Goal: Task Accomplishment & Management: Use online tool/utility

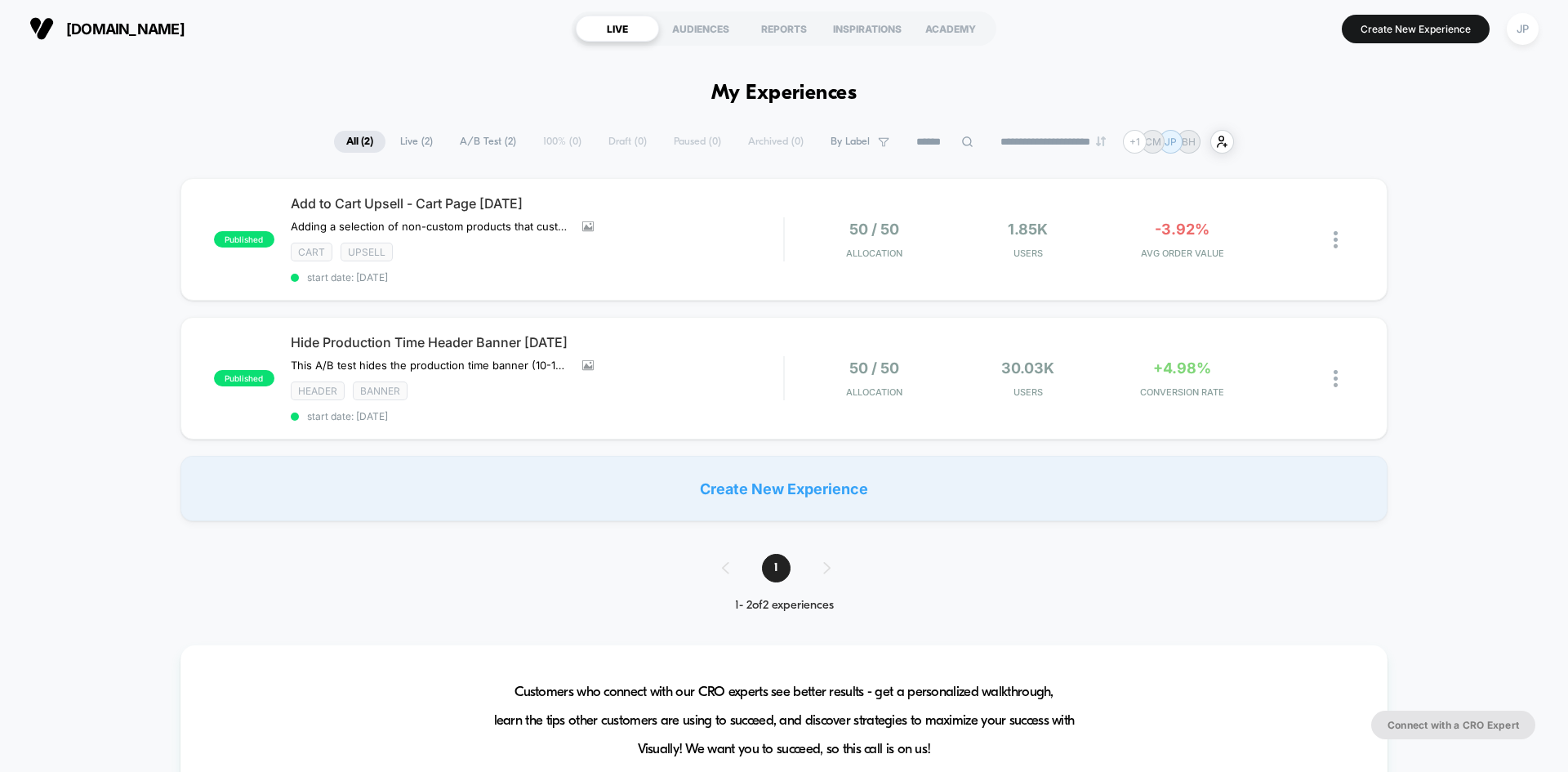
click at [110, 135] on div "**********" at bounding box center [784, 142] width 1568 height 24
click at [123, 256] on div "published Add to Cart Upsell - Cart Page [DATE] Adding a selection of non-custo…" at bounding box center [784, 350] width 1568 height 343
click at [345, 54] on div "[DOMAIN_NAME] LIVE AUDIENCES REPORTS INSPIRATIONS ACADEMY Create New Experience…" at bounding box center [784, 29] width 1568 height 57
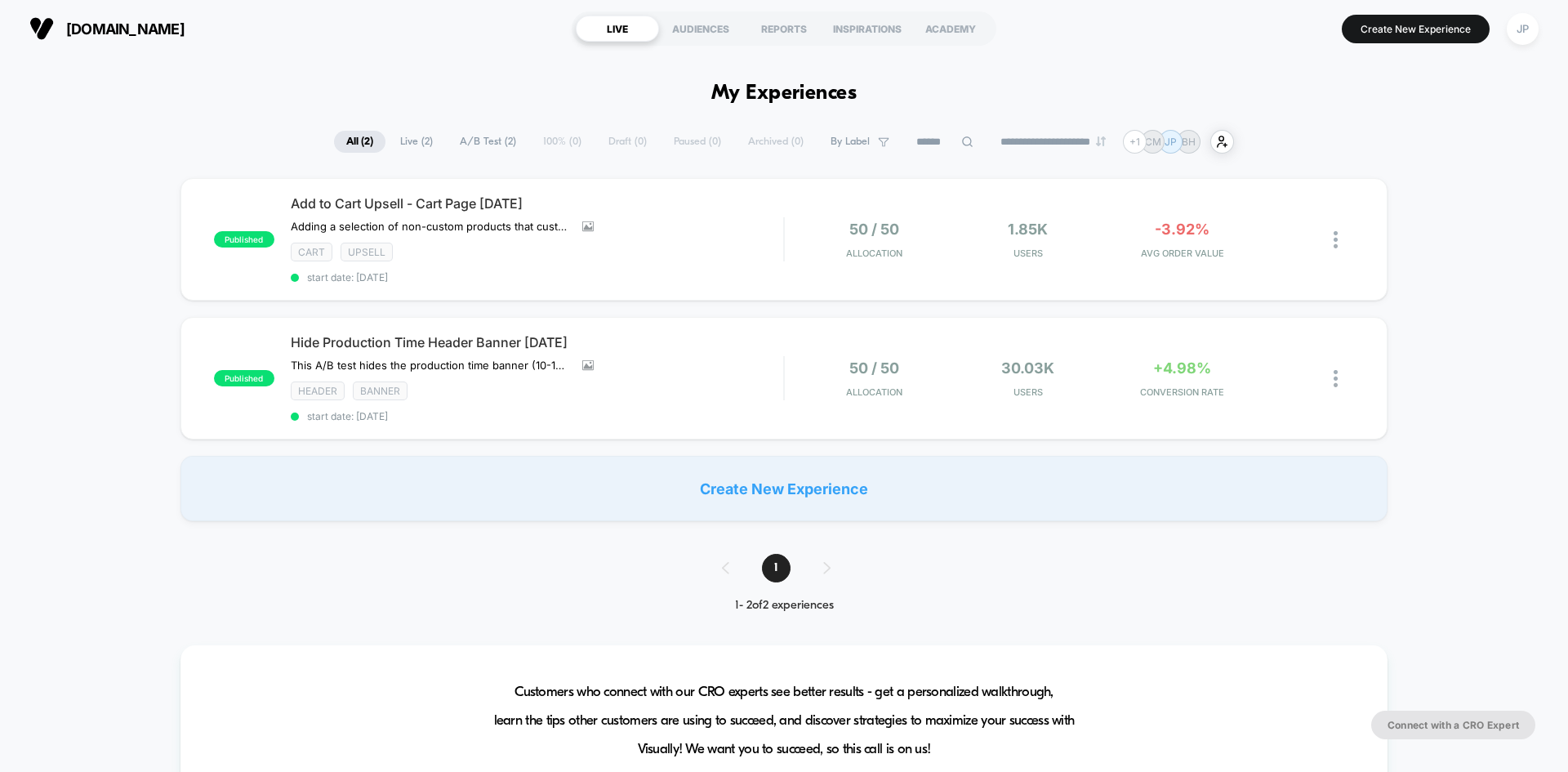
click at [822, 495] on div "Create New Experience" at bounding box center [784, 488] width 1207 height 65
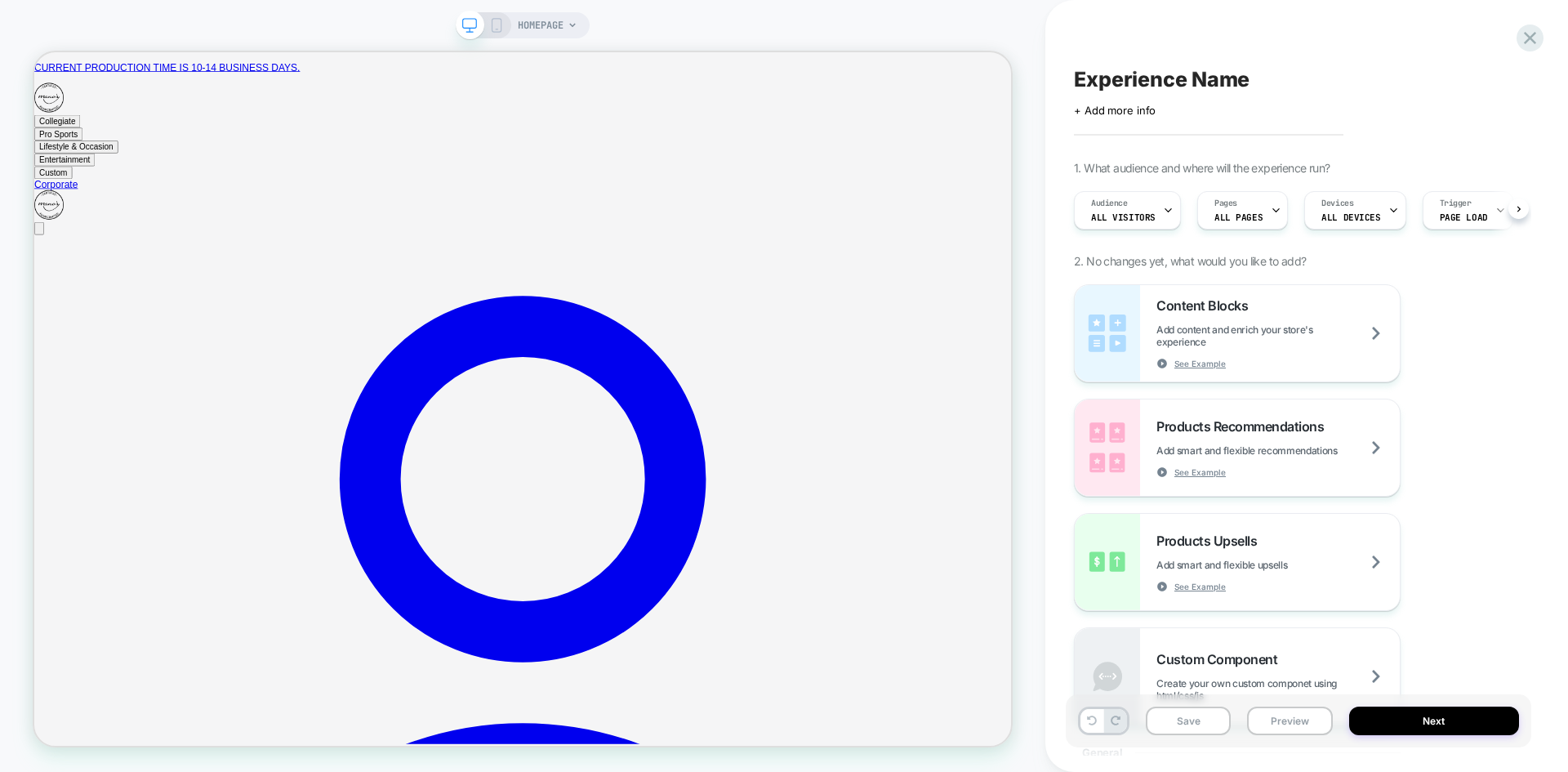
scroll to position [0, 1]
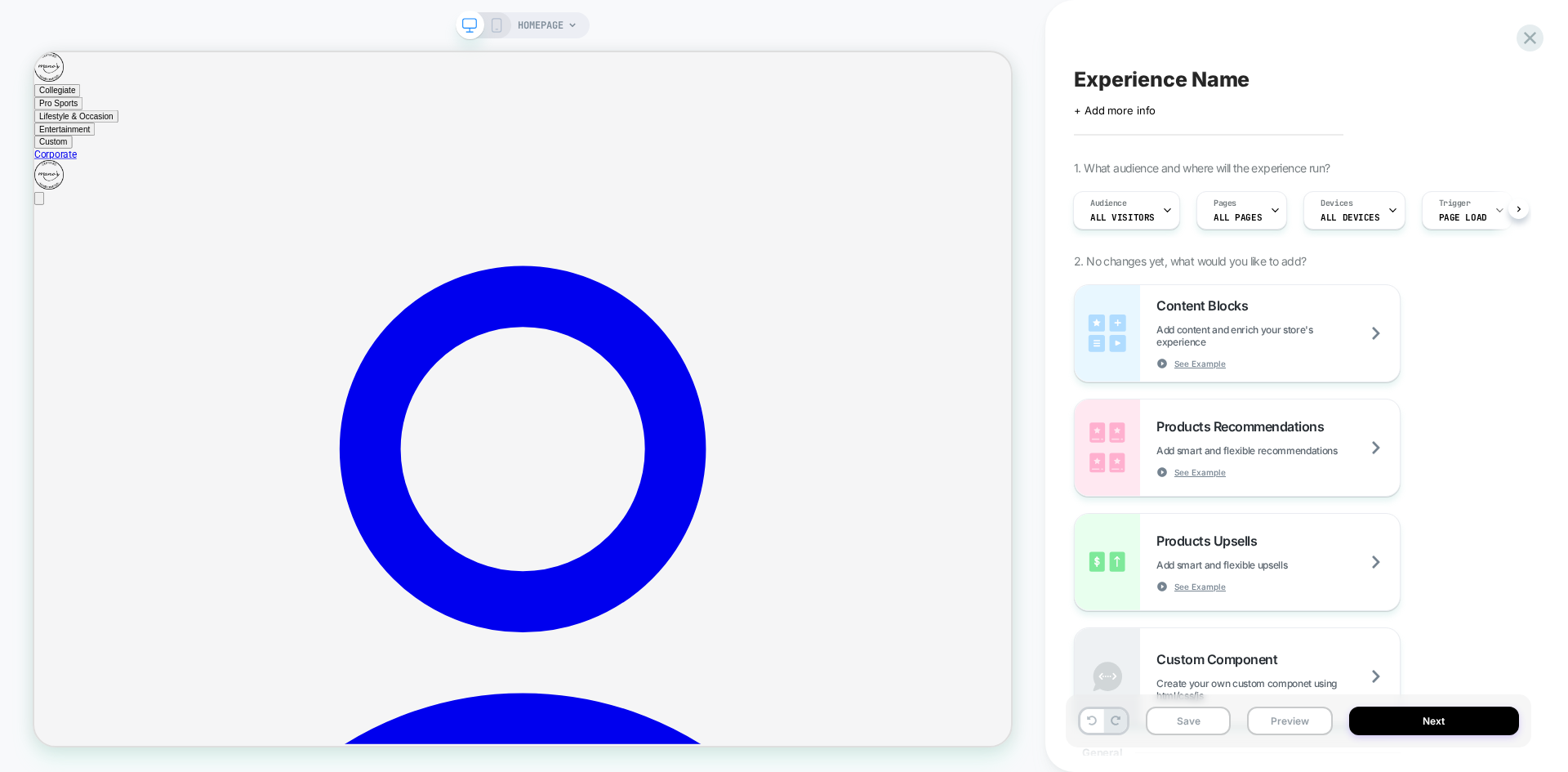
click at [556, 15] on span "HOMEPAGE" at bounding box center [541, 25] width 46 height 26
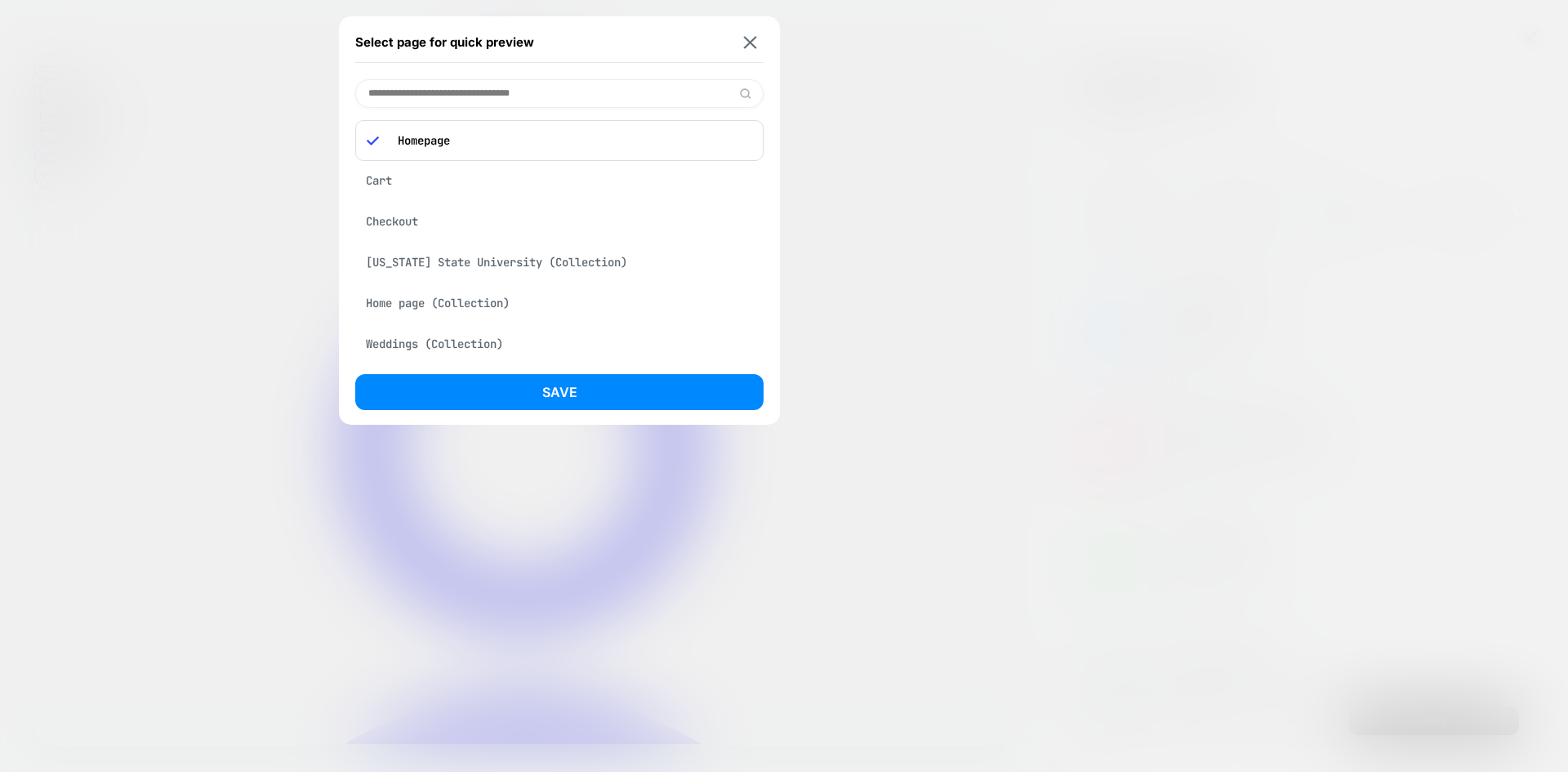
paste input "**********"
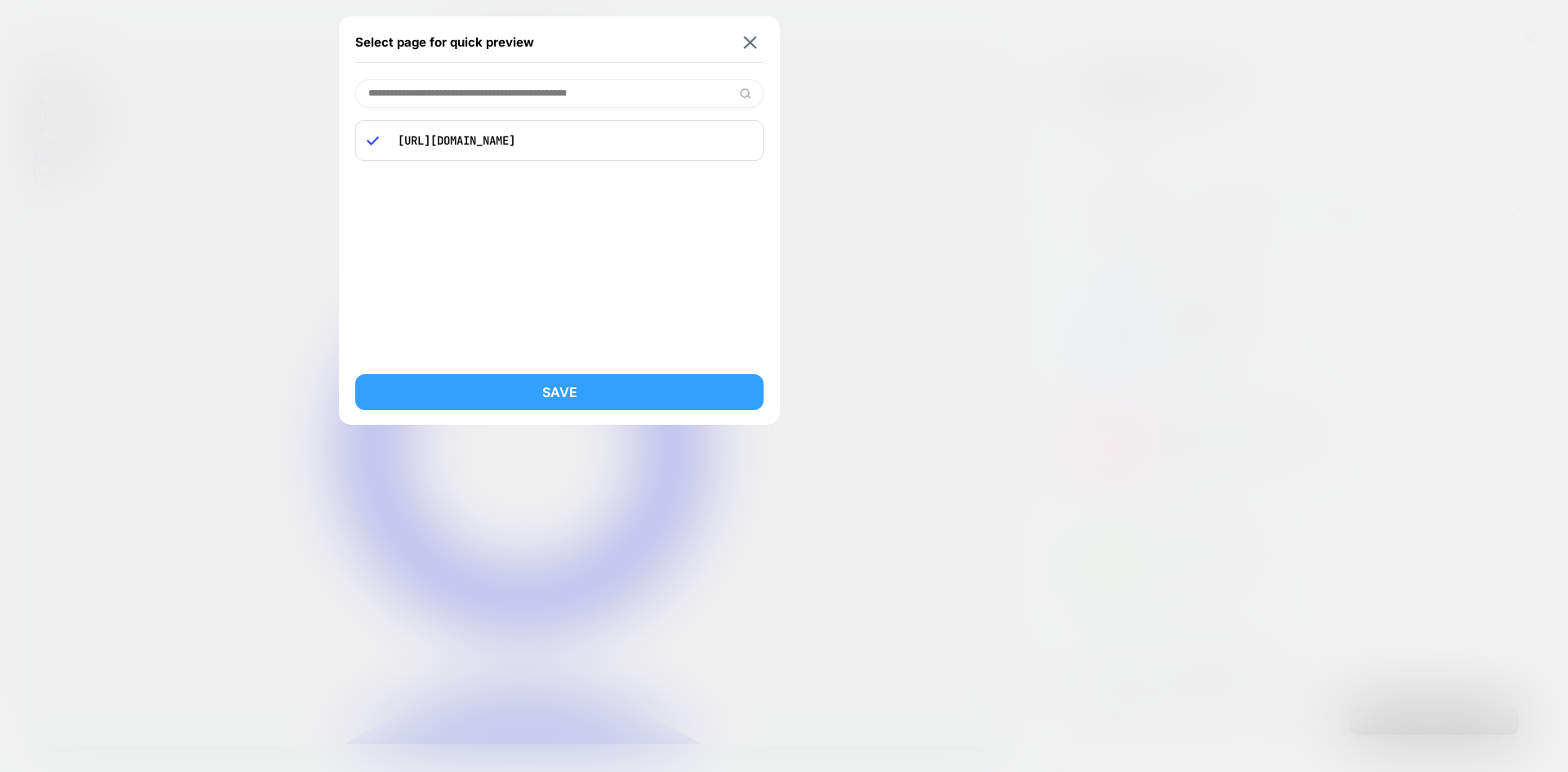
type input "**********"
click at [558, 388] on button "Save" at bounding box center [559, 392] width 408 height 36
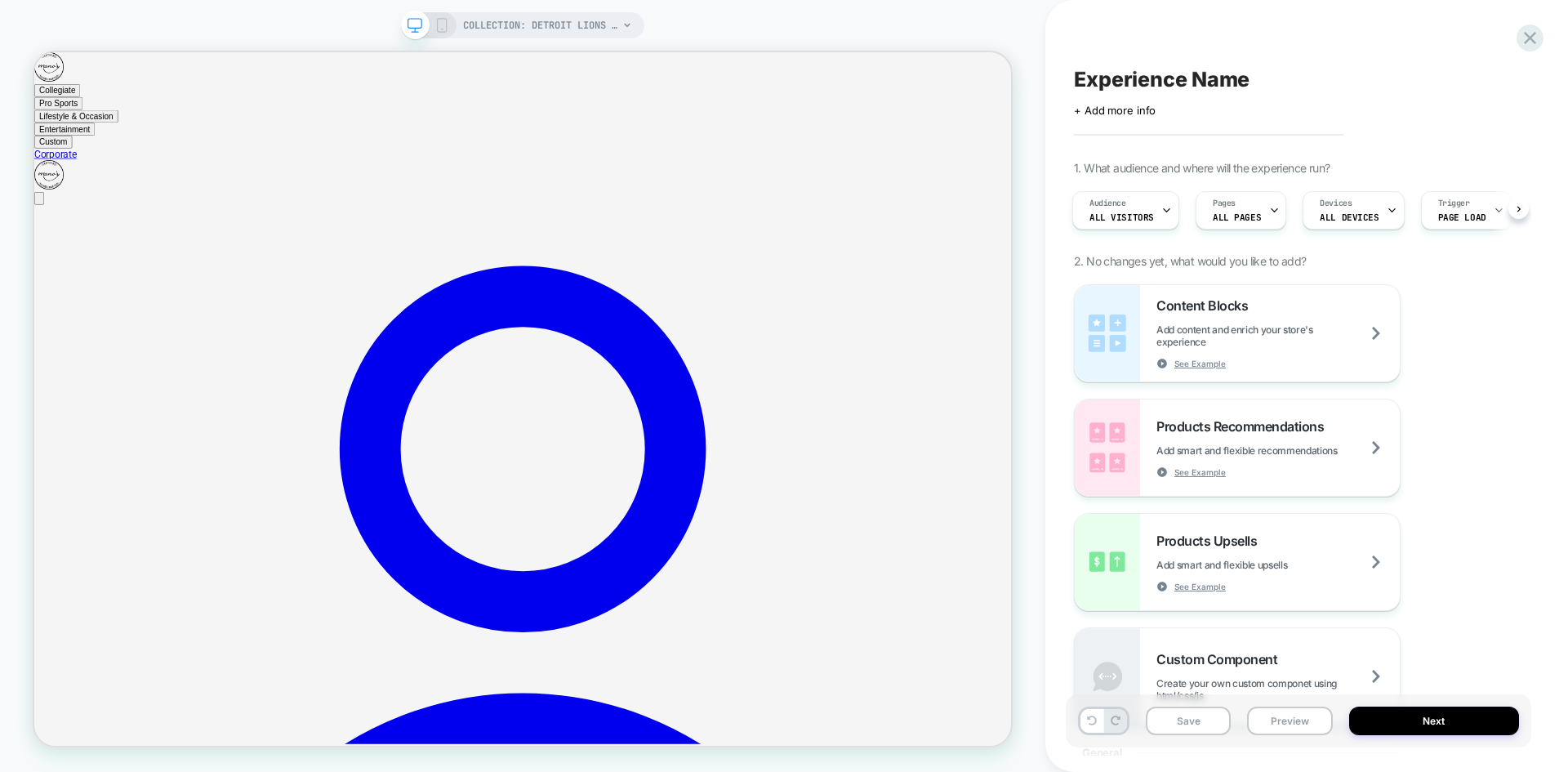
scroll to position [0, 0]
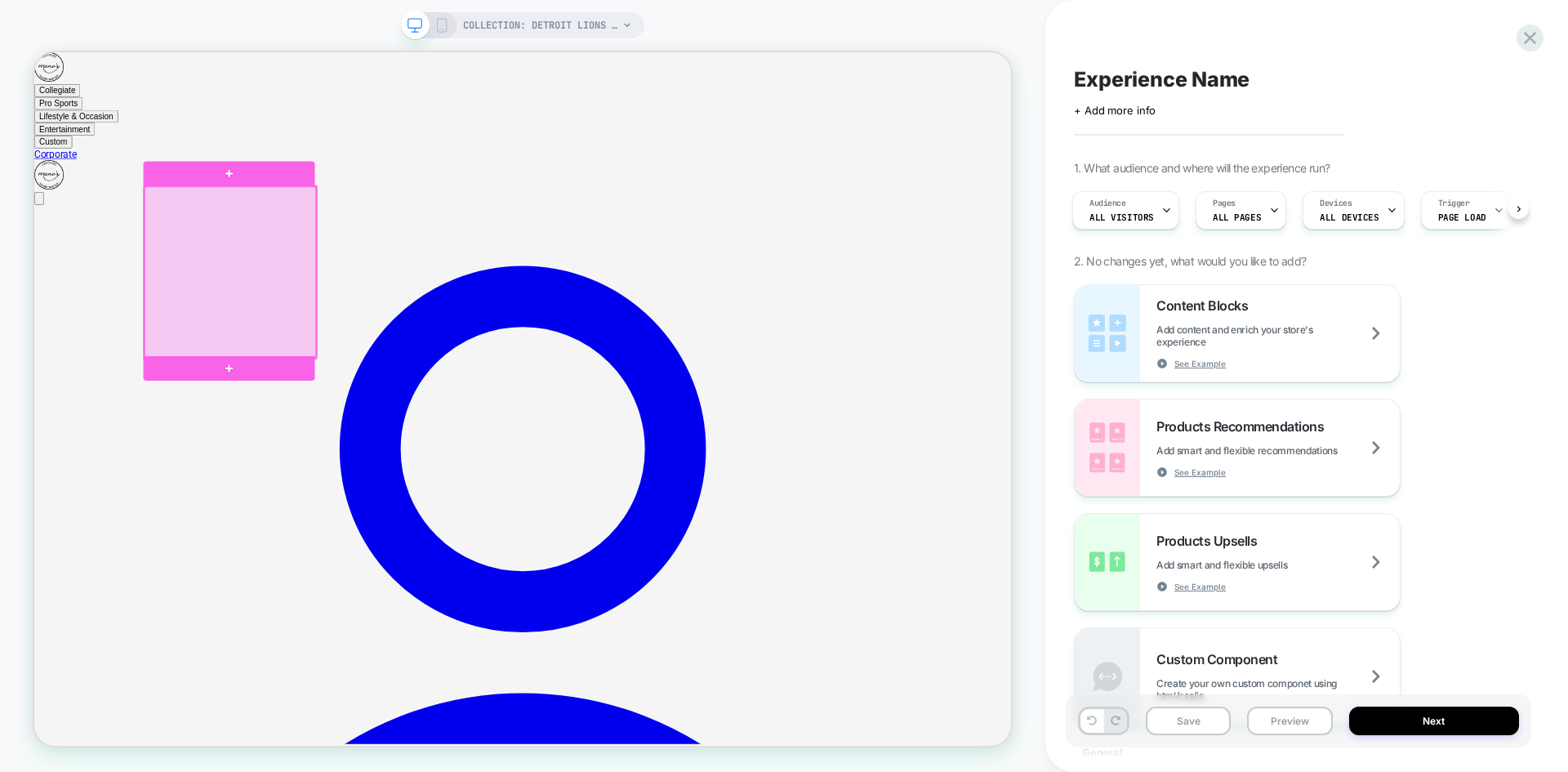
click at [305, 339] on div at bounding box center [295, 345] width 229 height 229
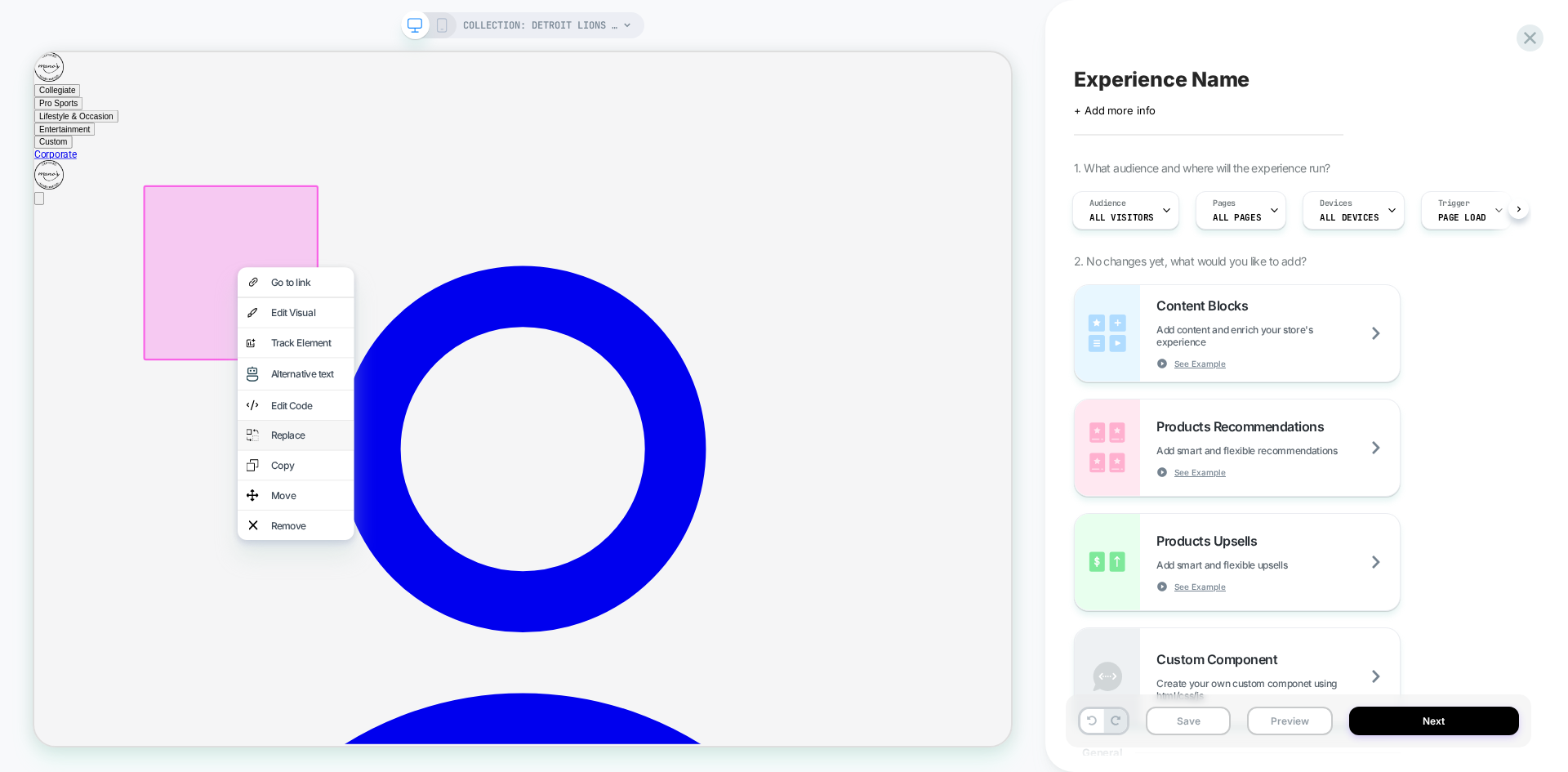
click at [377, 571] on div "Replace" at bounding box center [399, 563] width 99 height 17
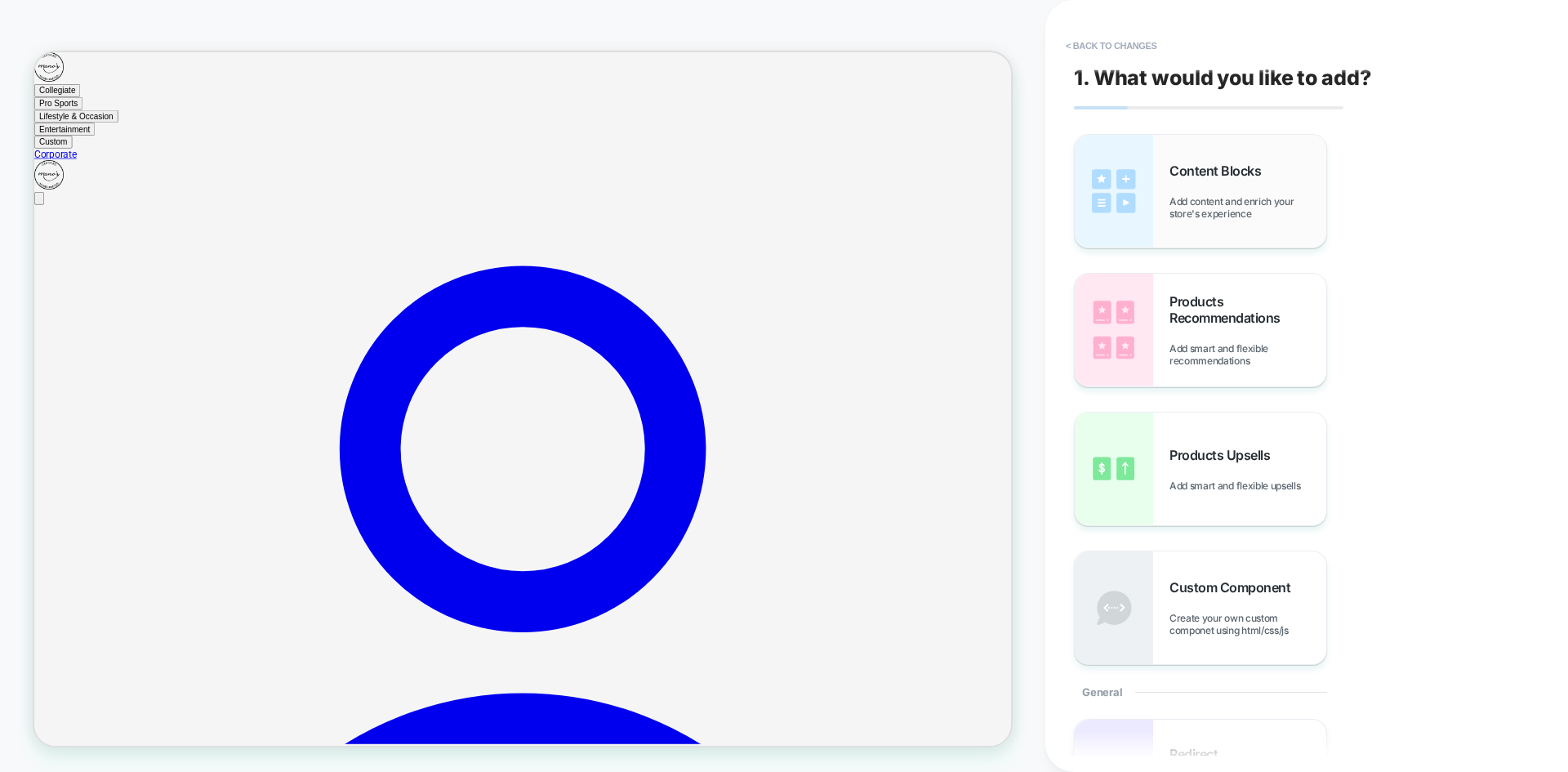
click at [1249, 189] on div "Content Blocks Add content and enrich your store's experience" at bounding box center [1247, 191] width 156 height 57
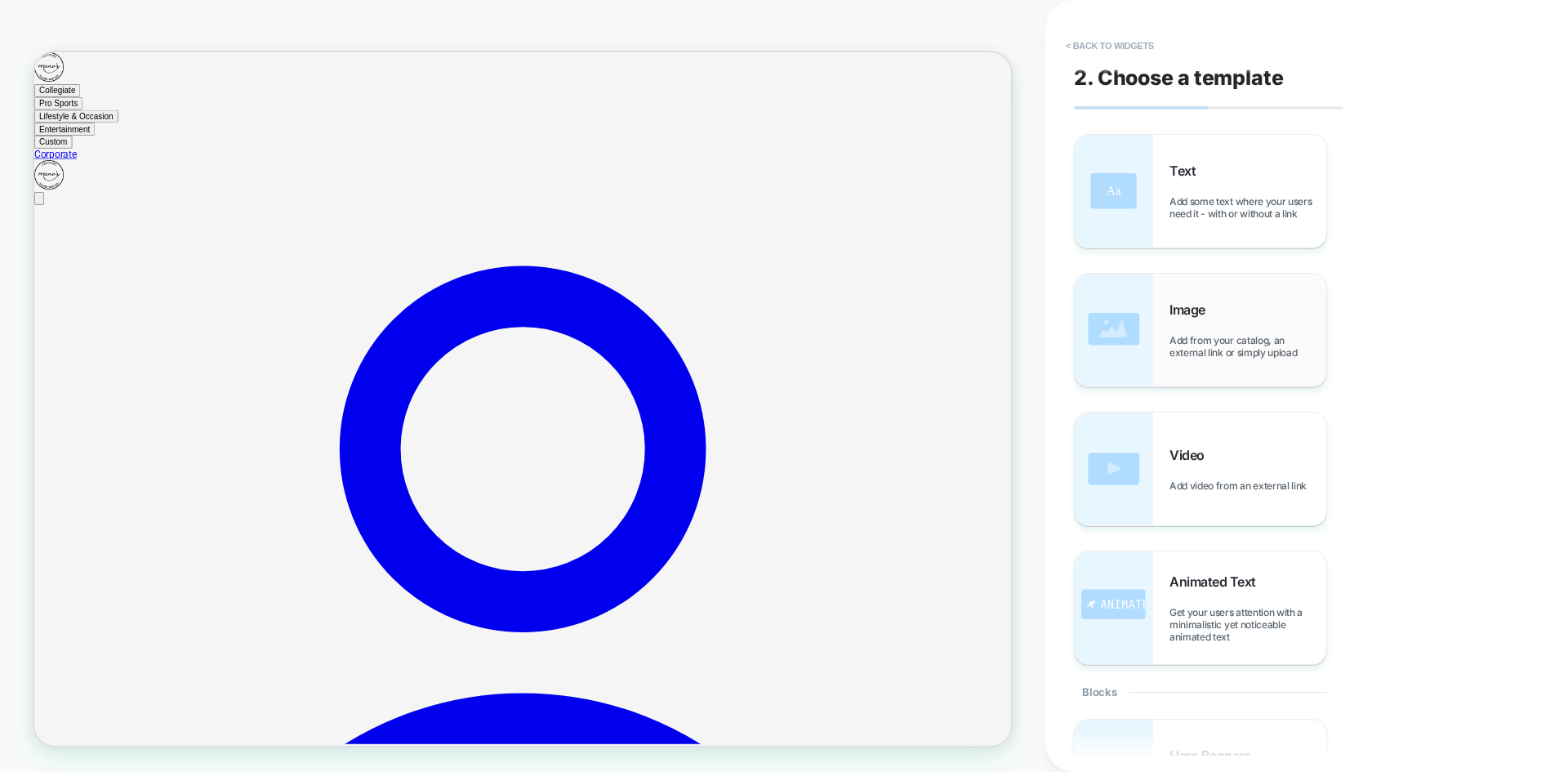
click at [1222, 331] on div "Image Add from your catalog, an external link or simply upload" at bounding box center [1247, 330] width 156 height 57
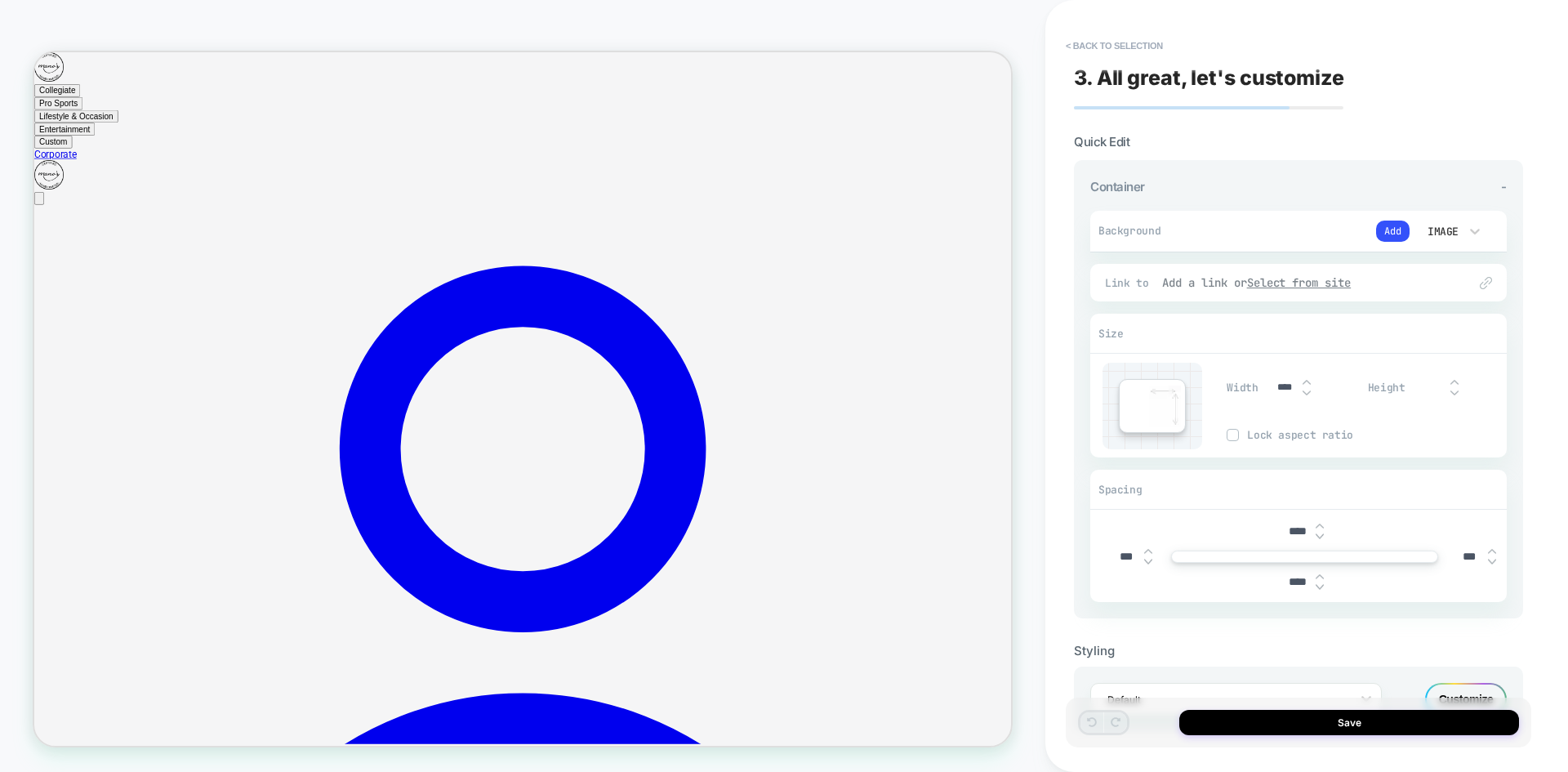
click at [1337, 280] on u "Select from site" at bounding box center [1299, 282] width 105 height 15
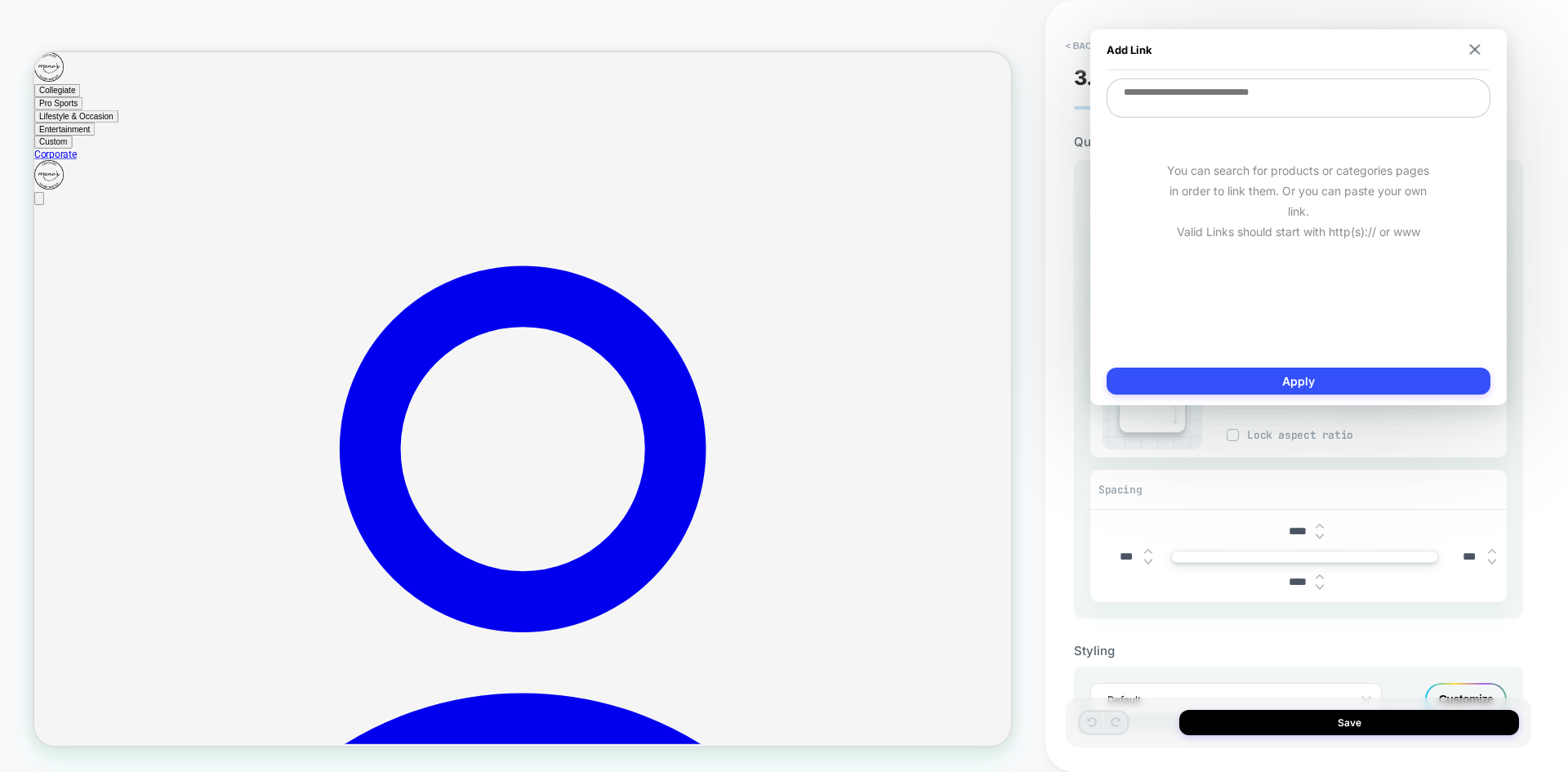
click at [1245, 111] on textarea at bounding box center [1298, 98] width 383 height 40
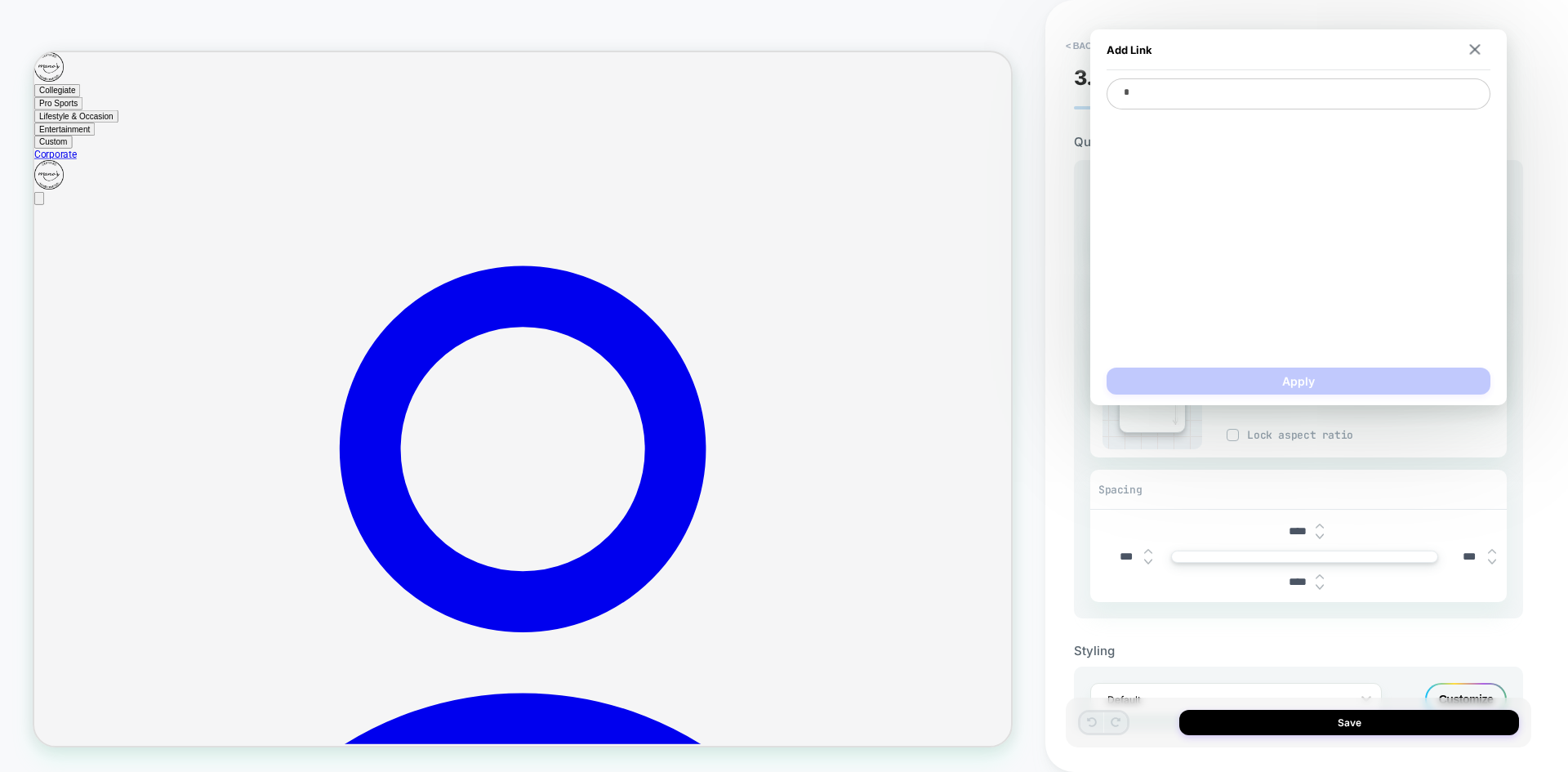
type textarea "**"
type textarea "*"
type textarea "***"
type textarea "*"
type textarea "****"
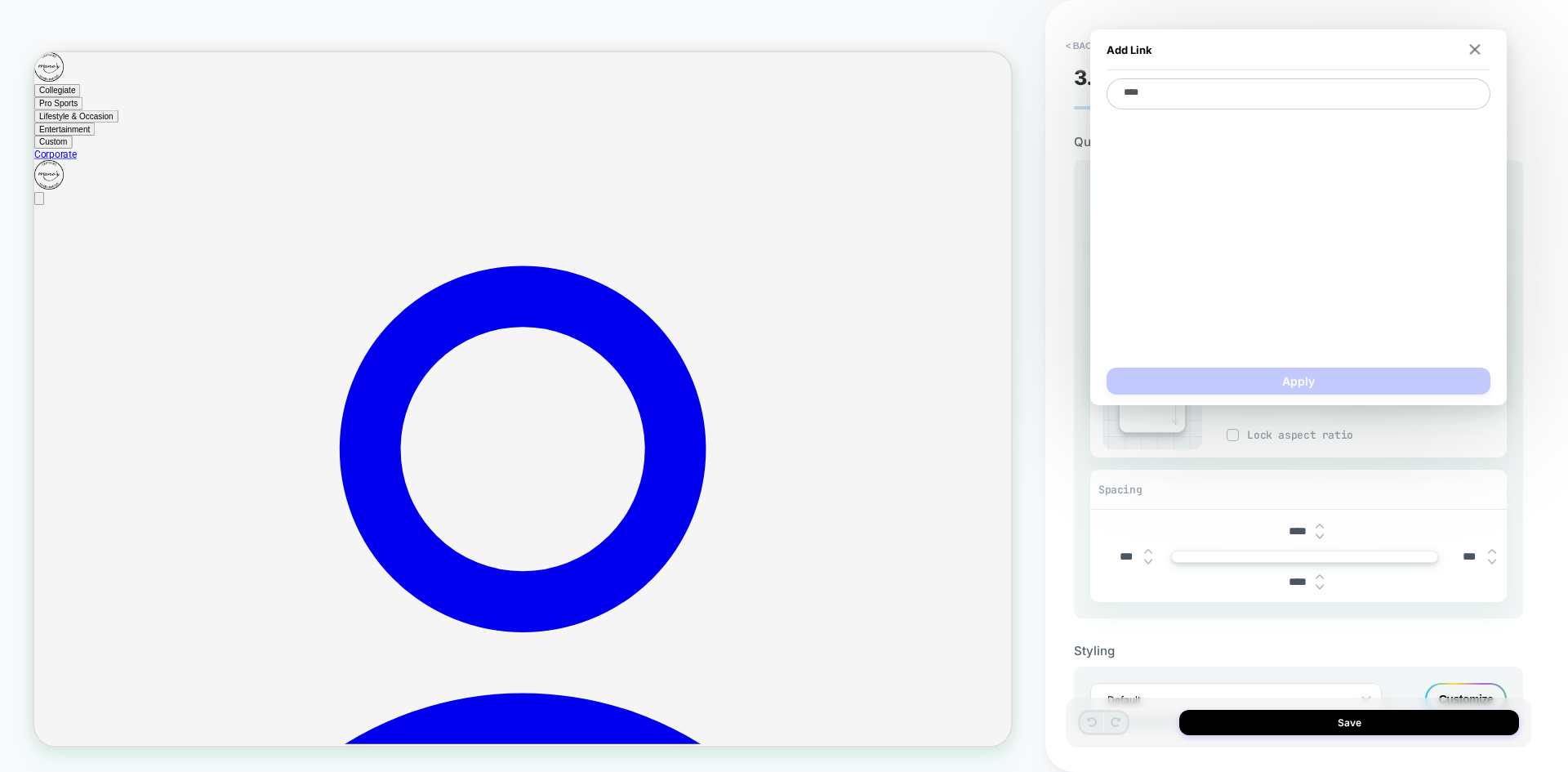
type textarea "*"
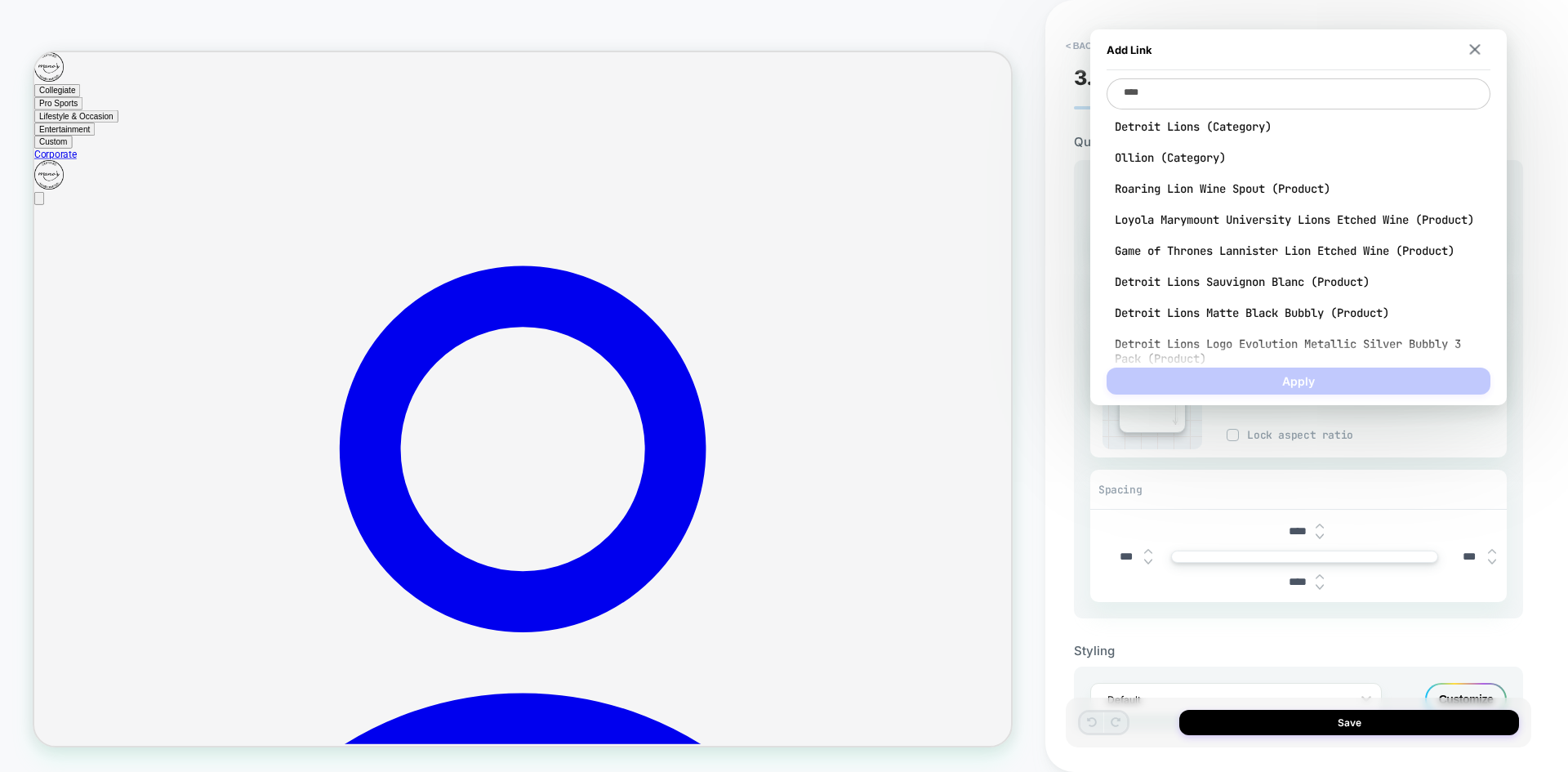
type textarea "*****"
type textarea "*"
type textarea "*****"
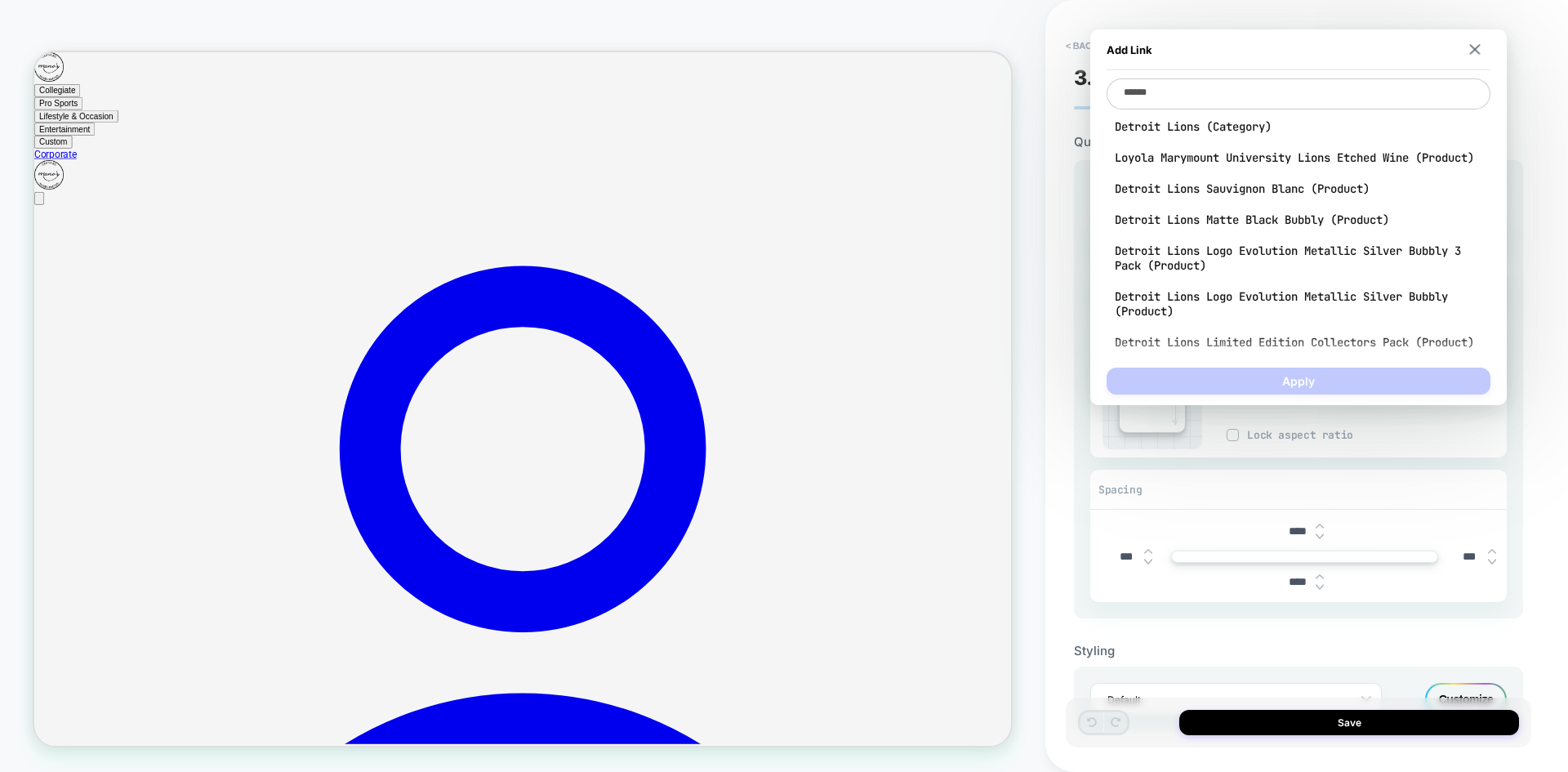
type textarea "*"
type textarea "*******"
type textarea "*"
type textarea "********"
type textarea "*"
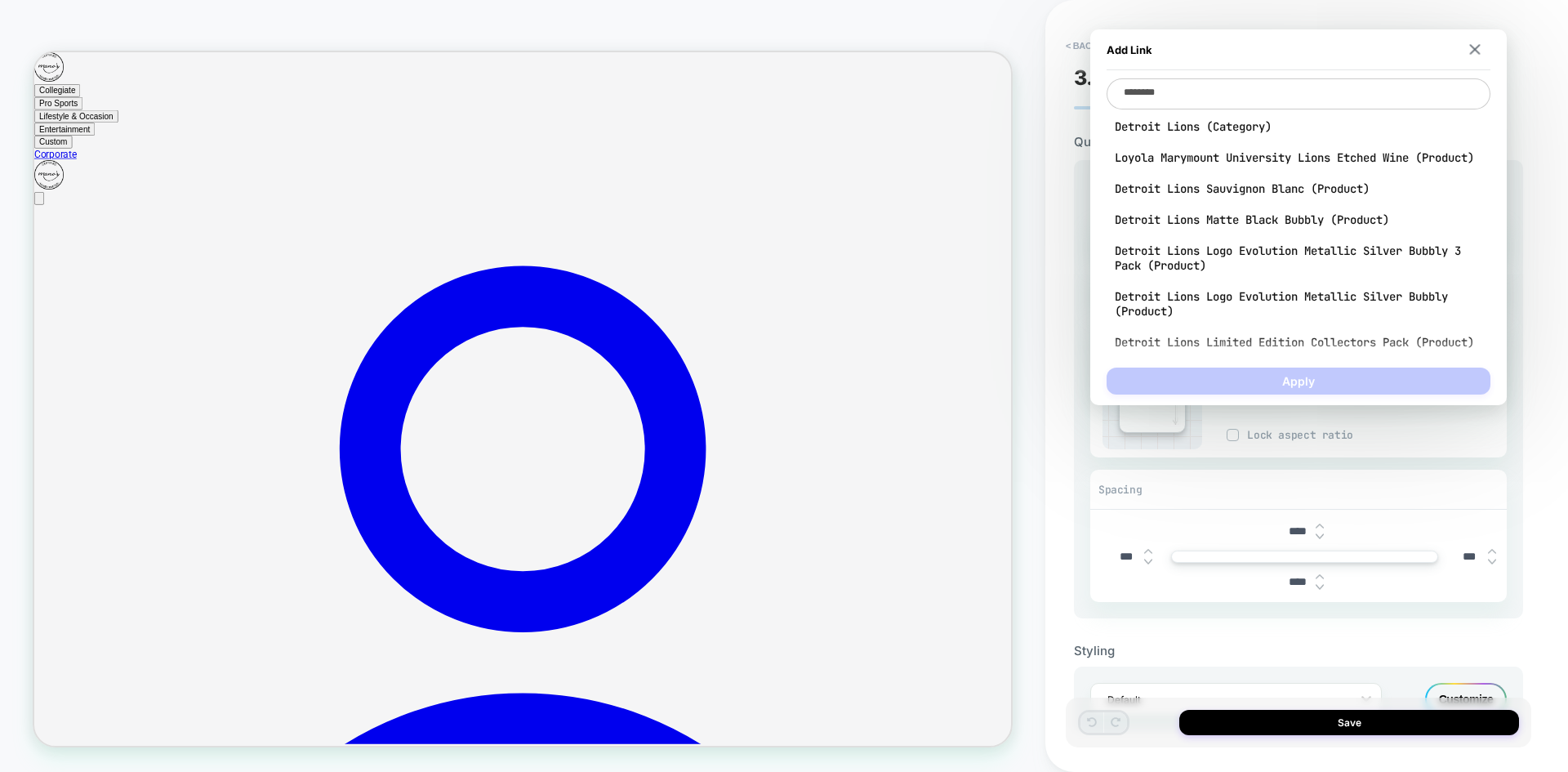
type textarea "*********"
type textarea "*"
type textarea "**********"
type textarea "*"
type textarea "**********"
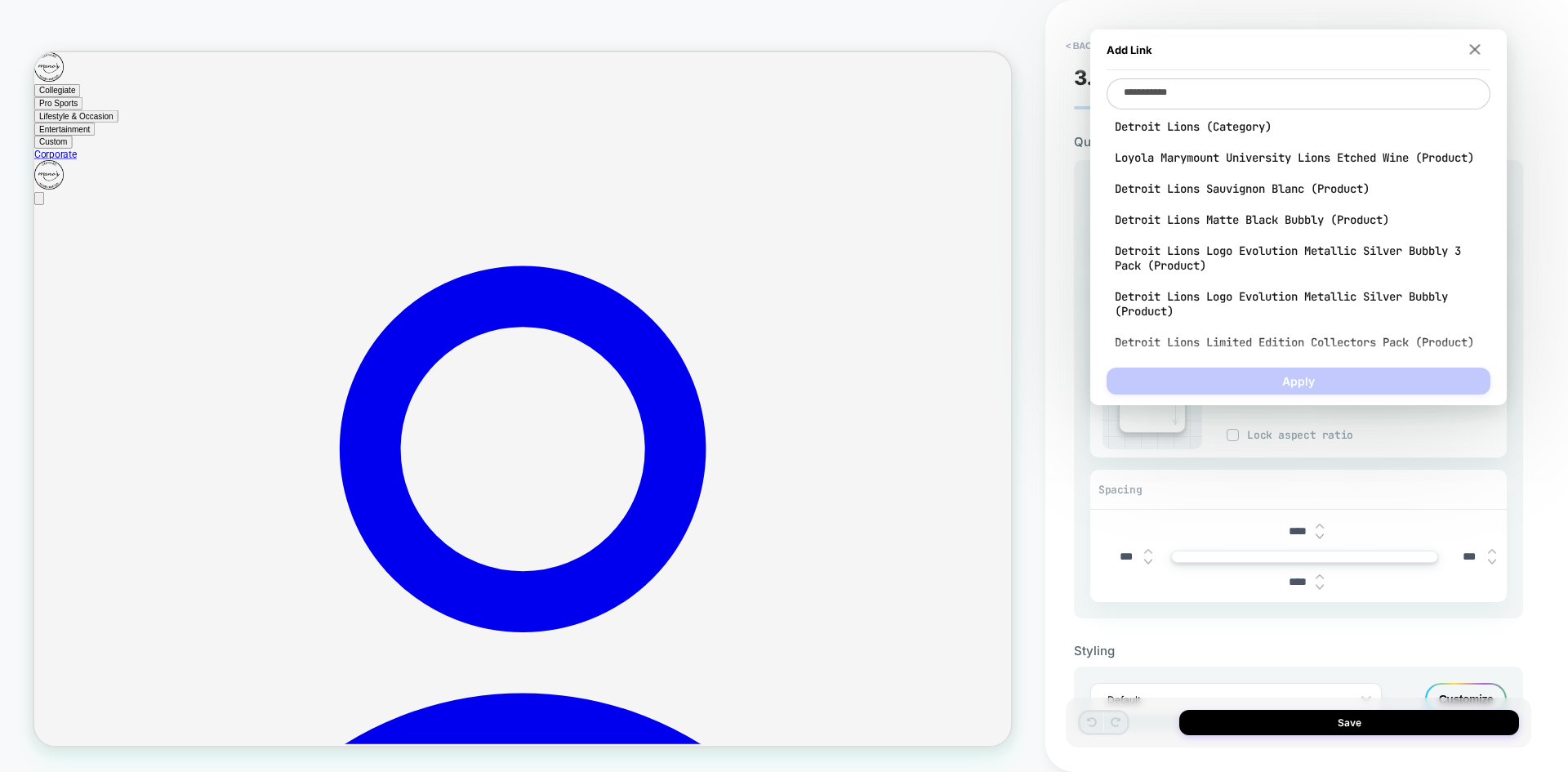
type textarea "*"
type textarea "**********"
type textarea "*"
type textarea "**********"
type textarea "*"
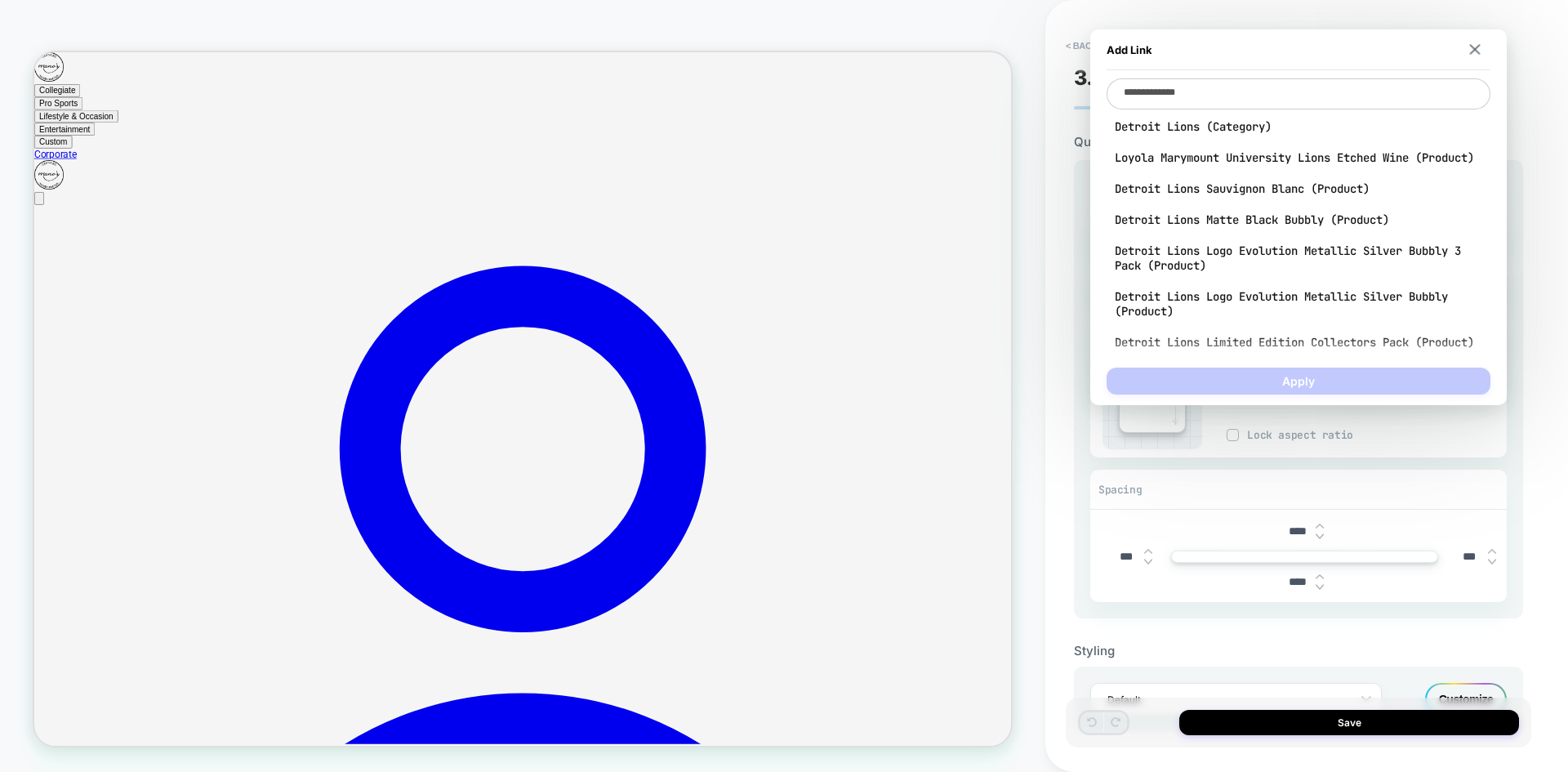
type textarea "**********"
type textarea "*"
type textarea "**********"
type textarea "*"
type textarea "**********"
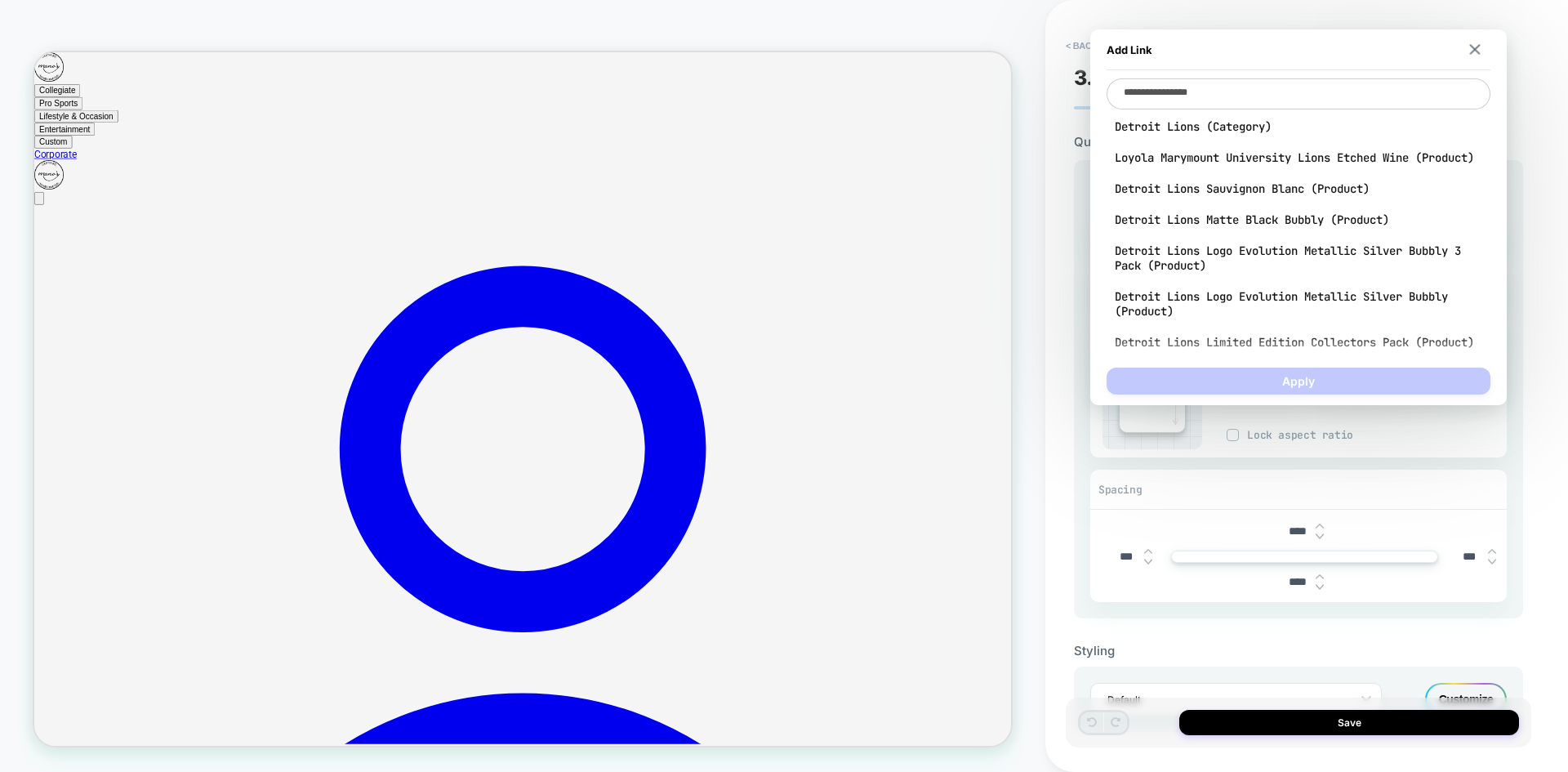
type textarea "*"
type textarea "**********"
type textarea "*"
type textarea "**********"
type textarea "*"
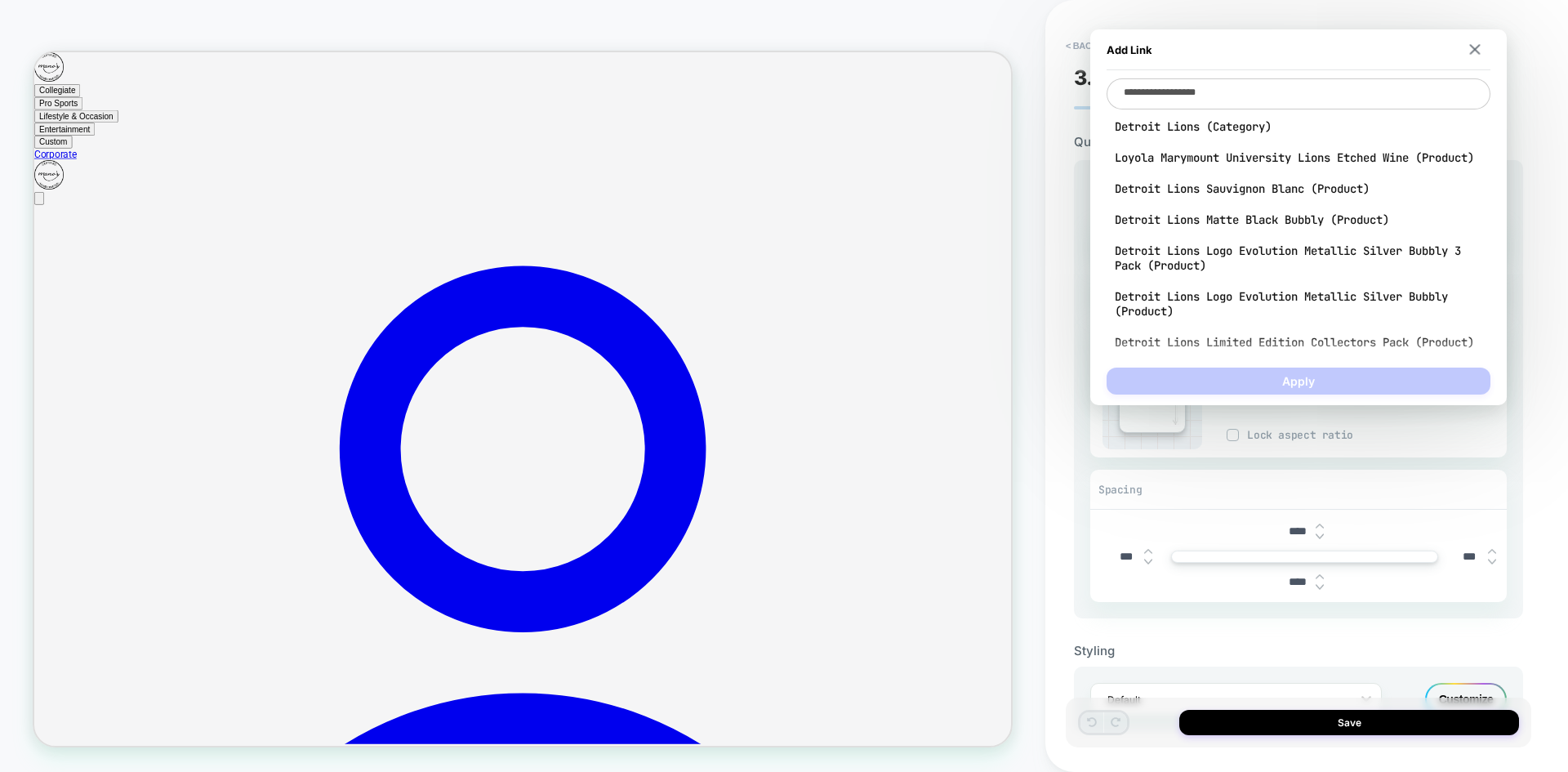
type textarea "**********"
type textarea "*"
type textarea "**********"
type textarea "*"
type textarea "**********"
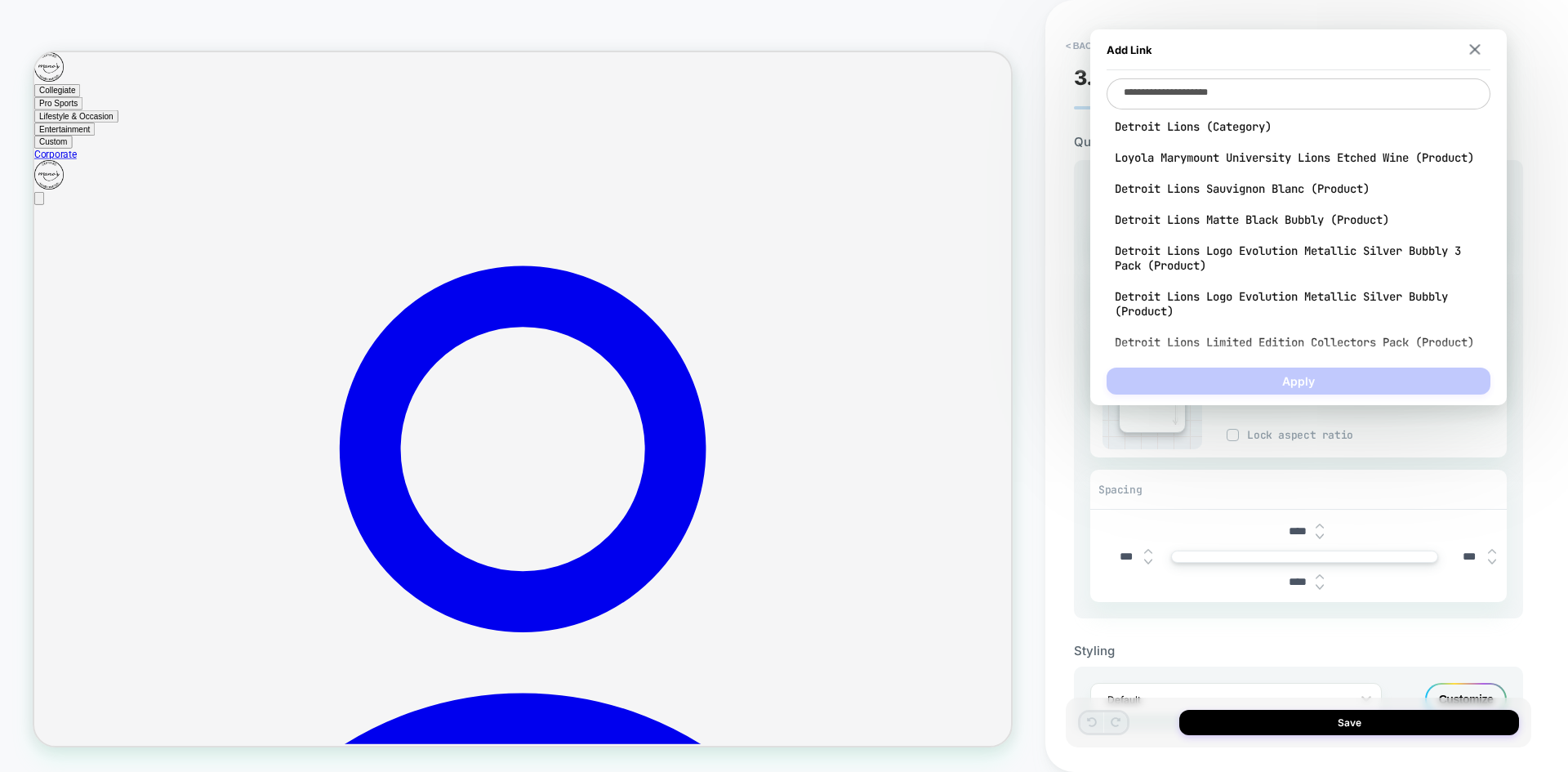
type textarea "*"
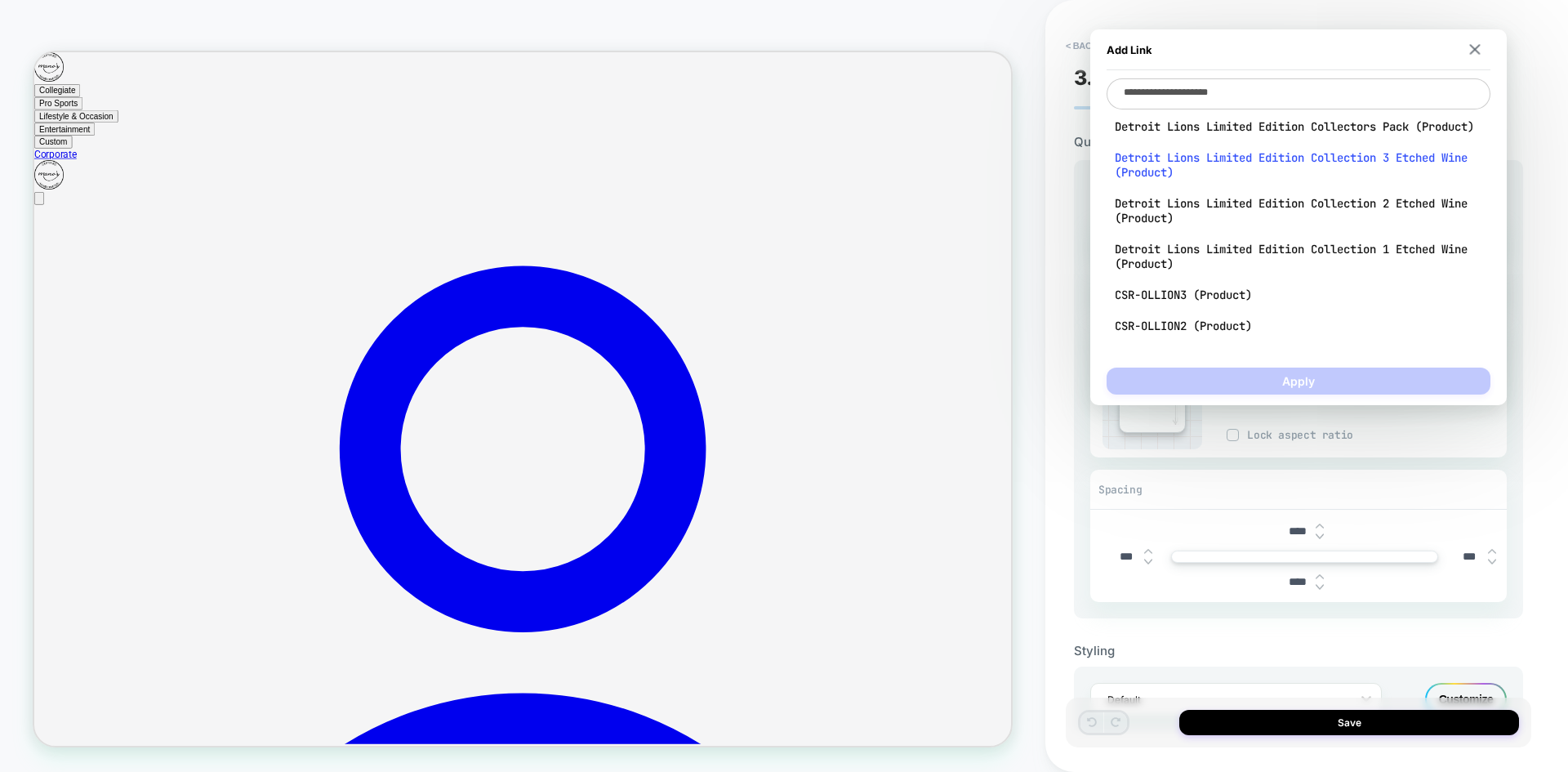
click at [1284, 177] on span "Detroit Lions Limited Edition Collection 3 Etched Wine (Product)" at bounding box center [1298, 165] width 367 height 29
type textarea "**********"
type textarea "*"
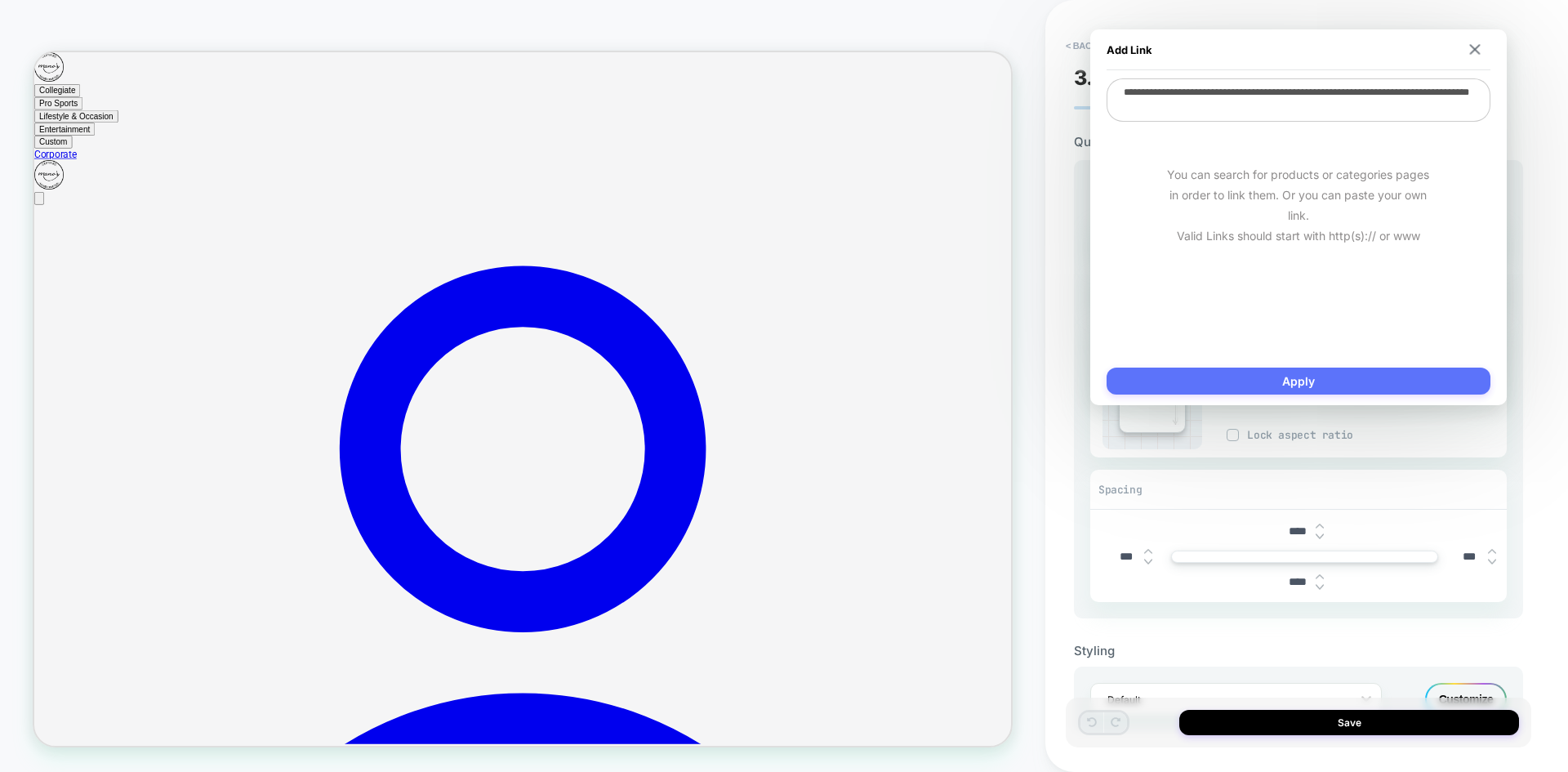
click at [1293, 375] on button "Apply" at bounding box center [1298, 380] width 383 height 27
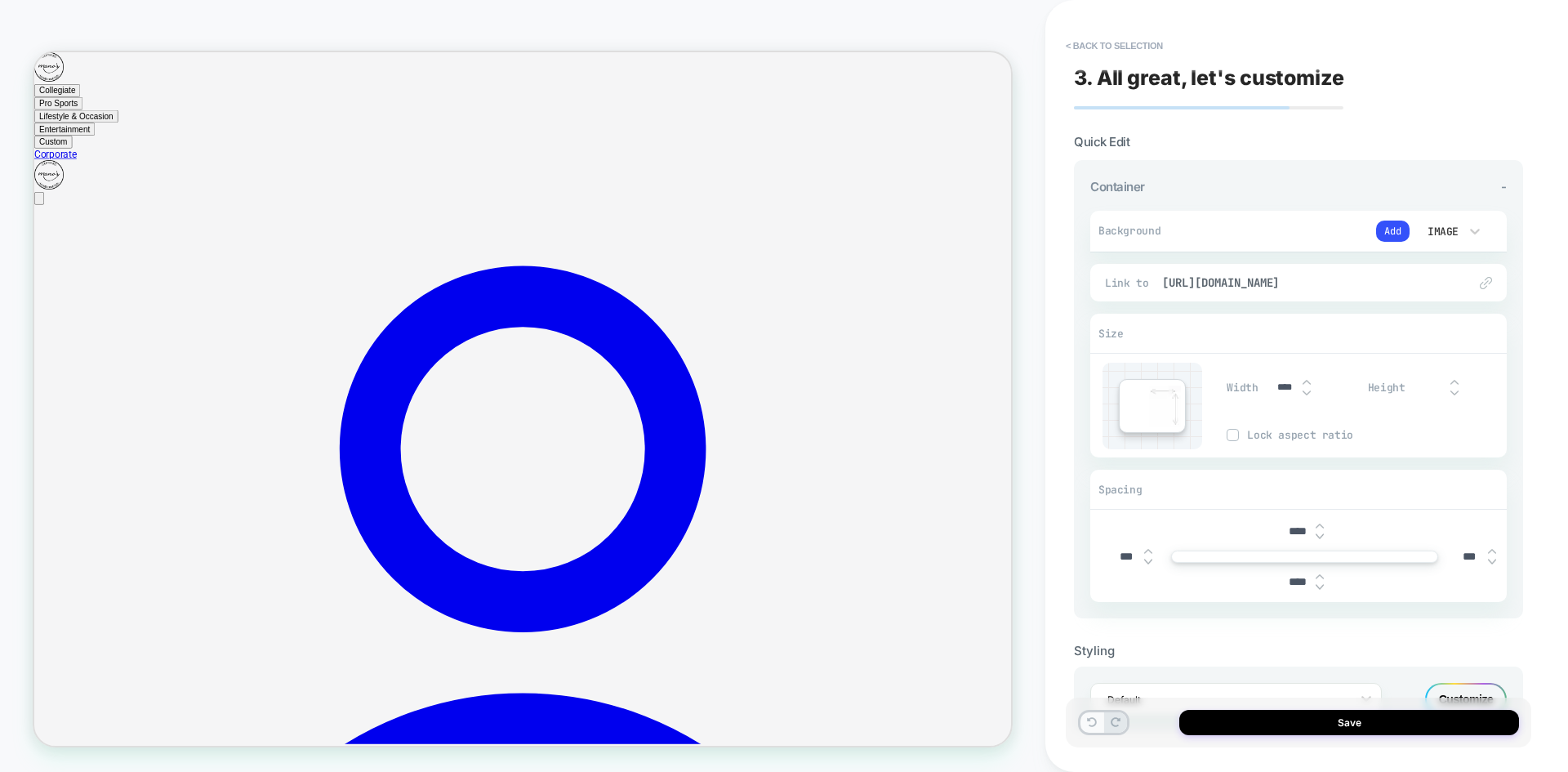
click at [1091, 726] on icon at bounding box center [1092, 721] width 10 height 10
click at [1394, 222] on button "Add" at bounding box center [1392, 231] width 33 height 21
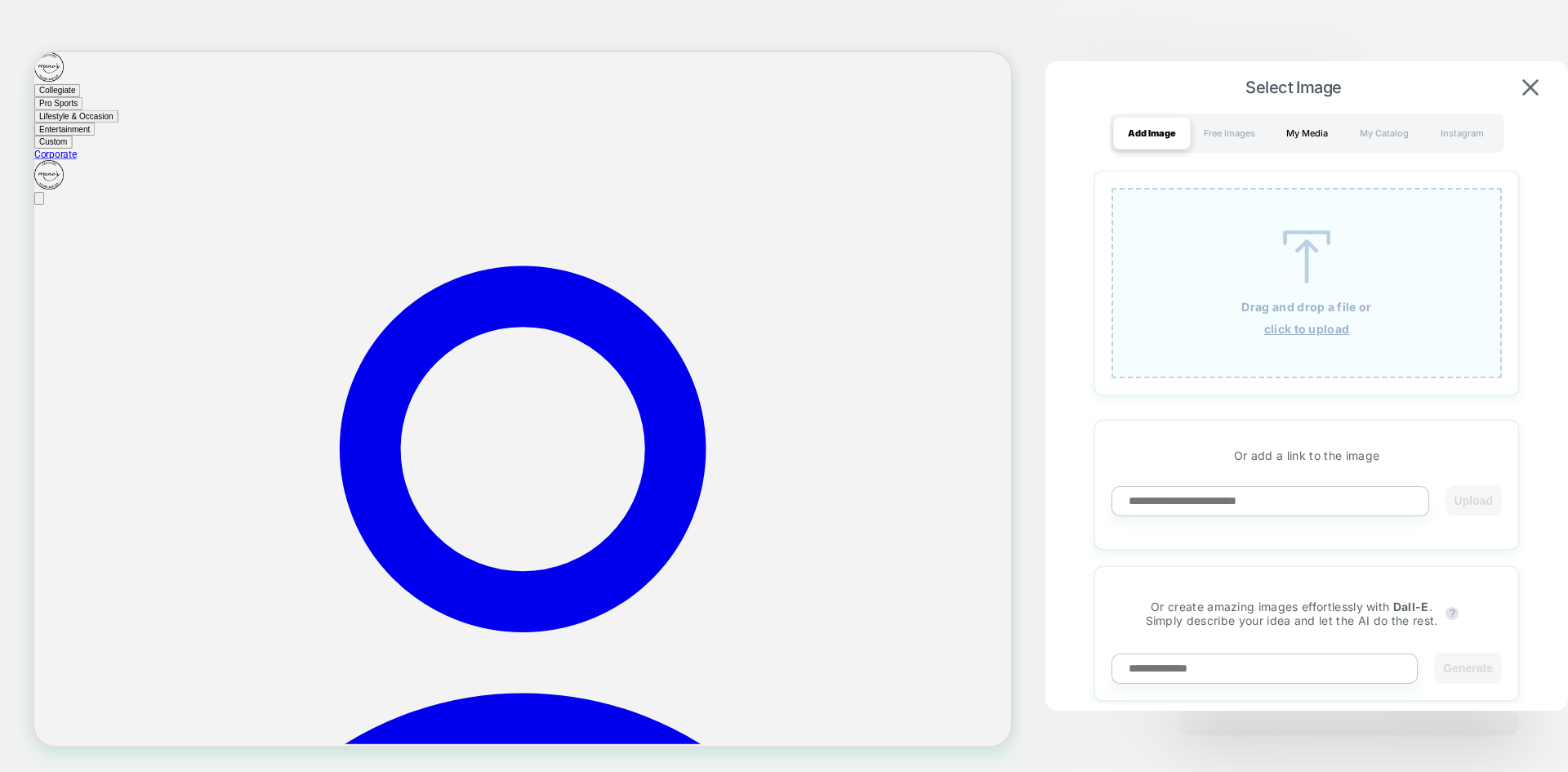
click at [1307, 134] on div "My Media" at bounding box center [1307, 133] width 77 height 33
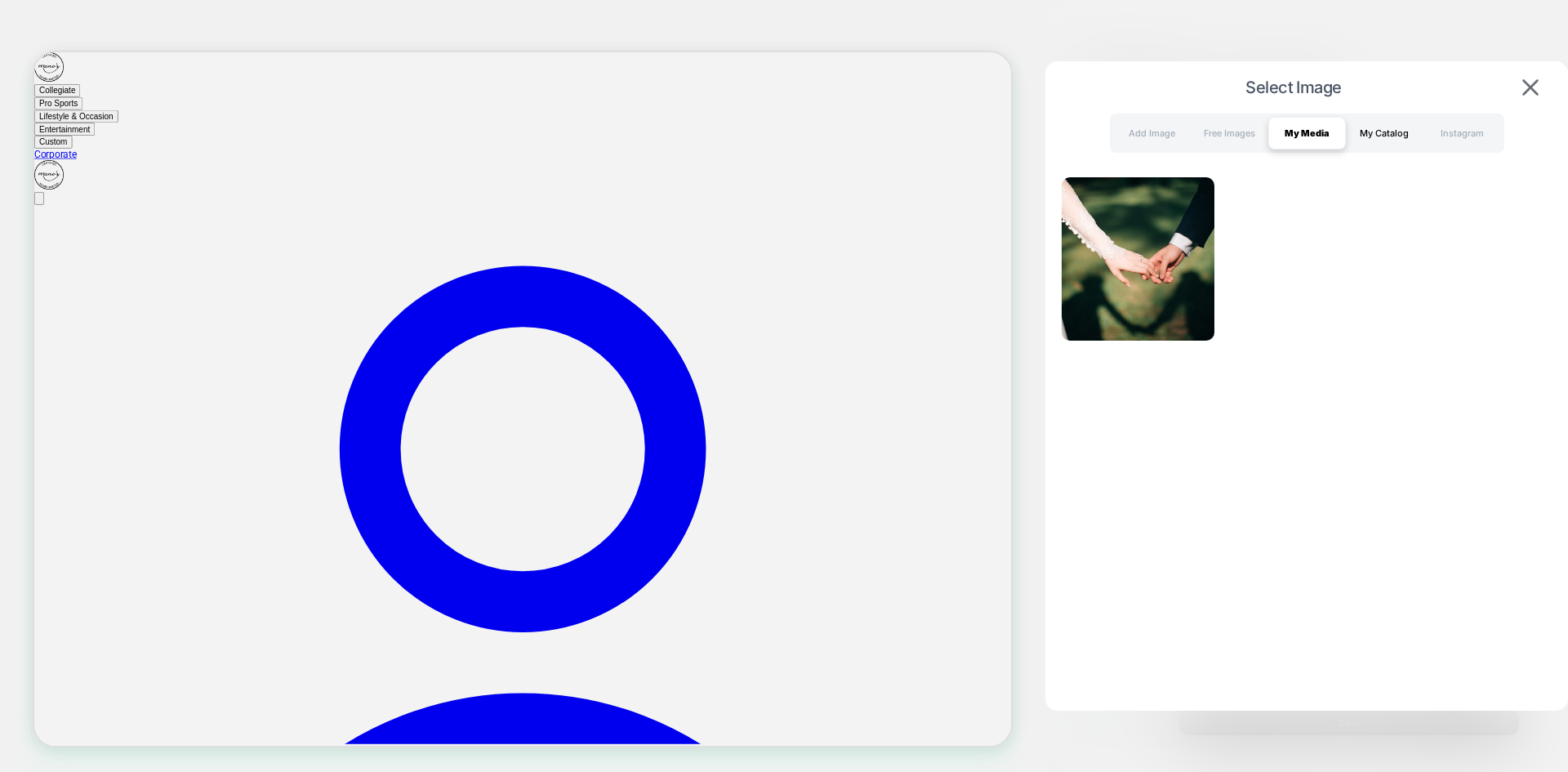
click at [1404, 141] on div "My Catalog" at bounding box center [1384, 133] width 77 height 33
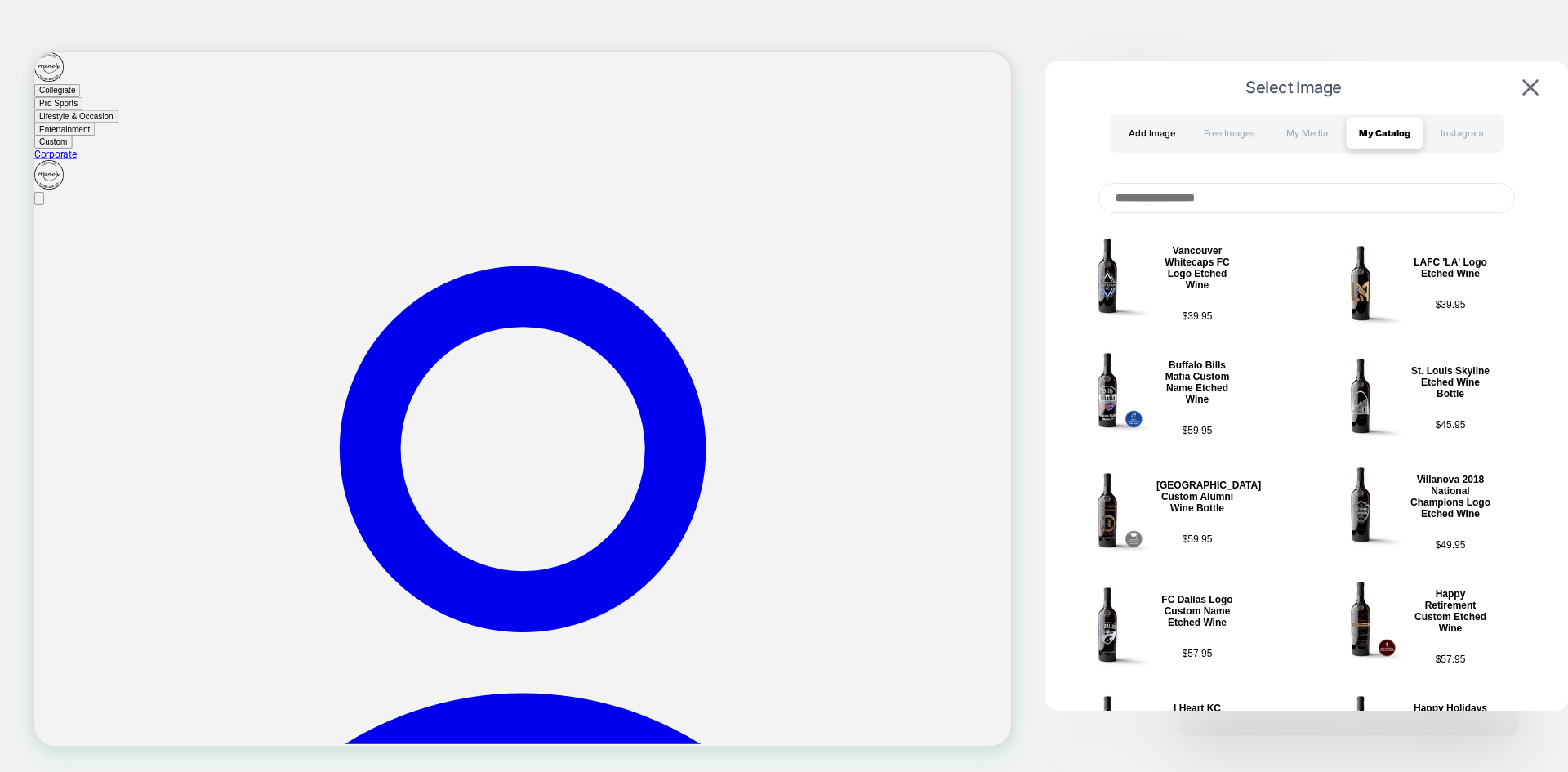
click at [1148, 140] on div "Add Image" at bounding box center [1151, 133] width 77 height 33
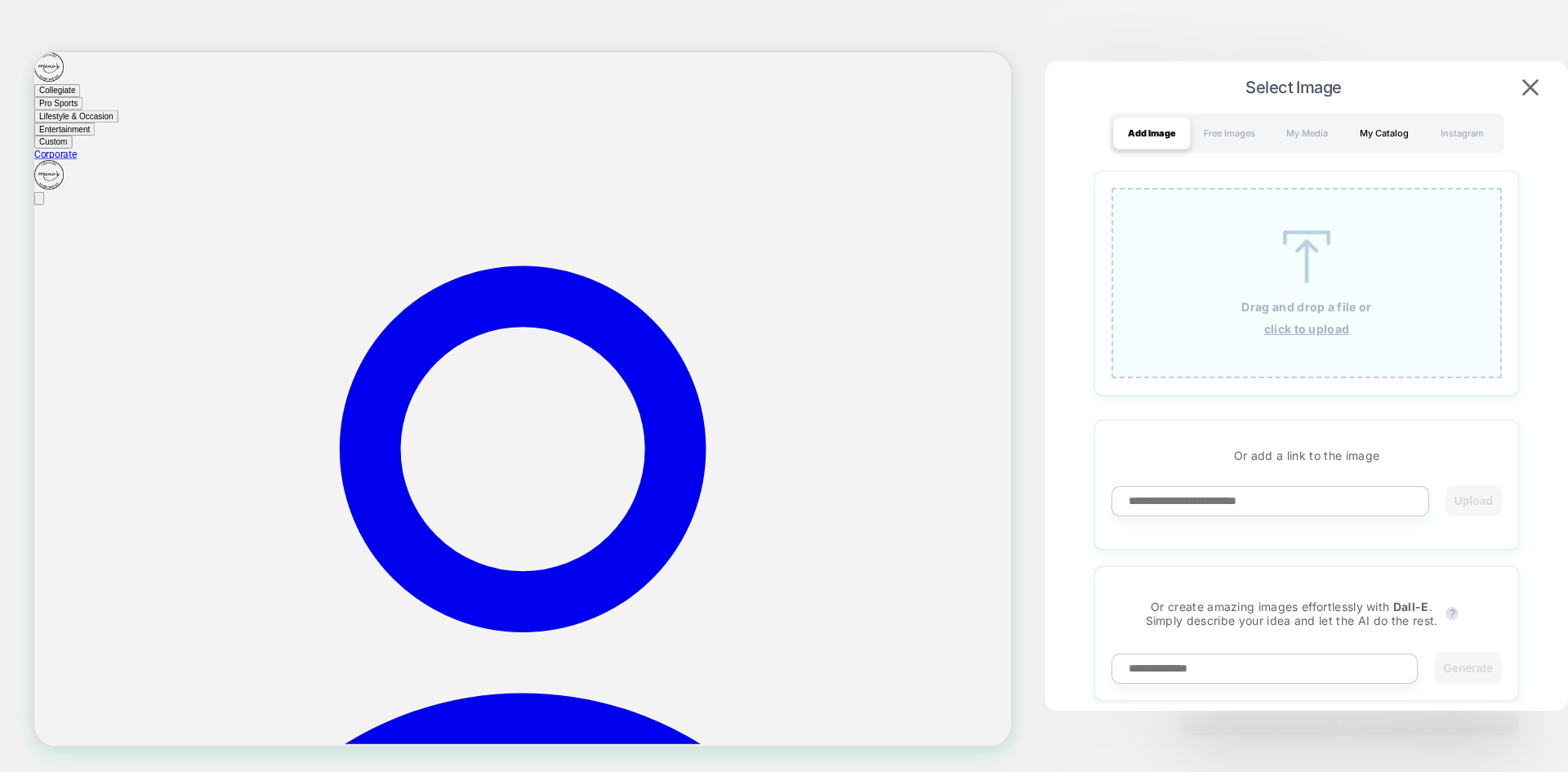
click at [1378, 138] on div "My Catalog" at bounding box center [1384, 133] width 77 height 33
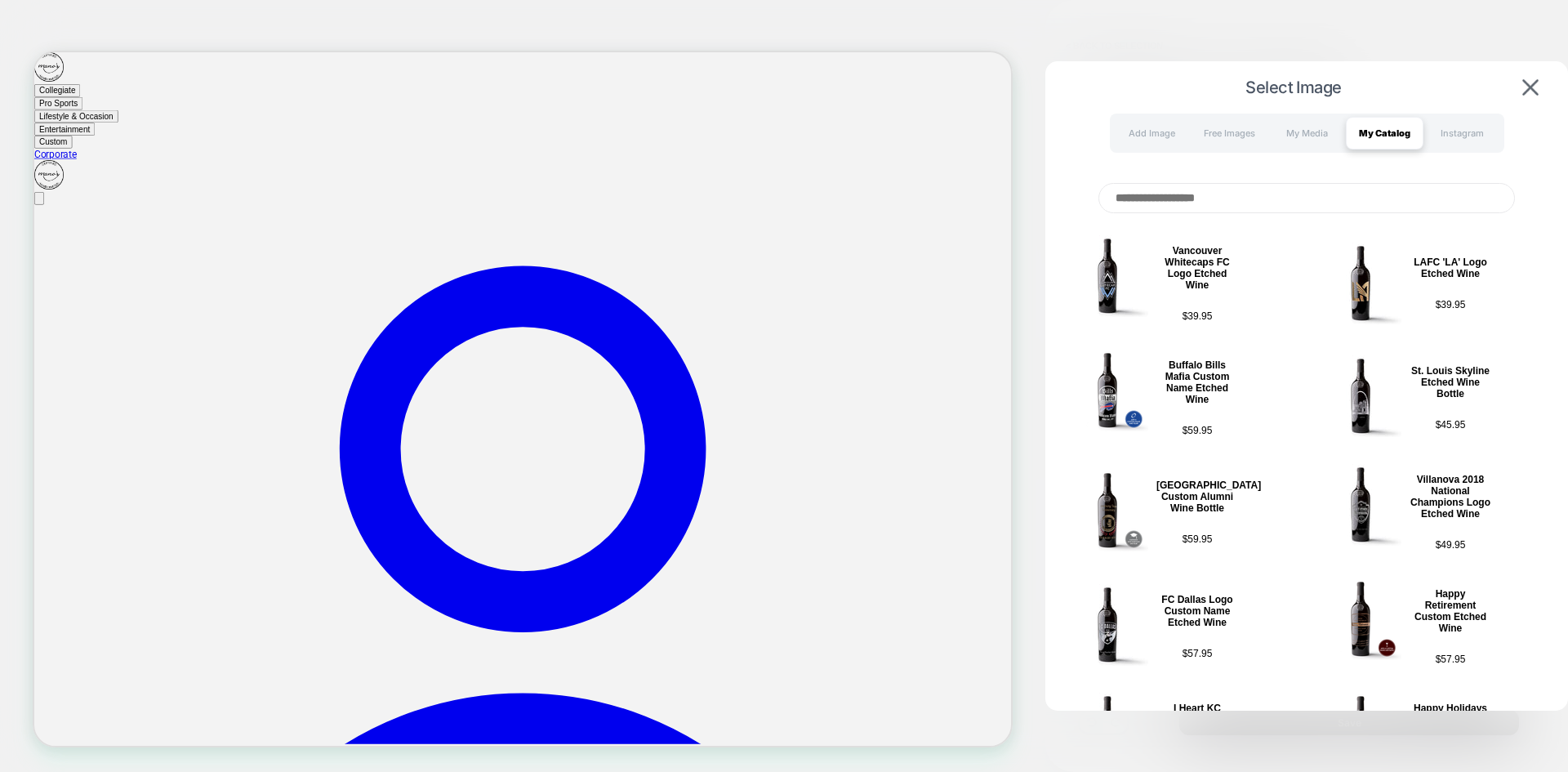
click at [1240, 198] on input at bounding box center [1306, 198] width 417 height 30
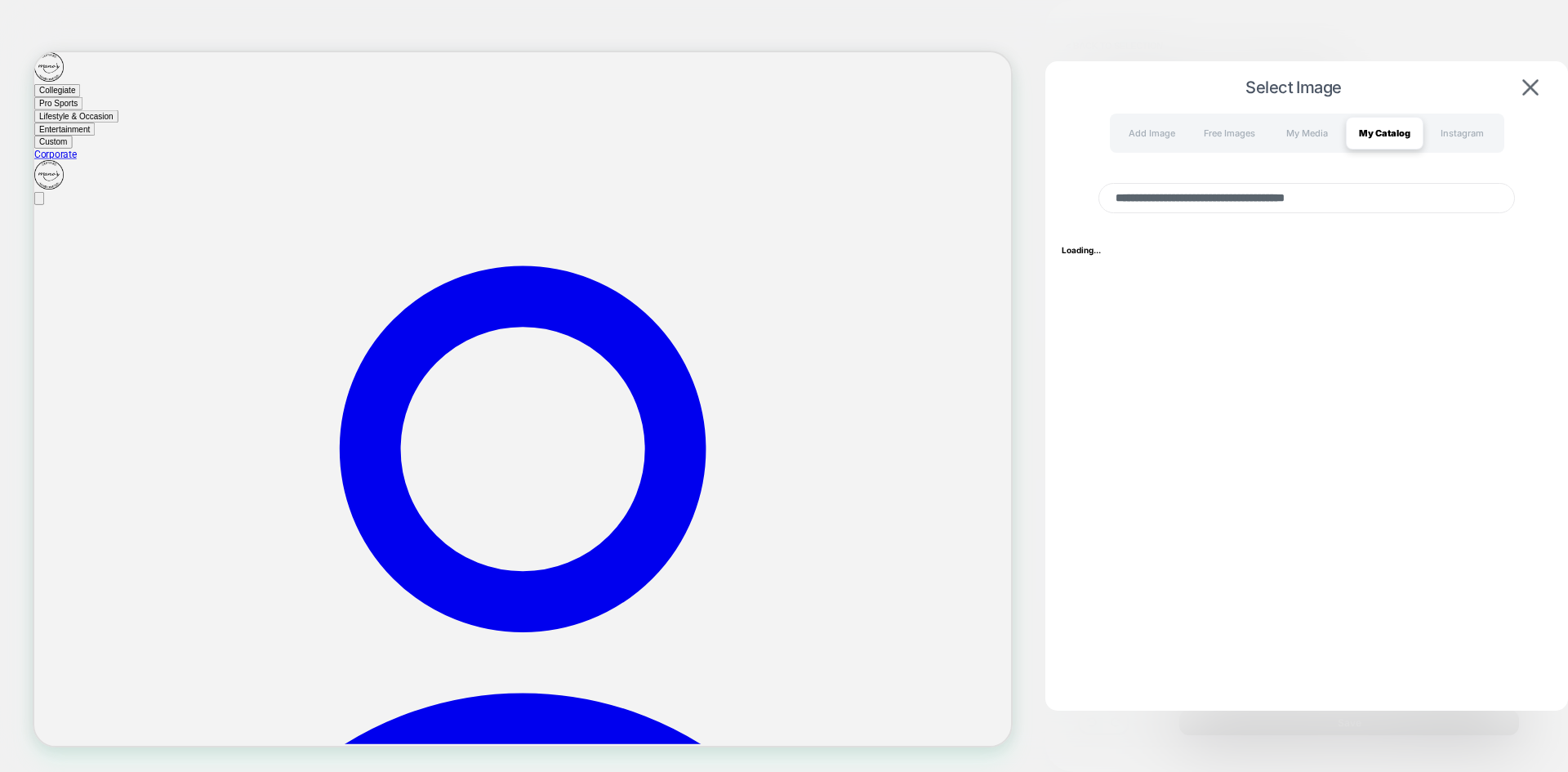
type input "**********"
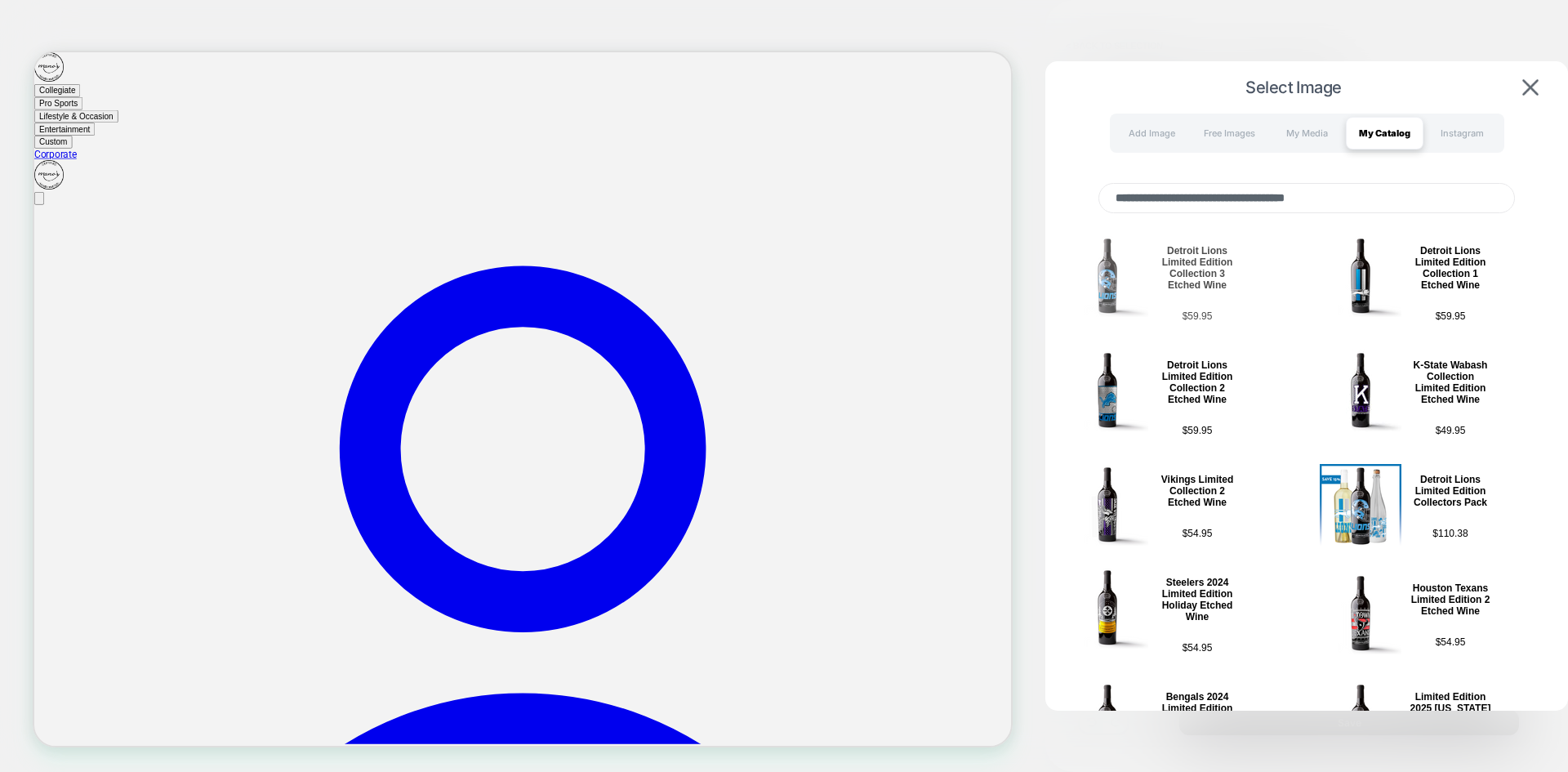
click at [1125, 286] on img at bounding box center [1106, 276] width 82 height 82
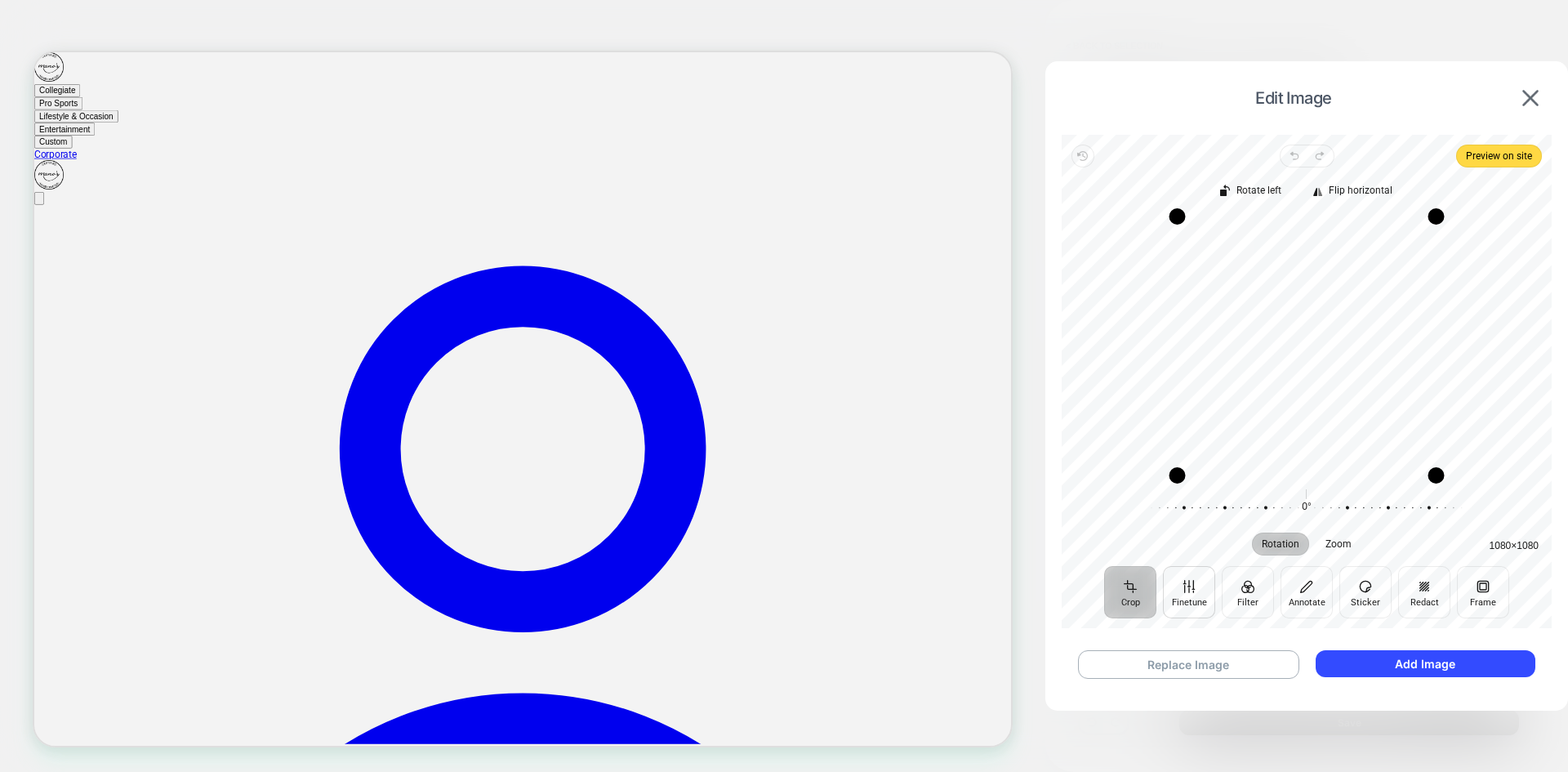
click at [1181, 601] on button "Finetune" at bounding box center [1188, 592] width 52 height 52
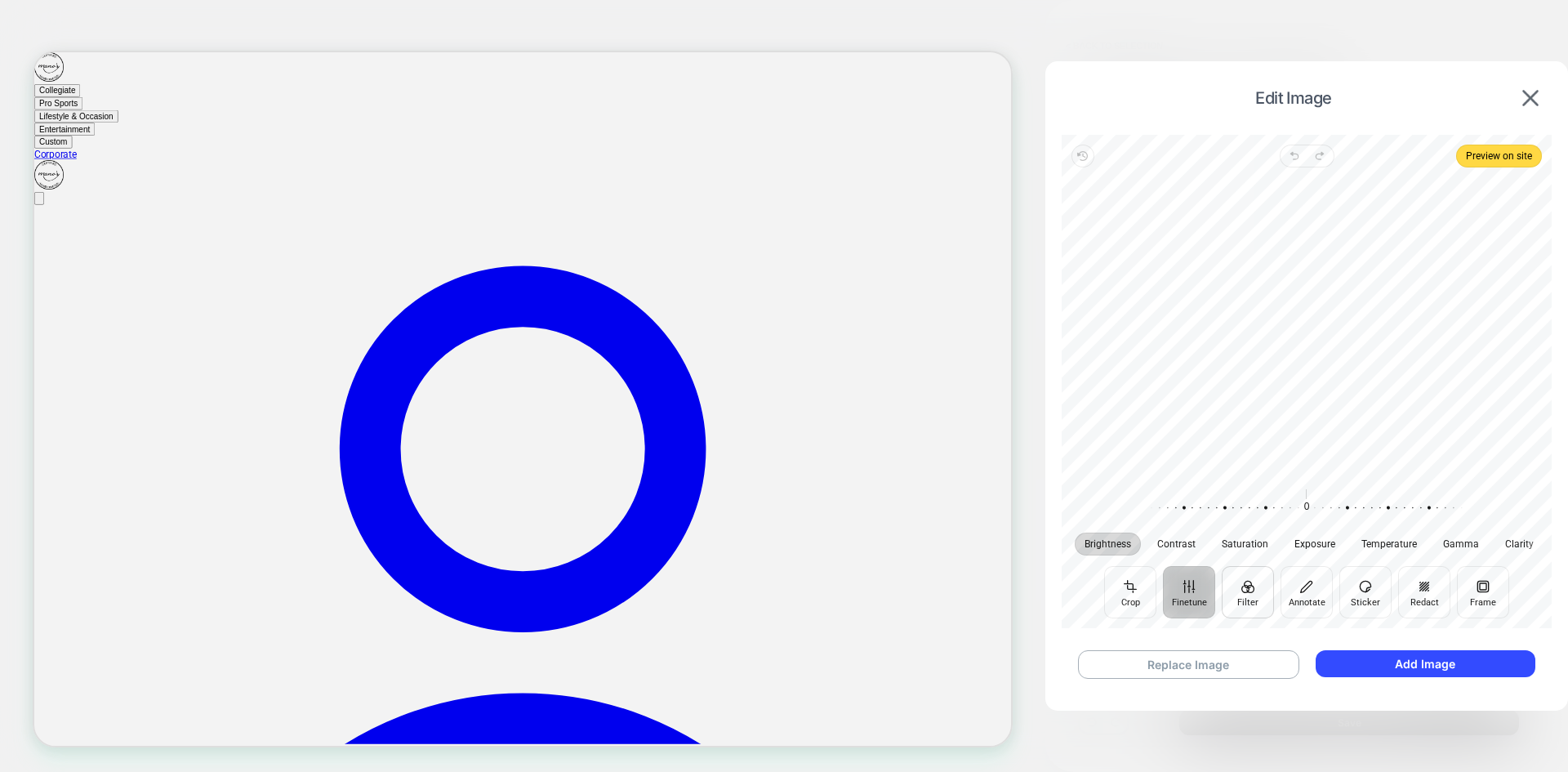
click at [1252, 598] on button "Filter" at bounding box center [1247, 592] width 52 height 52
click at [1326, 597] on button "Annotate" at bounding box center [1306, 592] width 52 height 52
click at [1378, 597] on button "Sticker" at bounding box center [1365, 592] width 52 height 52
click at [1417, 593] on button "Redact" at bounding box center [1424, 592] width 52 height 52
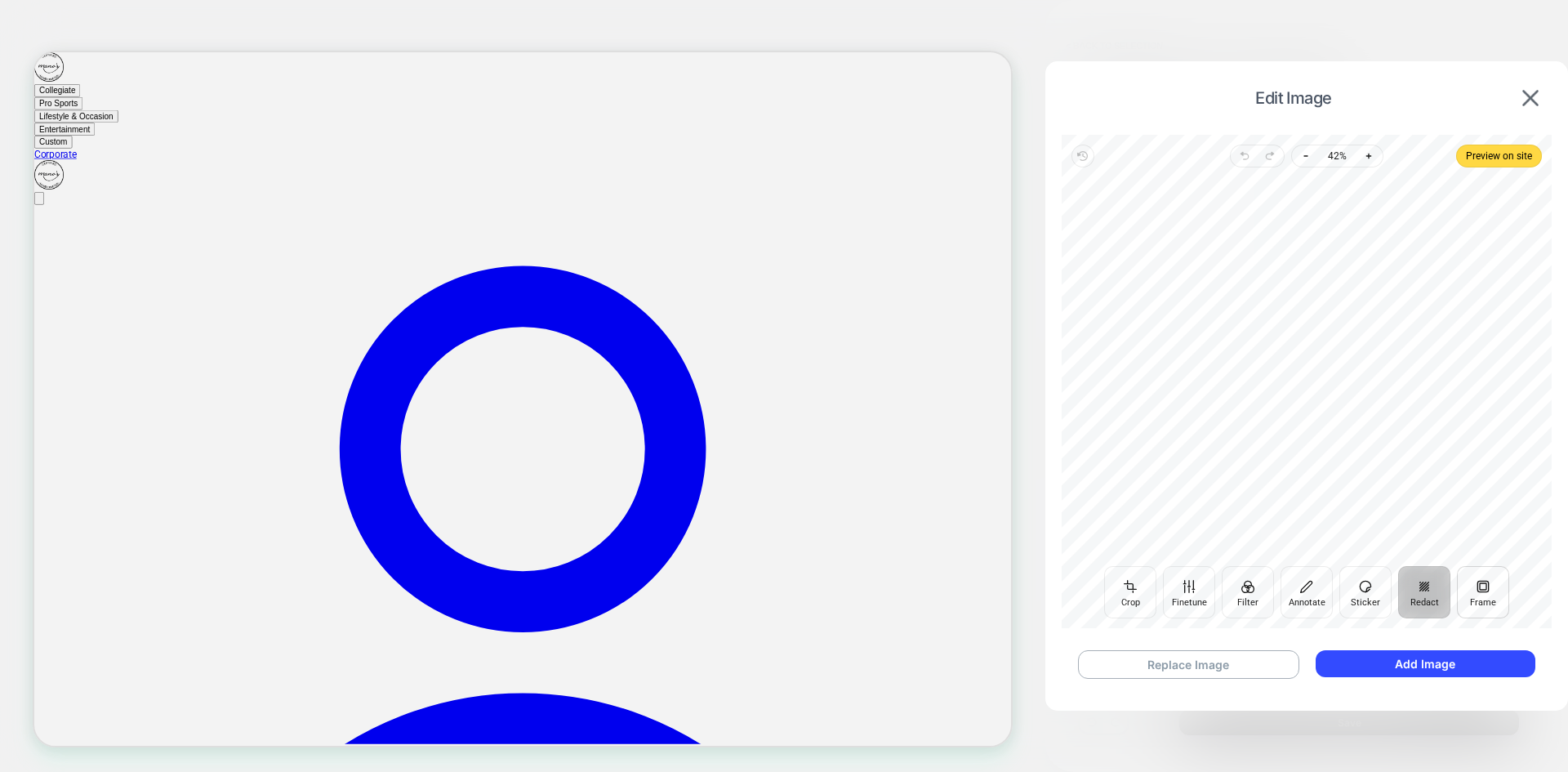
click at [1471, 593] on button "Frame" at bounding box center [1482, 592] width 52 height 52
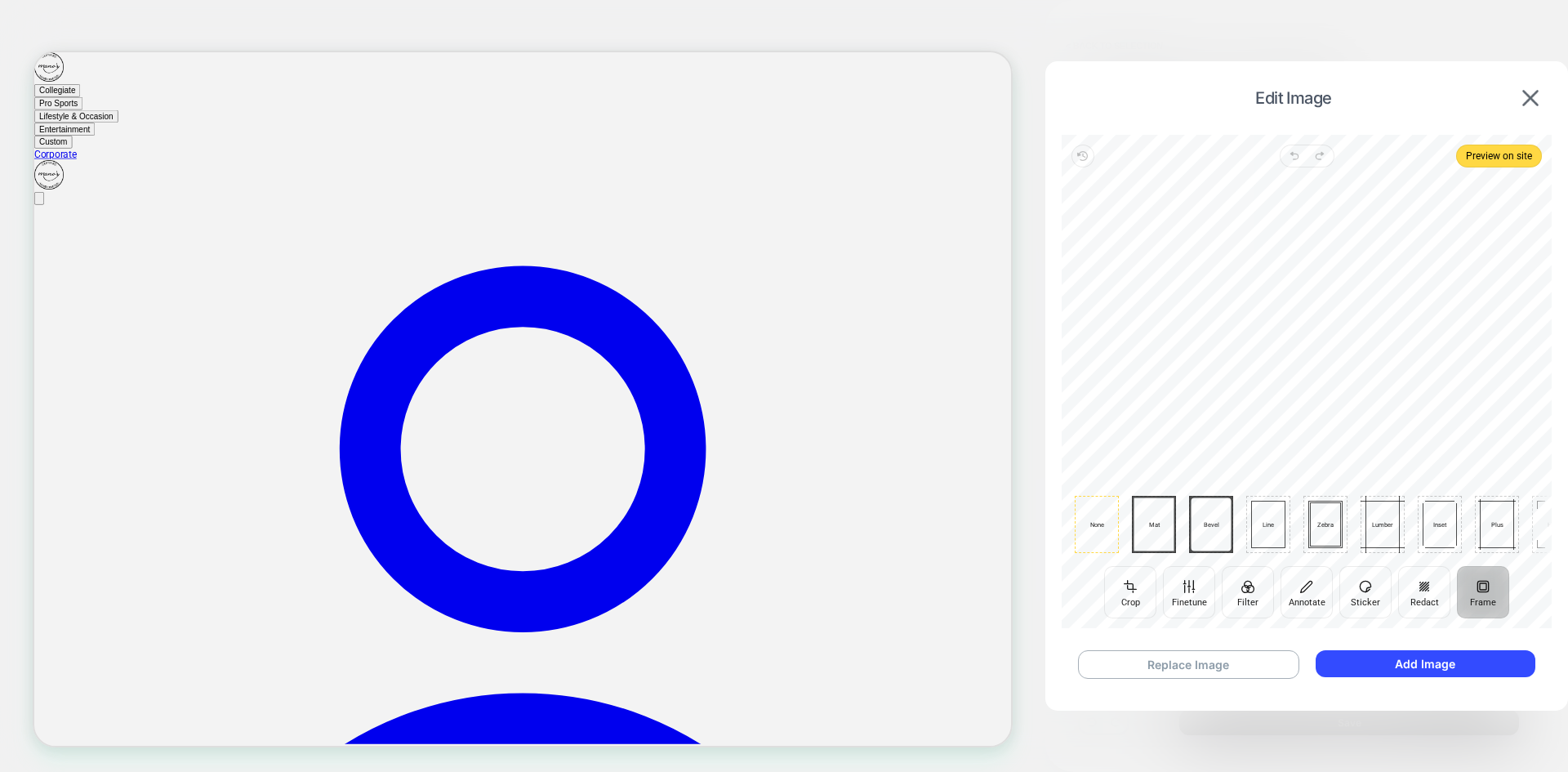
click at [1205, 524] on icon at bounding box center [1211, 524] width 44 height 57
click at [1538, 526] on span "Hook" at bounding box center [1554, 524] width 33 height 7
drag, startPoint x: 1462, startPoint y: 524, endPoint x: 1368, endPoint y: 524, distance: 94.0
click at [1368, 524] on div "None Mat Bevel Line Zebra Lumber Inset Plus Hook Polaroid" at bounding box center [1250, 524] width 585 height 57
click at [1529, 111] on div "Edit Image" at bounding box center [1306, 98] width 490 height 40
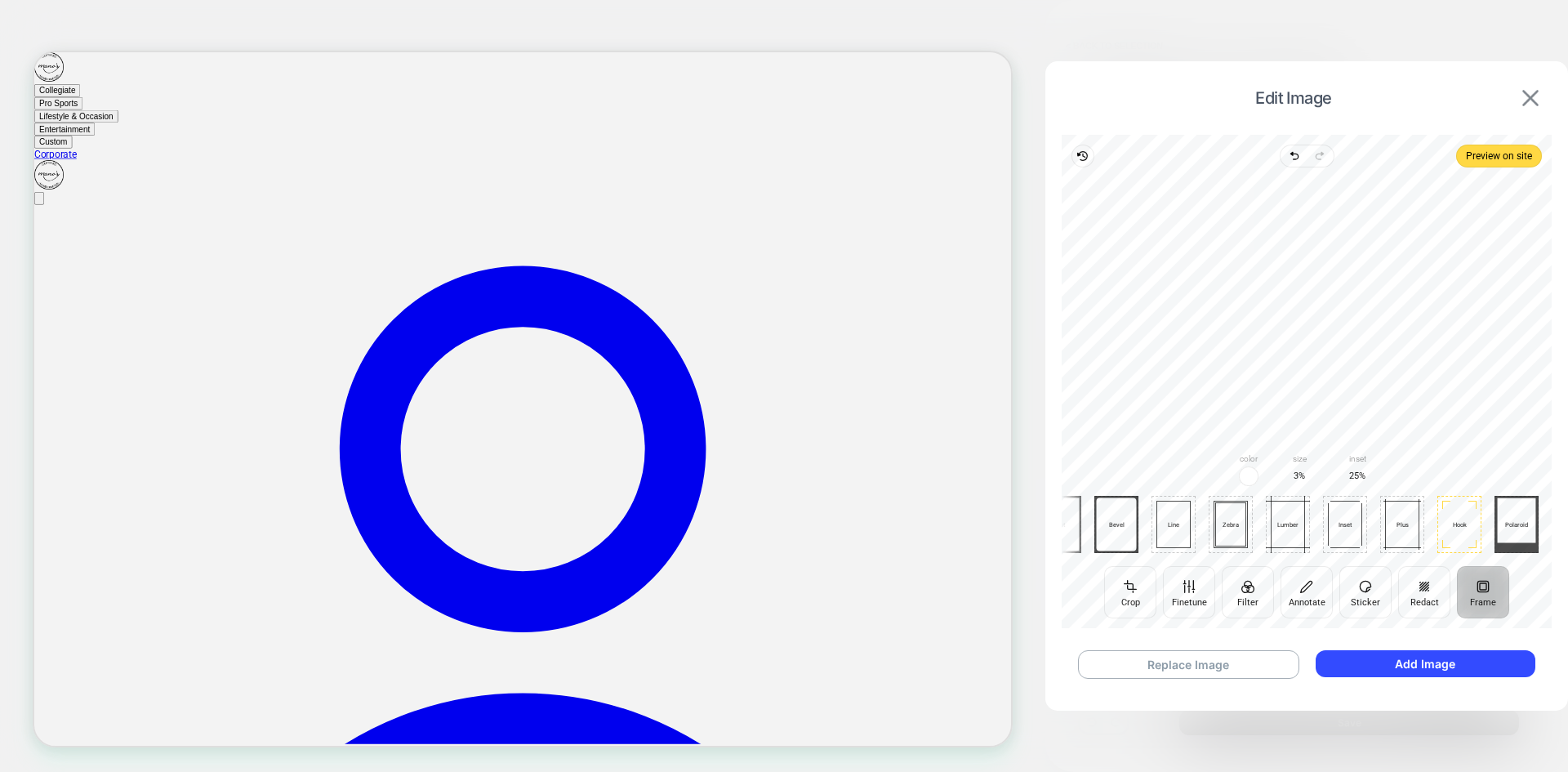
click at [1528, 99] on img at bounding box center [1530, 98] width 17 height 17
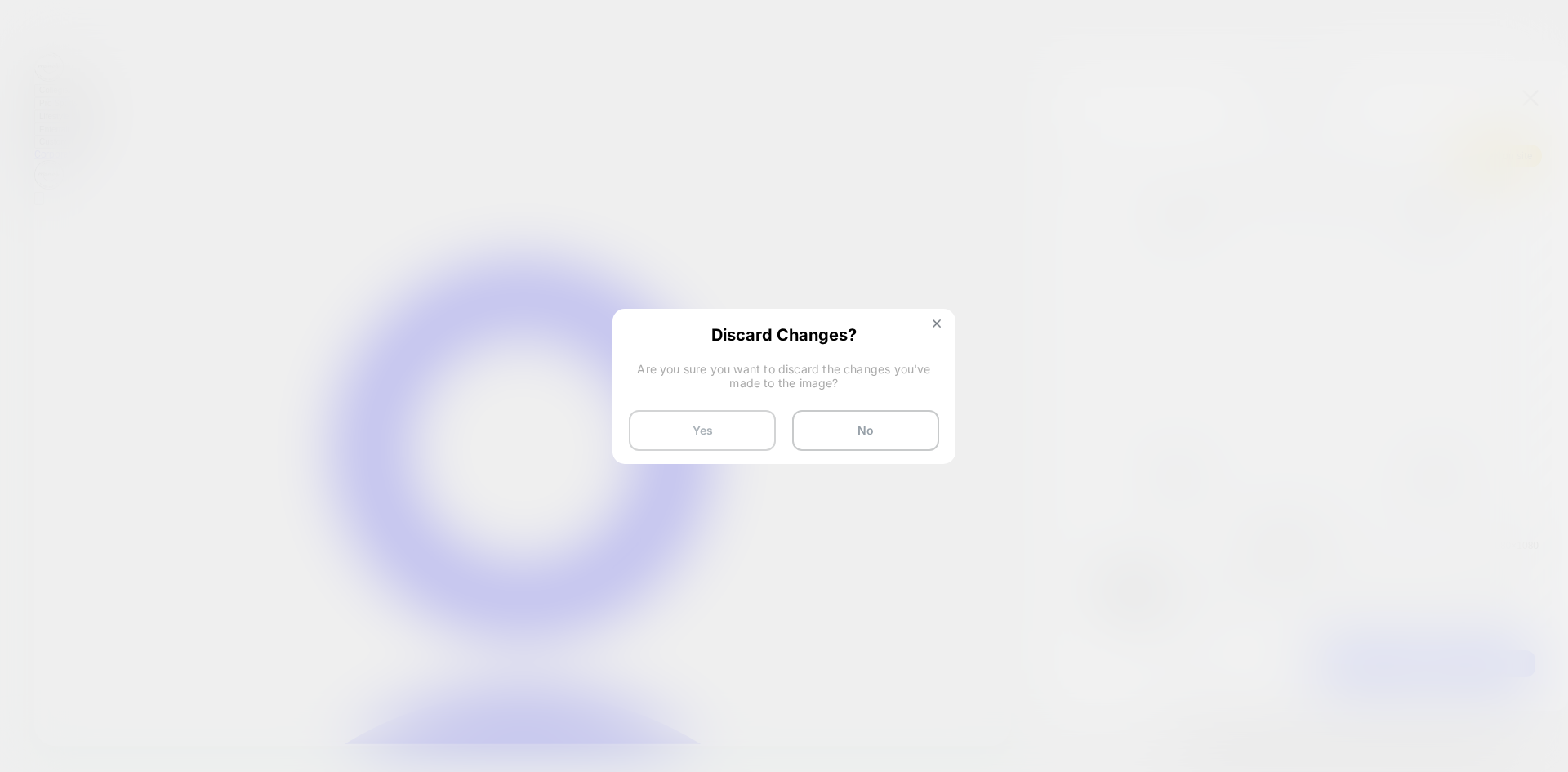
click at [712, 435] on button "Yes" at bounding box center [703, 431] width 147 height 40
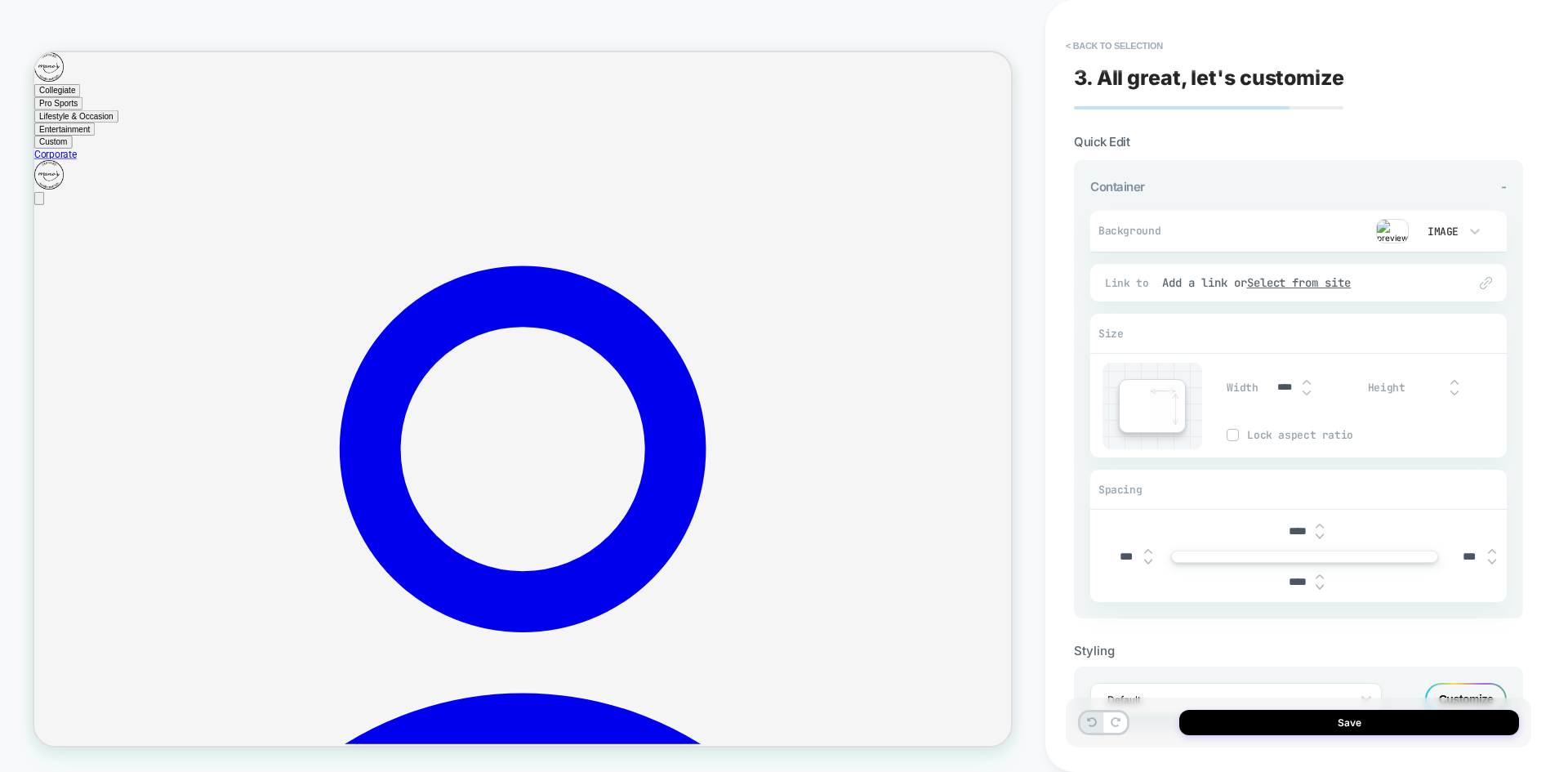
click at [1104, 43] on button "< Back to selection" at bounding box center [1114, 46] width 113 height 26
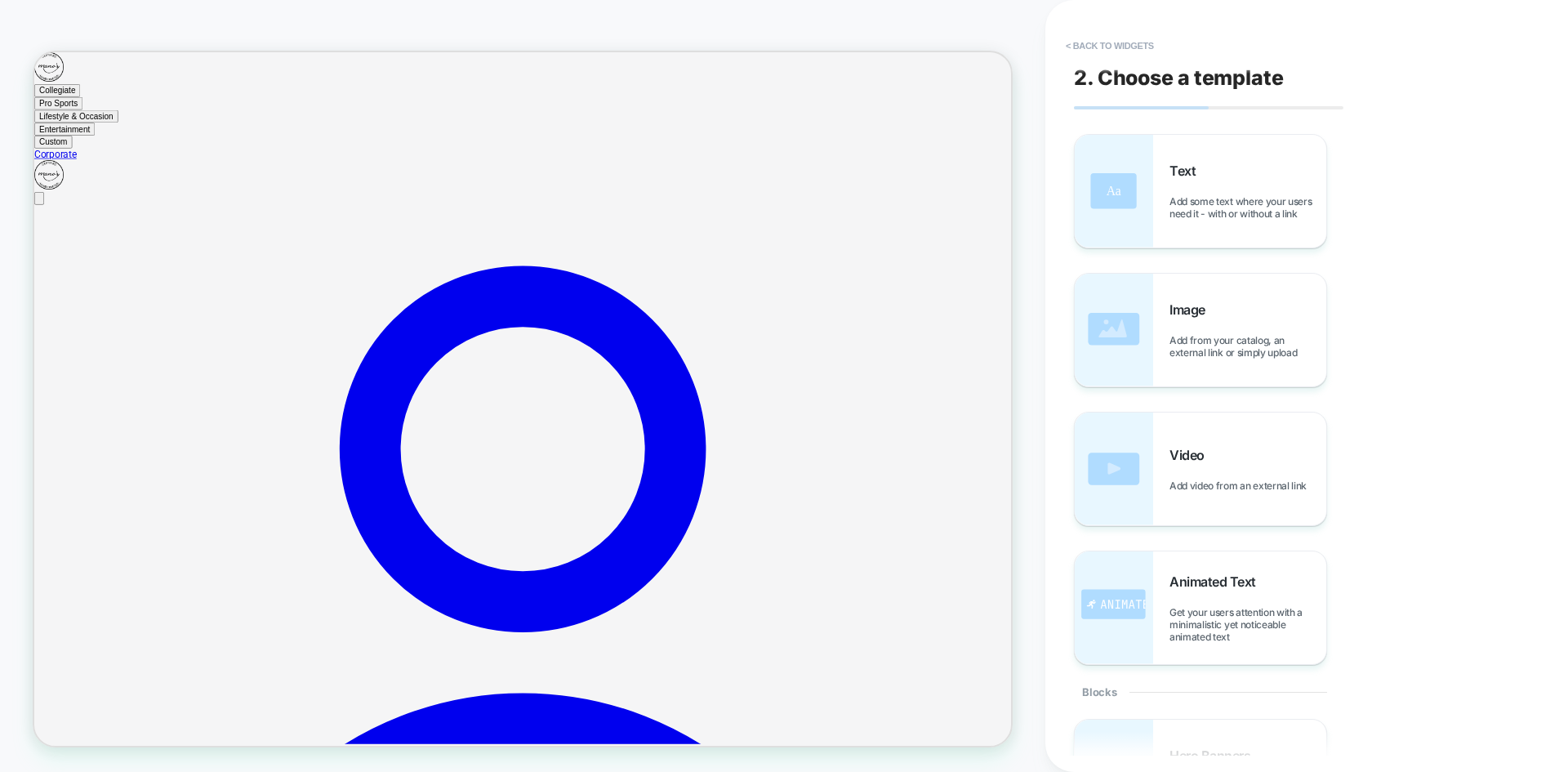
click at [1104, 43] on button "< Back to widgets" at bounding box center [1110, 46] width 105 height 26
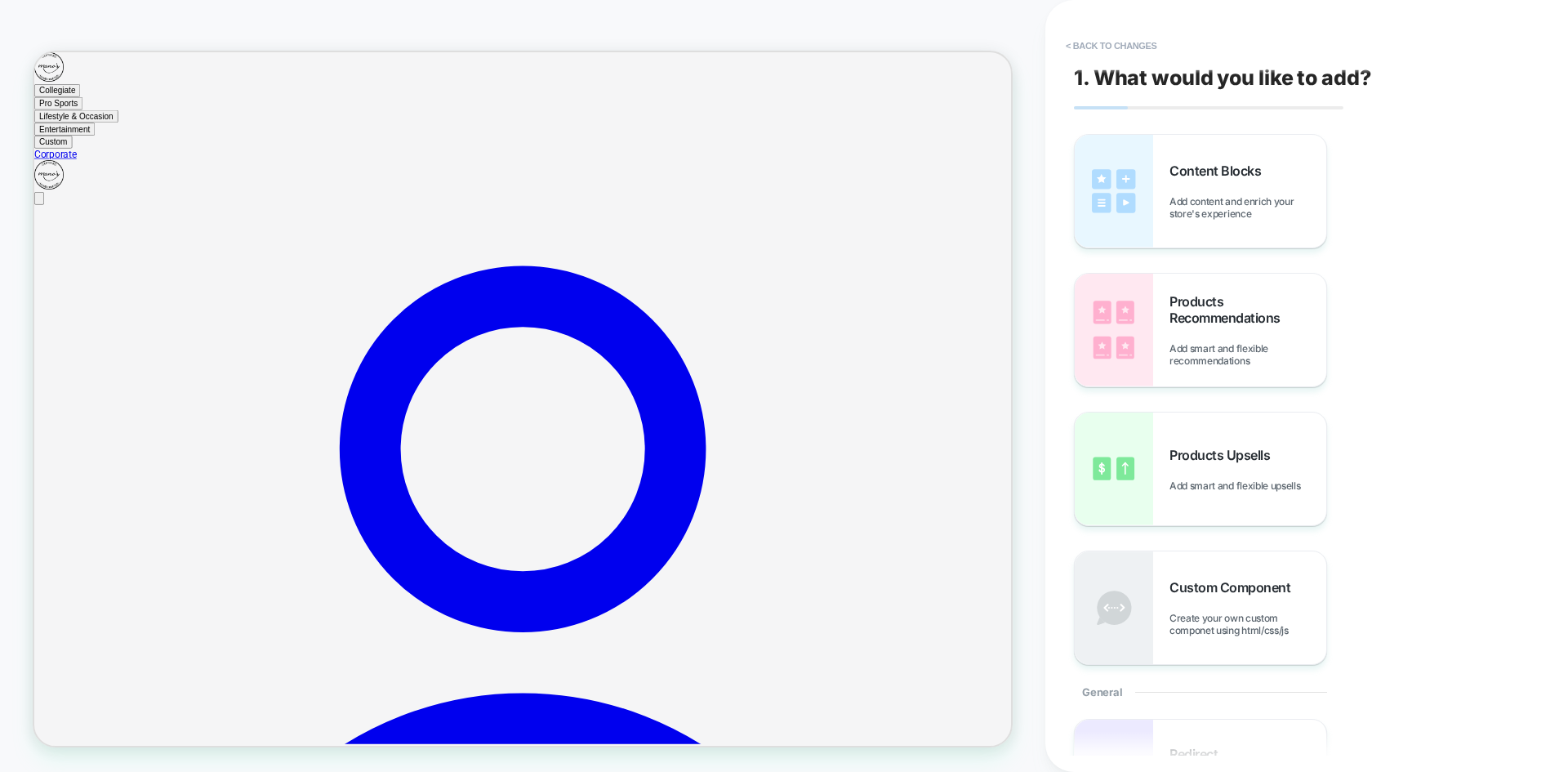
click at [1104, 43] on button "< Back to changes" at bounding box center [1111, 46] width 108 height 26
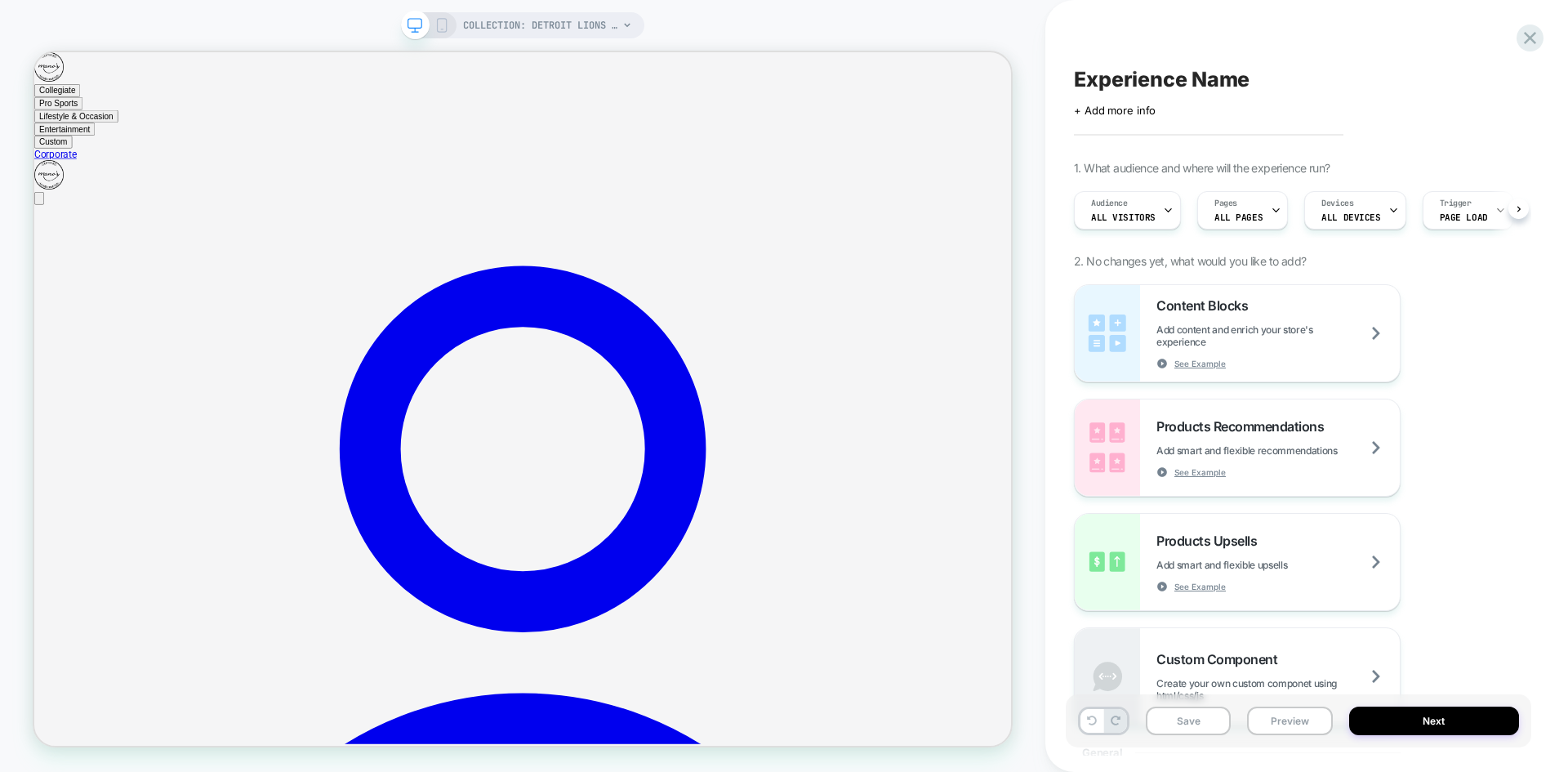
scroll to position [0, 1]
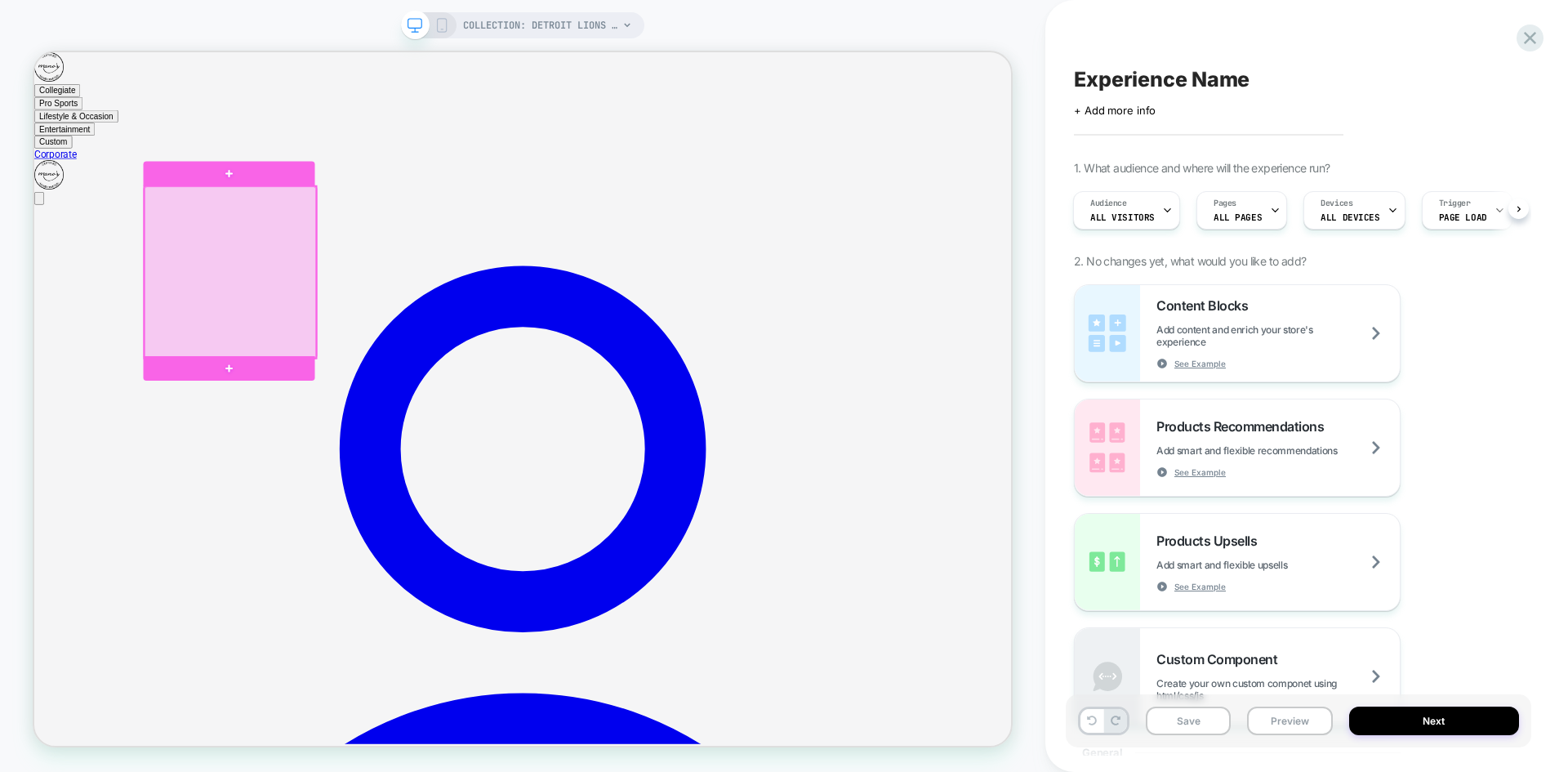
click at [309, 350] on div at bounding box center [295, 345] width 229 height 229
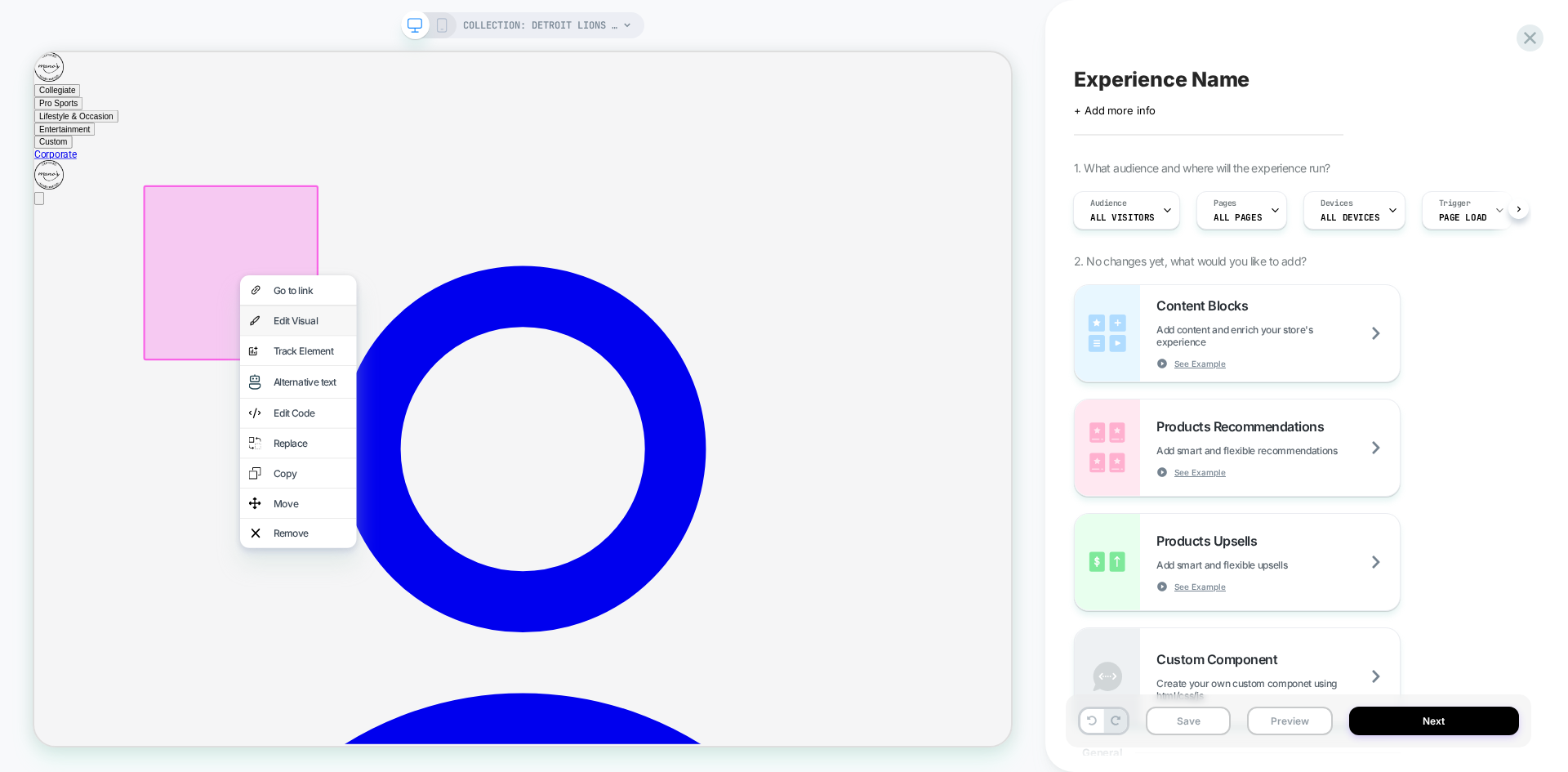
click at [397, 409] on div "Edit Visual" at bounding box center [403, 410] width 99 height 17
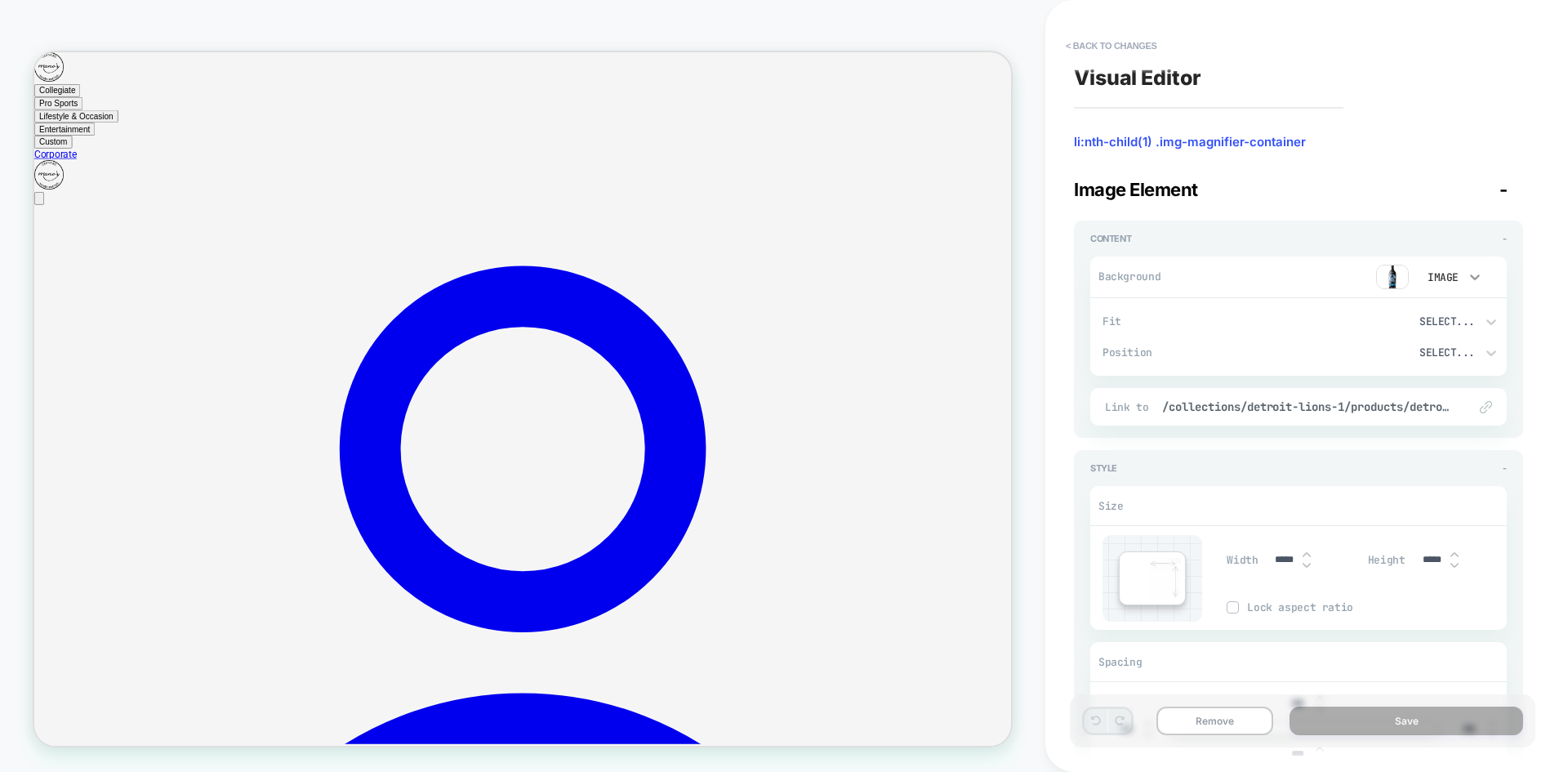
click at [1470, 271] on icon at bounding box center [1474, 277] width 17 height 17
drag, startPoint x: 1442, startPoint y: 273, endPoint x: 1424, endPoint y: 277, distance: 18.4
click at [1442, 273] on div at bounding box center [784, 386] width 1568 height 772
click at [1379, 275] on img at bounding box center [1392, 277] width 33 height 25
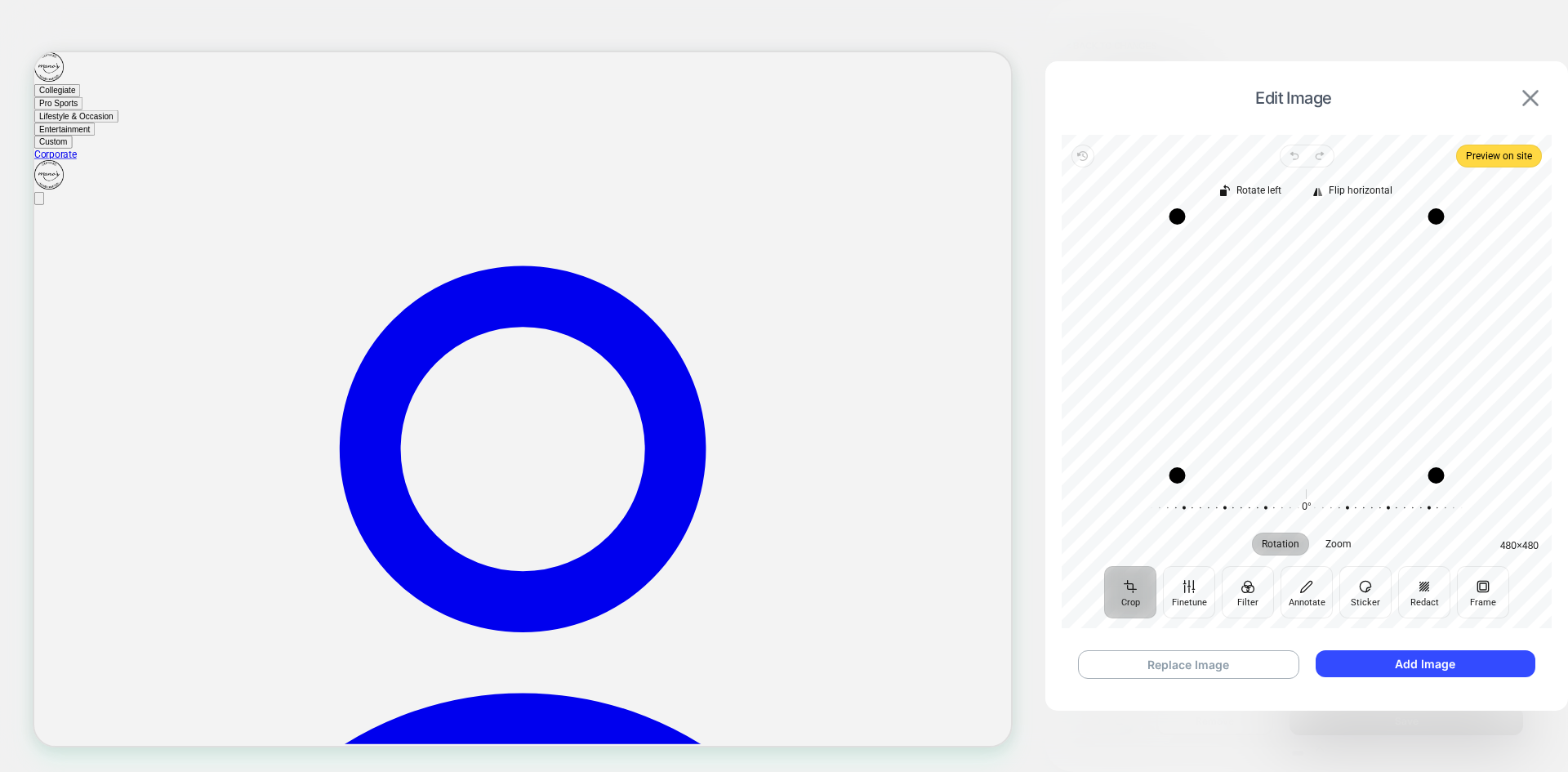
click at [1537, 104] on img at bounding box center [1530, 98] width 17 height 17
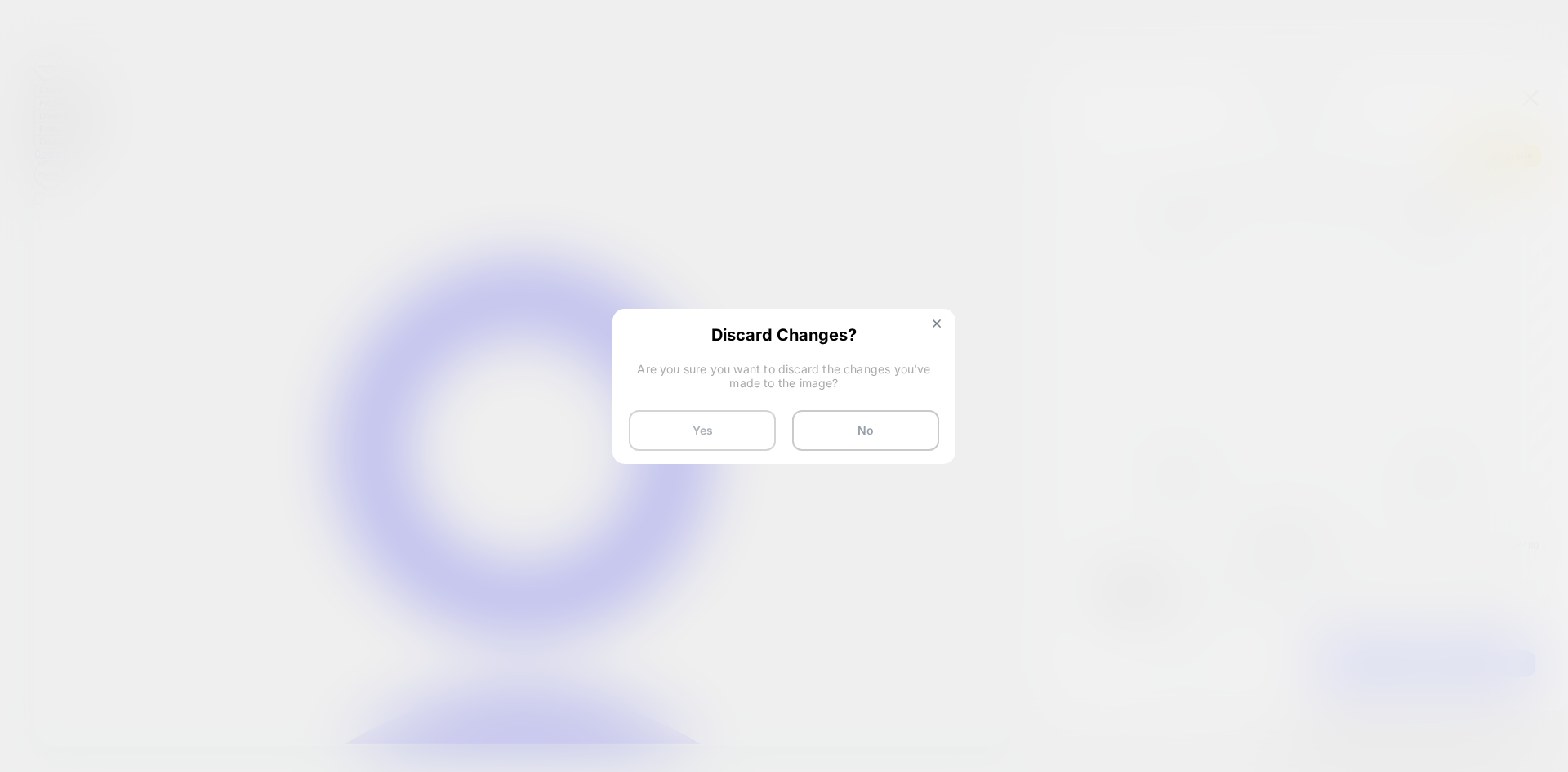
click at [697, 432] on button "Yes" at bounding box center [703, 431] width 147 height 40
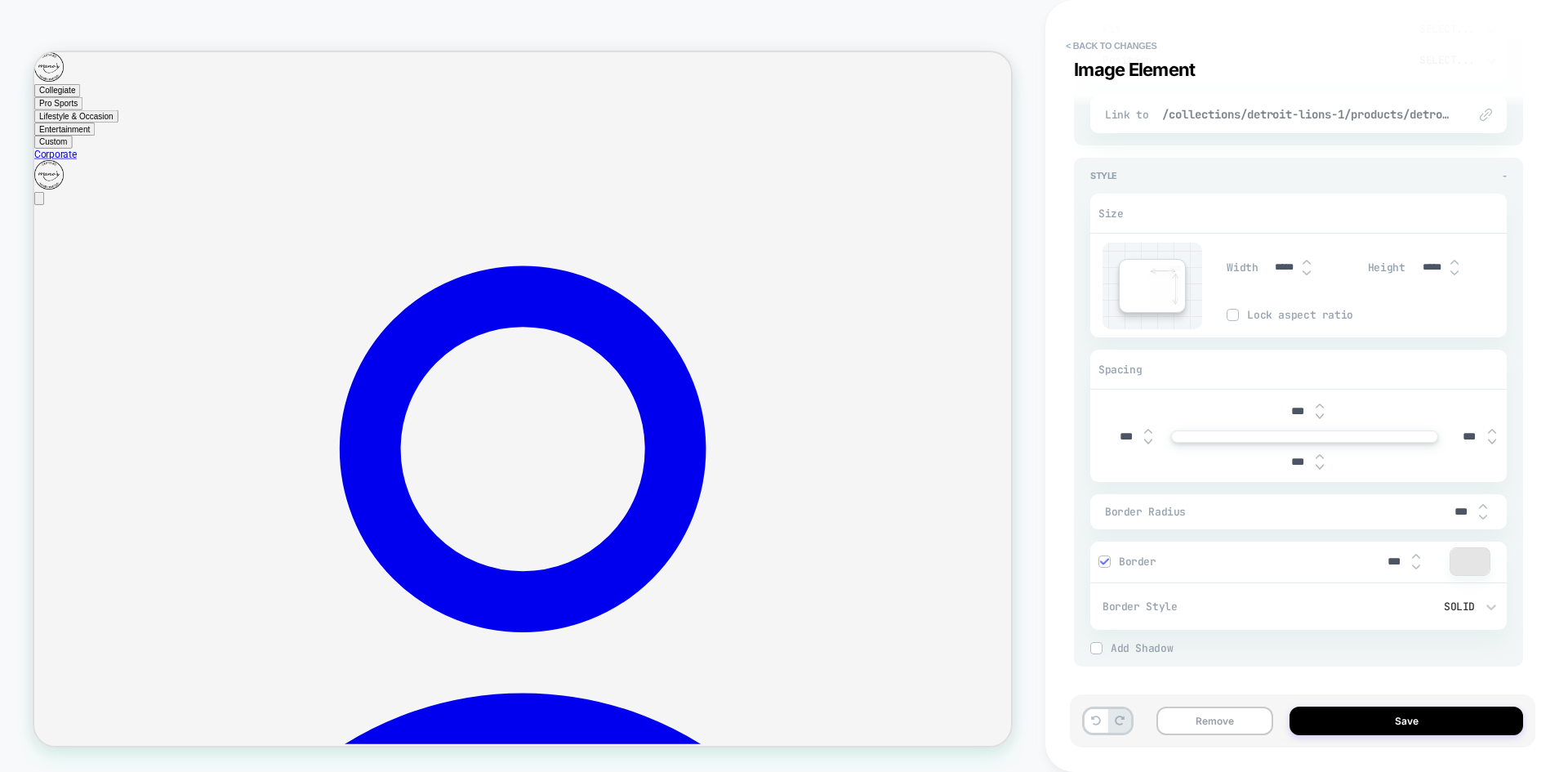
scroll to position [0, 0]
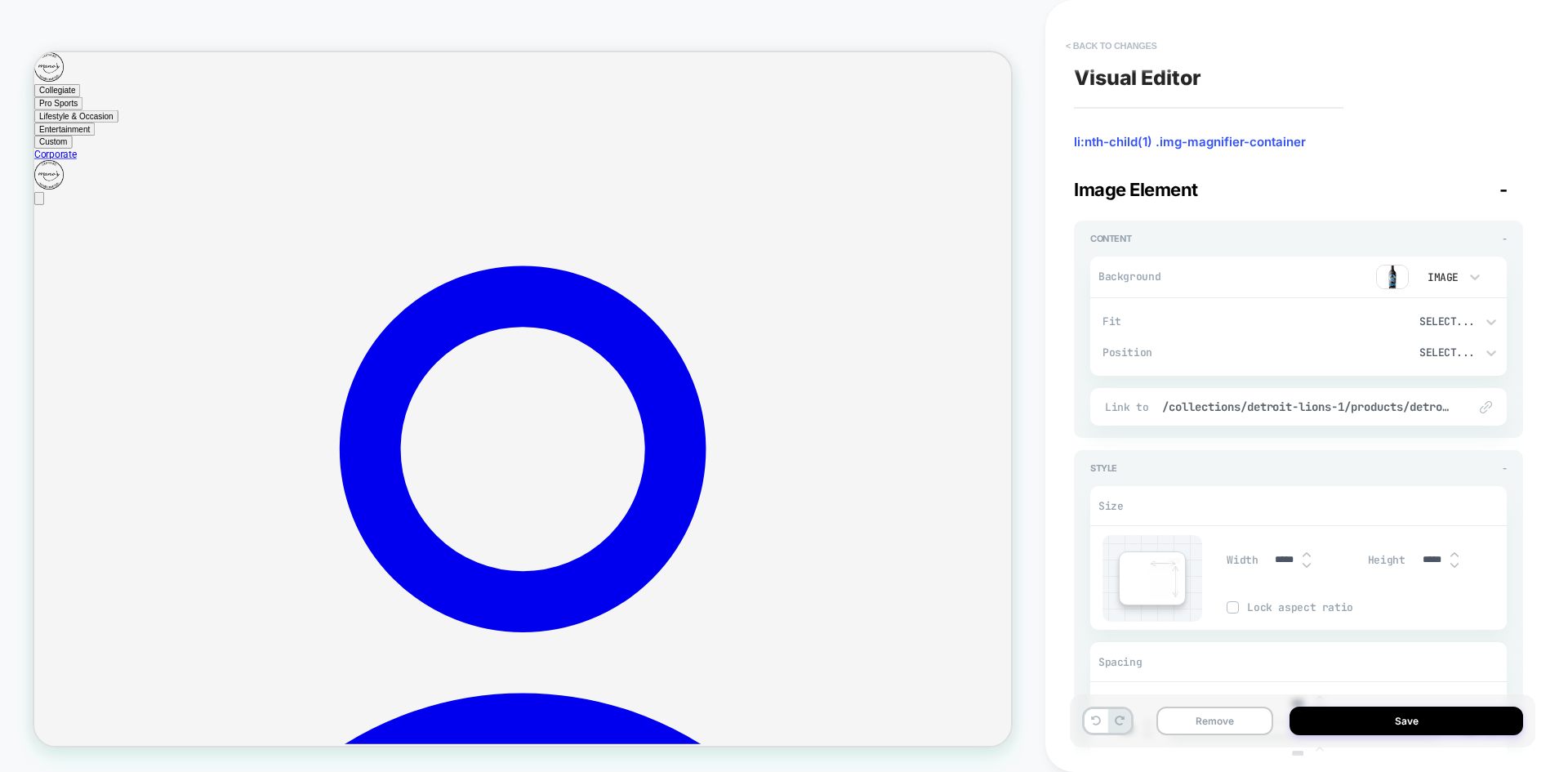
click at [1135, 58] on button "< Back to changes" at bounding box center [1111, 46] width 108 height 26
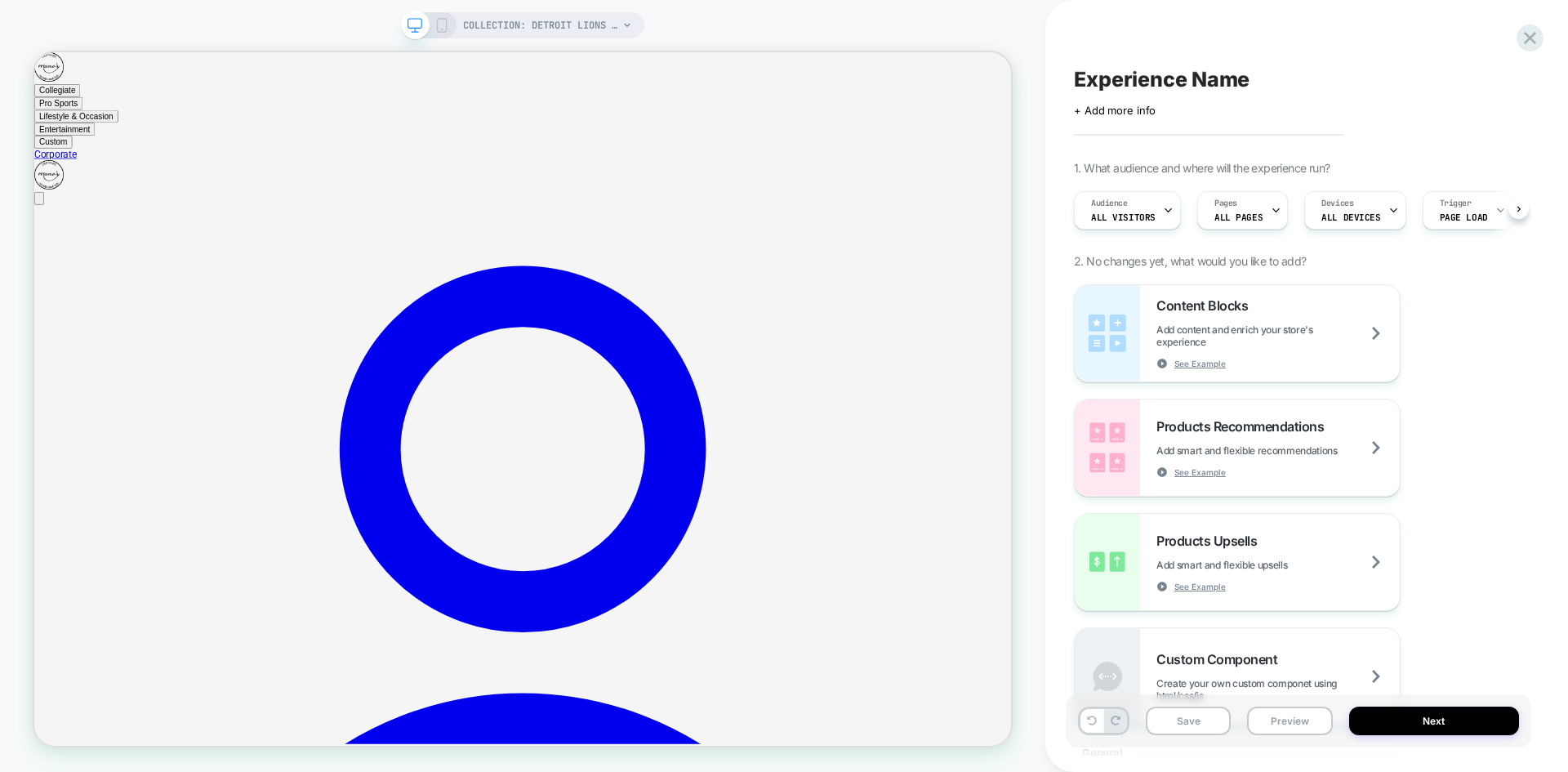
scroll to position [0, 1]
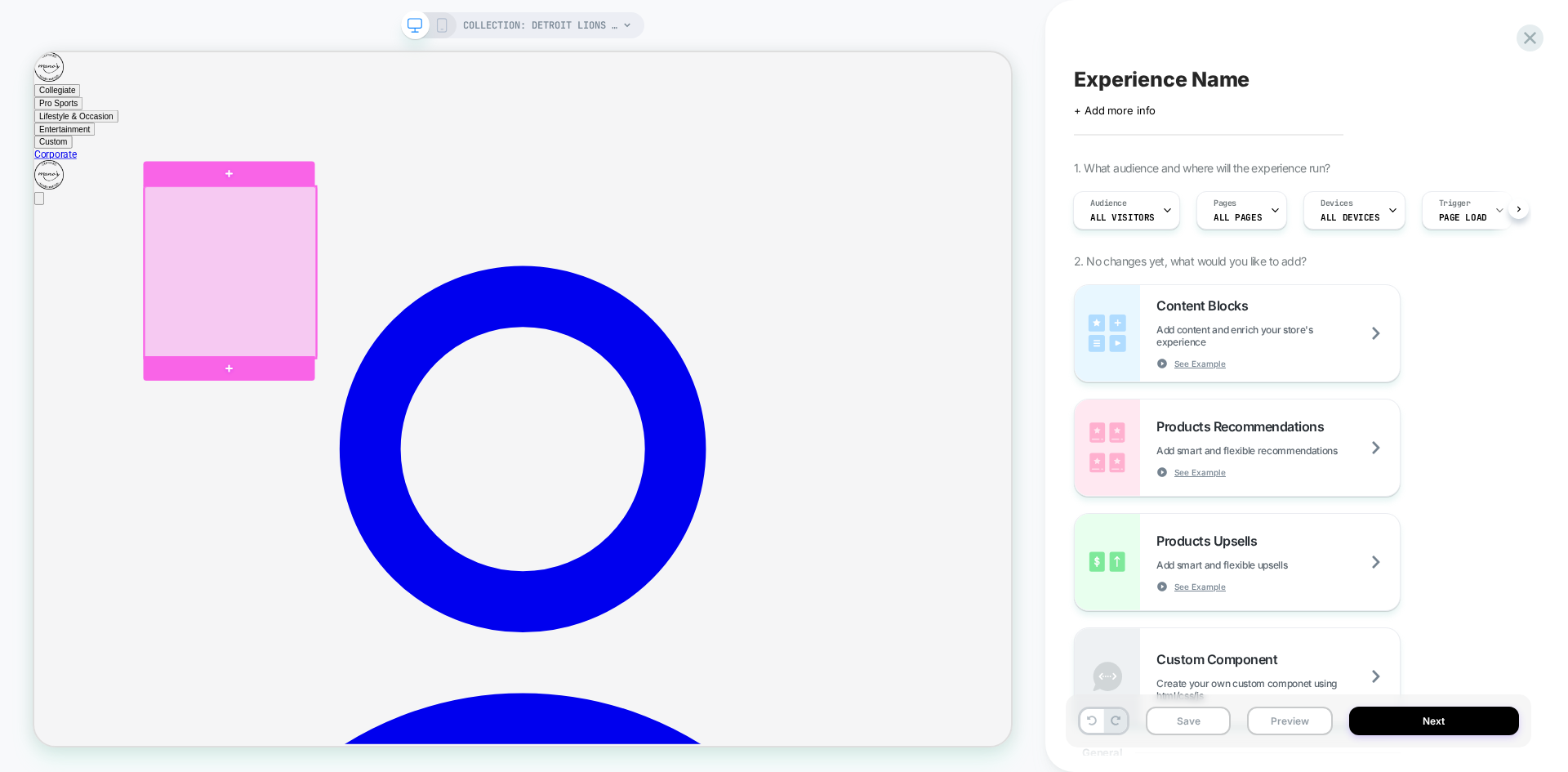
click at [252, 333] on div at bounding box center [295, 345] width 229 height 229
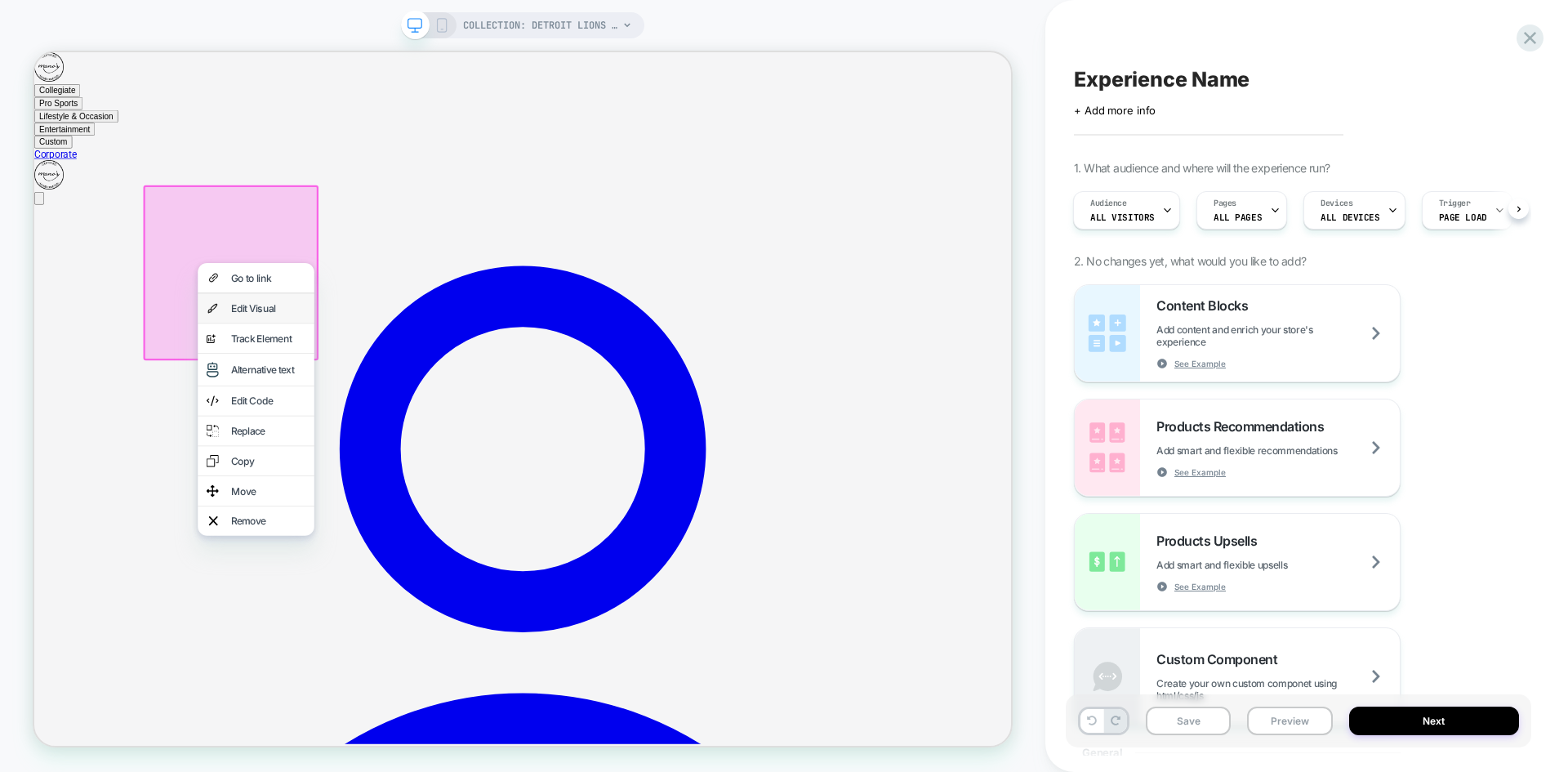
click at [366, 400] on div "Edit Visual" at bounding box center [346, 394] width 99 height 17
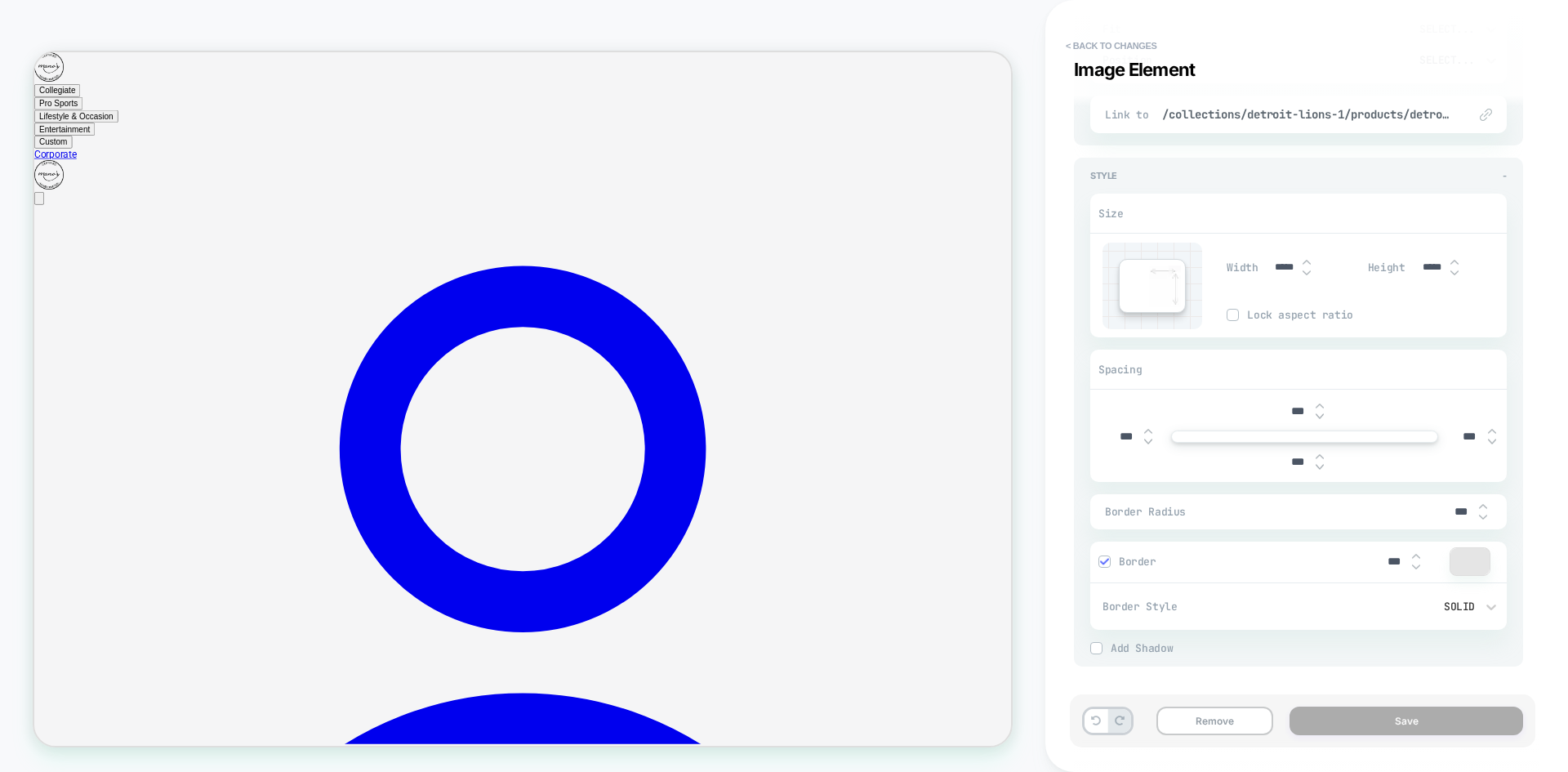
scroll to position [0, 0]
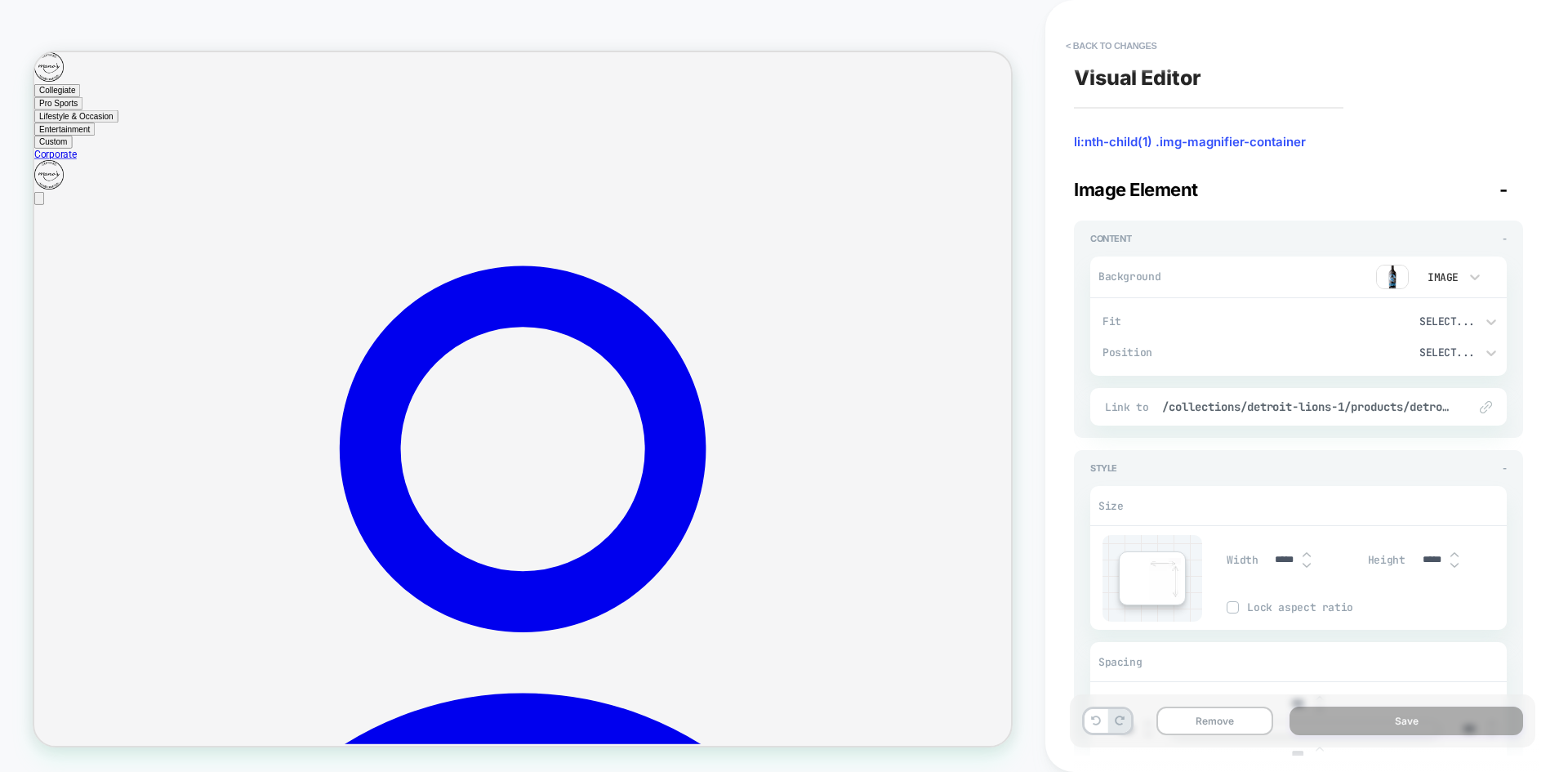
click at [1383, 274] on img at bounding box center [1392, 277] width 33 height 25
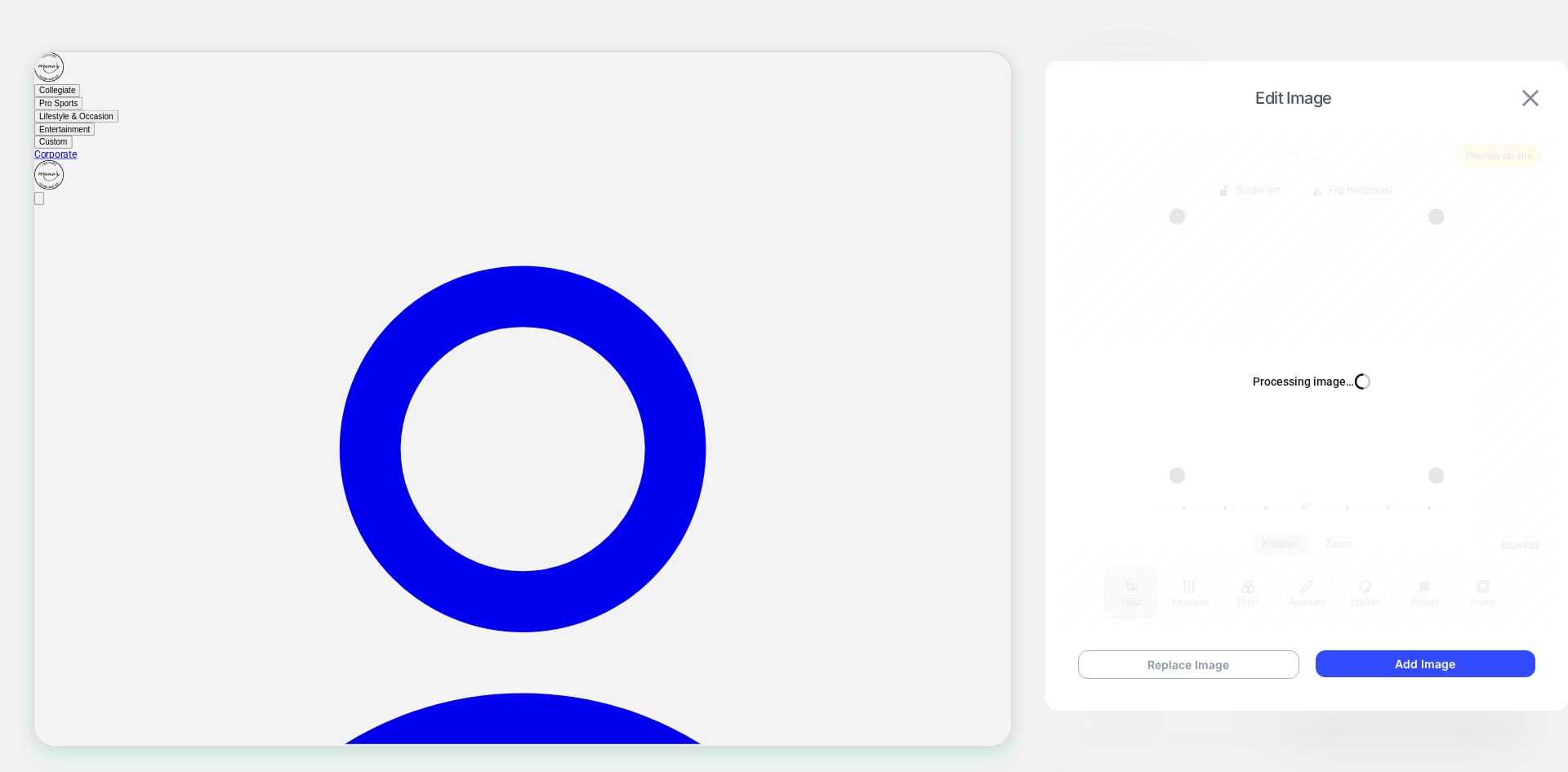
click at [1541, 98] on button at bounding box center [1529, 98] width 26 height 18
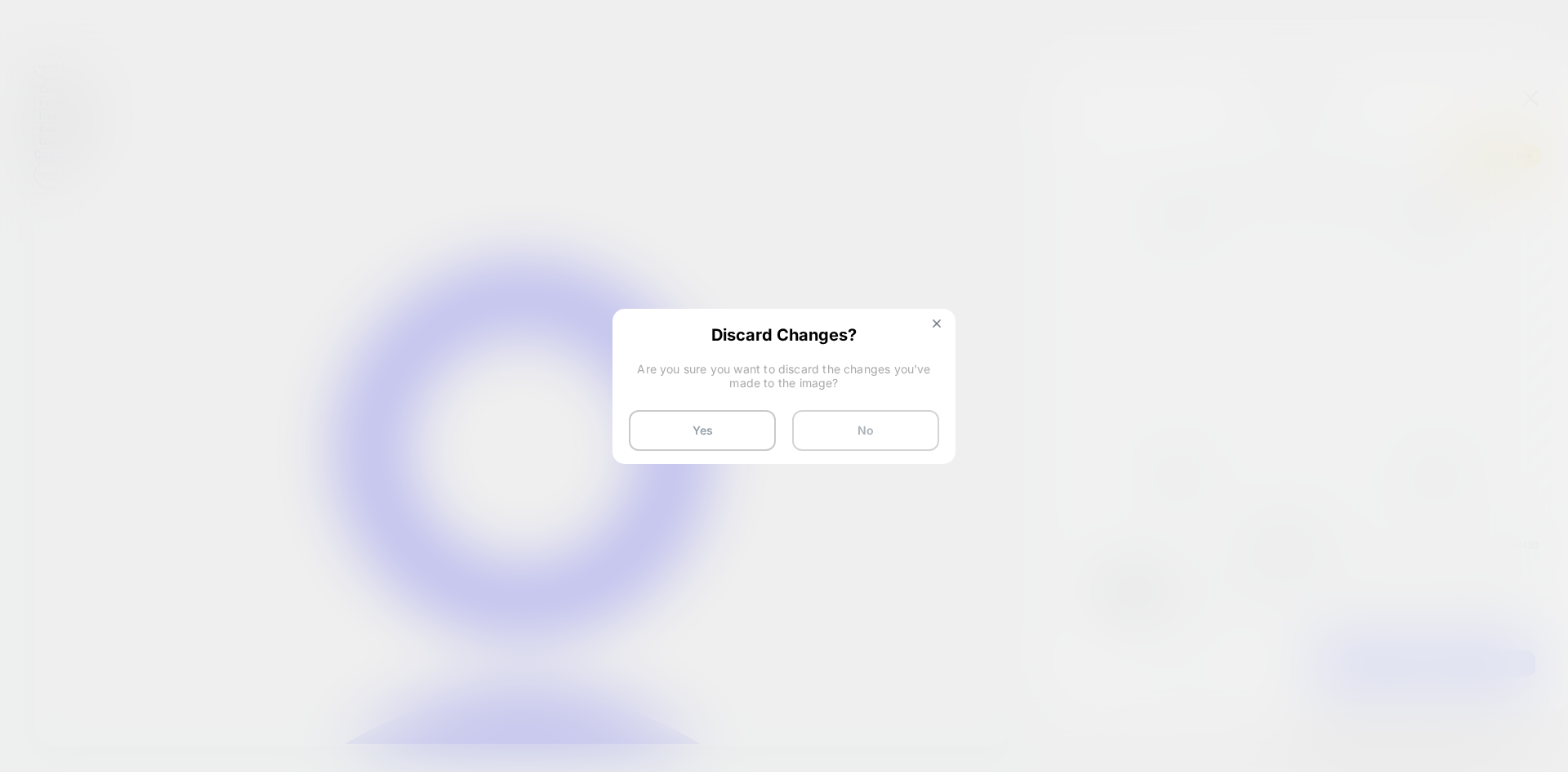
click at [892, 441] on button "No" at bounding box center [865, 431] width 147 height 40
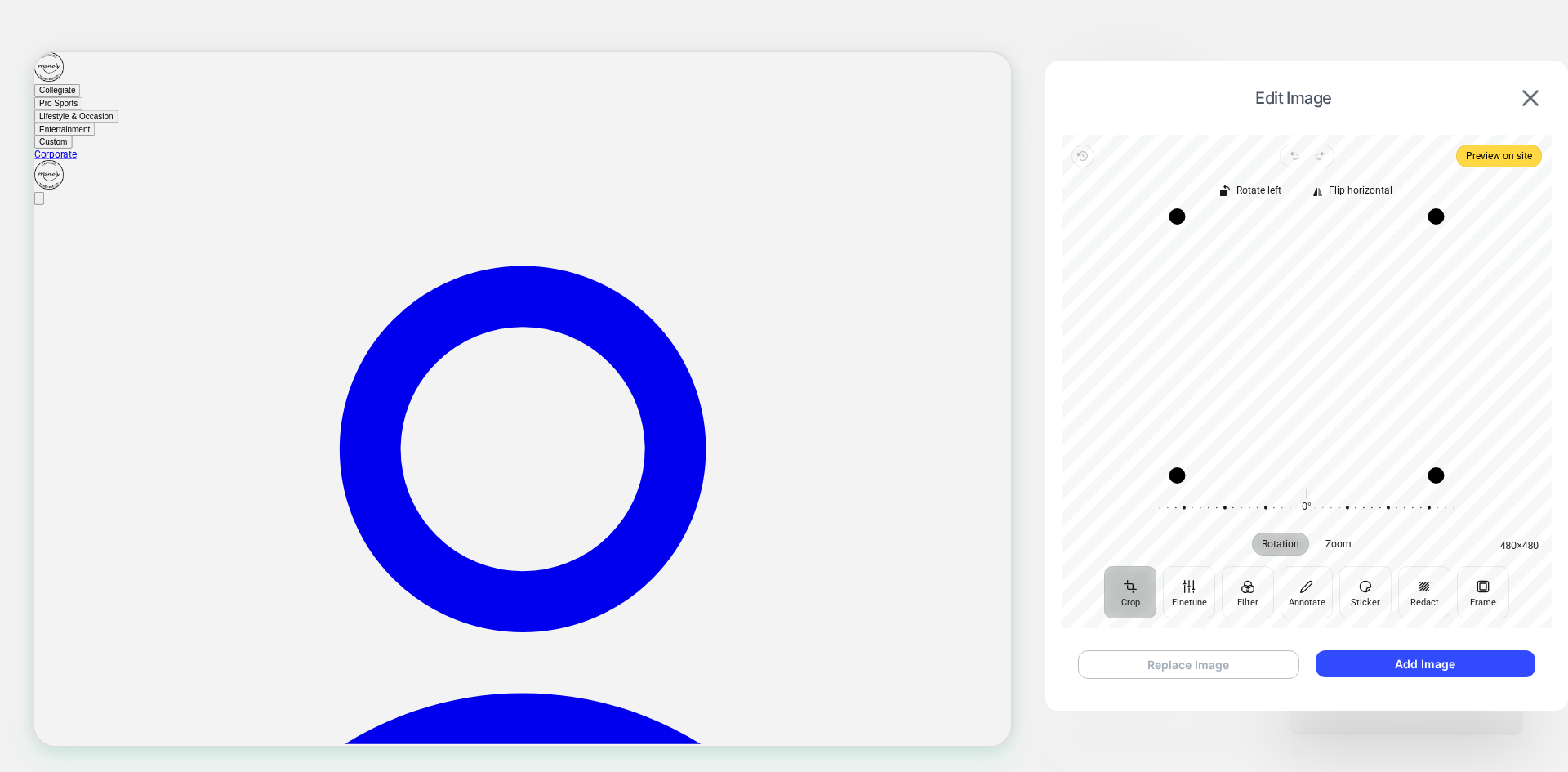
click at [1224, 661] on button "Replace Image" at bounding box center [1188, 664] width 222 height 29
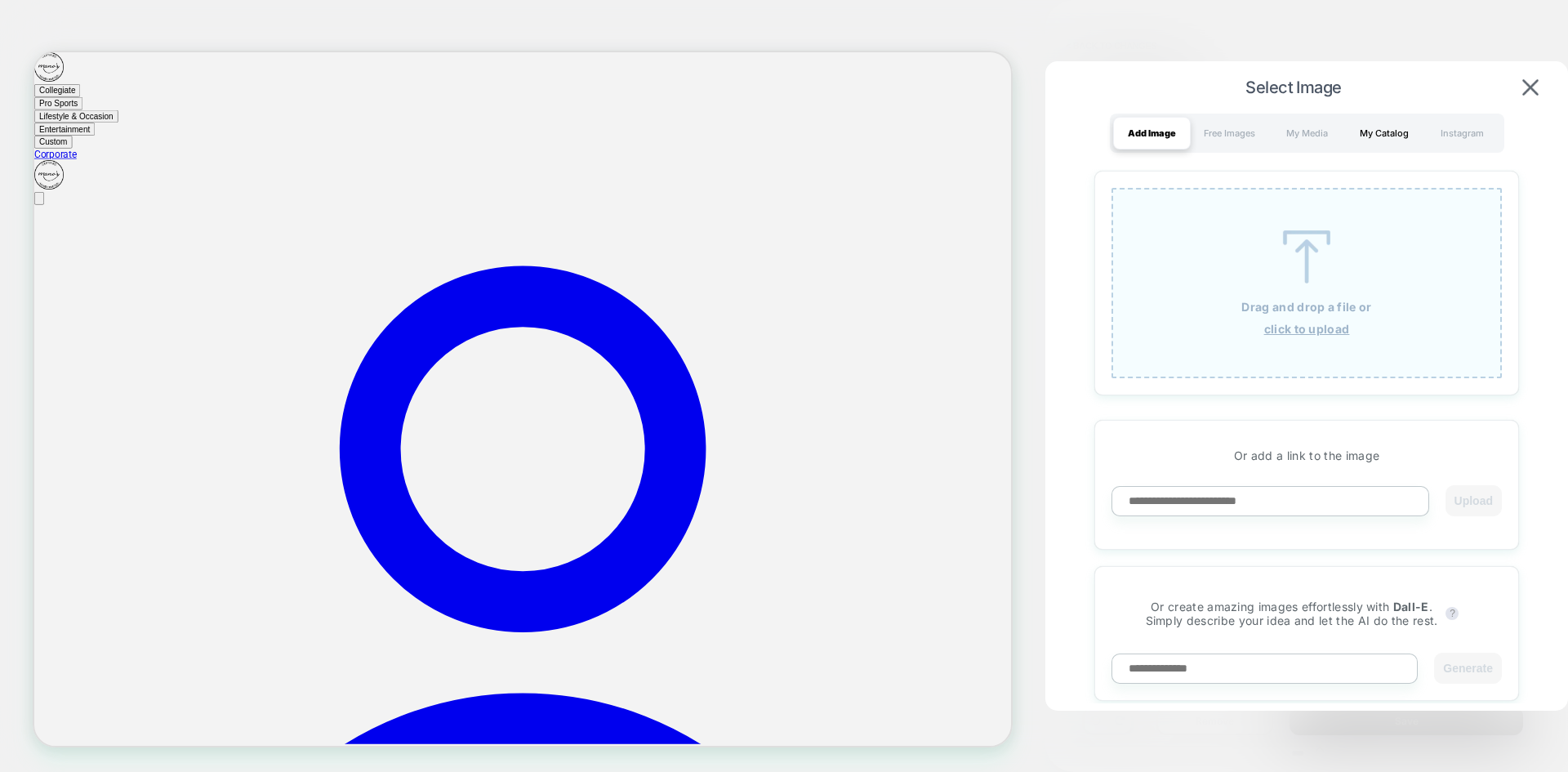
click at [1394, 144] on div "My Catalog" at bounding box center [1384, 133] width 77 height 33
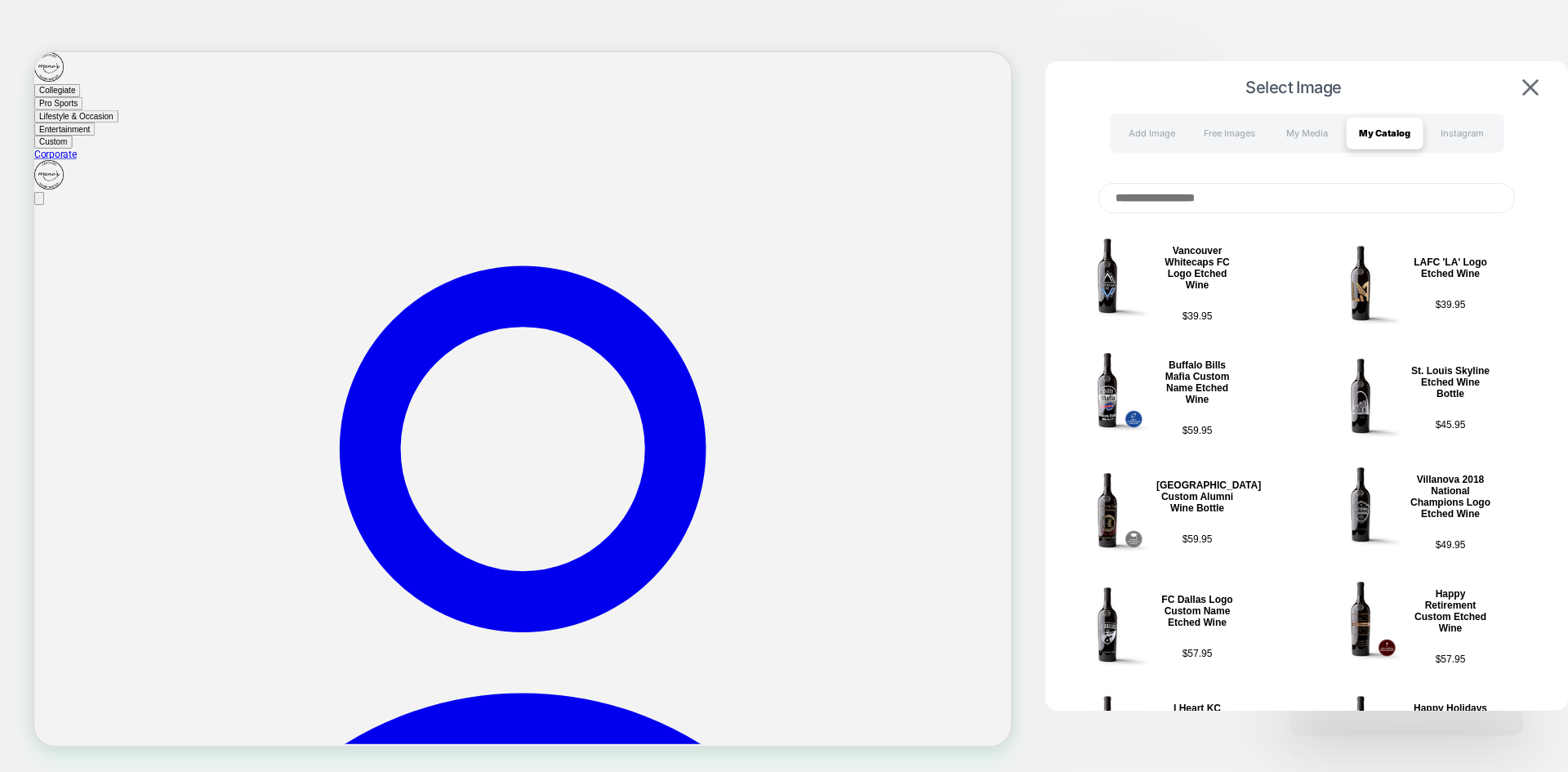
click at [1324, 197] on input at bounding box center [1306, 198] width 417 height 30
click at [1241, 139] on div "Free Images" at bounding box center [1229, 133] width 77 height 33
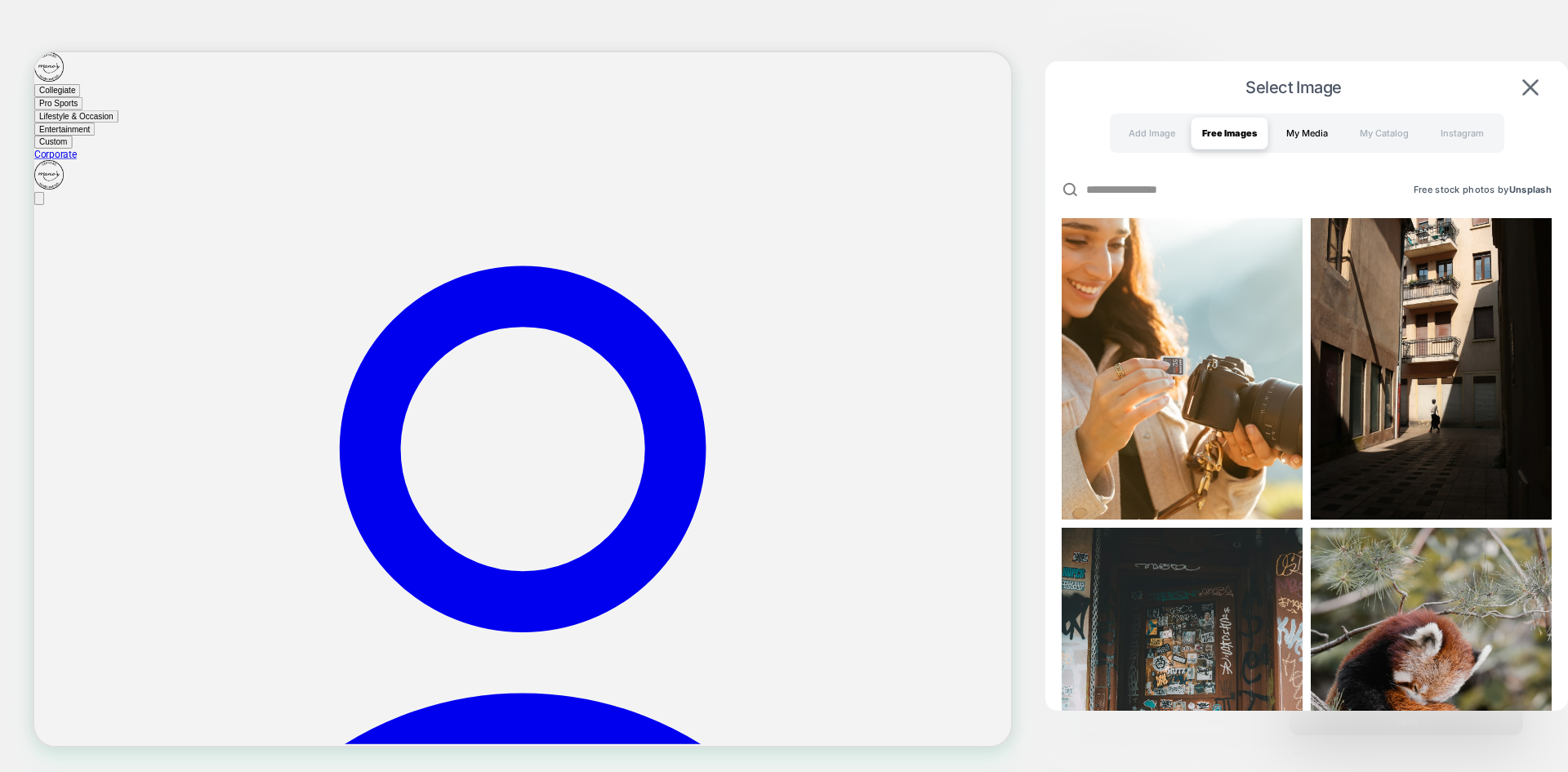
click at [1300, 132] on div "My Media" at bounding box center [1307, 133] width 77 height 33
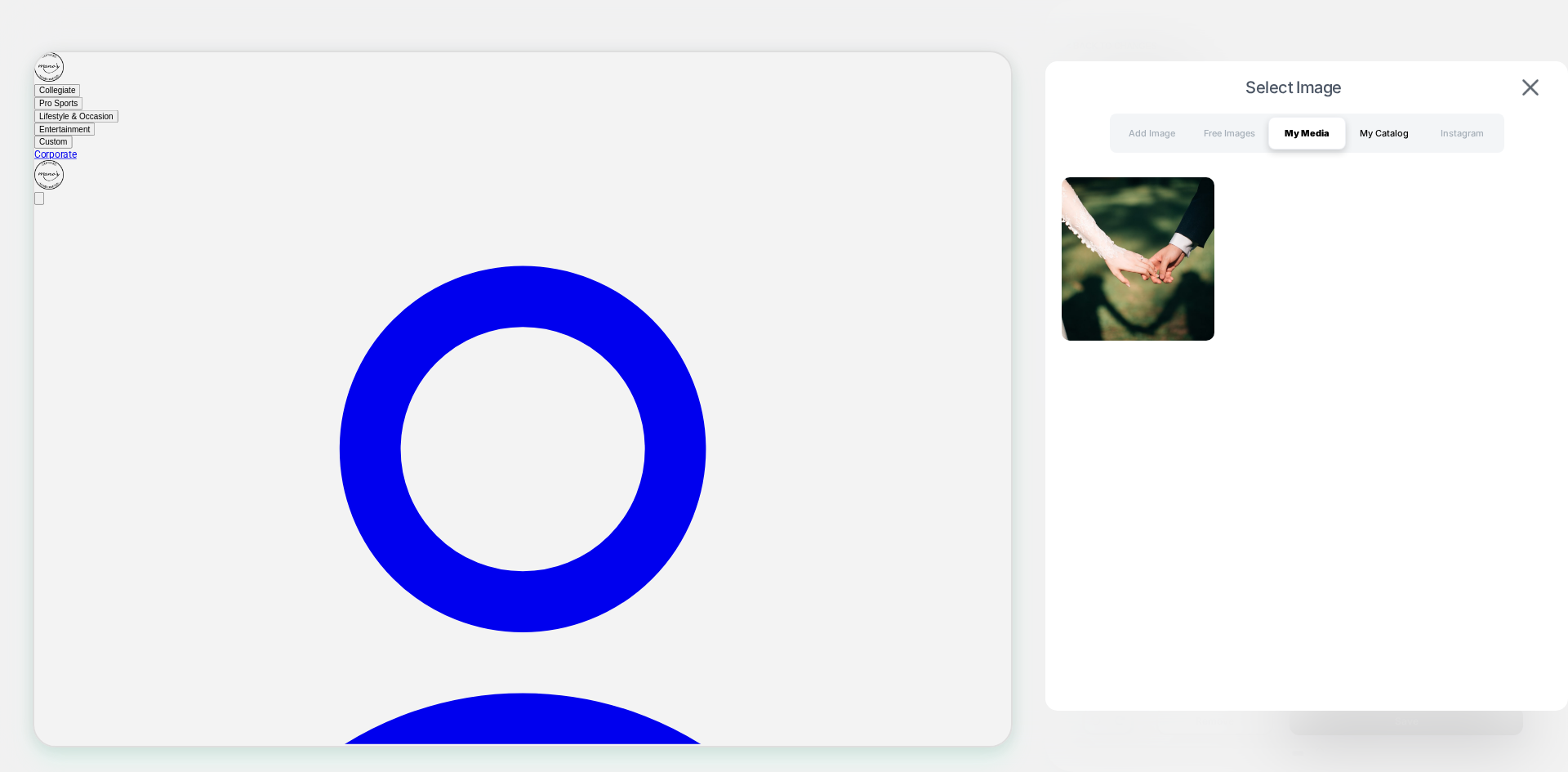
click at [1356, 131] on div "My Catalog" at bounding box center [1384, 133] width 77 height 33
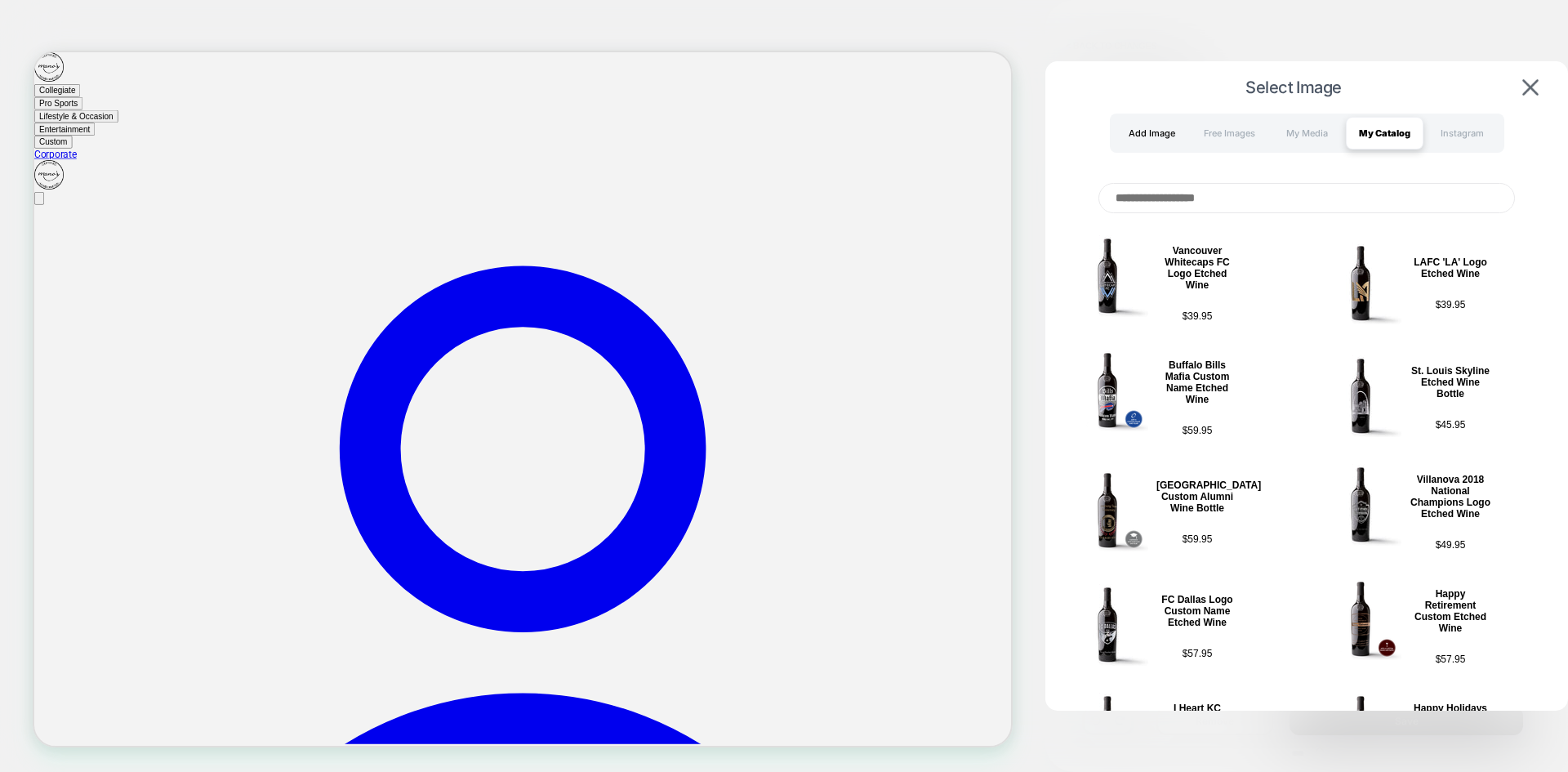
click at [1126, 142] on div "Add Image" at bounding box center [1151, 133] width 77 height 33
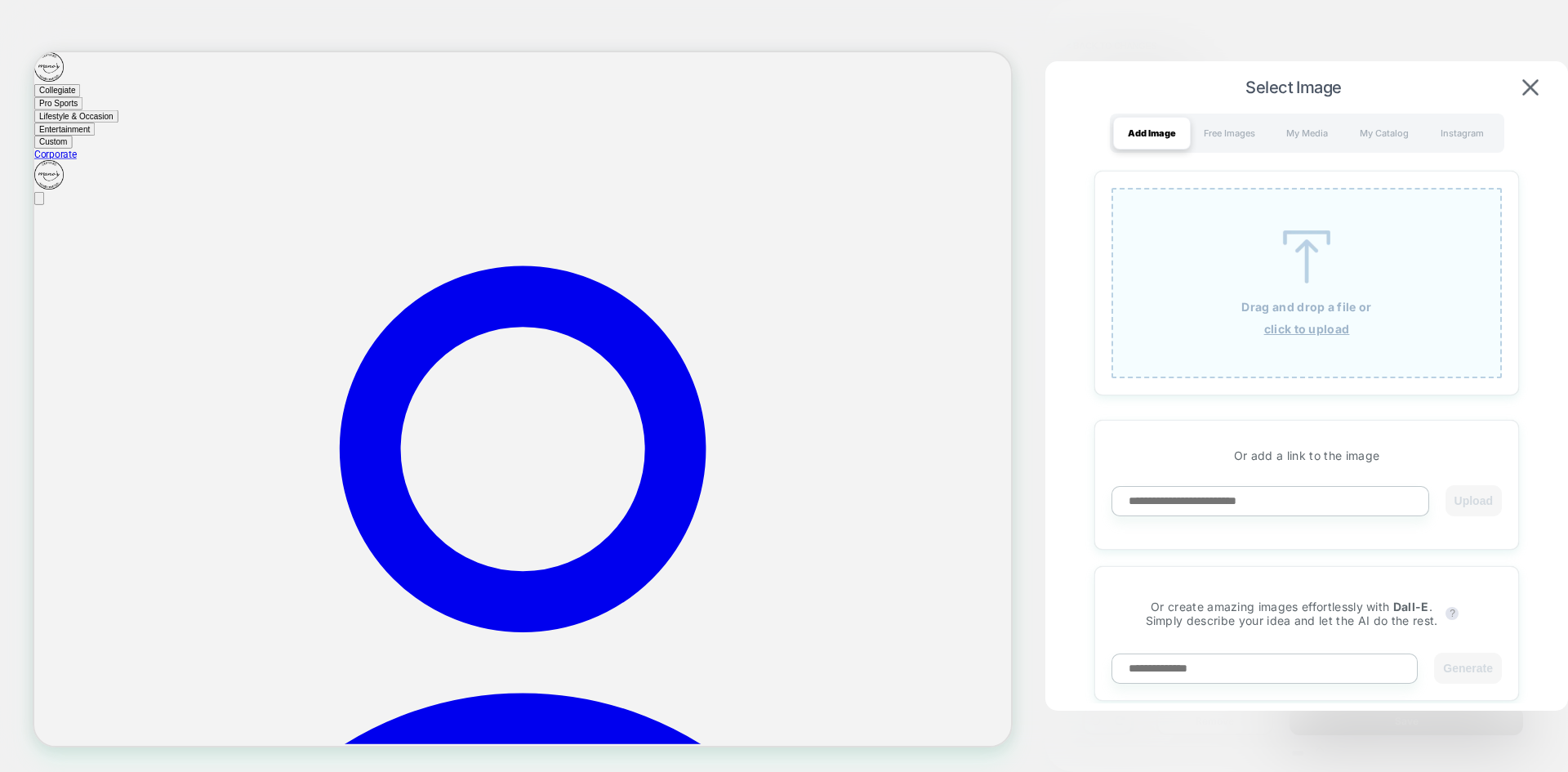
click at [1263, 493] on input at bounding box center [1269, 501] width 317 height 30
paste input "**********"
type input "**********"
click at [1474, 507] on button "Upload" at bounding box center [1472, 501] width 56 height 31
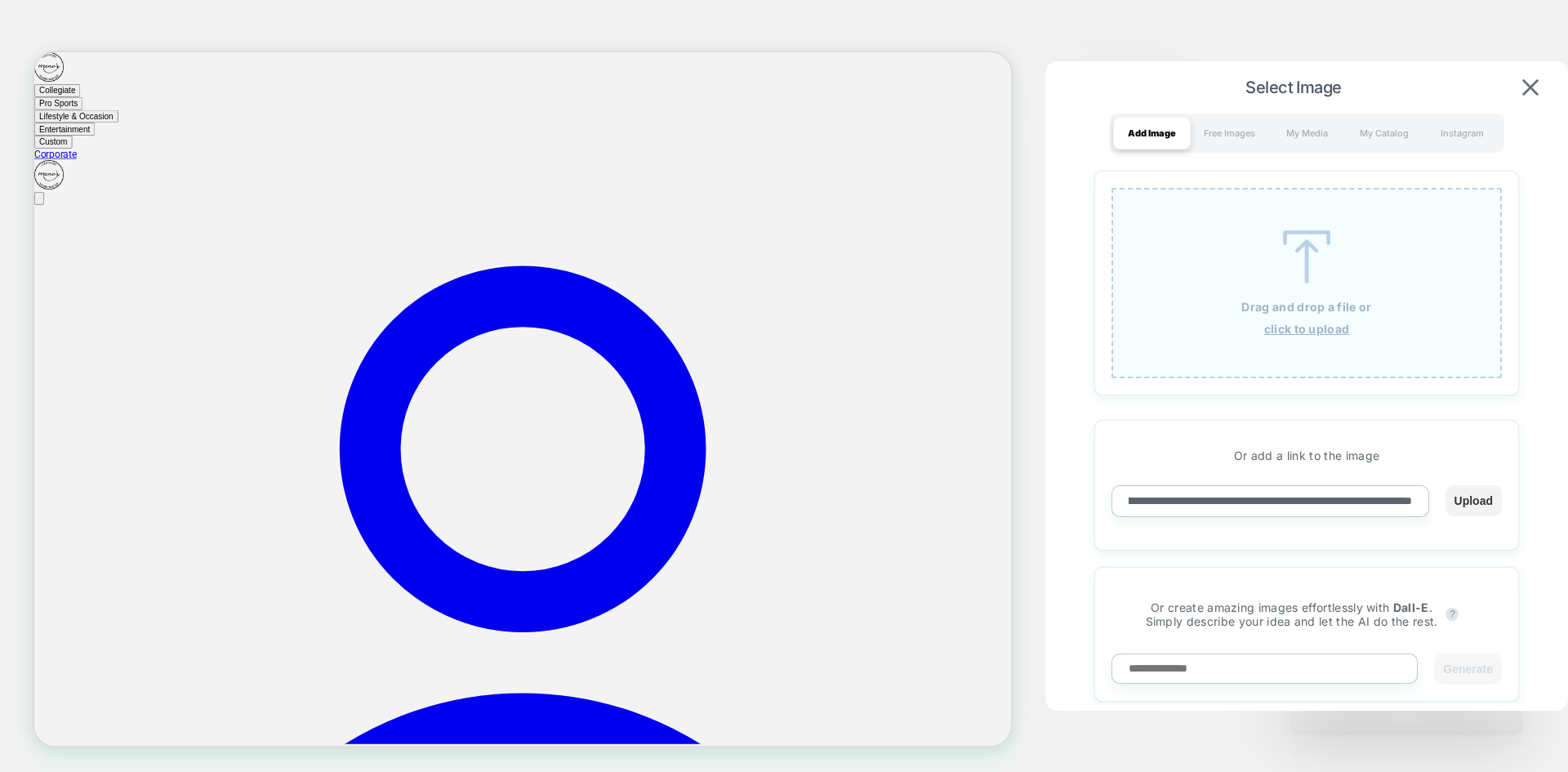
scroll to position [0, 0]
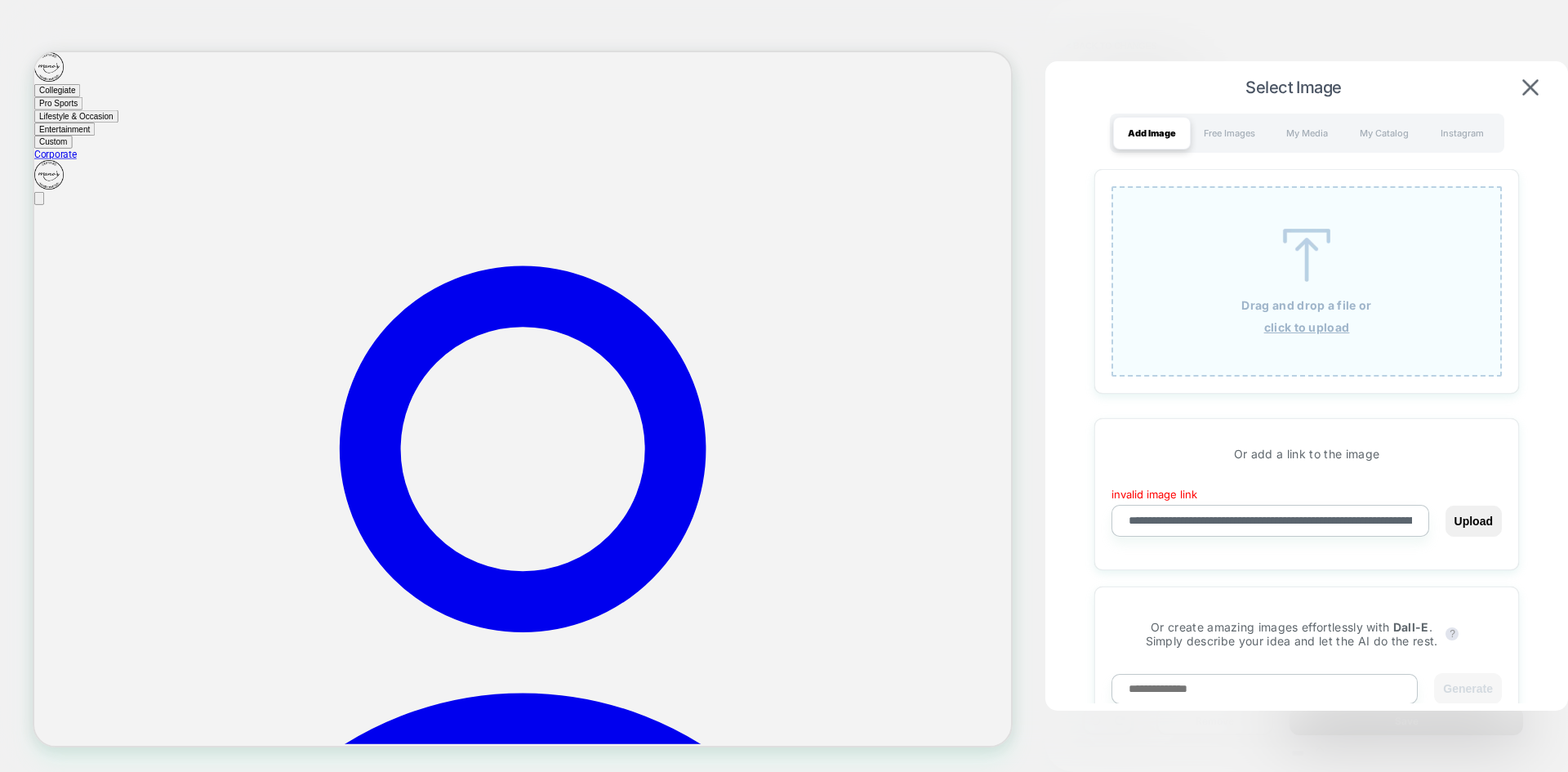
click at [1331, 522] on input "**********" at bounding box center [1269, 521] width 317 height 32
paste input "**********"
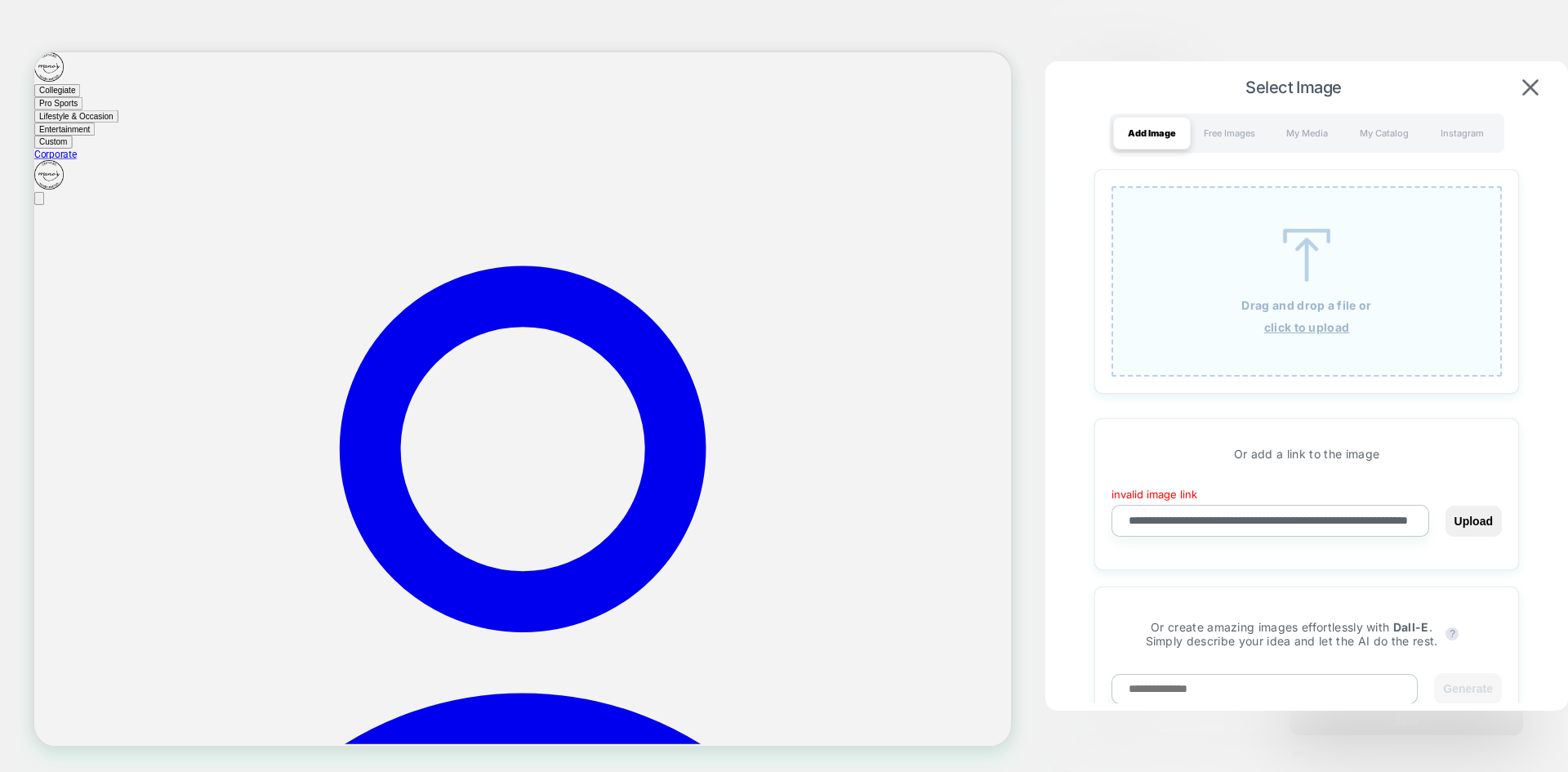
type input "**********"
click at [1356, 523] on input "**********" at bounding box center [1269, 521] width 317 height 32
click at [1481, 524] on button "Upload" at bounding box center [1472, 522] width 56 height 31
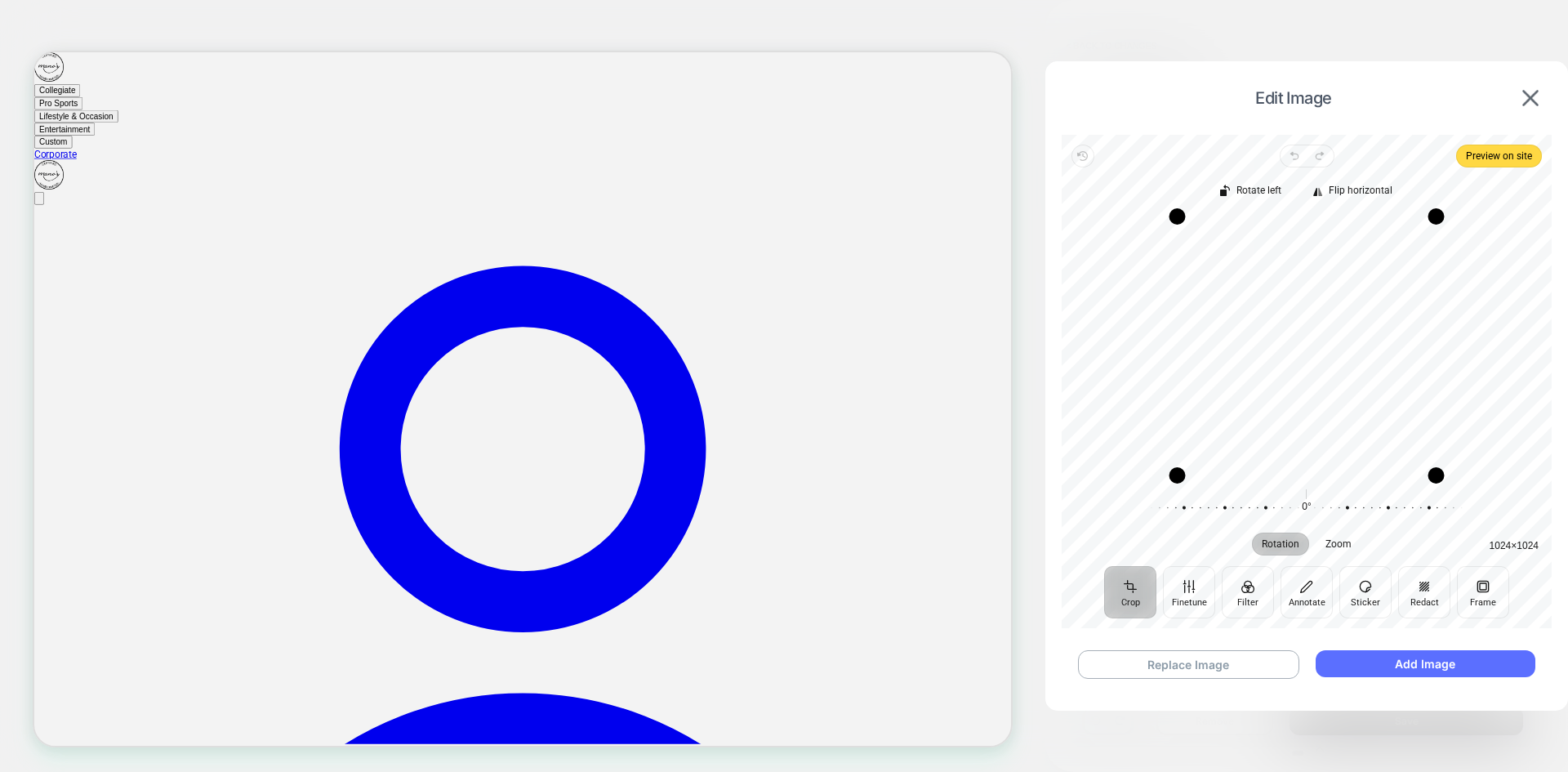
click at [1425, 661] on button "Add Image" at bounding box center [1425, 663] width 220 height 27
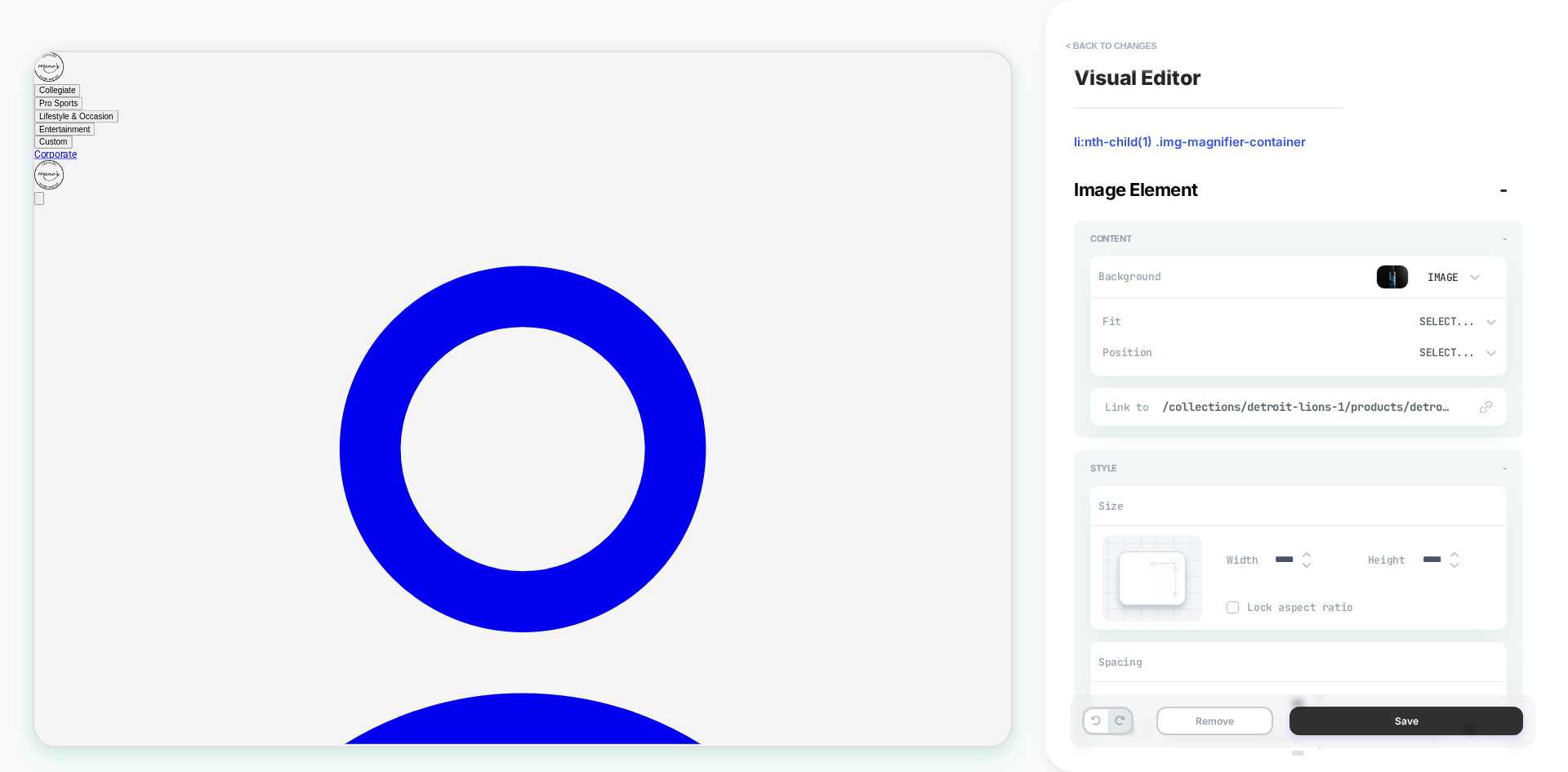
click at [1392, 718] on button "Save" at bounding box center [1406, 720] width 234 height 29
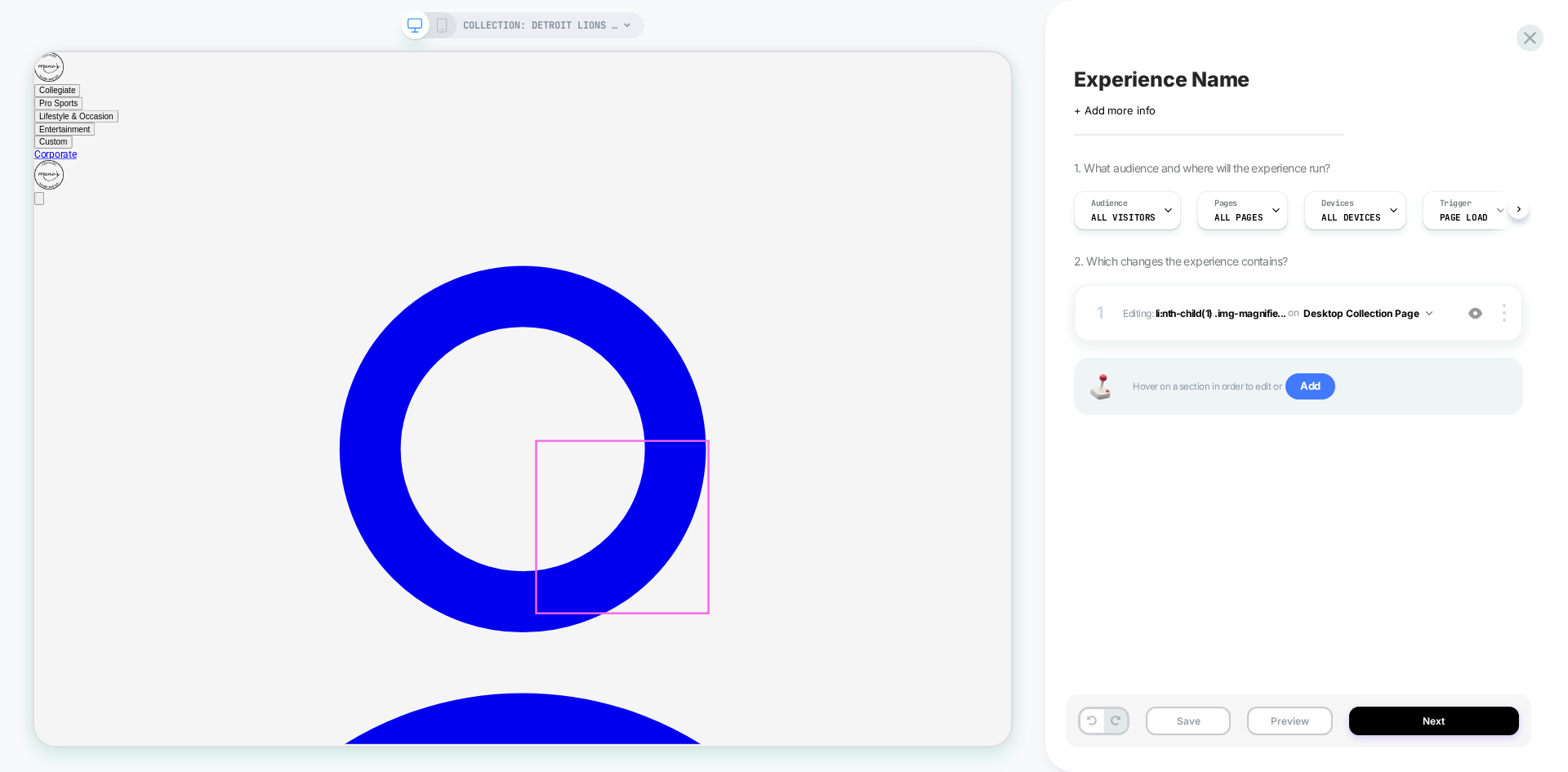
scroll to position [0, 1]
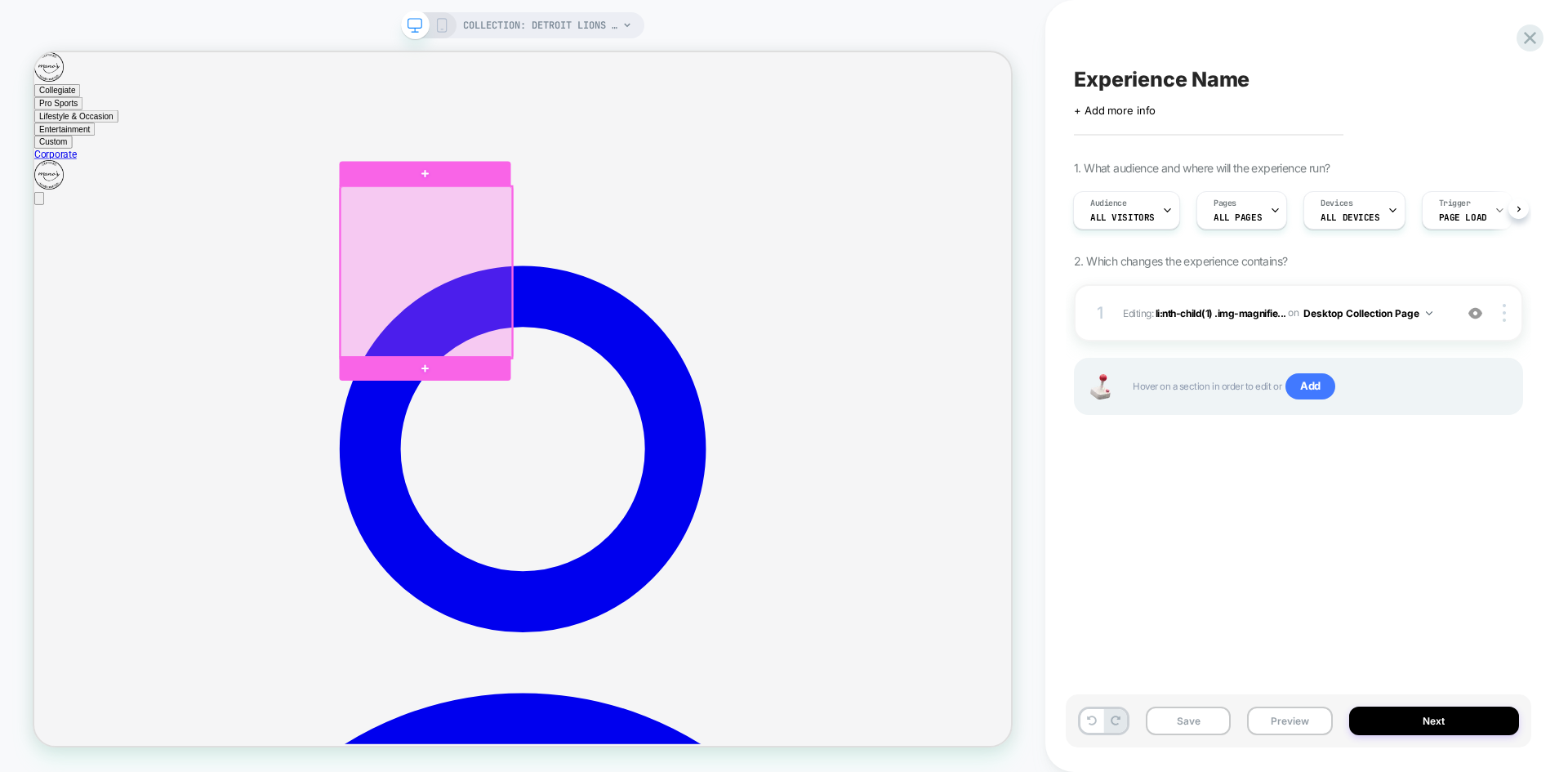
click at [553, 337] on div at bounding box center [556, 345] width 229 height 229
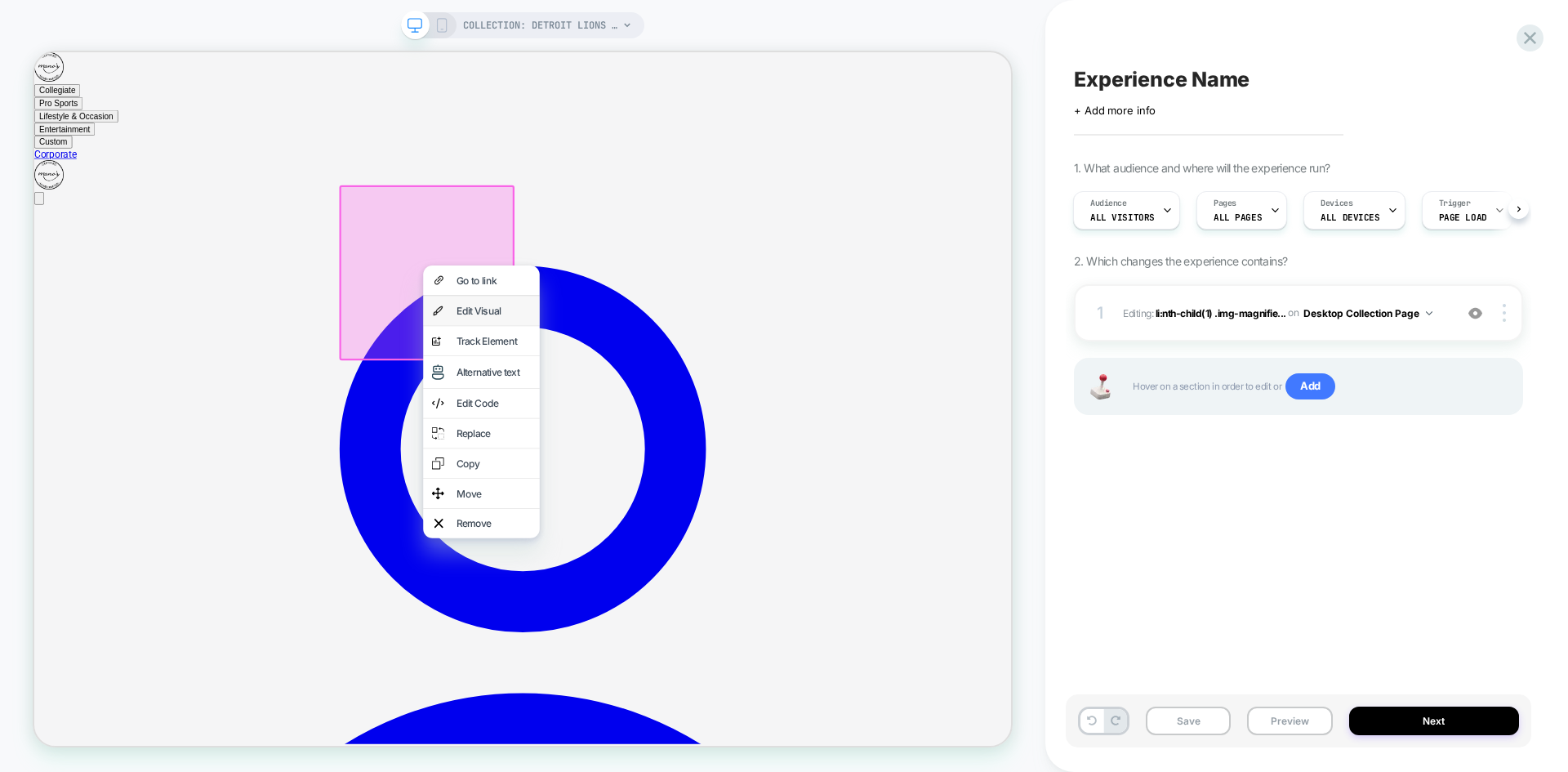
click at [608, 392] on div "Edit Visual" at bounding box center [647, 398] width 99 height 17
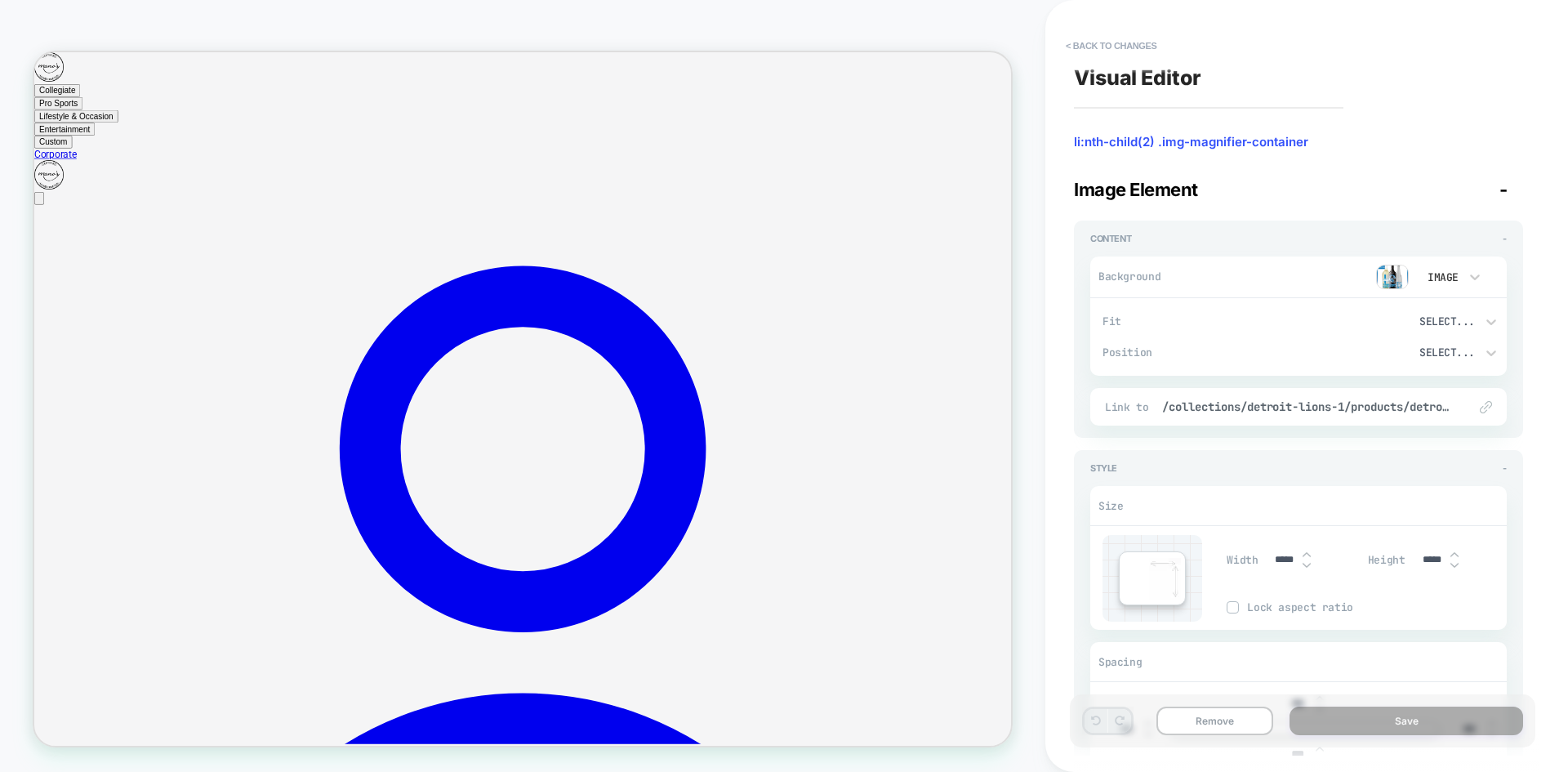
click at [1393, 273] on img at bounding box center [1392, 277] width 33 height 25
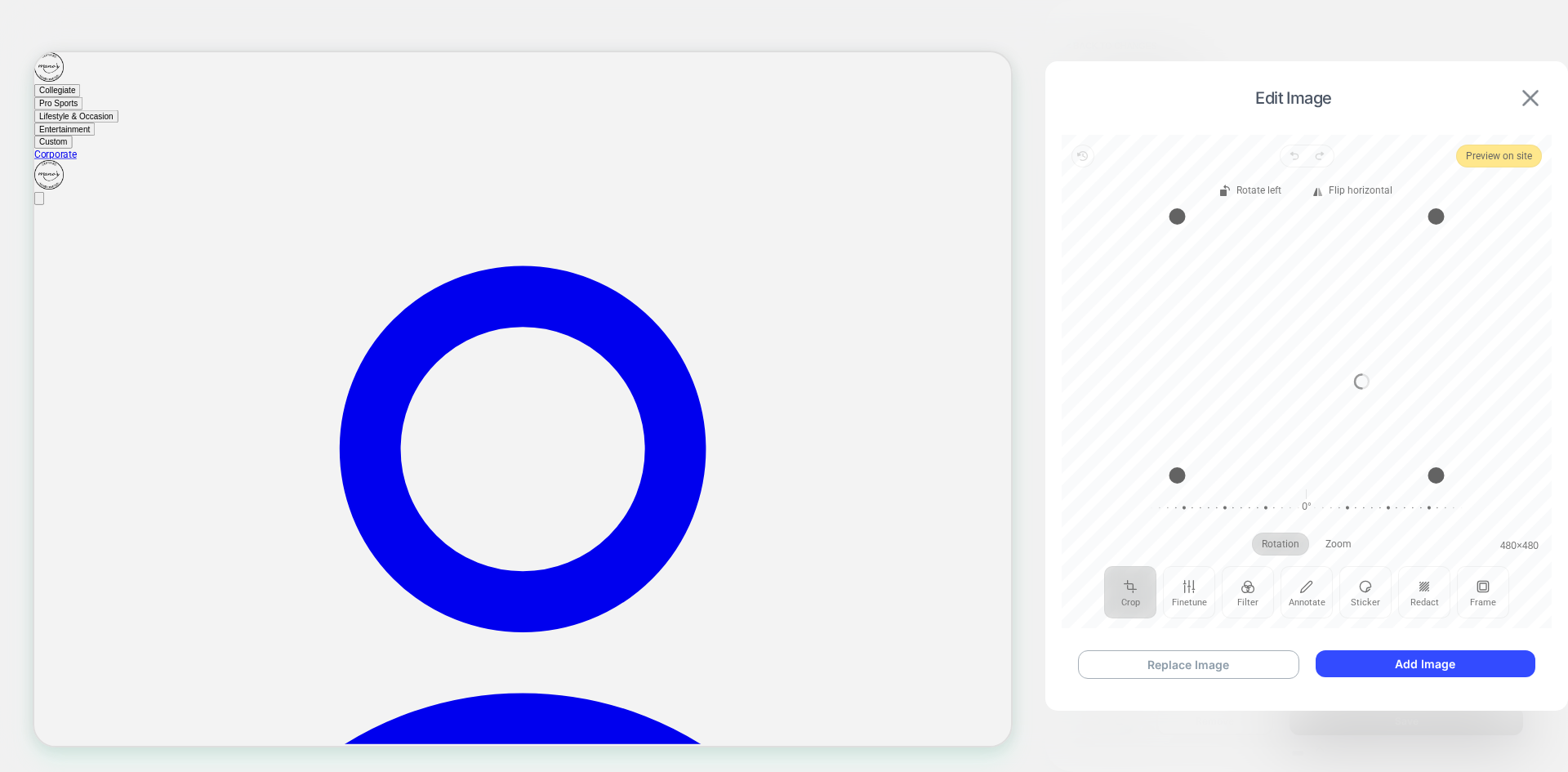
click at [1532, 96] on img at bounding box center [1530, 98] width 17 height 17
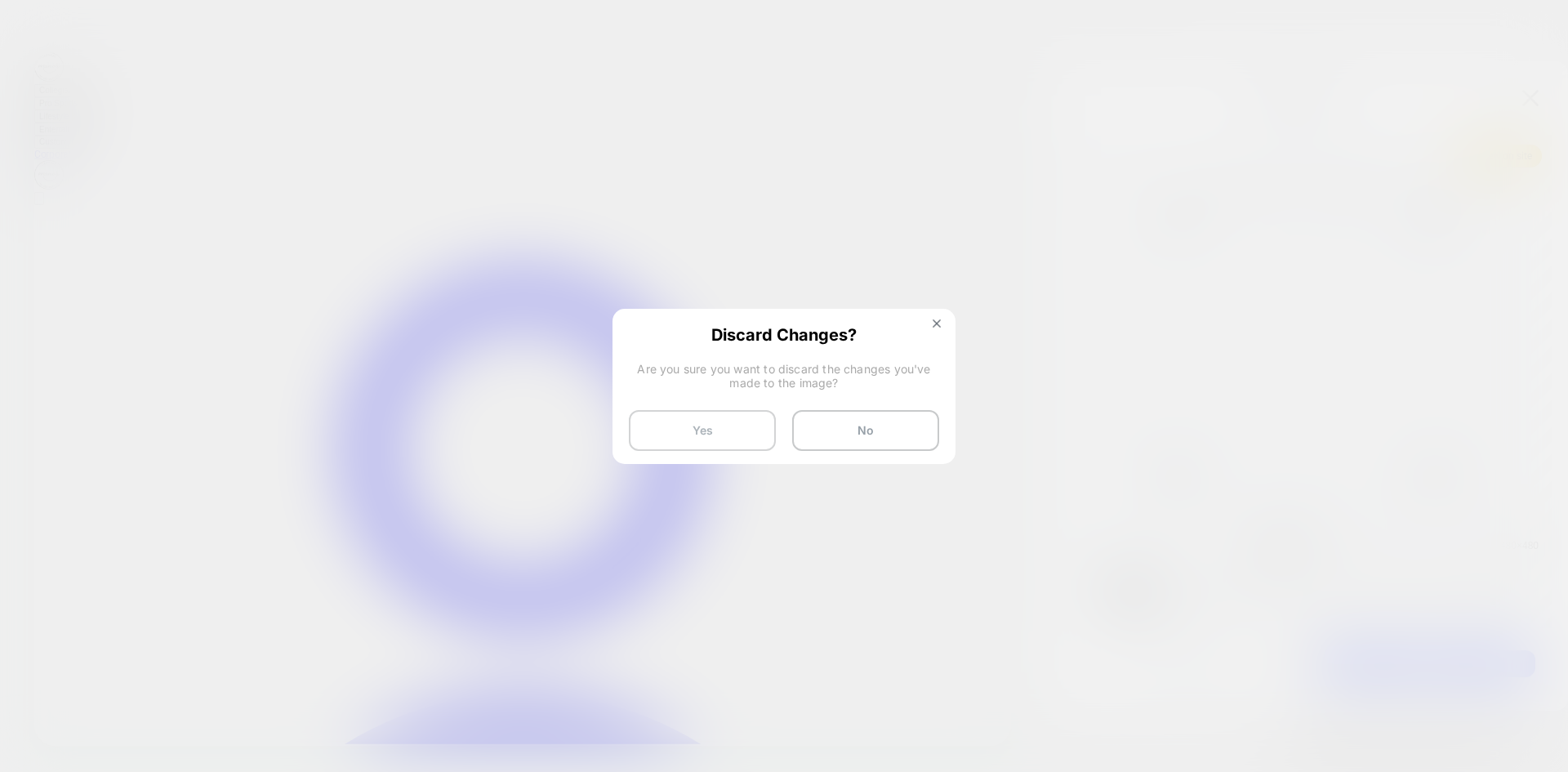
click at [711, 427] on button "Yes" at bounding box center [703, 431] width 147 height 40
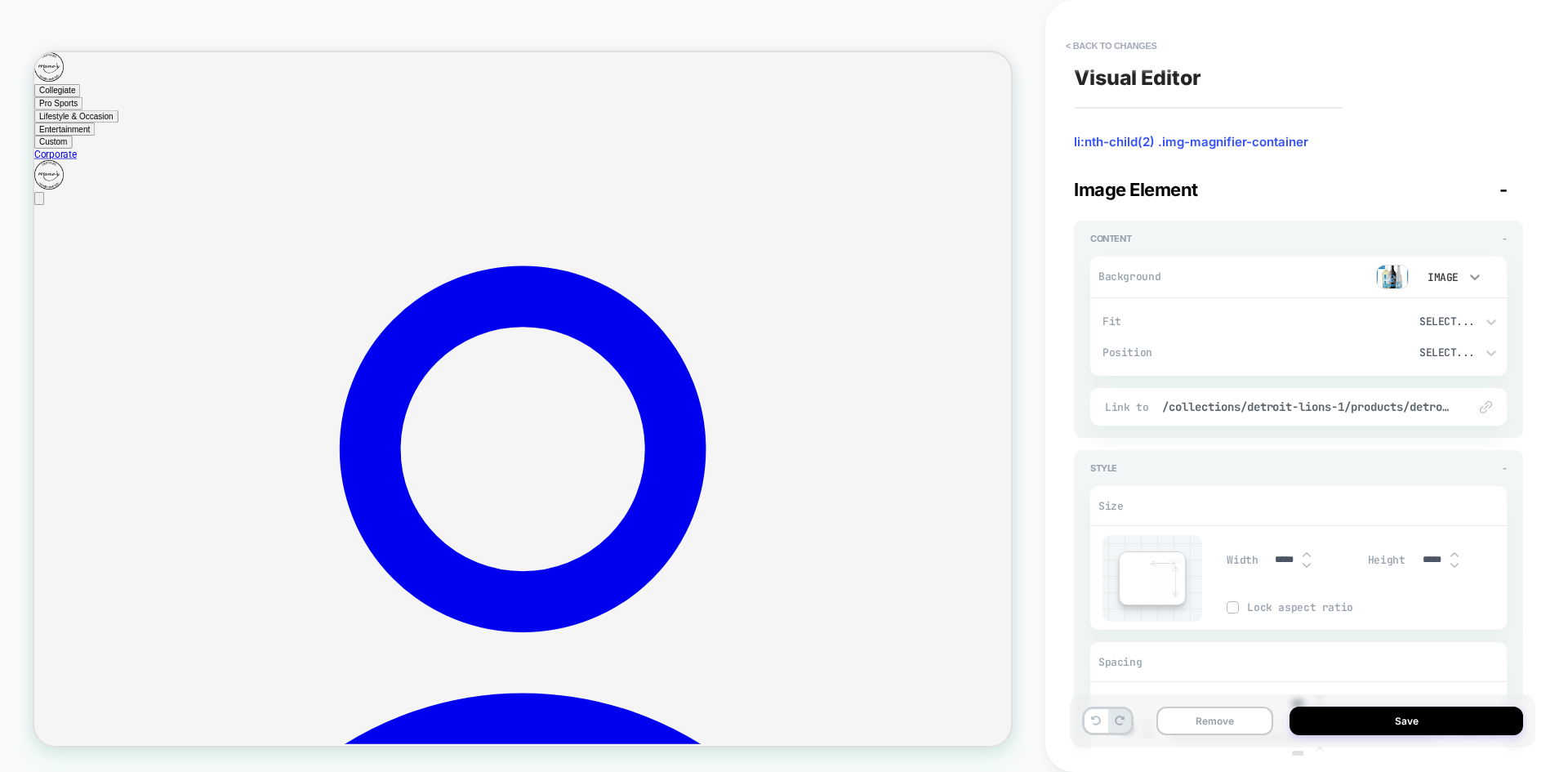
click at [1471, 276] on icon at bounding box center [1474, 277] width 10 height 6
click at [1465, 276] on div at bounding box center [784, 386] width 1568 height 772
click at [1321, 281] on div at bounding box center [1305, 277] width 207 height 25
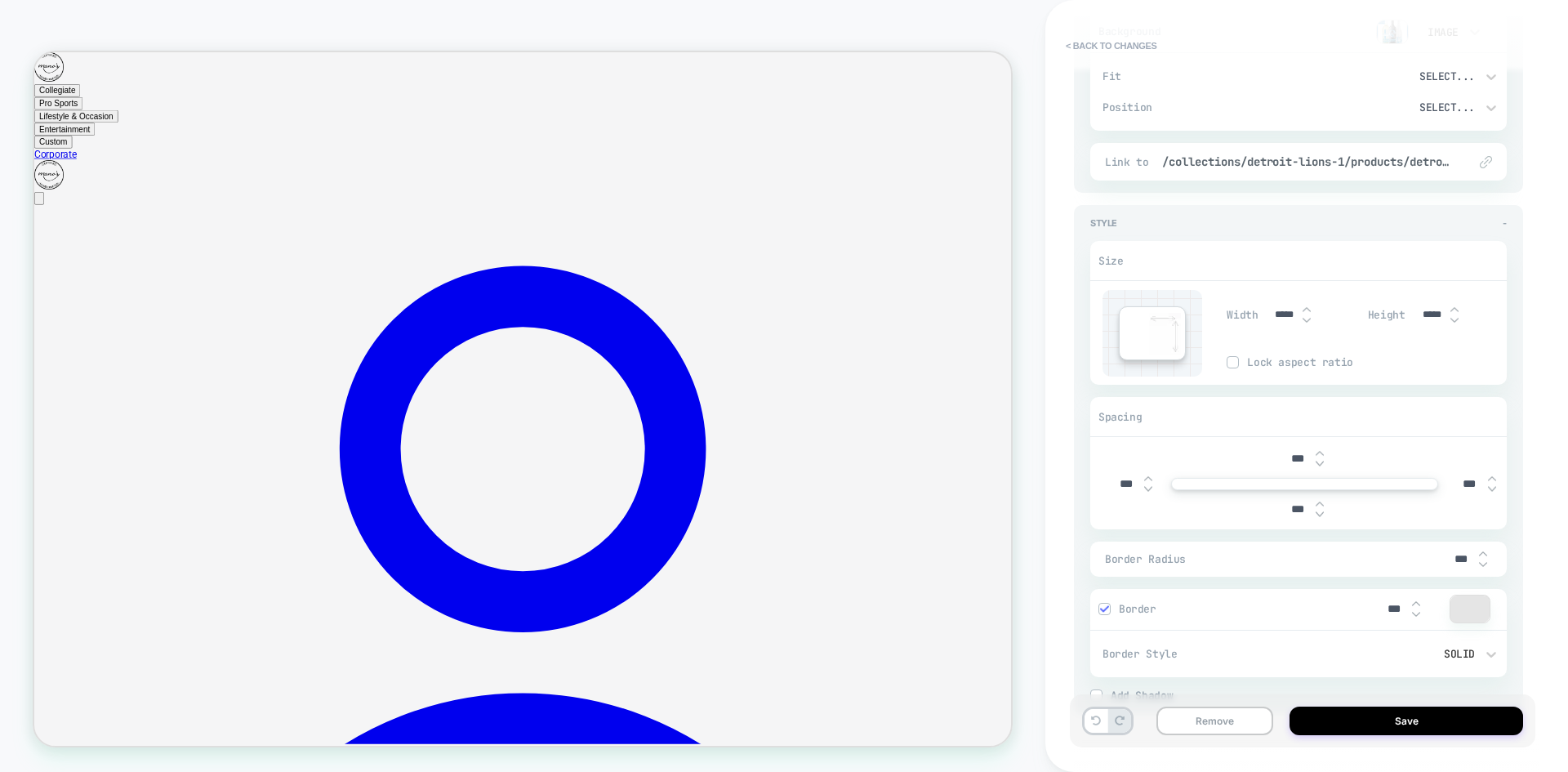
scroll to position [0, 0]
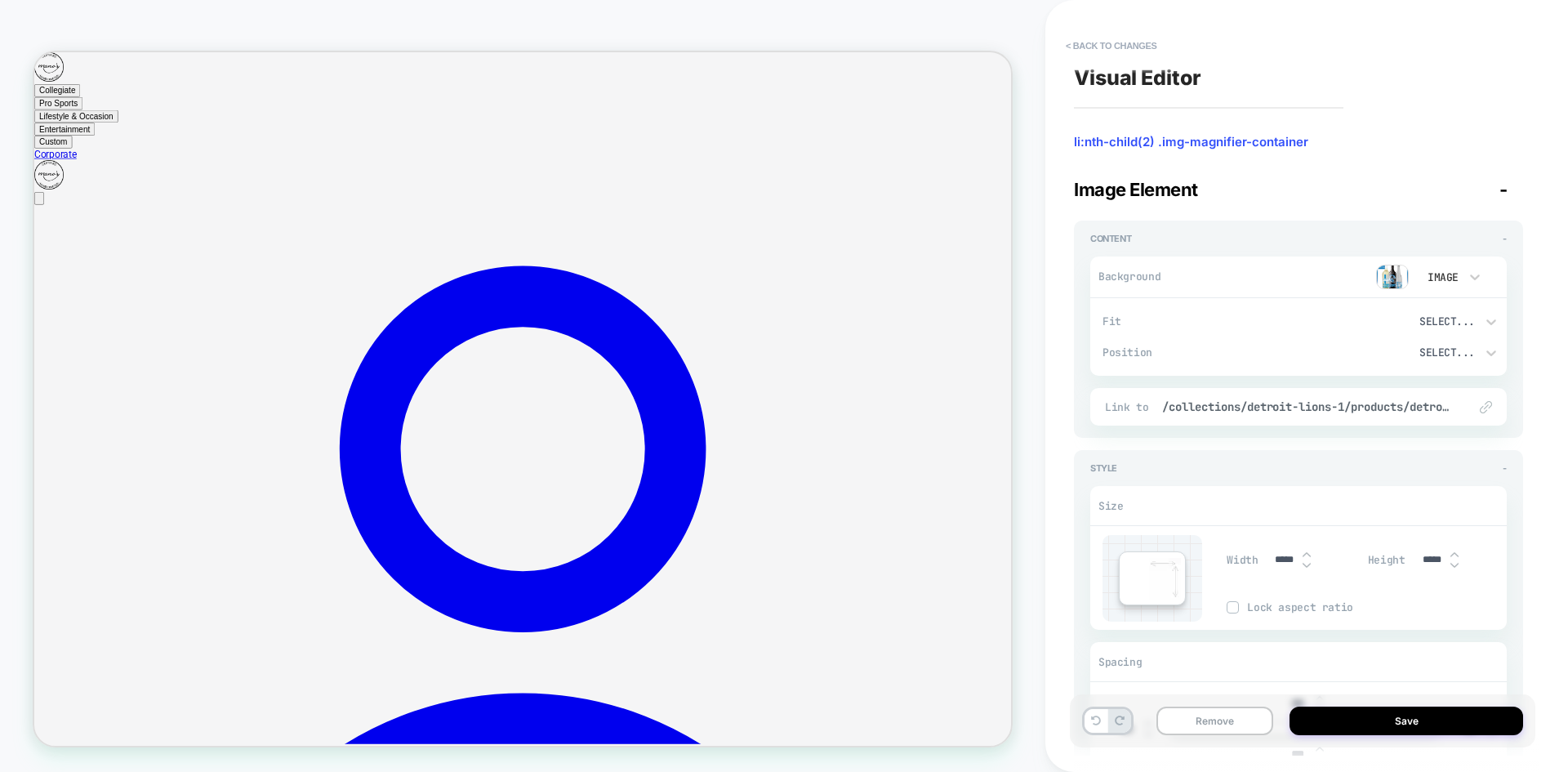
click at [1389, 271] on img at bounding box center [1392, 277] width 33 height 25
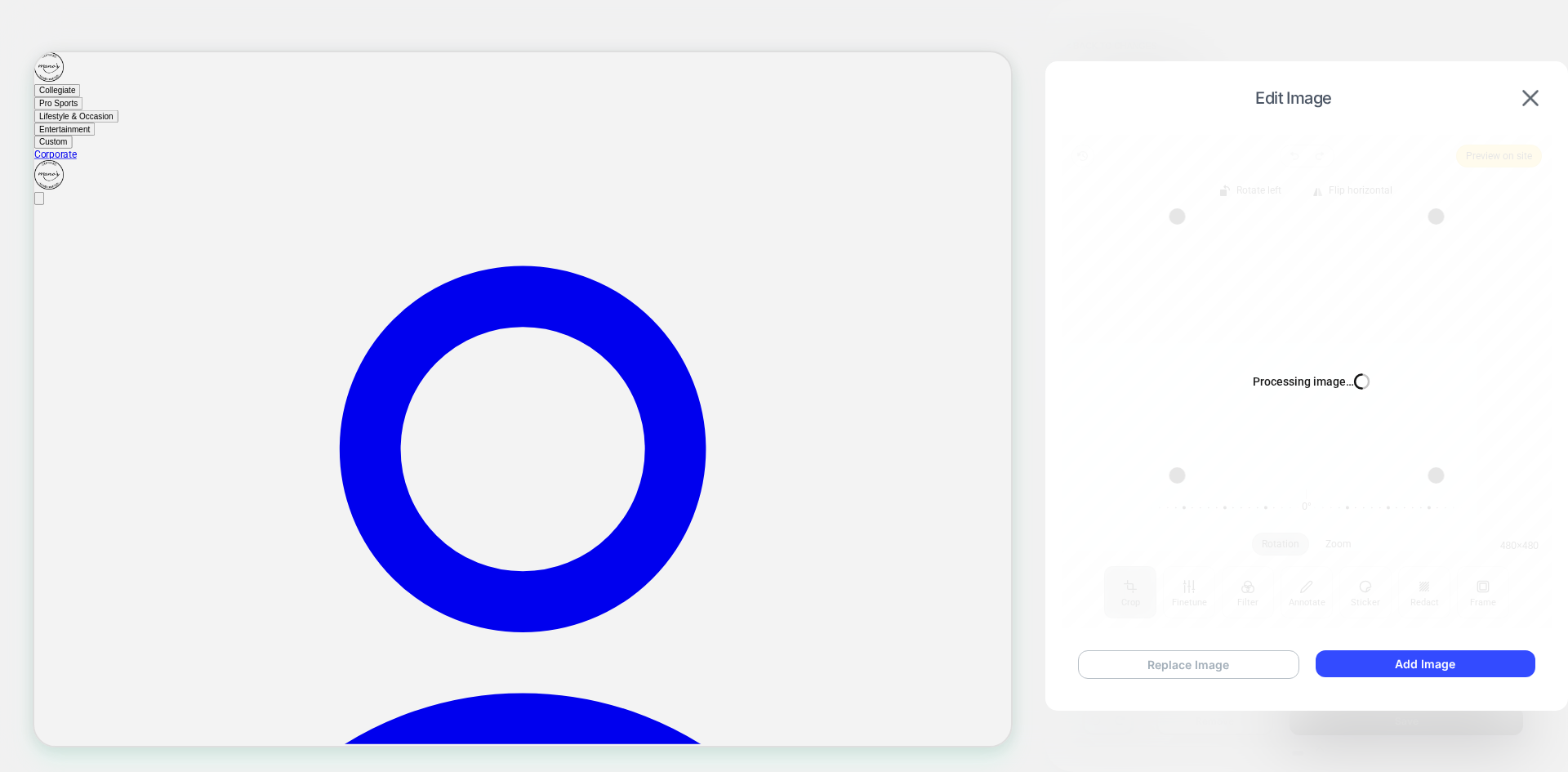
click at [1185, 664] on button "Replace Image" at bounding box center [1188, 664] width 222 height 29
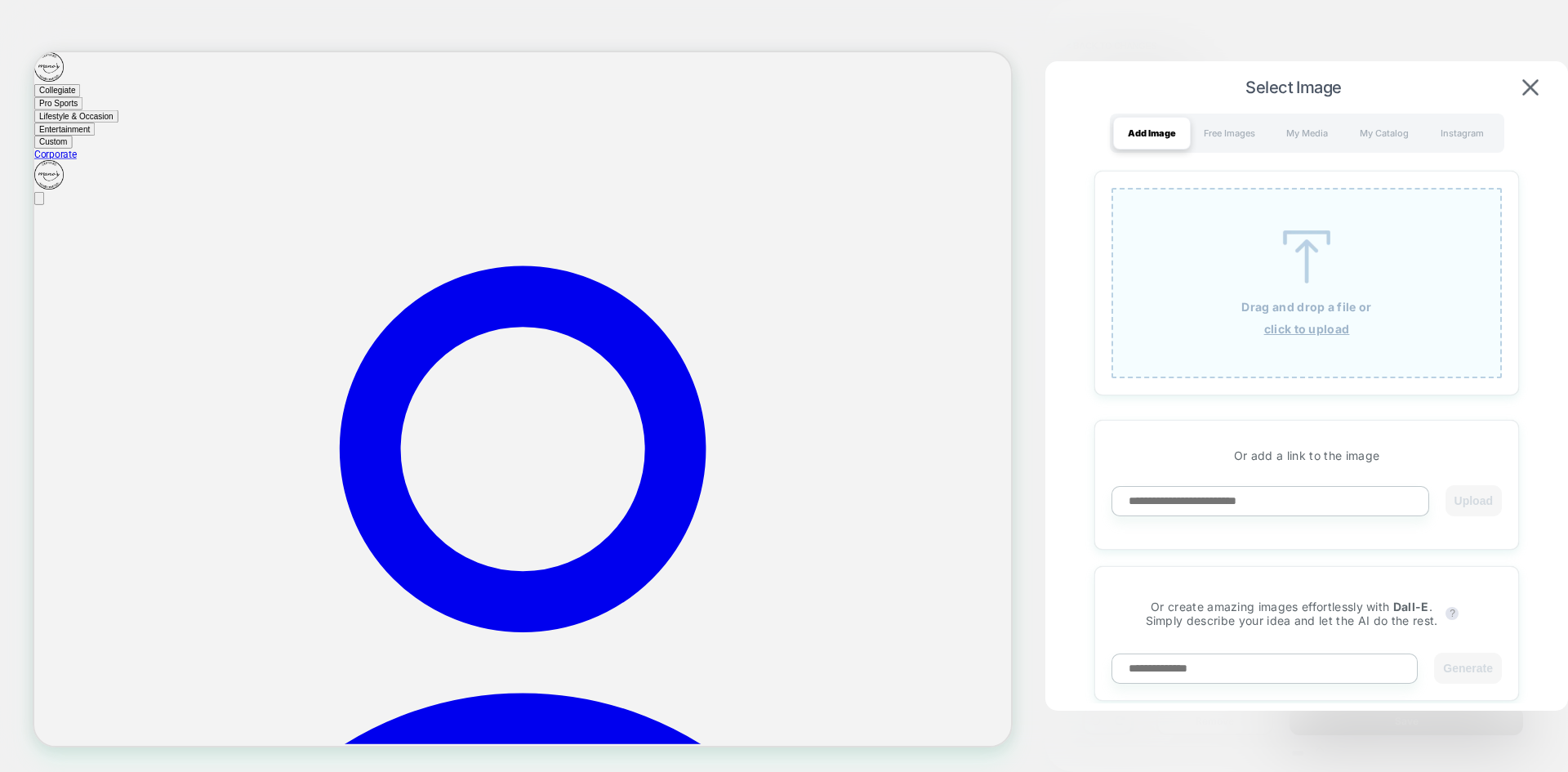
click at [1265, 510] on input at bounding box center [1269, 501] width 317 height 30
paste input "**********"
type input "**********"
click at [1473, 508] on button "Upload" at bounding box center [1472, 501] width 56 height 31
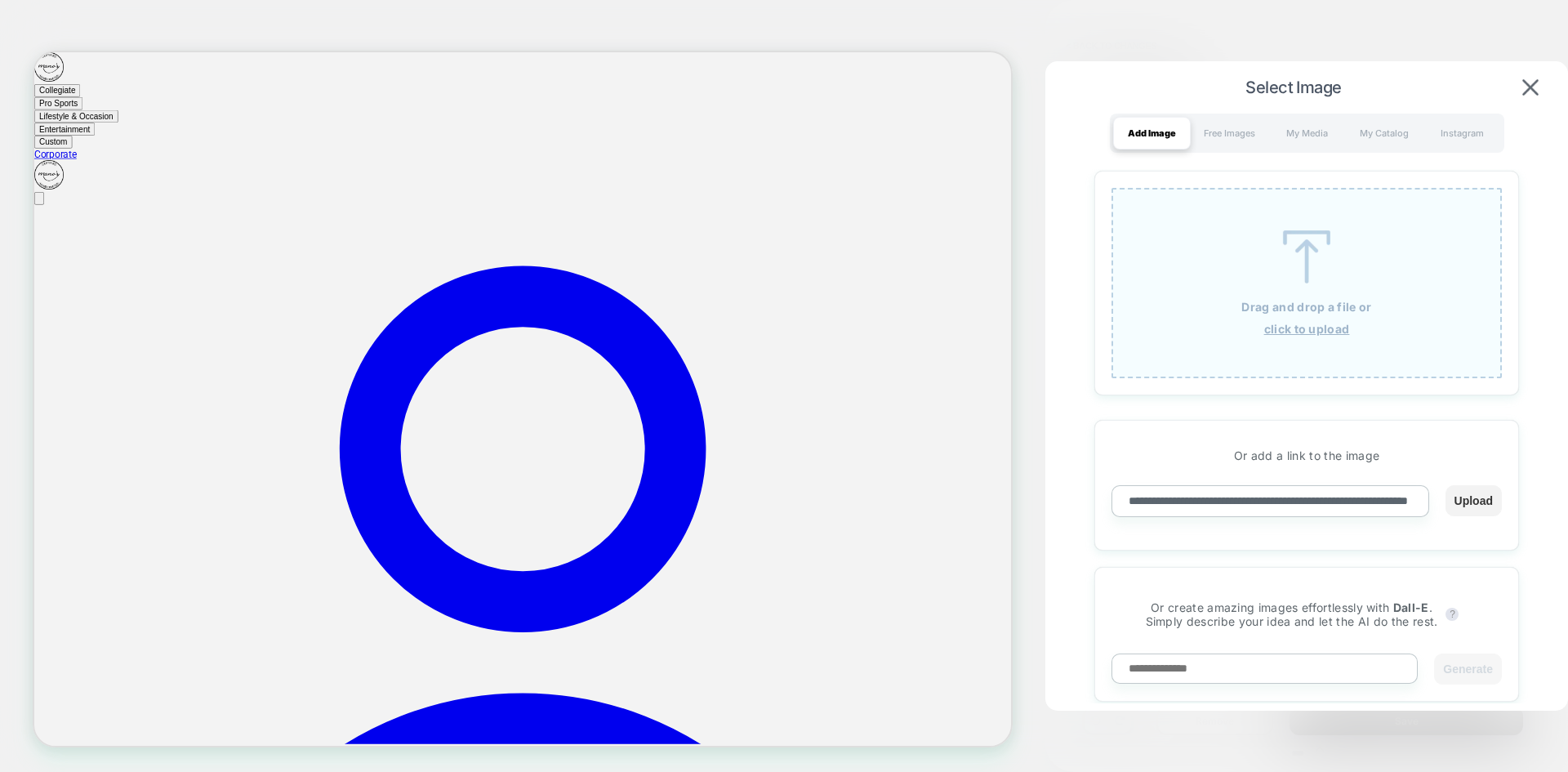
scroll to position [0, 0]
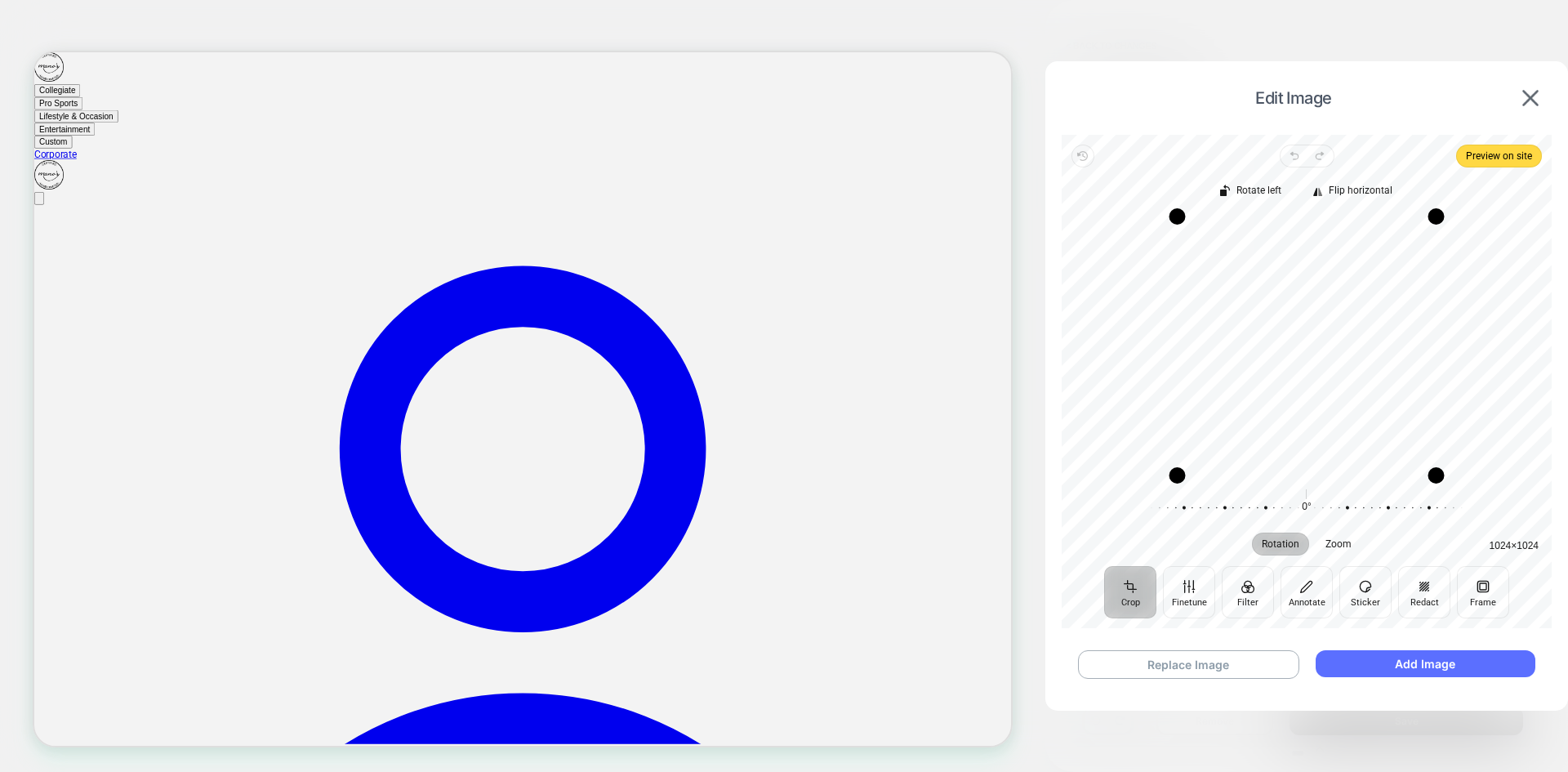
click at [1402, 668] on button "Add Image" at bounding box center [1425, 663] width 220 height 27
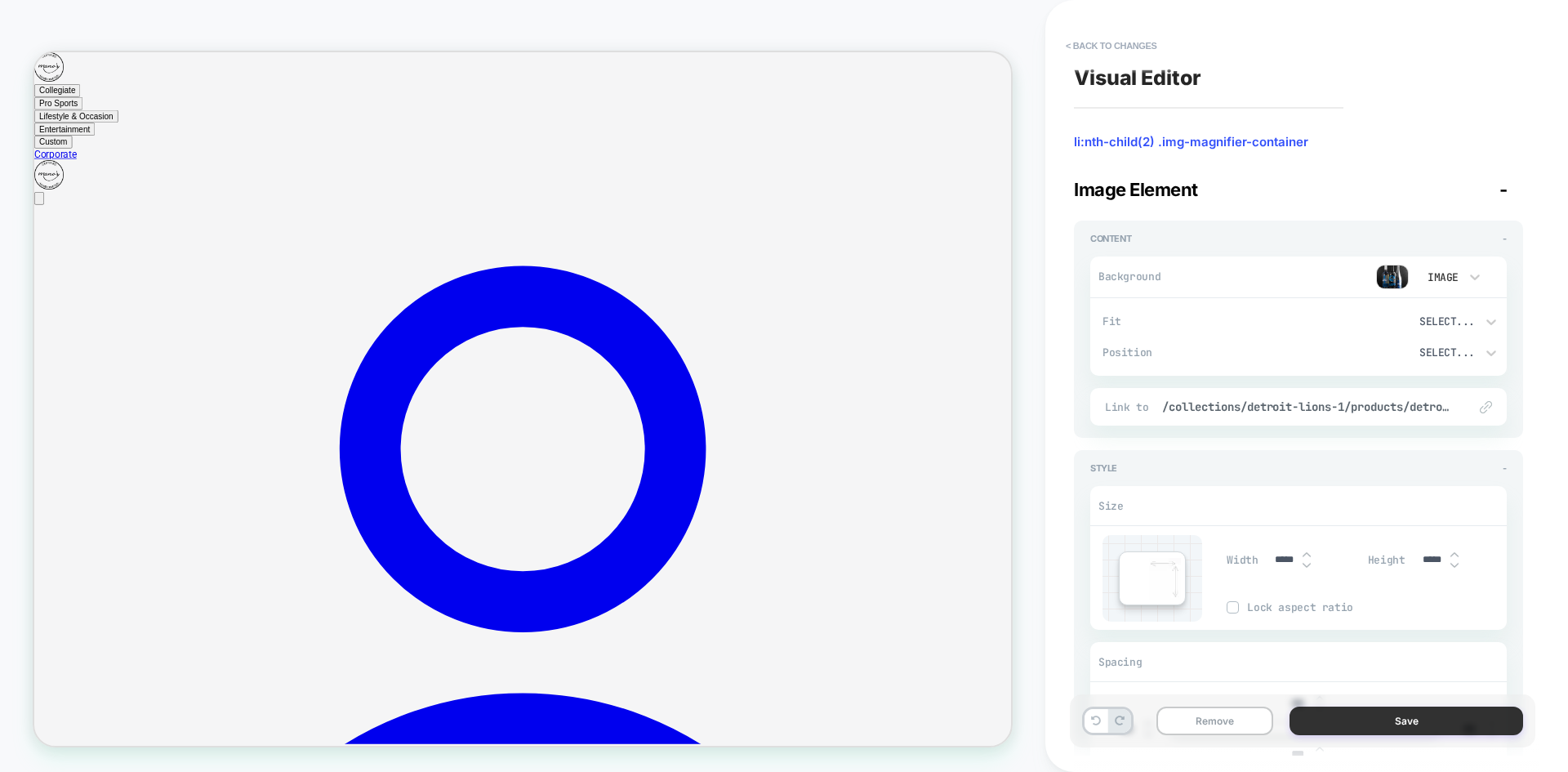
click at [1427, 721] on button "Save" at bounding box center [1406, 720] width 234 height 29
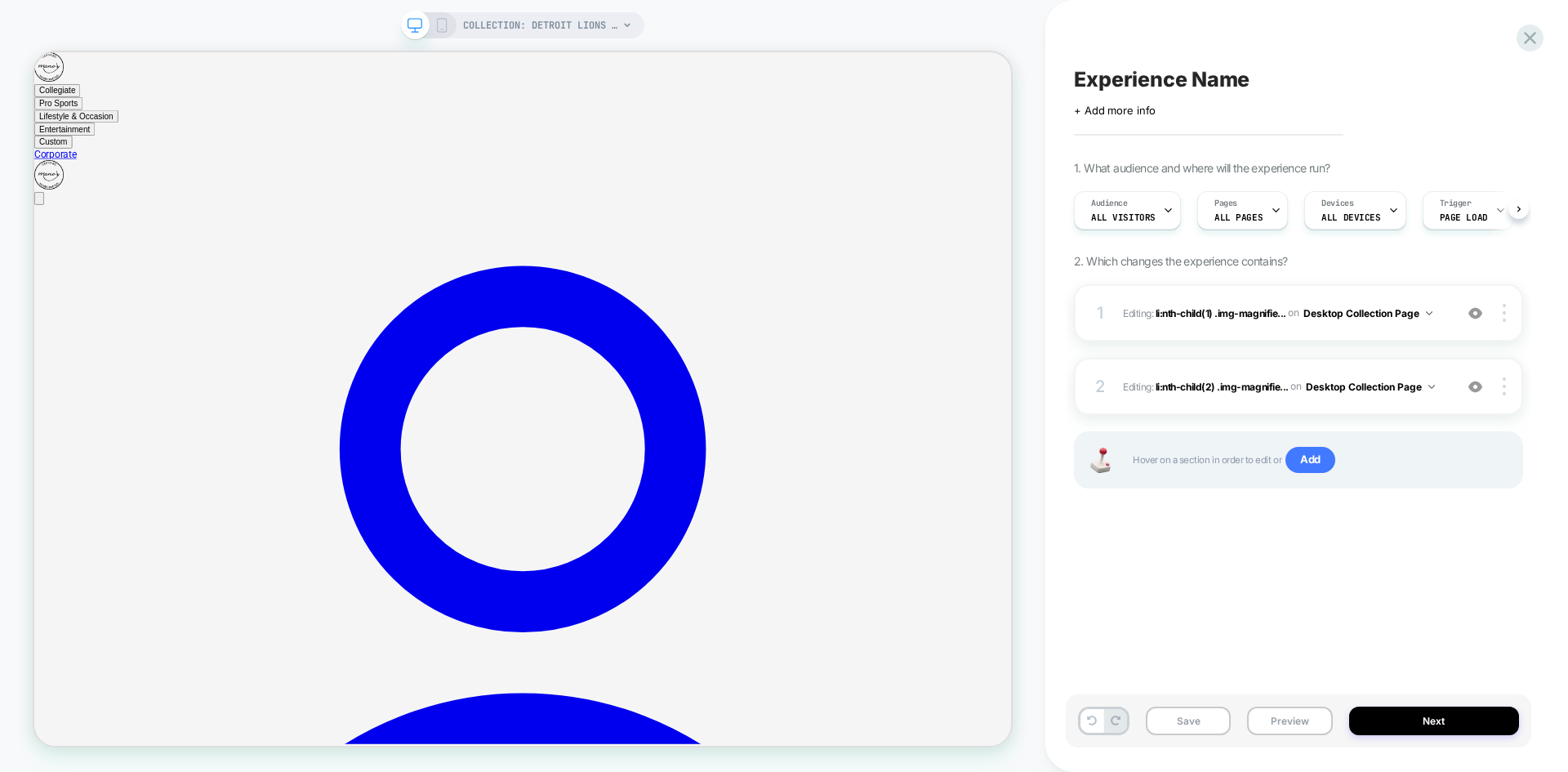
scroll to position [0, 1]
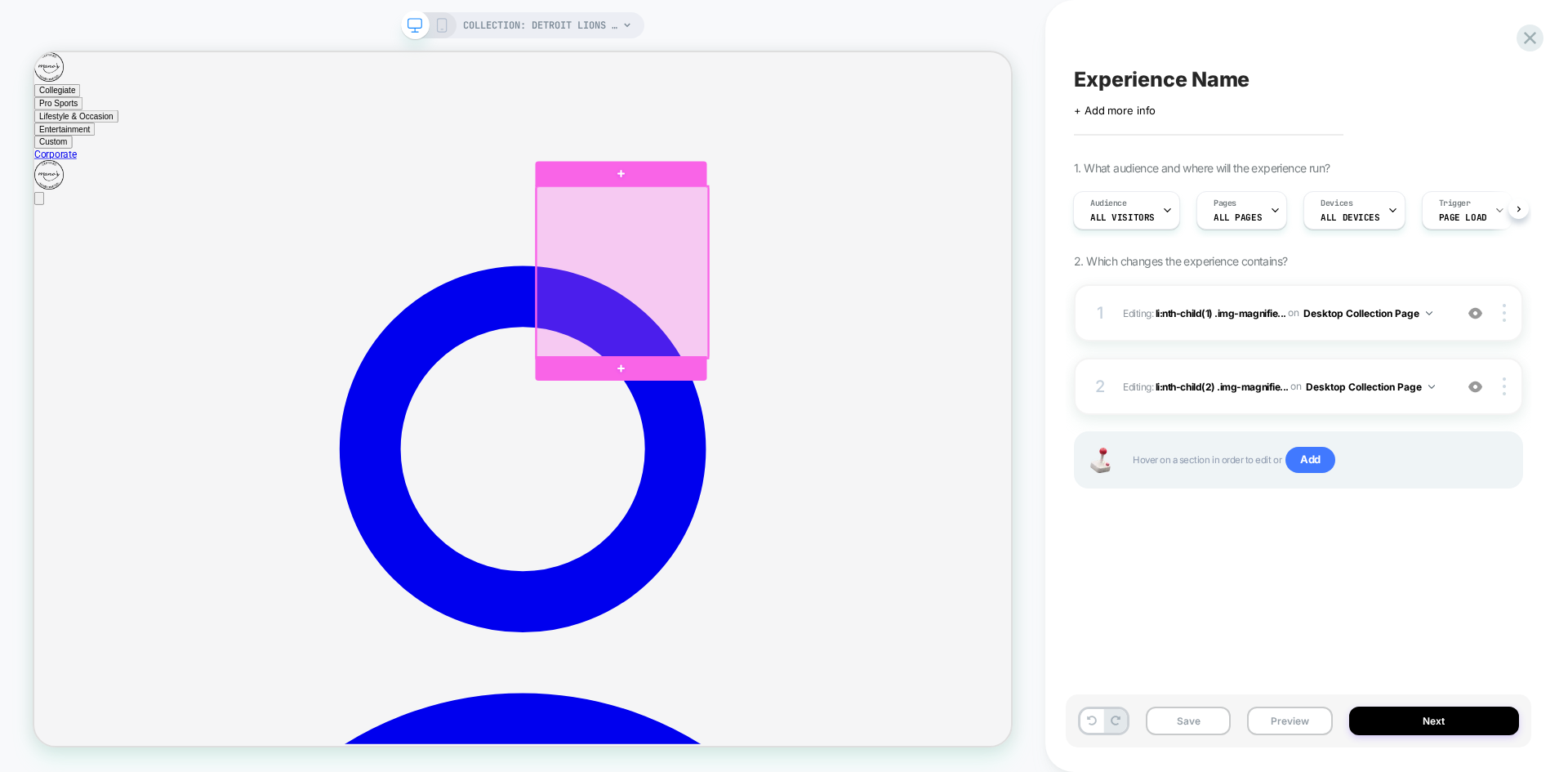
click at [795, 324] on div at bounding box center [818, 345] width 229 height 229
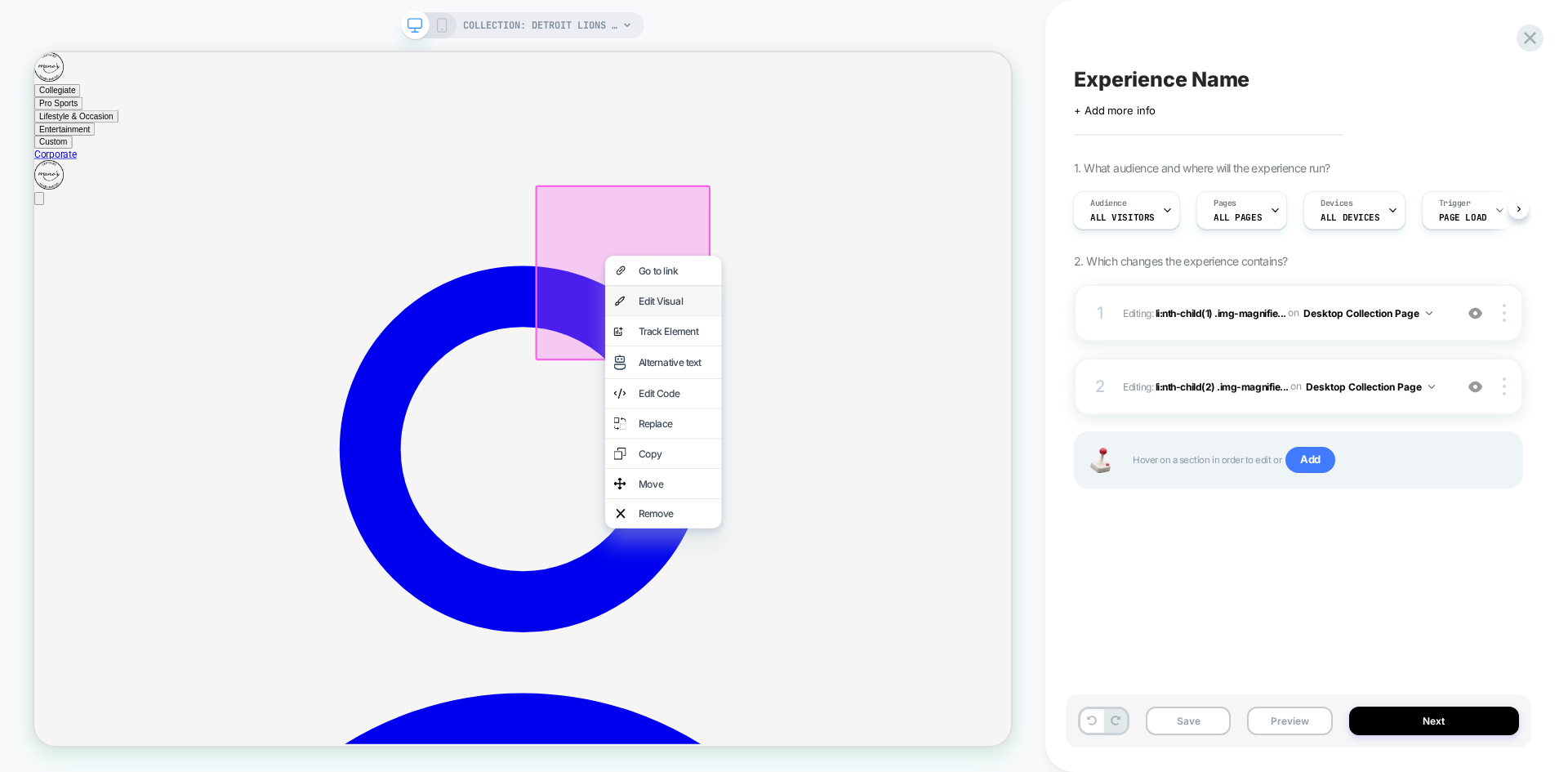
click at [844, 384] on div "Edit Visual" at bounding box center [889, 384] width 99 height 17
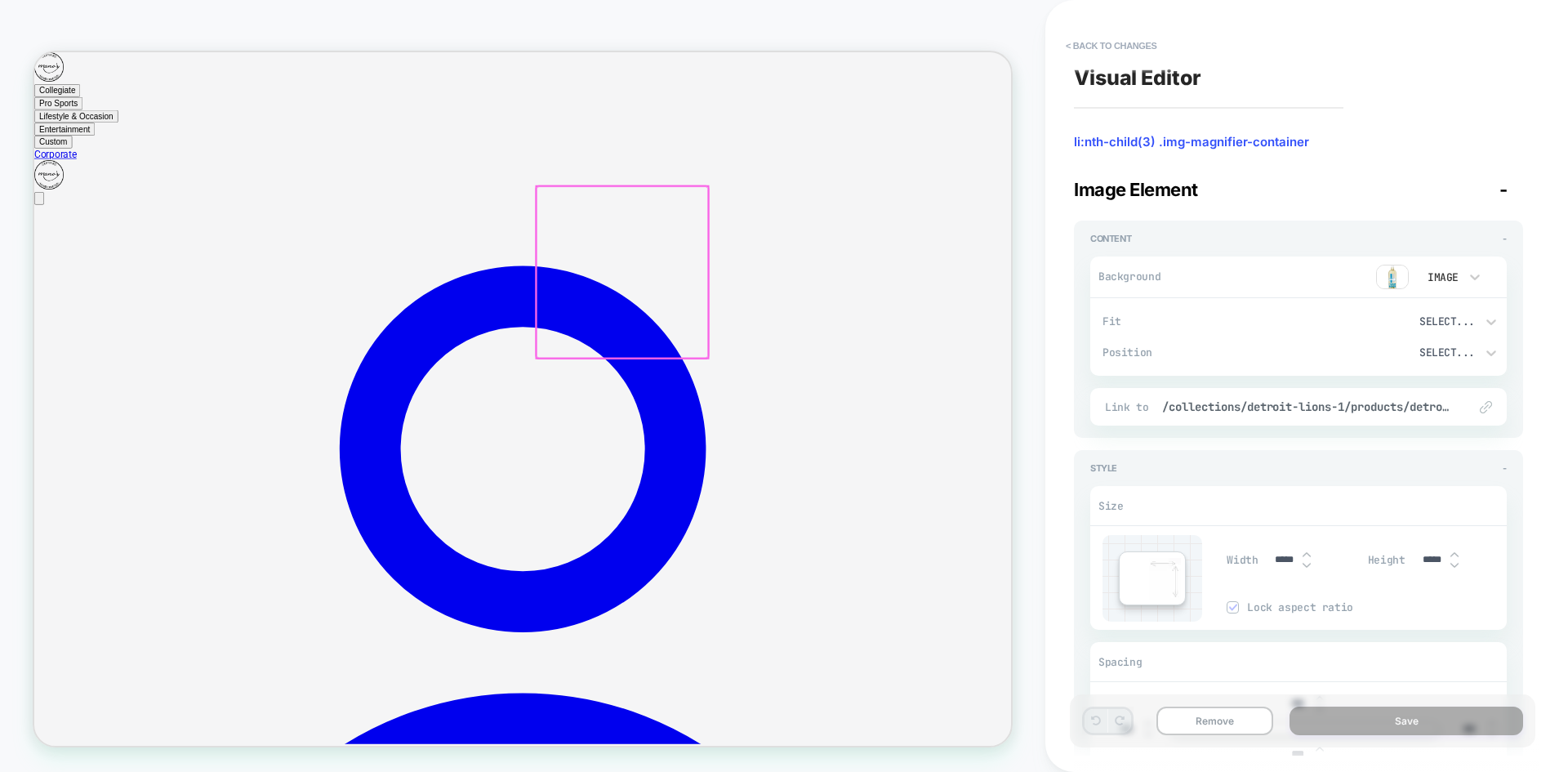
scroll to position [0, 0]
click at [1388, 282] on img at bounding box center [1392, 277] width 33 height 25
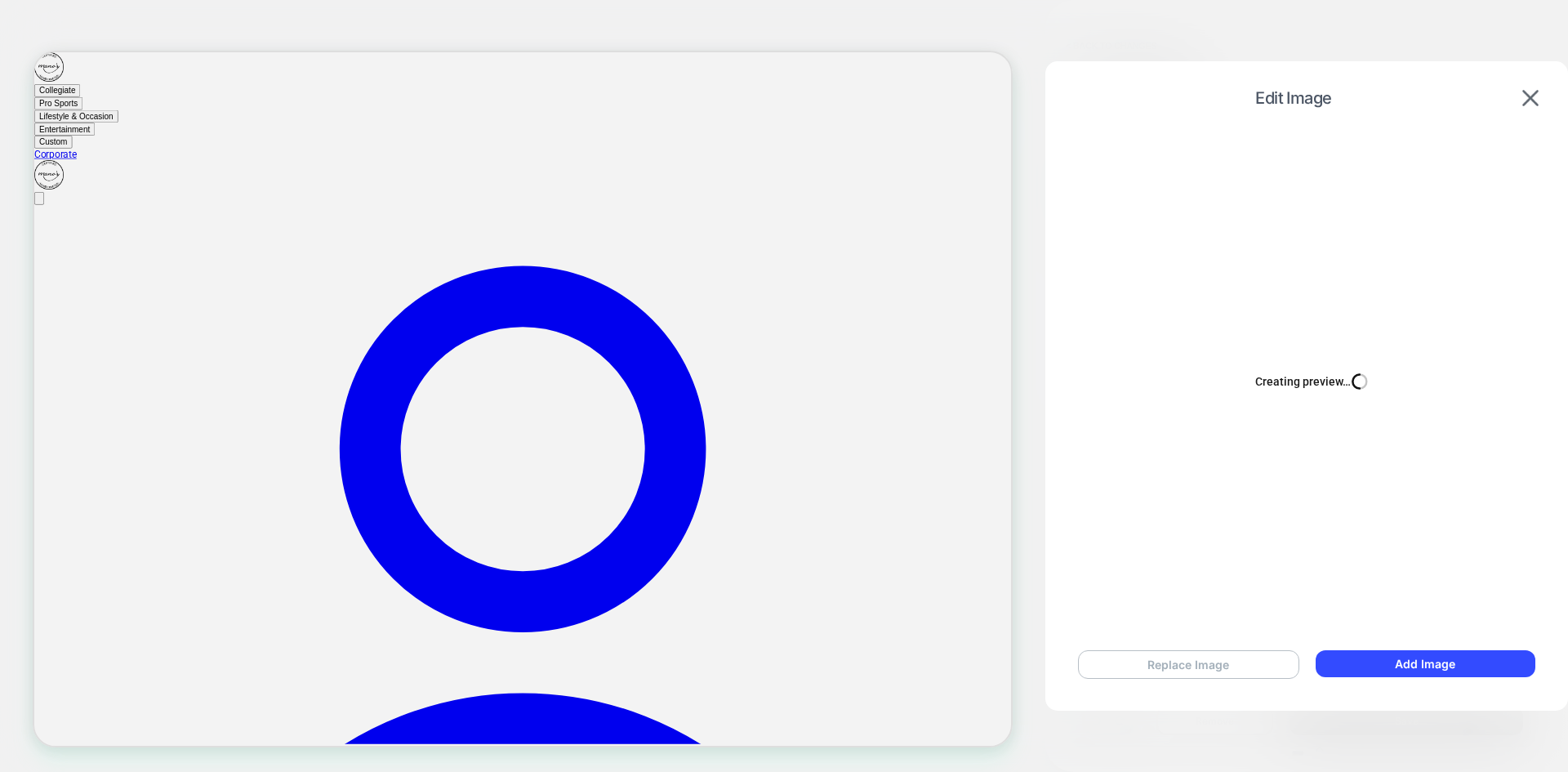
click at [1169, 667] on button "Replace Image" at bounding box center [1188, 664] width 222 height 29
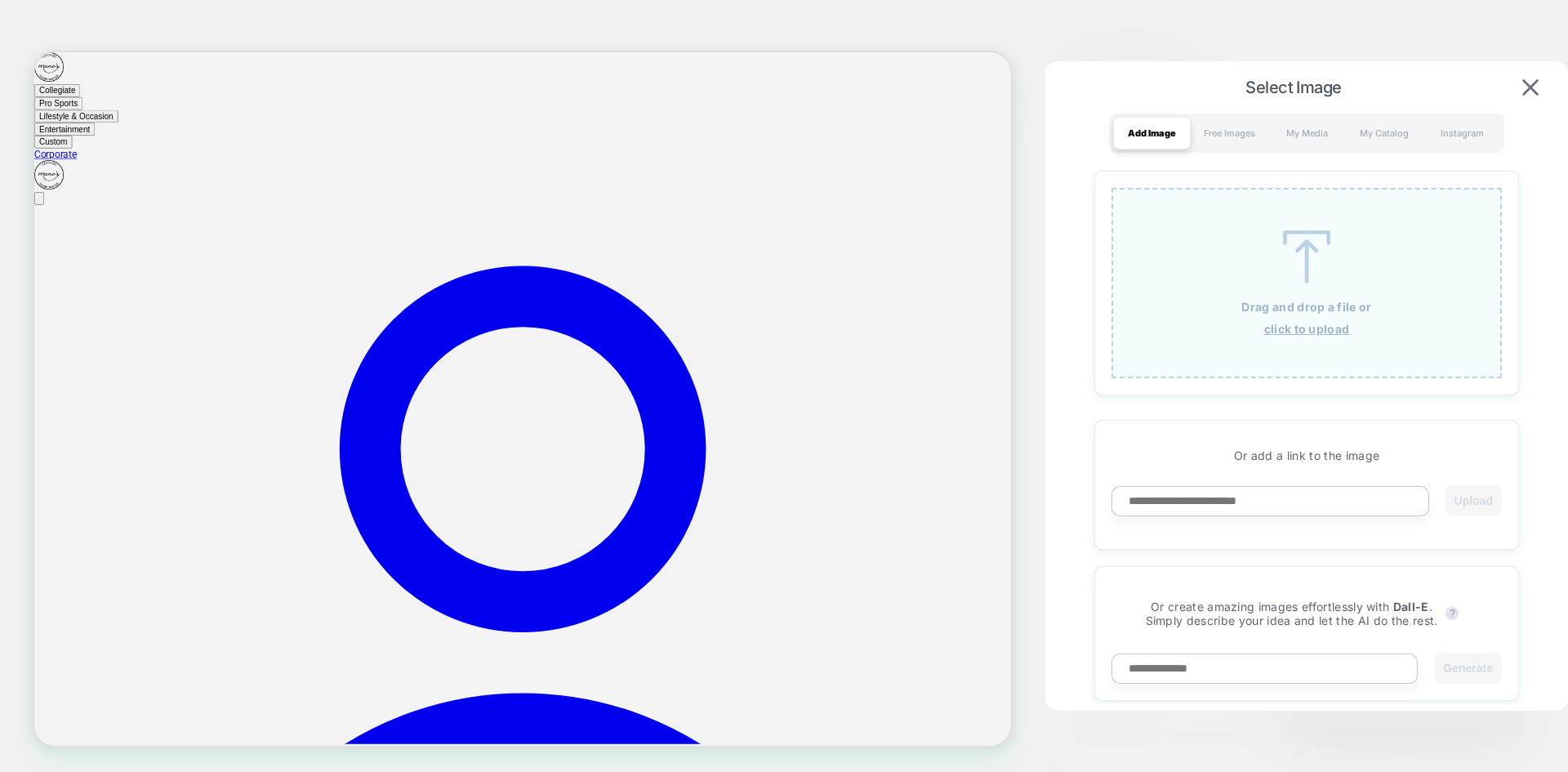
click at [1298, 493] on input at bounding box center [1269, 501] width 317 height 30
paste input "**********"
type input "**********"
click at [1467, 499] on button "Upload" at bounding box center [1472, 501] width 56 height 31
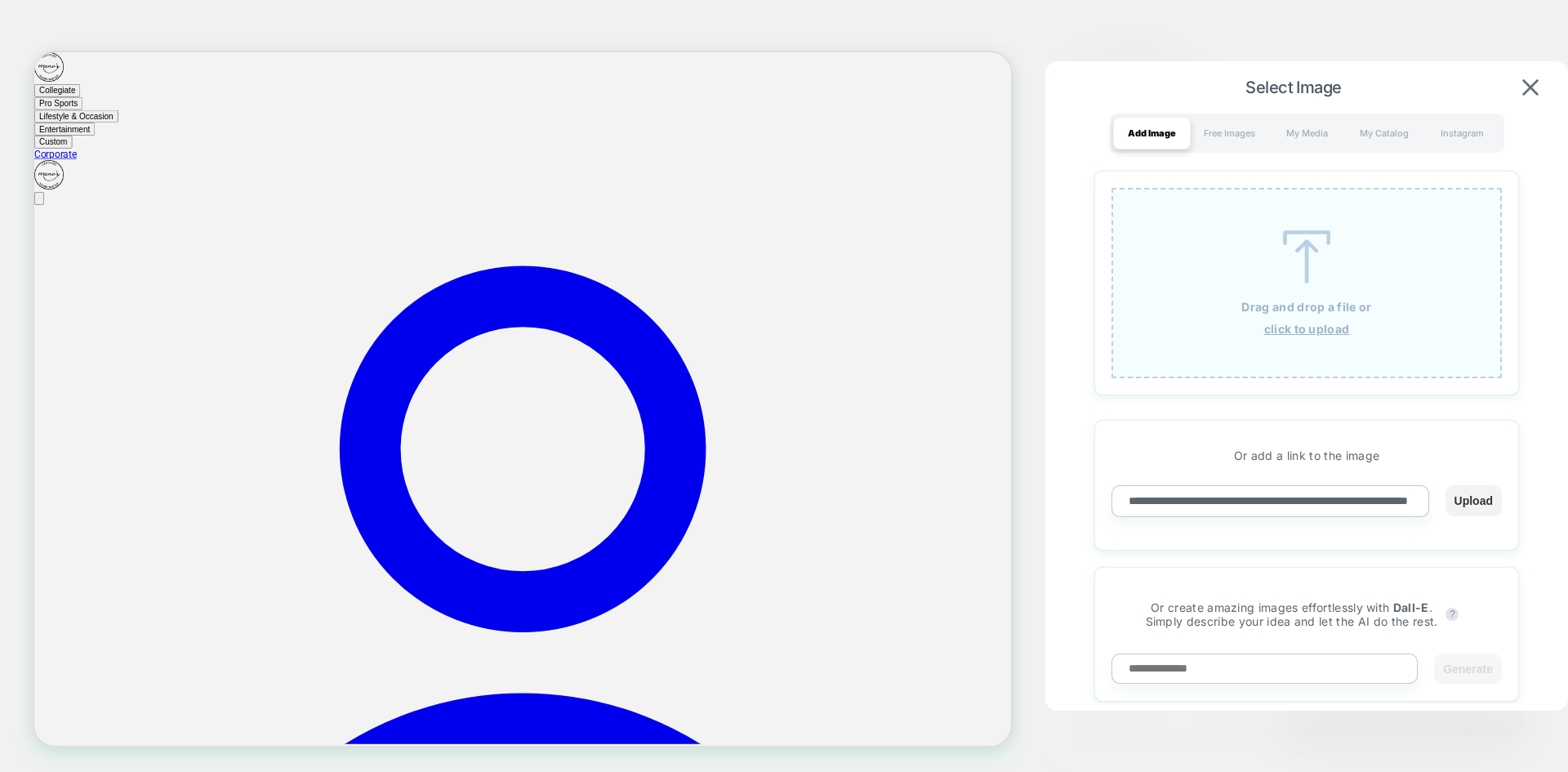
scroll to position [0, 0]
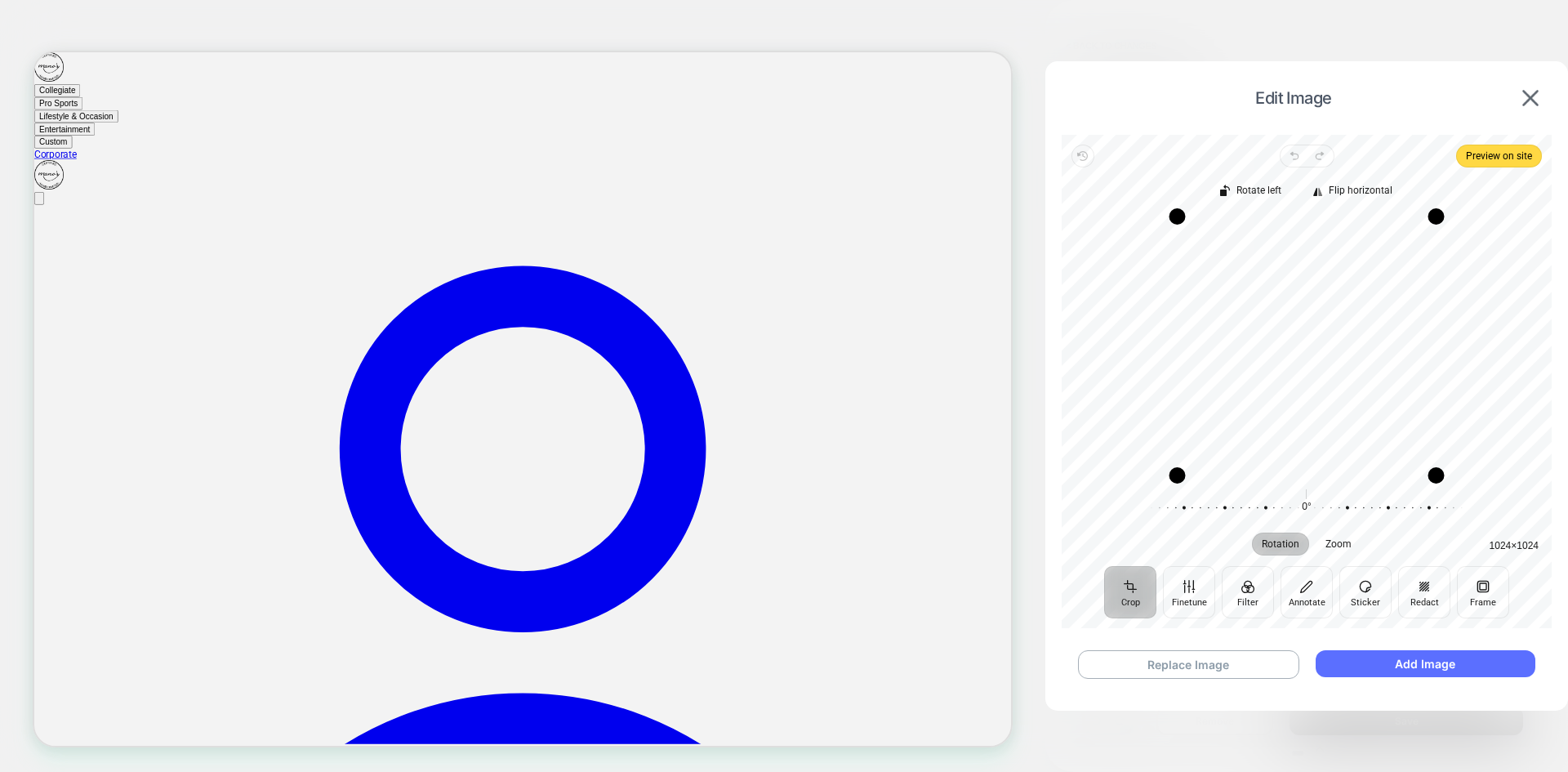
click at [1413, 667] on button "Add Image" at bounding box center [1425, 663] width 220 height 27
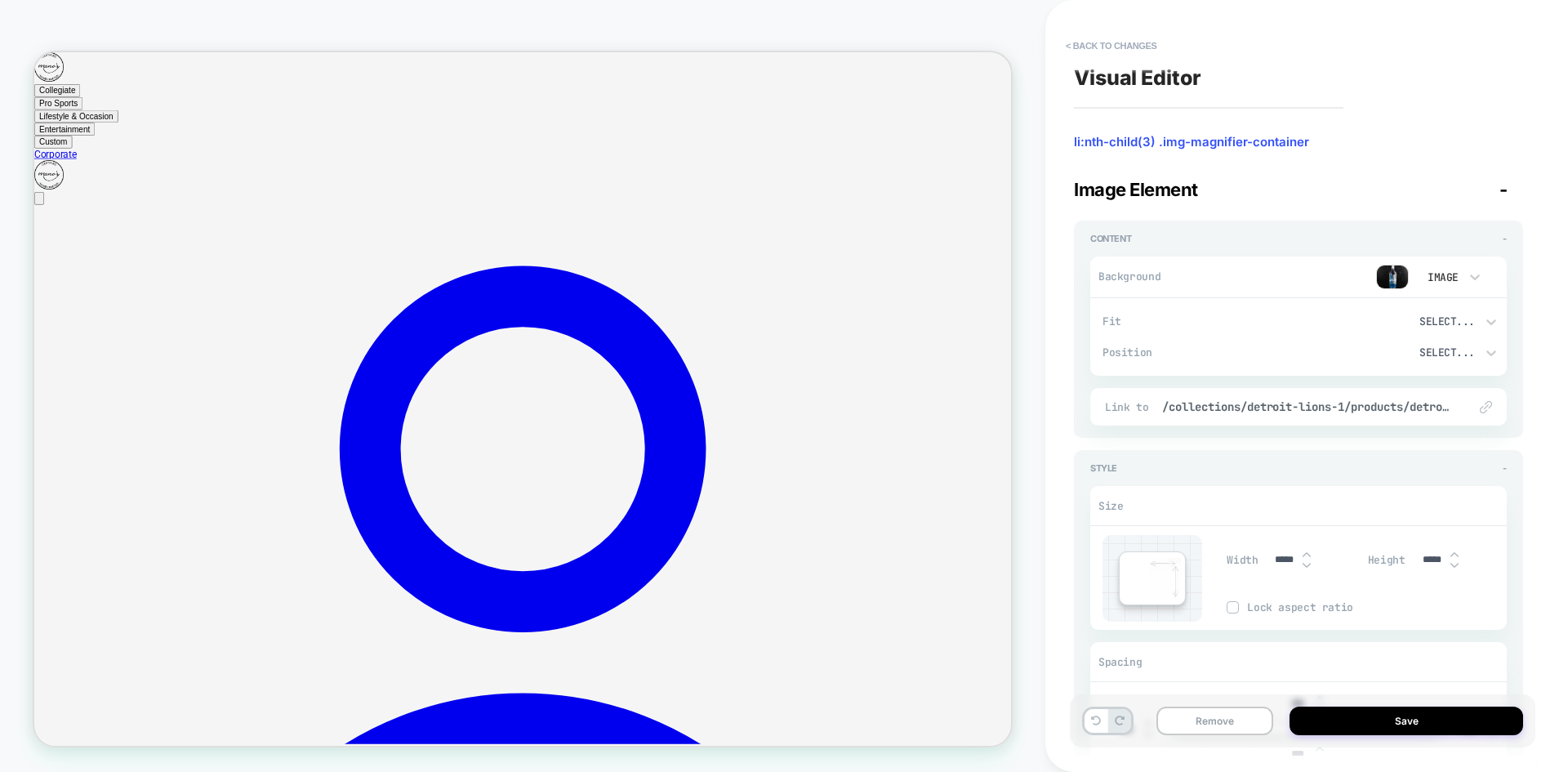
click at [1353, 717] on button "Save" at bounding box center [1406, 720] width 234 height 29
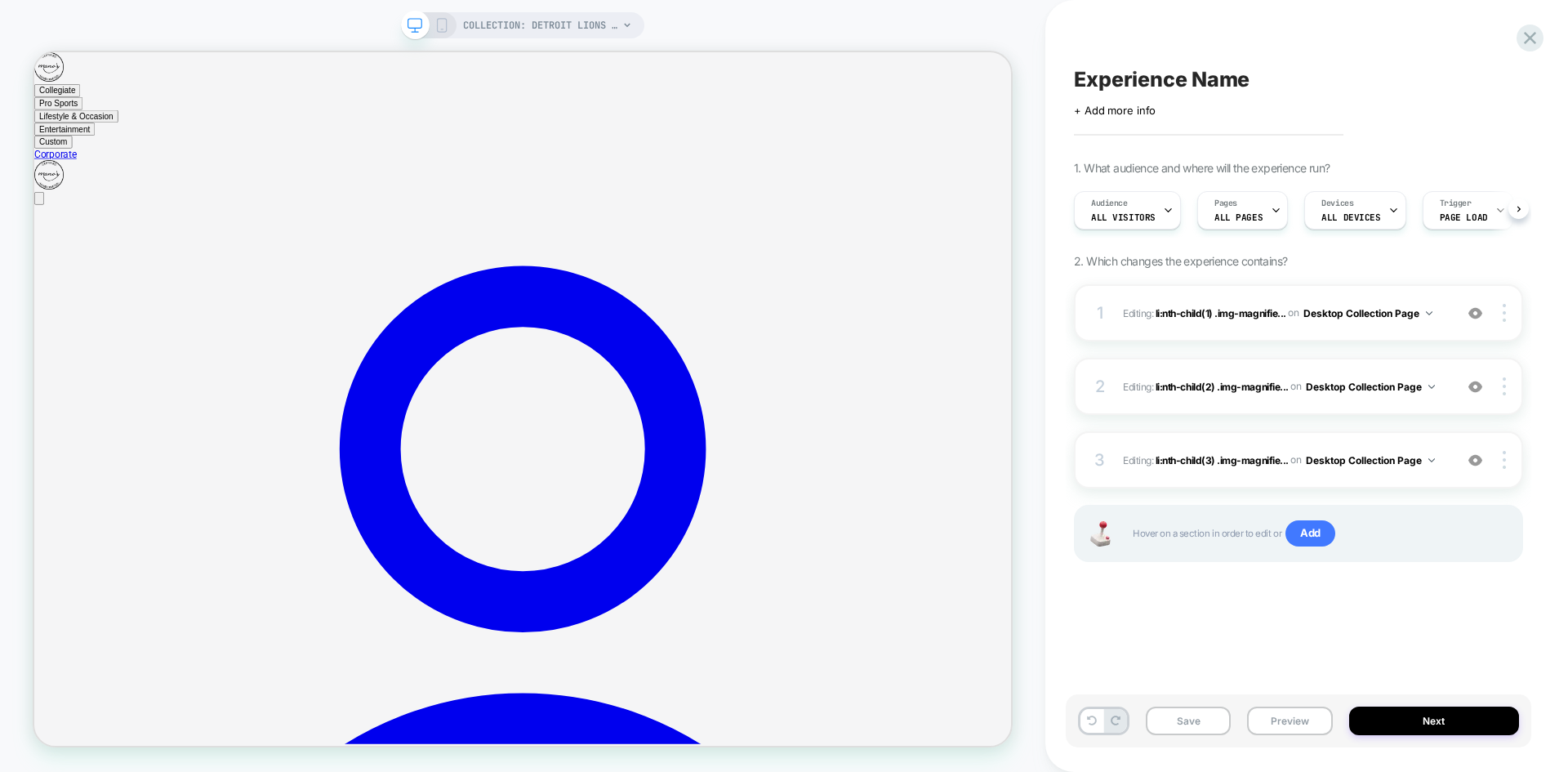
scroll to position [0, 1]
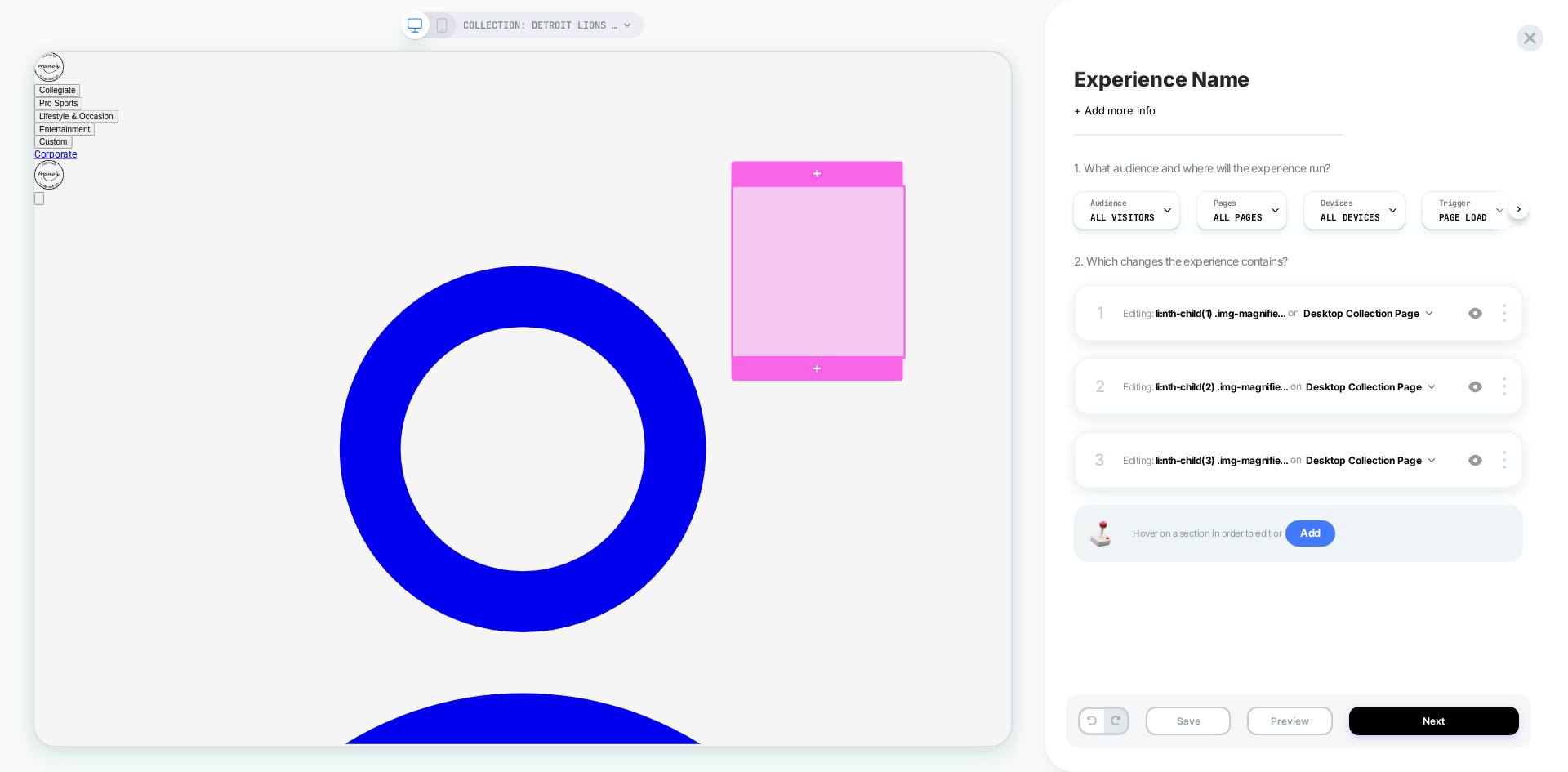
click at [1104, 328] on div at bounding box center [1079, 345] width 229 height 229
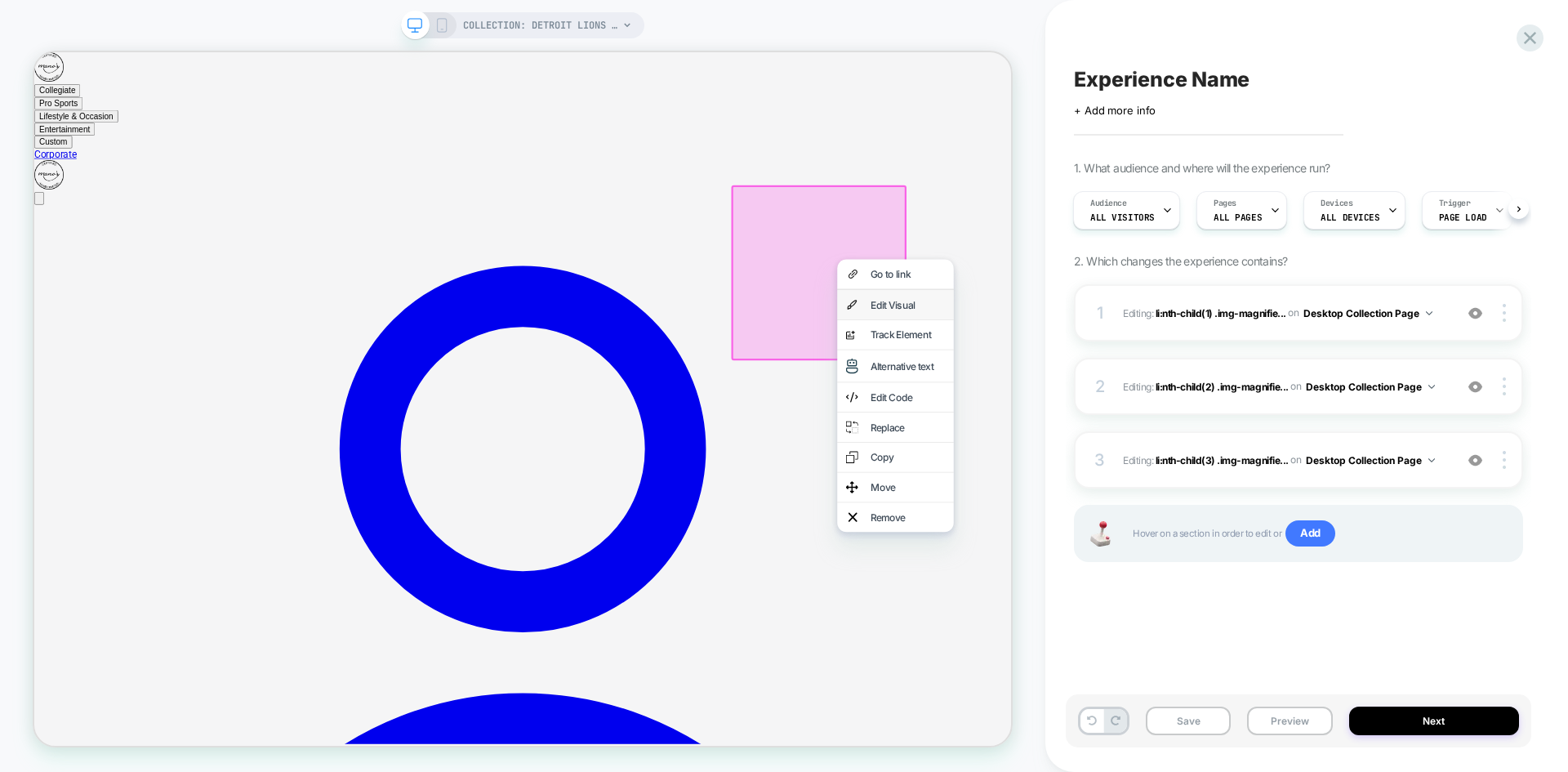
click at [1189, 390] on div "Edit Visual" at bounding box center [1198, 389] width 99 height 17
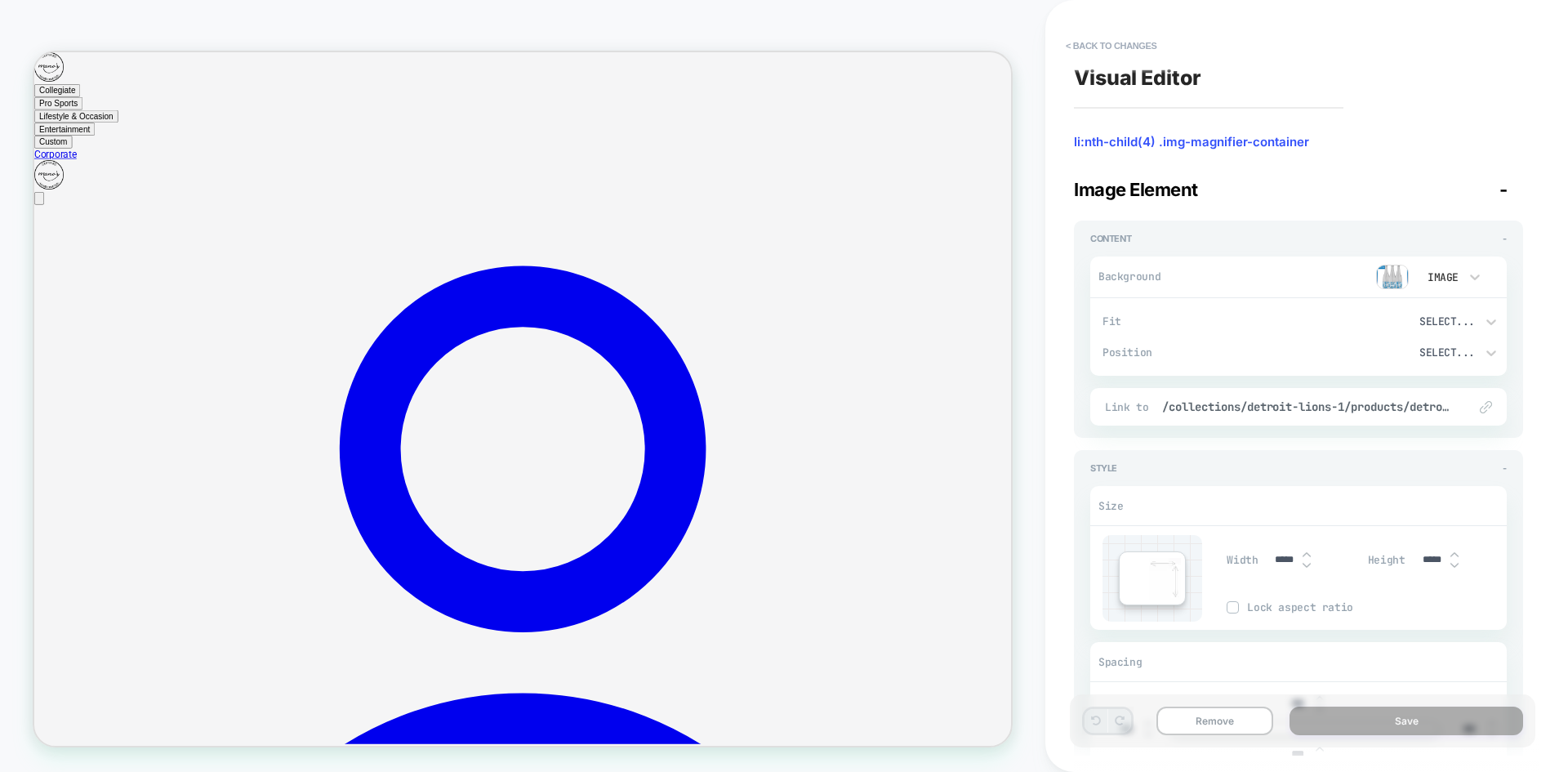
click at [1388, 273] on img at bounding box center [1392, 277] width 33 height 25
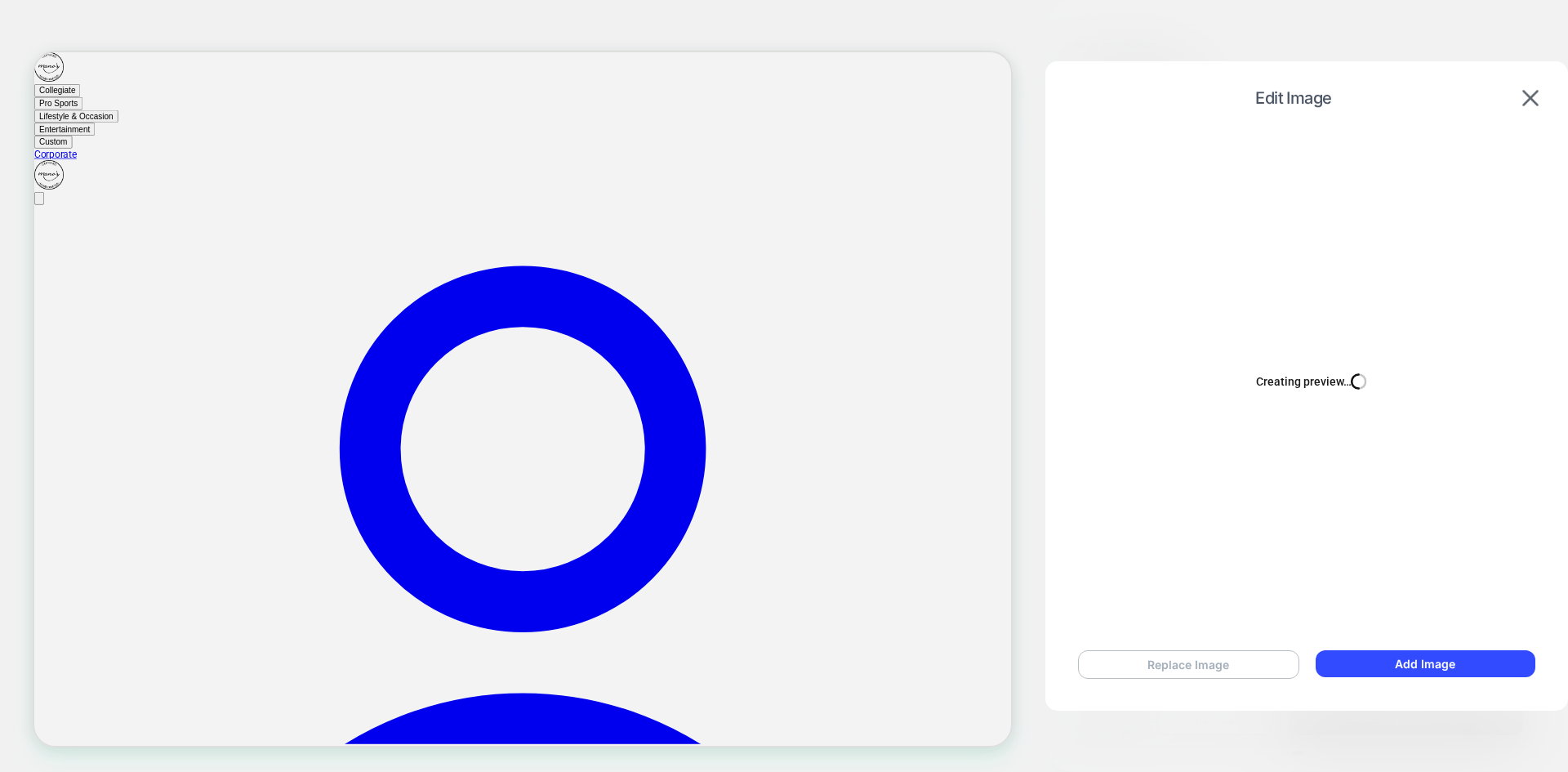
click at [1158, 661] on button "Replace Image" at bounding box center [1188, 664] width 222 height 29
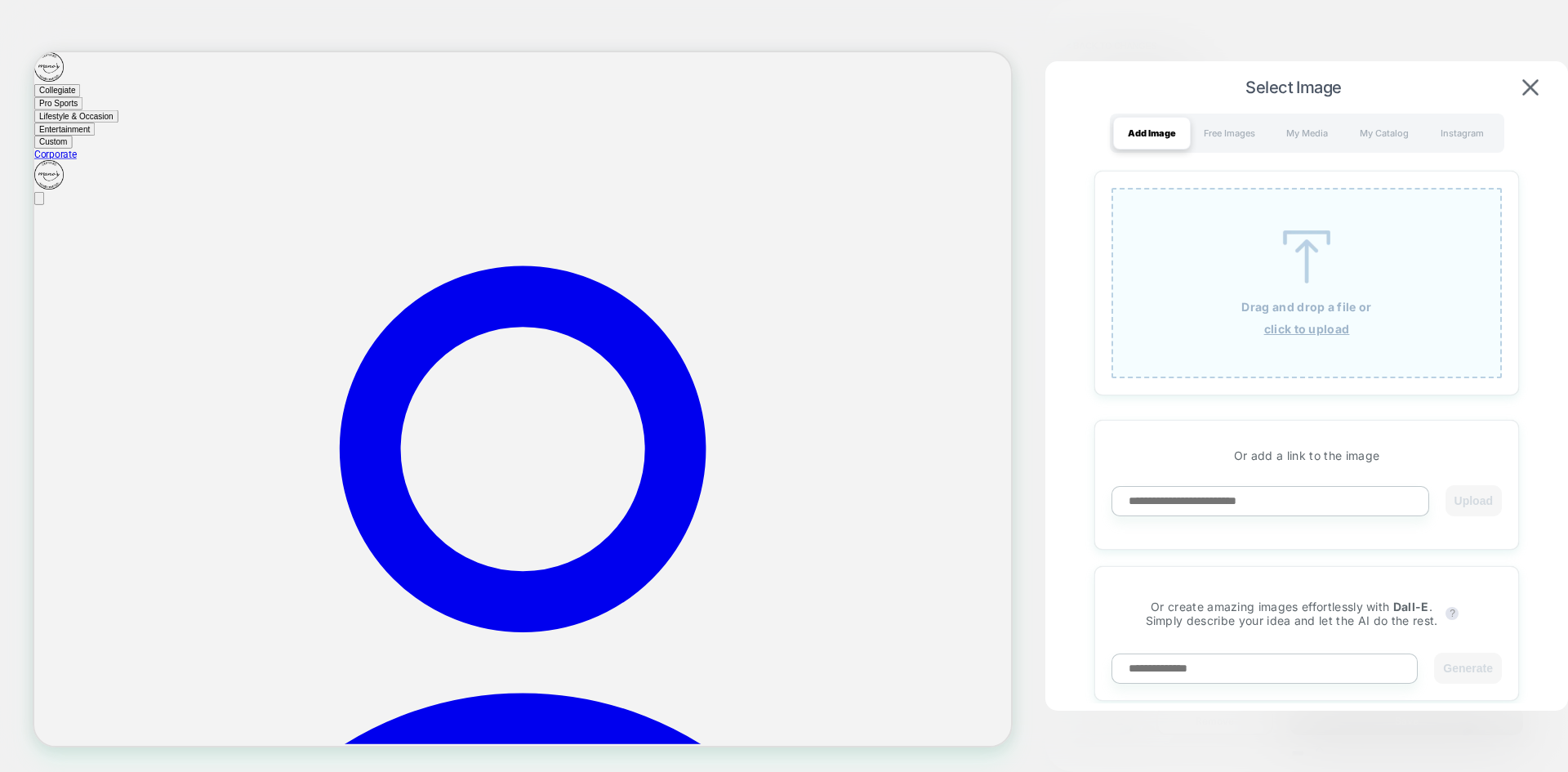
click at [1228, 500] on input at bounding box center [1269, 501] width 317 height 30
paste input "**********"
type input "**********"
click at [1482, 499] on button "Upload" at bounding box center [1472, 501] width 56 height 31
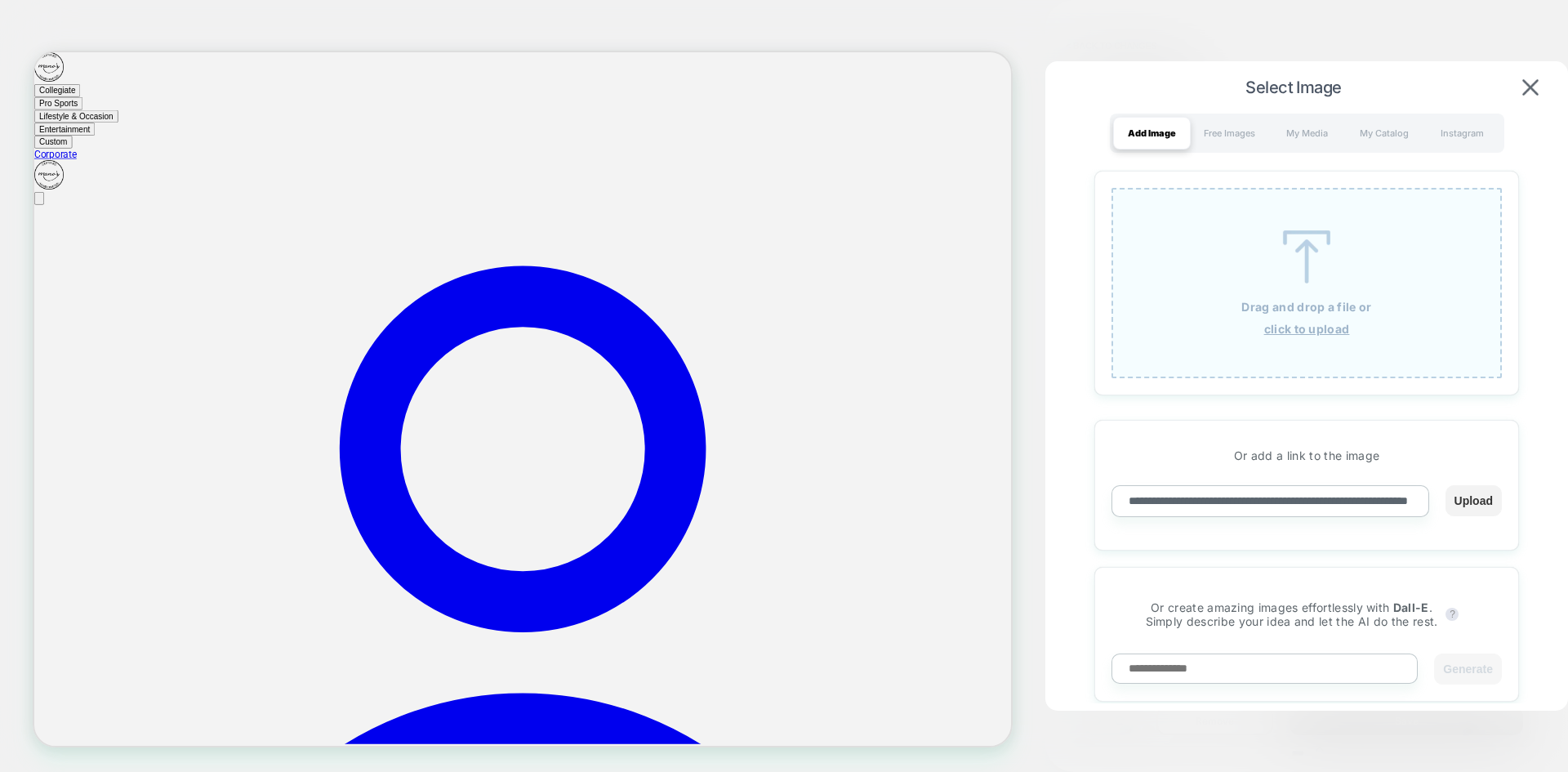
scroll to position [0, 0]
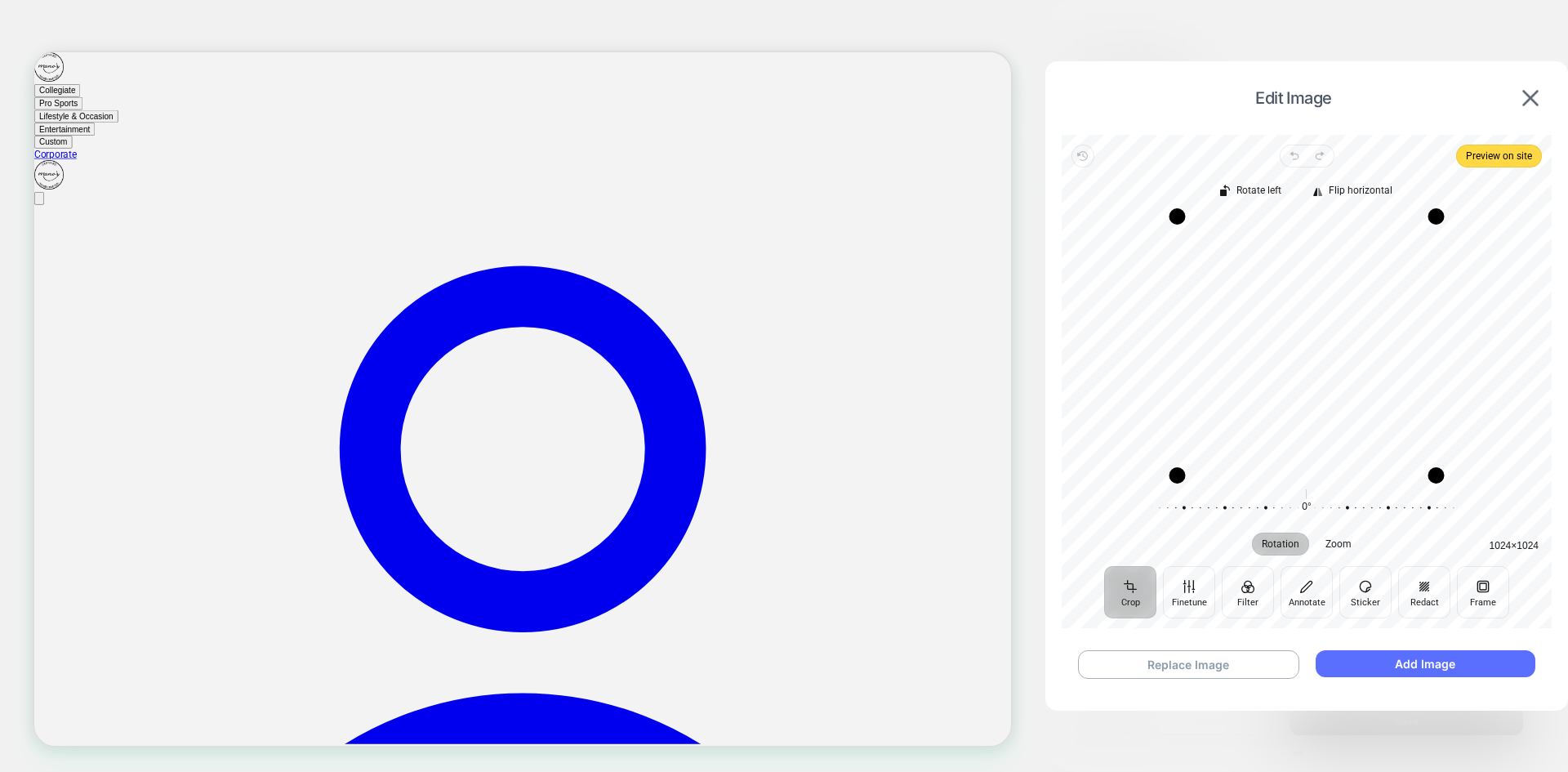
click at [1412, 663] on button "Add Image" at bounding box center [1425, 663] width 220 height 27
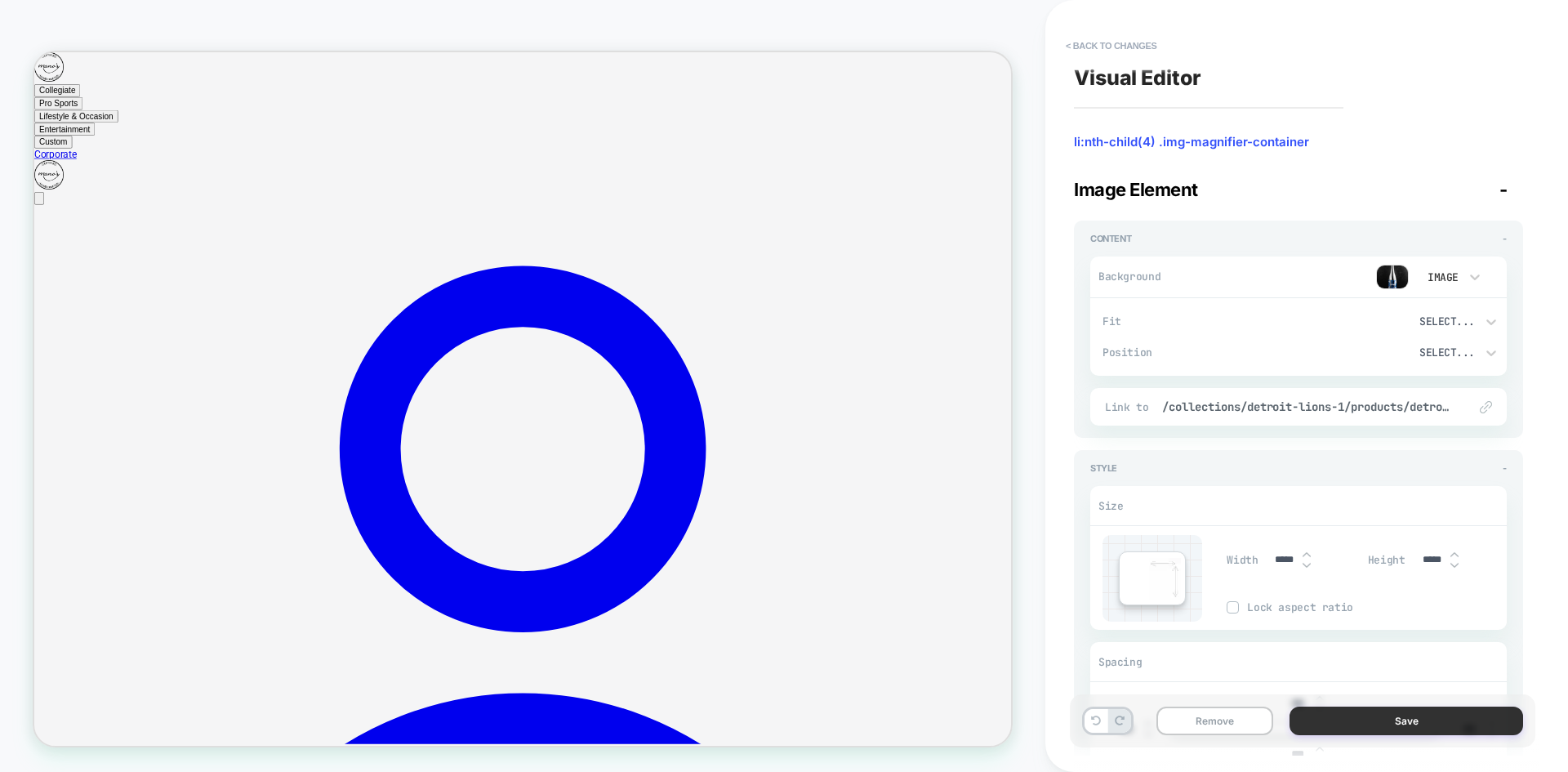
click at [1426, 714] on button "Save" at bounding box center [1406, 720] width 234 height 29
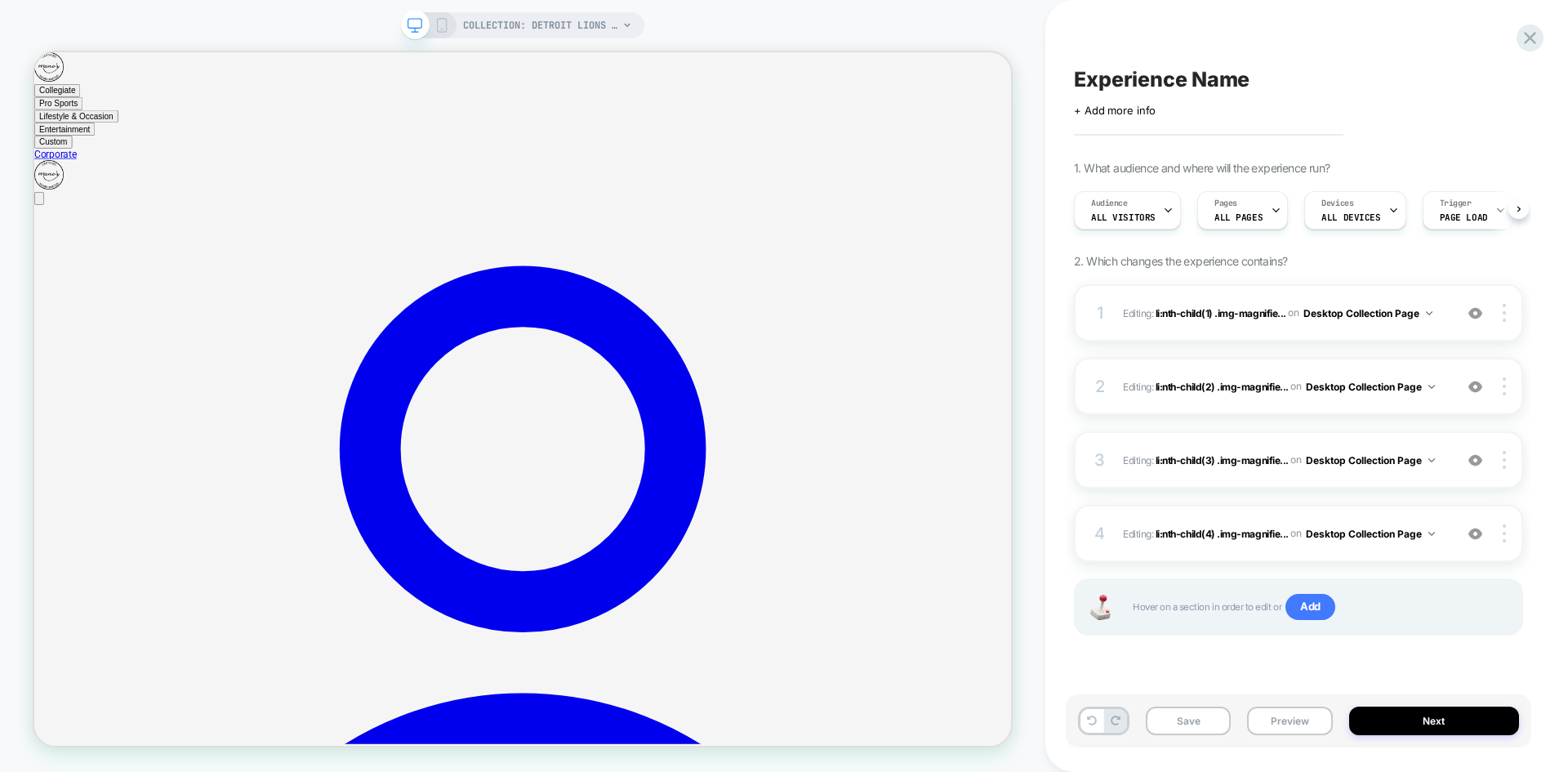
scroll to position [0, 1]
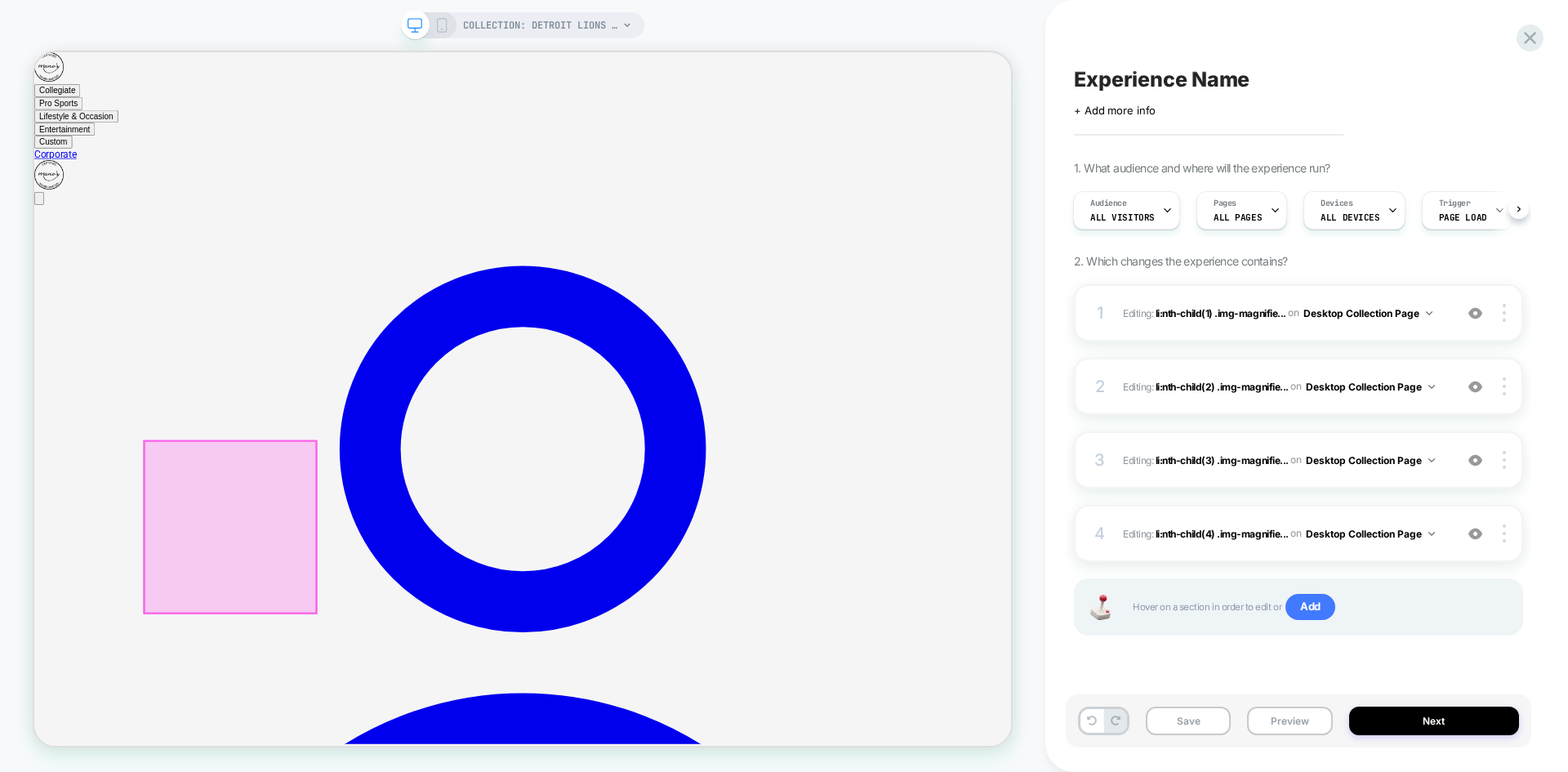
click at [312, 667] on div at bounding box center [295, 686] width 229 height 229
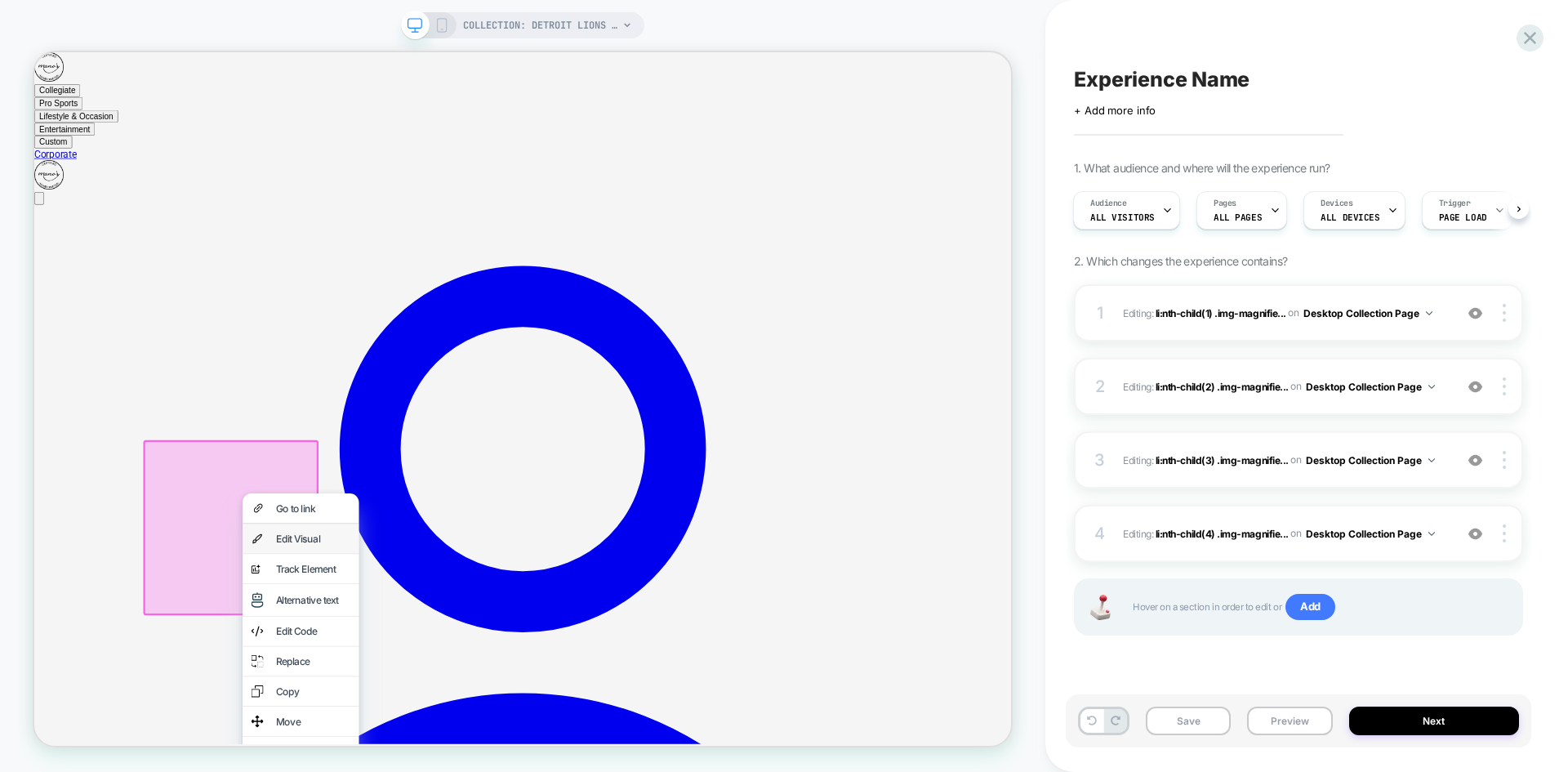
click at [385, 709] on div "Edit Visual" at bounding box center [406, 701] width 99 height 17
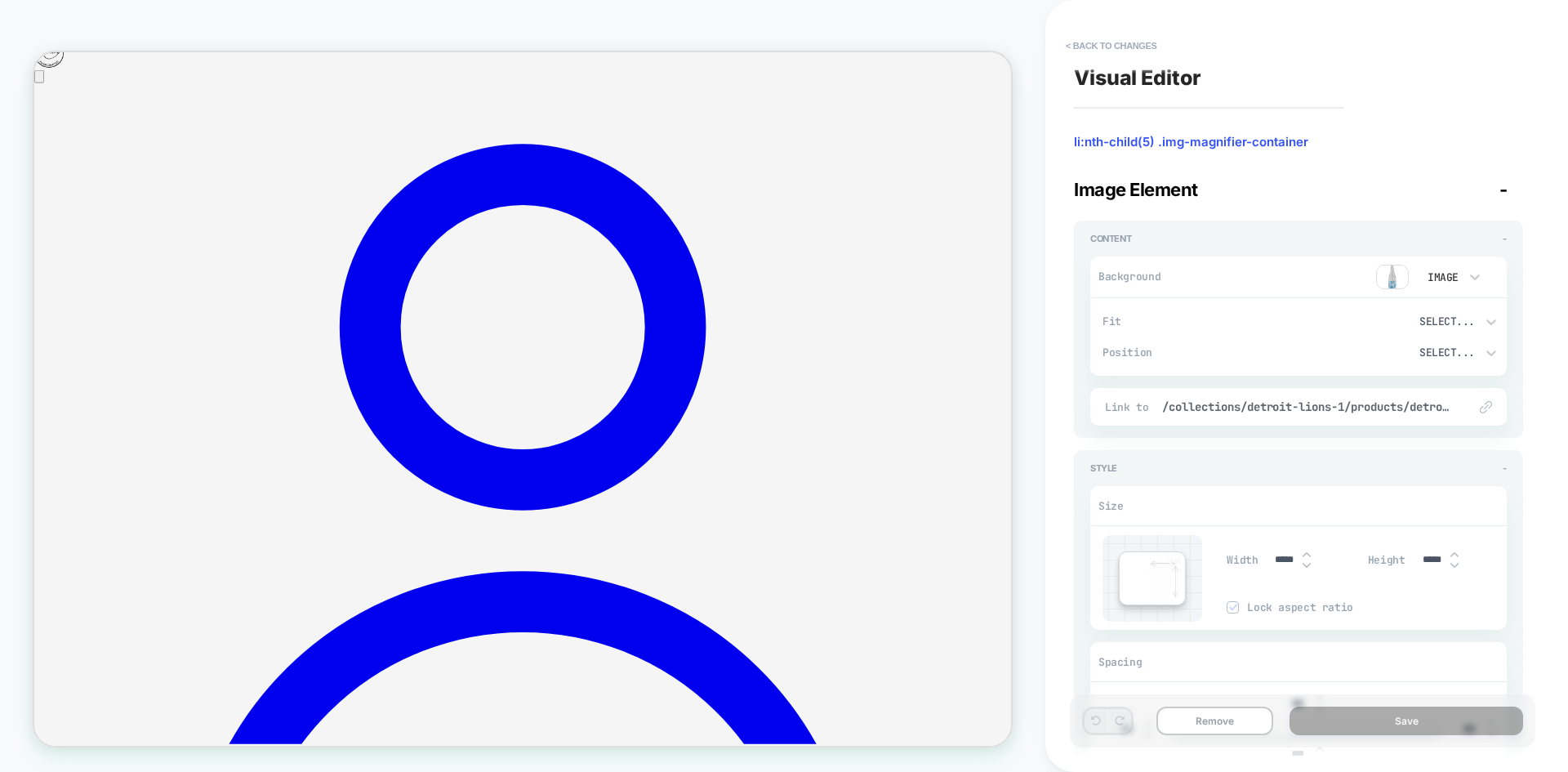
scroll to position [170, 0]
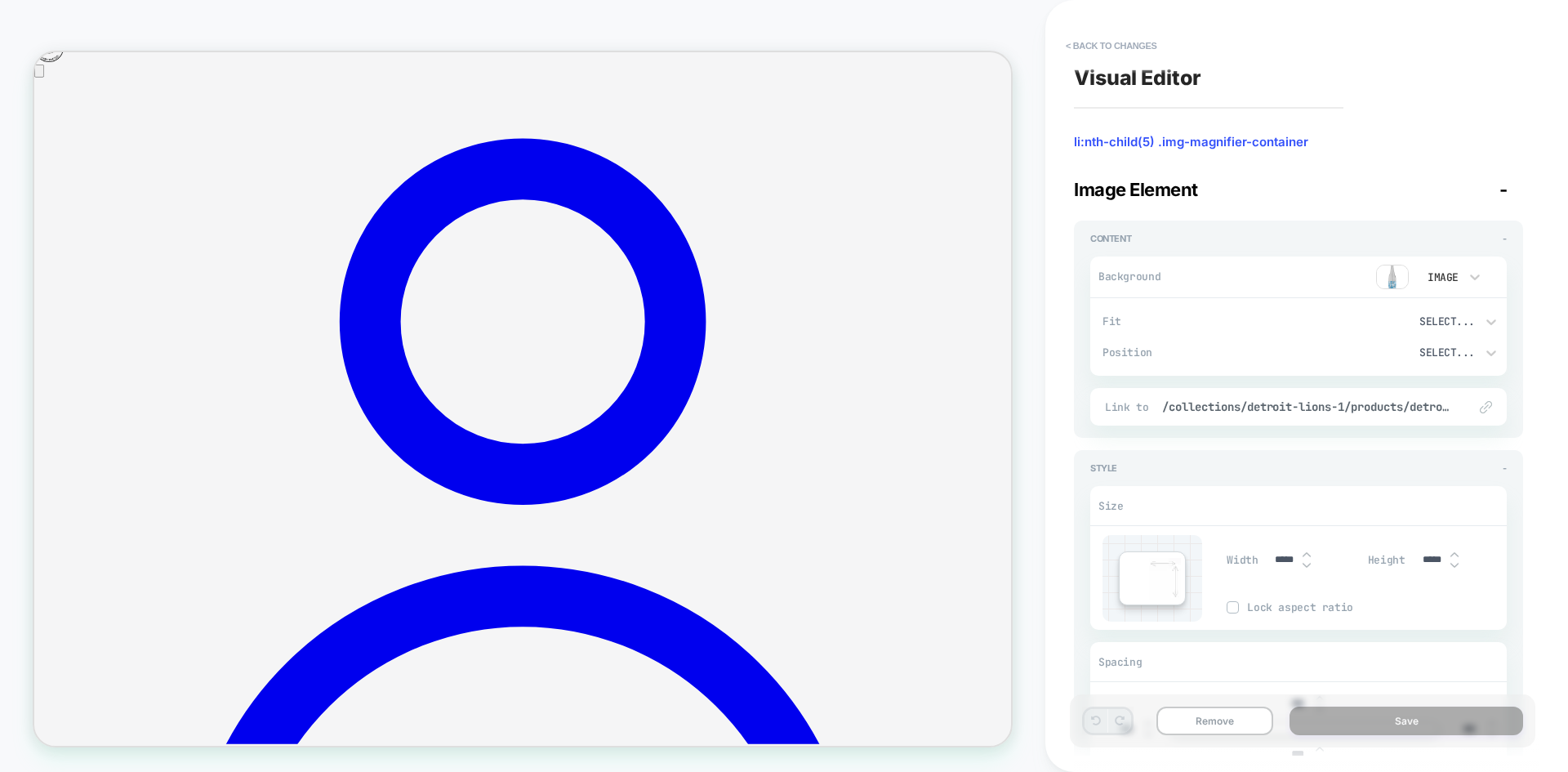
click at [1391, 277] on img at bounding box center [1392, 277] width 33 height 25
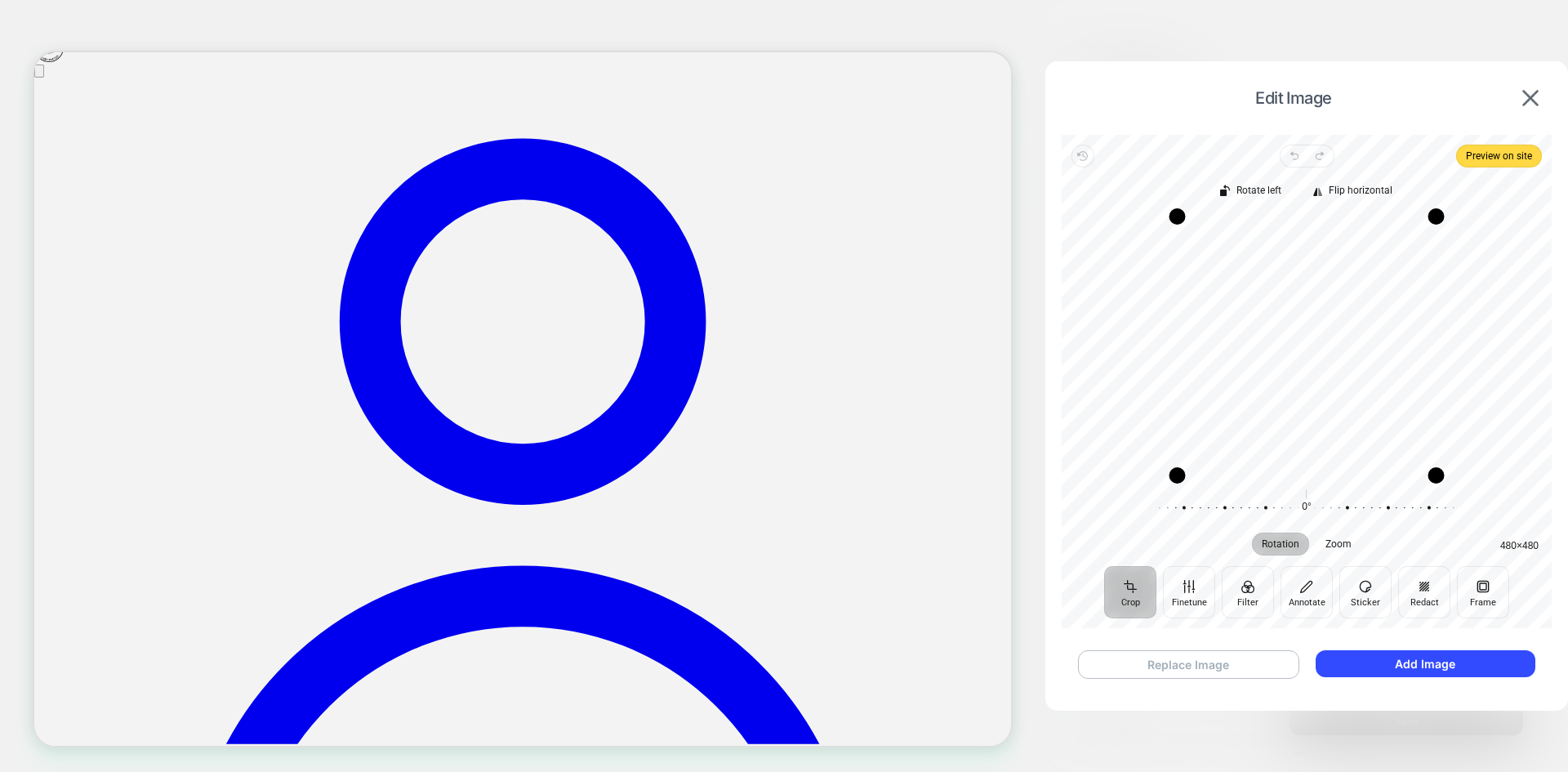
click at [1187, 658] on button "Replace Image" at bounding box center [1188, 664] width 222 height 29
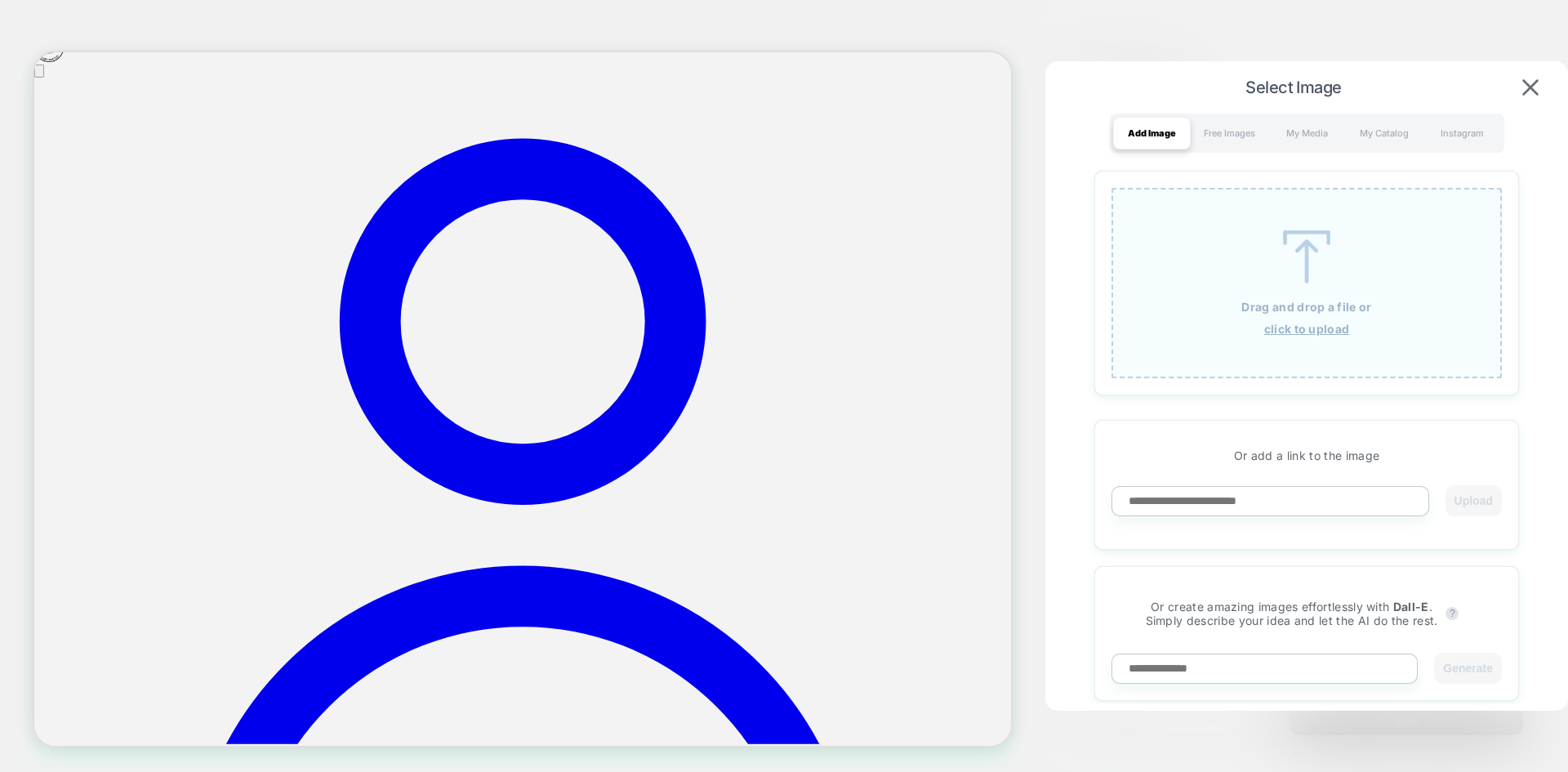
click at [1238, 495] on input at bounding box center [1269, 501] width 317 height 30
paste input "**********"
type input "**********"
click at [1485, 504] on button "Upload" at bounding box center [1472, 501] width 56 height 31
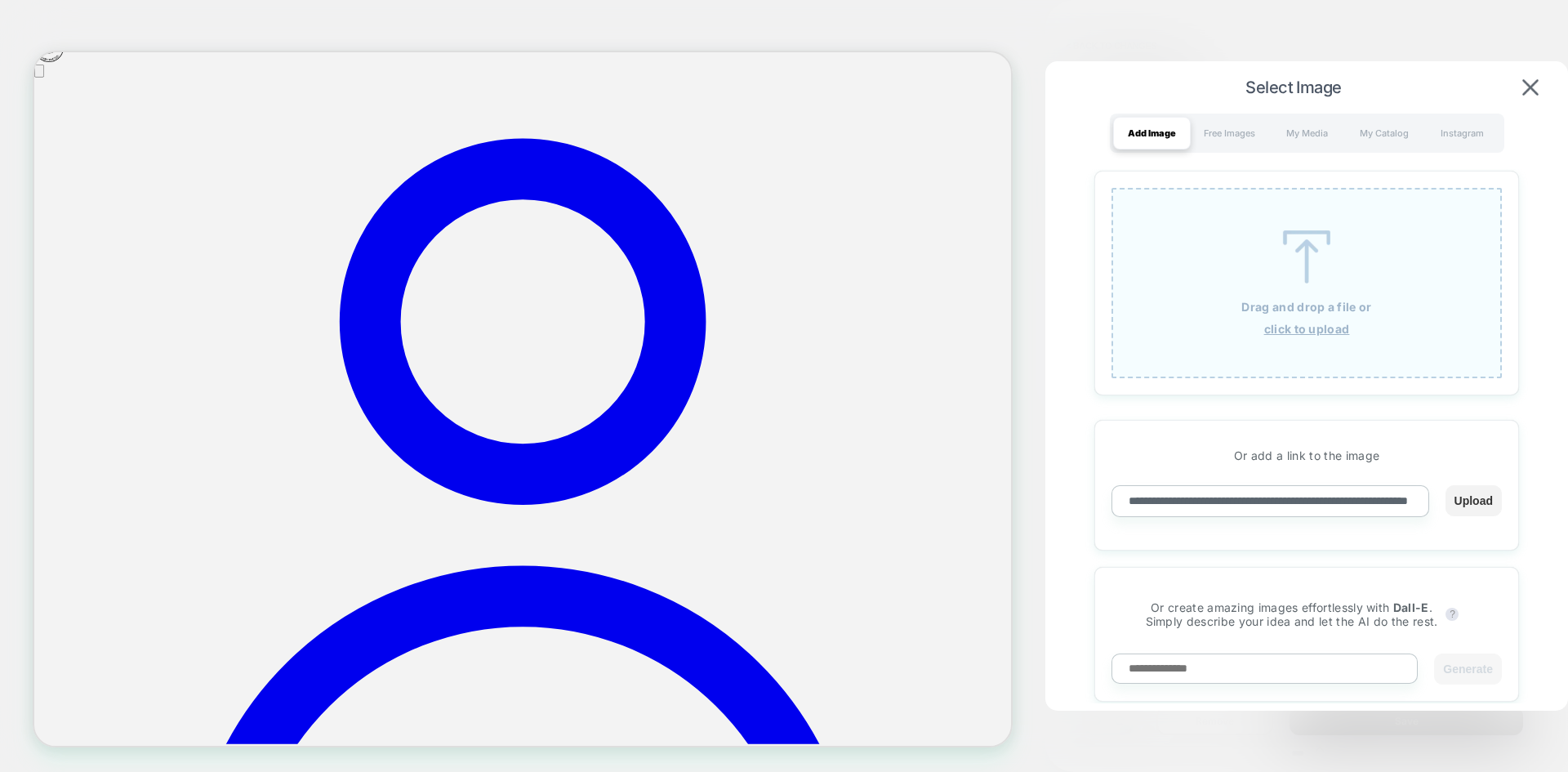
scroll to position [0, 0]
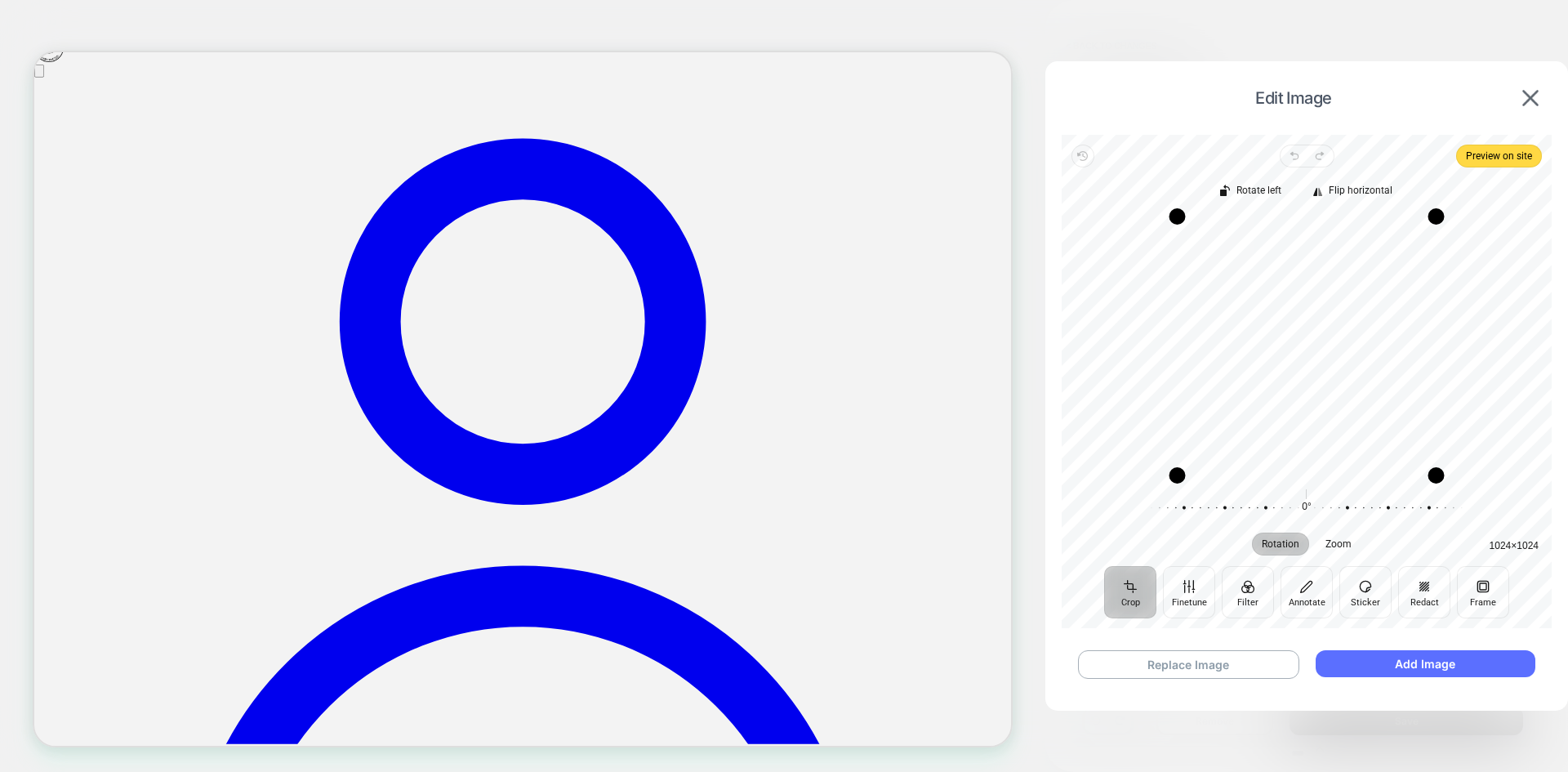
click at [1434, 663] on button "Add Image" at bounding box center [1425, 663] width 220 height 27
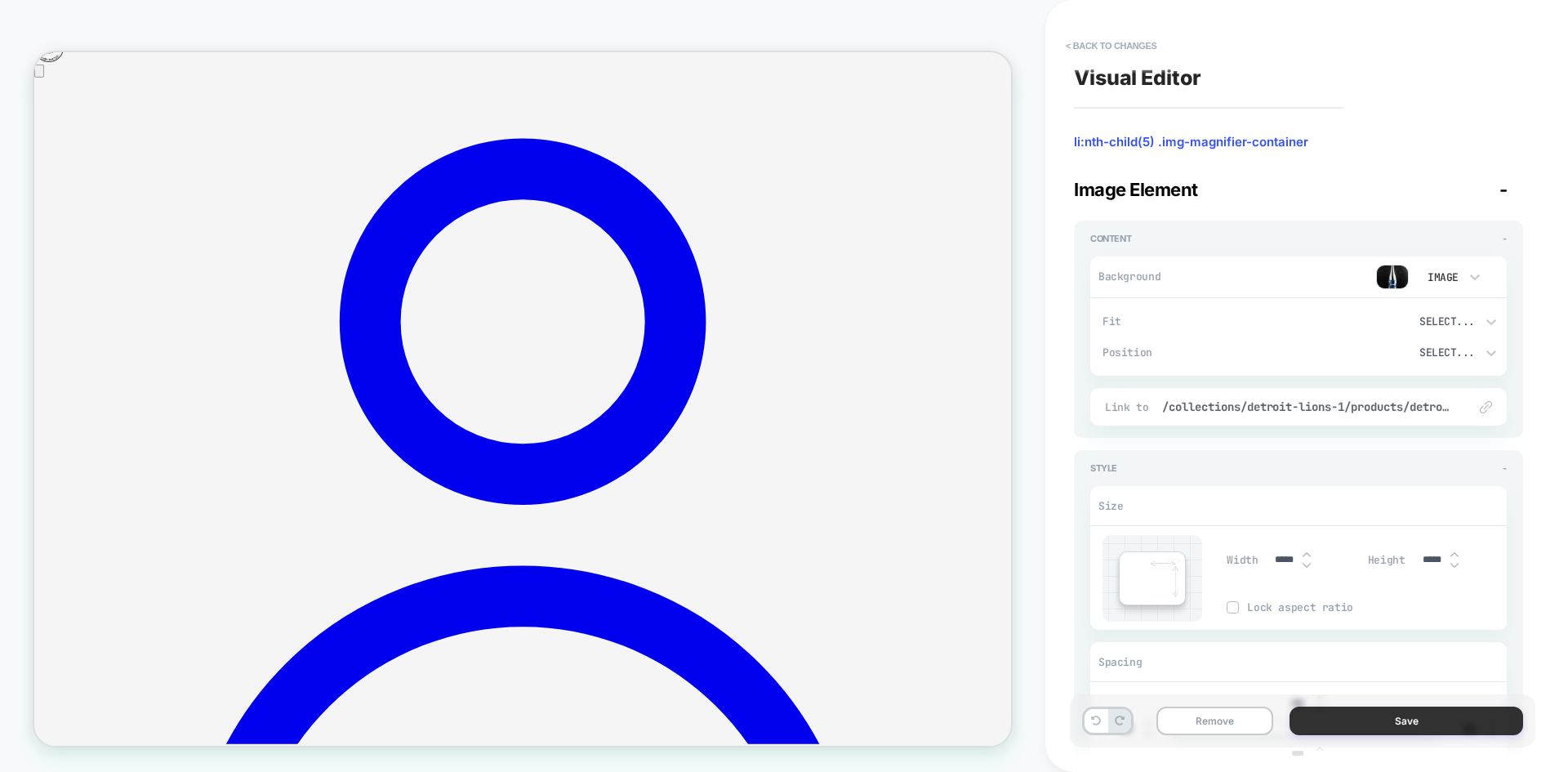
click at [1430, 724] on button "Save" at bounding box center [1406, 720] width 234 height 29
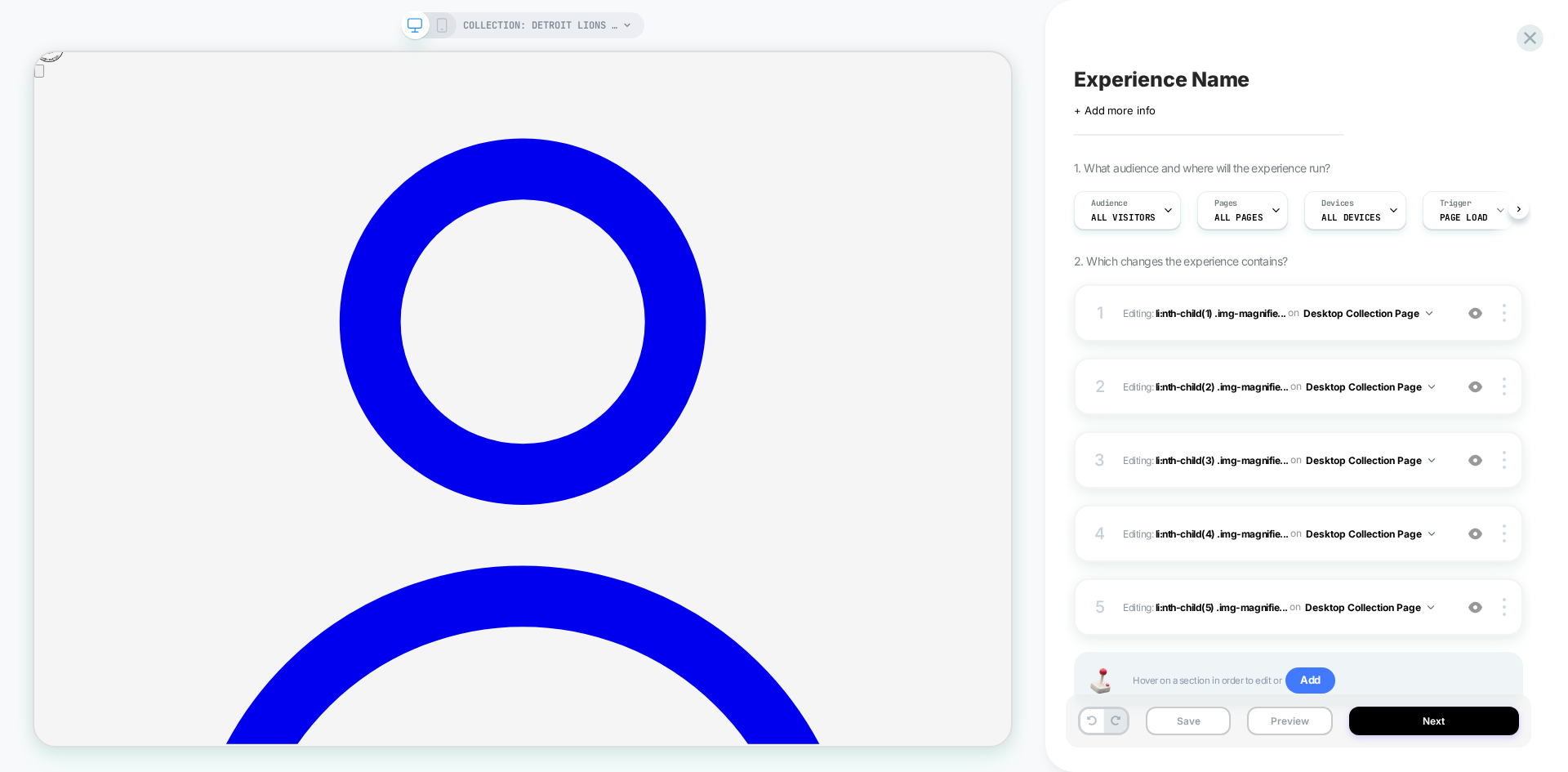
scroll to position [0, 1]
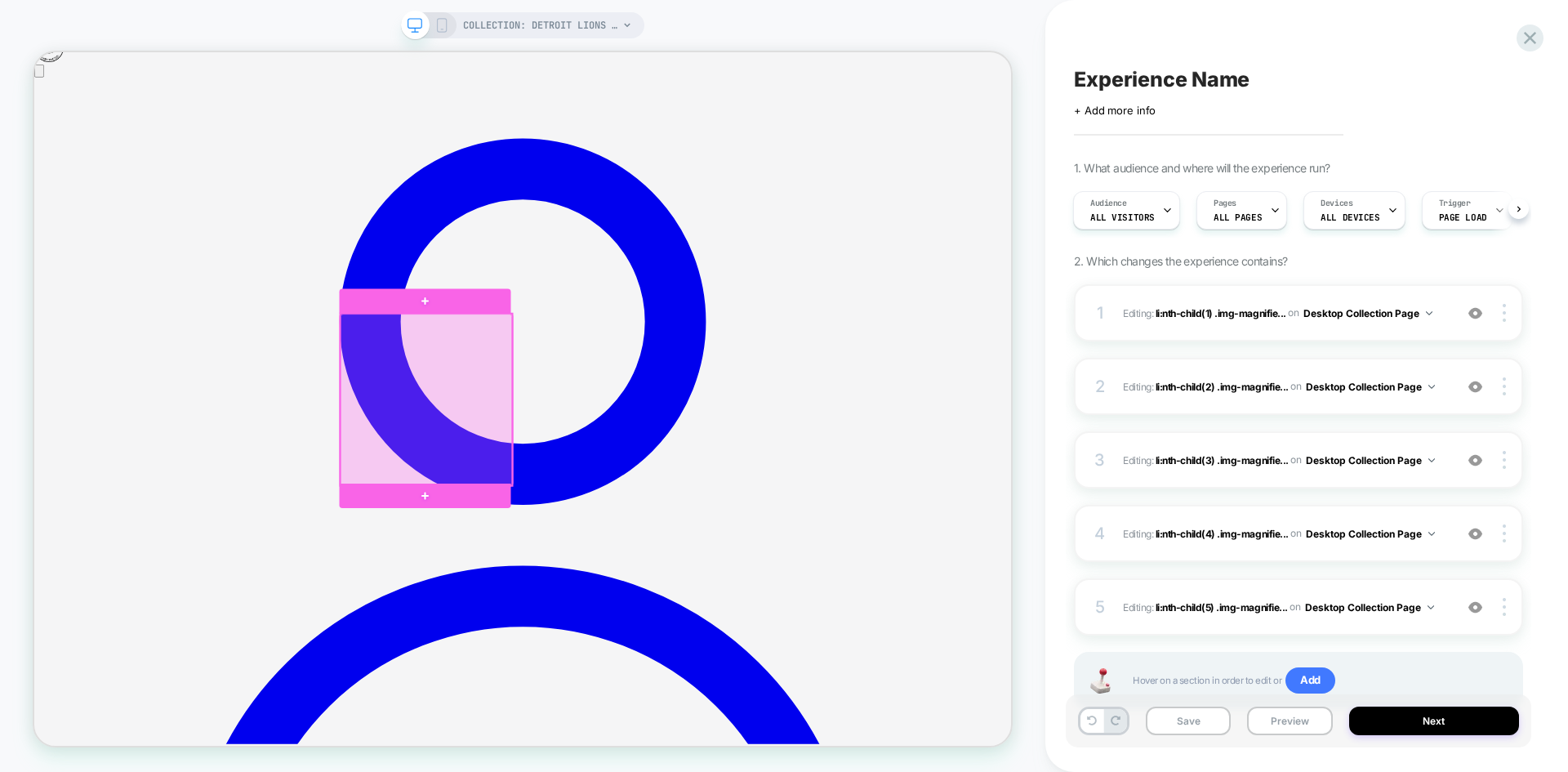
click at [627, 458] on div at bounding box center [556, 515] width 229 height 229
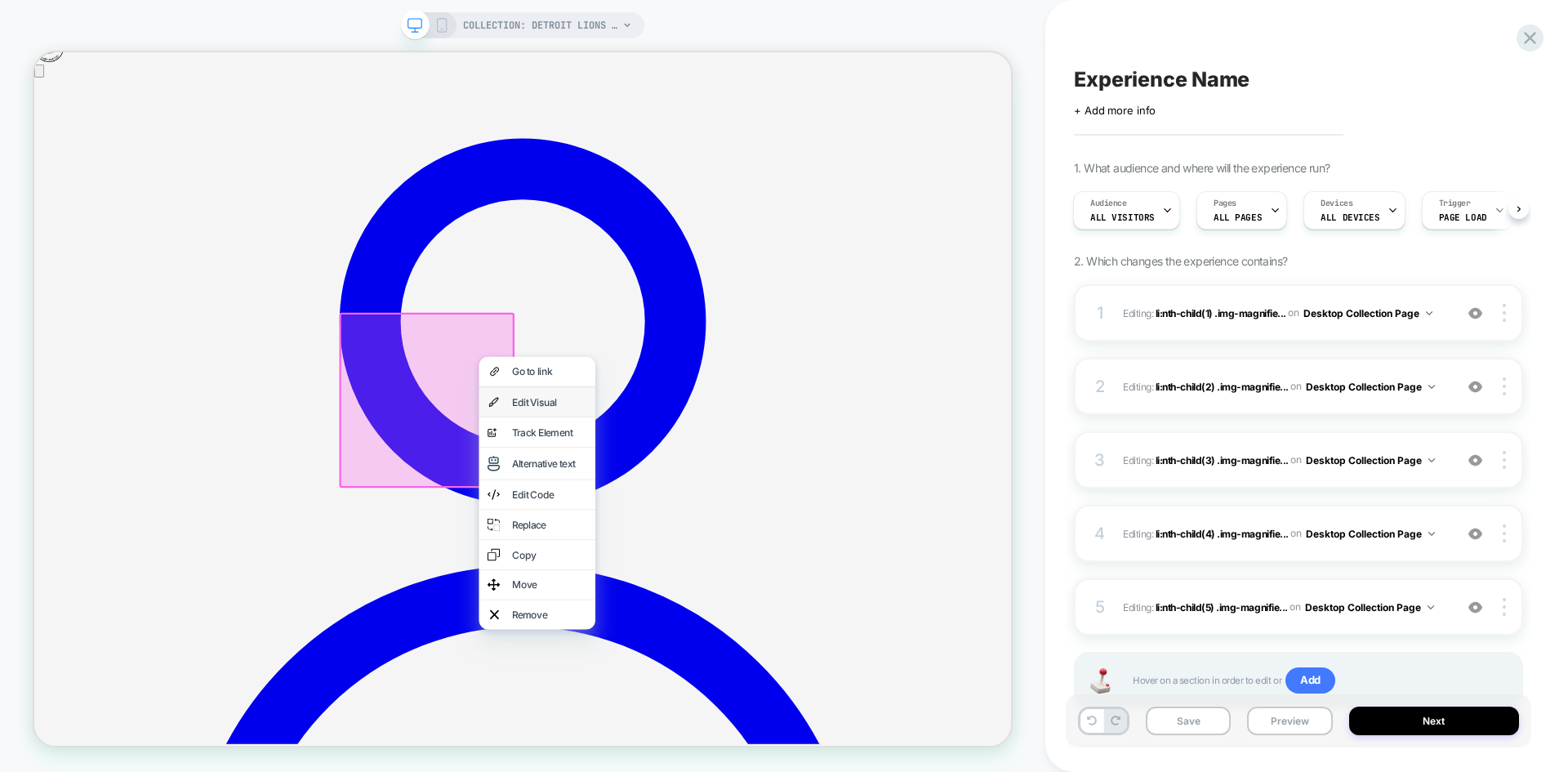
click at [695, 520] on div "Edit Visual" at bounding box center [721, 519] width 99 height 17
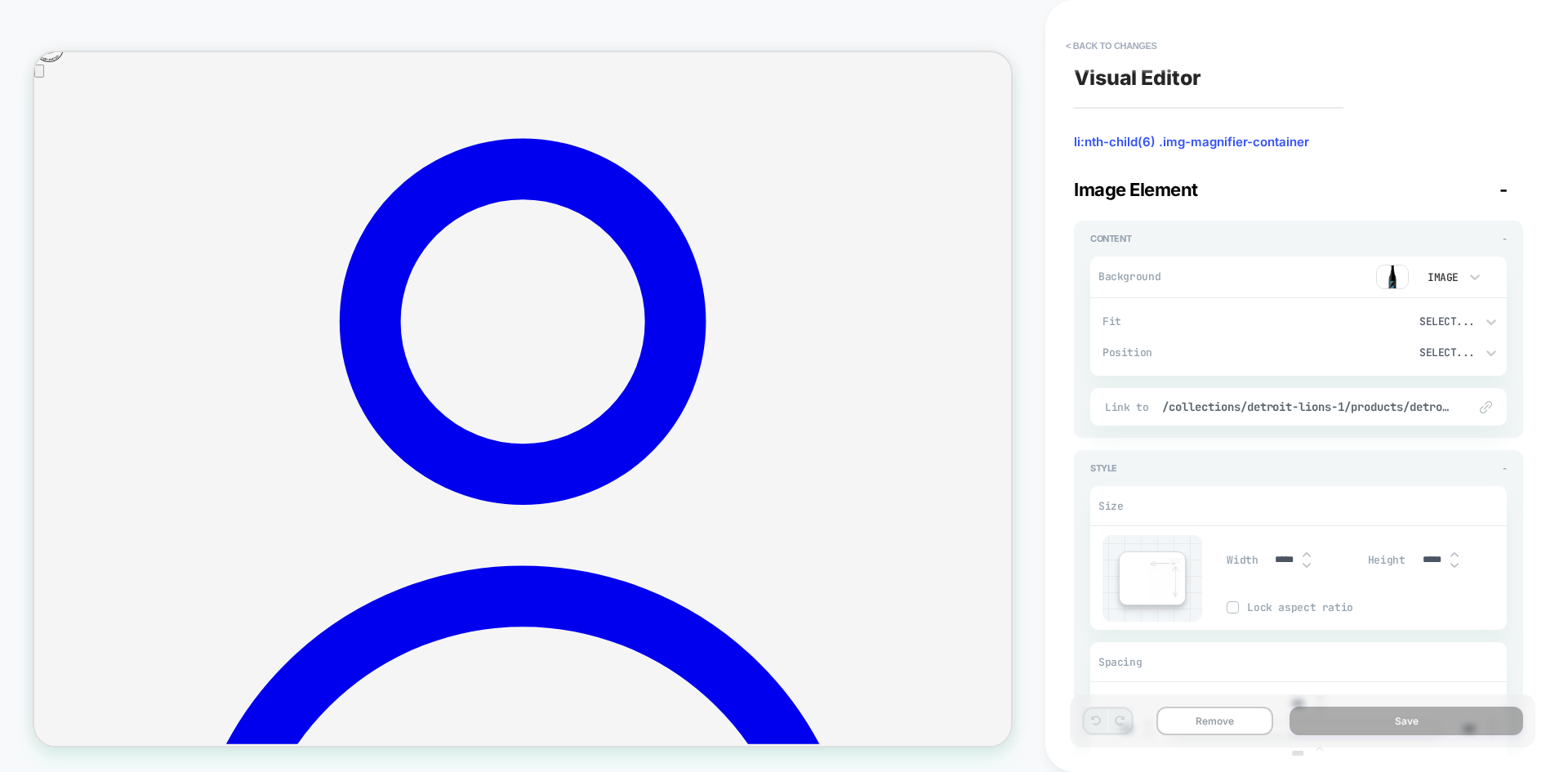
click at [1390, 277] on img at bounding box center [1392, 277] width 33 height 25
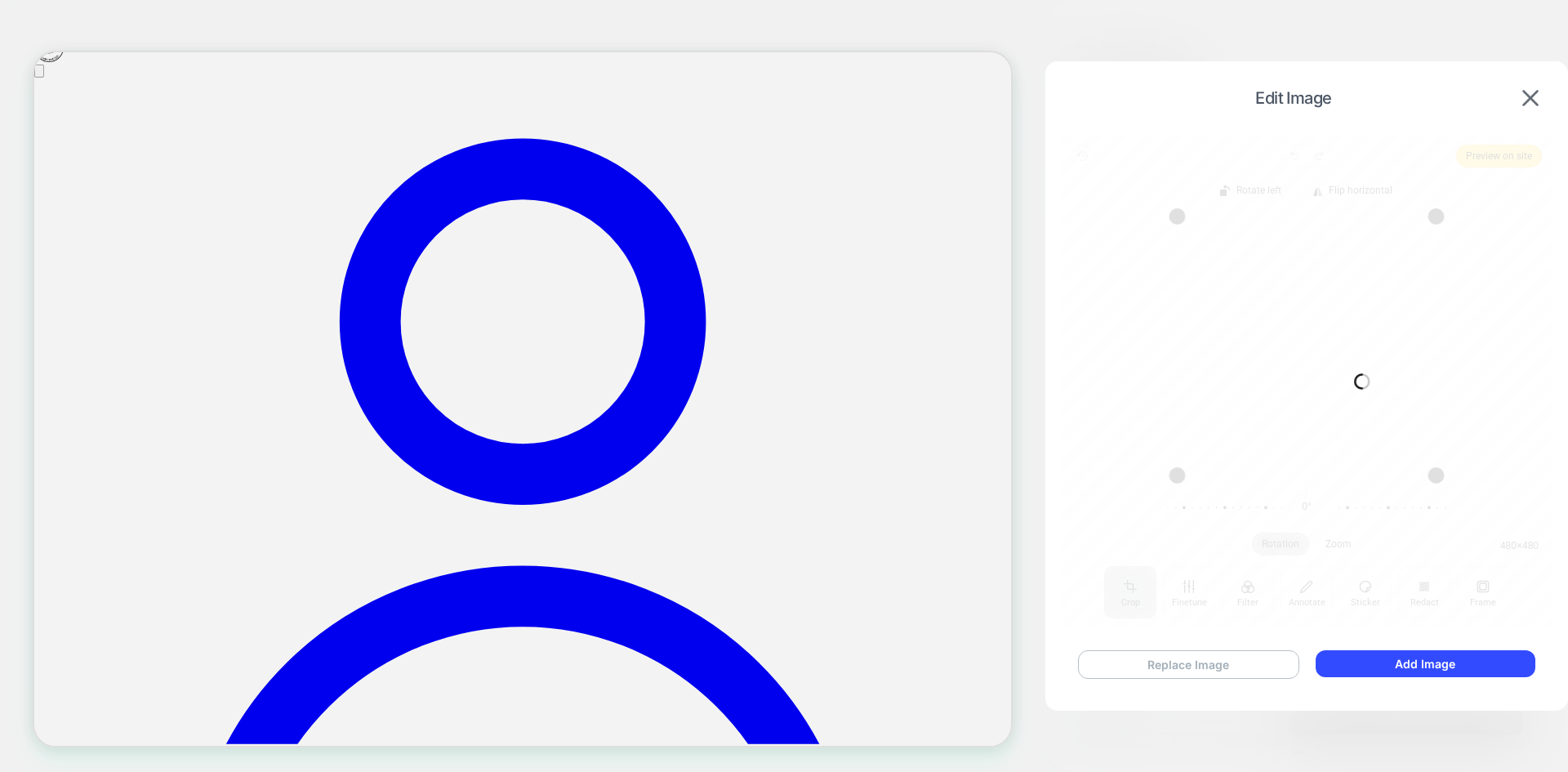
click at [1220, 651] on button "Replace Image" at bounding box center [1188, 664] width 222 height 29
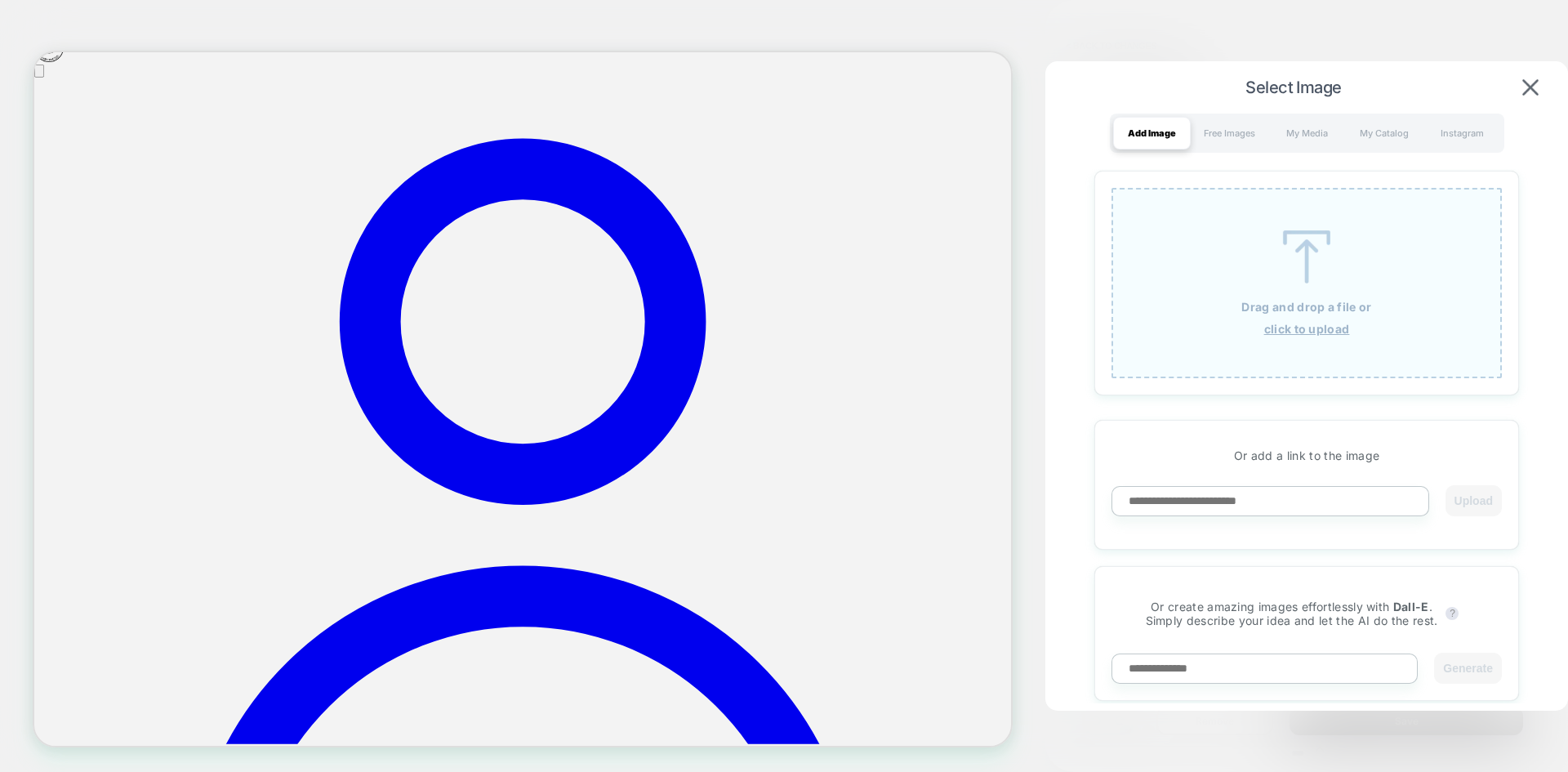
click at [1274, 496] on input at bounding box center [1269, 501] width 317 height 30
paste input "**********"
type input "**********"
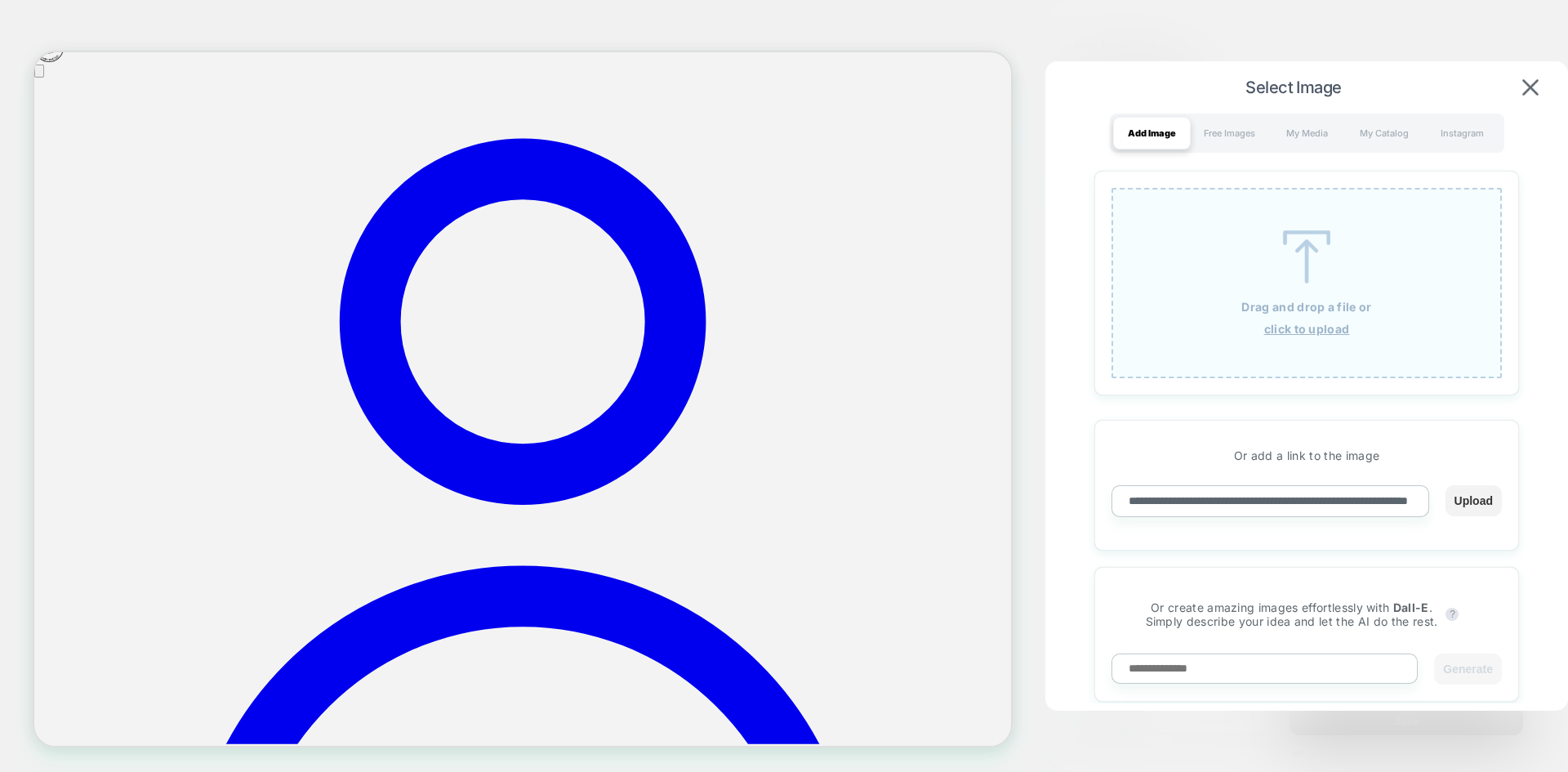
click at [1482, 506] on button "Upload" at bounding box center [1472, 501] width 56 height 31
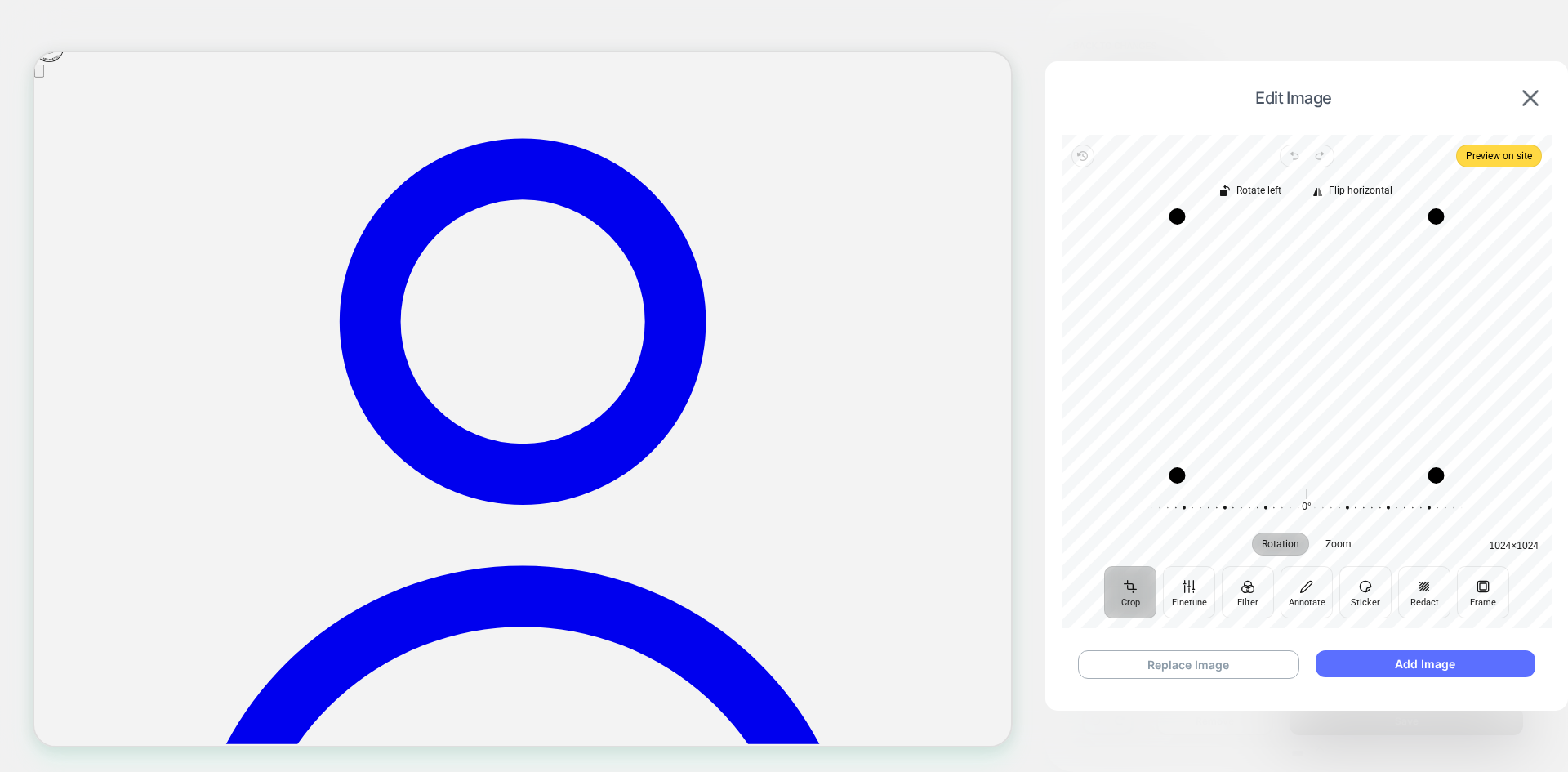
click at [1411, 667] on button "Add Image" at bounding box center [1425, 663] width 220 height 27
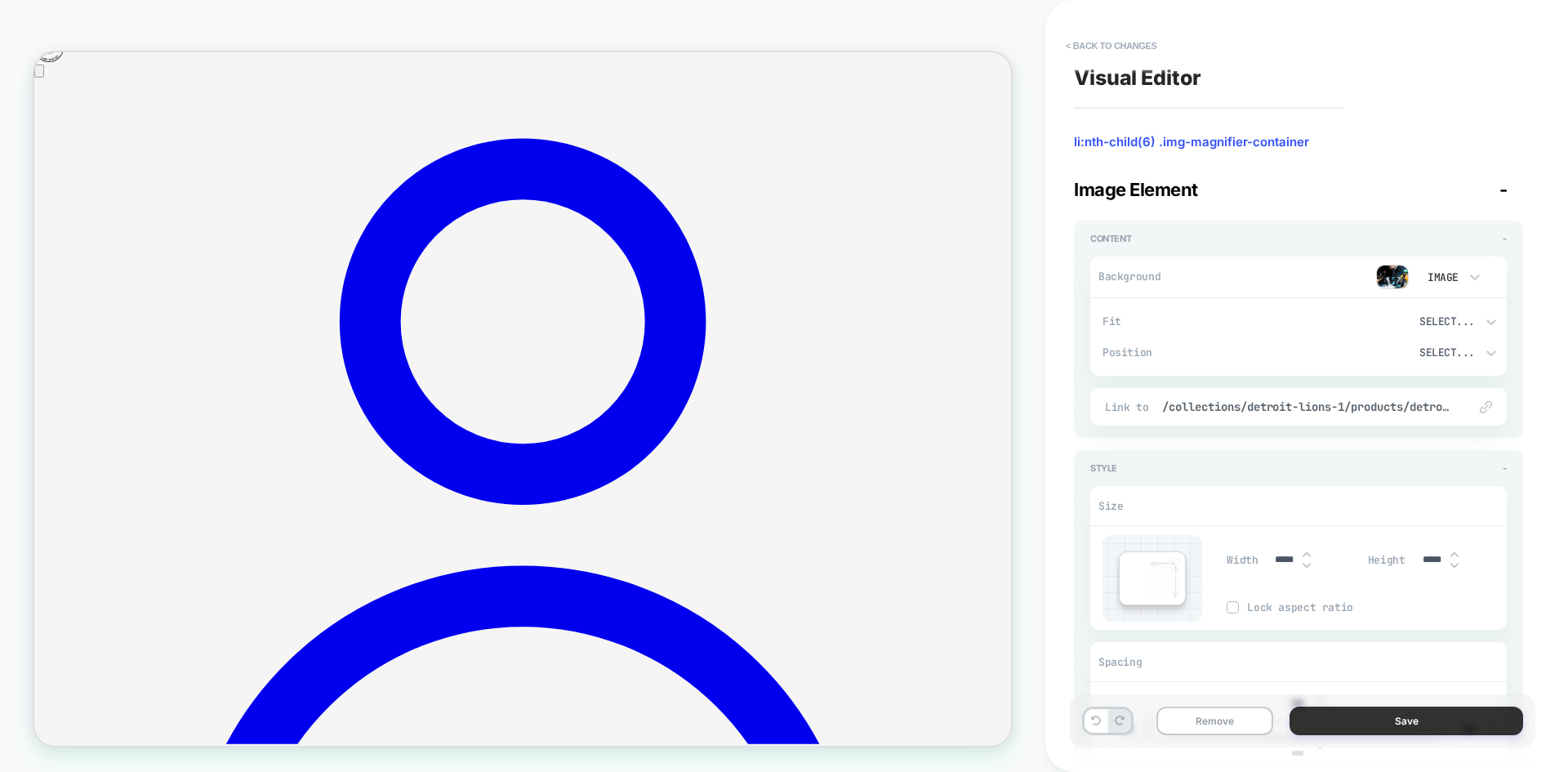
click at [1394, 719] on button "Save" at bounding box center [1406, 720] width 234 height 29
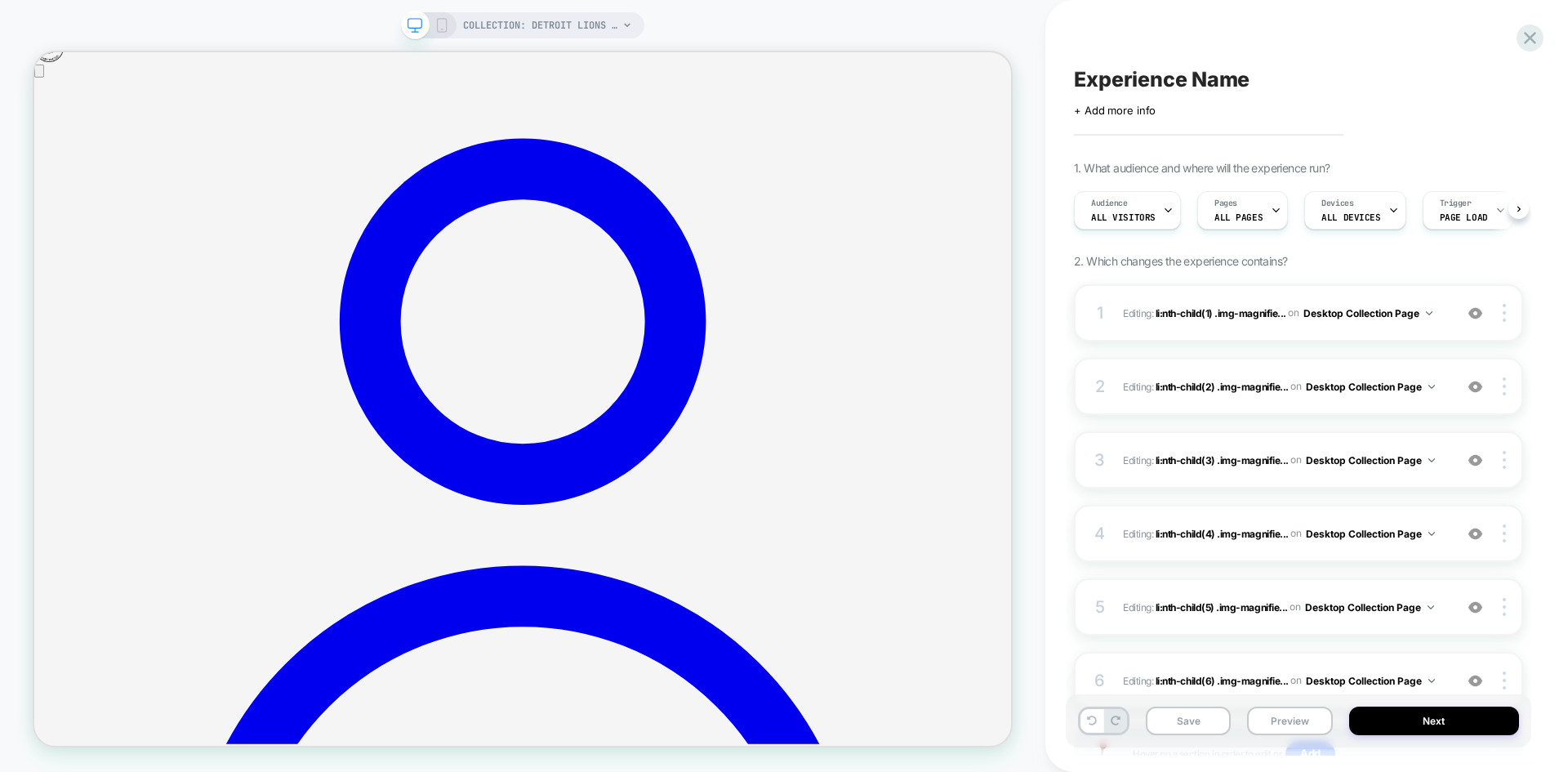
scroll to position [0, 1]
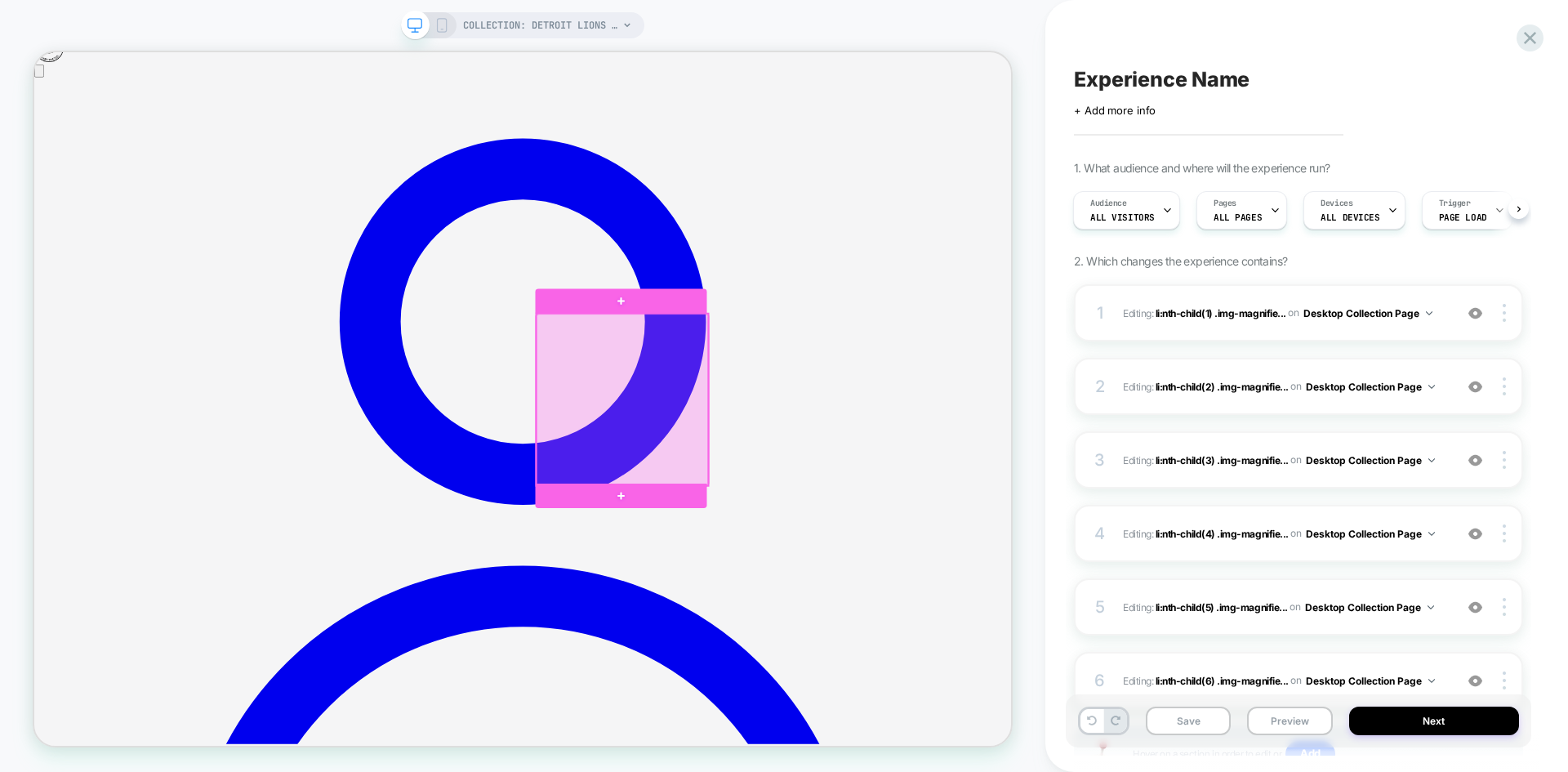
click at [834, 500] on div at bounding box center [818, 515] width 229 height 229
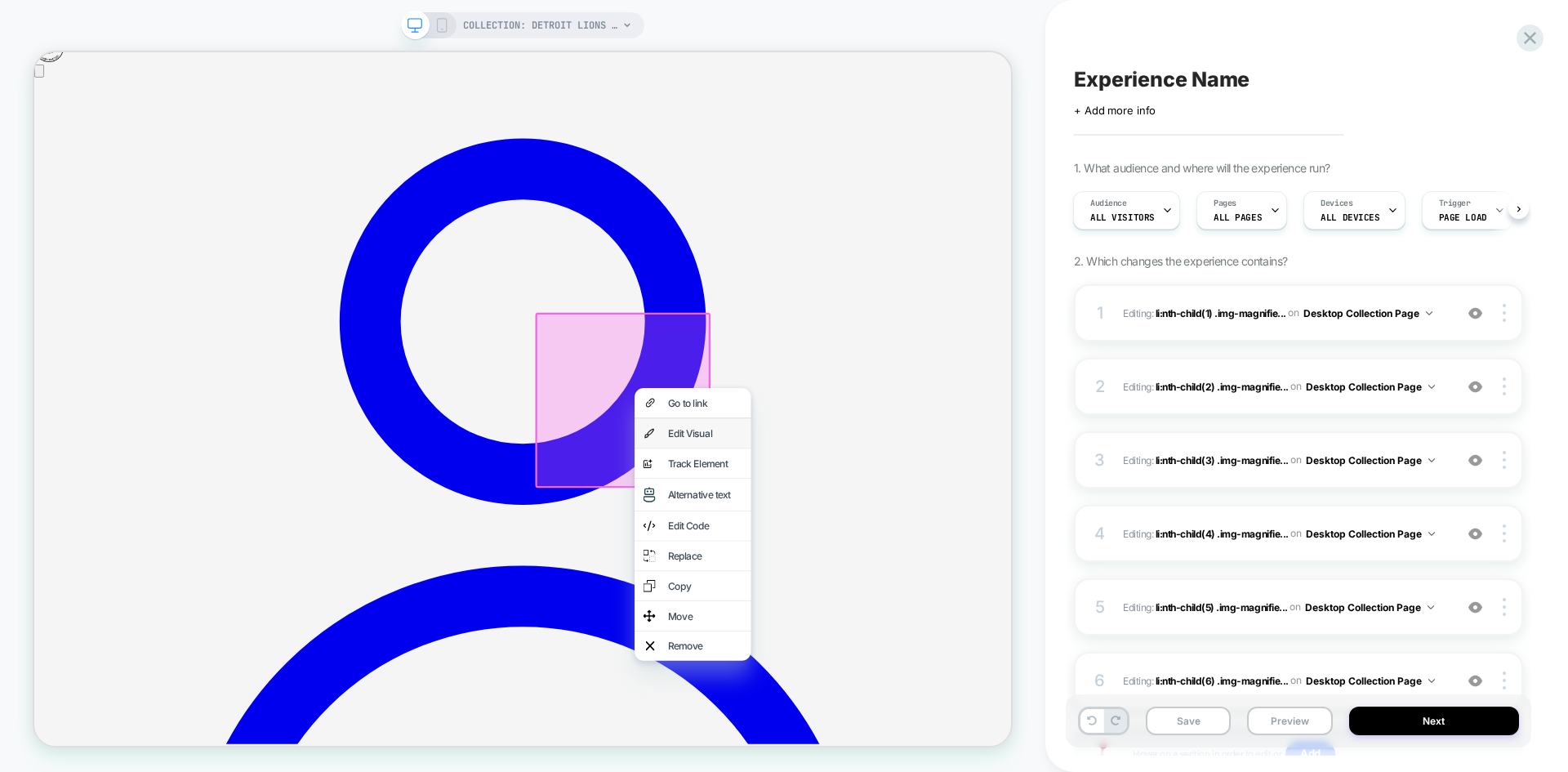
click at [883, 548] on div "Edit Visual" at bounding box center [911, 560] width 155 height 40
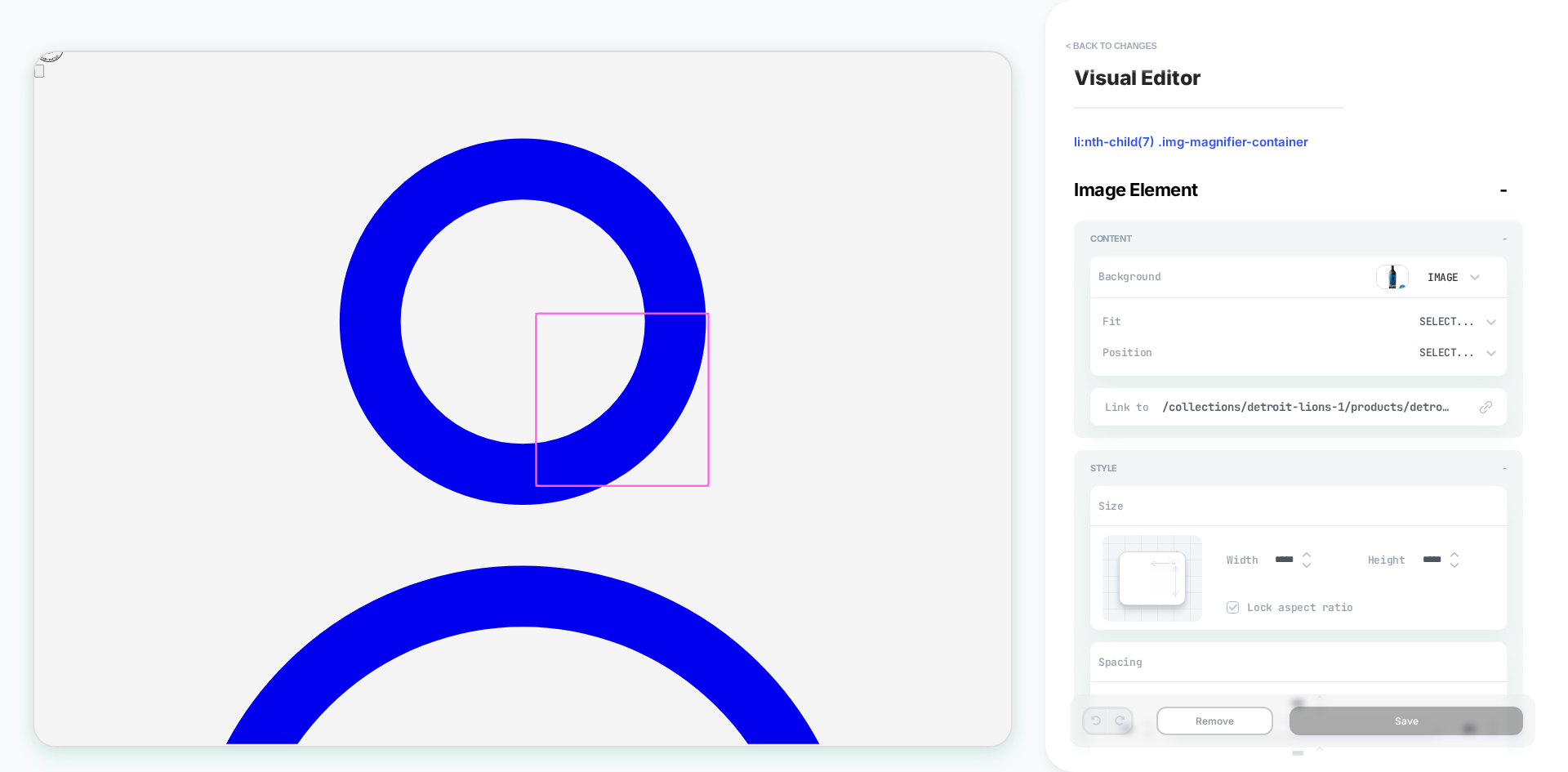
scroll to position [0, 0]
click at [1390, 267] on img at bounding box center [1392, 277] width 33 height 25
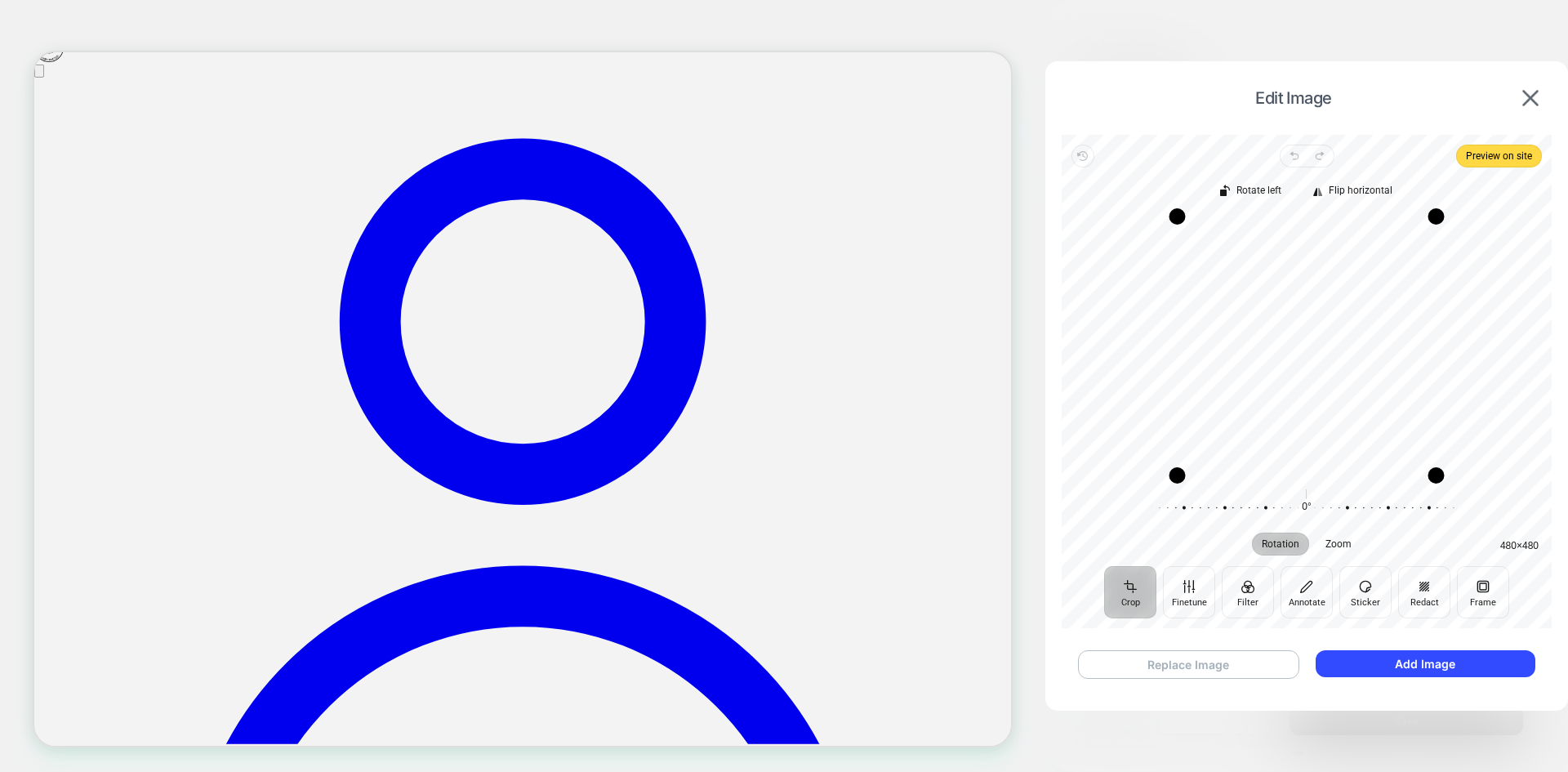
click at [1212, 657] on button "Replace Image" at bounding box center [1188, 664] width 222 height 29
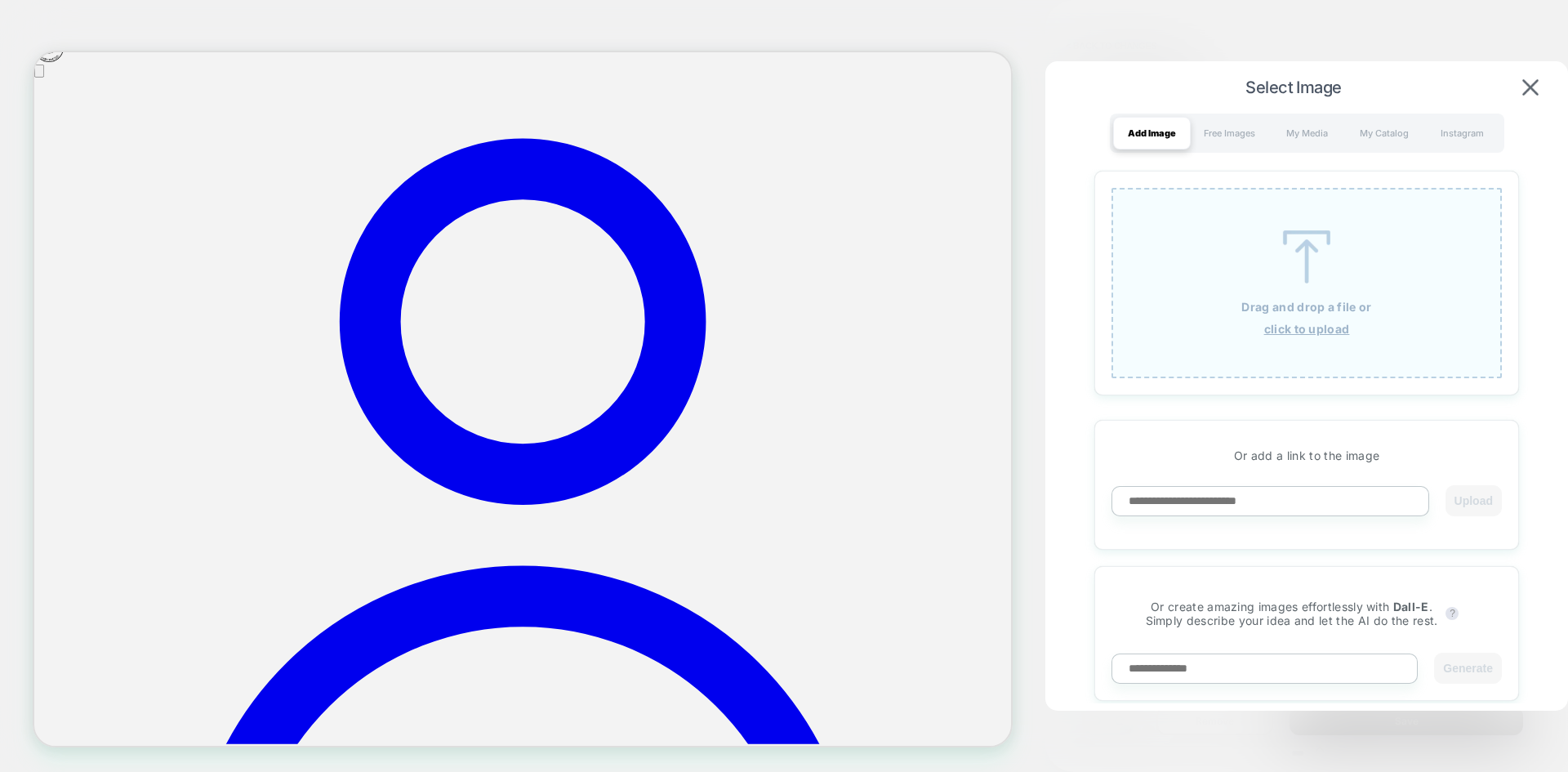
click at [1261, 493] on input at bounding box center [1269, 501] width 317 height 30
paste input "**********"
type input "**********"
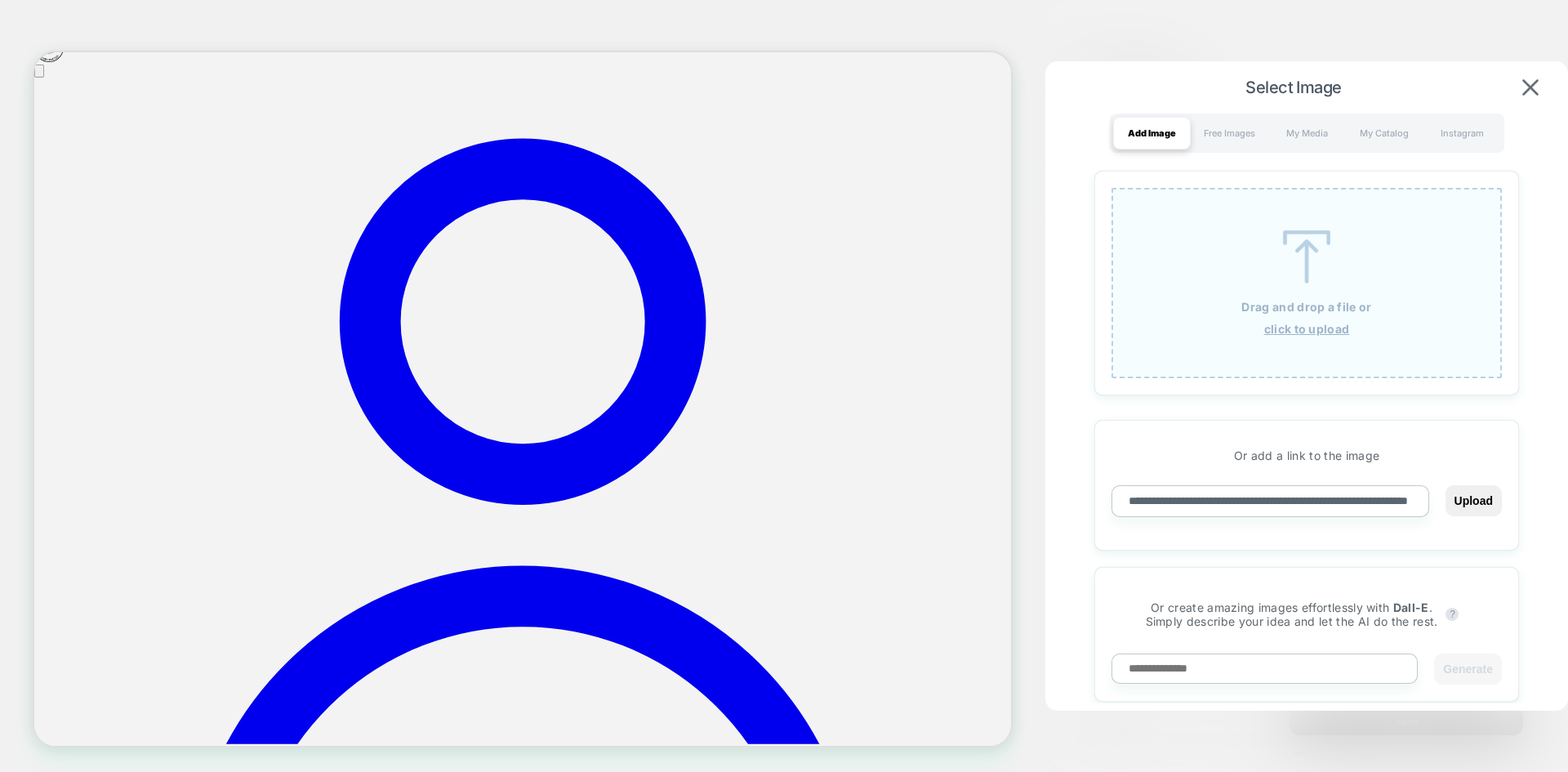
click at [1445, 485] on button "Upload" at bounding box center [1472, 501] width 56 height 31
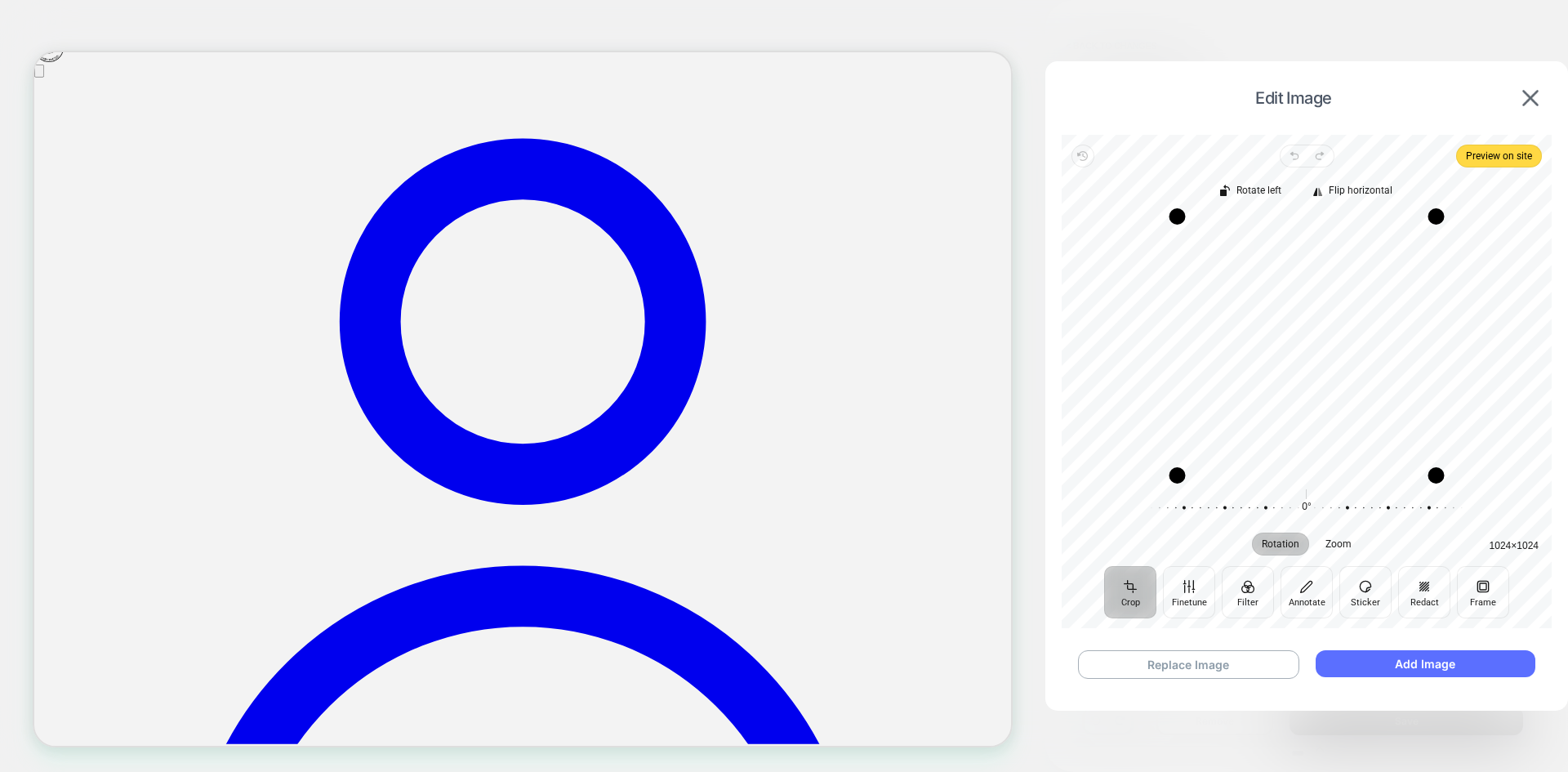
click at [1436, 670] on button "Add Image" at bounding box center [1425, 663] width 220 height 27
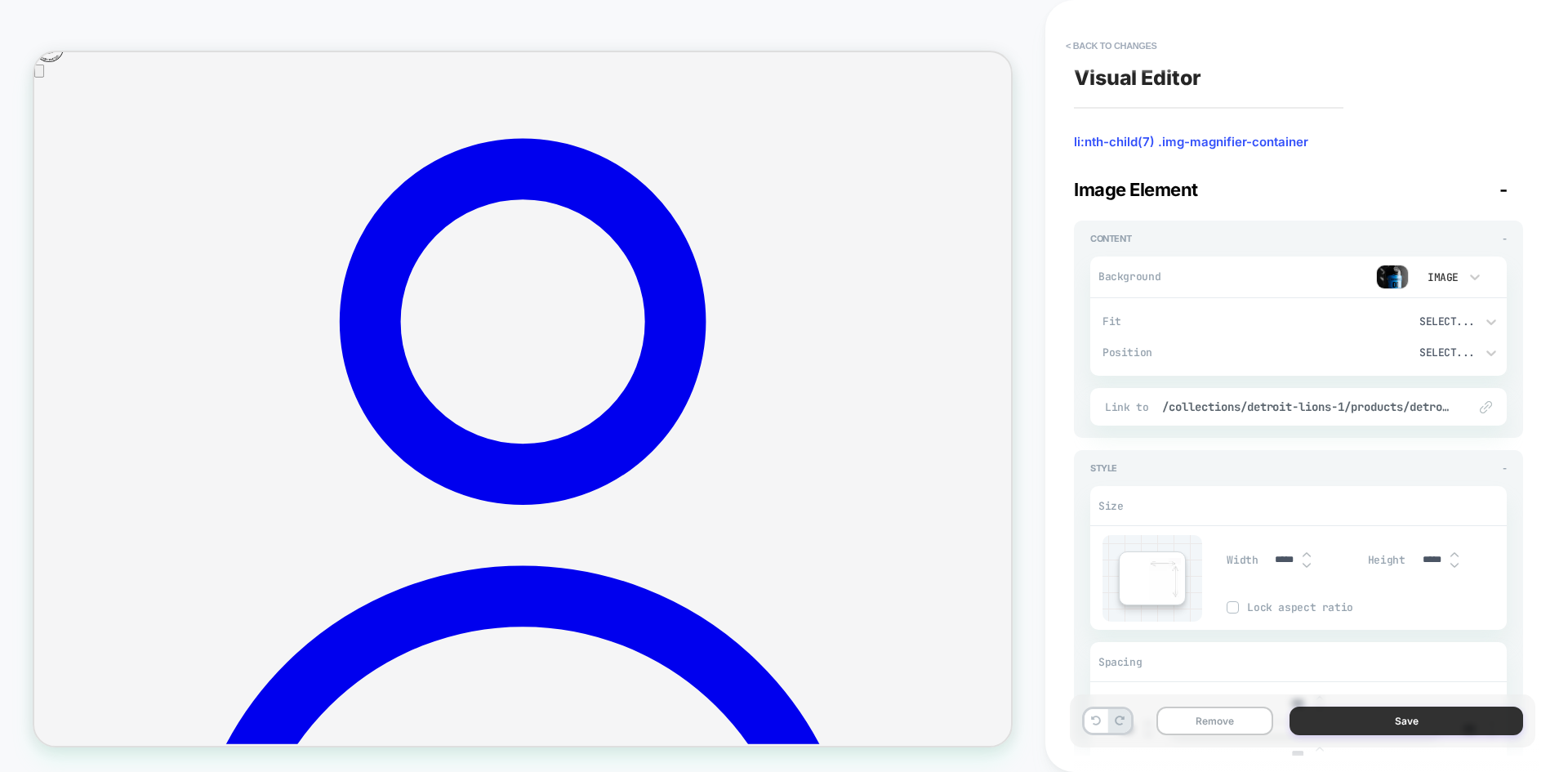
click at [1364, 727] on button "Save" at bounding box center [1406, 720] width 234 height 29
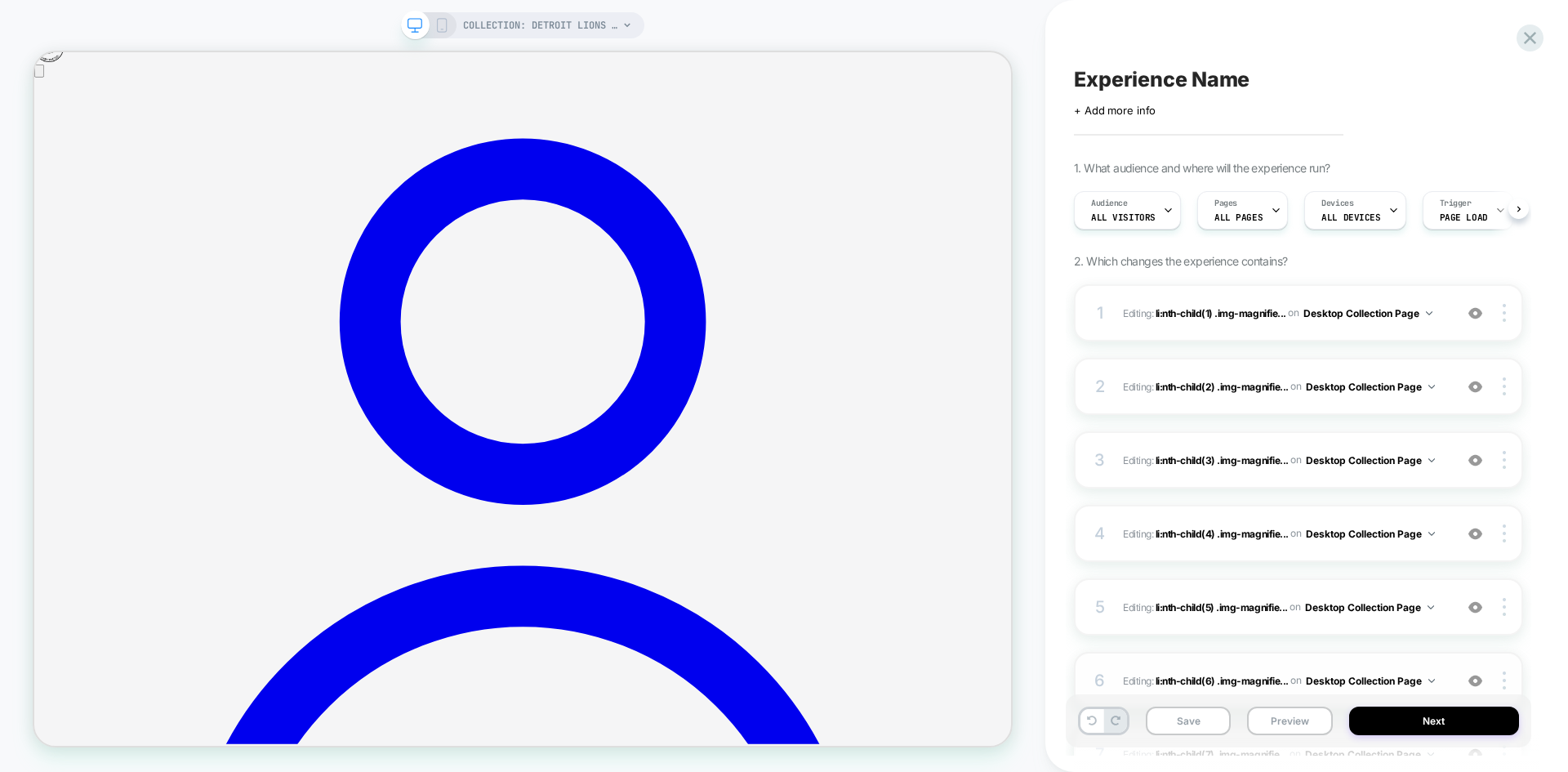
scroll to position [0, 1]
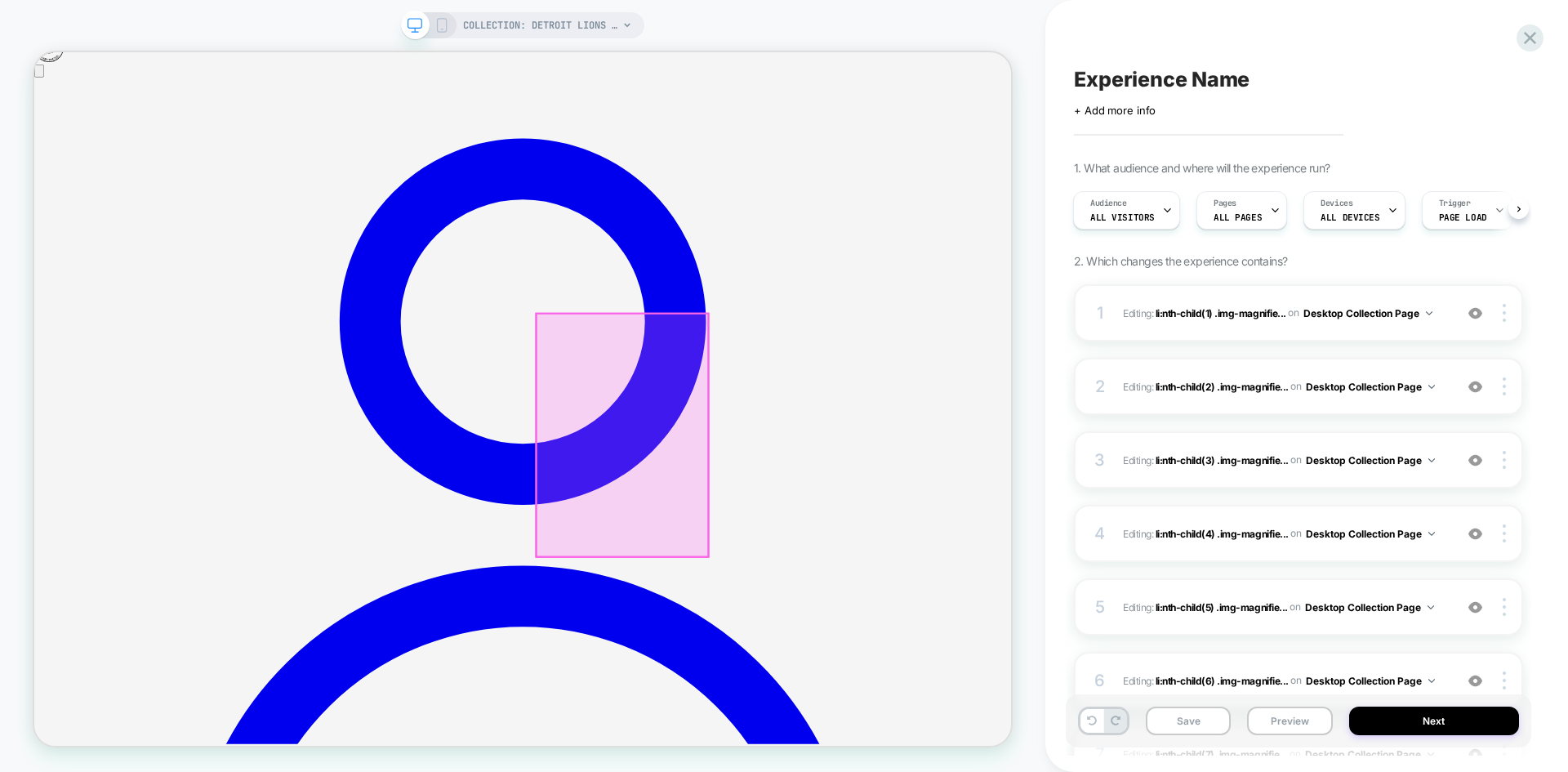
click at [875, 630] on div at bounding box center [818, 563] width 229 height 324
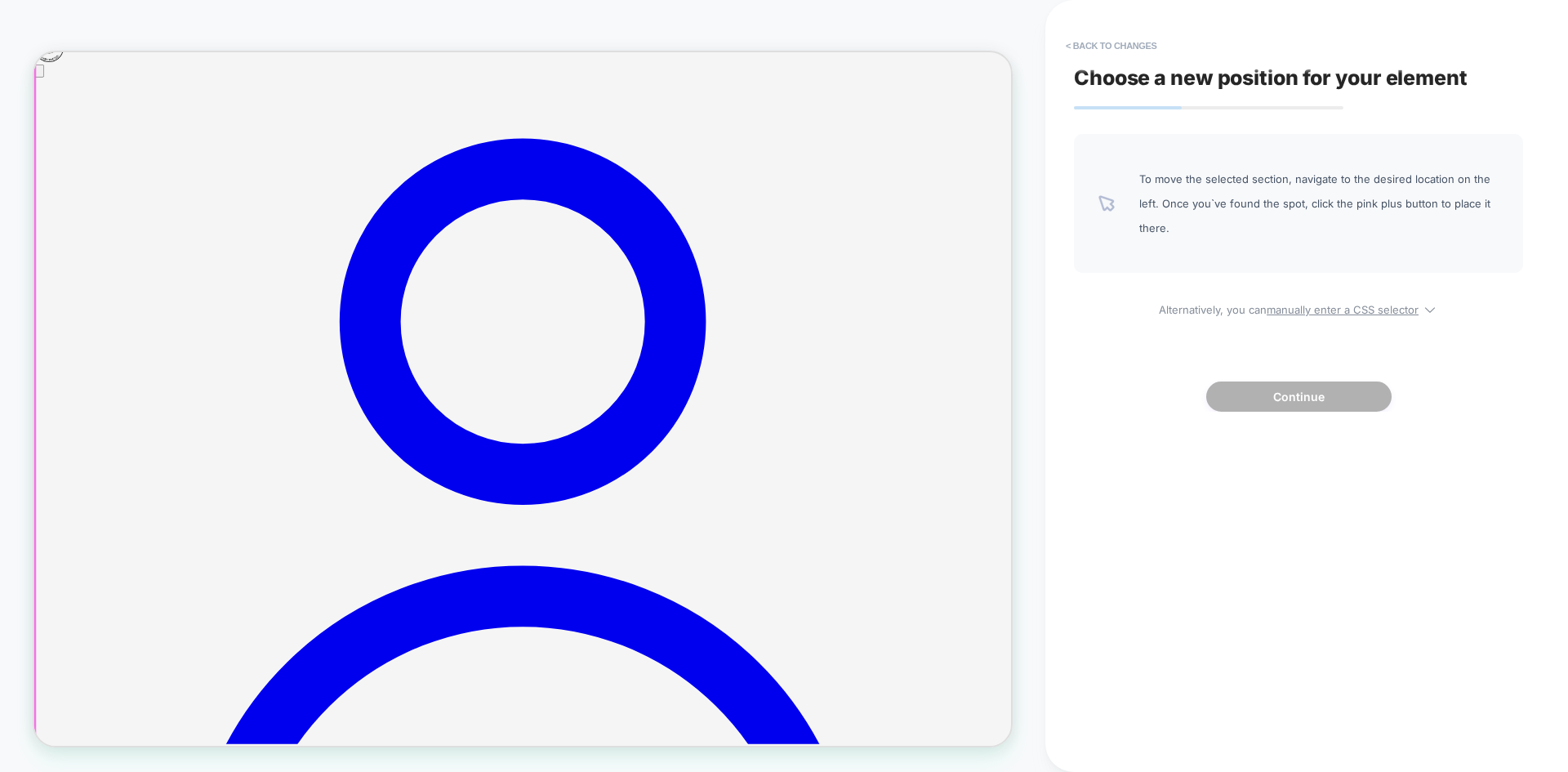
click at [1096, 40] on button "< Back to changes" at bounding box center [1111, 46] width 108 height 26
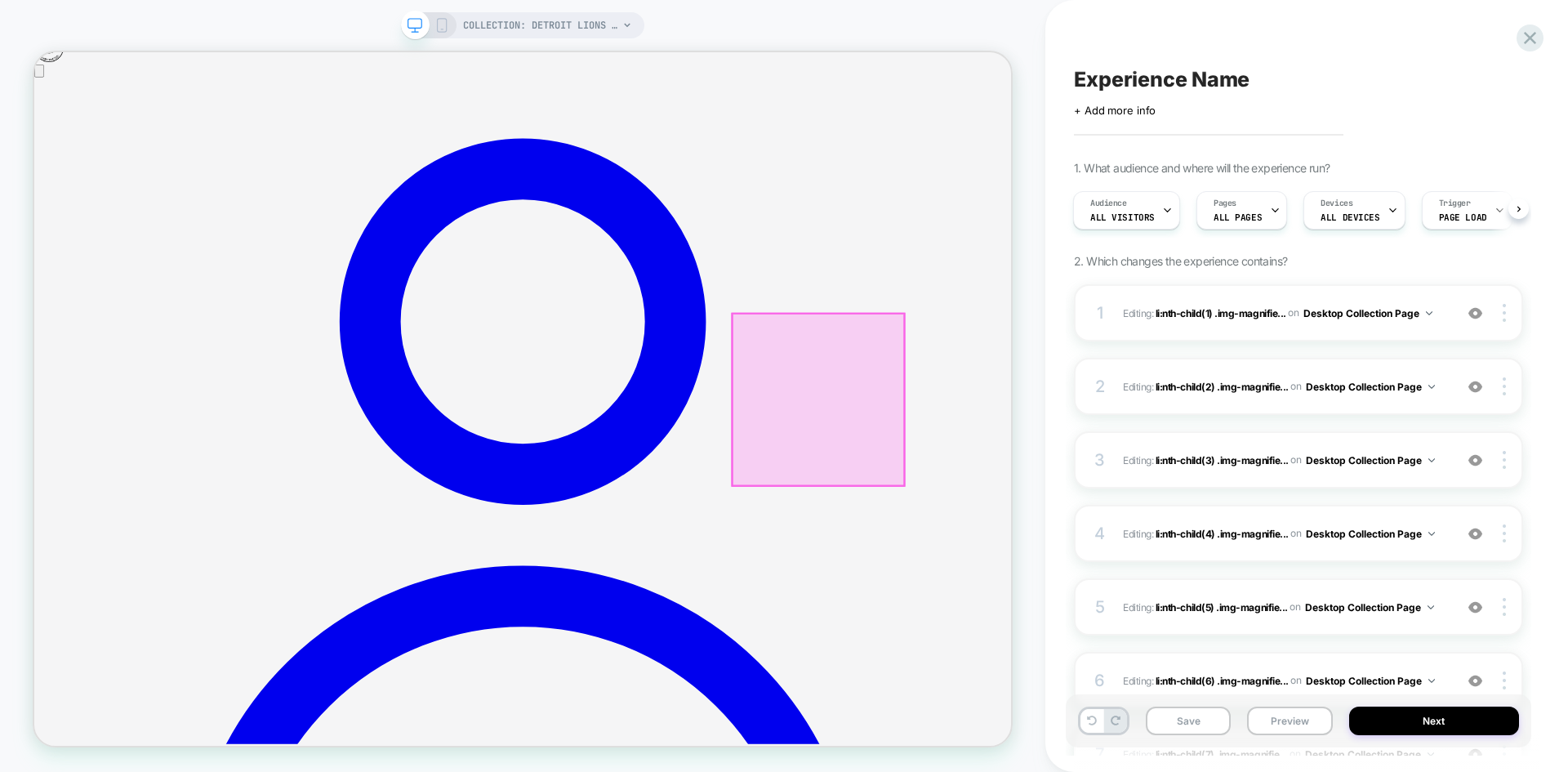
click at [1055, 513] on div at bounding box center [1079, 515] width 229 height 229
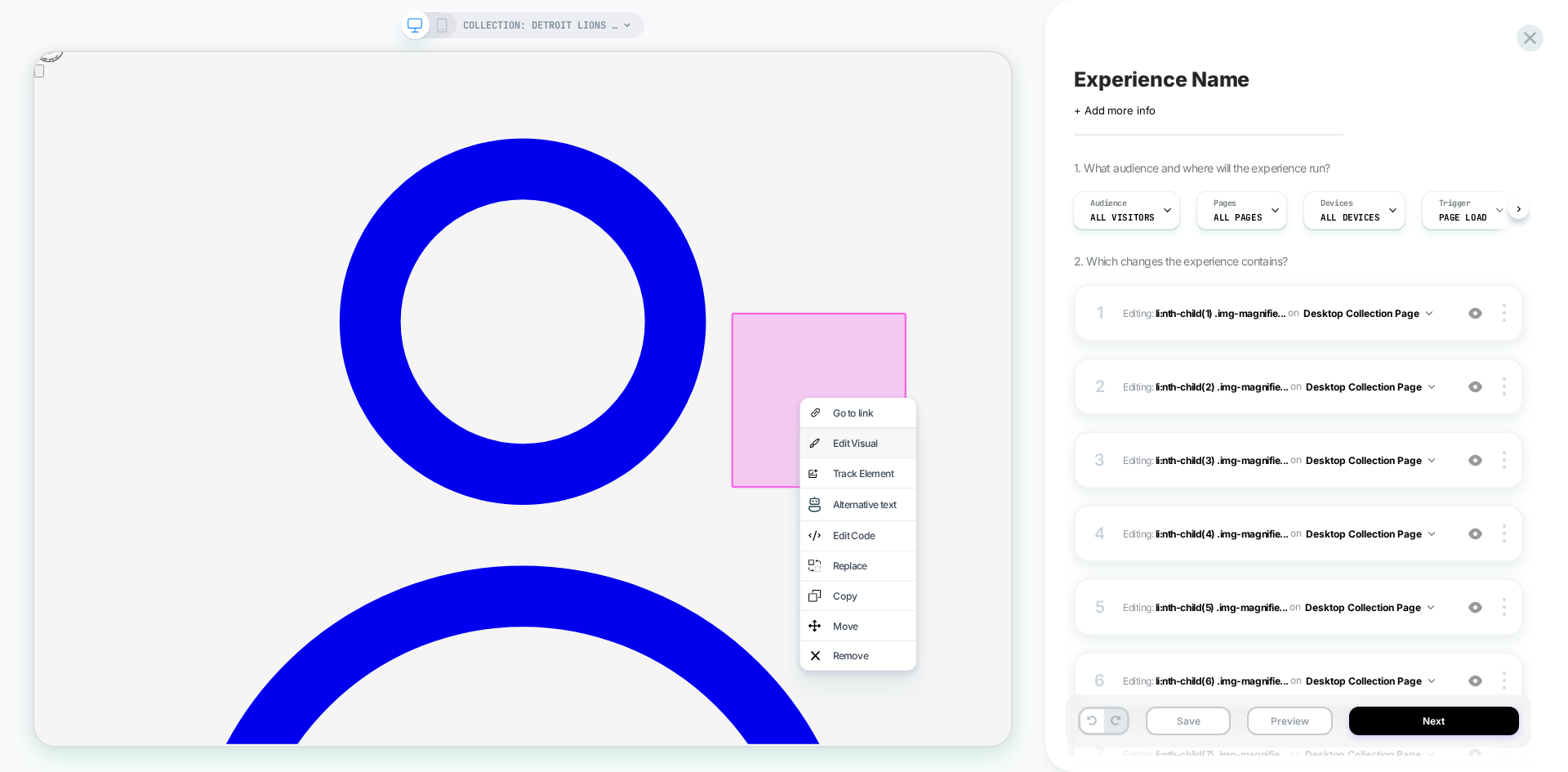
click at [1093, 576] on div "Edit Visual" at bounding box center [1132, 573] width 155 height 40
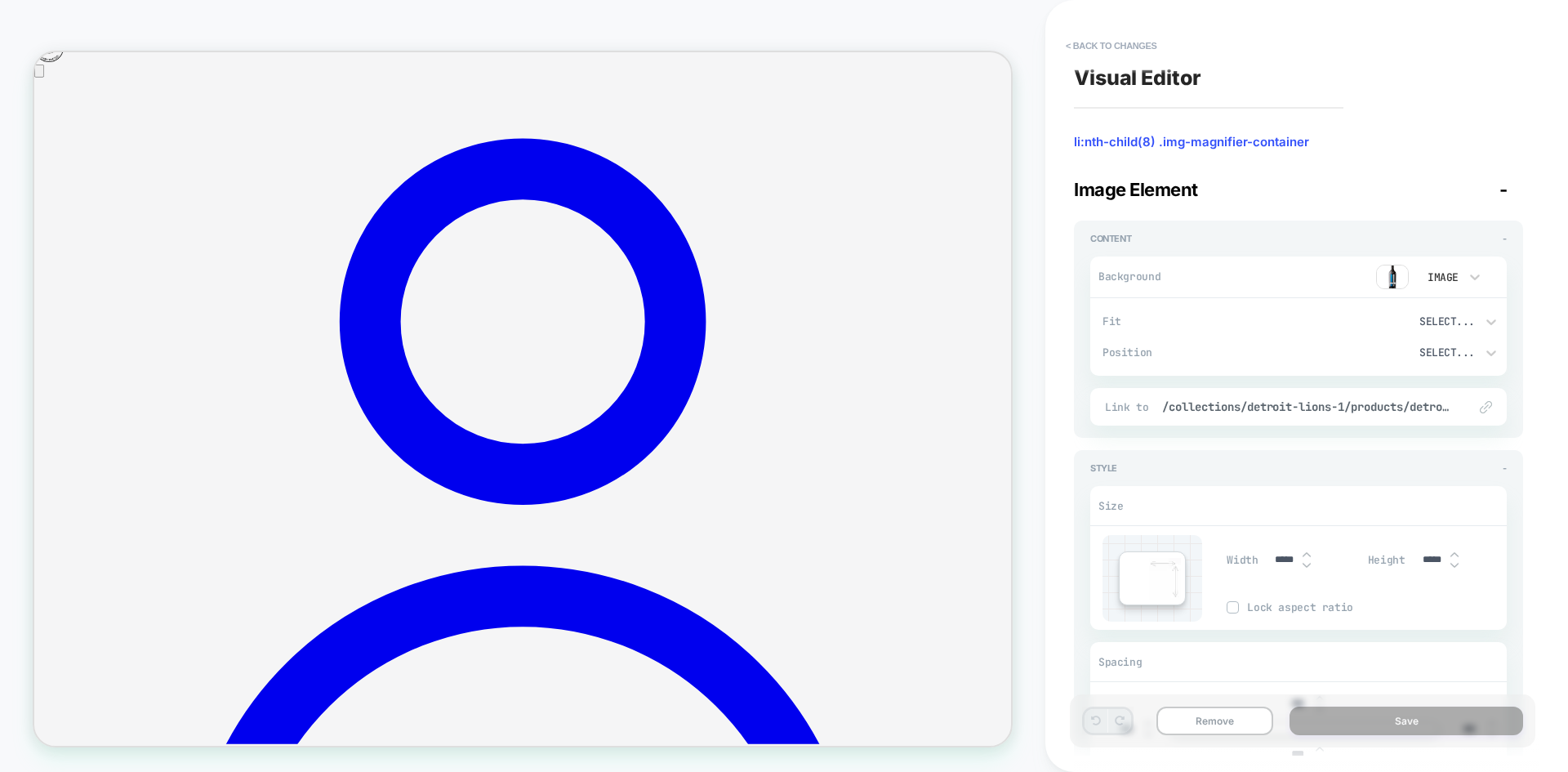
click at [1392, 271] on img at bounding box center [1392, 277] width 33 height 25
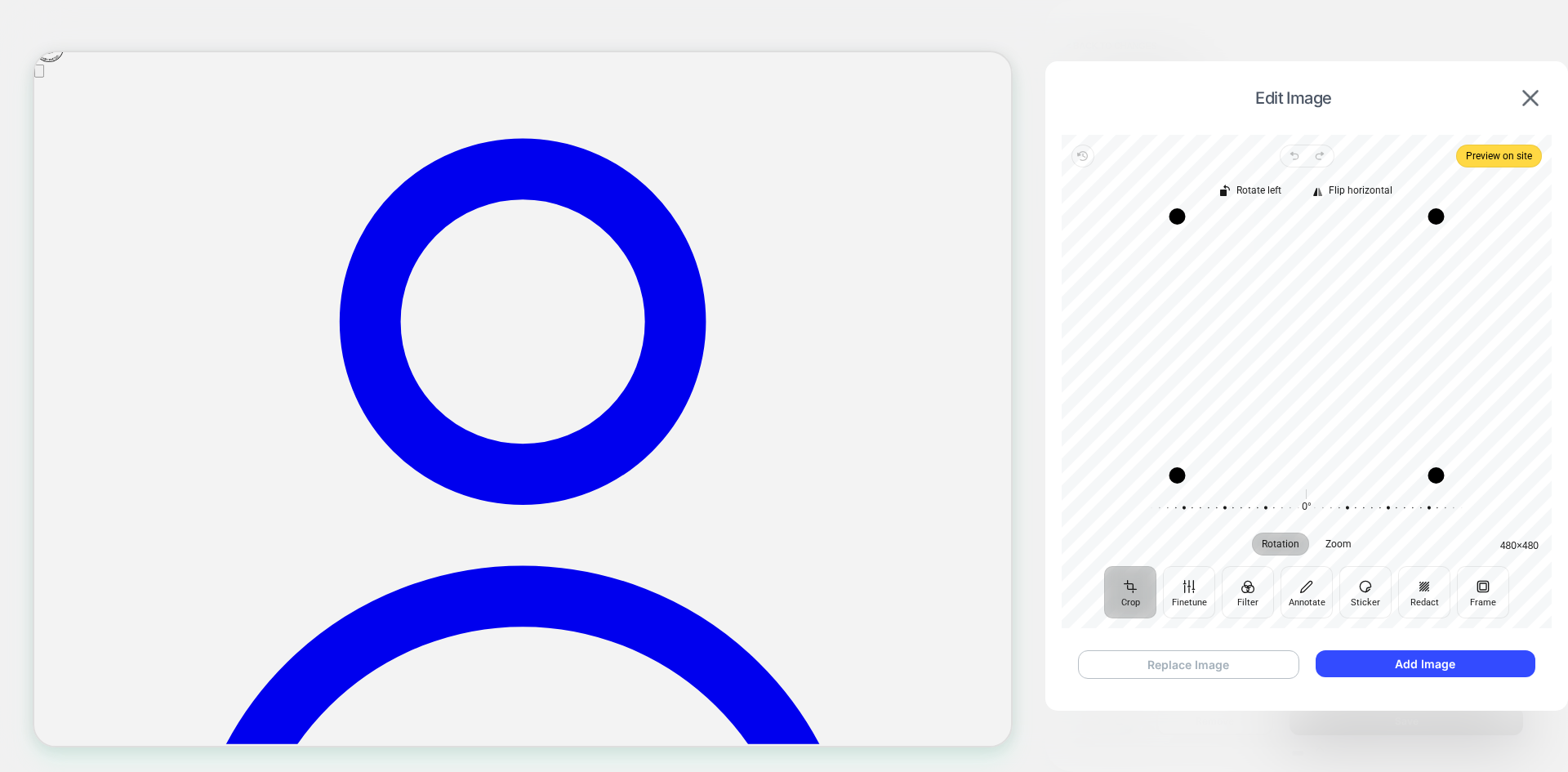
click at [1202, 666] on button "Replace Image" at bounding box center [1188, 664] width 222 height 29
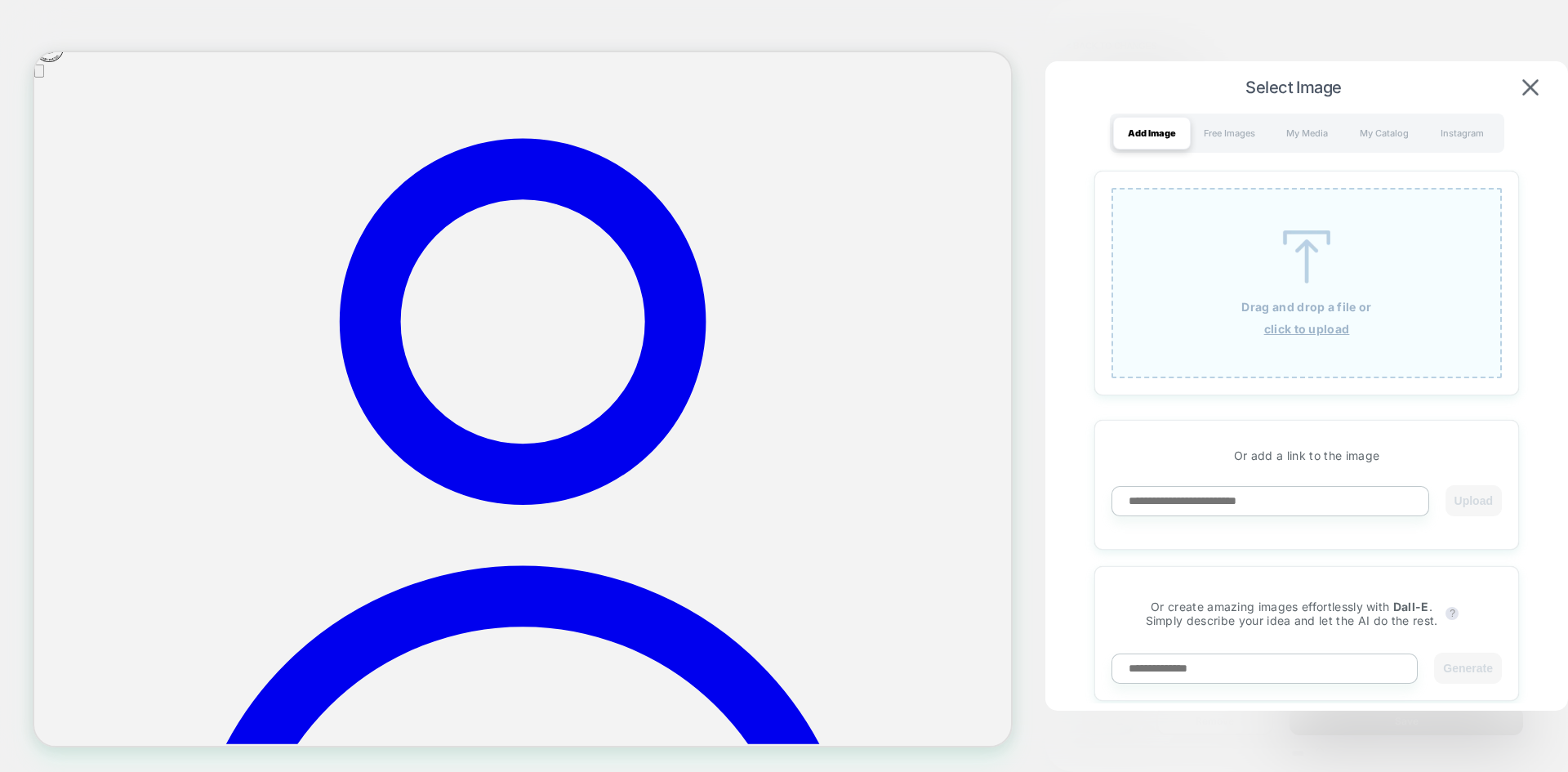
click at [1276, 499] on input at bounding box center [1269, 501] width 317 height 30
paste input "**********"
type input "**********"
click at [1464, 495] on button "Upload" at bounding box center [1472, 501] width 56 height 31
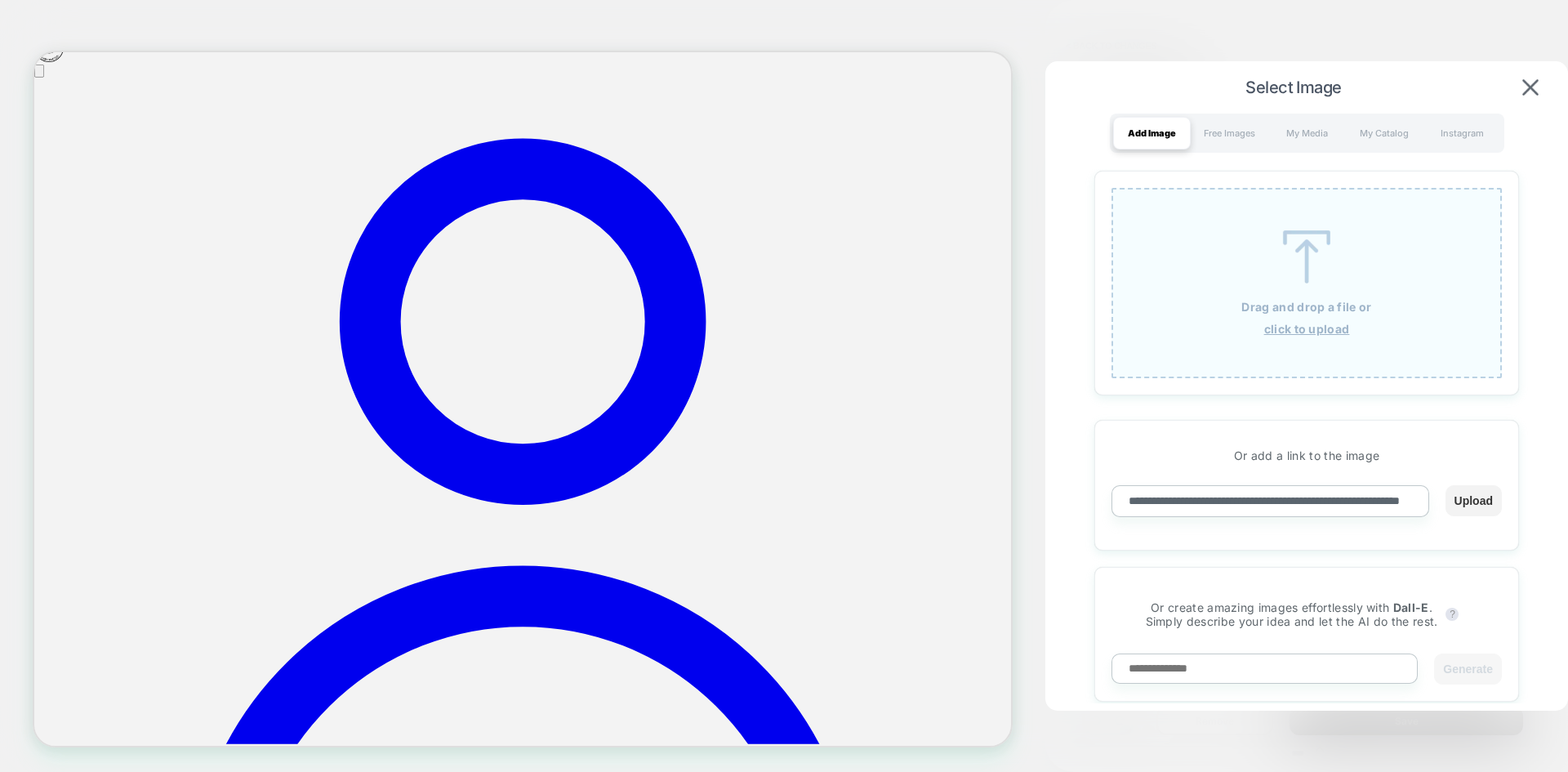
scroll to position [0, 0]
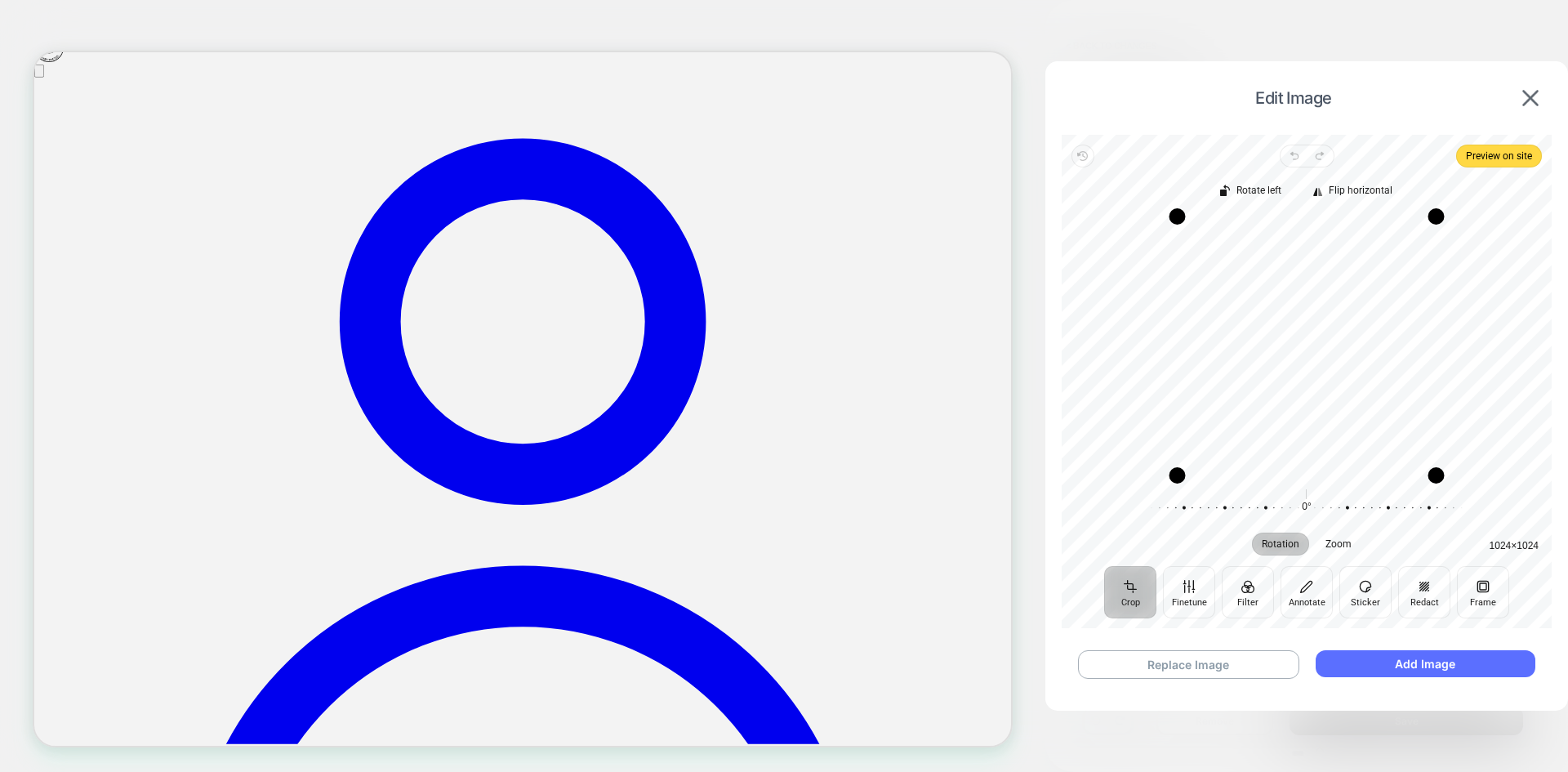
click at [1404, 664] on button "Add Image" at bounding box center [1425, 663] width 220 height 27
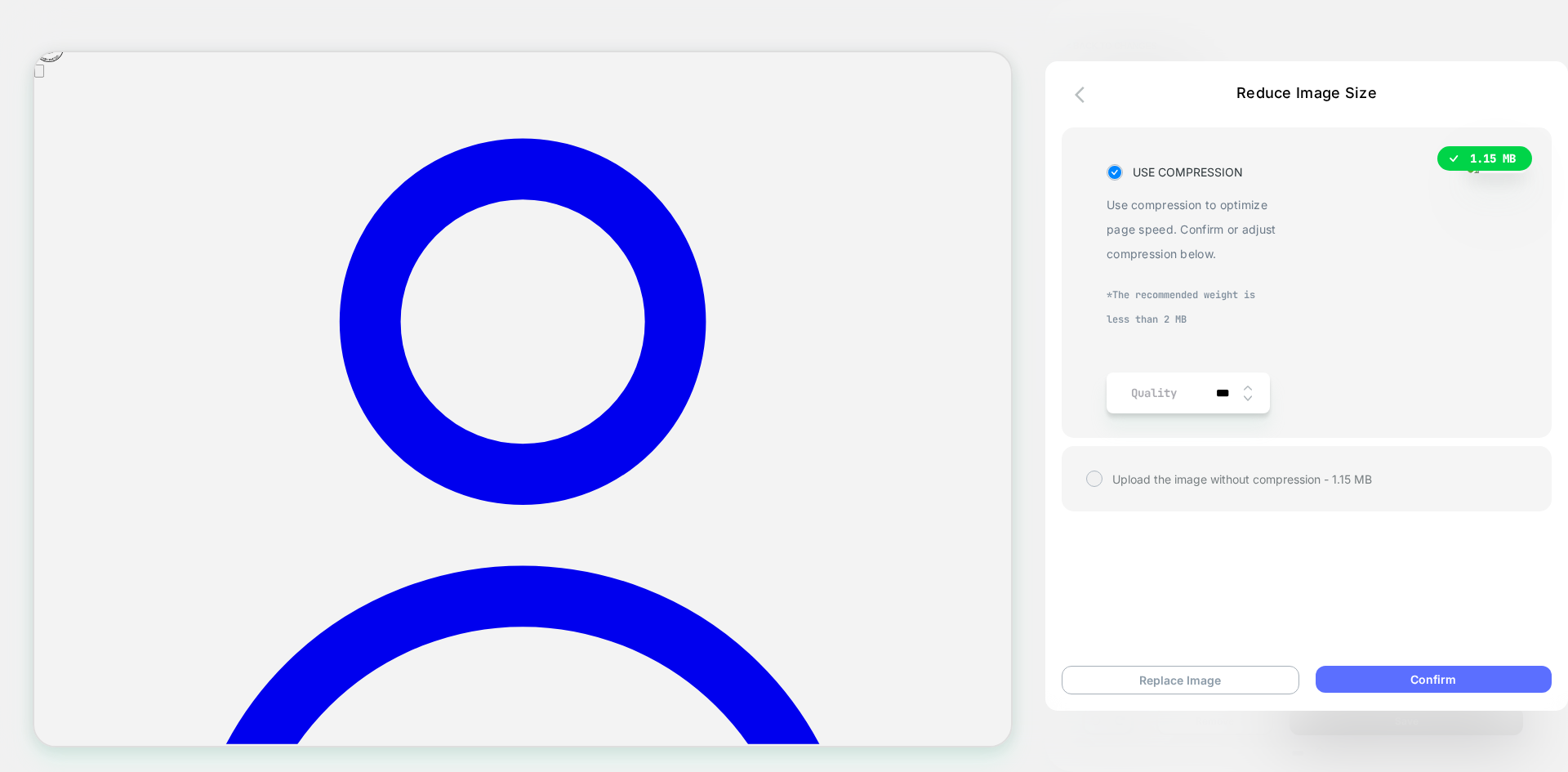
click at [1415, 679] on button "Confirm" at bounding box center [1433, 679] width 236 height 27
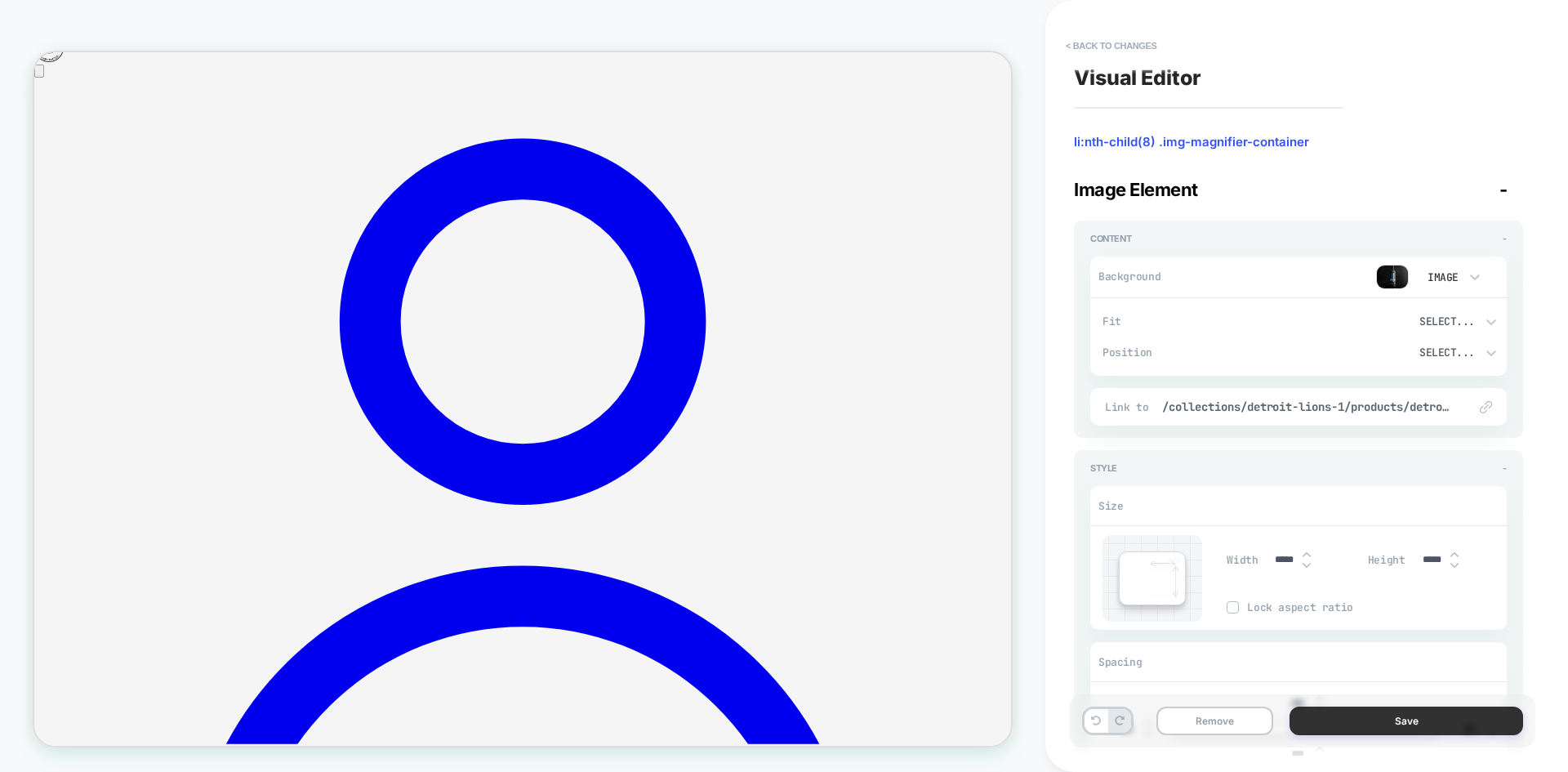
click at [1404, 721] on button "Save" at bounding box center [1406, 720] width 234 height 29
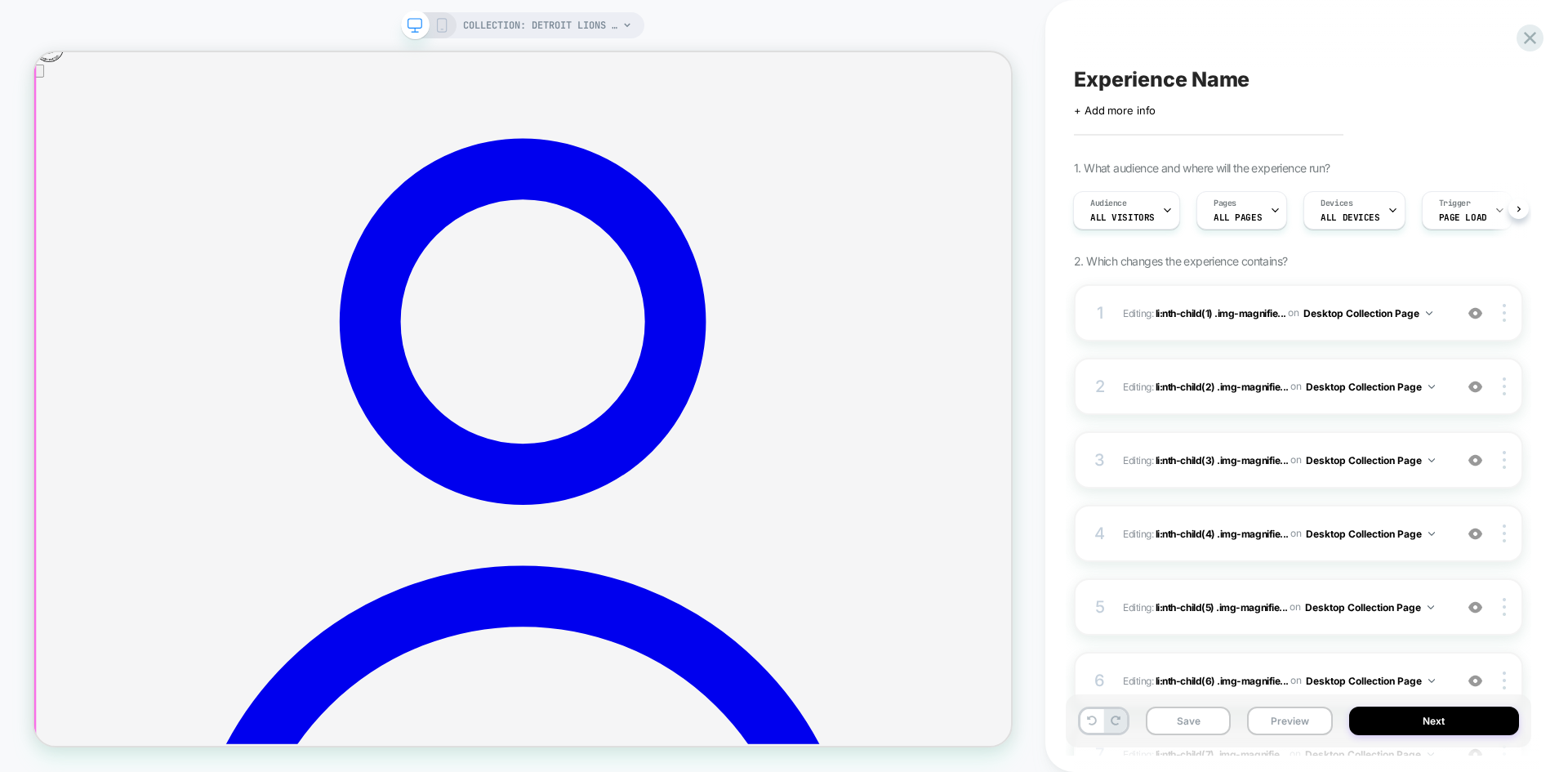
scroll to position [415, 0]
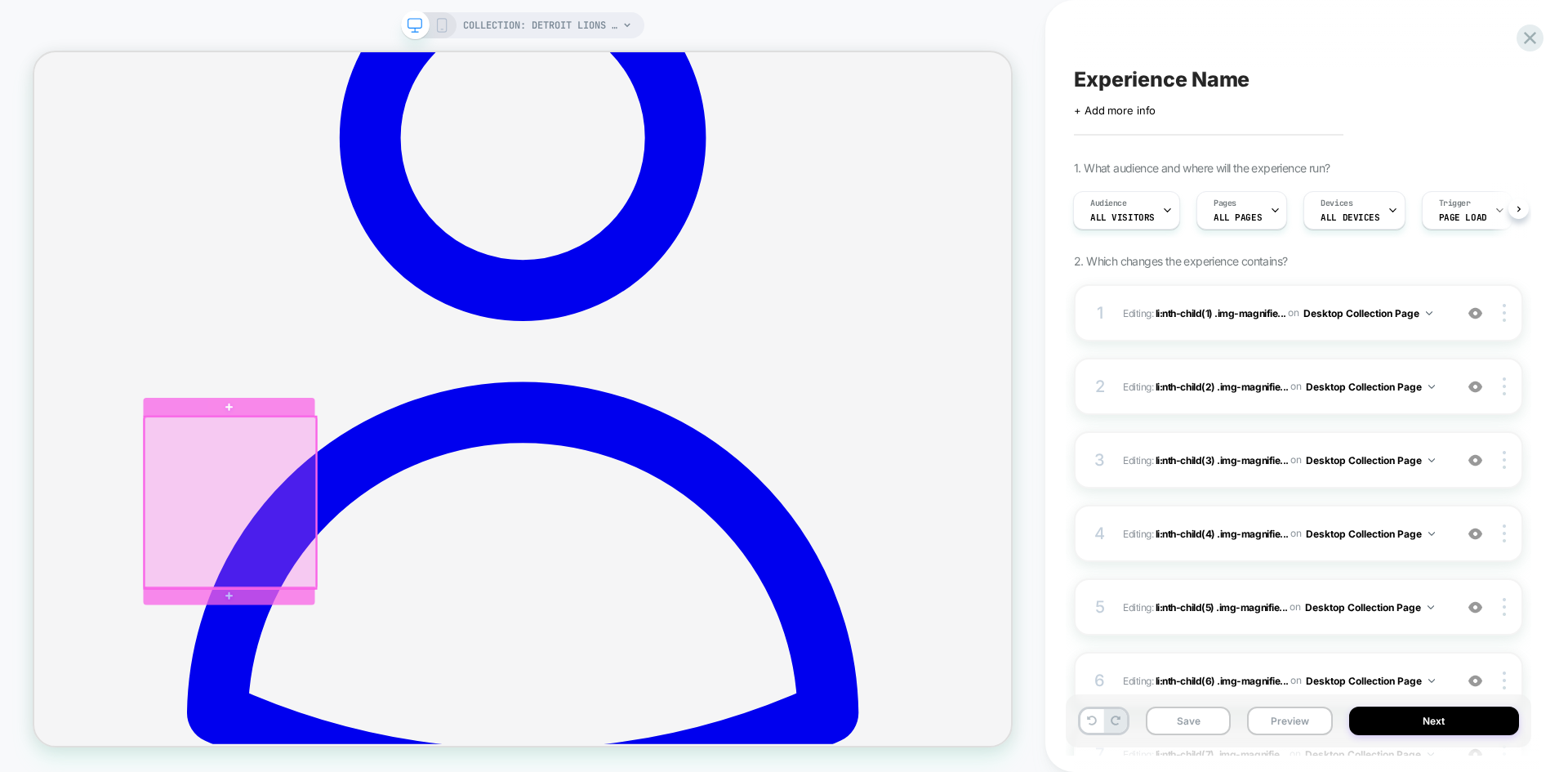
click at [278, 586] on div at bounding box center [295, 652] width 229 height 229
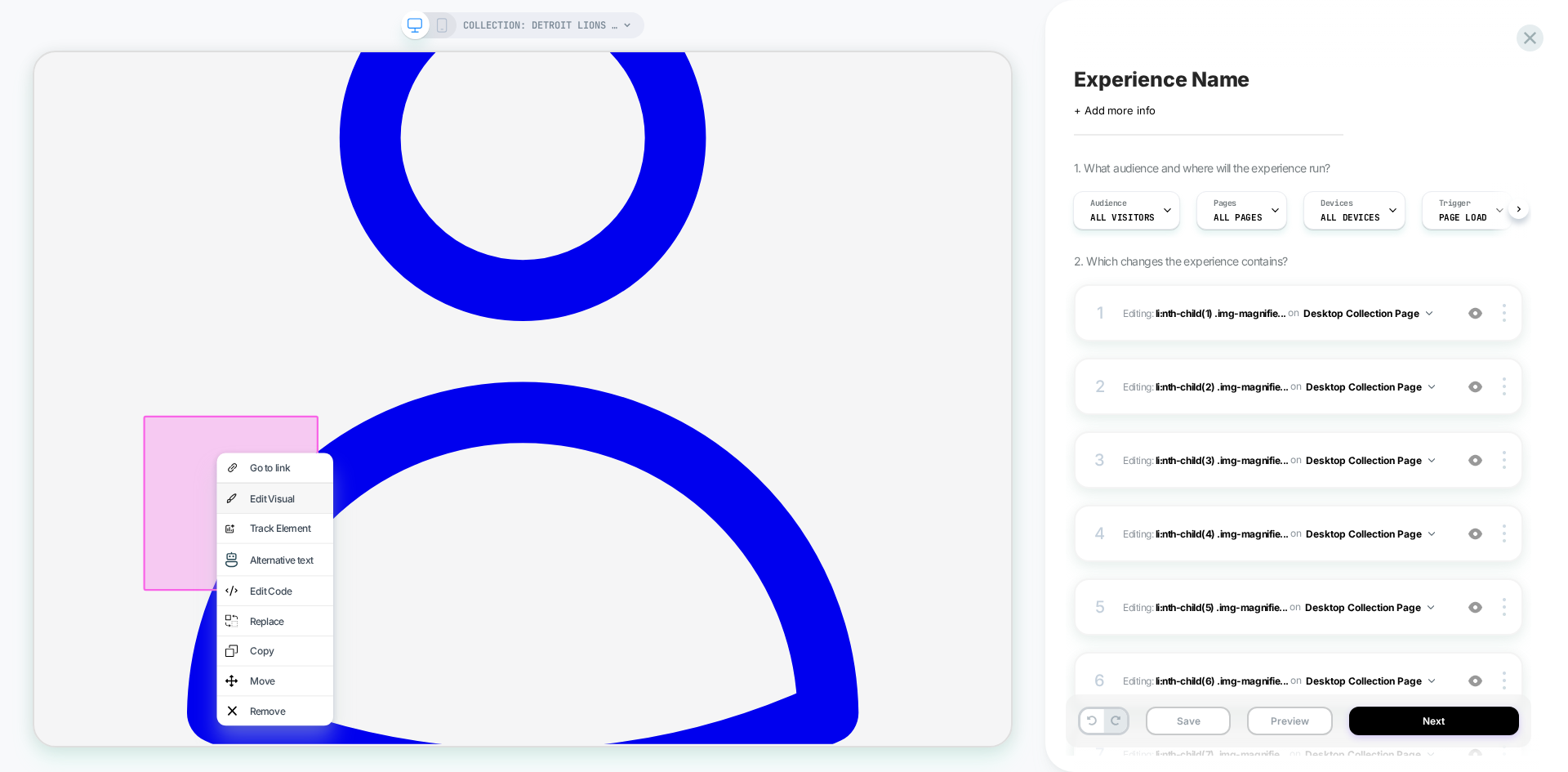
click at [343, 653] on div "Edit Visual" at bounding box center [372, 647] width 99 height 17
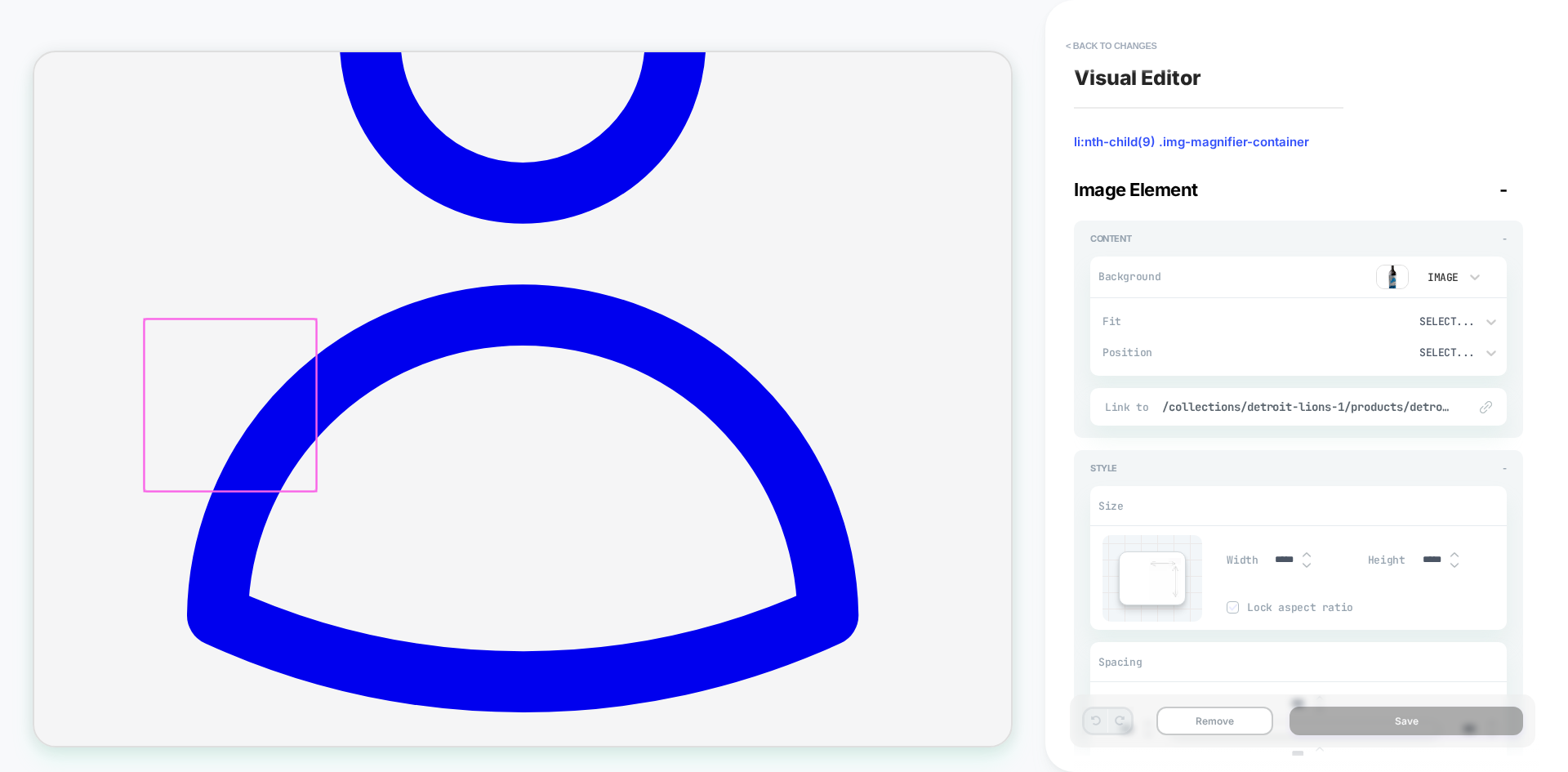
scroll to position [552, 0]
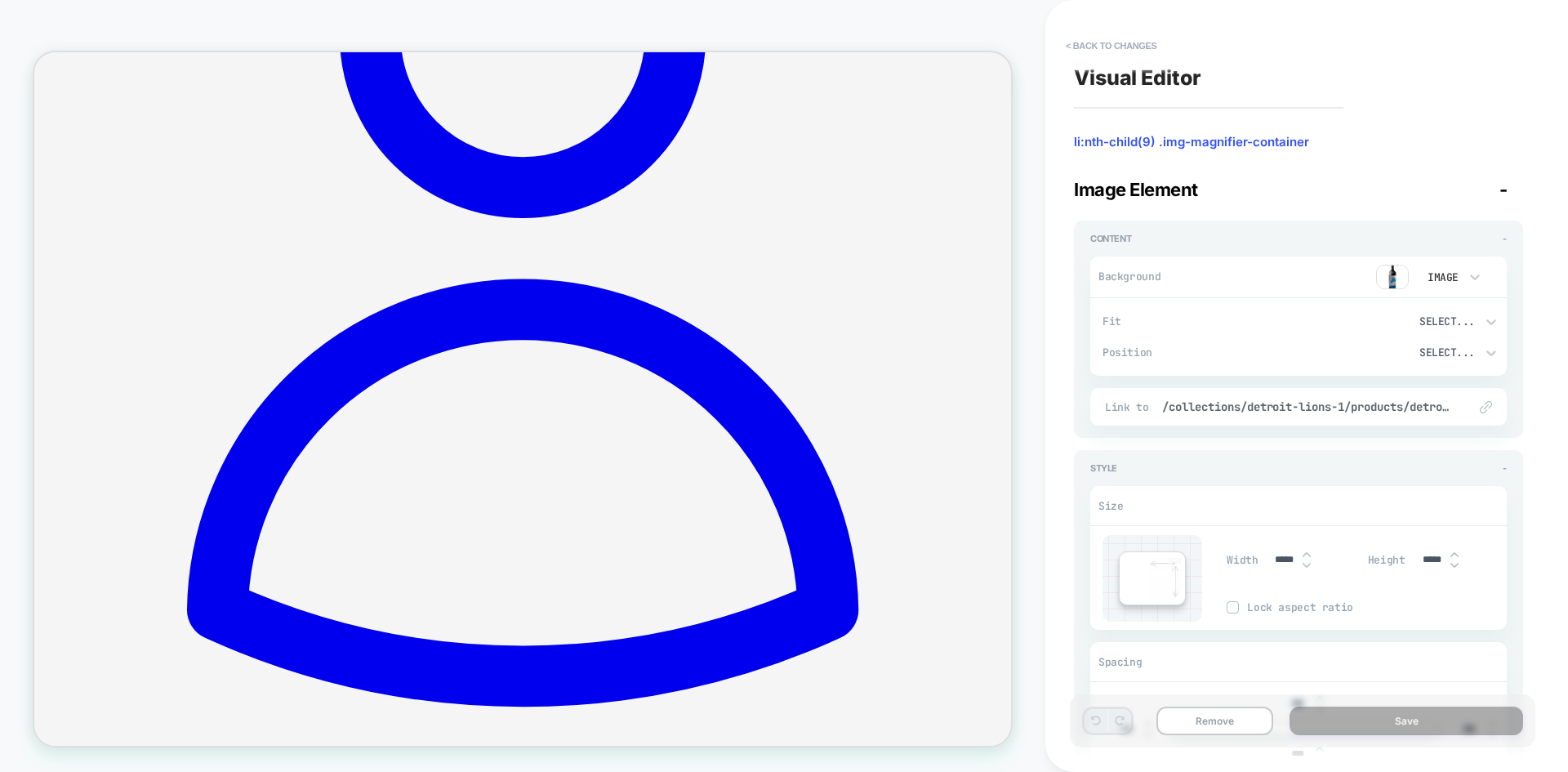
click at [1391, 273] on img at bounding box center [1392, 277] width 33 height 25
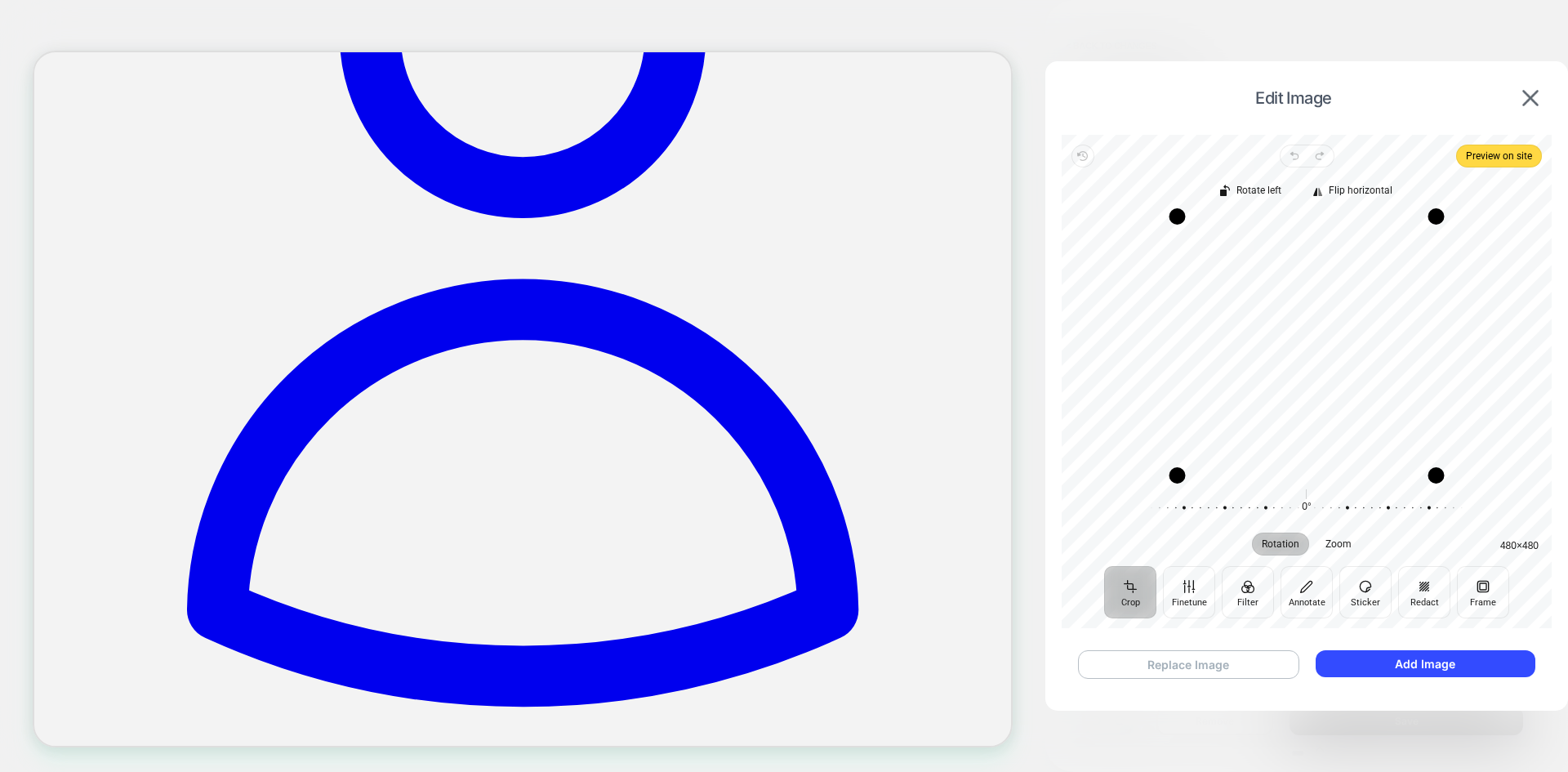
click at [1244, 665] on button "Replace Image" at bounding box center [1188, 664] width 222 height 29
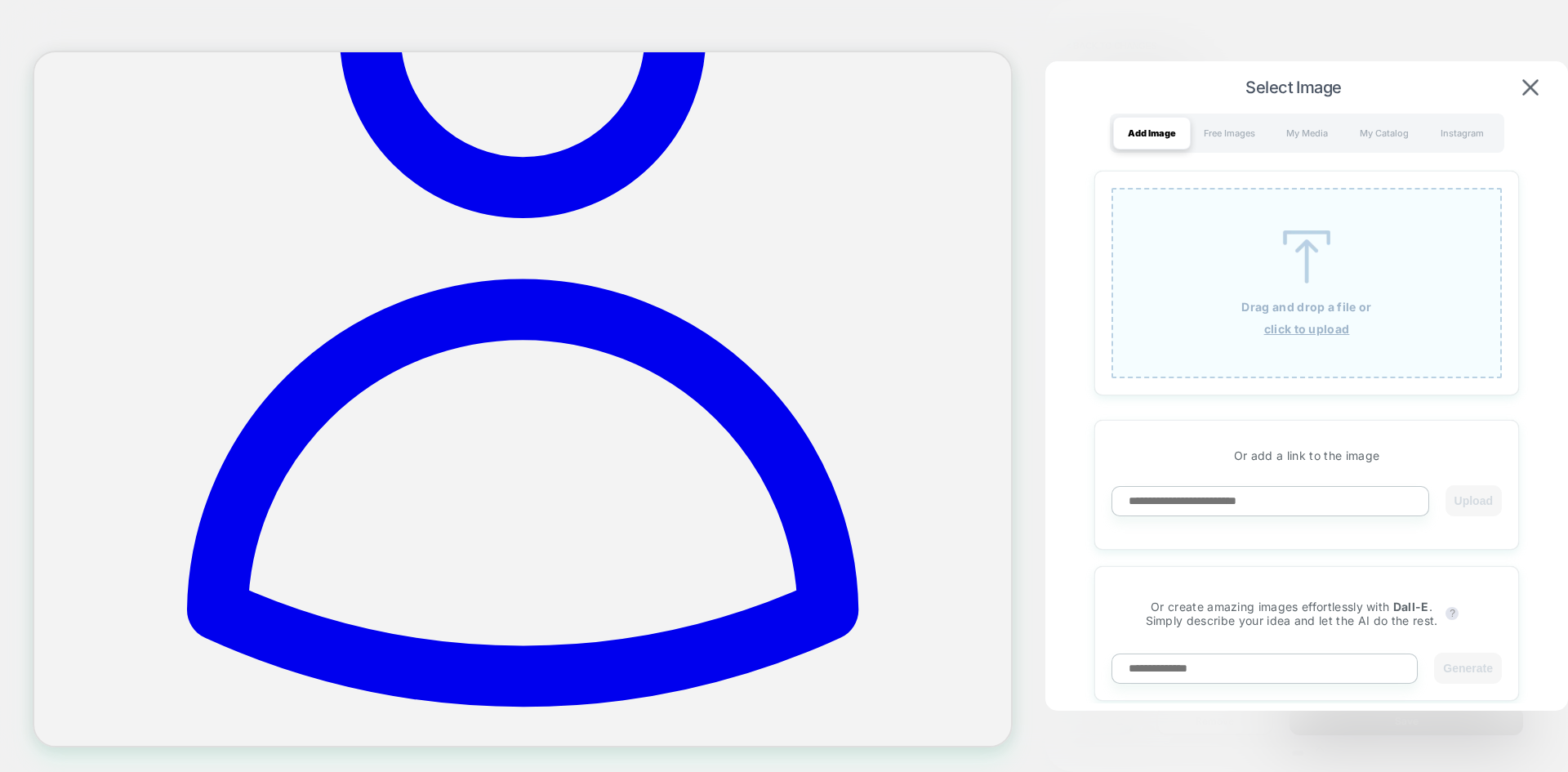
click at [1326, 513] on input at bounding box center [1269, 501] width 317 height 30
paste input "**********"
type input "**********"
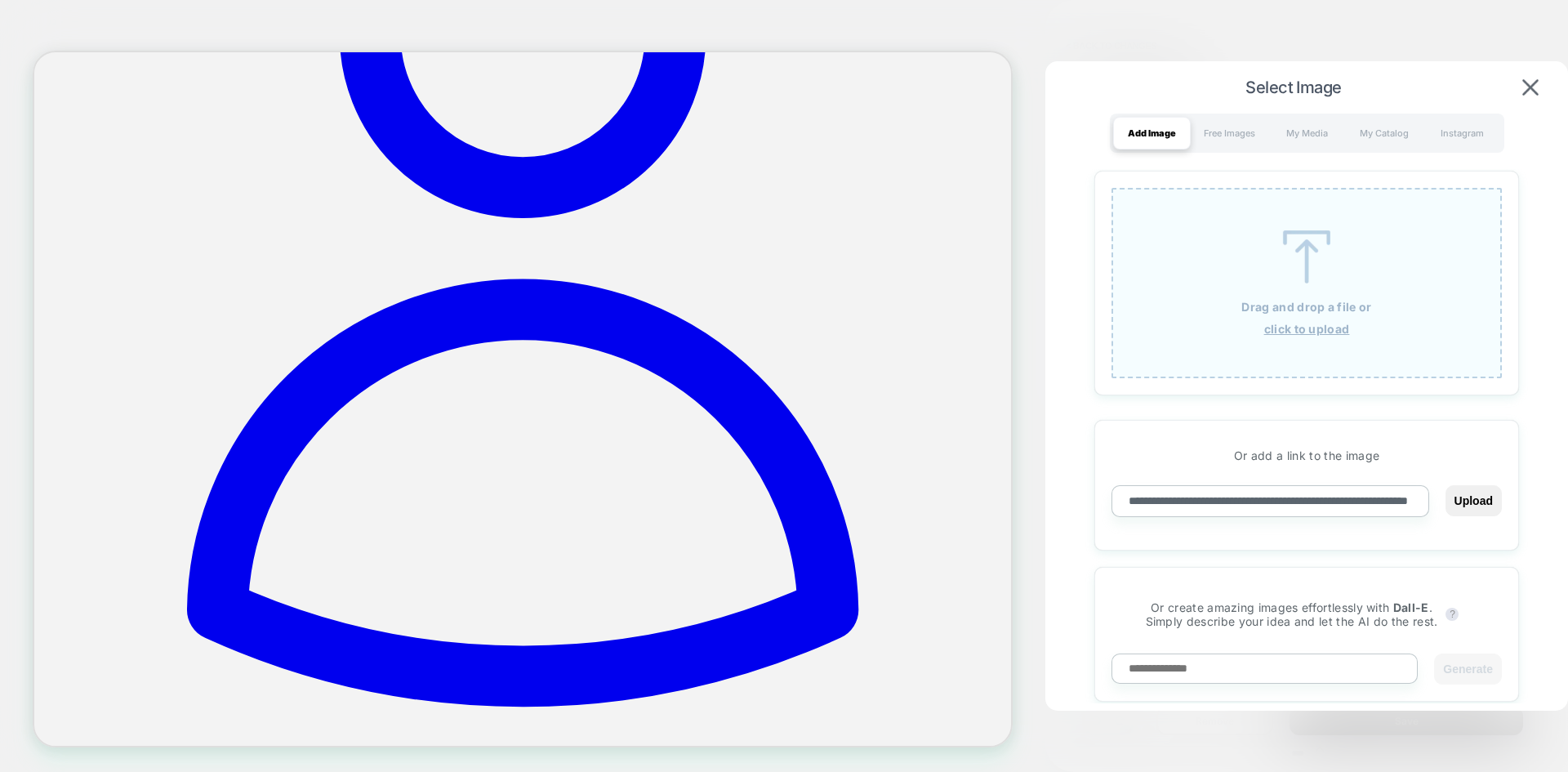
click at [1445, 485] on button "Upload" at bounding box center [1472, 501] width 56 height 31
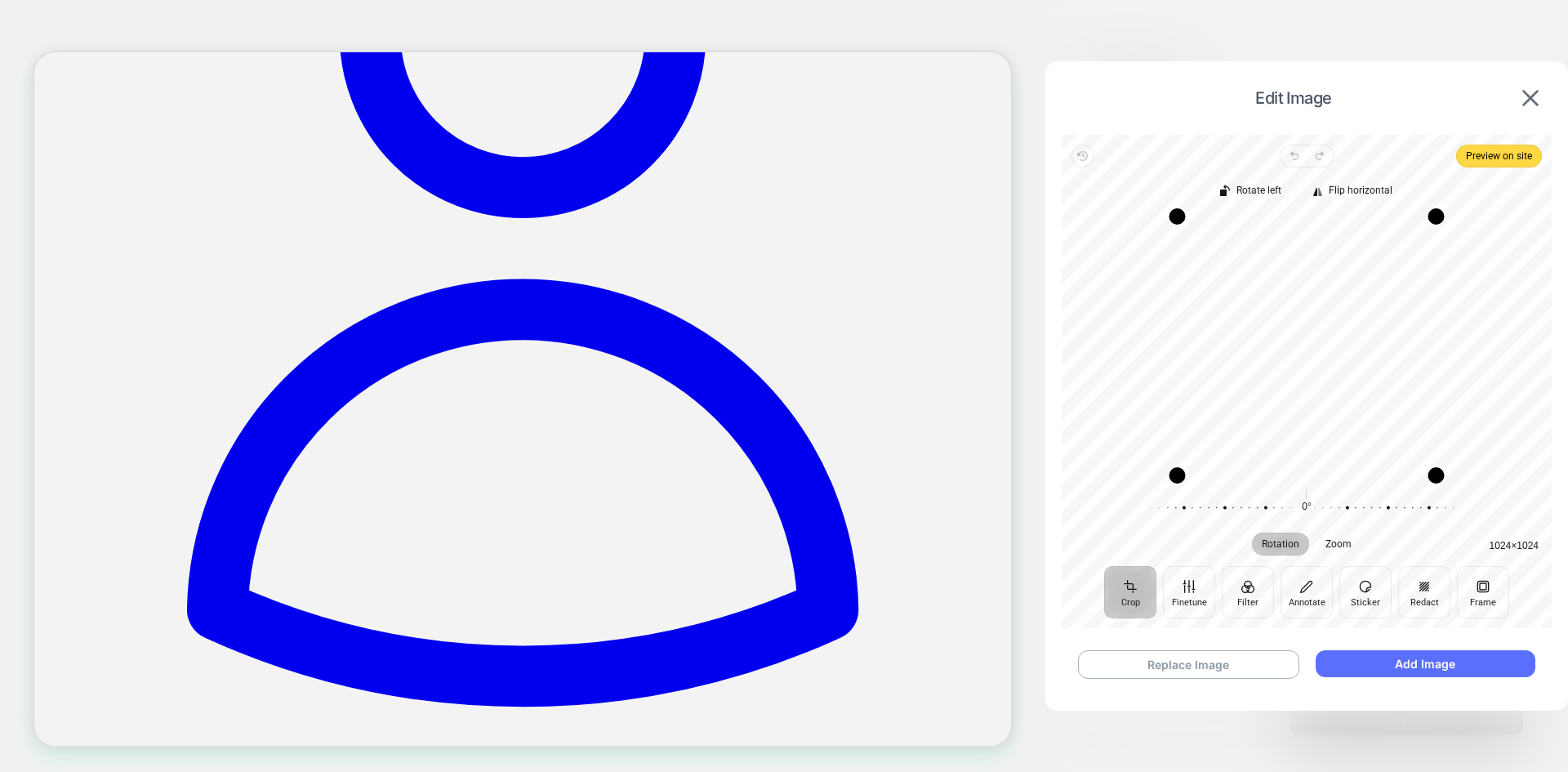
click at [1391, 662] on button "Add Image" at bounding box center [1425, 663] width 220 height 27
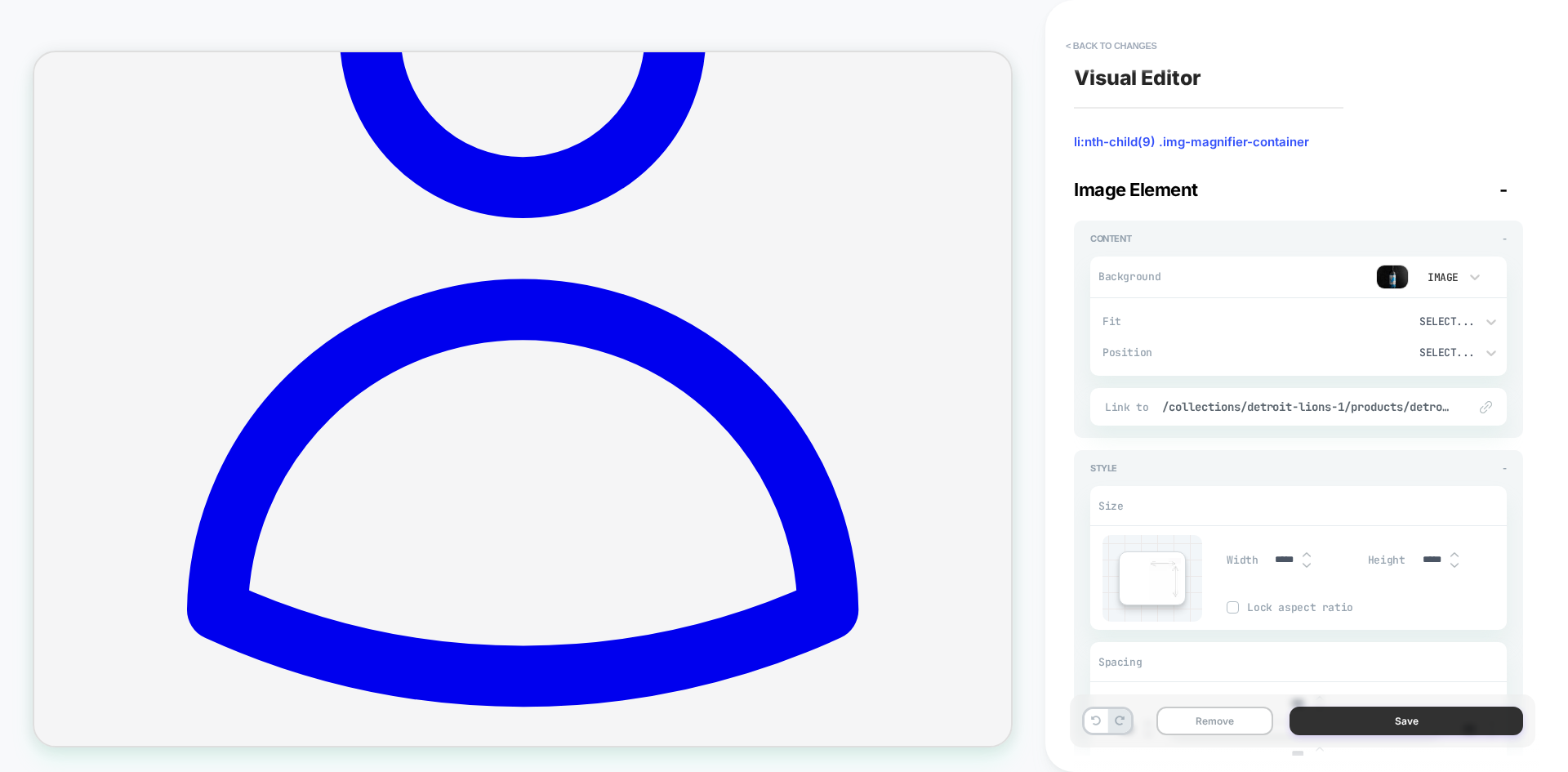
click at [1388, 720] on button "Save" at bounding box center [1406, 720] width 234 height 29
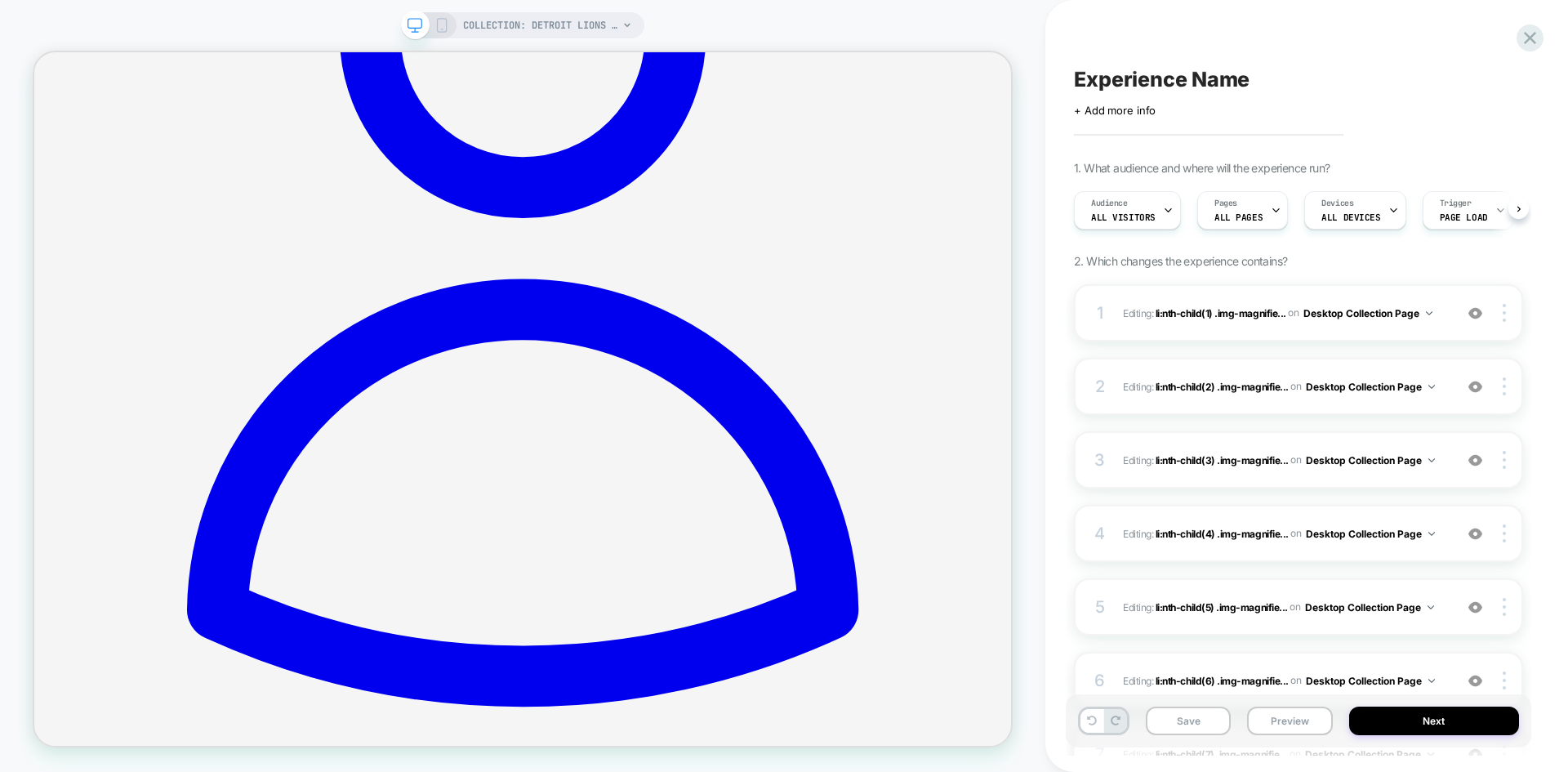
scroll to position [0, 1]
click at [1313, 725] on button "Preview" at bounding box center [1289, 720] width 85 height 29
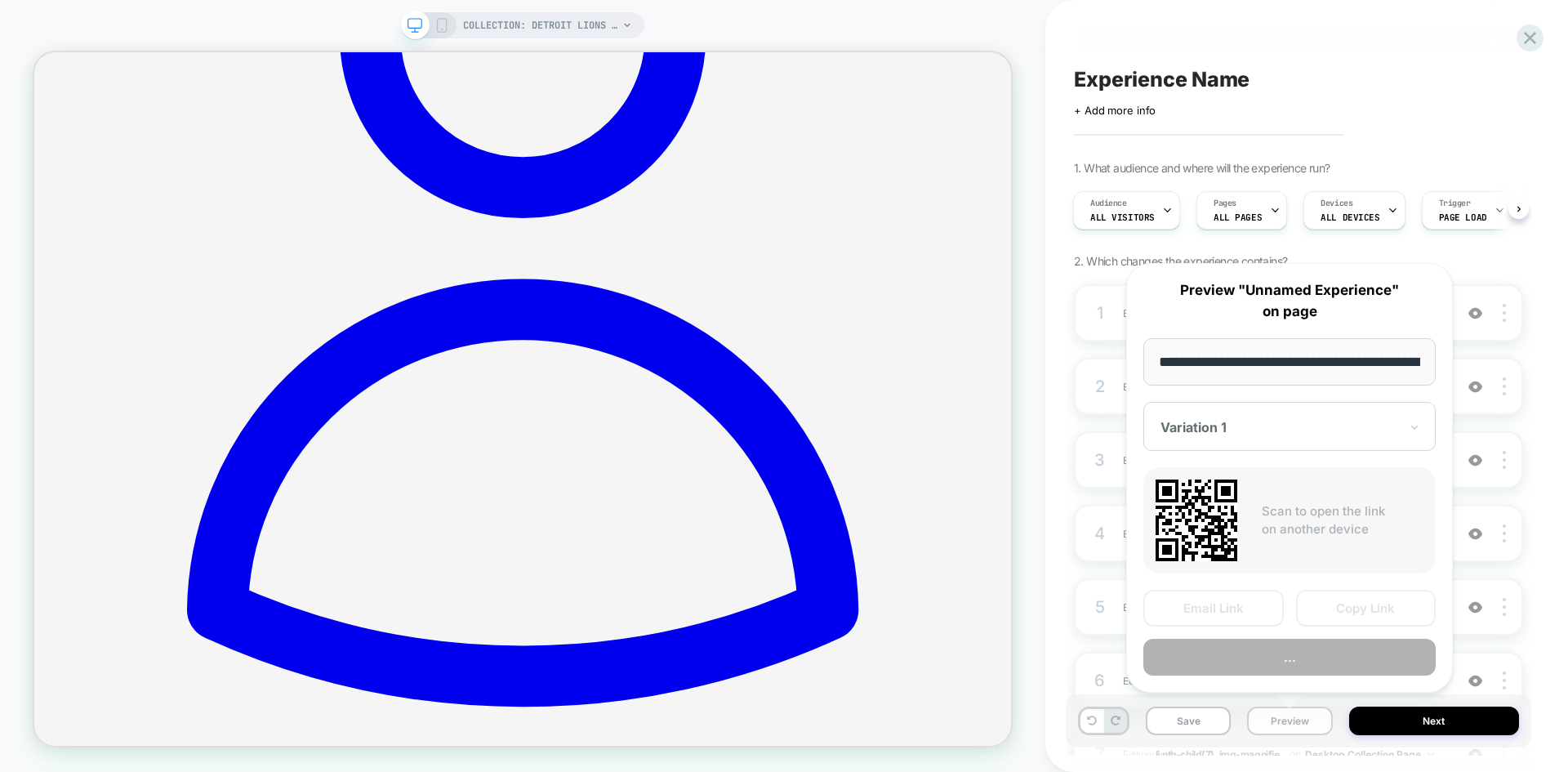
scroll to position [0, 190]
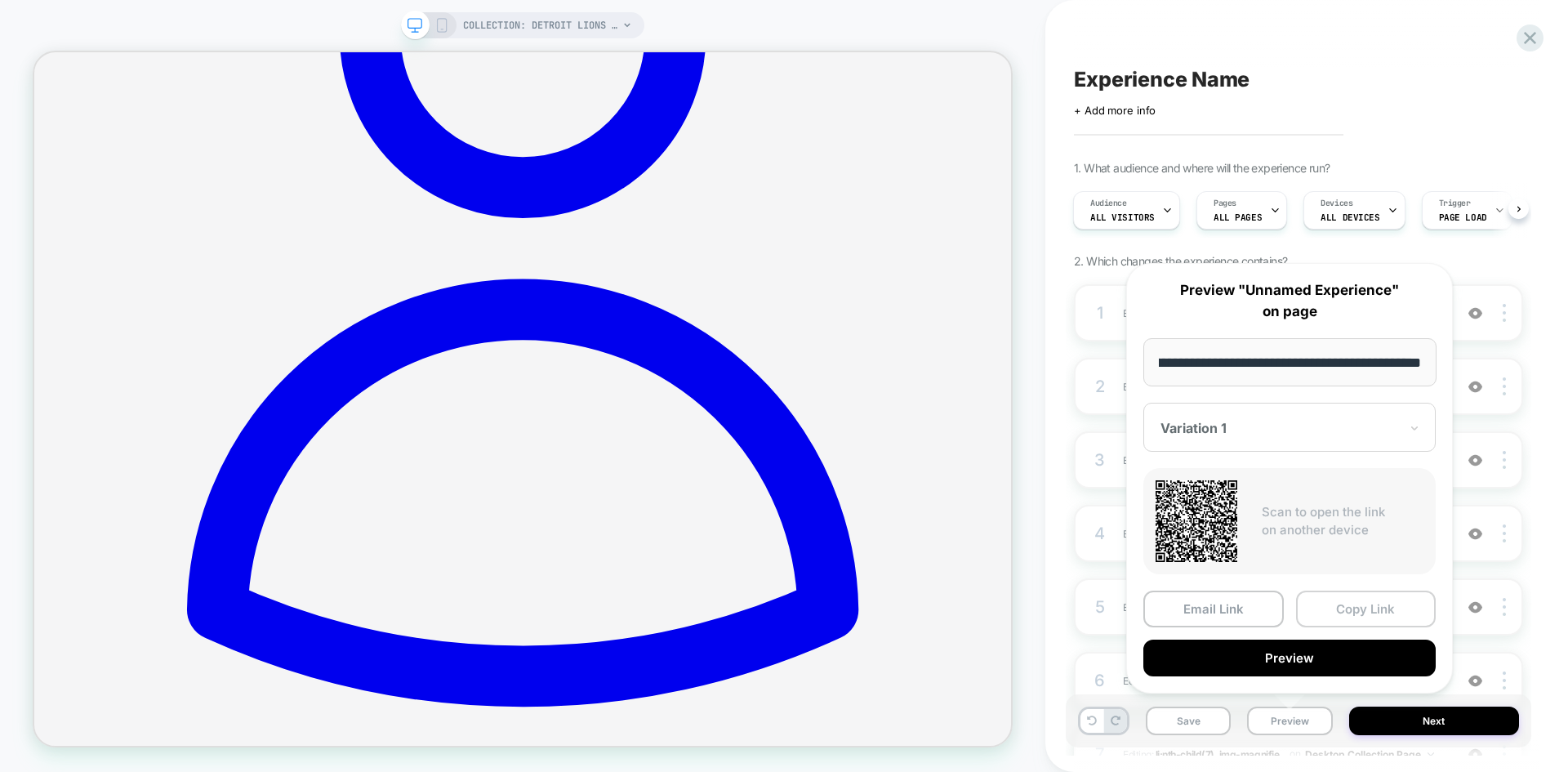
click at [1371, 616] on button "Copy Link" at bounding box center [1366, 609] width 141 height 37
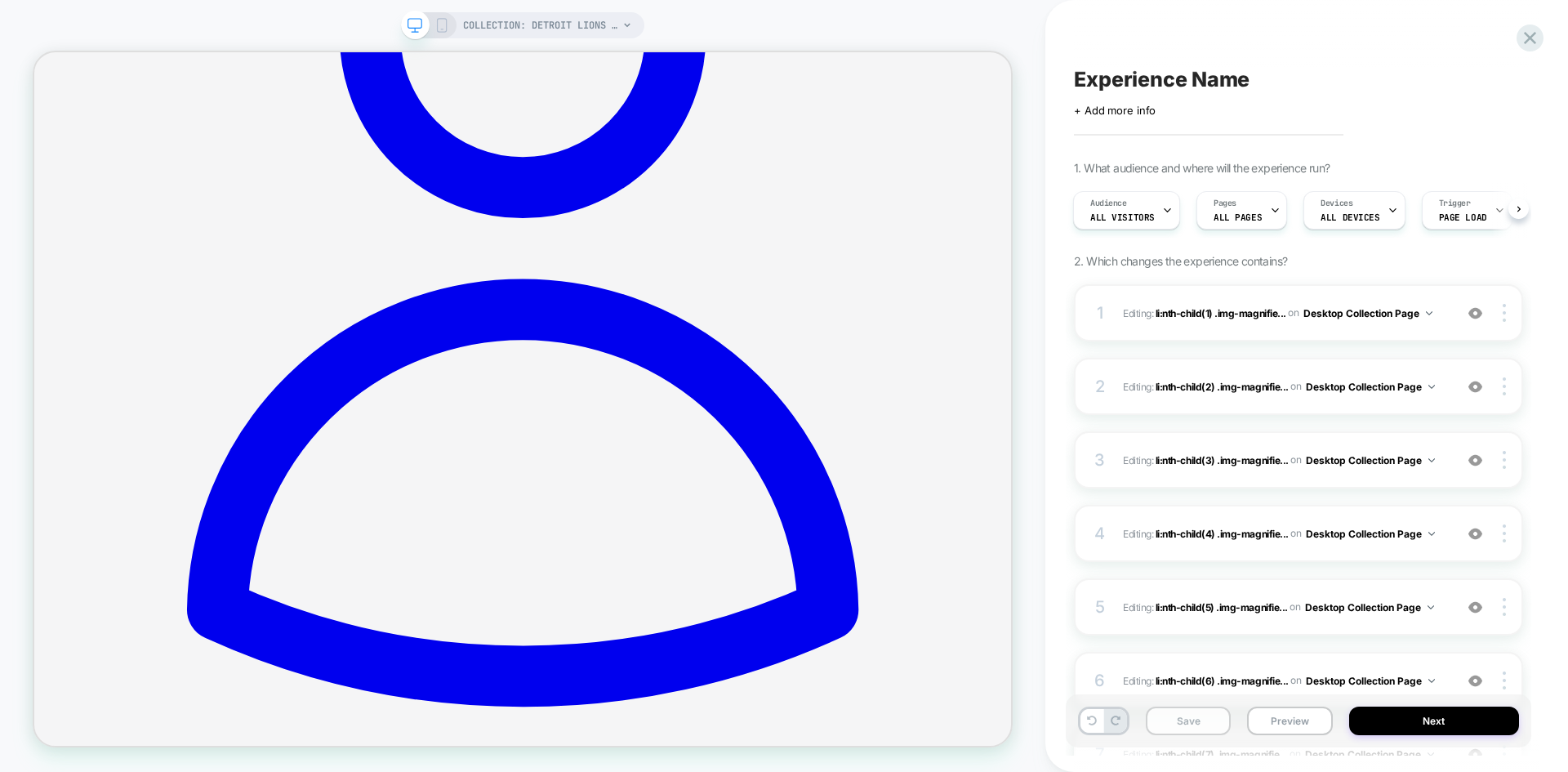
click at [1200, 709] on button "Save" at bounding box center [1188, 720] width 85 height 29
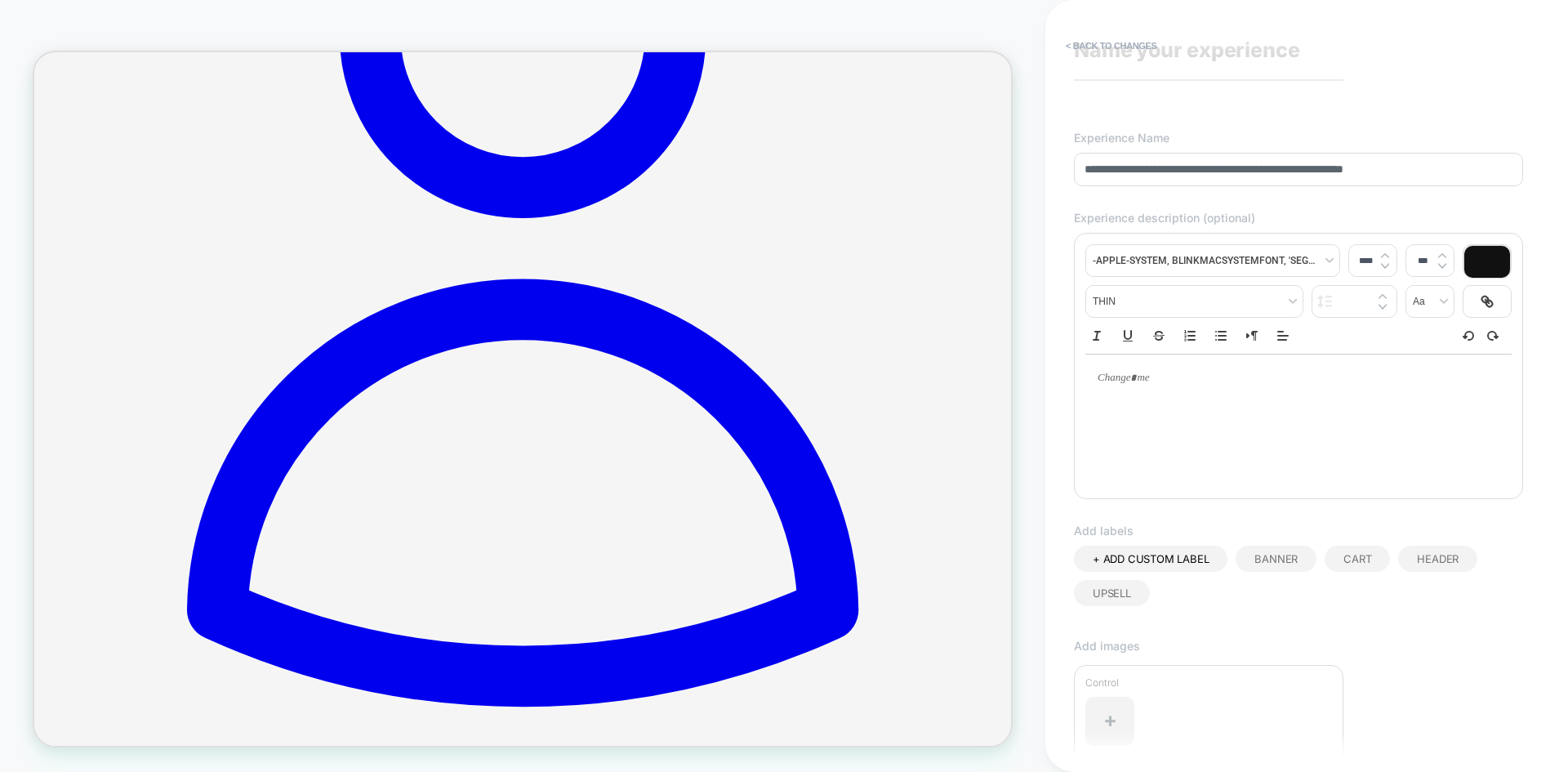
scroll to position [0, 0]
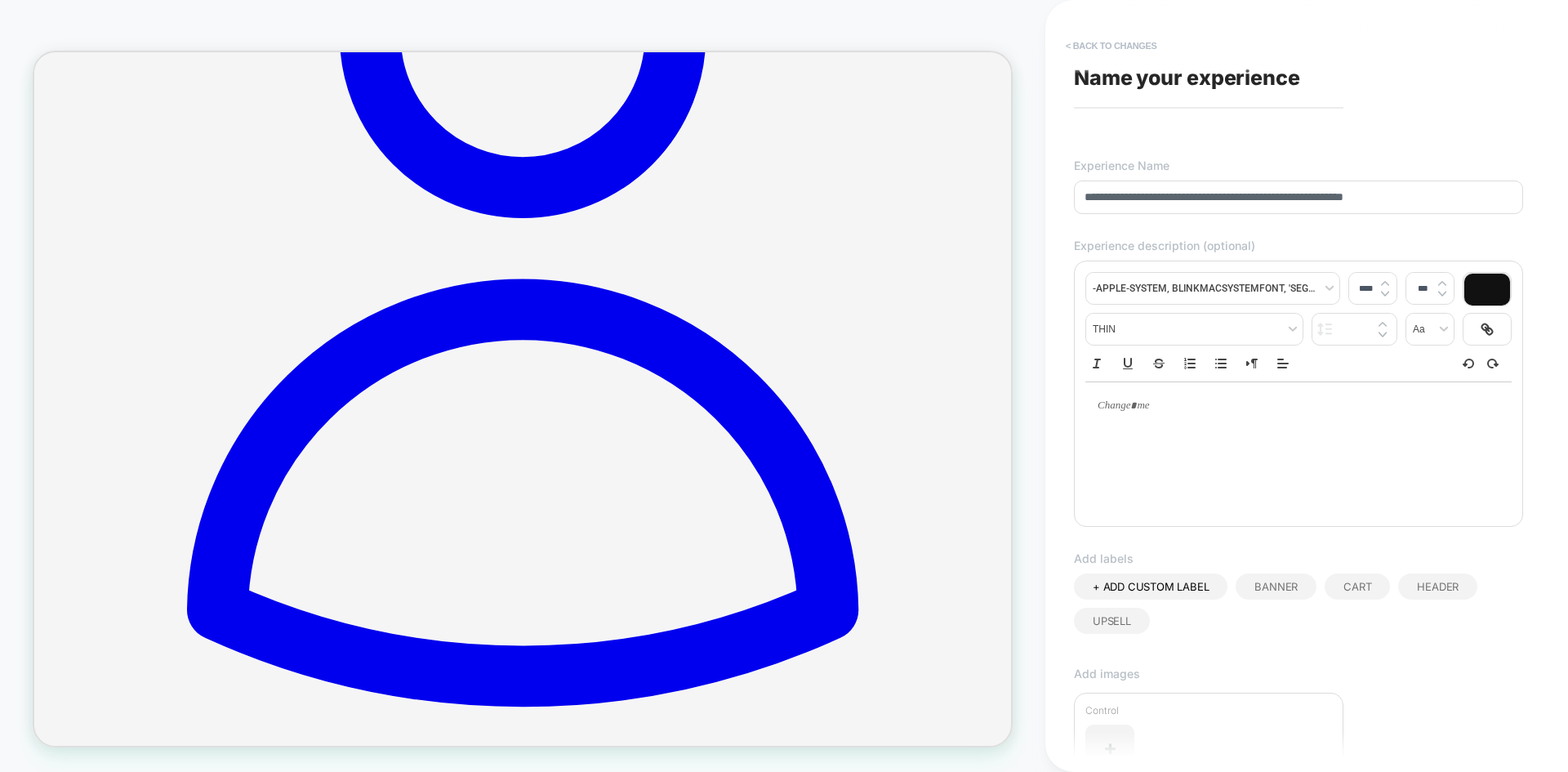
type input "**********"
click at [1139, 45] on button "< Back to changes" at bounding box center [1111, 46] width 108 height 26
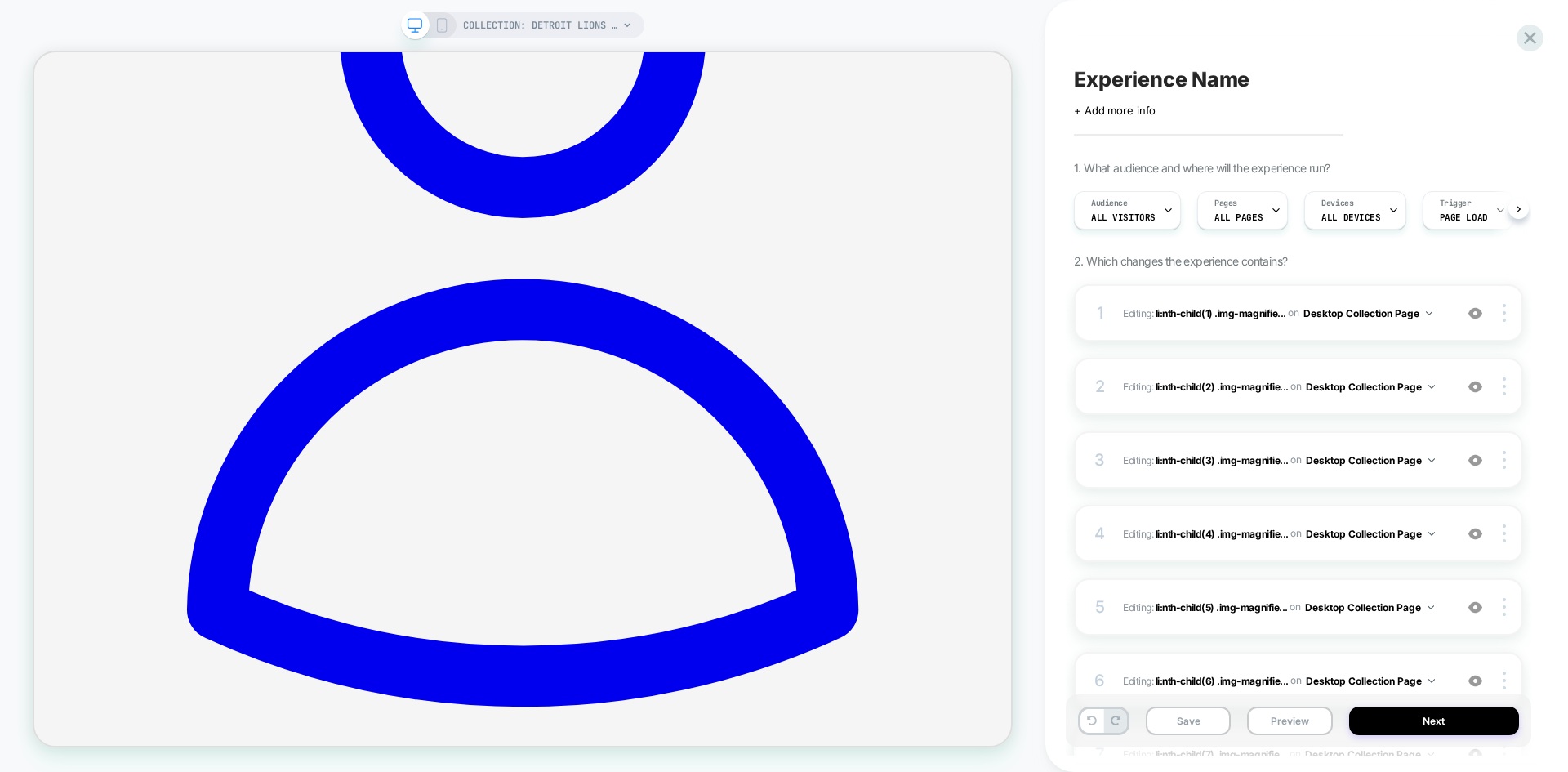
scroll to position [0, 1]
click at [1307, 726] on button "Preview" at bounding box center [1289, 720] width 85 height 29
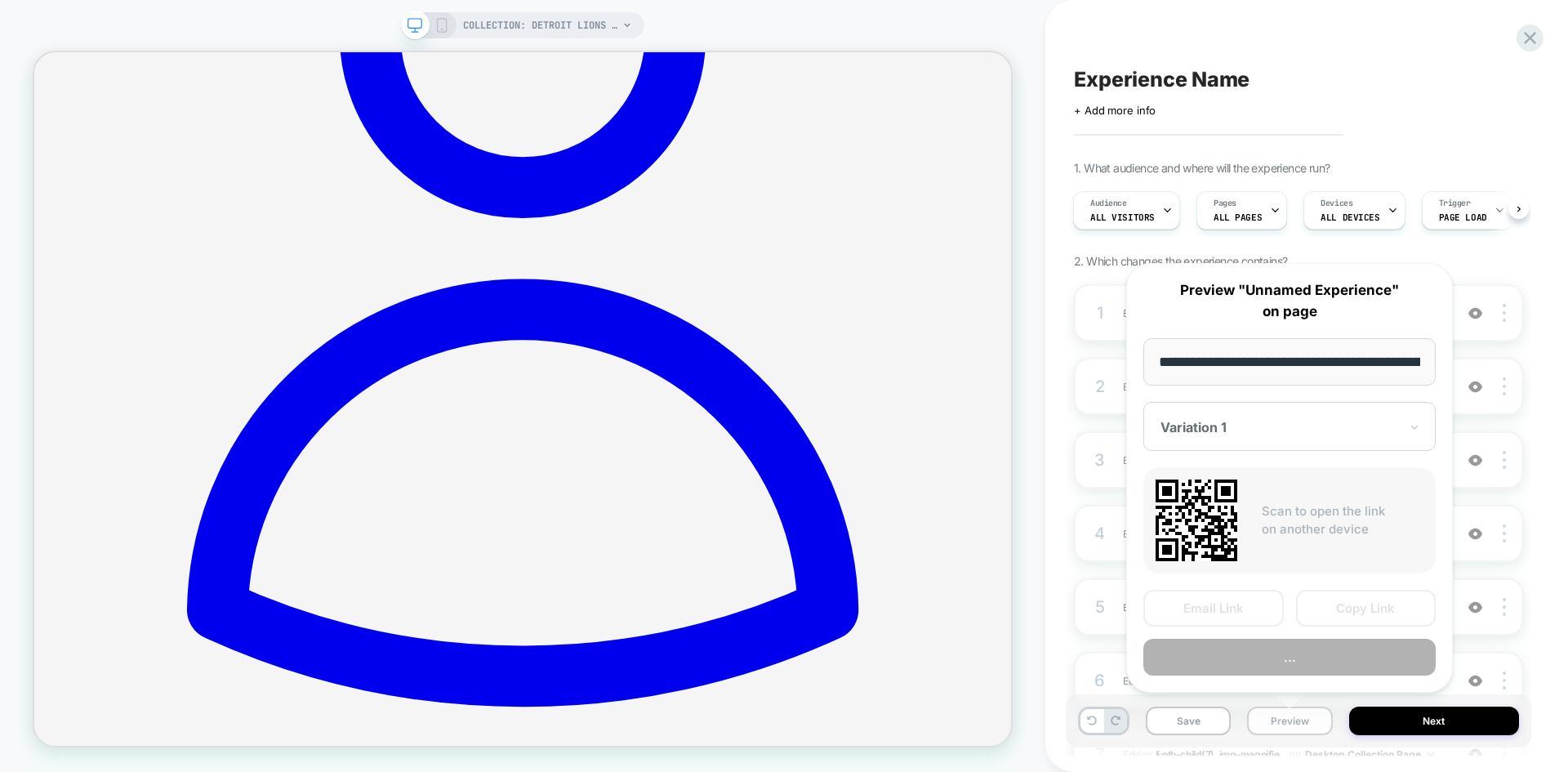
scroll to position [0, 190]
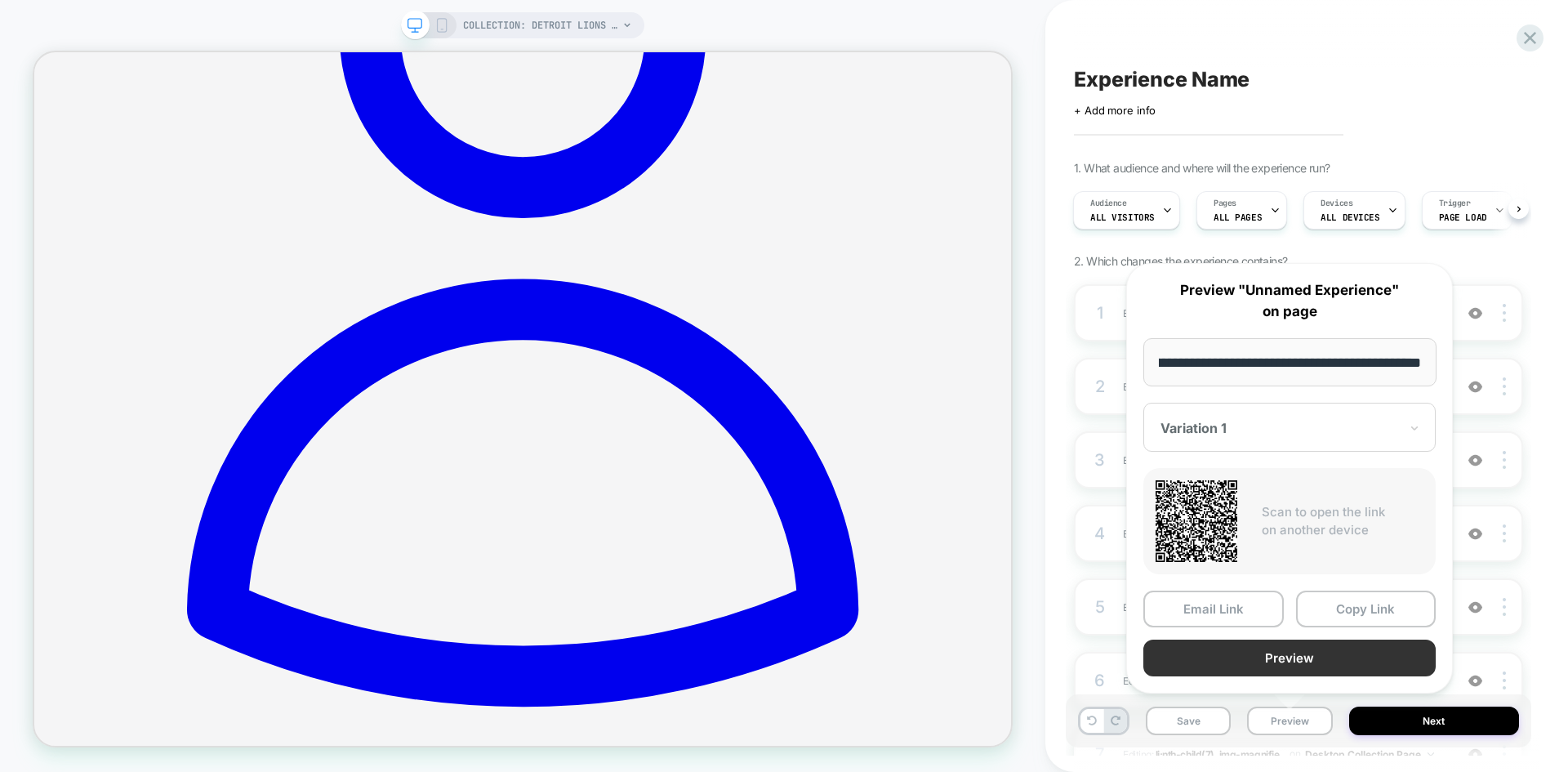
click at [1322, 651] on button "Preview" at bounding box center [1289, 658] width 292 height 37
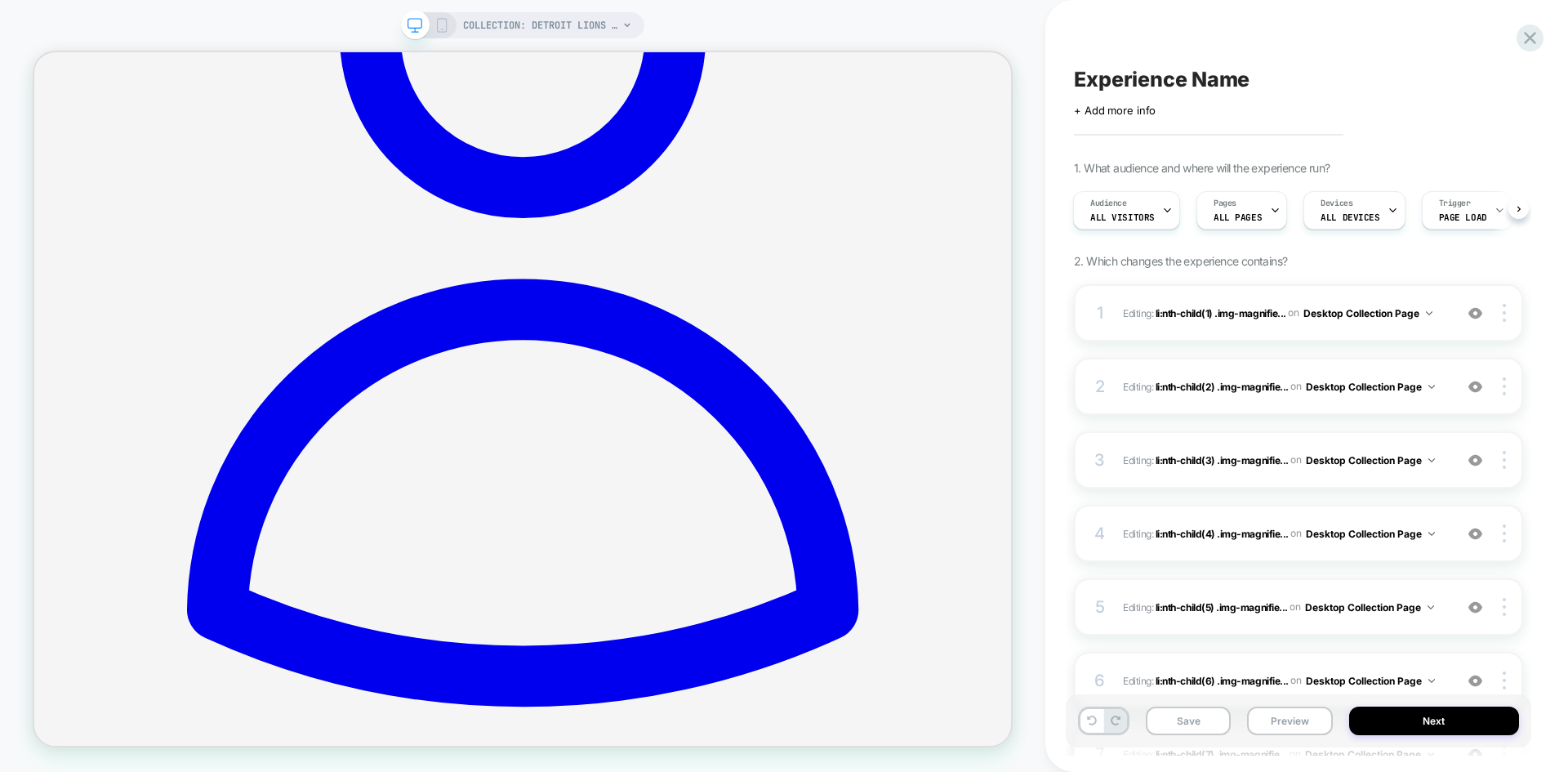
click at [445, 22] on icon at bounding box center [441, 26] width 15 height 15
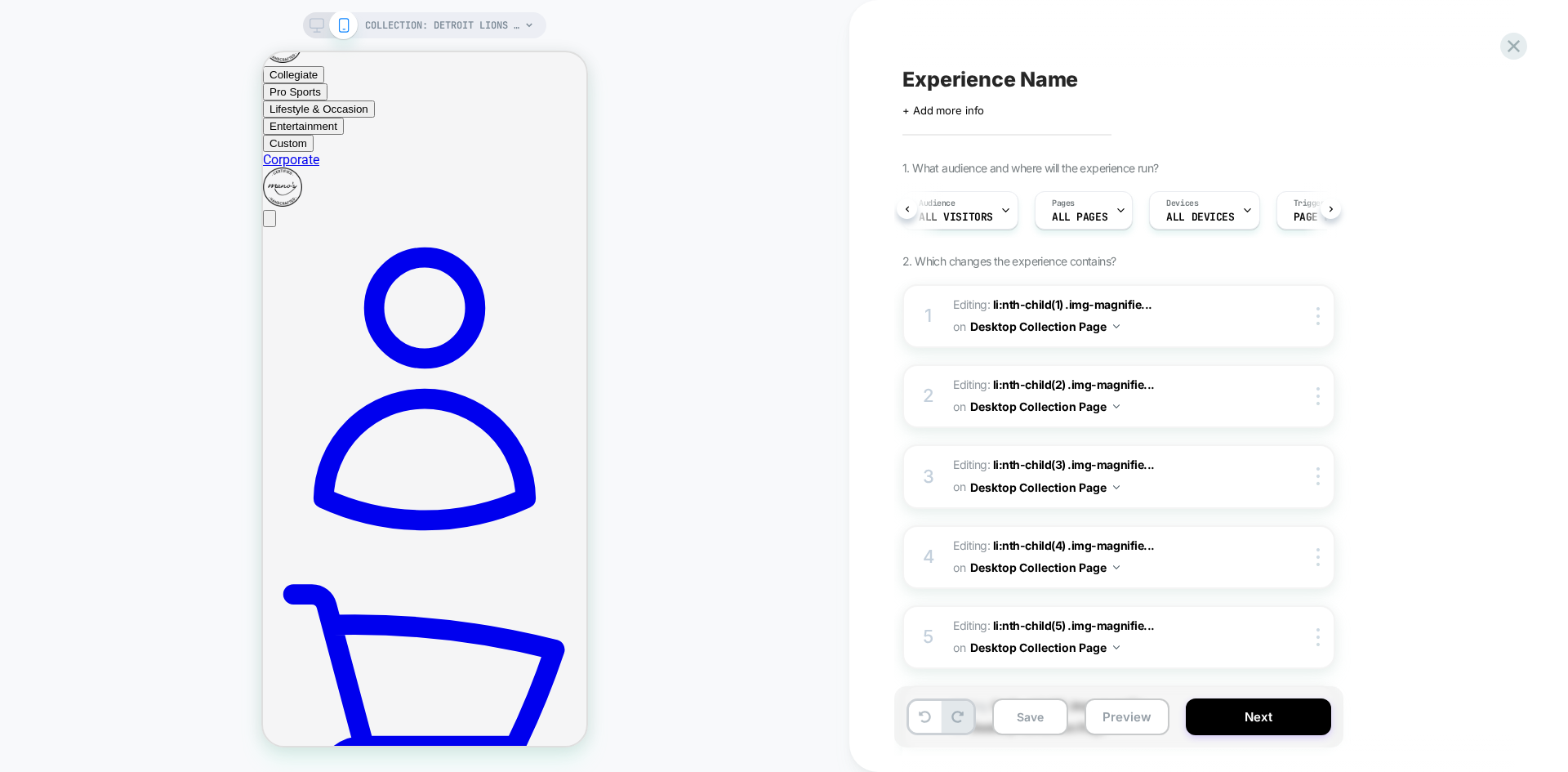
scroll to position [0, 14]
click at [313, 25] on icon at bounding box center [316, 26] width 15 height 15
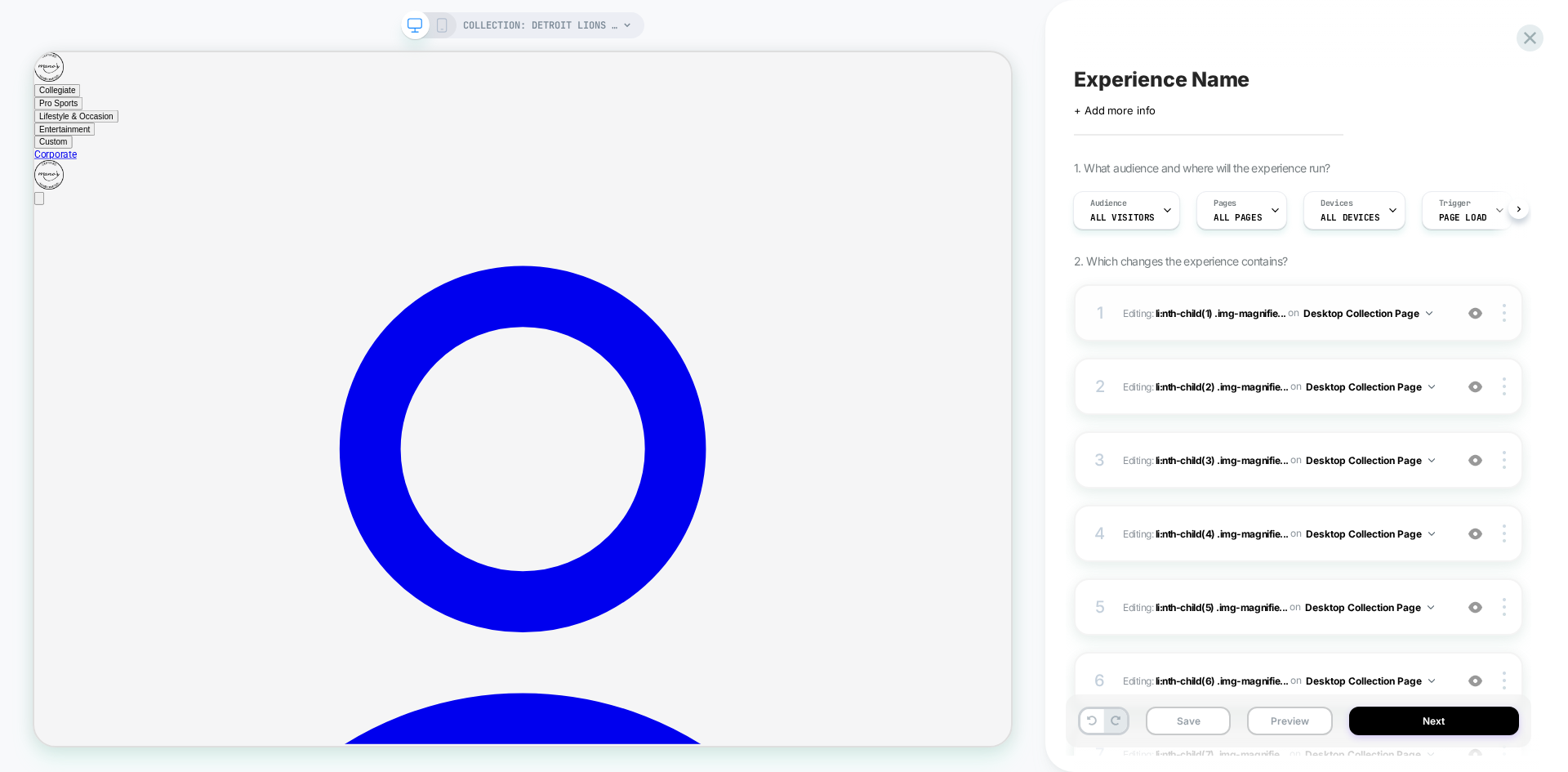
click at [1419, 311] on button "Desktop Collection Page" at bounding box center [1368, 313] width 129 height 20
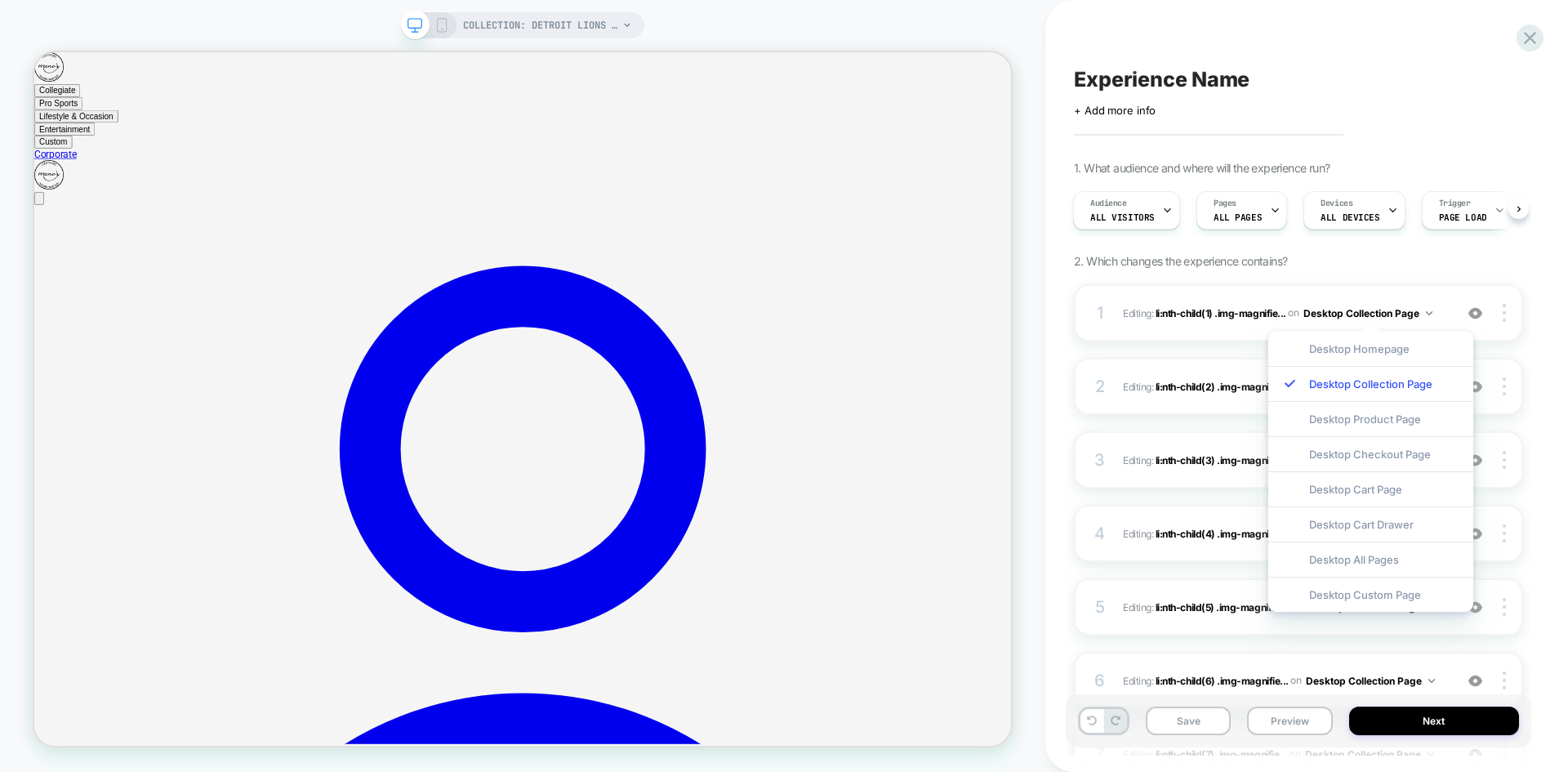
click at [1446, 262] on div "1. What audience and where will the experience run? Audience All Visitors Pages…" at bounding box center [1298, 603] width 449 height 883
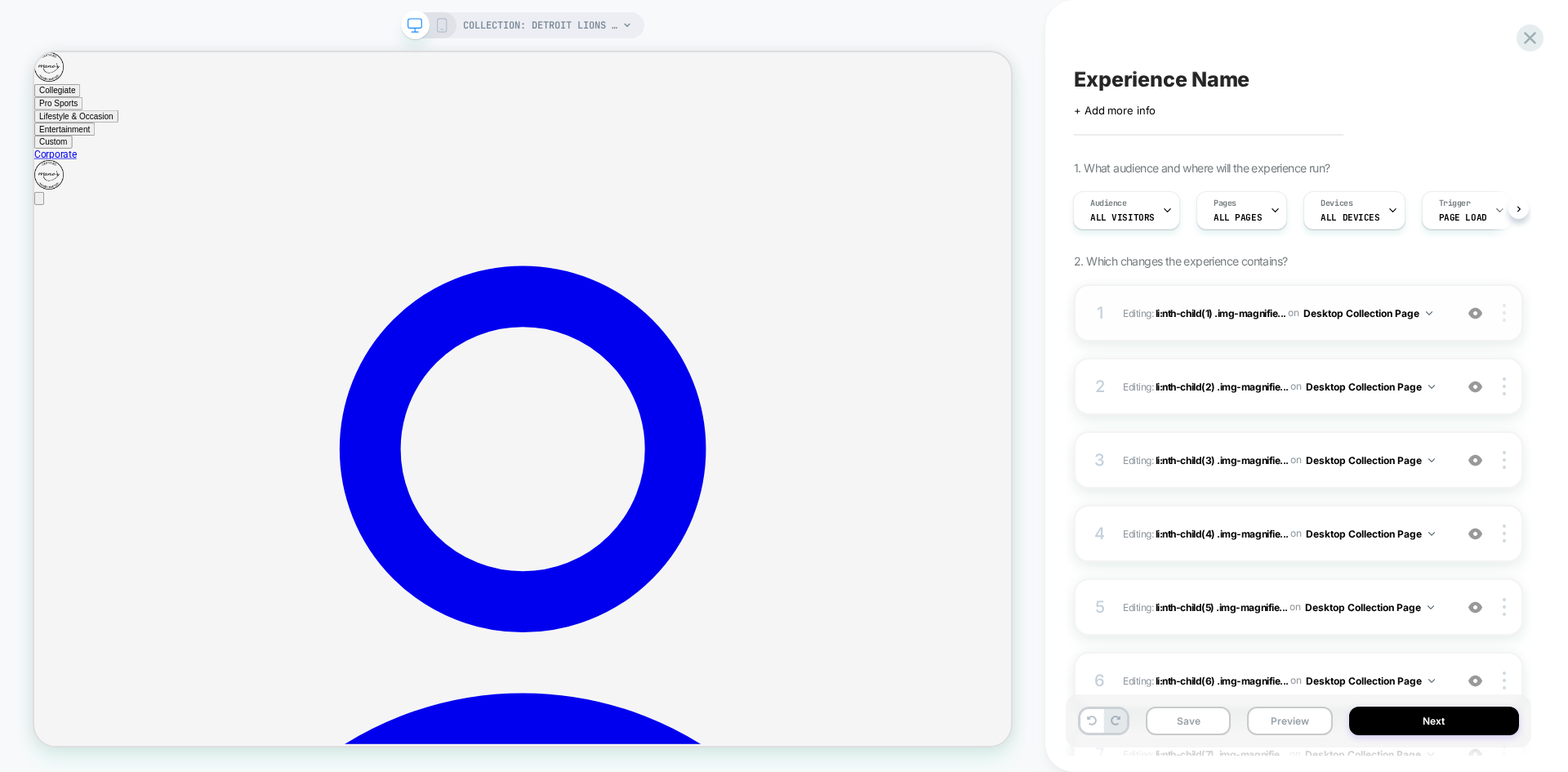
click at [1504, 315] on img at bounding box center [1505, 313] width 4 height 18
click at [1546, 316] on div "Experience Name Click to edit experience details + Add more info 1. What audien…" at bounding box center [1306, 386] width 522 height 772
click at [1541, 295] on div "Experience Name Click to edit experience details + Add more info 1. What audien…" at bounding box center [1306, 386] width 522 height 772
click at [1473, 310] on img at bounding box center [1474, 313] width 14 height 14
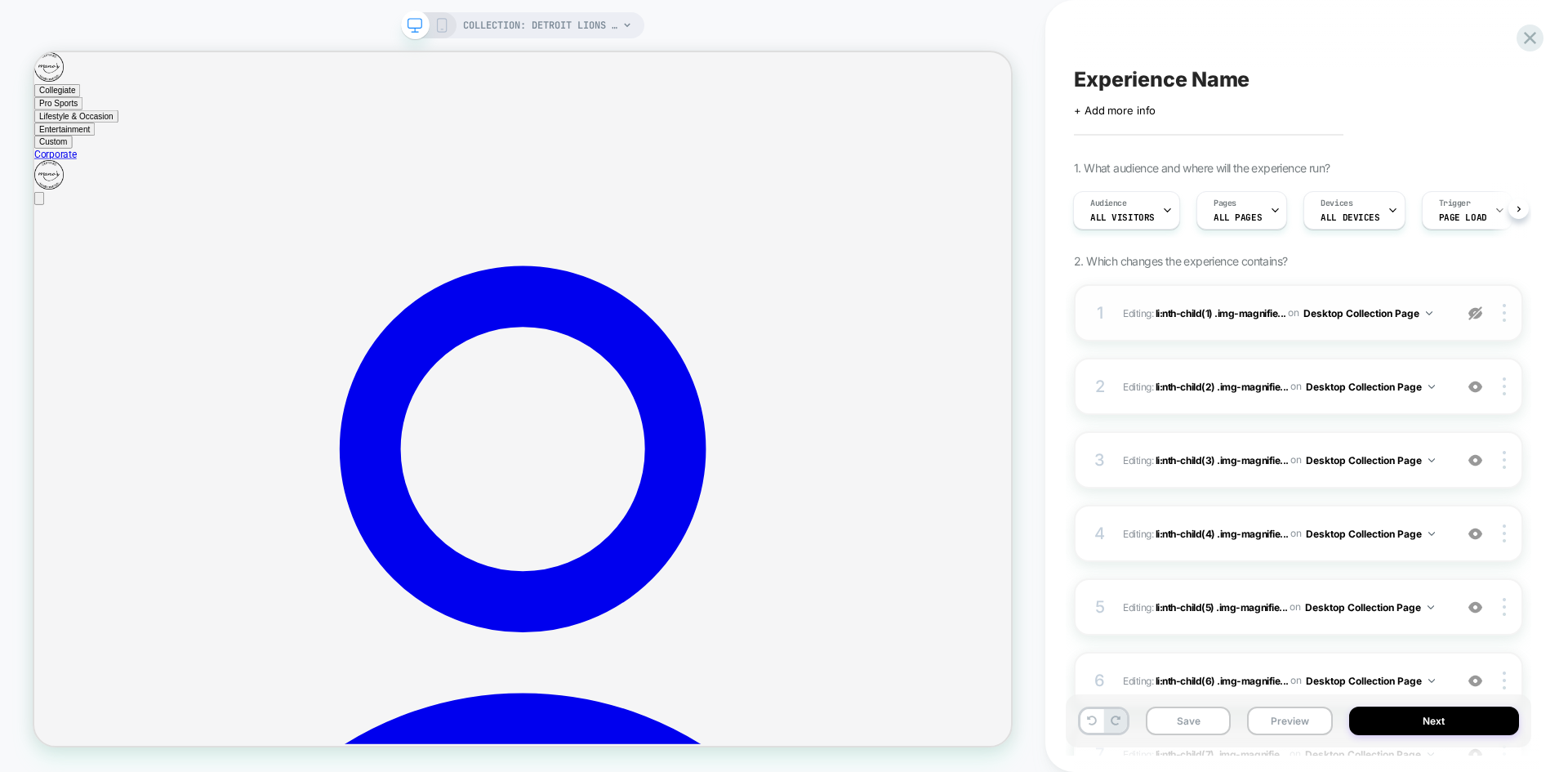
click at [1473, 310] on img at bounding box center [1474, 313] width 14 height 14
click at [1412, 309] on button "Desktop Collection Page" at bounding box center [1368, 313] width 129 height 20
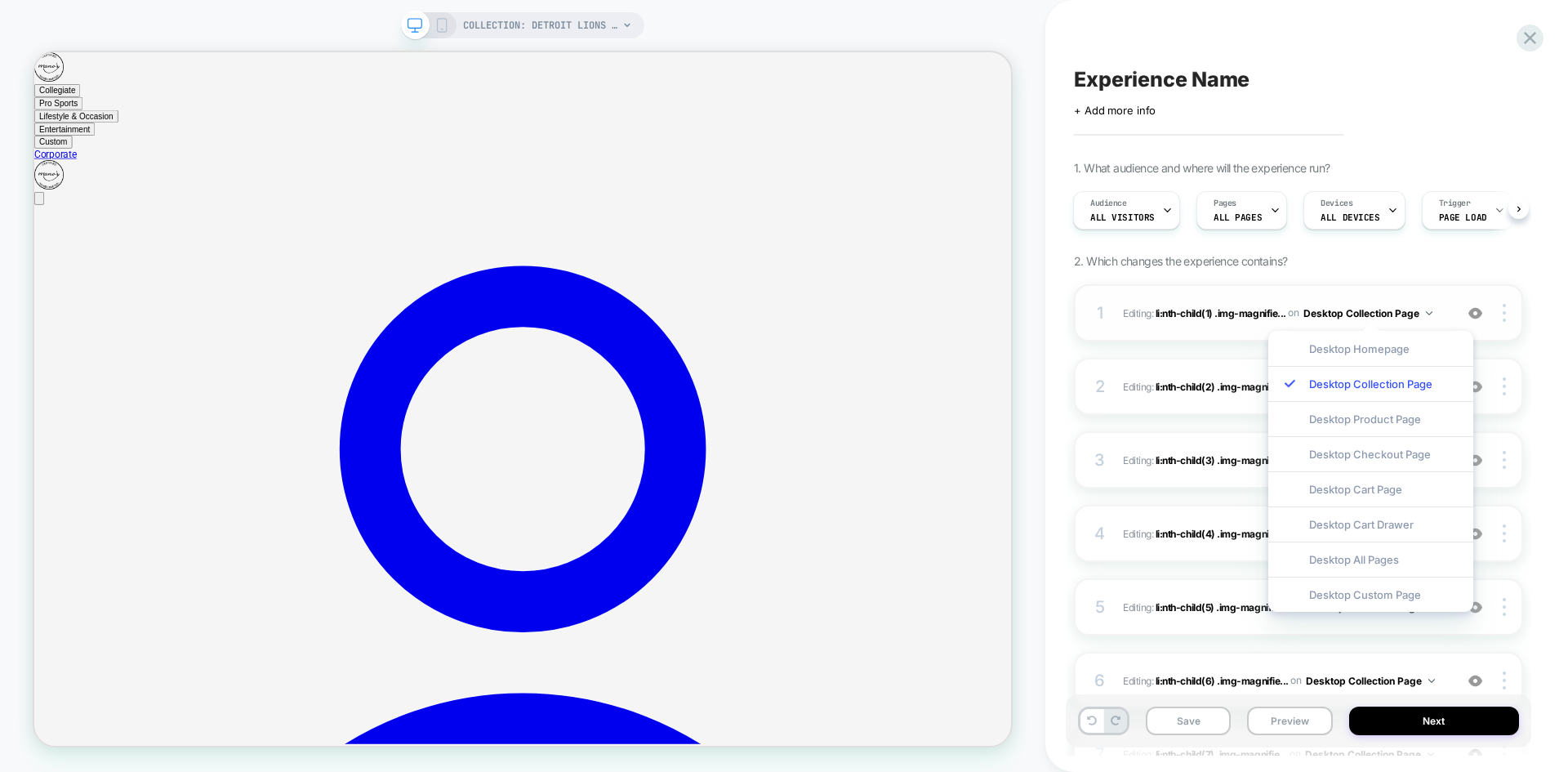
click at [1412, 309] on button "Desktop Collection Page" at bounding box center [1368, 313] width 129 height 20
click at [1449, 265] on div "1. What audience and where will the experience run? Audience All Visitors Pages…" at bounding box center [1298, 603] width 449 height 883
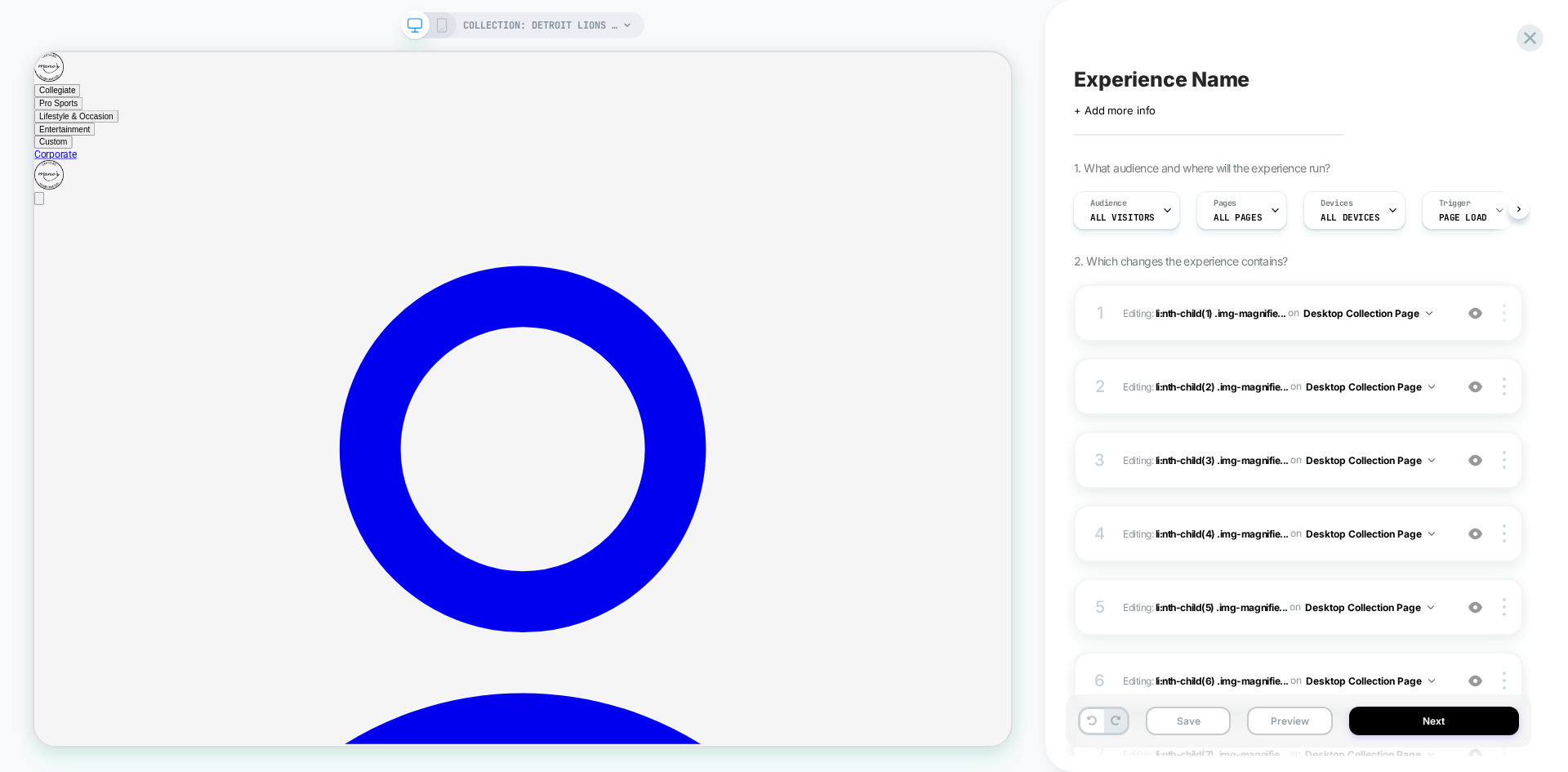
click at [1501, 309] on div at bounding box center [1506, 313] width 31 height 18
click at [1528, 260] on div "Experience Name Click to edit experience details + Add more info 1. What audien…" at bounding box center [1299, 386] width 465 height 739
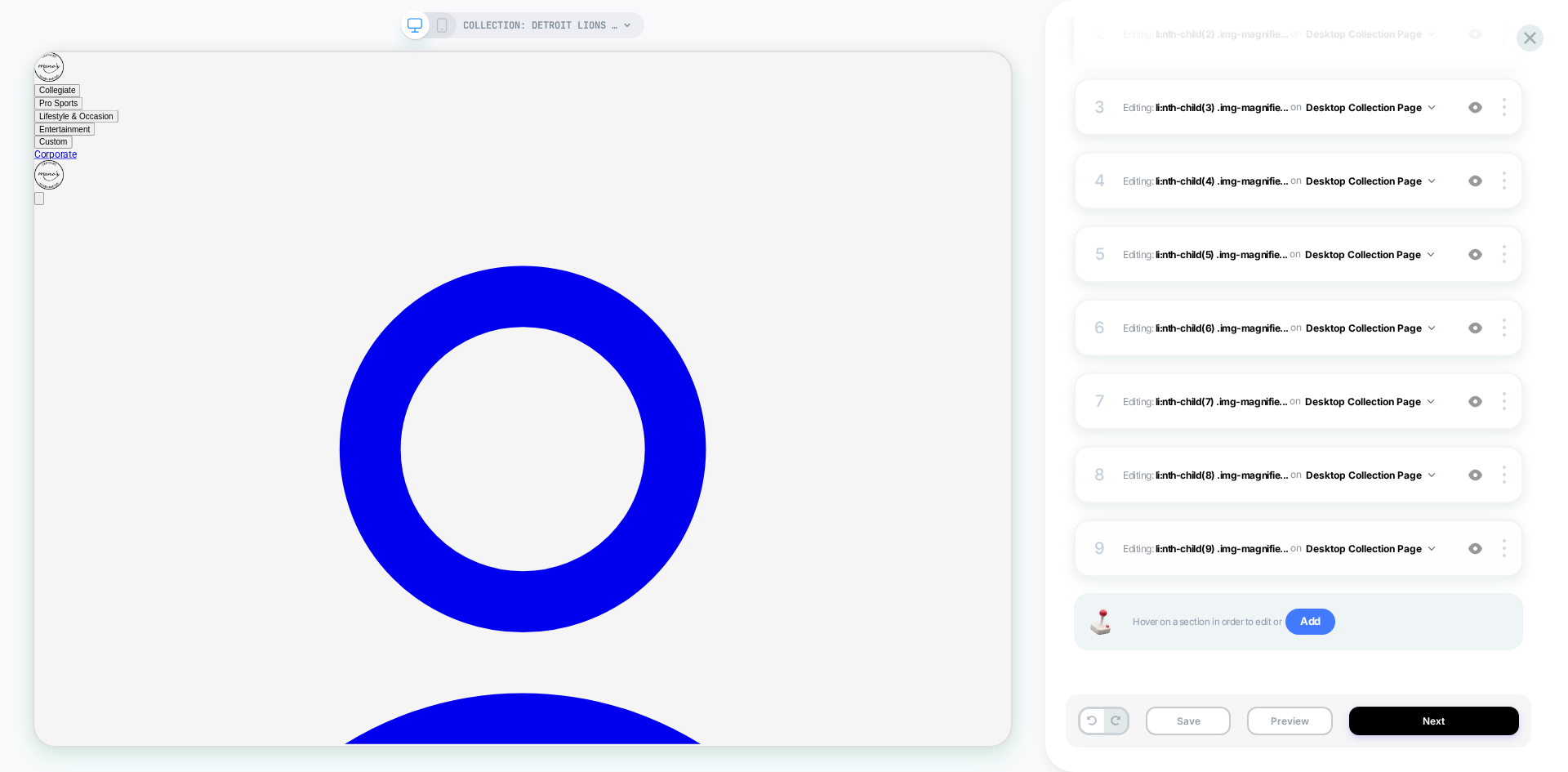
click at [1435, 550] on button "Desktop Collection Page" at bounding box center [1370, 548] width 129 height 20
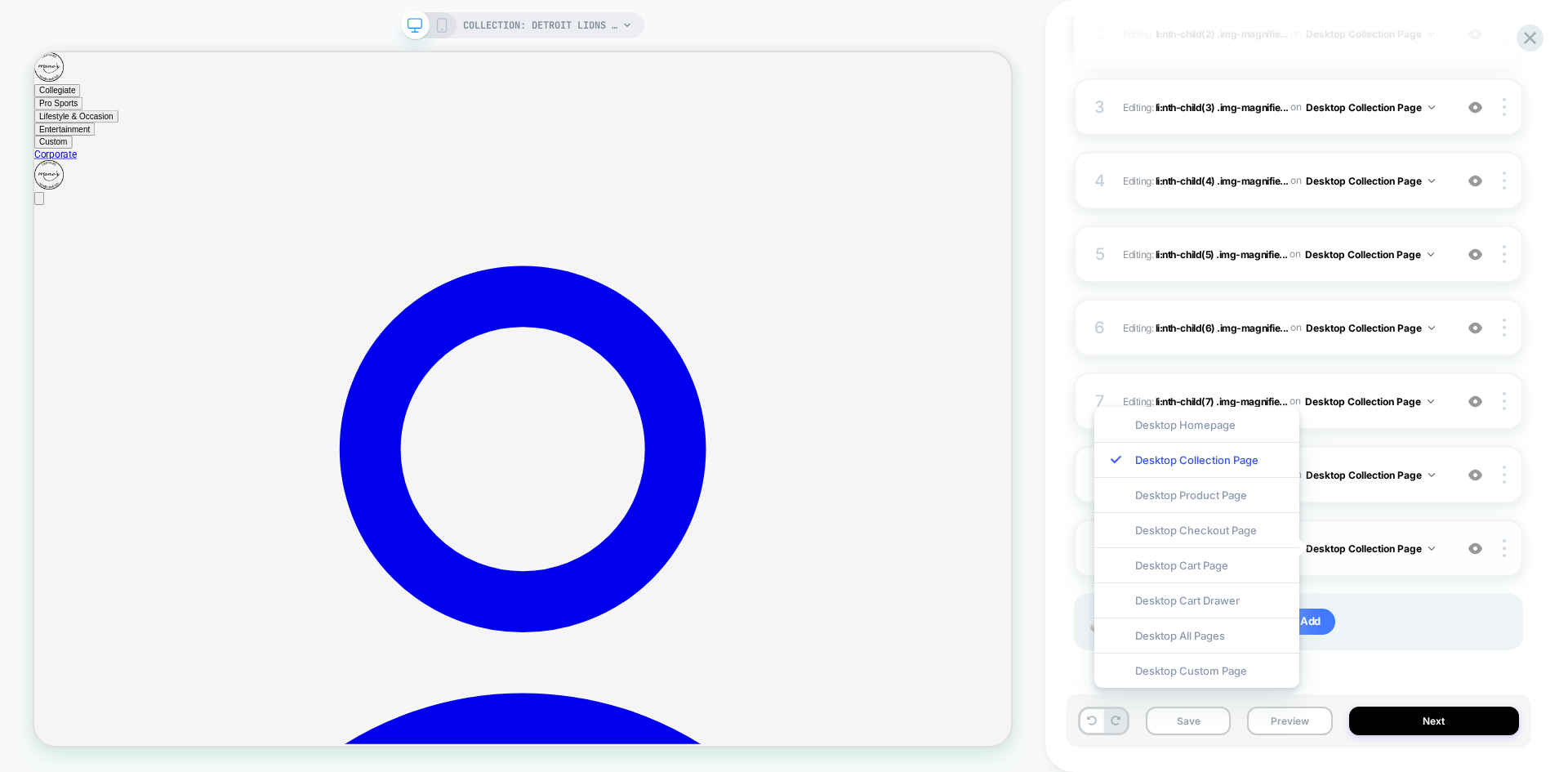
click at [1435, 550] on button "Desktop Collection Page" at bounding box center [1370, 548] width 129 height 20
click at [1452, 603] on div "Hover on a section in order to edit or Add" at bounding box center [1298, 622] width 449 height 57
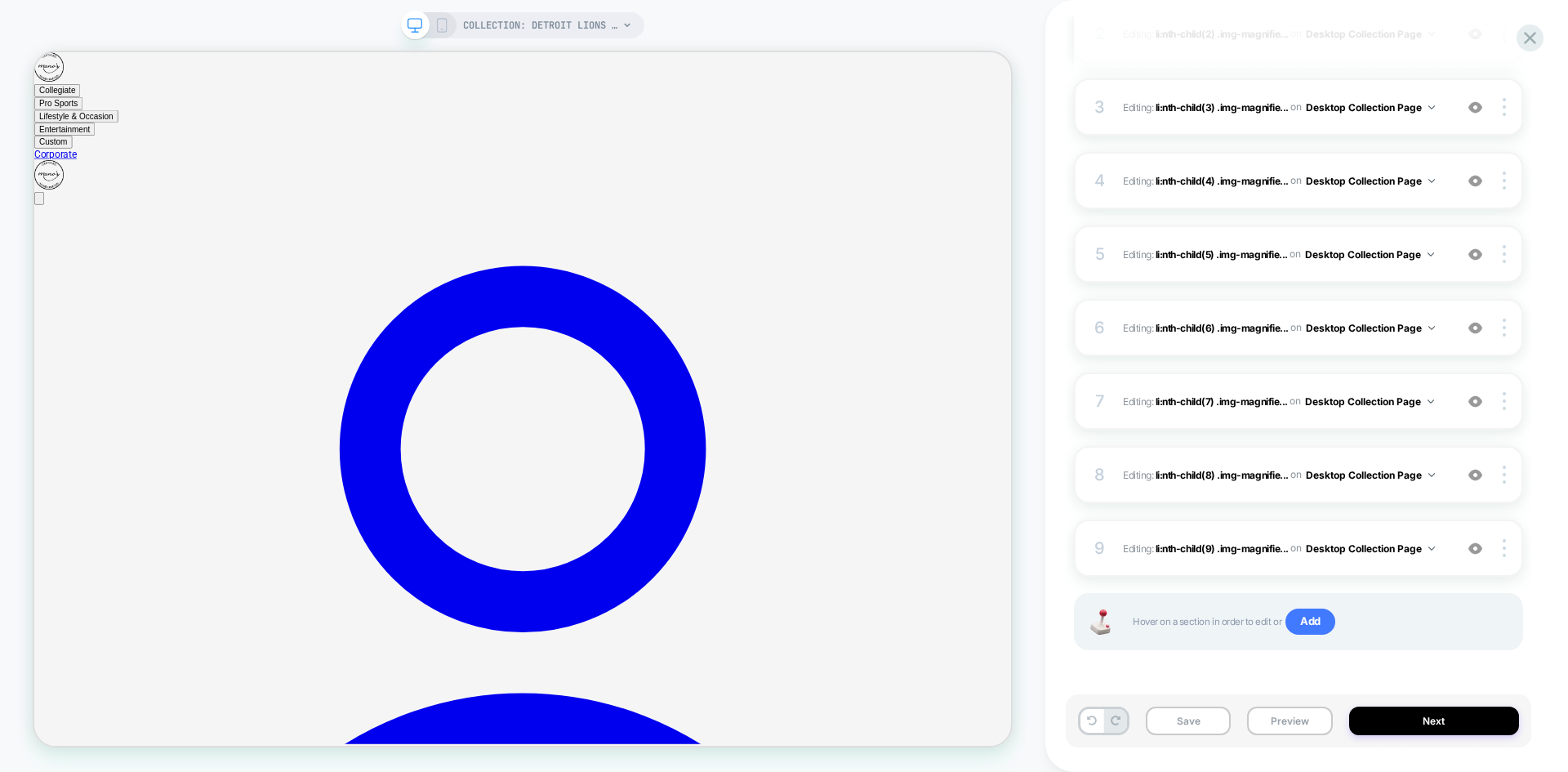
click at [1438, 602] on div "Hover on a section in order to edit or Add" at bounding box center [1298, 622] width 449 height 57
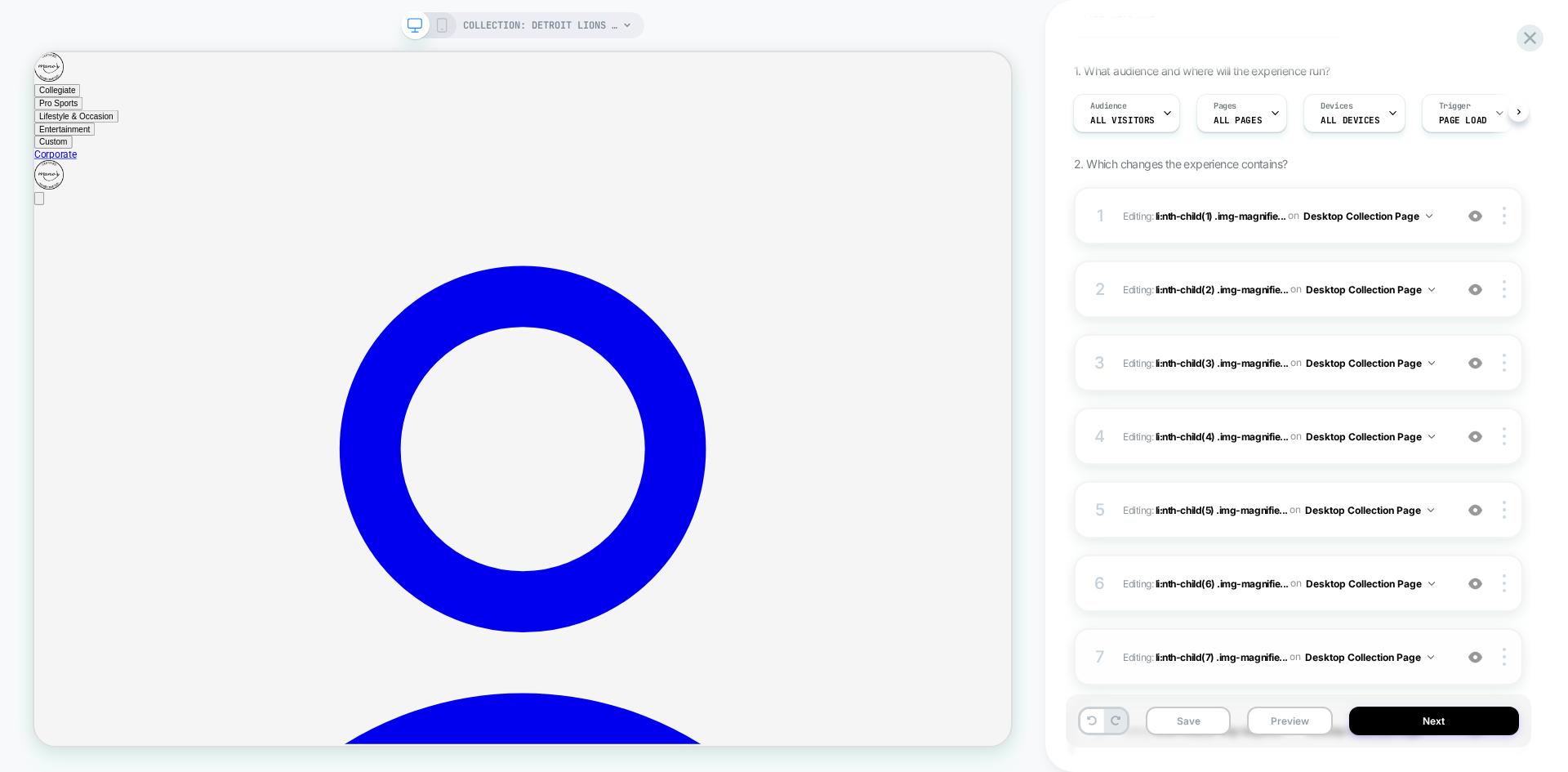
scroll to position [0, 0]
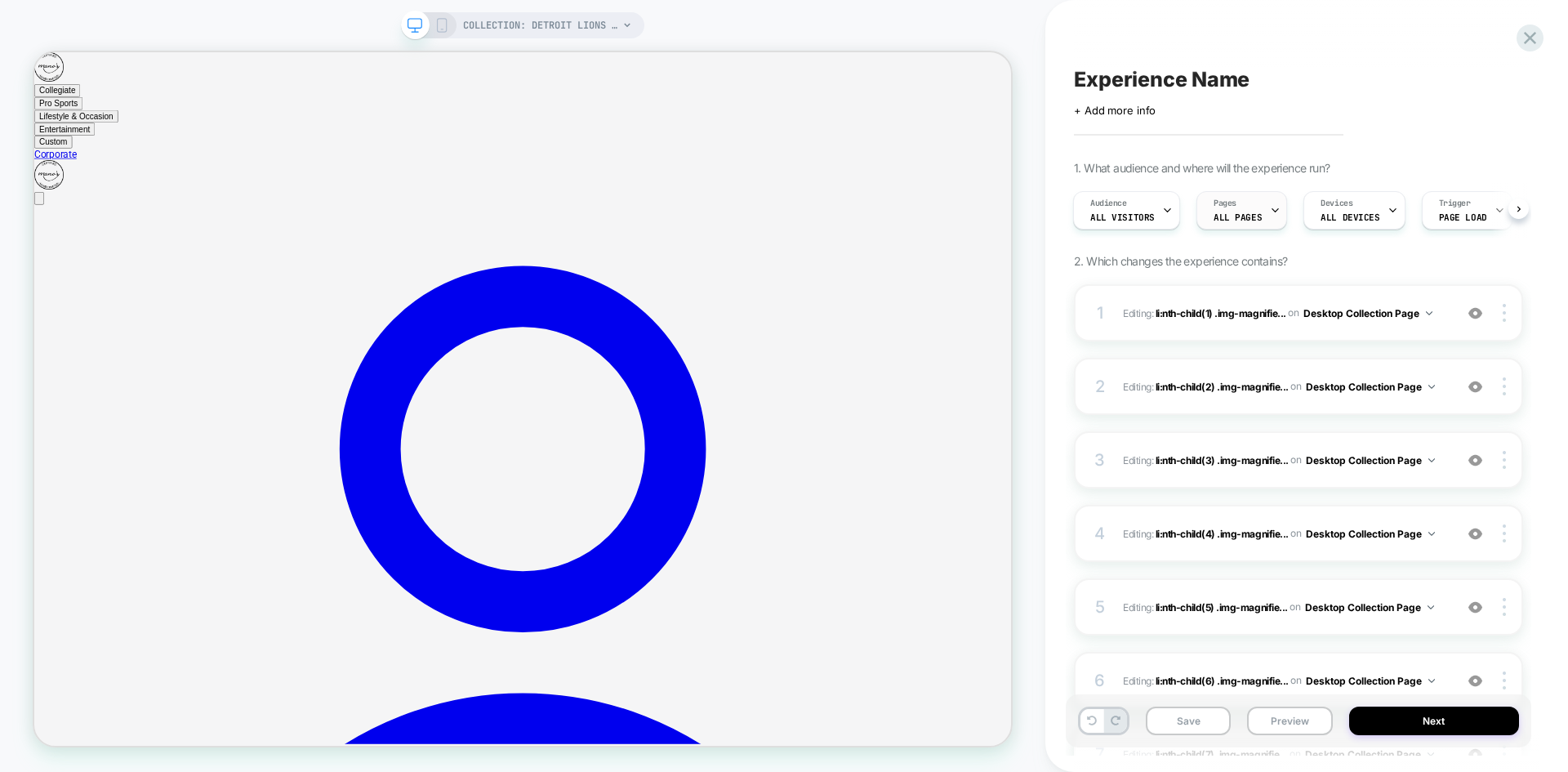
click at [1240, 214] on span "ALL PAGES" at bounding box center [1237, 217] width 48 height 11
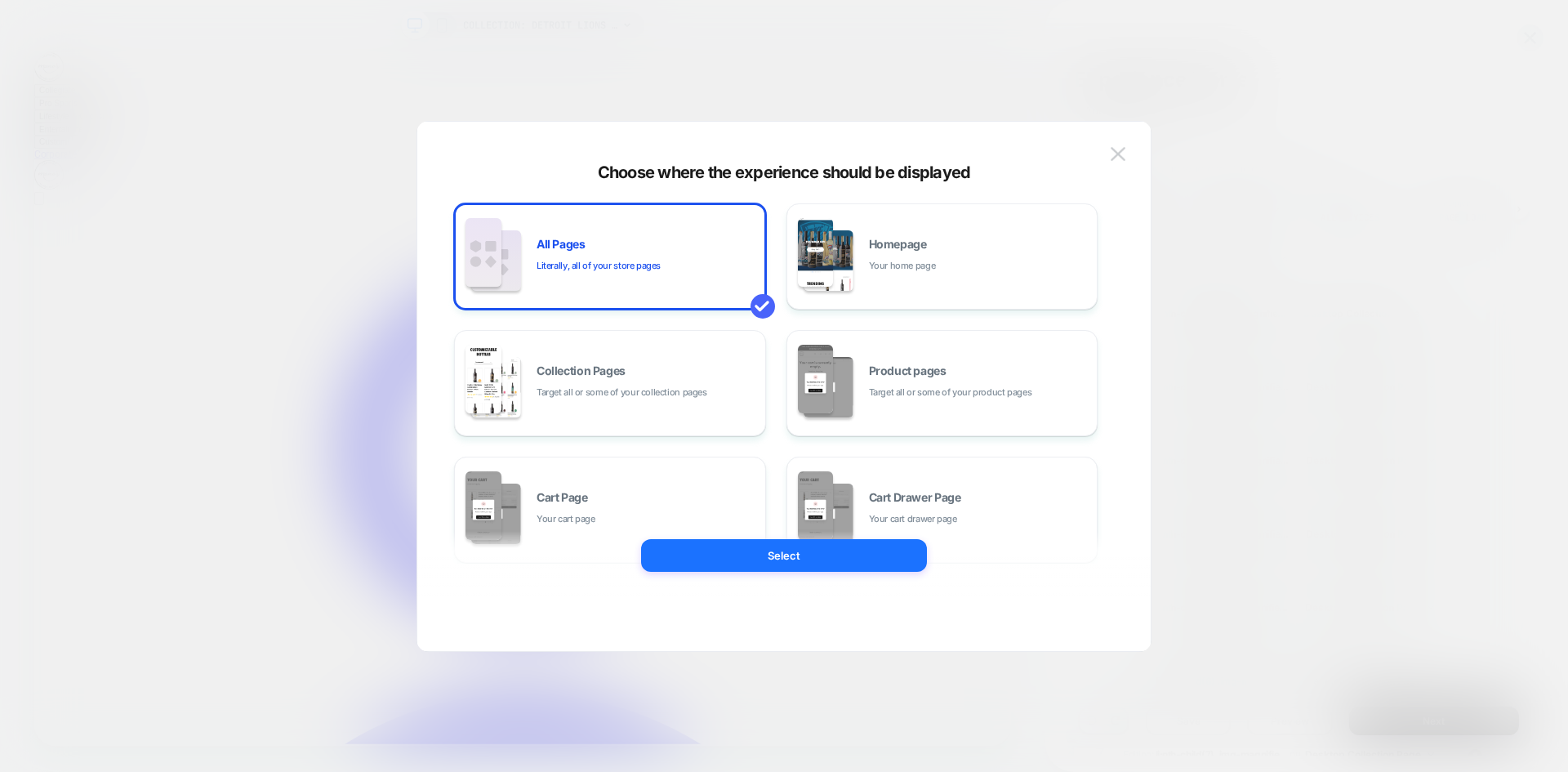
click at [1259, 190] on div at bounding box center [784, 386] width 1568 height 772
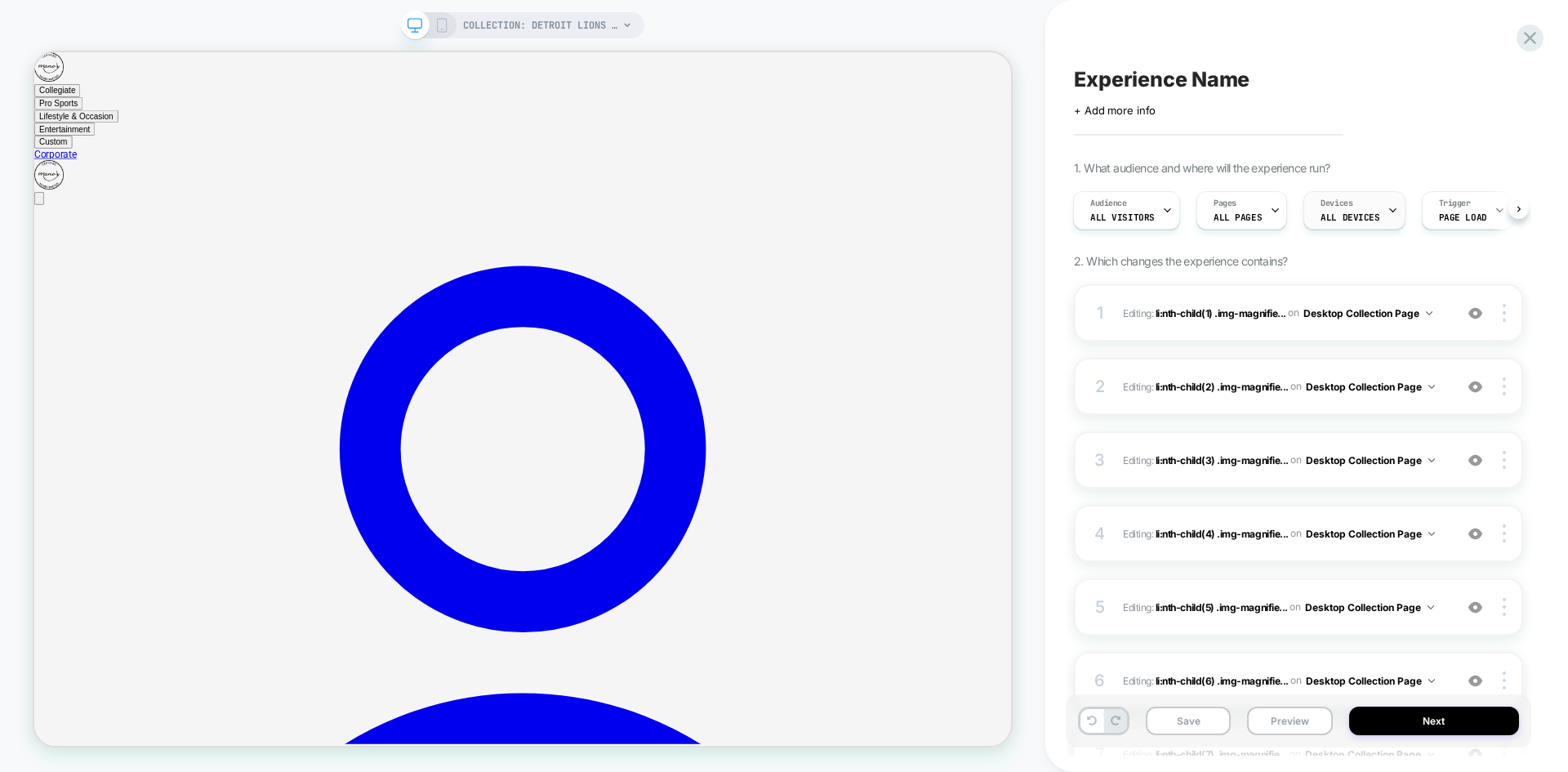
click at [1362, 208] on div "Devices ALL DEVICES" at bounding box center [1349, 211] width 91 height 37
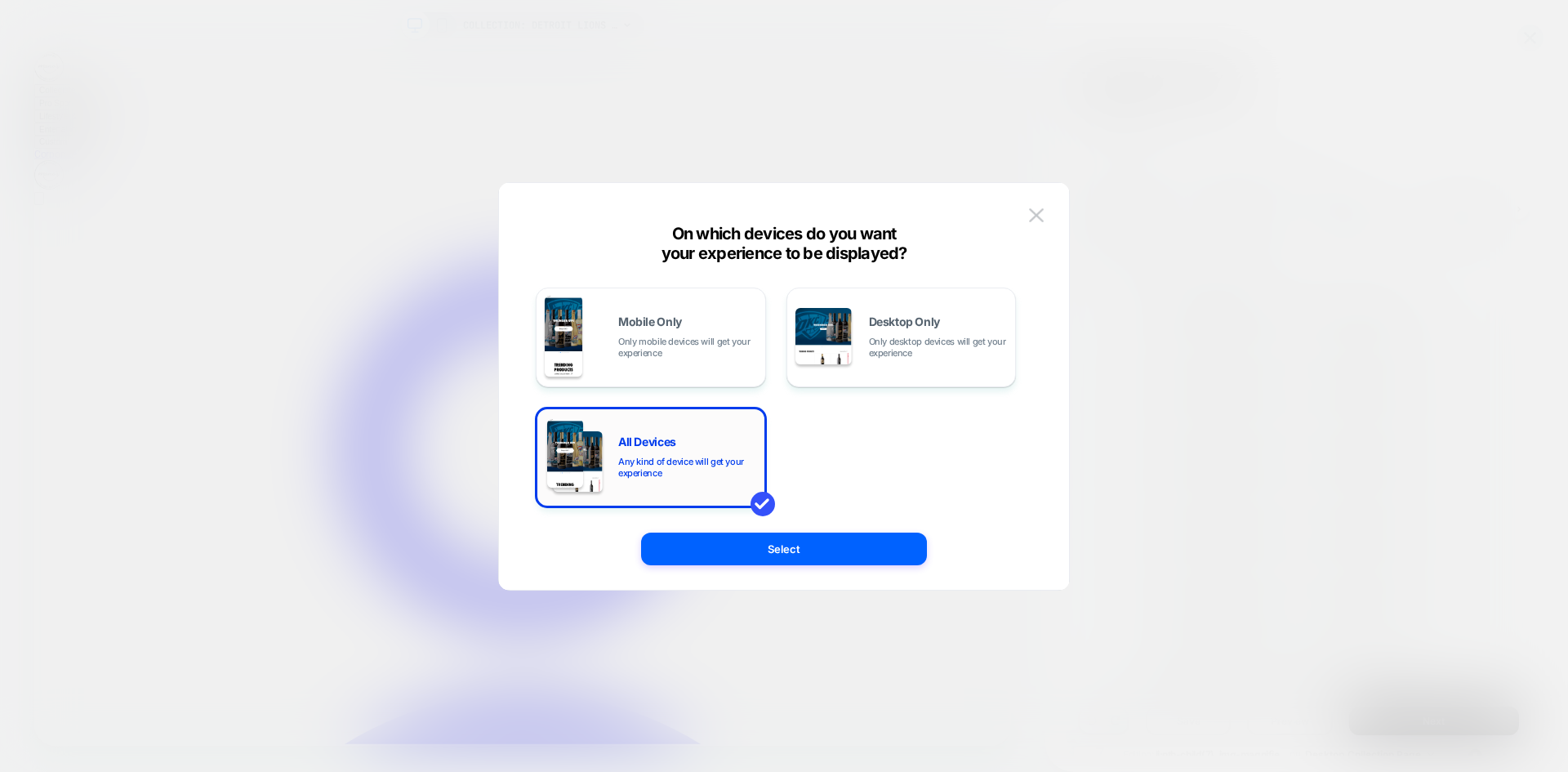
click at [647, 441] on span "All Devices" at bounding box center [647, 442] width 58 height 11
click at [765, 550] on button "Select" at bounding box center [784, 549] width 286 height 33
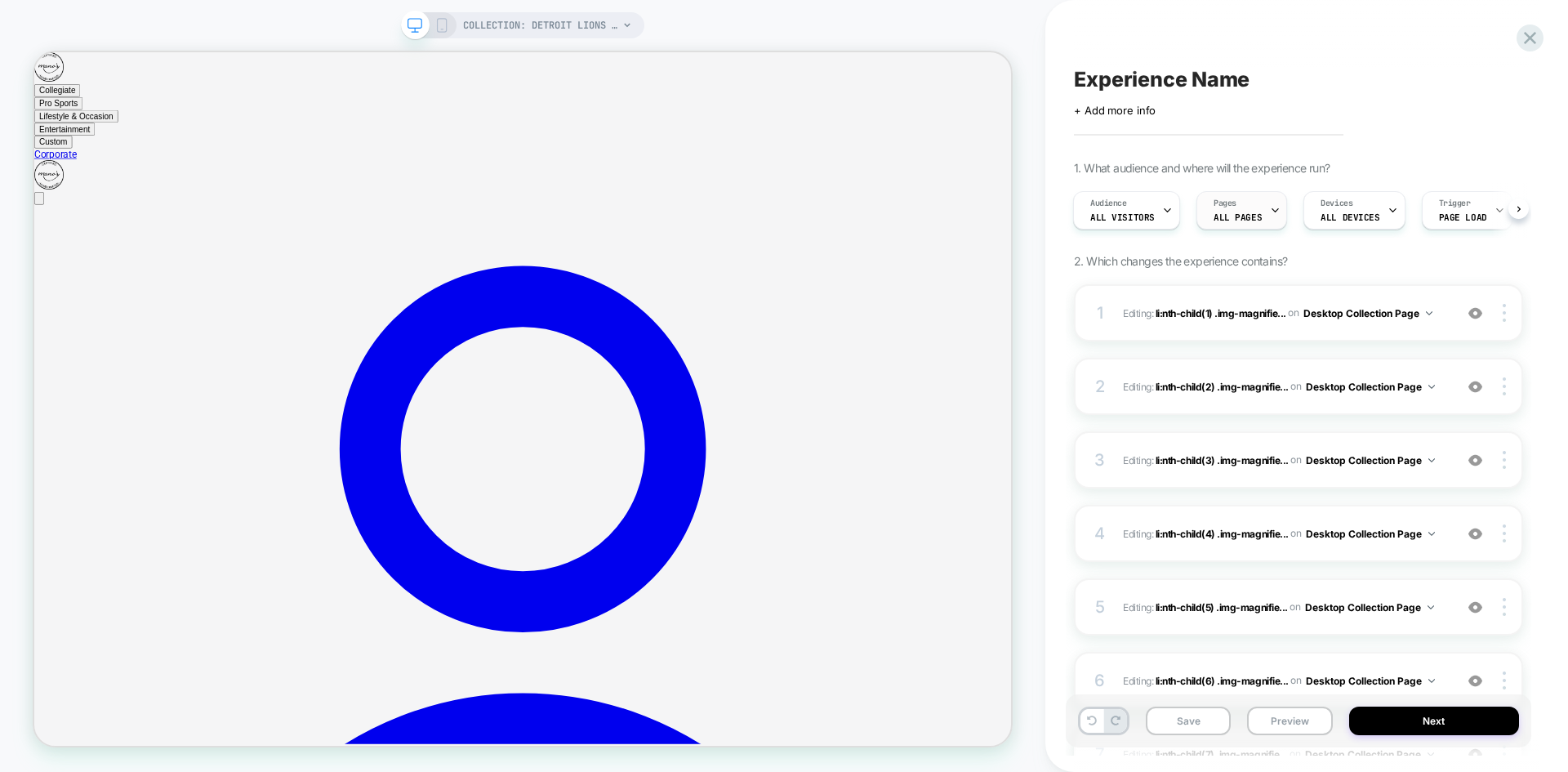
click at [1248, 207] on div "Pages ALL PAGES" at bounding box center [1237, 211] width 81 height 37
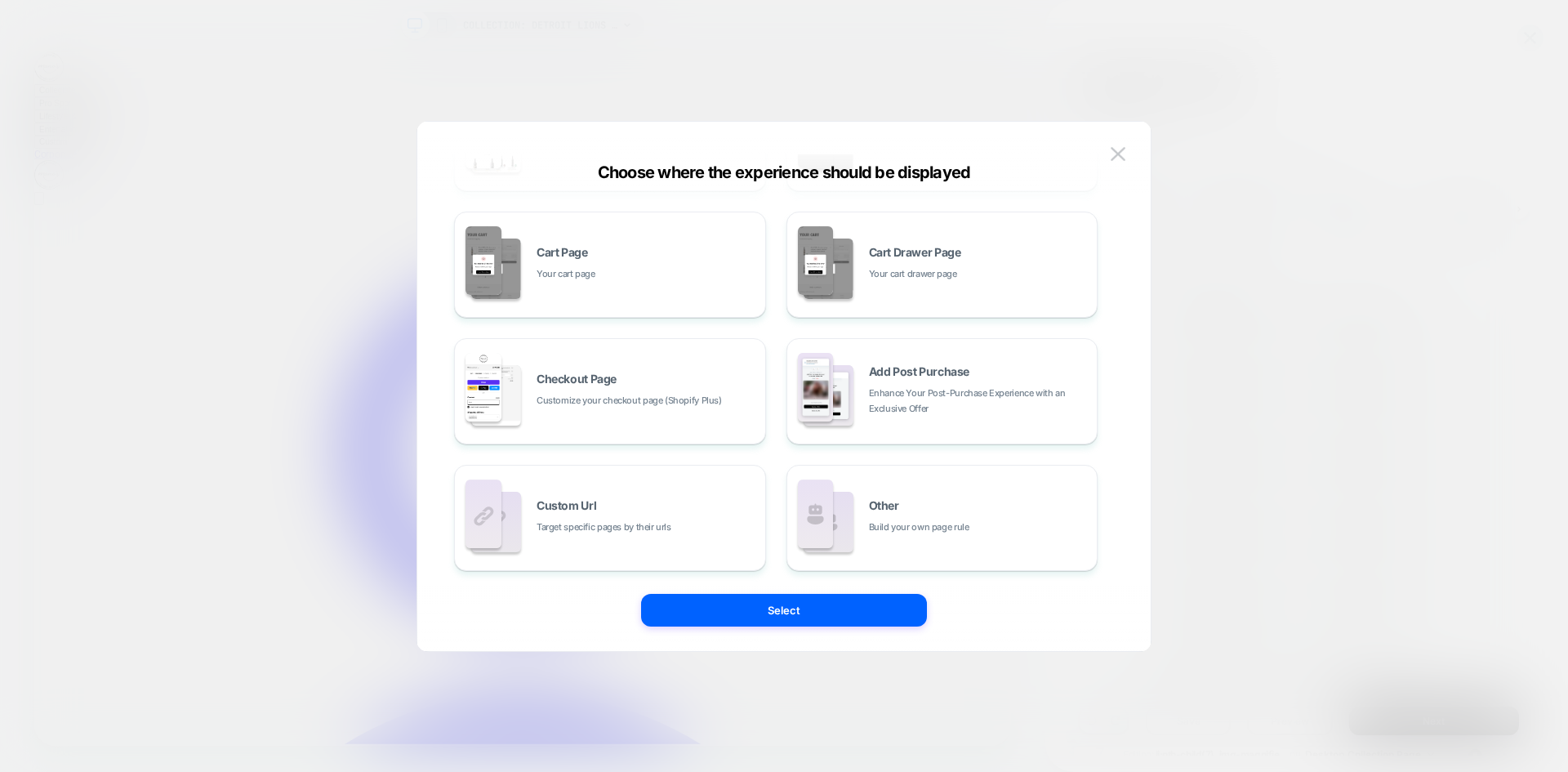
scroll to position [247, 0]
click at [1127, 144] on button at bounding box center [1117, 154] width 25 height 25
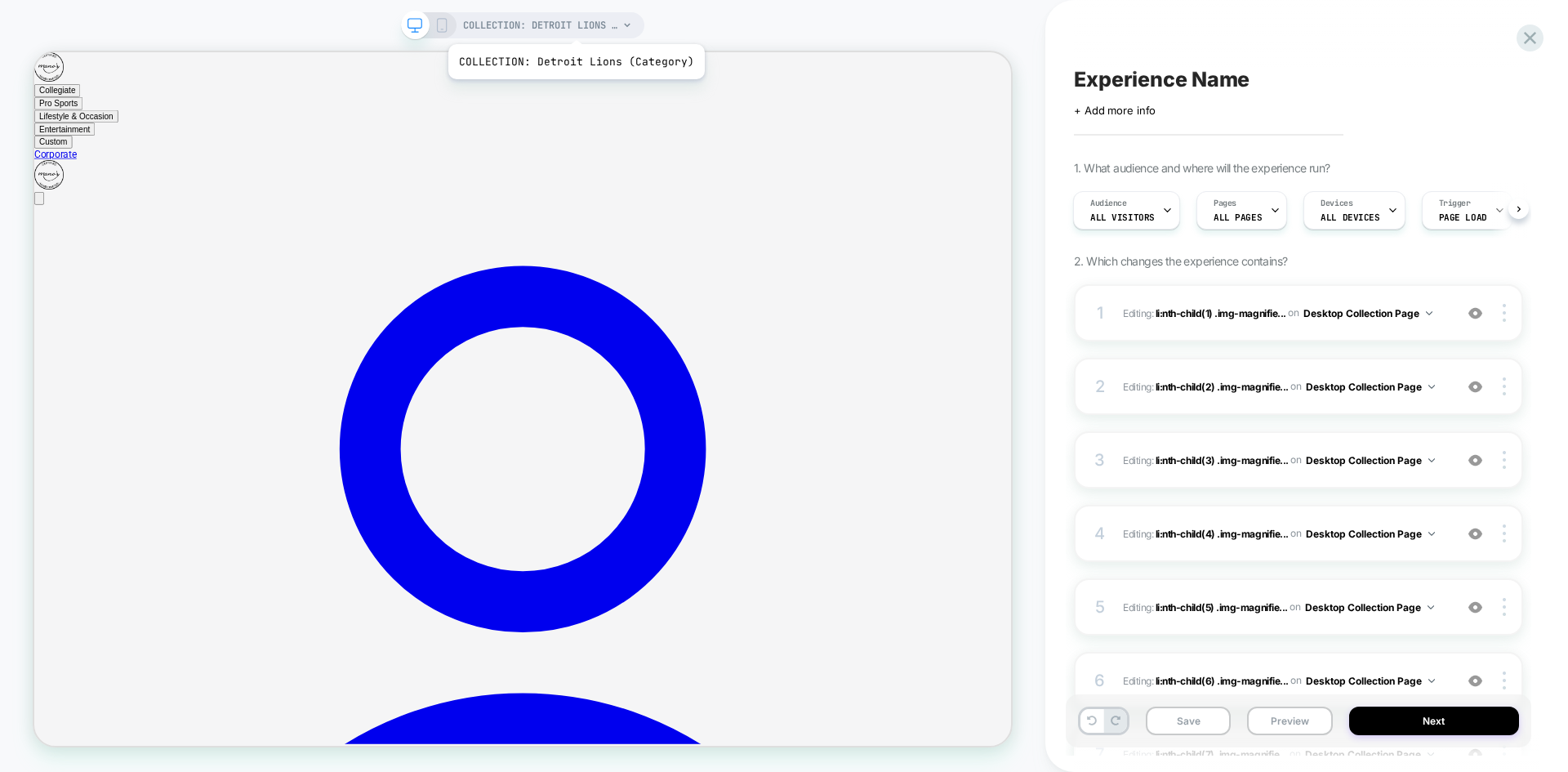
click at [573, 23] on span "COLLECTION: Detroit Lions (Category)" at bounding box center [540, 25] width 155 height 26
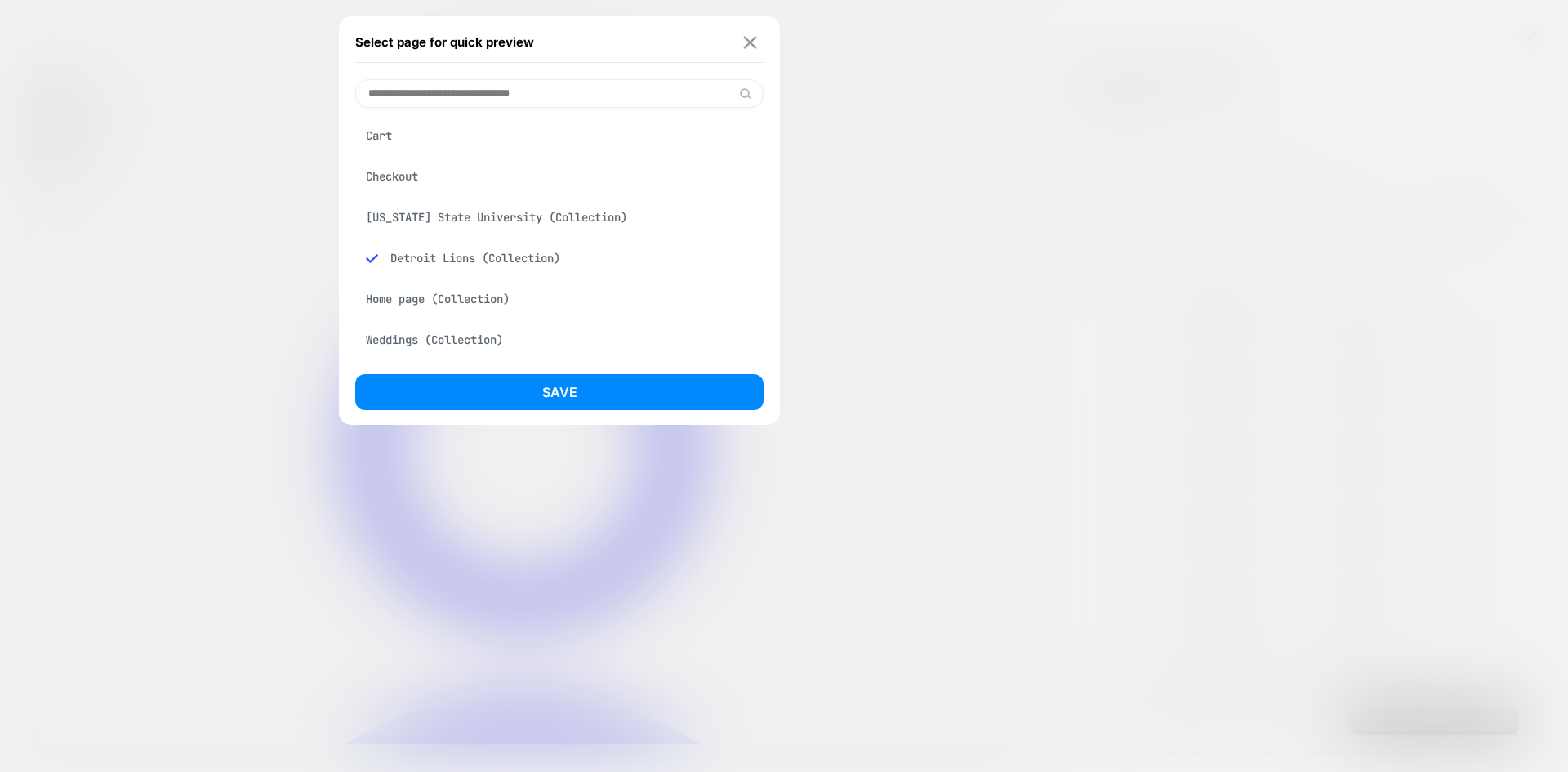
click at [748, 39] on img at bounding box center [750, 41] width 13 height 12
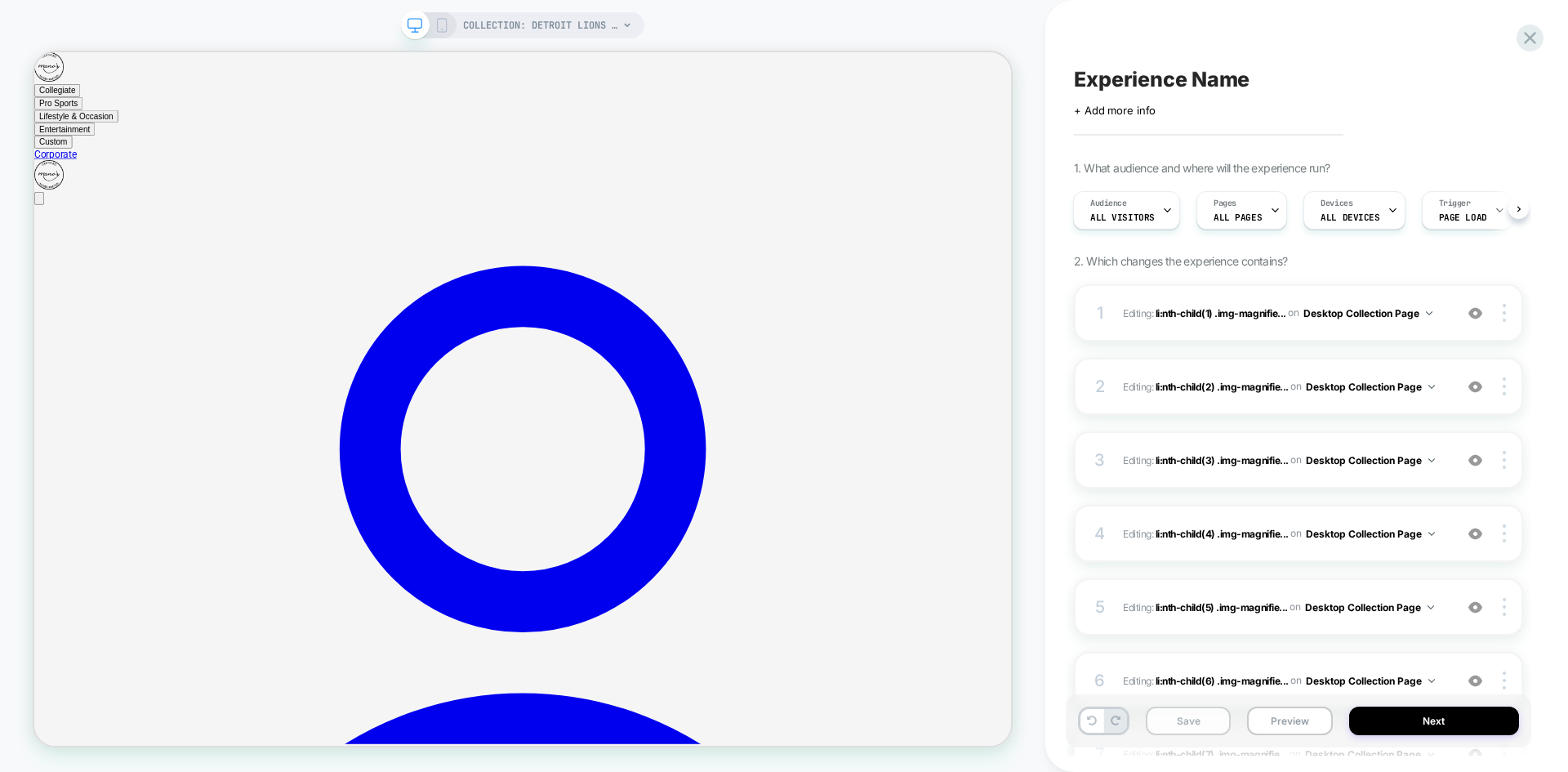
click at [1196, 722] on button "Save" at bounding box center [1188, 720] width 85 height 29
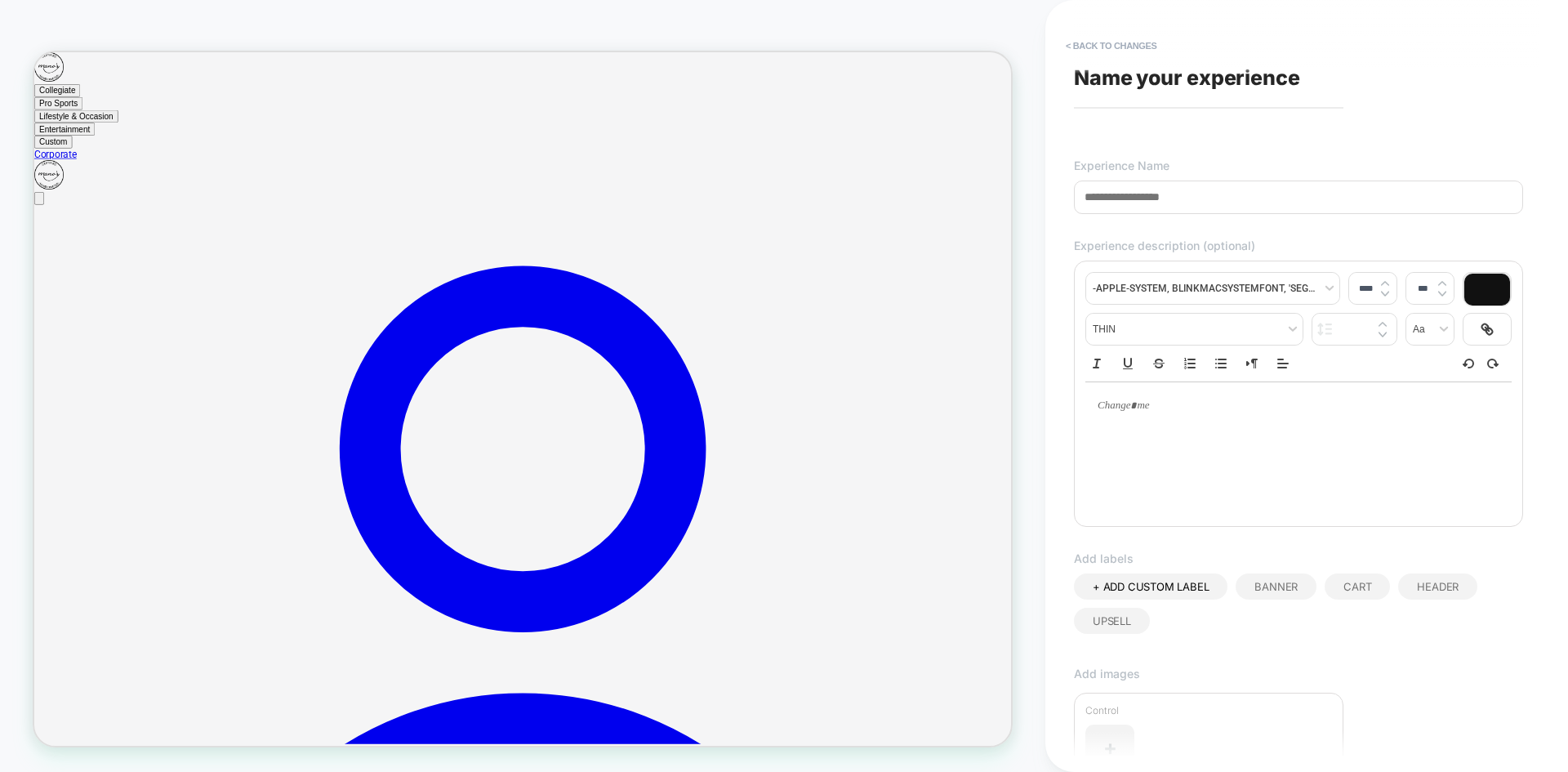
click at [1140, 198] on input at bounding box center [1298, 197] width 449 height 33
click at [1209, 200] on input "**********" at bounding box center [1298, 197] width 449 height 33
click at [1268, 157] on div "**********" at bounding box center [1299, 386] width 465 height 739
click at [1528, 201] on div "**********" at bounding box center [1299, 386] width 465 height 739
click at [1476, 198] on input "**********" at bounding box center [1298, 197] width 449 height 33
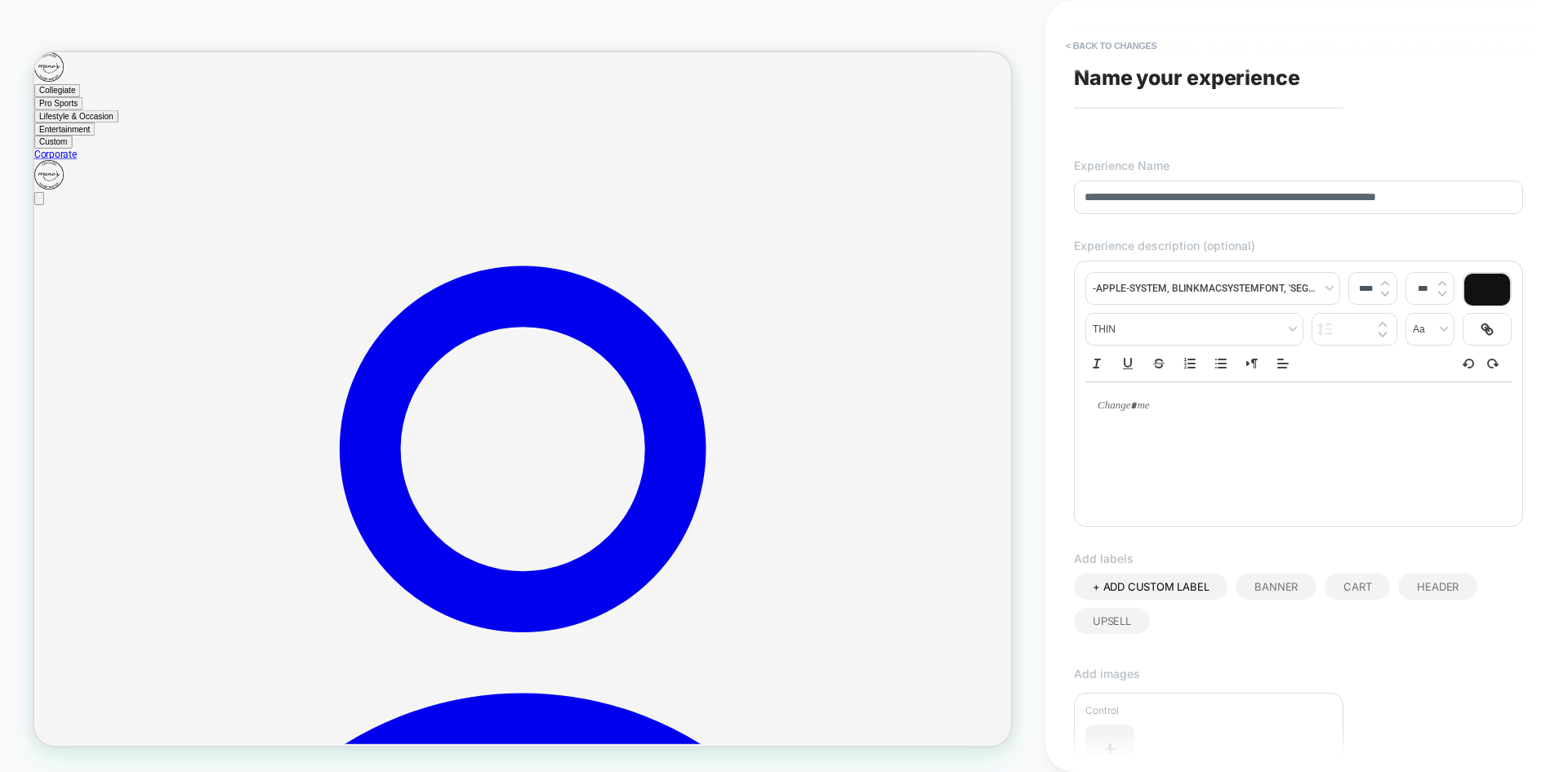
type input "**********"
click at [1543, 120] on div "**********" at bounding box center [1306, 386] width 522 height 772
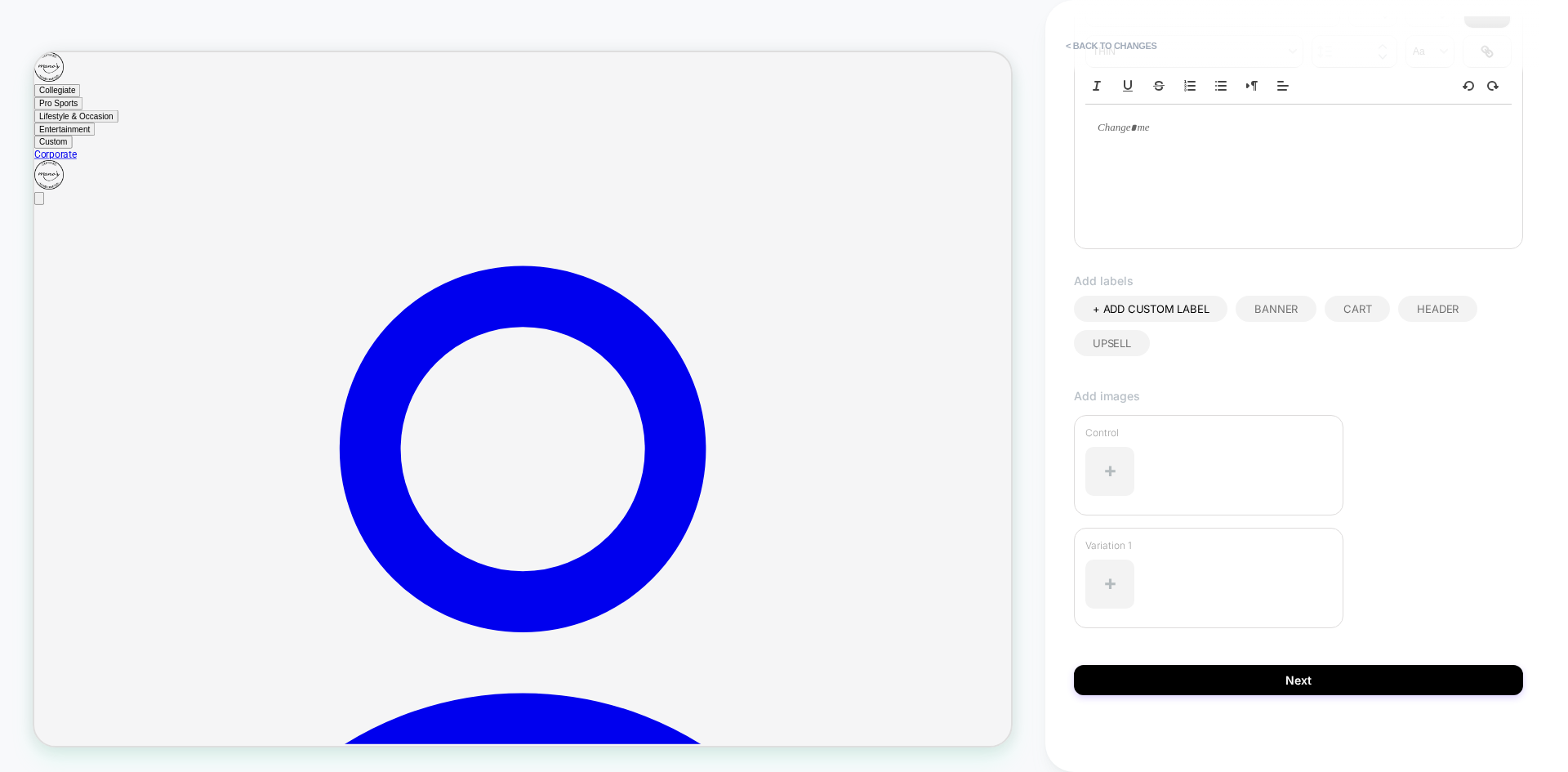
scroll to position [282, 0]
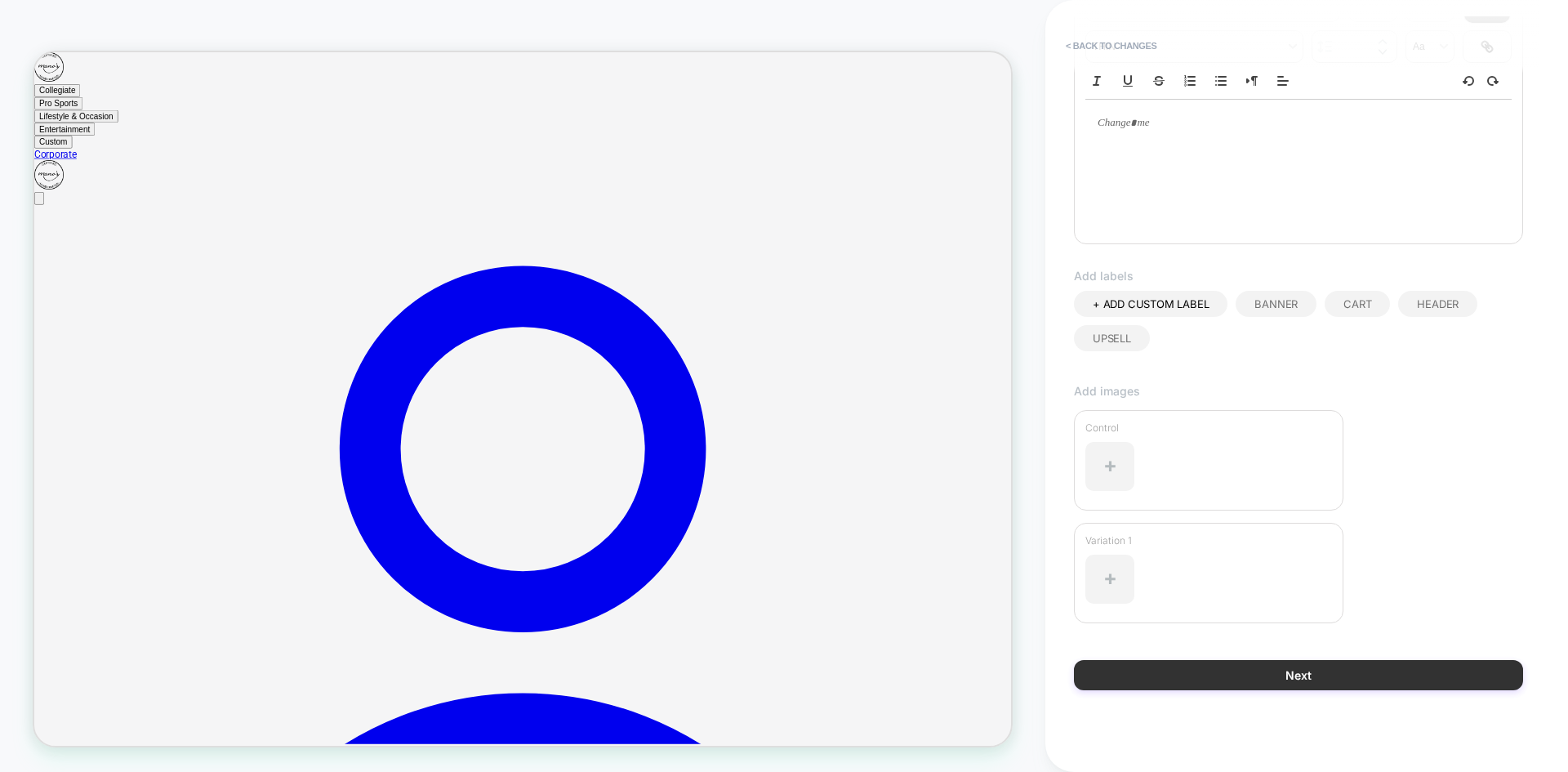
click at [1271, 672] on button "Next" at bounding box center [1298, 674] width 449 height 30
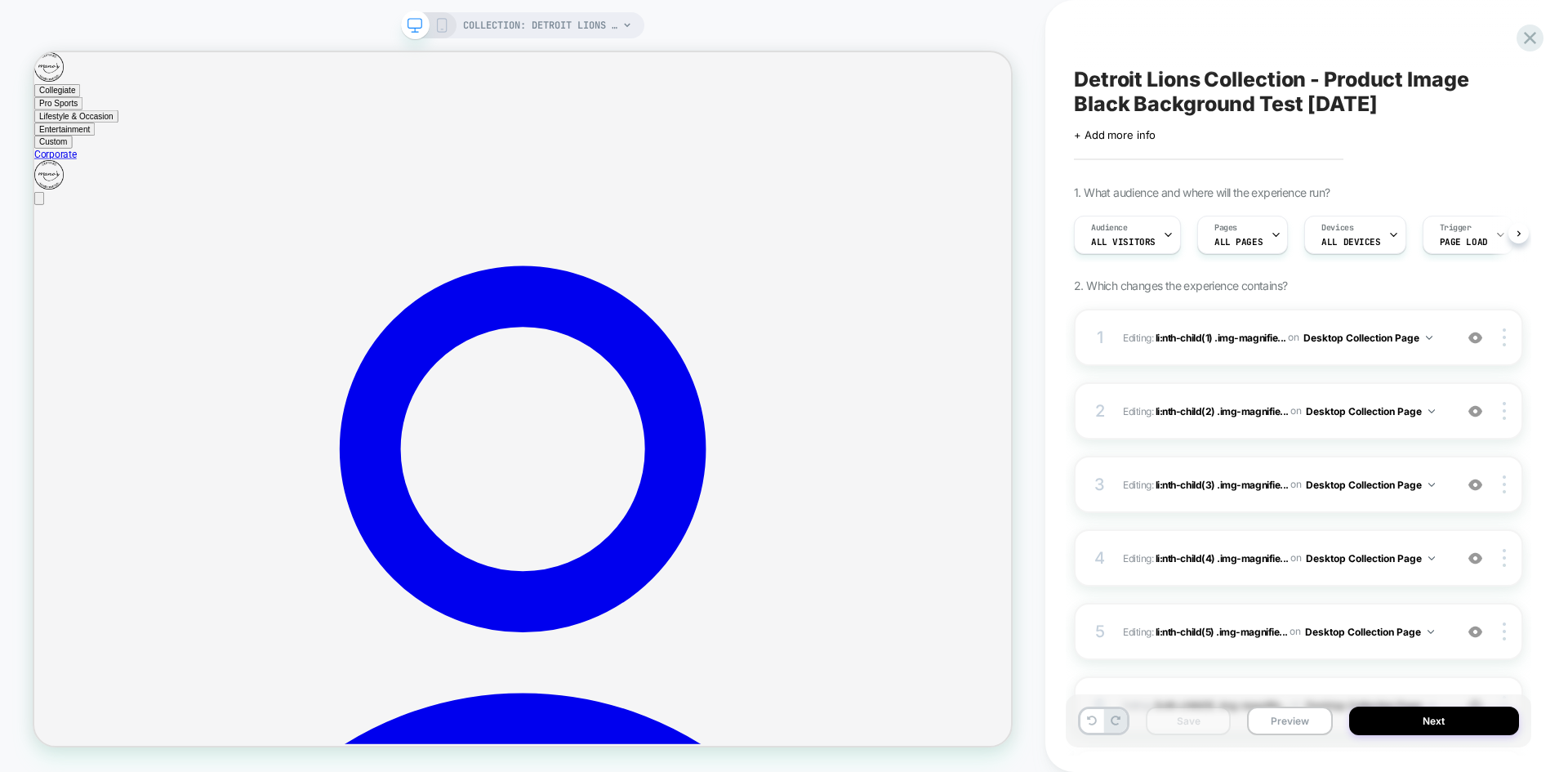
scroll to position [0, 1]
click at [1506, 336] on div at bounding box center [1506, 338] width 31 height 18
click at [1298, 275] on div "1. What audience and where will the experience run? Audience All Visitors Pages…" at bounding box center [1298, 628] width 449 height 883
click at [1371, 338] on button "Desktop Collection Page" at bounding box center [1368, 338] width 129 height 20
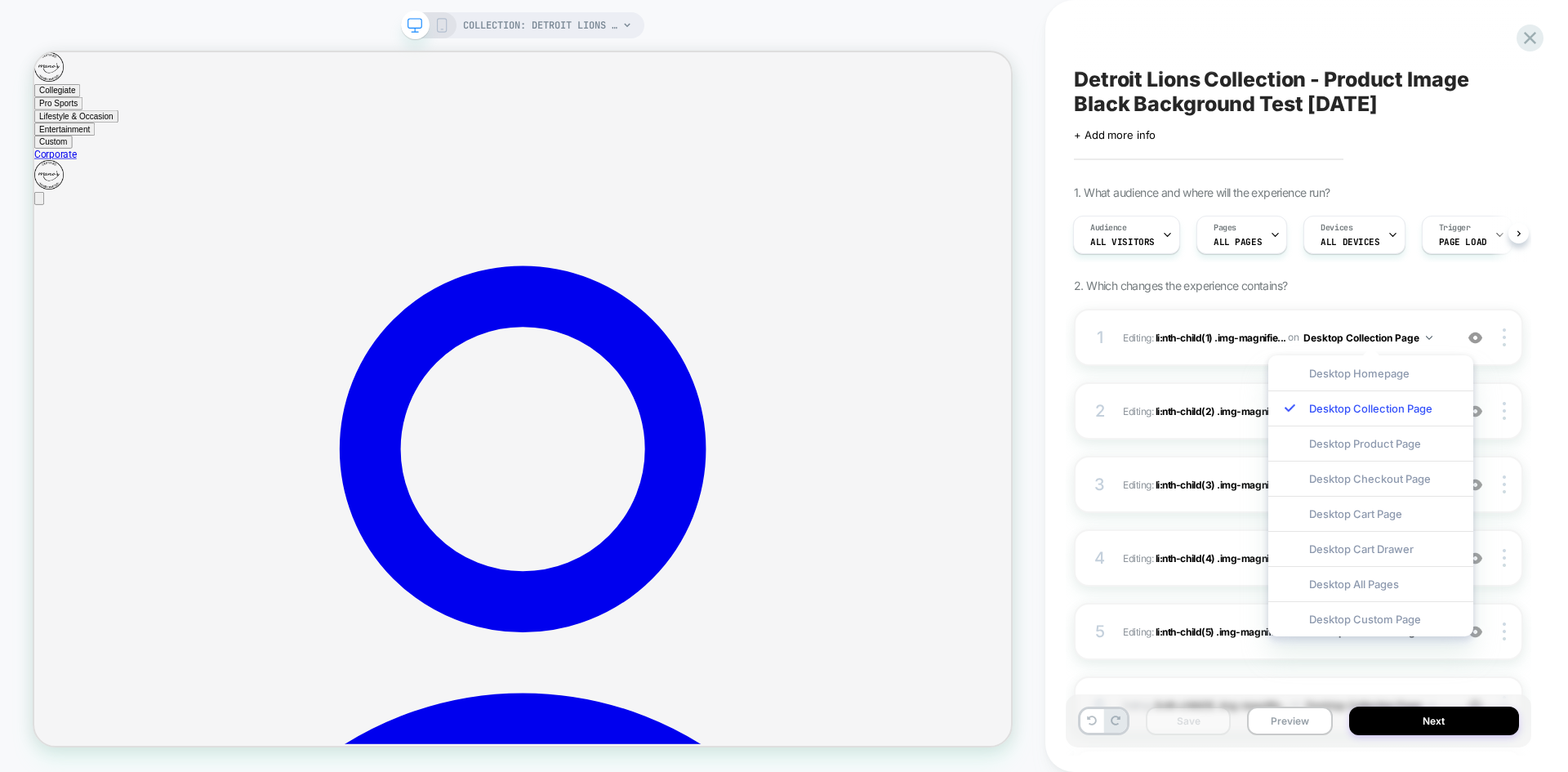
click at [1391, 289] on div "1. What audience and where will the experience run? Audience All Visitors Pages…" at bounding box center [1298, 628] width 449 height 883
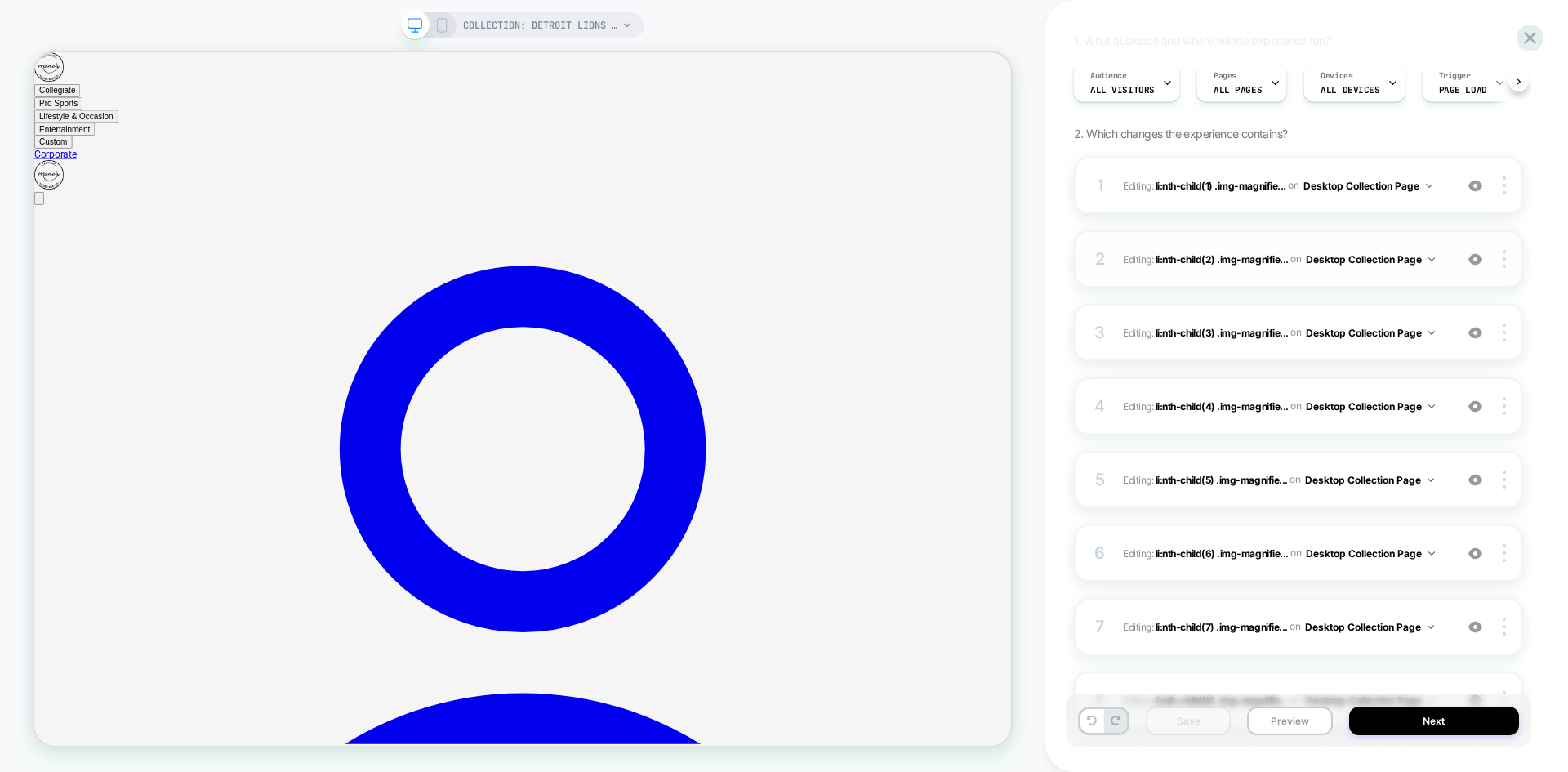
scroll to position [164, 0]
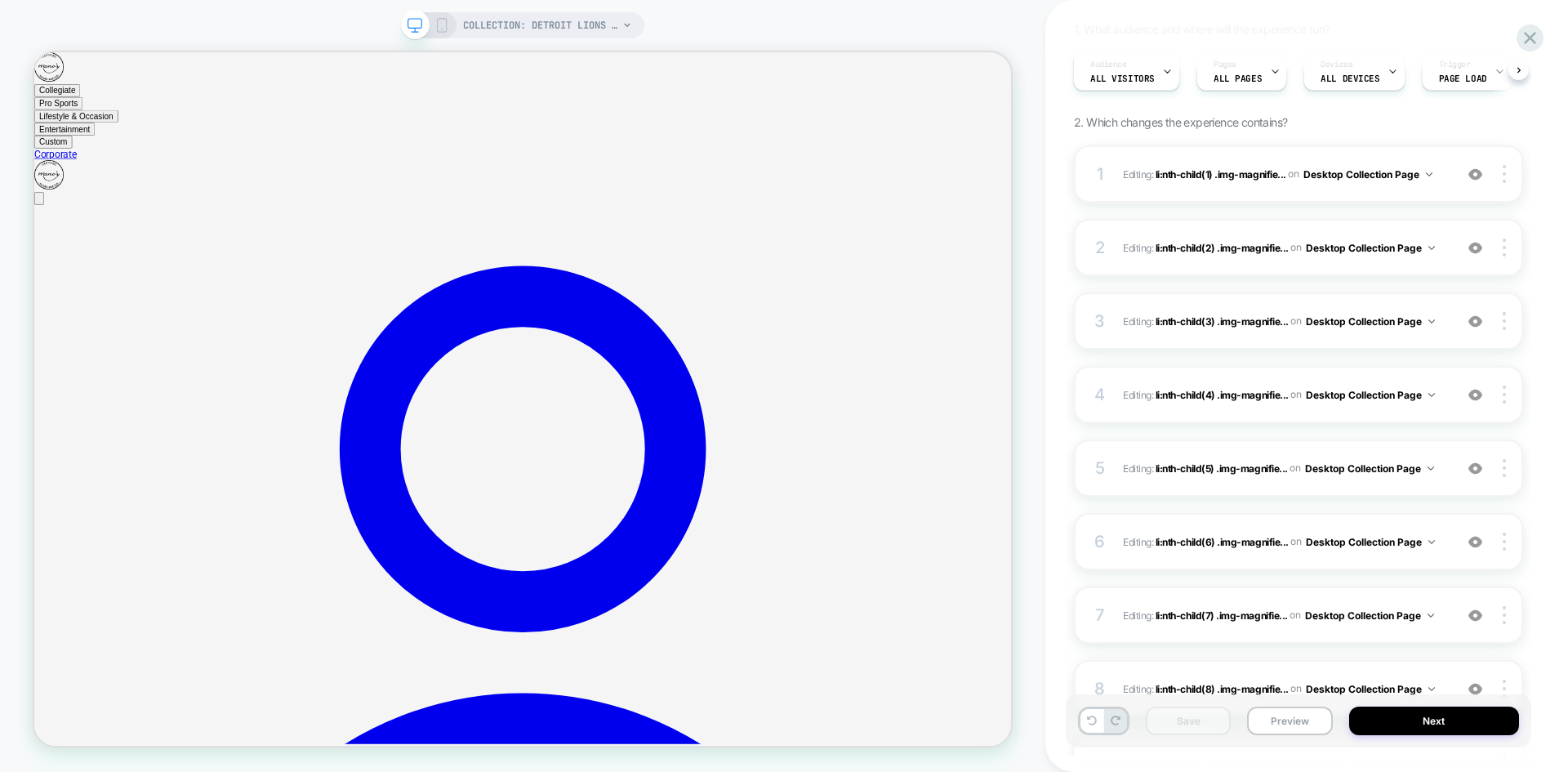
click at [445, 29] on icon at bounding box center [441, 26] width 15 height 15
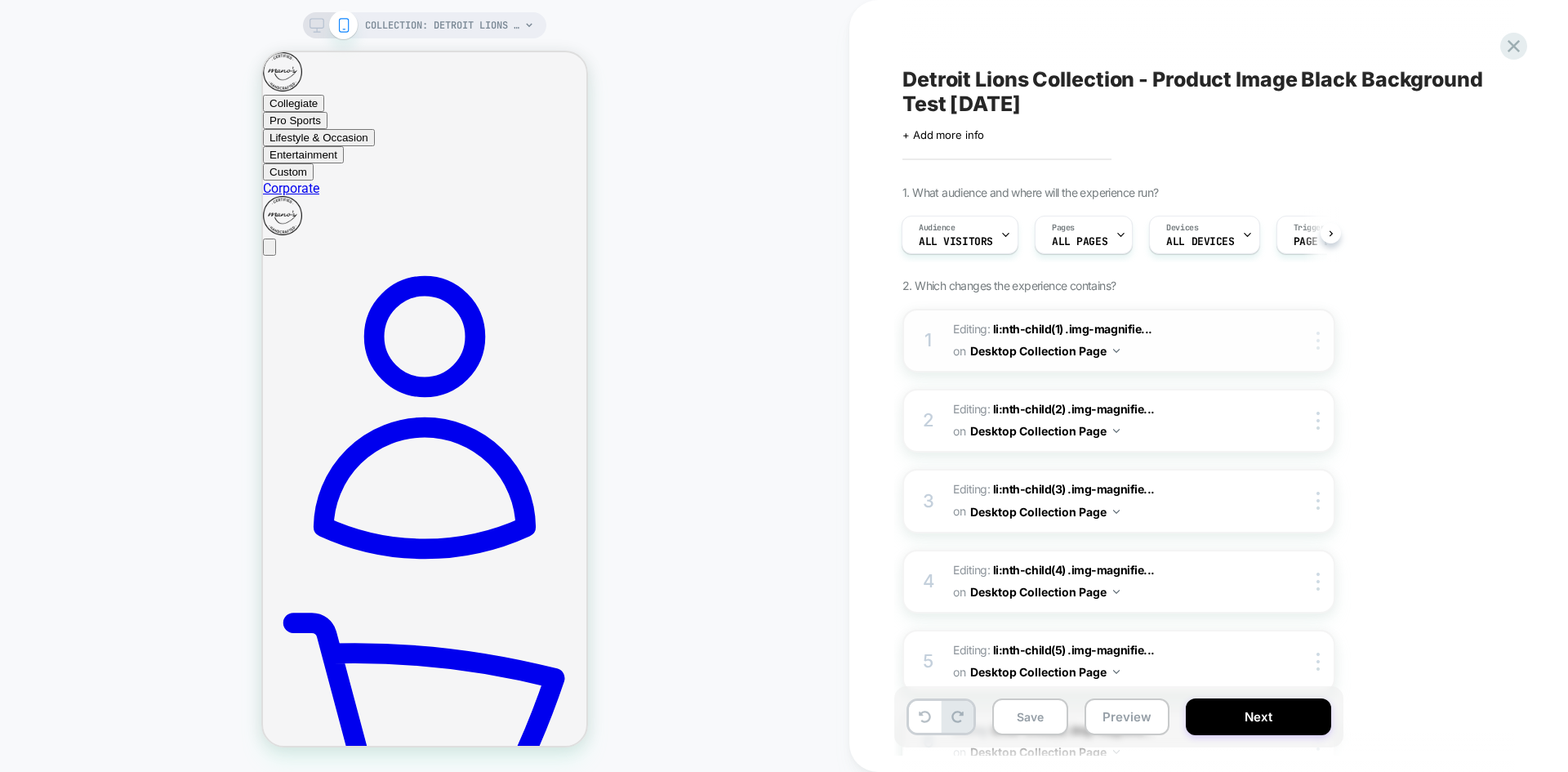
click at [1320, 340] on img at bounding box center [1318, 340] width 4 height 18
click at [1319, 340] on img at bounding box center [1318, 340] width 4 height 18
click at [1097, 356] on button "Desktop Collection Page" at bounding box center [1045, 351] width 149 height 24
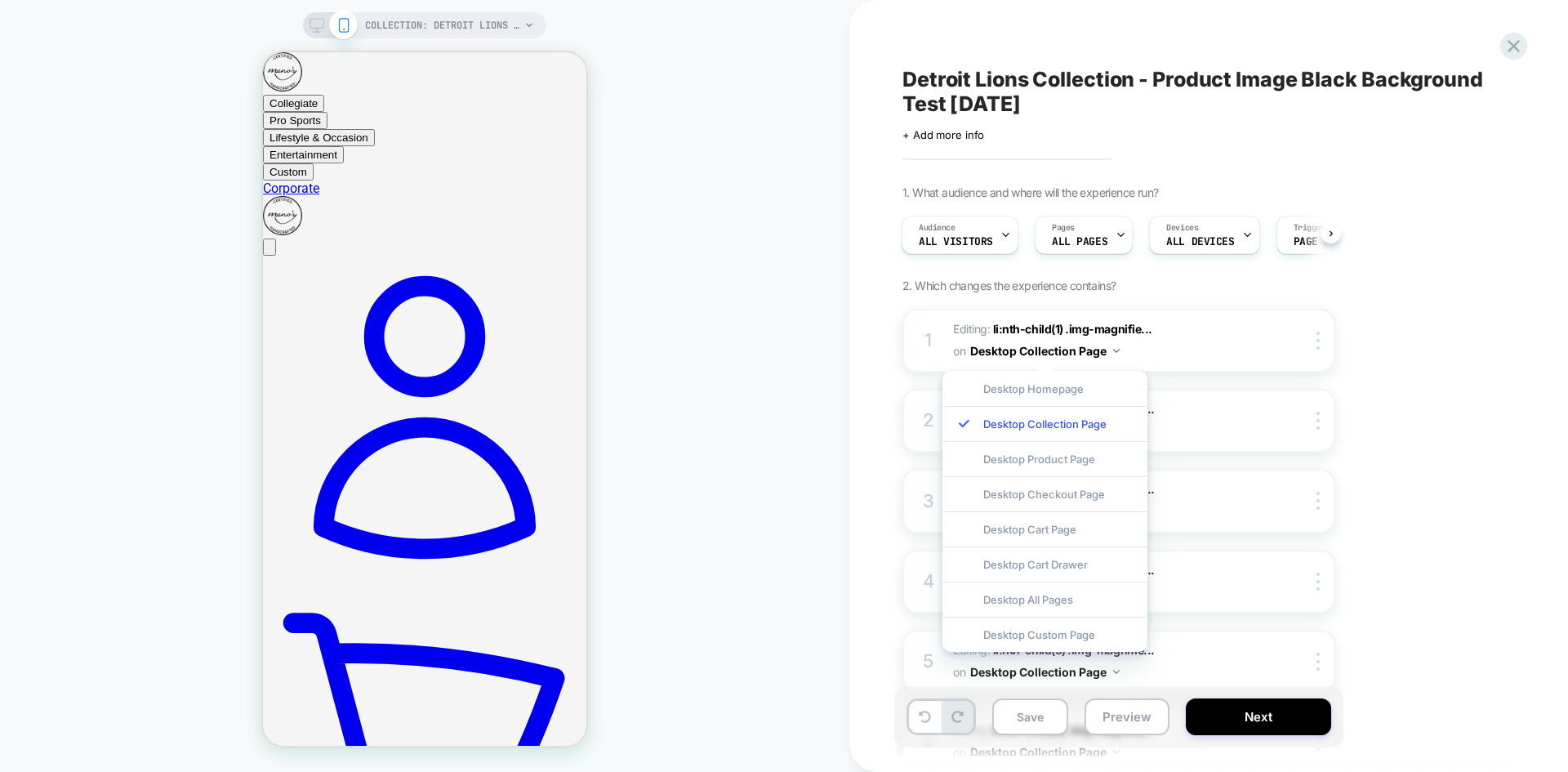
click at [1436, 385] on div "1. What audience and where will the experience run? Audience All Visitors Pages…" at bounding box center [1200, 657] width 596 height 943
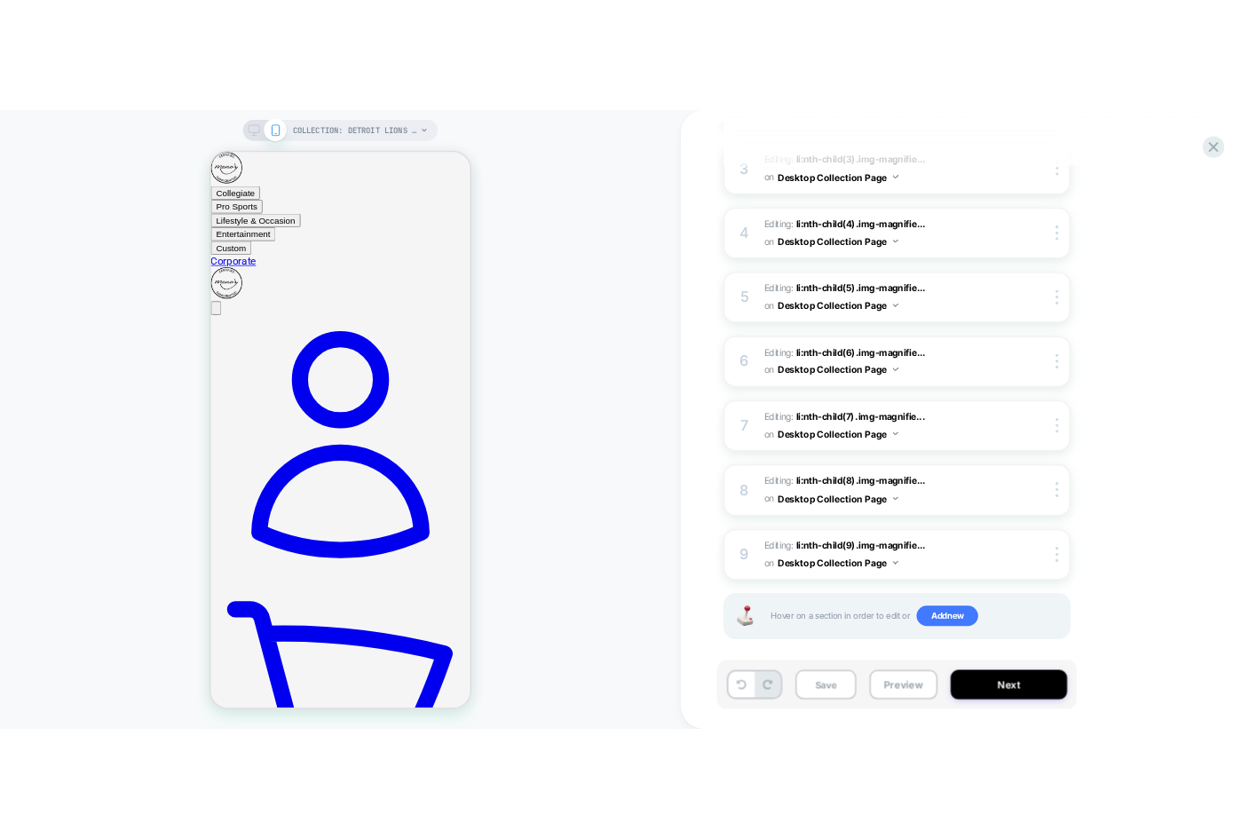
scroll to position [476, 0]
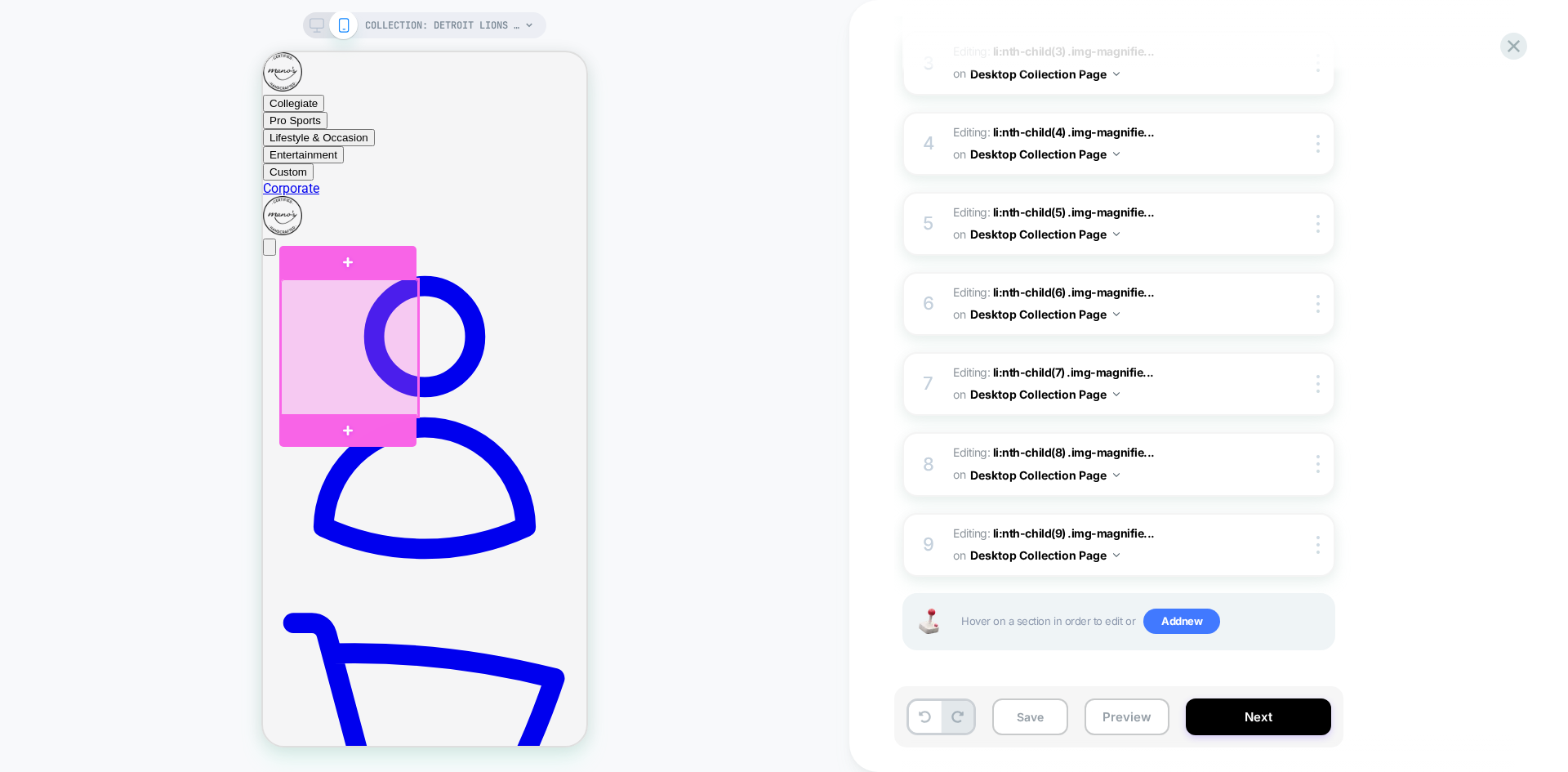
click at [350, 320] on div at bounding box center [349, 348] width 137 height 137
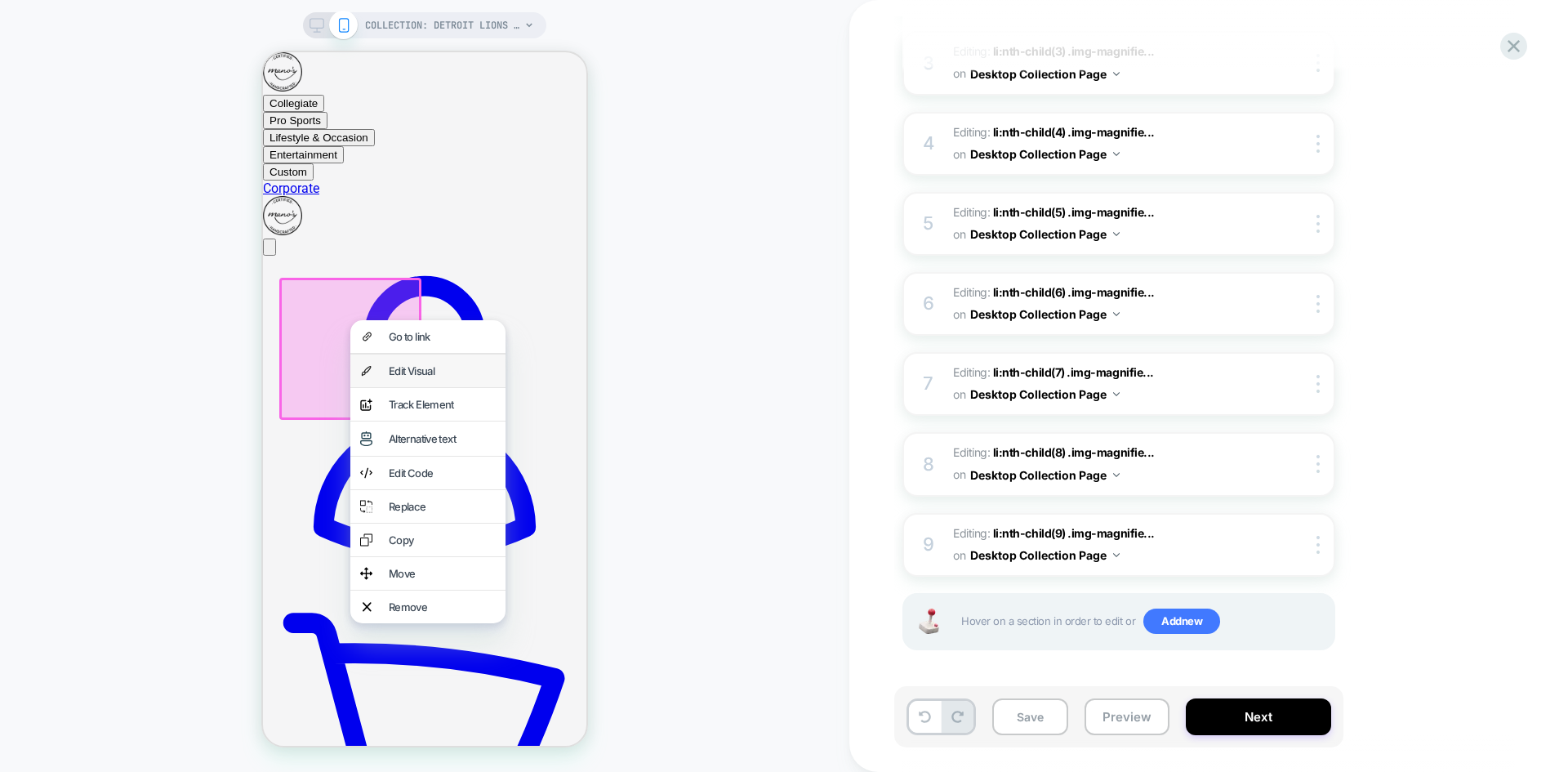
click at [400, 374] on div "Edit Visual" at bounding box center [442, 371] width 107 height 13
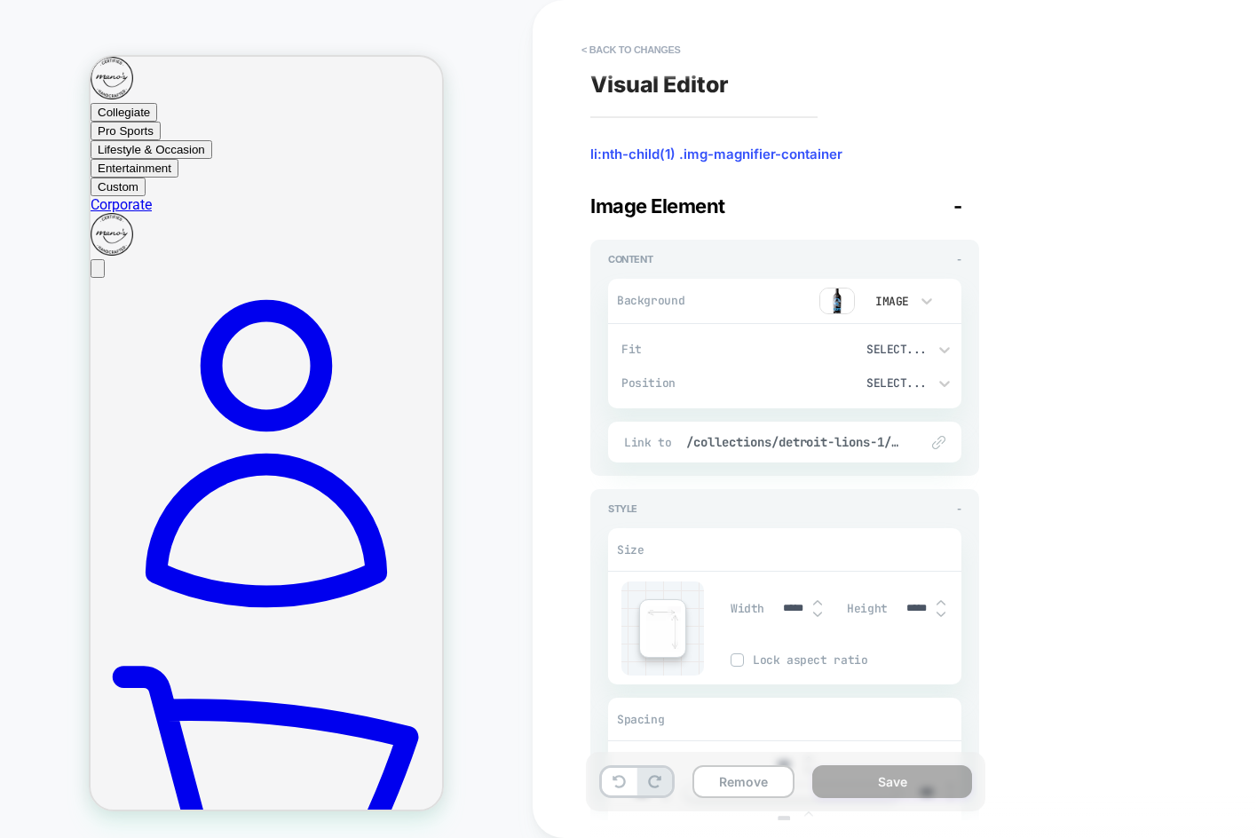
click at [831, 305] on img at bounding box center [837, 301] width 36 height 27
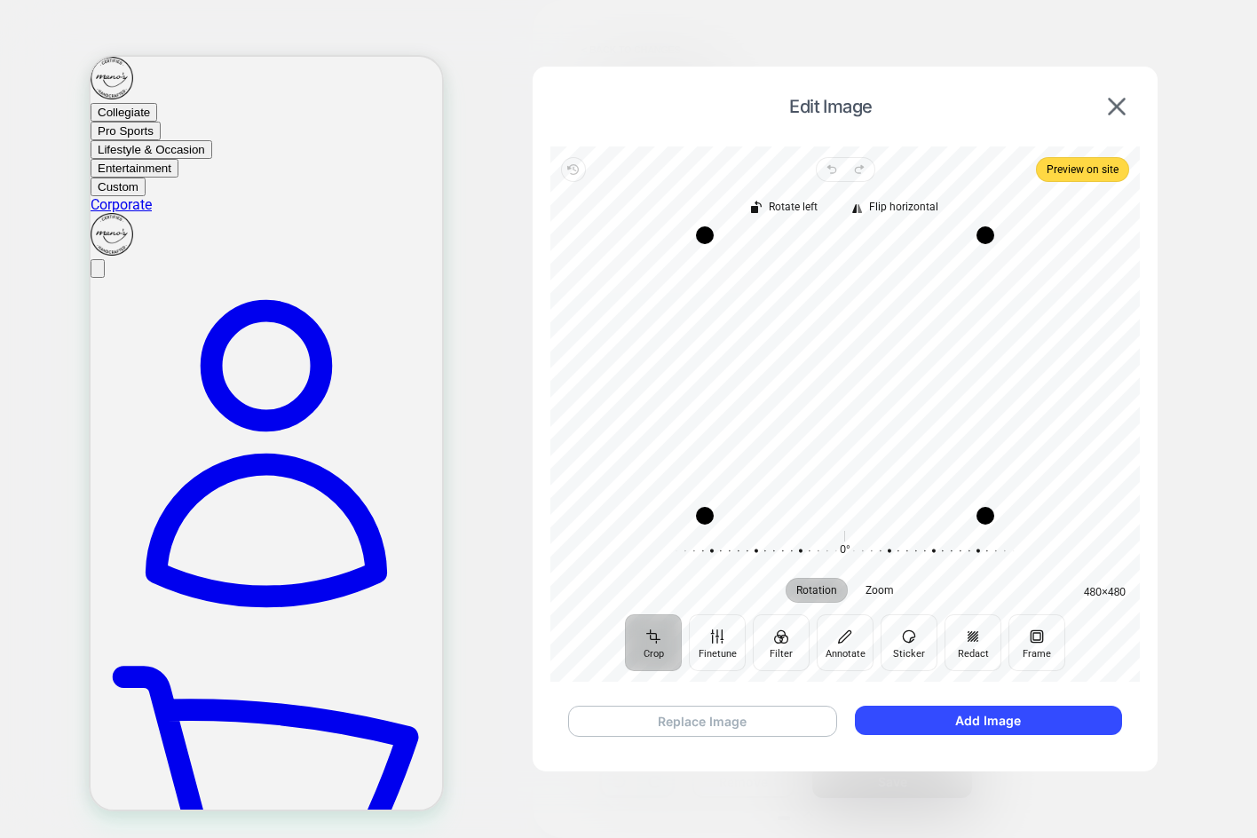
click at [730, 719] on button "Replace Image" at bounding box center [702, 721] width 269 height 31
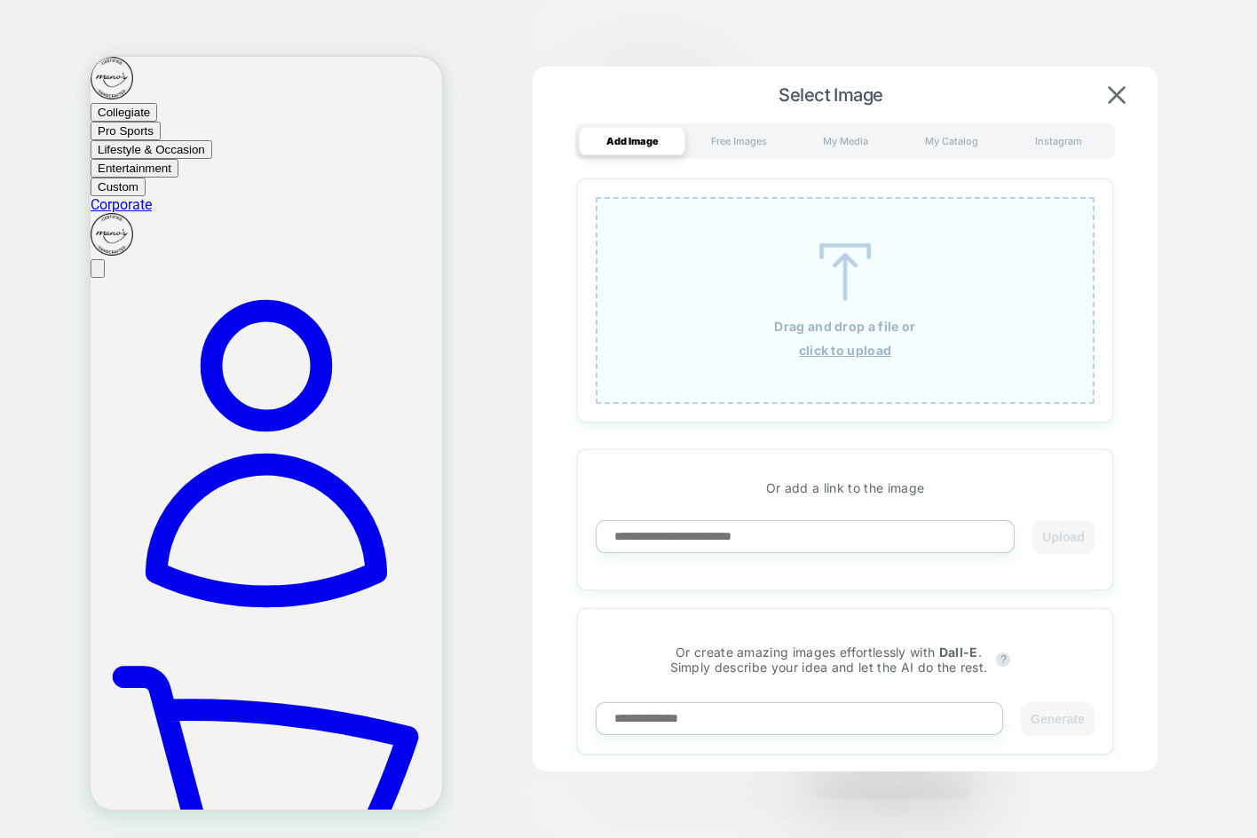
click at [872, 546] on input at bounding box center [805, 536] width 419 height 33
paste input "**********"
type input "**********"
click at [1044, 541] on button "Upload" at bounding box center [1062, 537] width 61 height 34
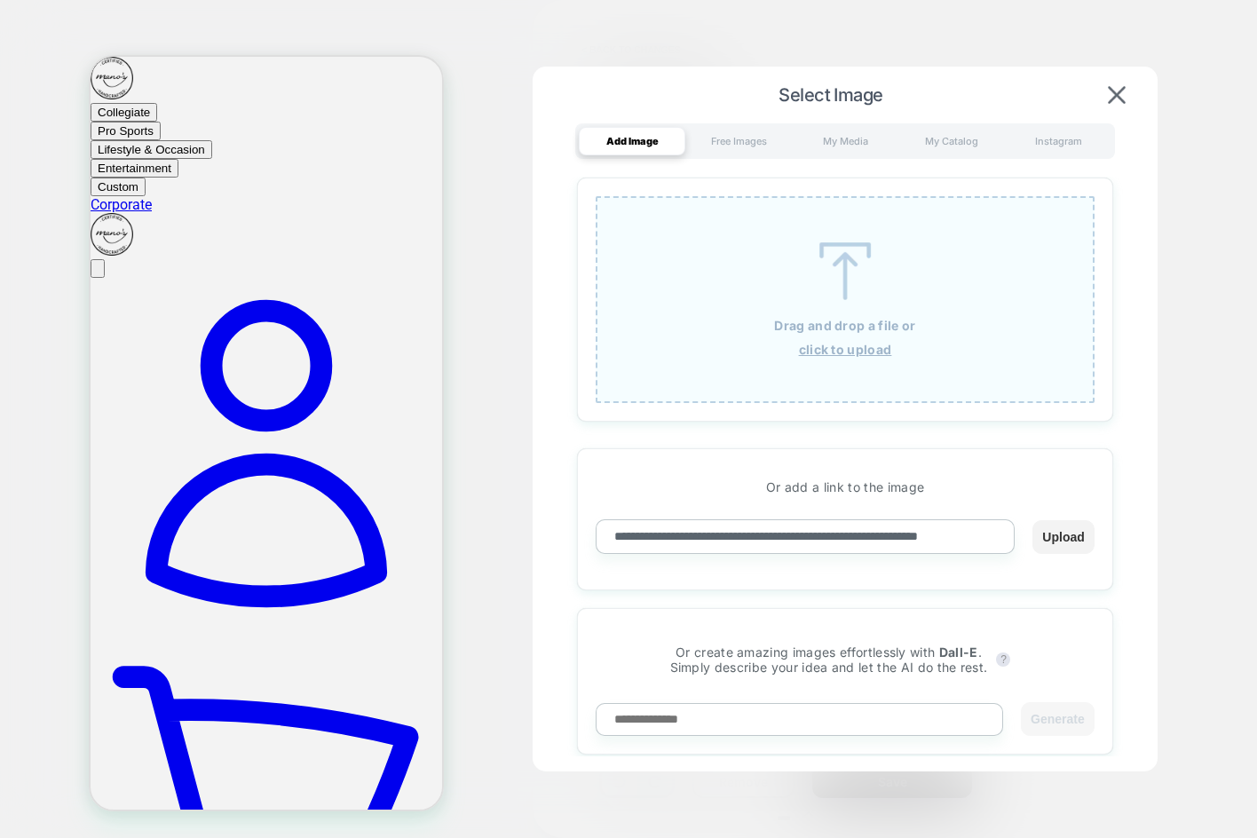
scroll to position [0, 0]
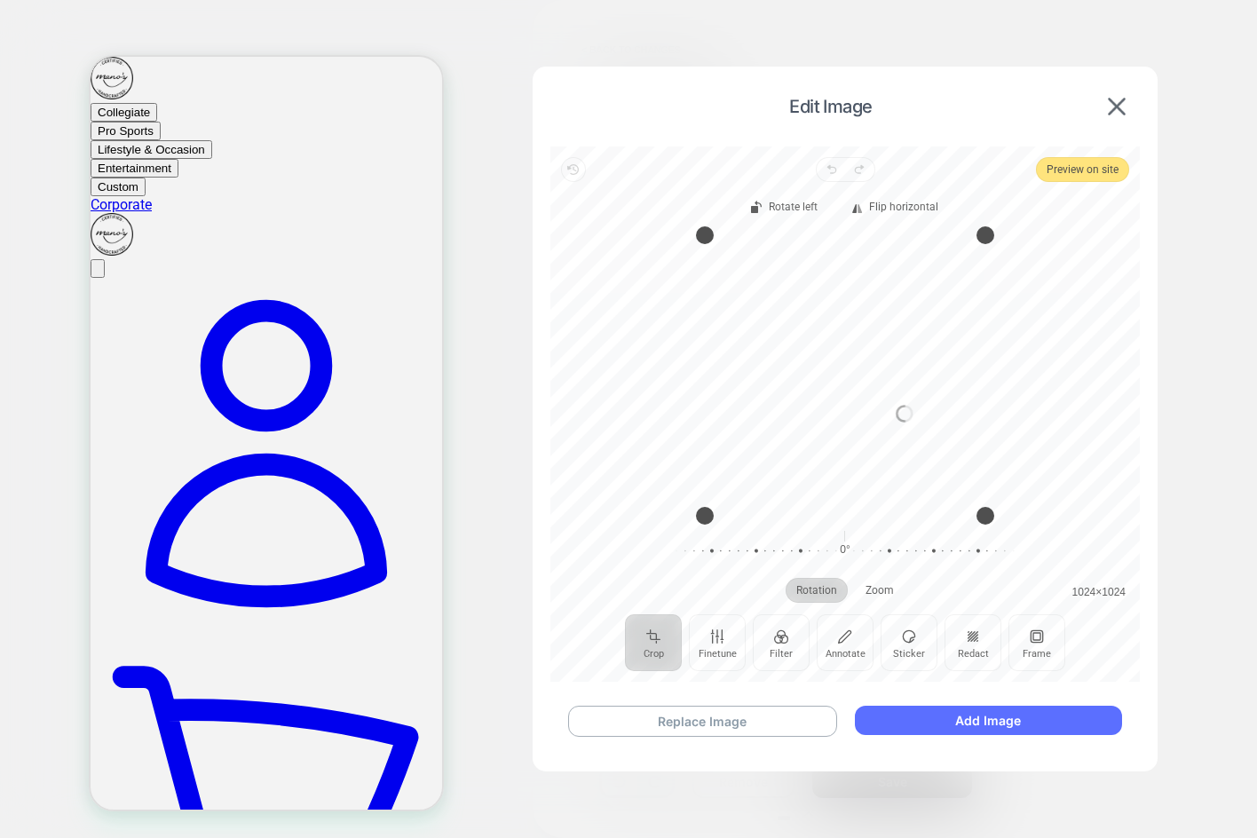
click at [973, 715] on button "Add Image" at bounding box center [988, 720] width 267 height 29
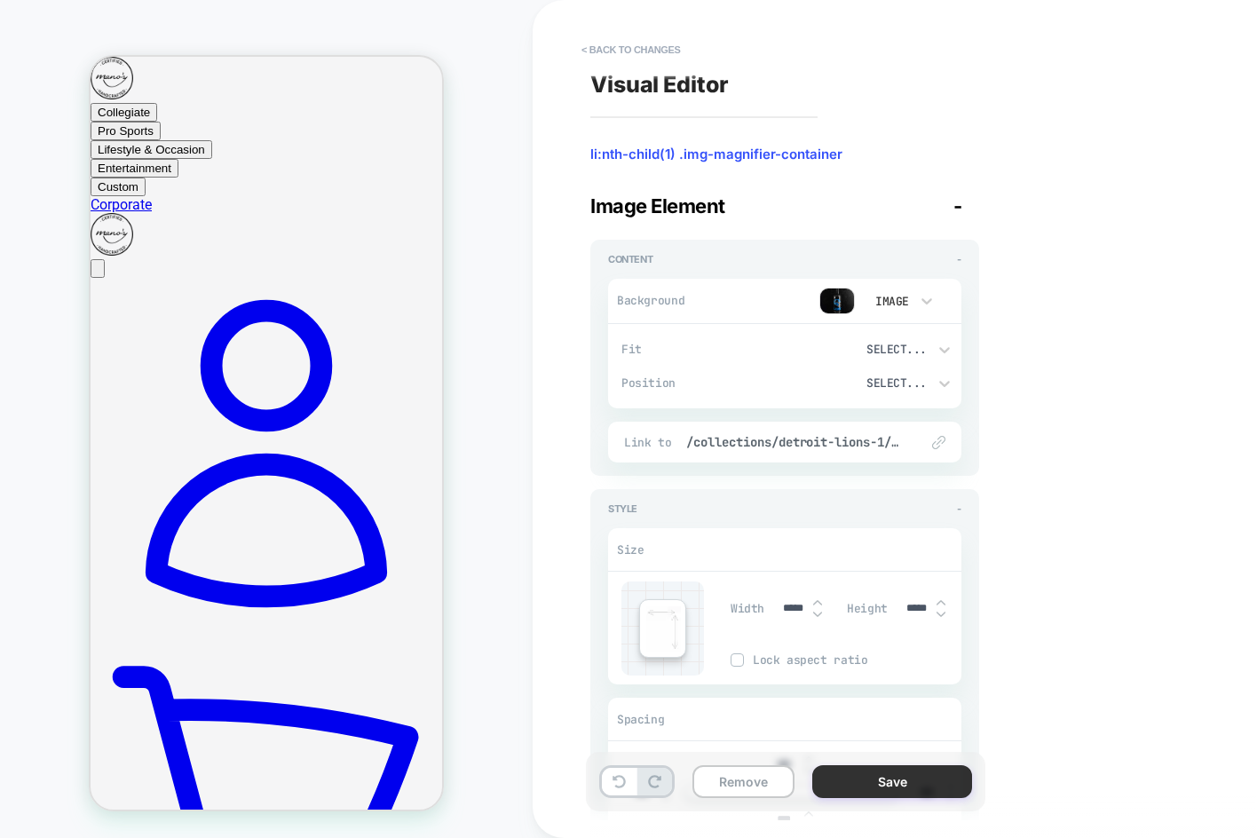
click at [919, 781] on button "Save" at bounding box center [892, 781] width 160 height 33
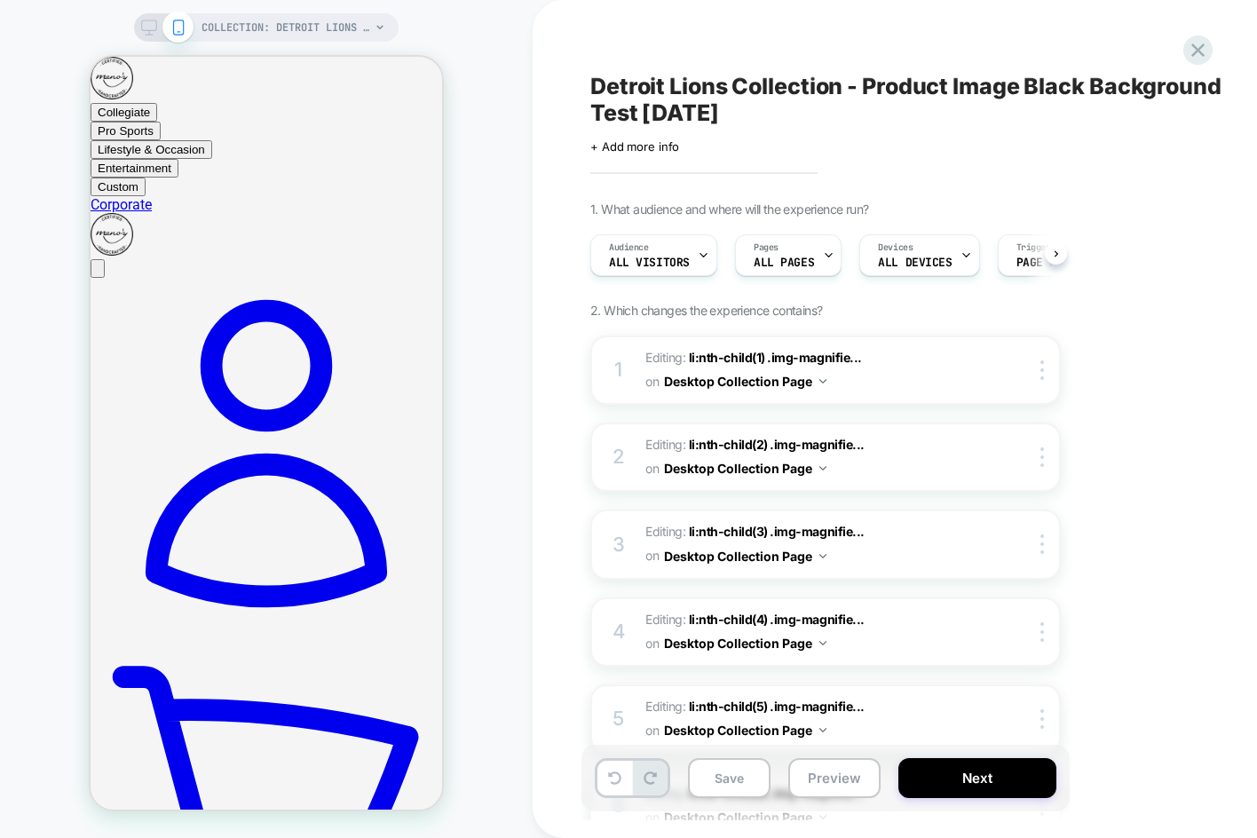
scroll to position [0, 1]
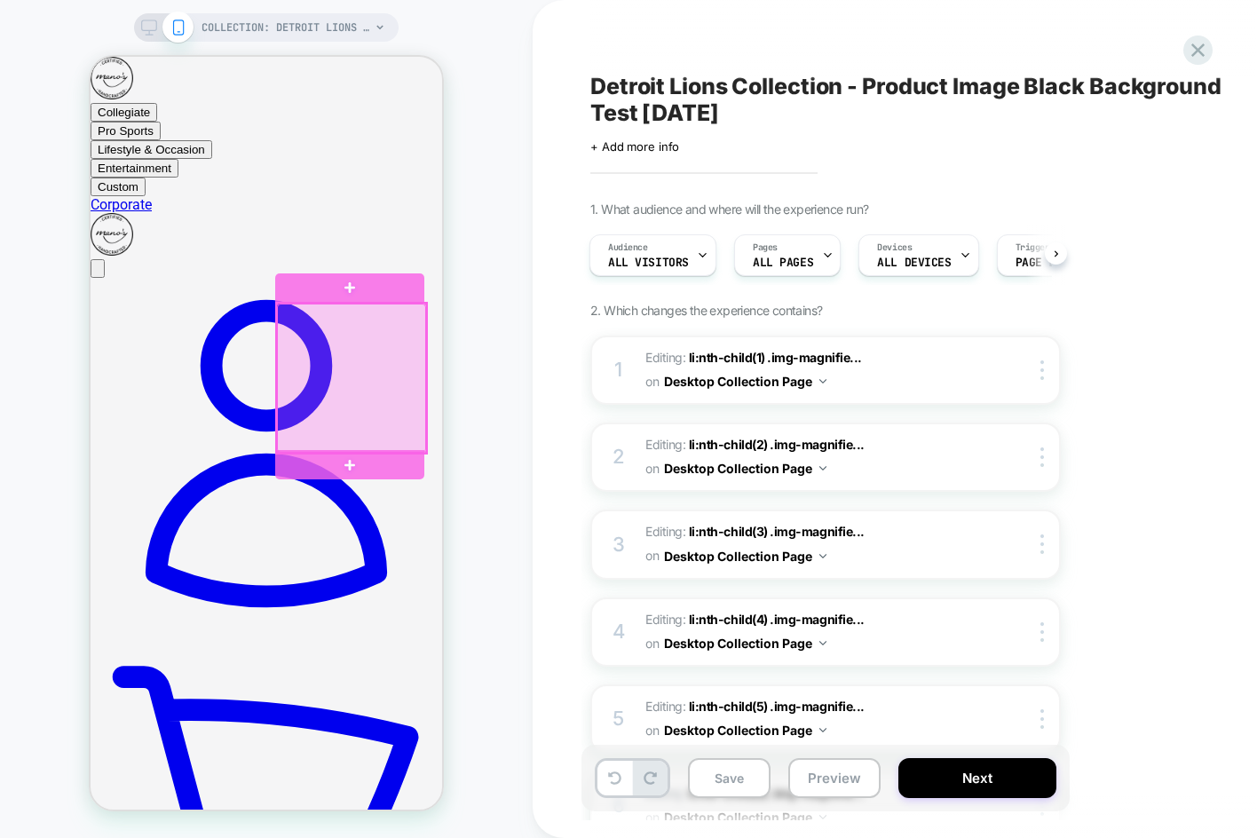
click at [384, 387] on div at bounding box center [351, 378] width 149 height 149
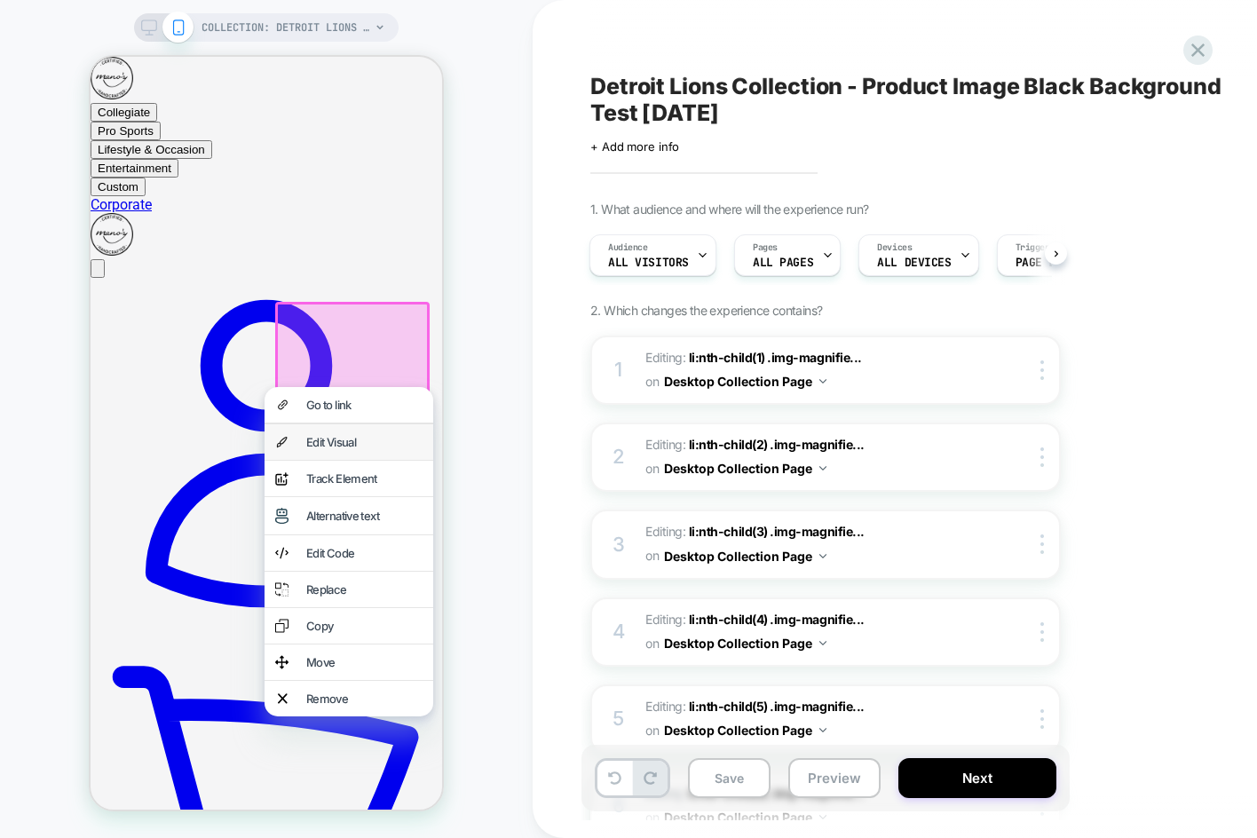
click at [364, 440] on div "Edit Visual" at bounding box center [364, 442] width 116 height 14
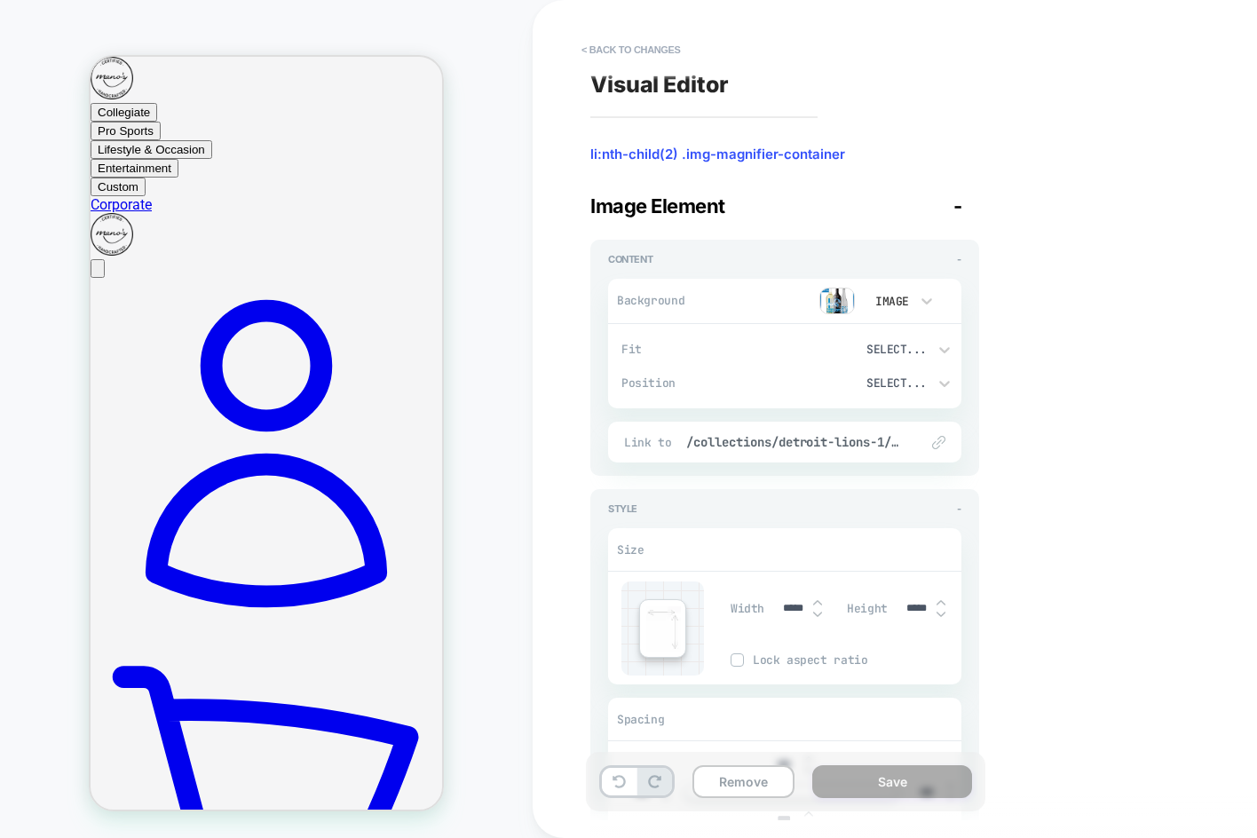
click at [848, 291] on img at bounding box center [837, 301] width 36 height 27
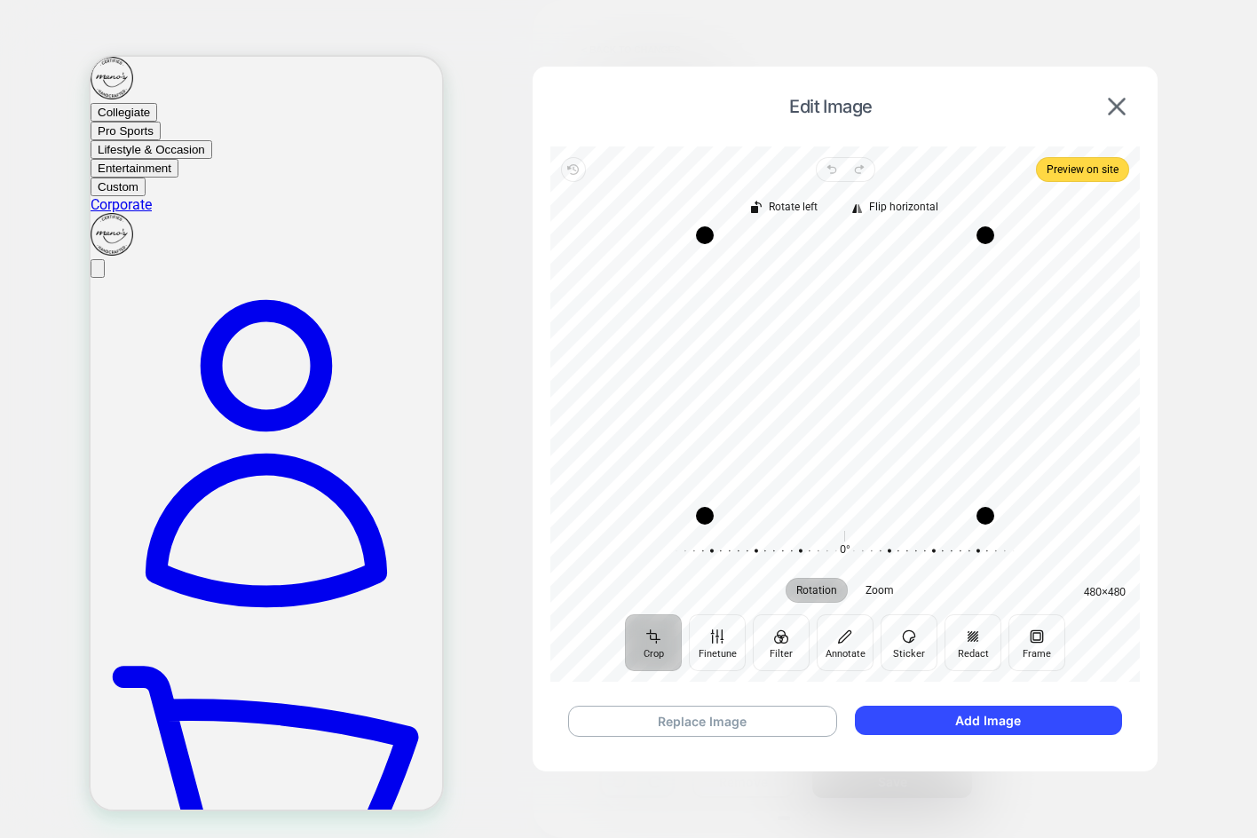
click at [726, 704] on div "Replace Image Add Image" at bounding box center [844, 721] width 589 height 67
click at [732, 716] on button "Replace Image" at bounding box center [702, 721] width 269 height 31
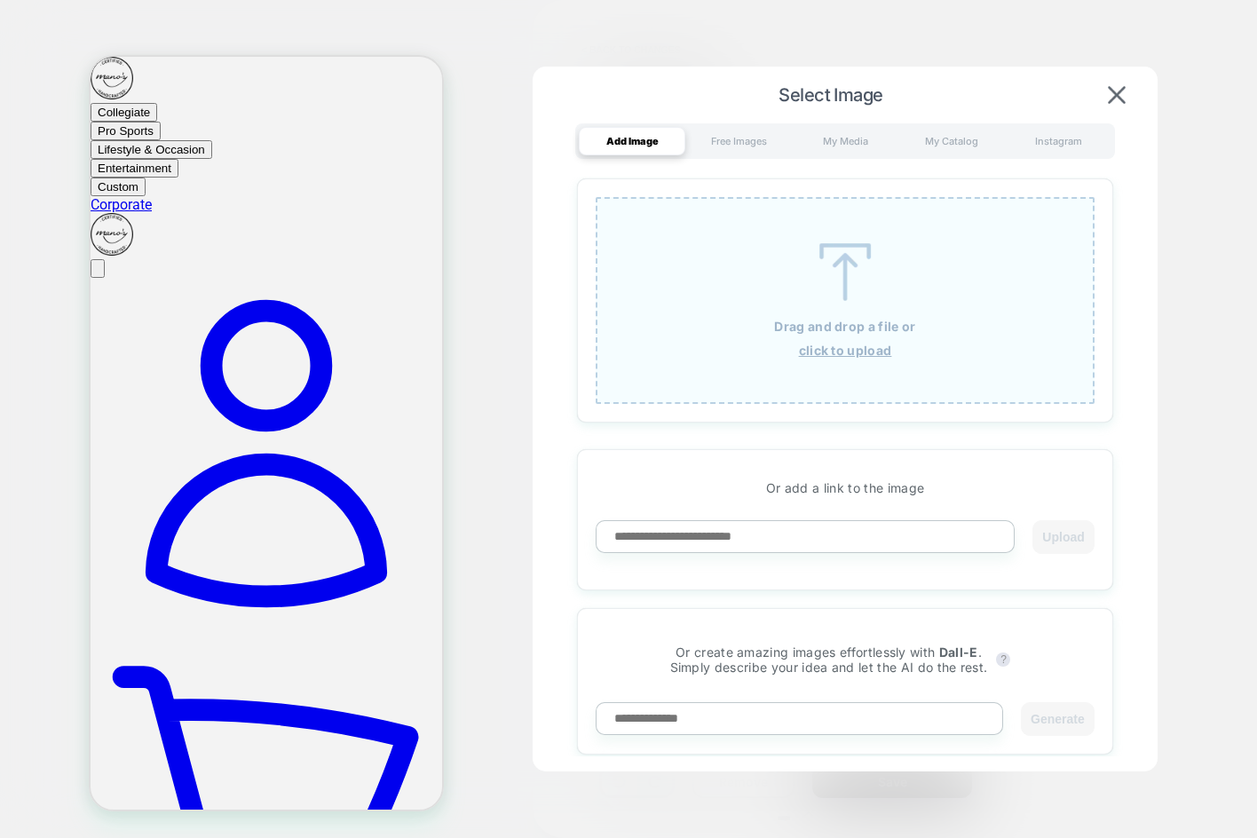
drag, startPoint x: 732, startPoint y: 716, endPoint x: 653, endPoint y: 487, distance: 242.3
click at [652, 487] on p "Or add a link to the image" at bounding box center [845, 487] width 499 height 15
click at [674, 527] on input at bounding box center [805, 536] width 419 height 33
paste input "**********"
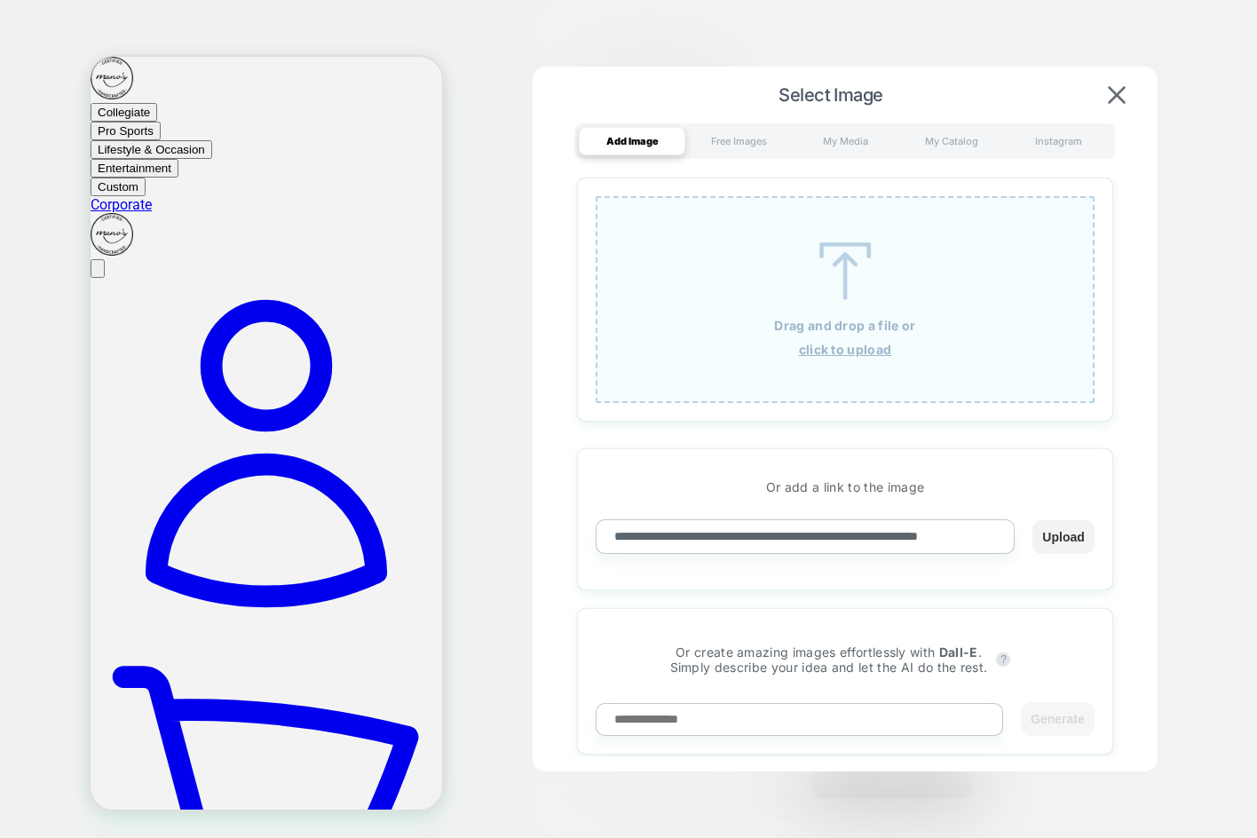
type input "**********"
click at [1068, 526] on button "Upload" at bounding box center [1062, 537] width 61 height 34
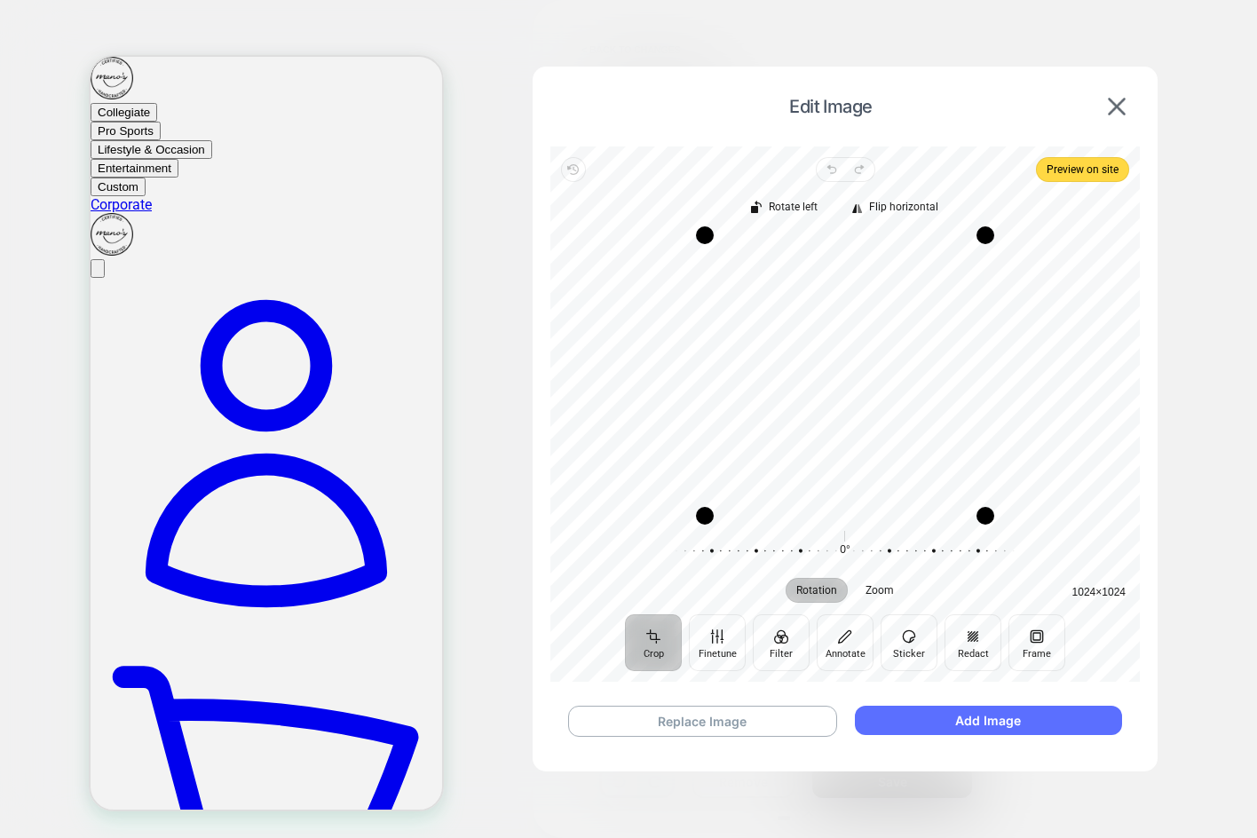
click at [990, 721] on button "Add Image" at bounding box center [988, 720] width 267 height 29
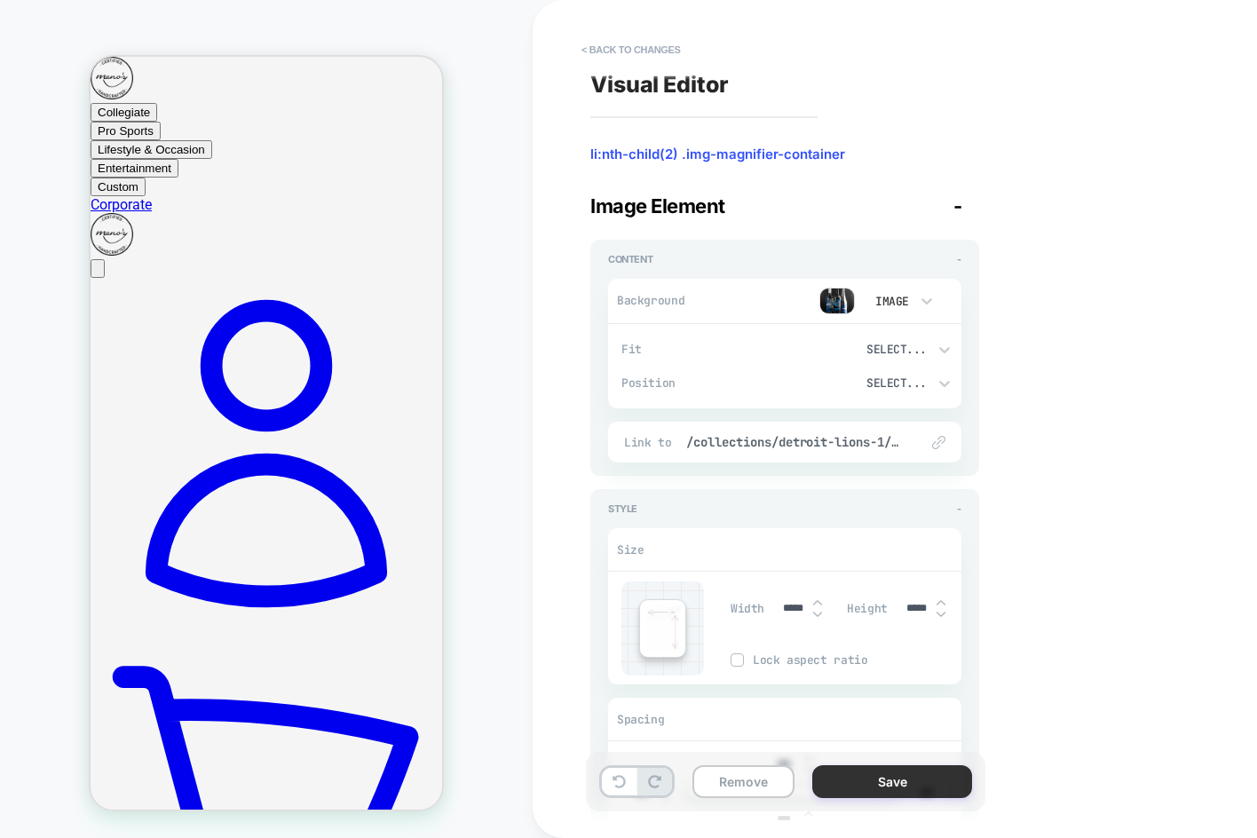
click at [929, 785] on button "Save" at bounding box center [892, 781] width 160 height 33
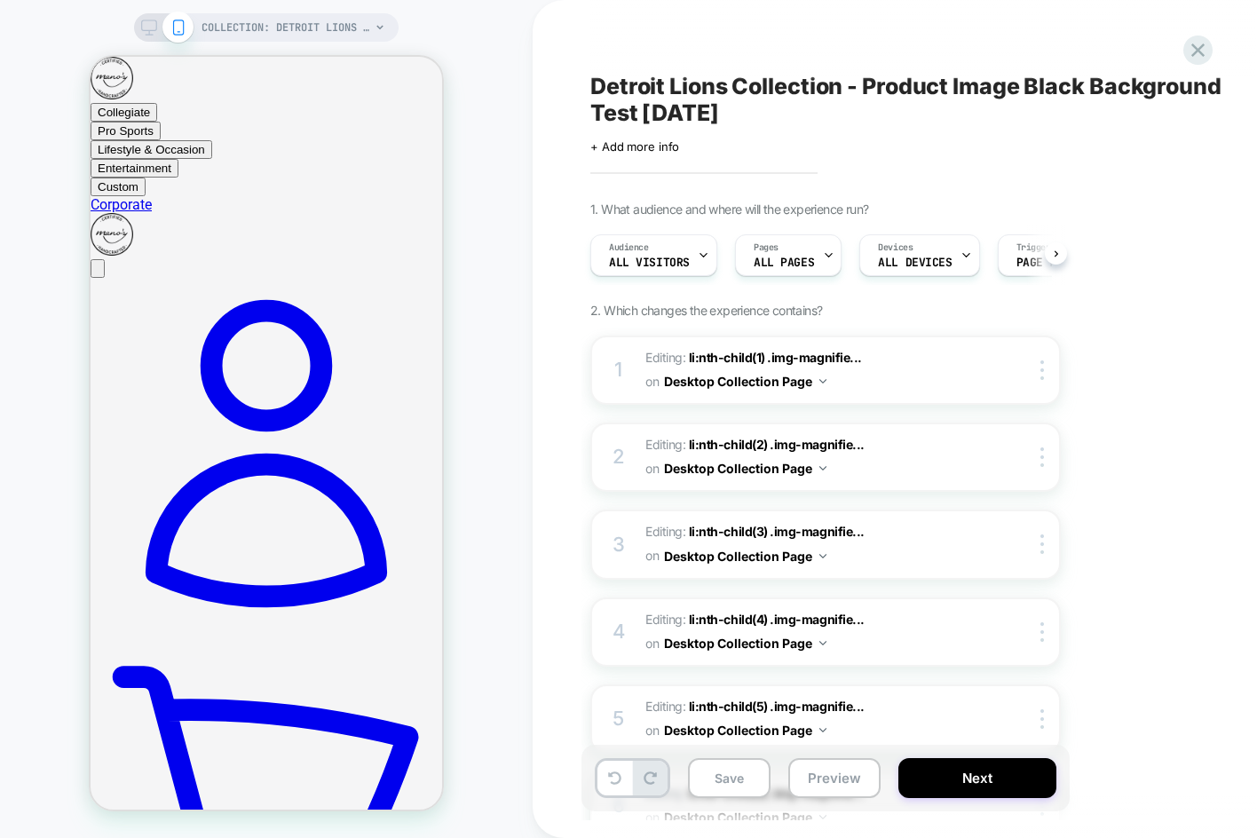
scroll to position [0, 1]
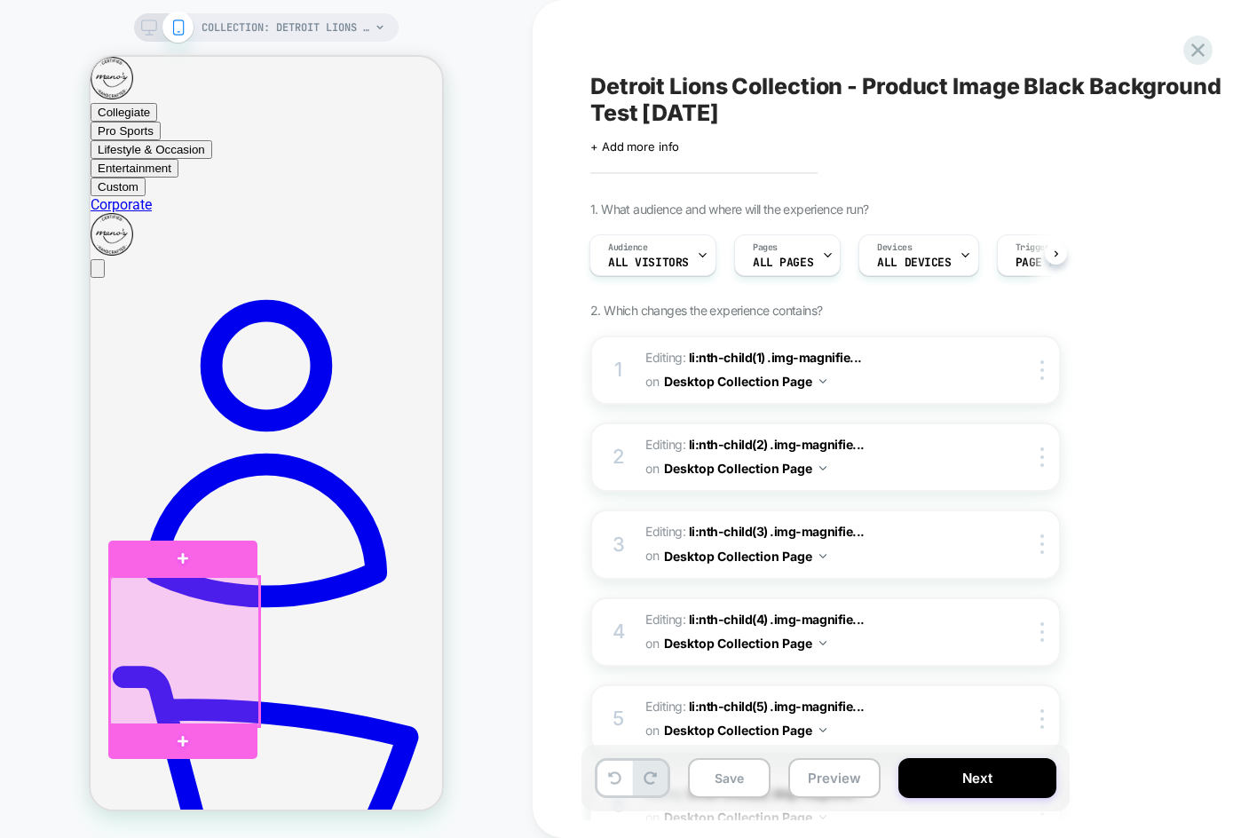
click at [146, 653] on div at bounding box center [184, 651] width 149 height 149
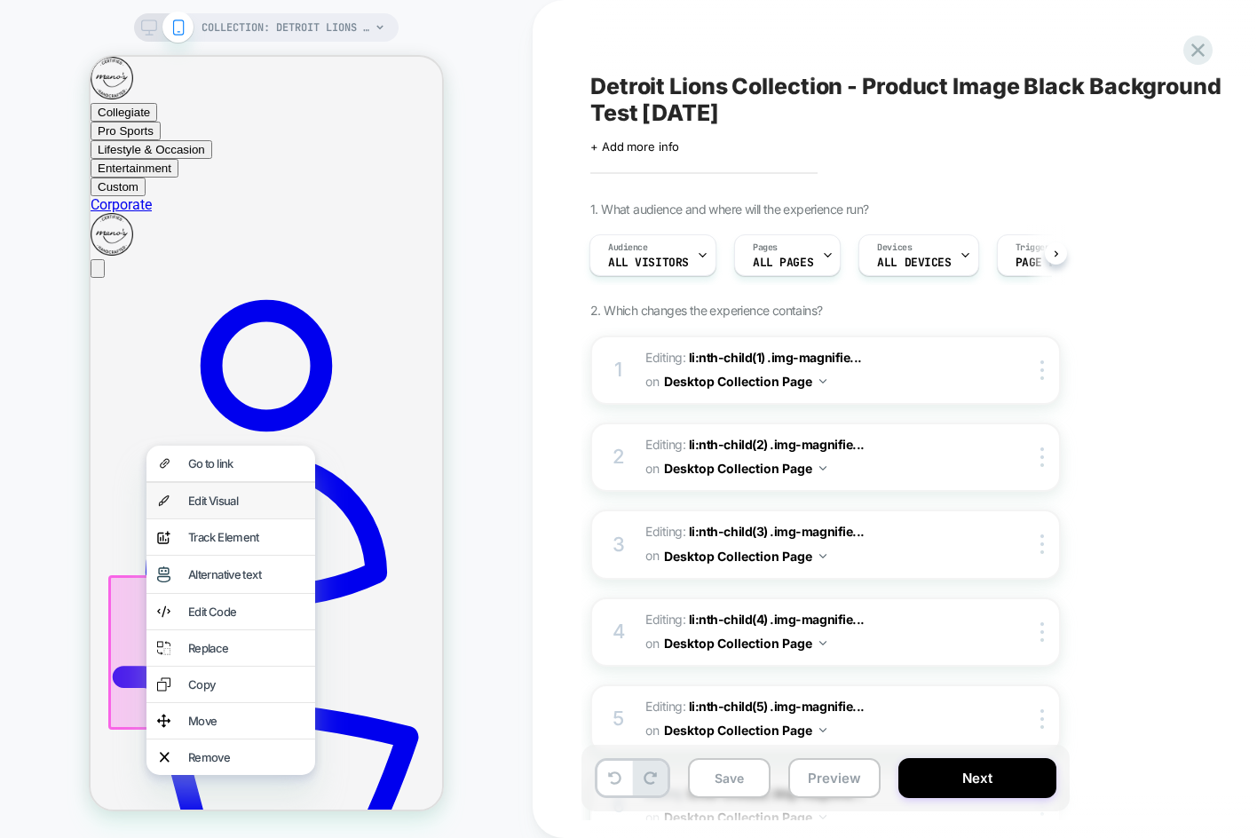
click at [227, 504] on div "Edit Visual" at bounding box center [246, 501] width 116 height 14
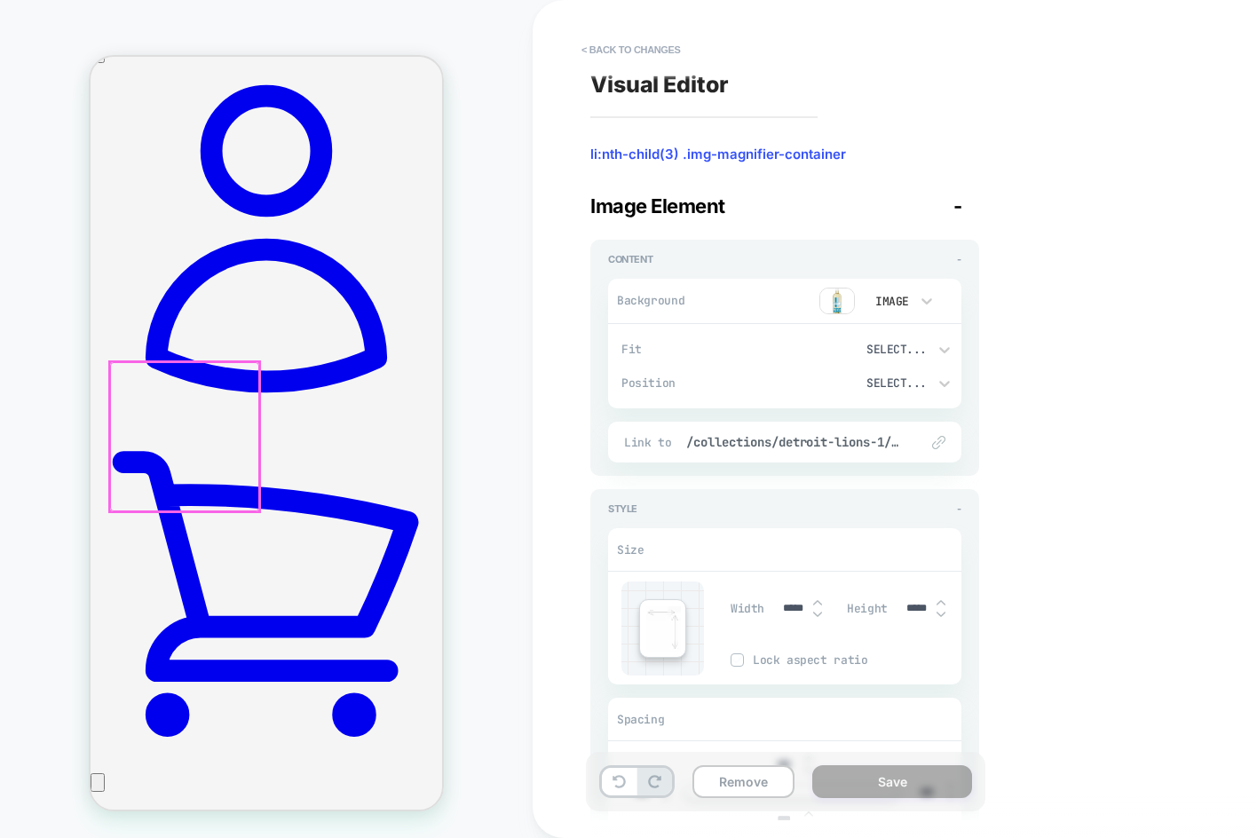
scroll to position [217, 0]
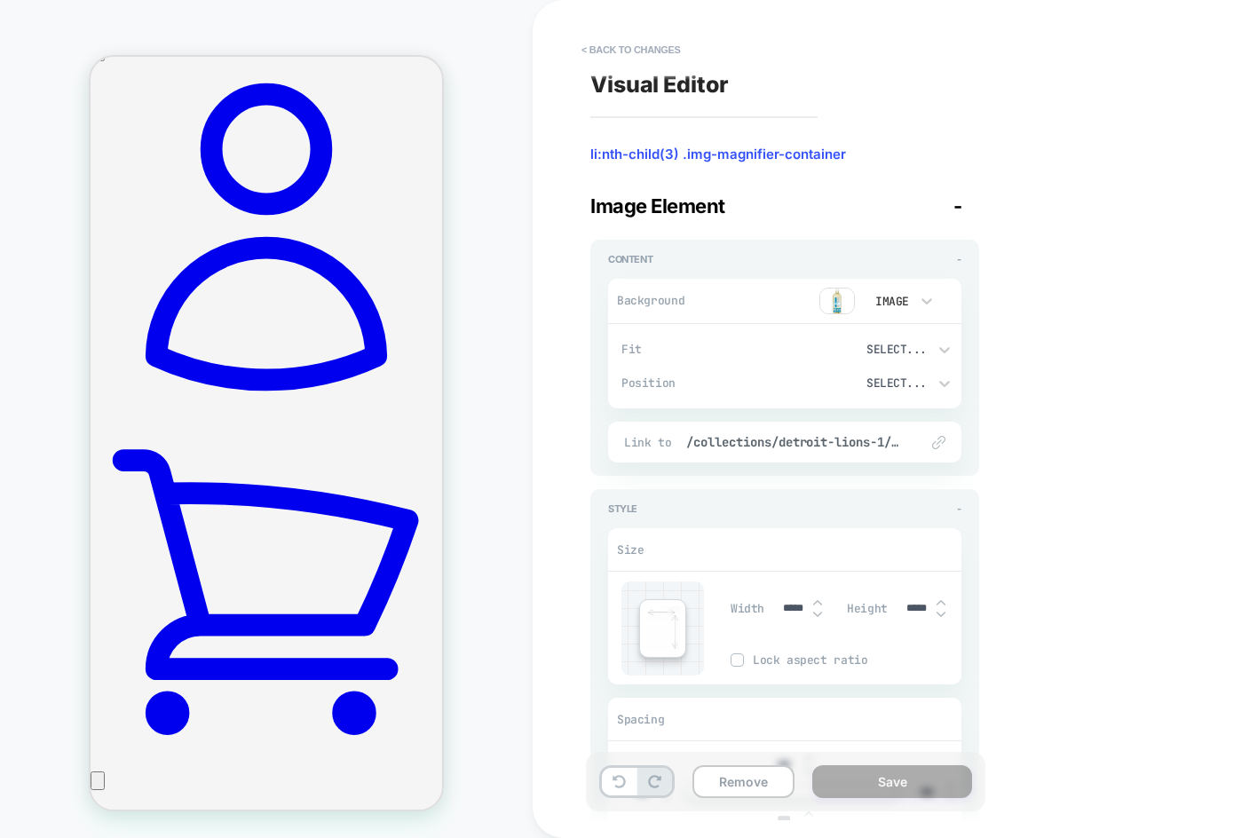
click at [835, 294] on img at bounding box center [837, 301] width 36 height 27
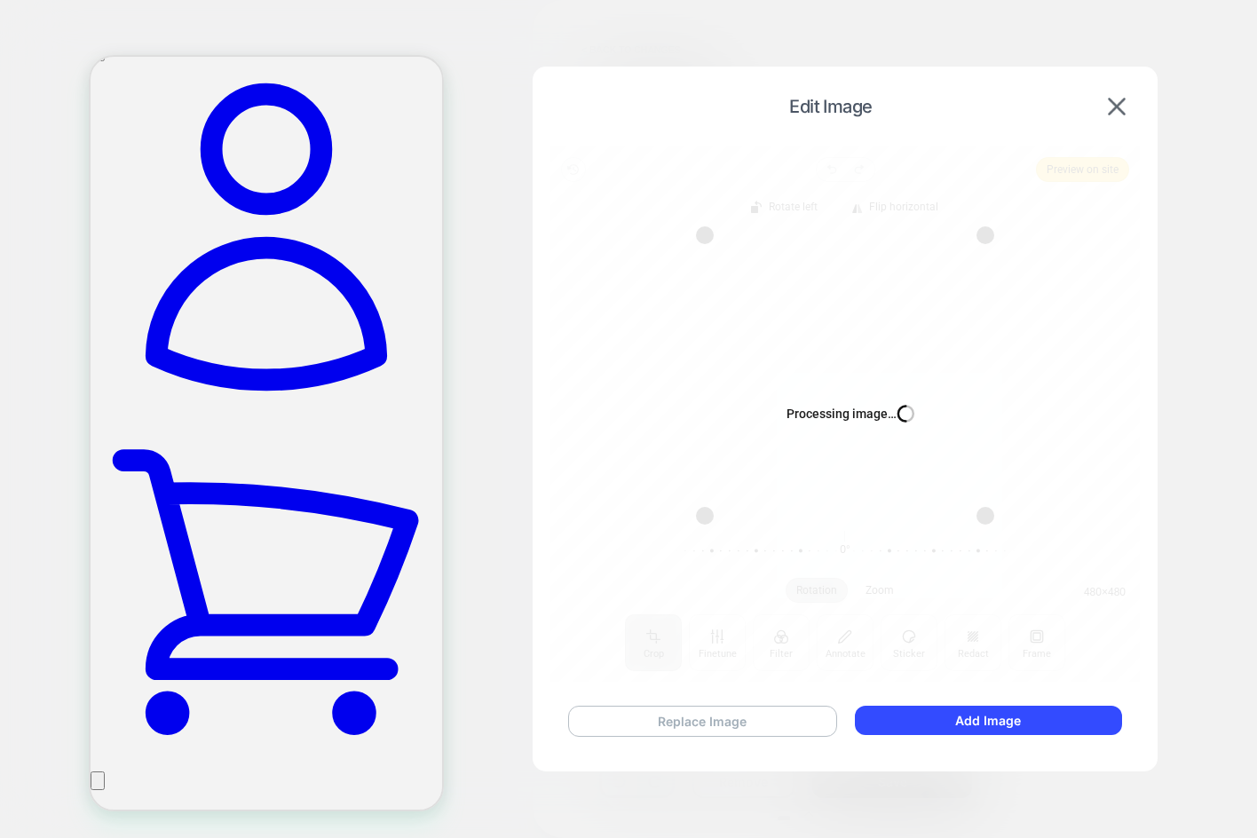
click at [702, 720] on button "Replace Image" at bounding box center [702, 721] width 269 height 31
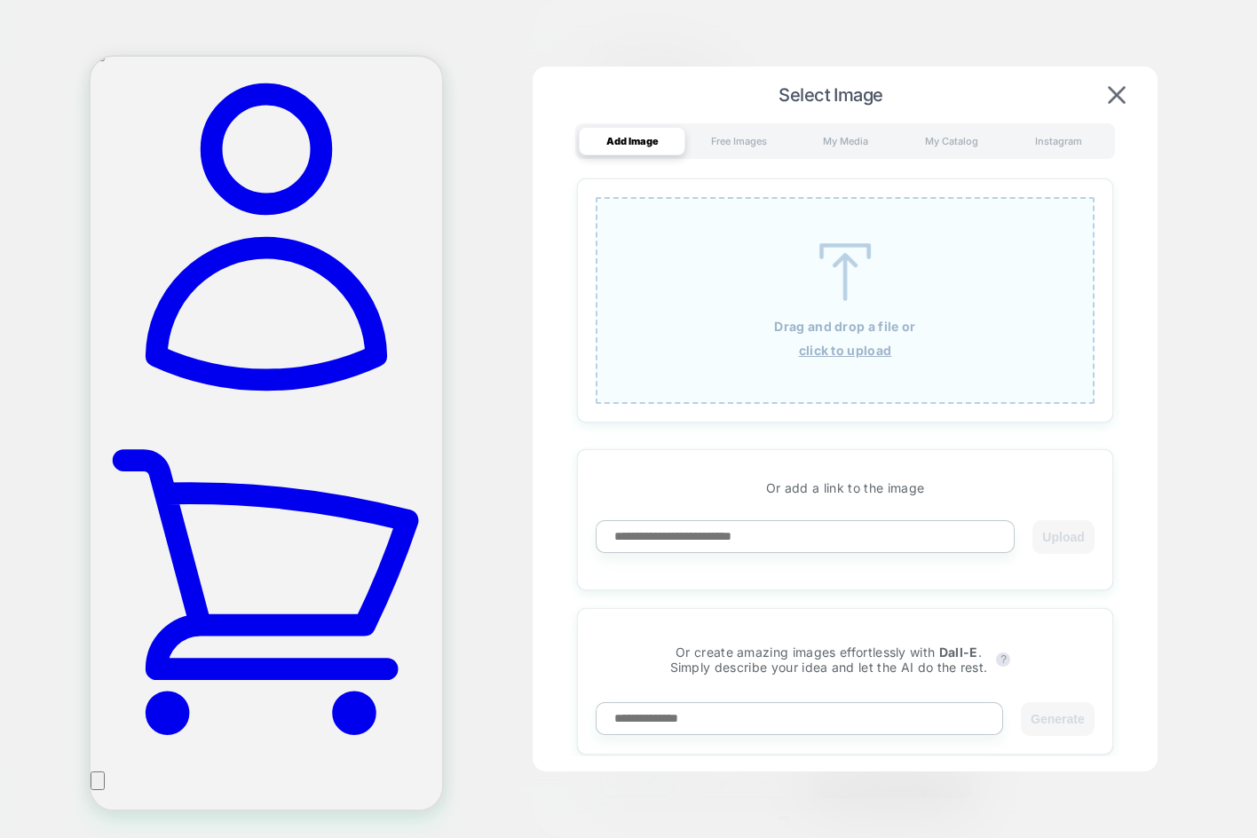
click at [842, 544] on input at bounding box center [805, 536] width 419 height 33
paste input "**********"
type input "**********"
click at [1073, 540] on button "Upload" at bounding box center [1062, 537] width 61 height 34
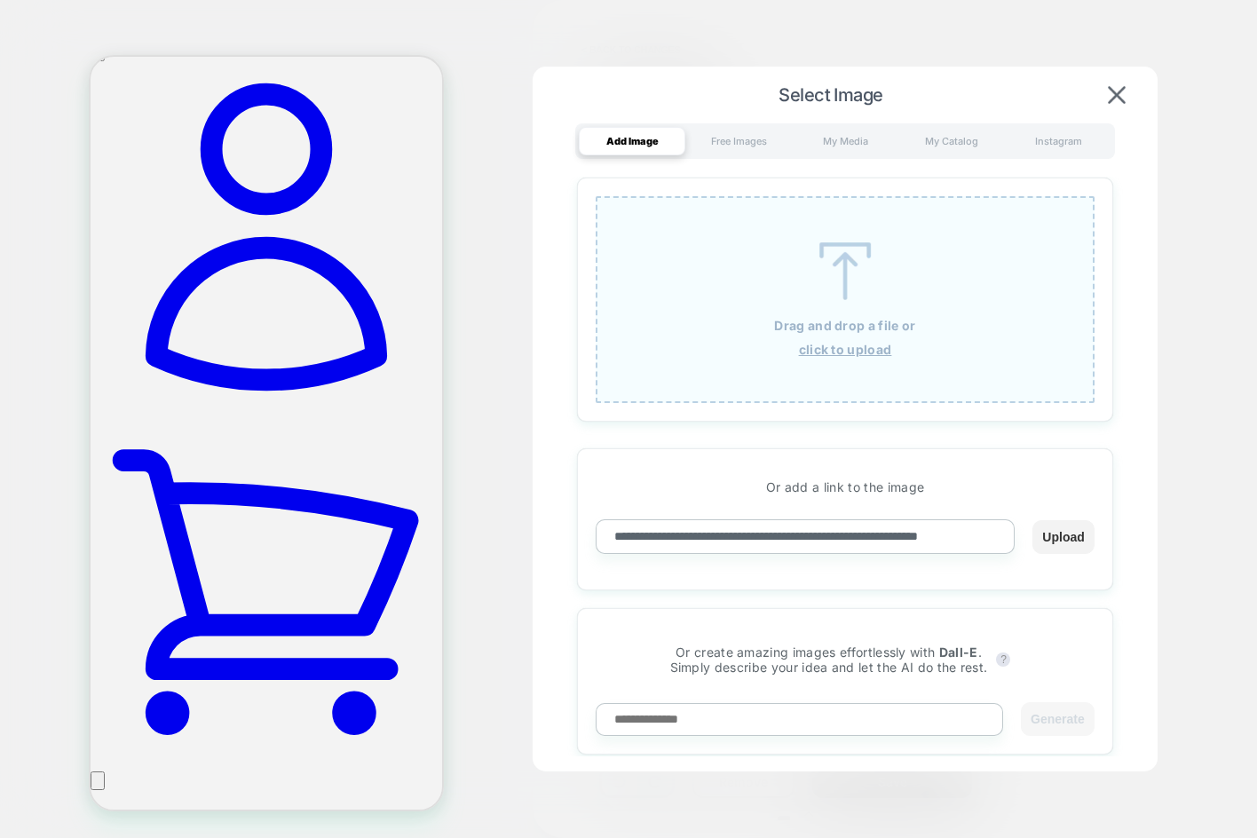
scroll to position [0, 0]
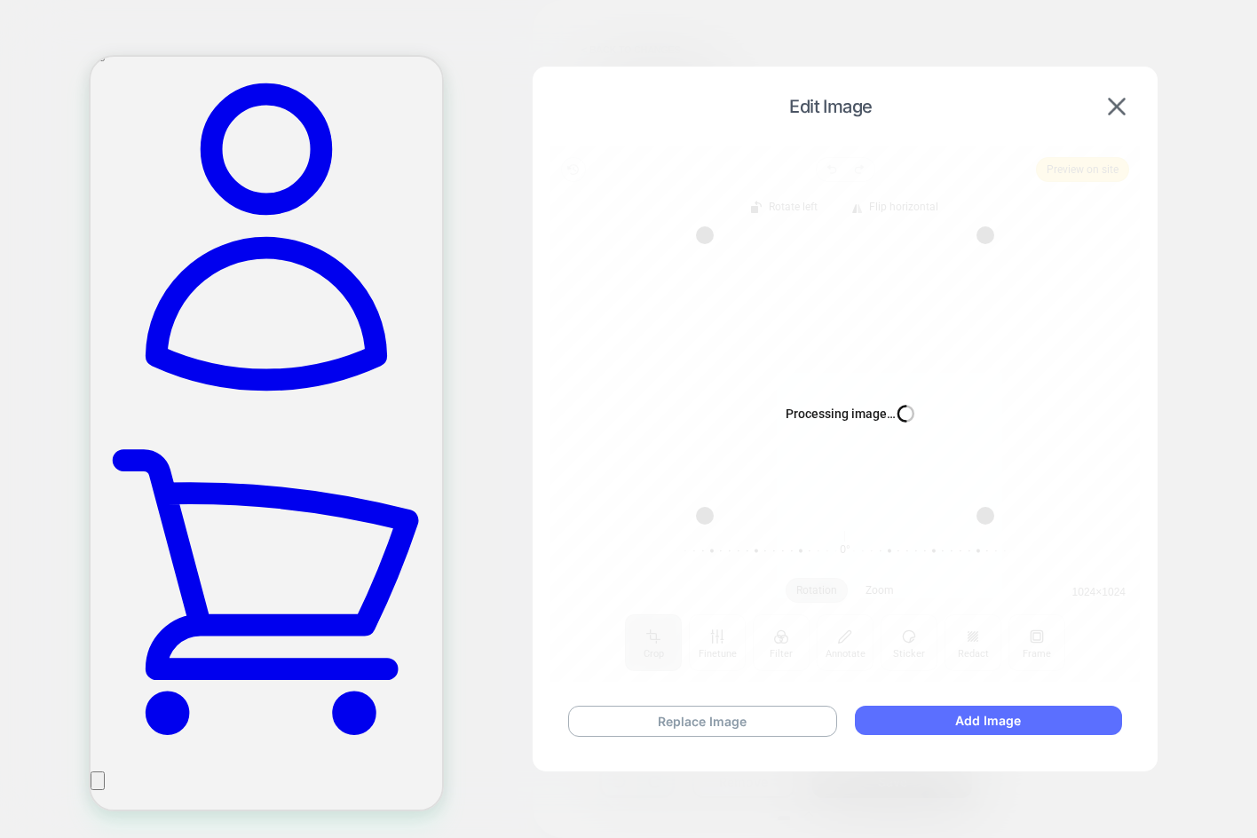
click at [986, 711] on button "Add Image" at bounding box center [988, 720] width 267 height 29
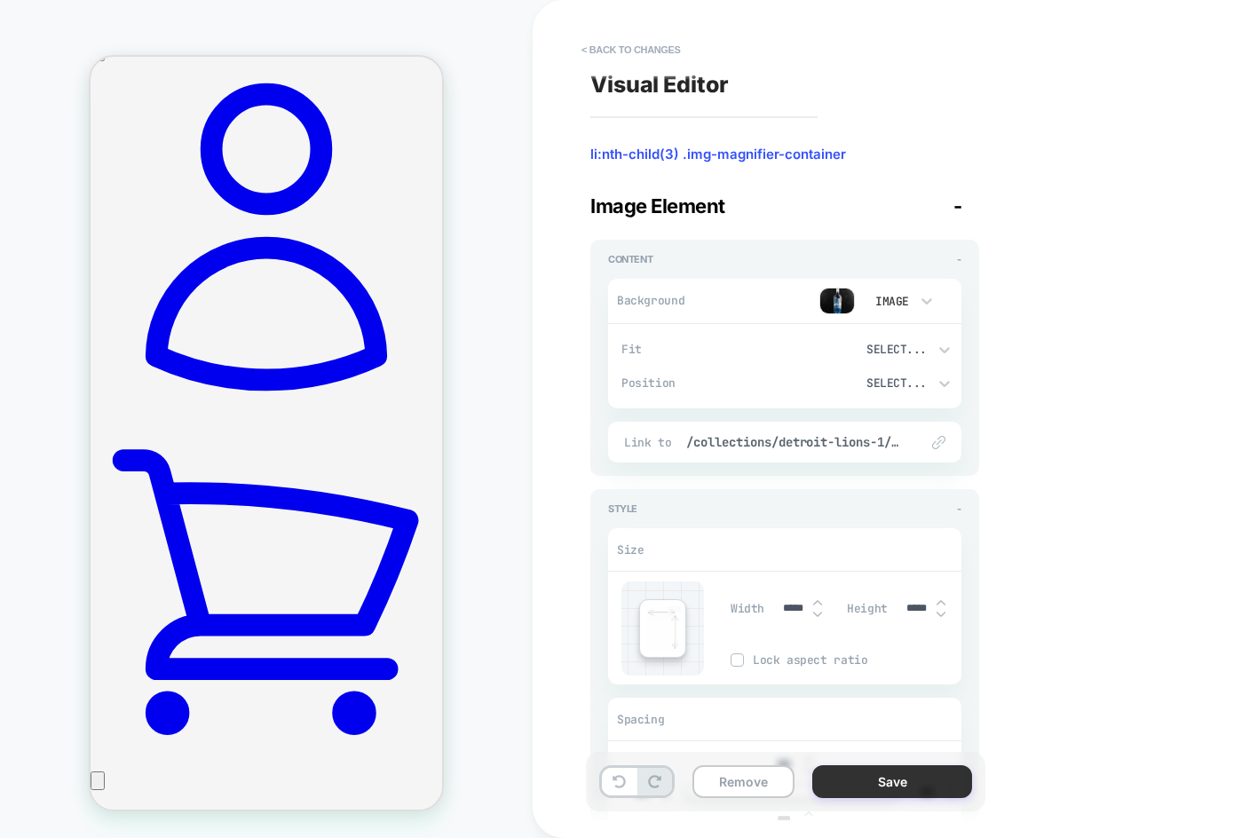
click at [912, 783] on button "Save" at bounding box center [892, 781] width 160 height 33
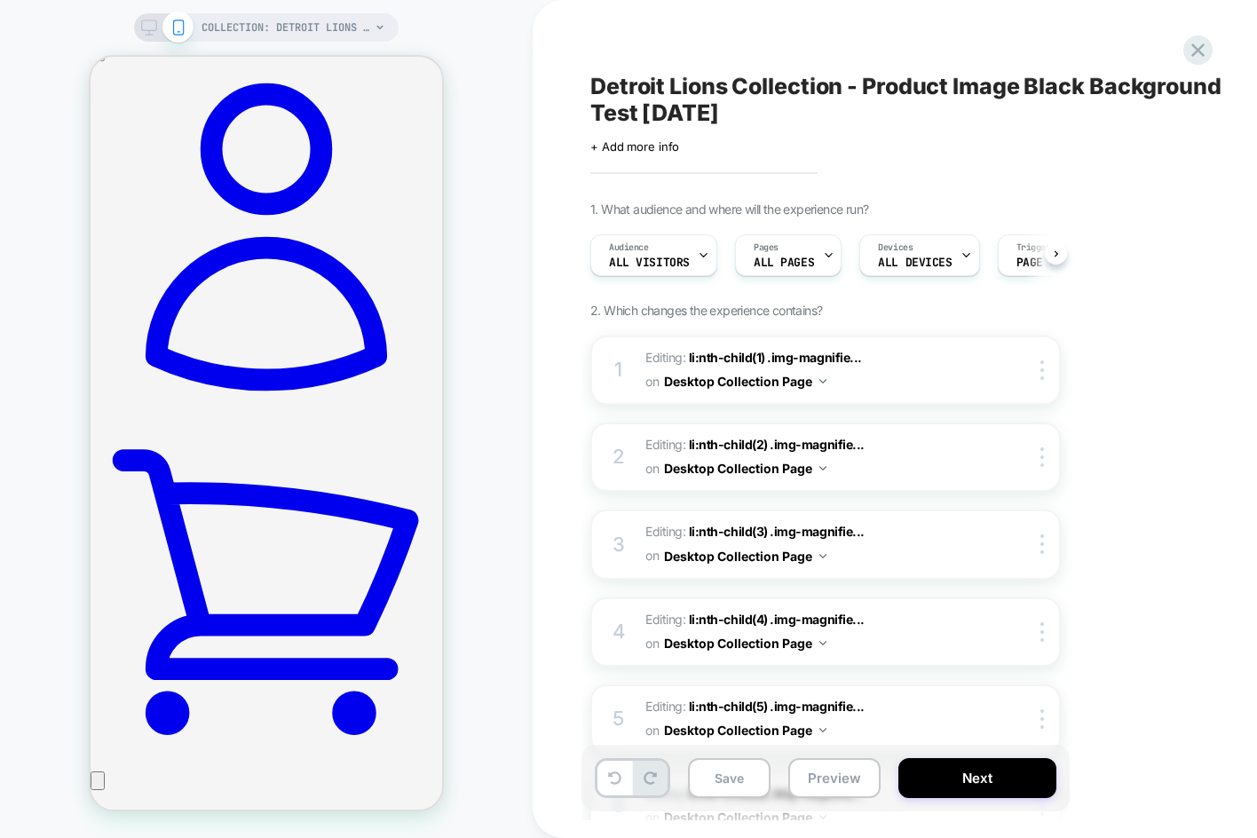
scroll to position [0, 1]
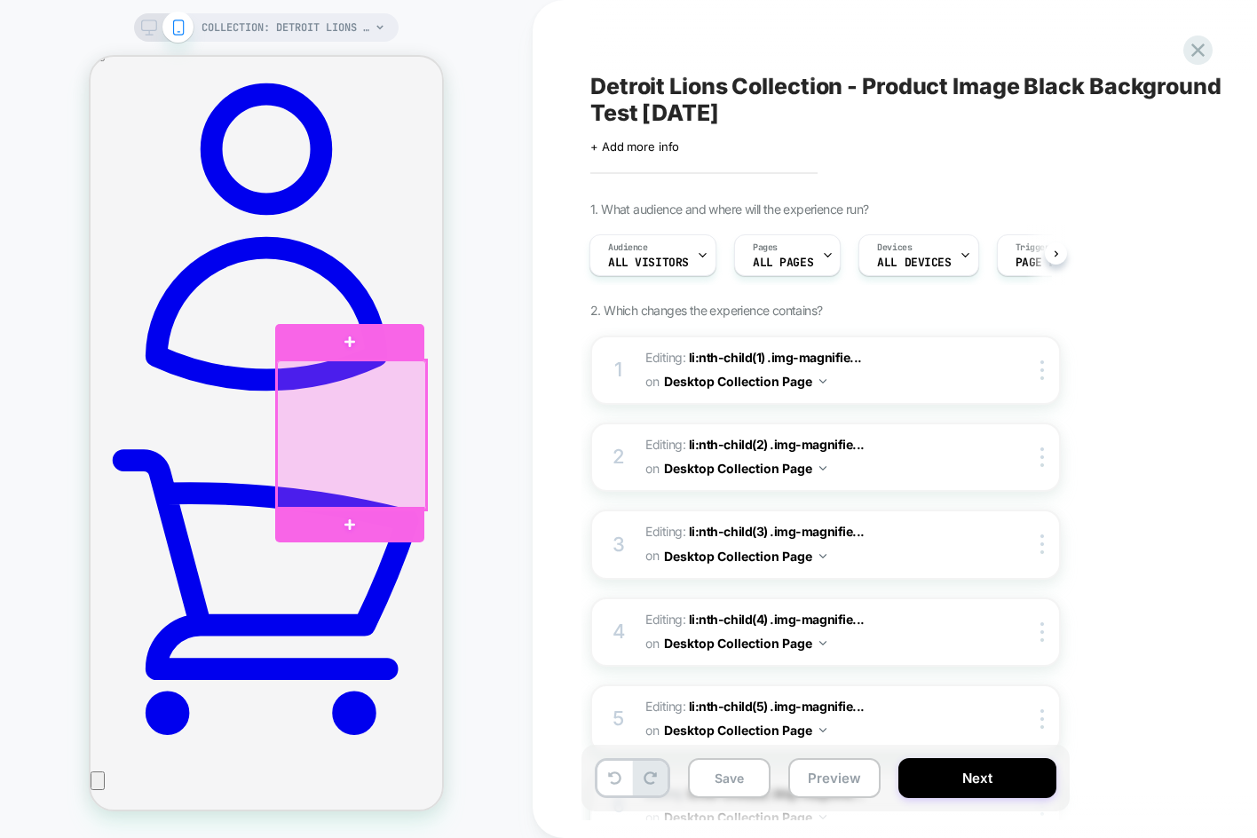
click at [355, 443] on div at bounding box center [351, 434] width 149 height 149
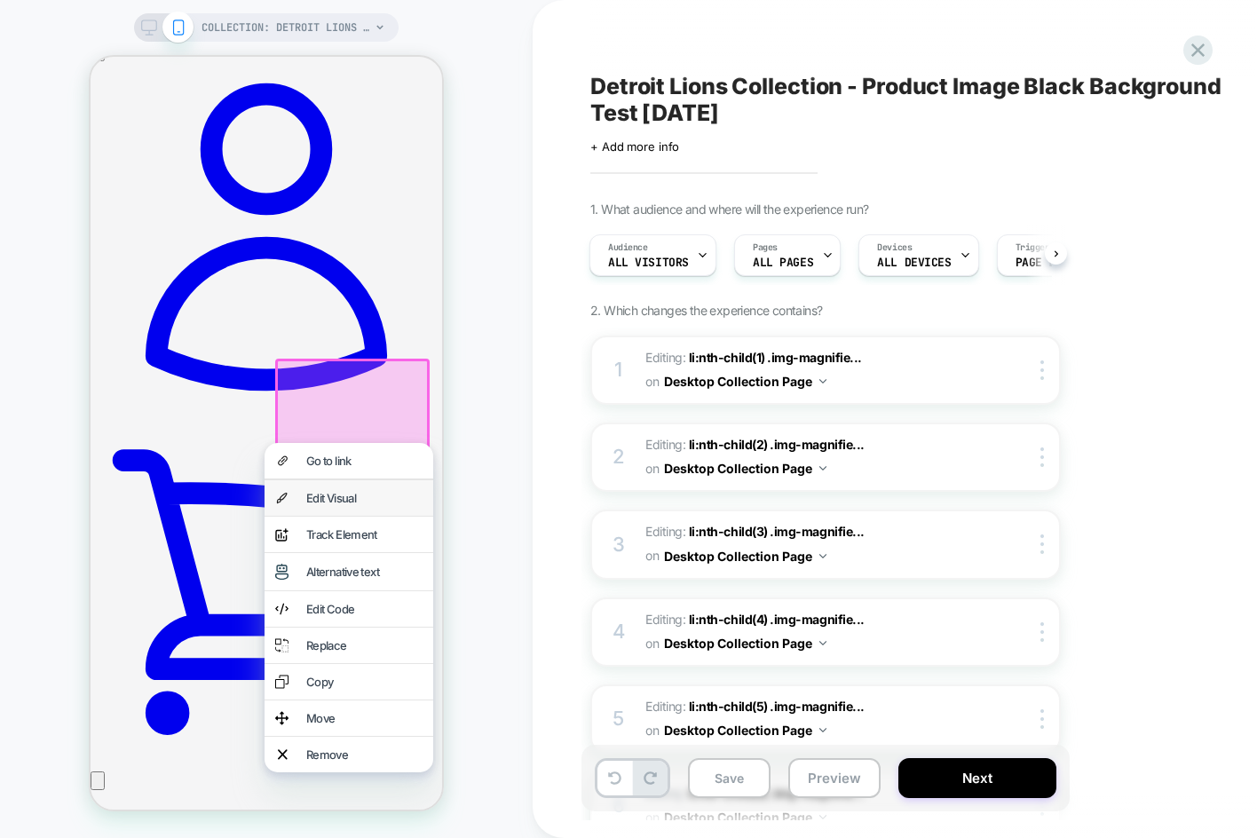
click at [344, 499] on div "Edit Visual" at bounding box center [364, 498] width 116 height 14
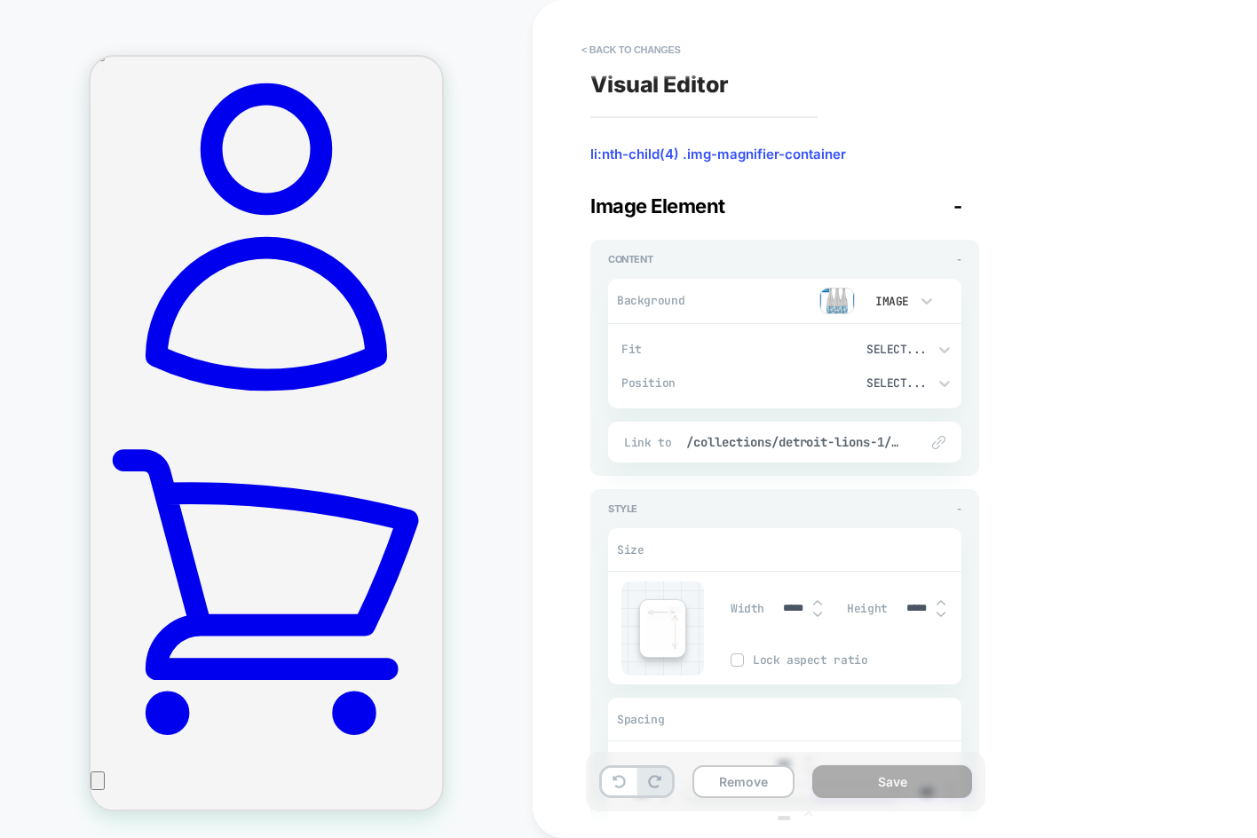
click at [833, 302] on img at bounding box center [837, 301] width 36 height 27
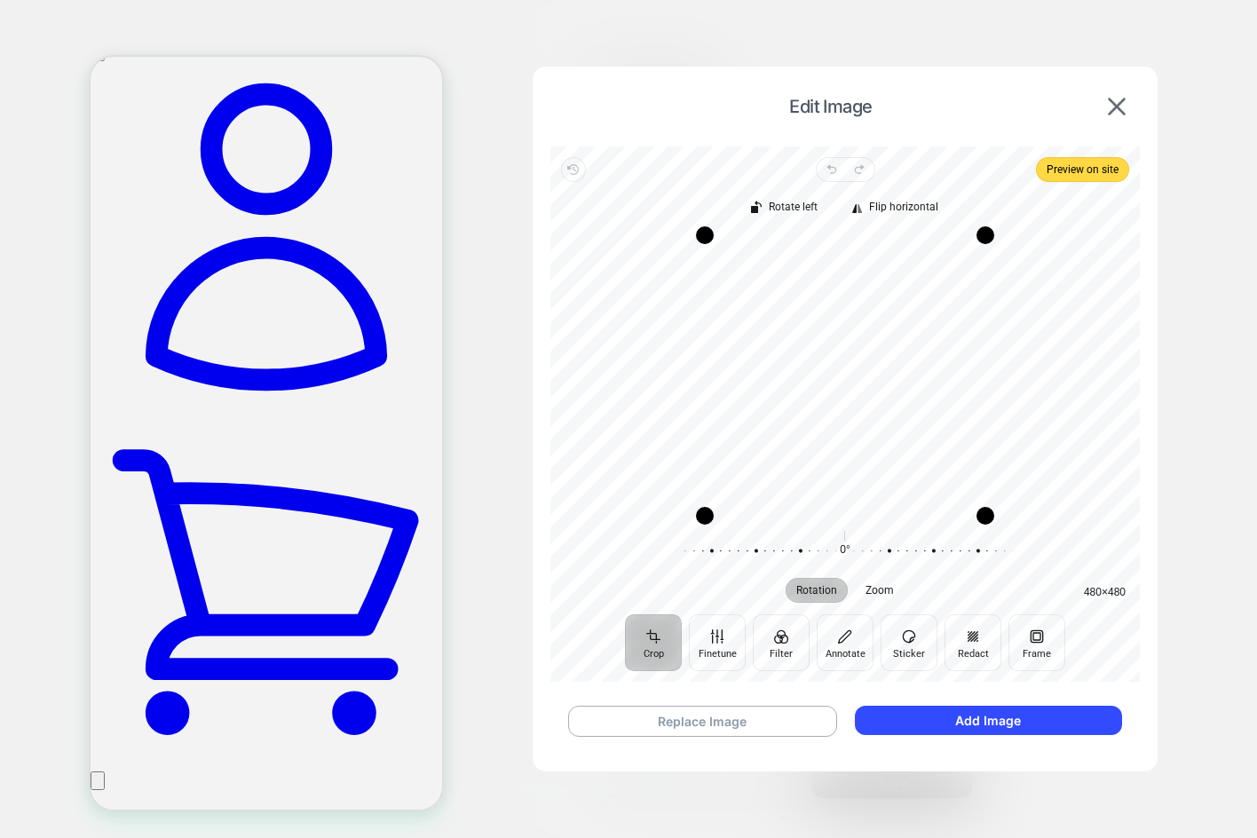
click at [772, 701] on div "Replace Image Add Image" at bounding box center [844, 721] width 589 height 67
click at [770, 707] on button "Replace Image" at bounding box center [702, 721] width 269 height 31
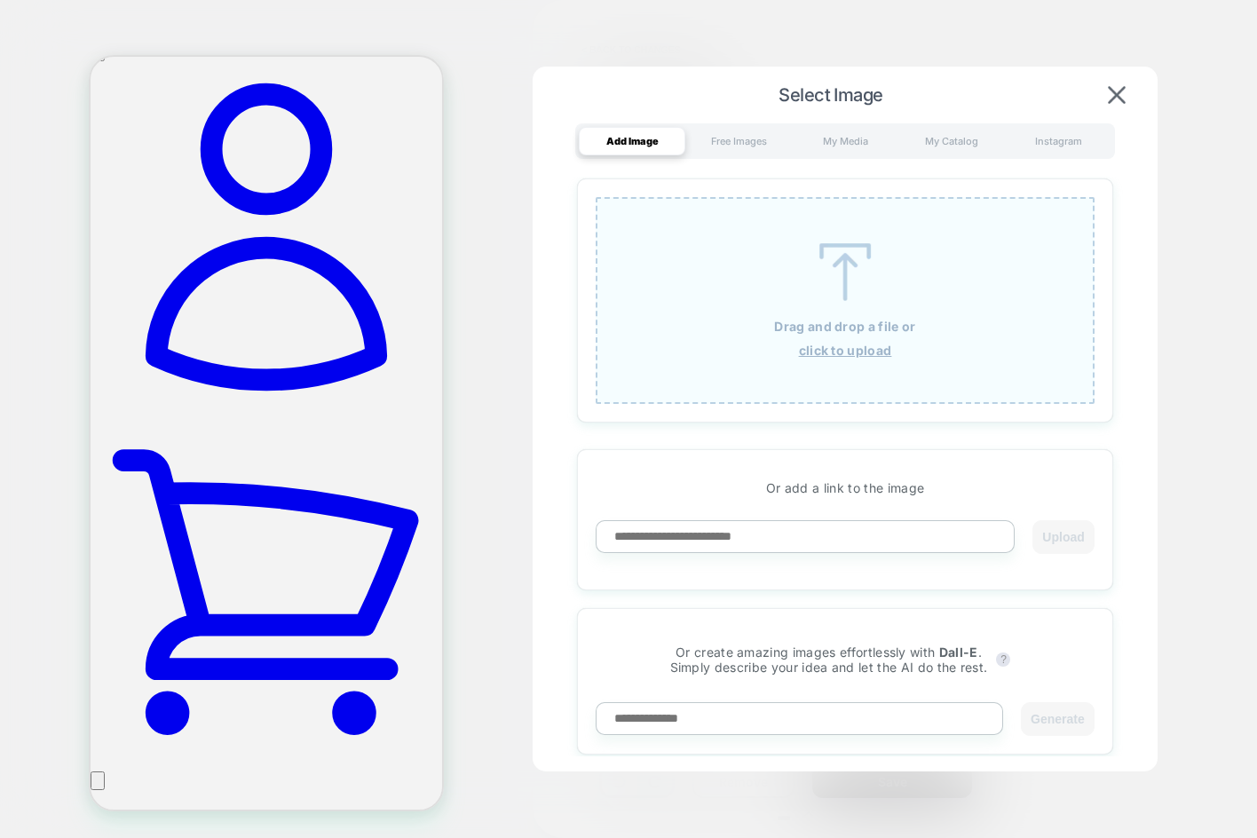
paste input "**********"
type input "**********"
click at [1049, 536] on button "Upload" at bounding box center [1062, 537] width 61 height 34
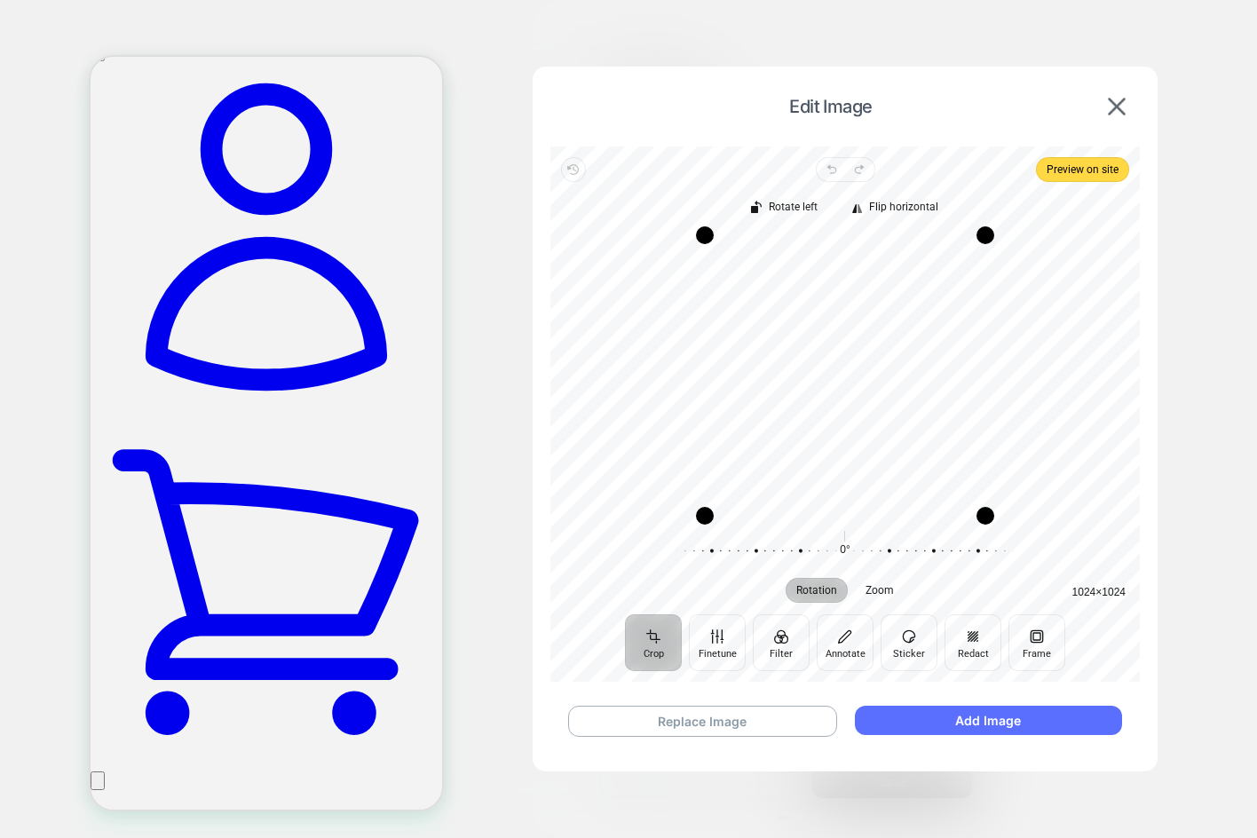
click at [977, 728] on button "Add Image" at bounding box center [988, 720] width 267 height 29
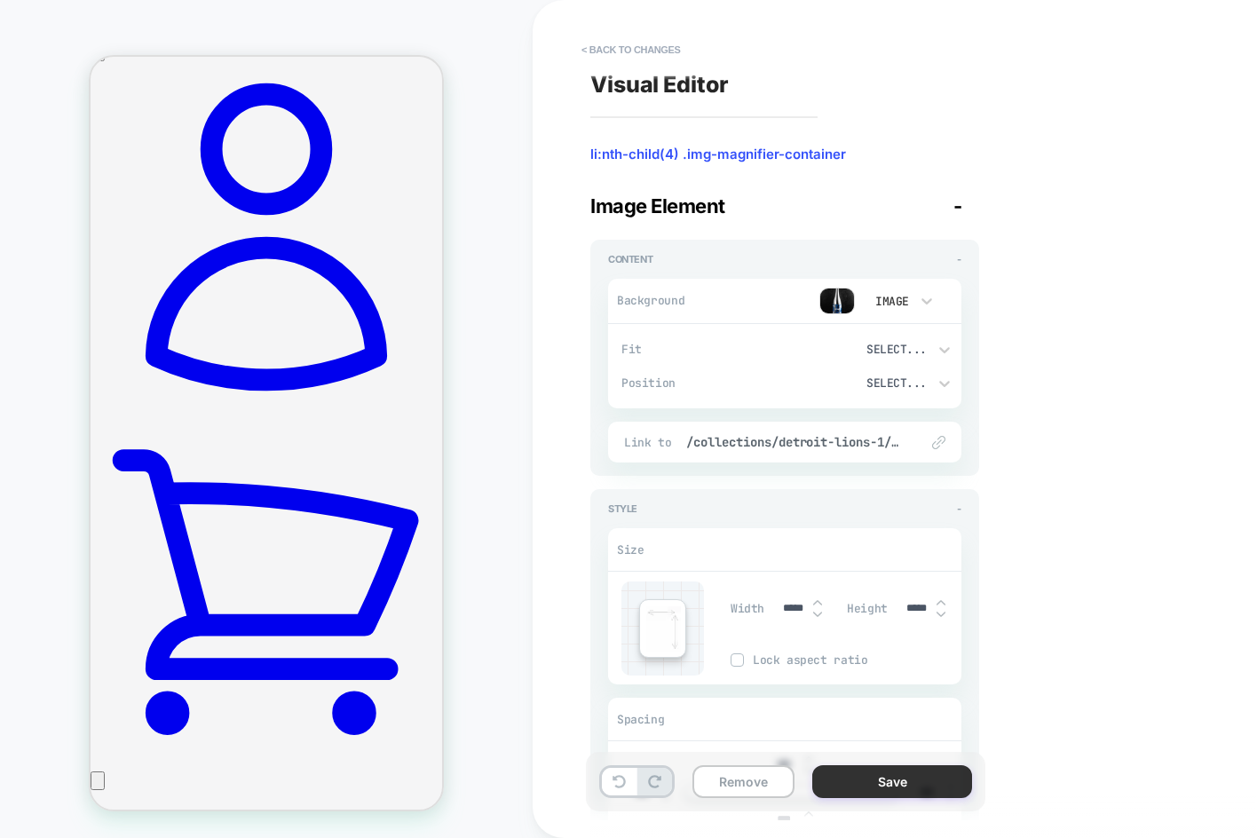
click at [915, 779] on button "Save" at bounding box center [892, 781] width 160 height 33
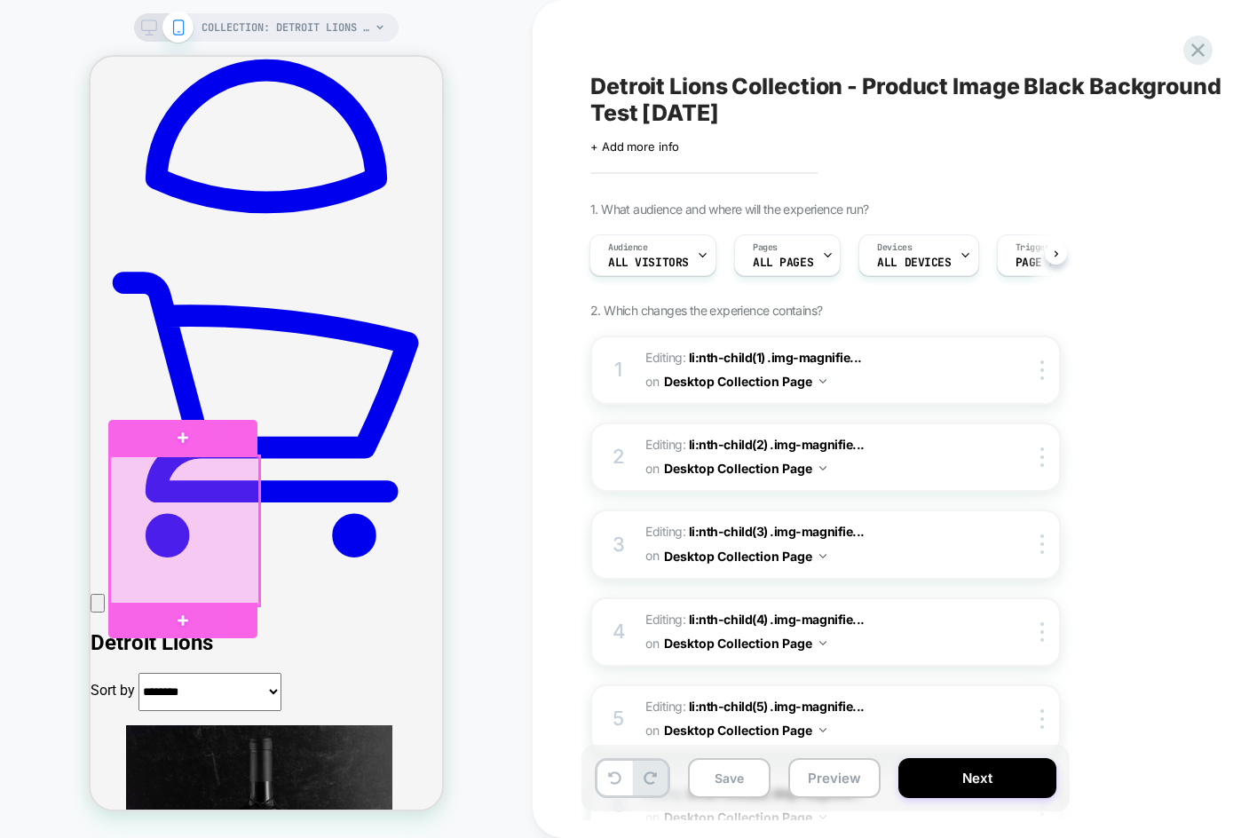
click at [191, 534] on div at bounding box center [184, 530] width 149 height 149
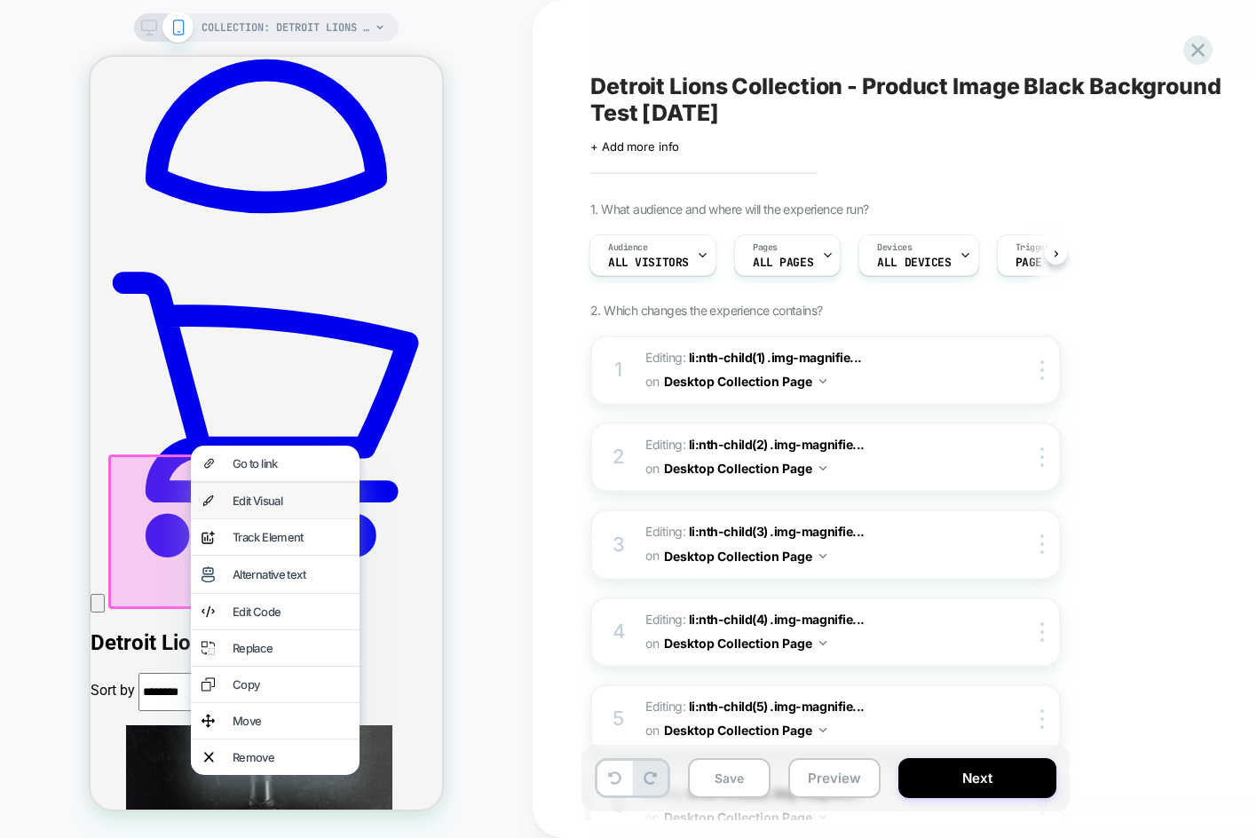
click at [260, 514] on div "Edit Visual" at bounding box center [275, 501] width 169 height 36
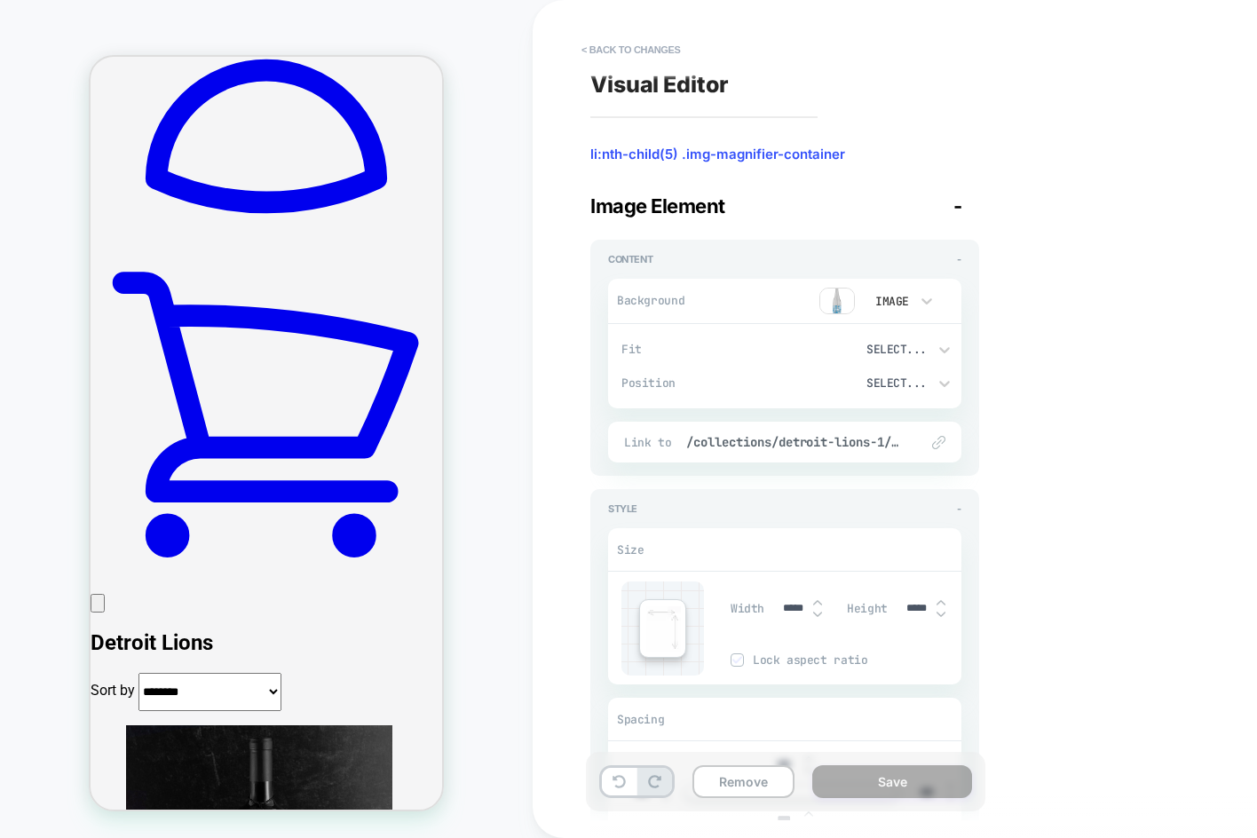
scroll to position [490, 0]
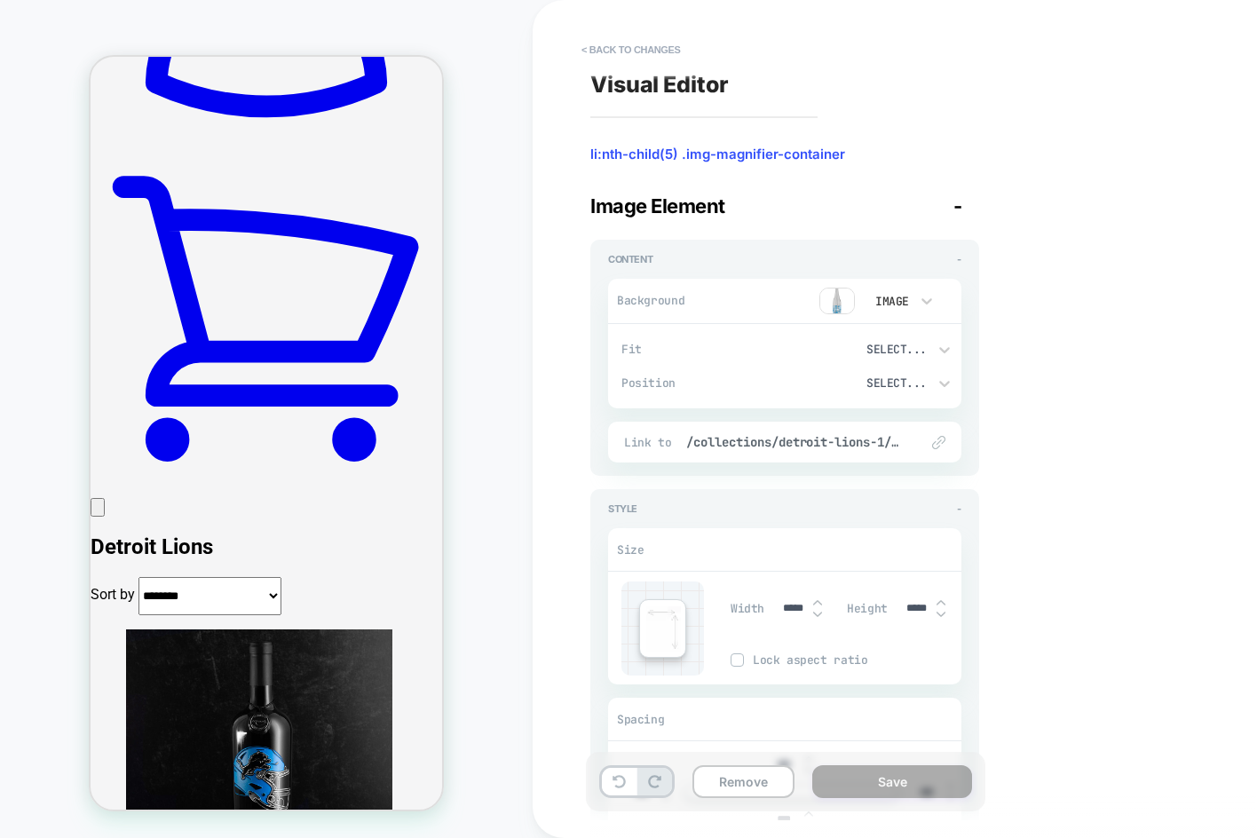
click at [848, 299] on img at bounding box center [837, 301] width 36 height 27
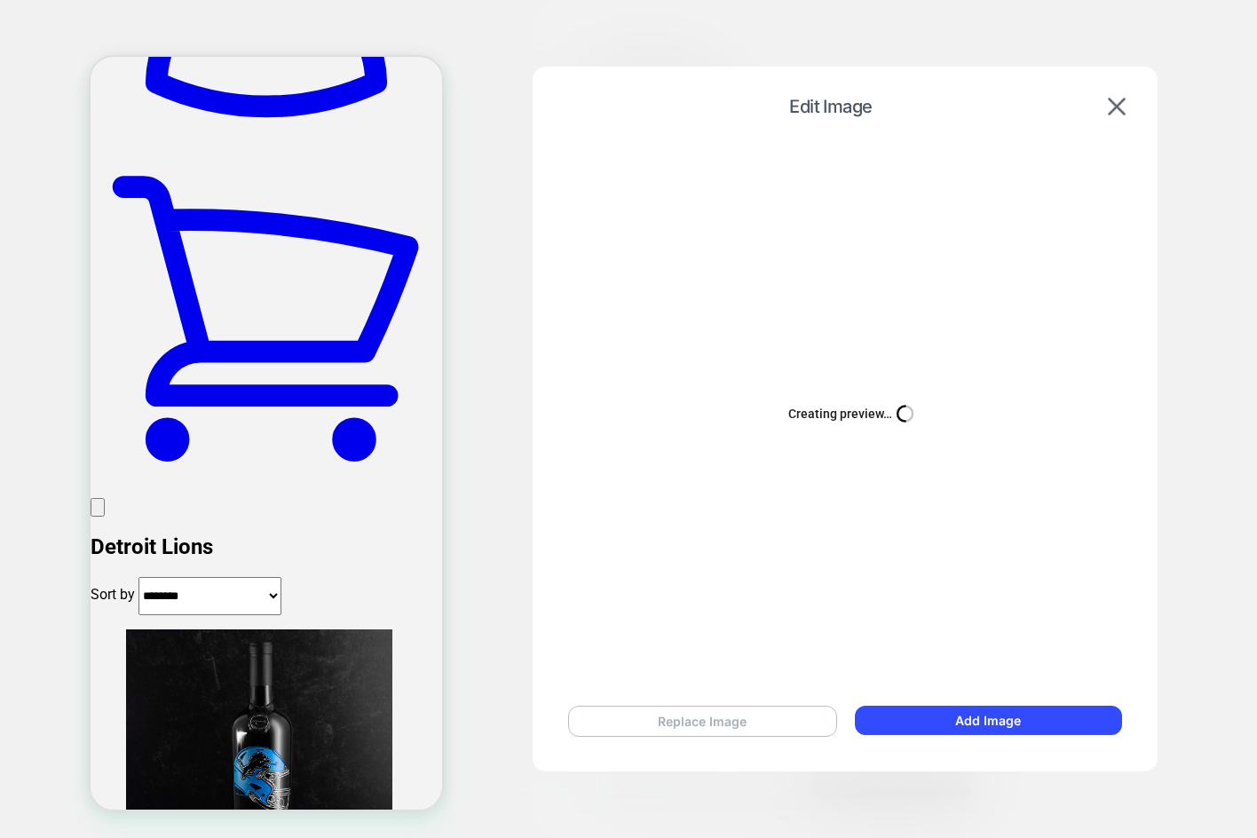
click at [694, 709] on button "Replace Image" at bounding box center [702, 721] width 269 height 31
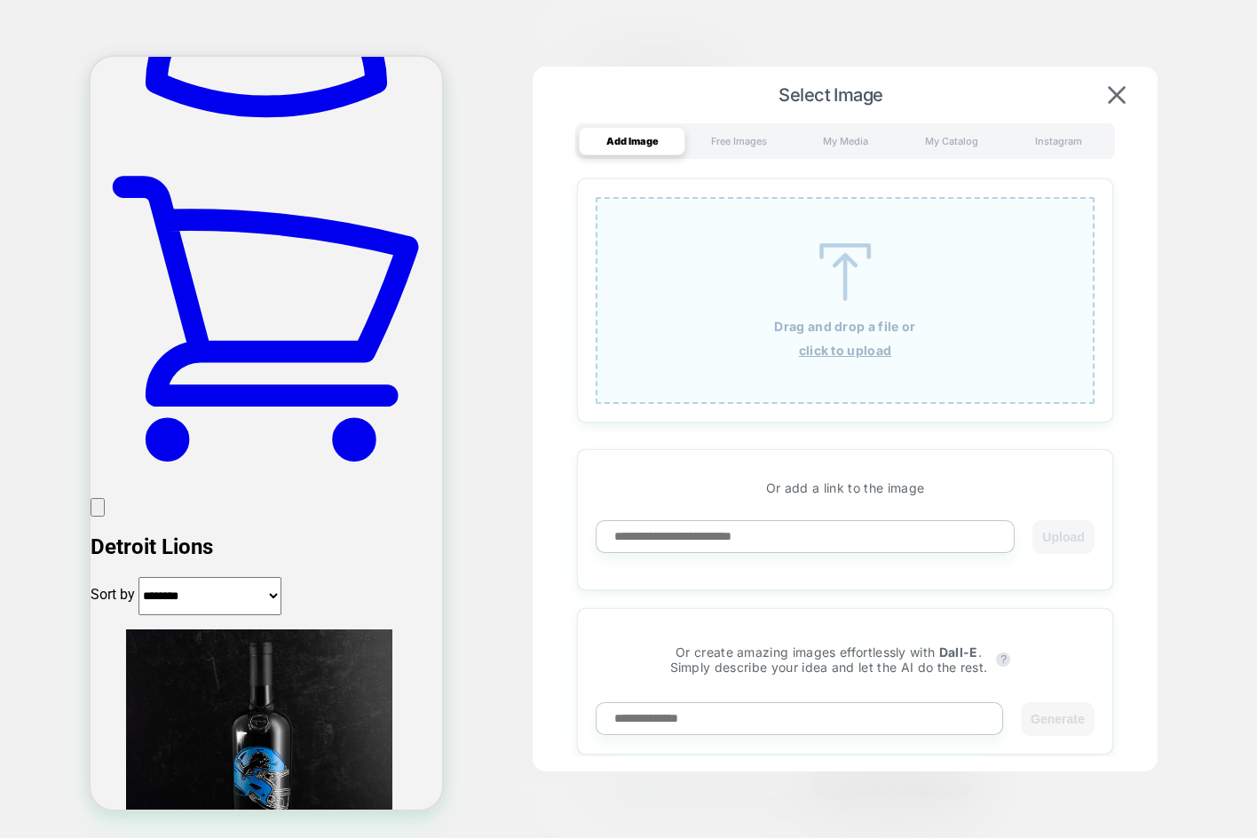
click at [755, 534] on input at bounding box center [805, 536] width 419 height 33
paste input "**********"
type input "**********"
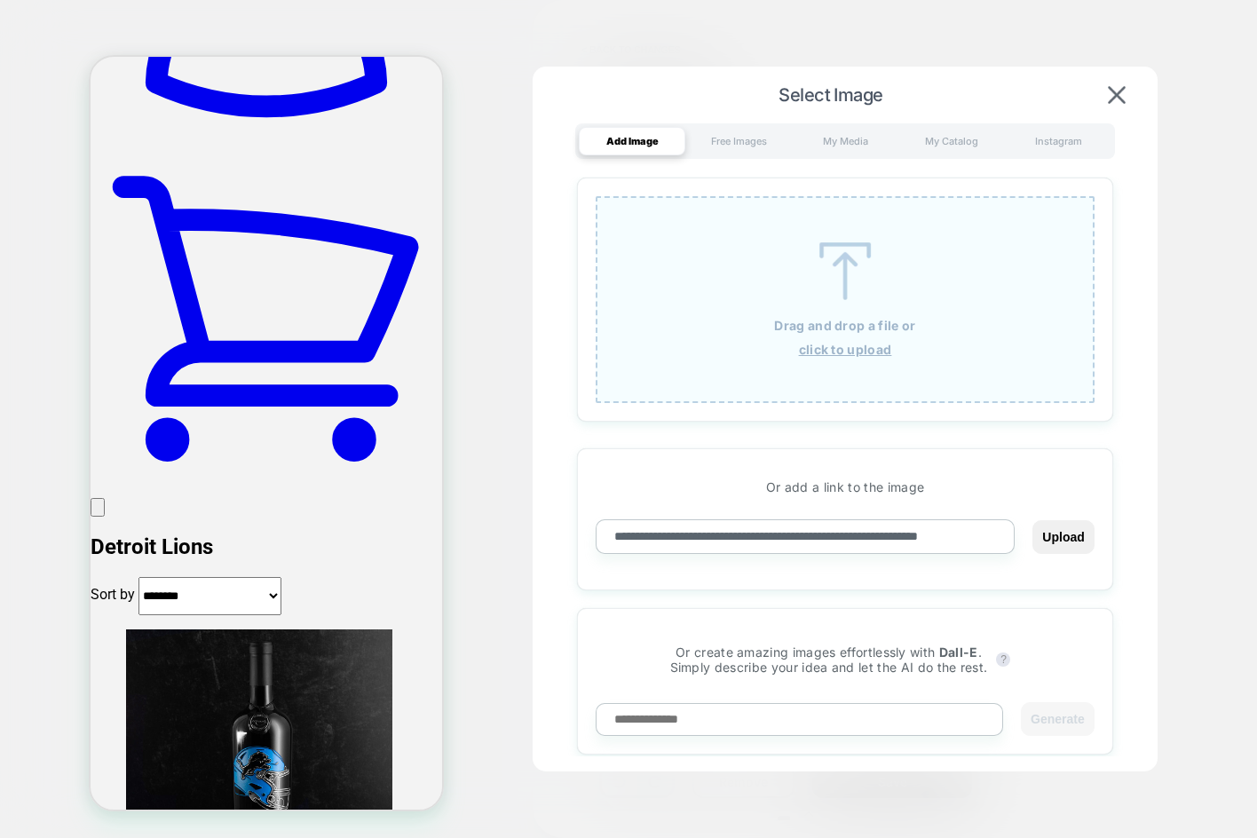
click at [1032, 520] on button "Upload" at bounding box center [1062, 537] width 61 height 34
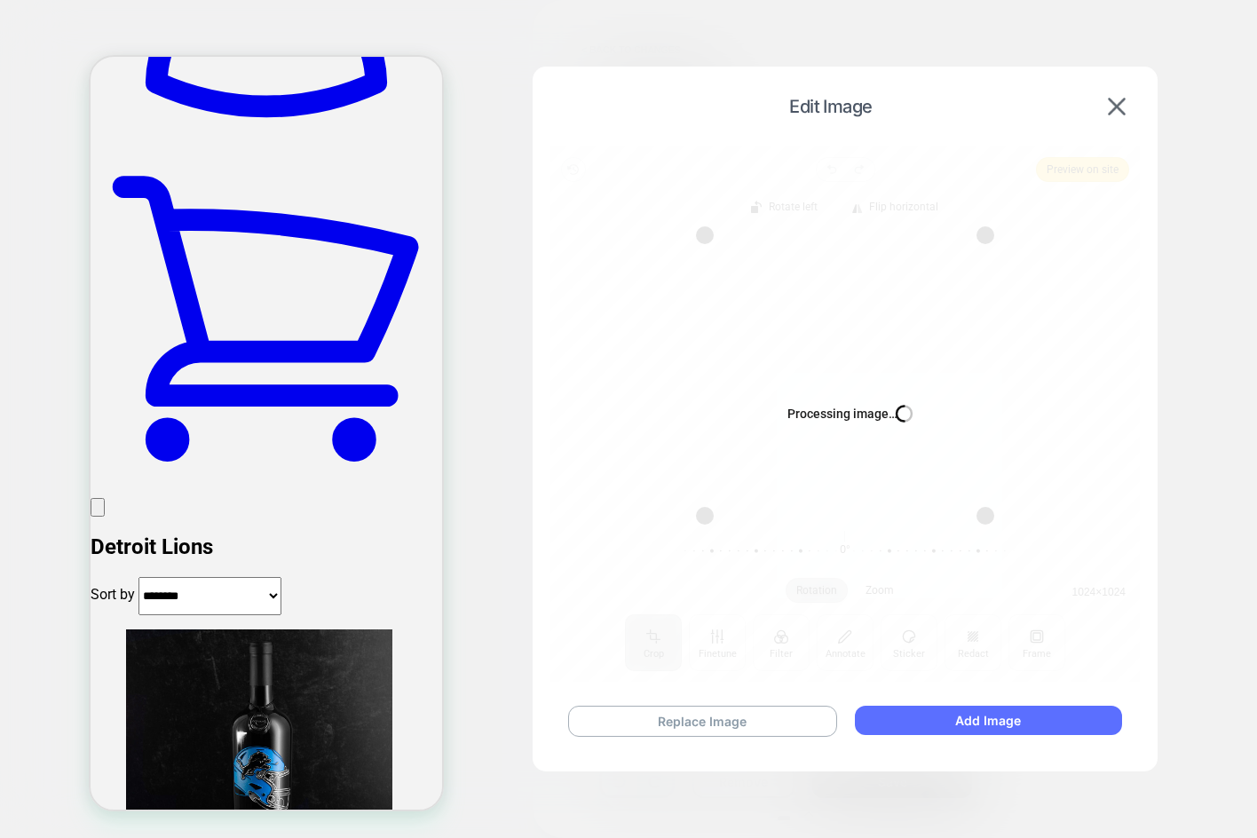
click at [934, 717] on button "Add Image" at bounding box center [988, 720] width 267 height 29
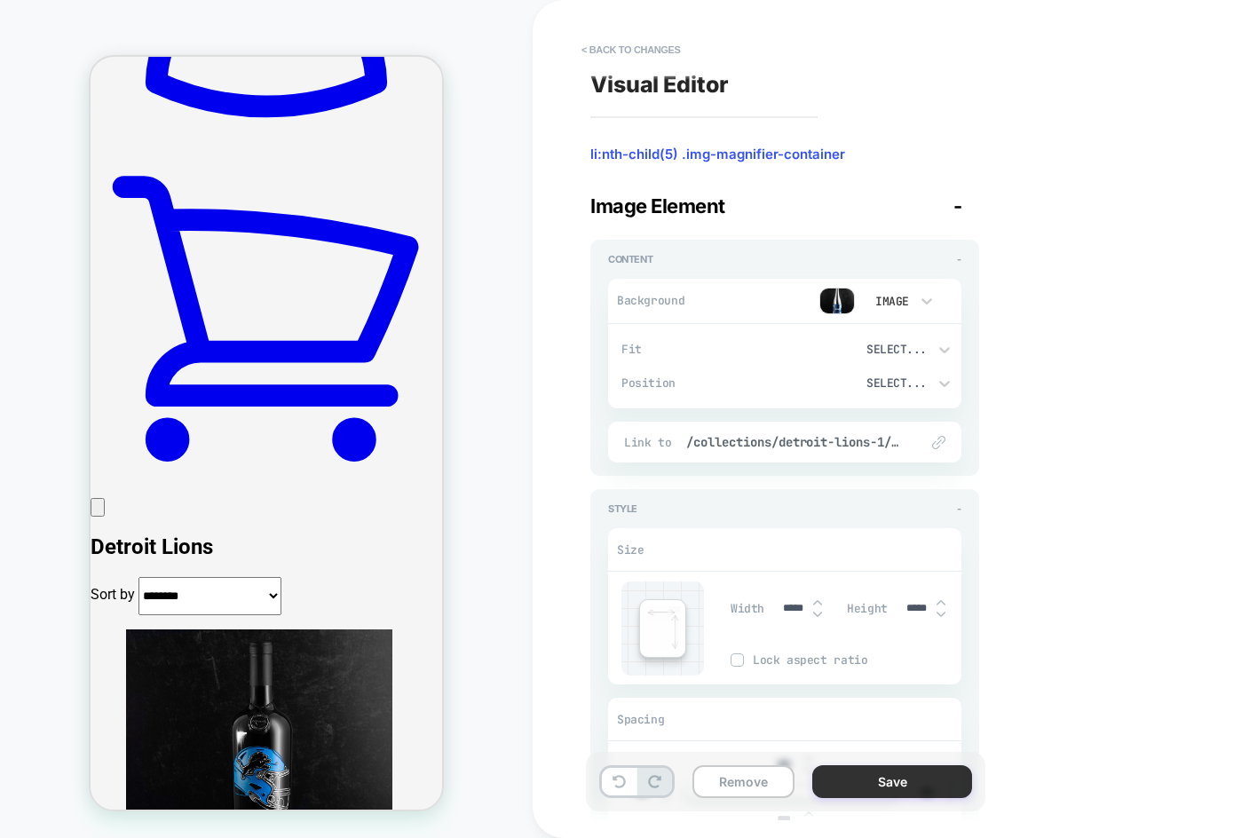
click at [915, 772] on button "Save" at bounding box center [892, 781] width 160 height 33
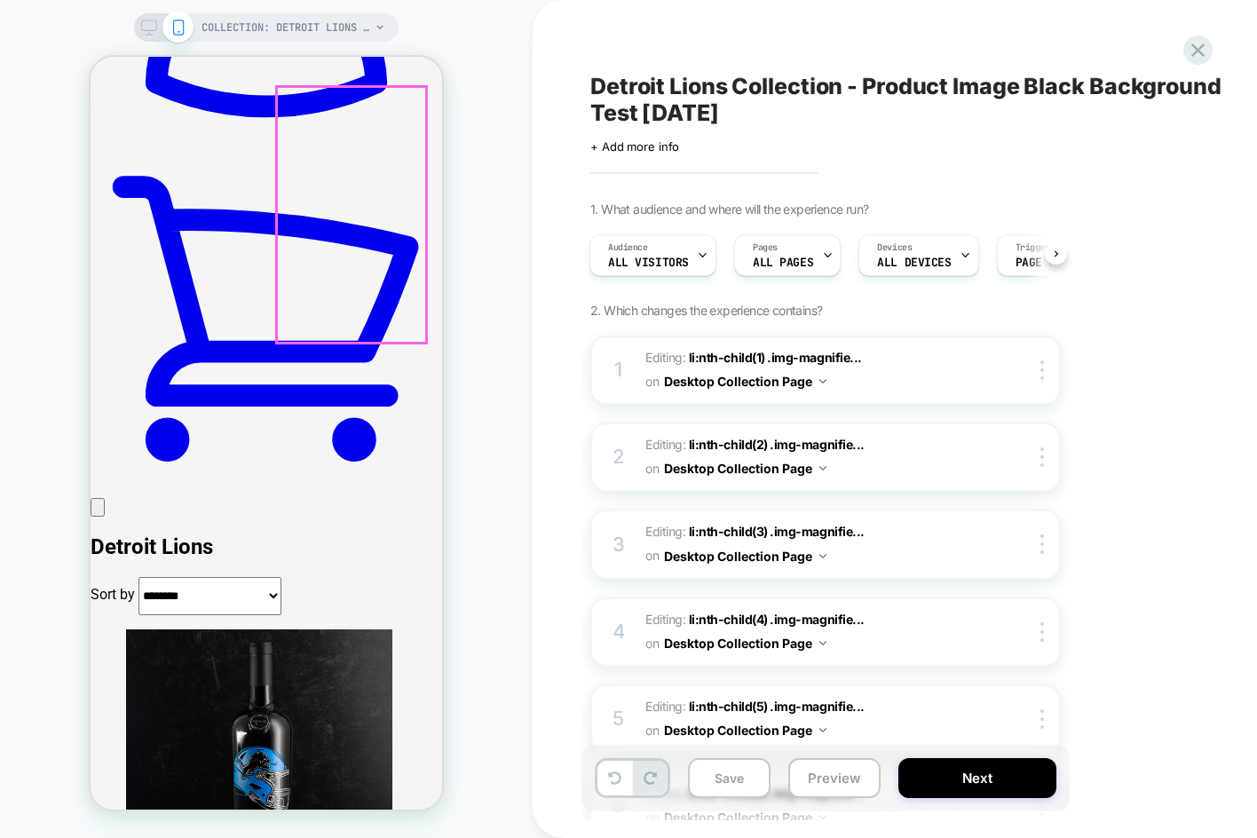
scroll to position [579, 0]
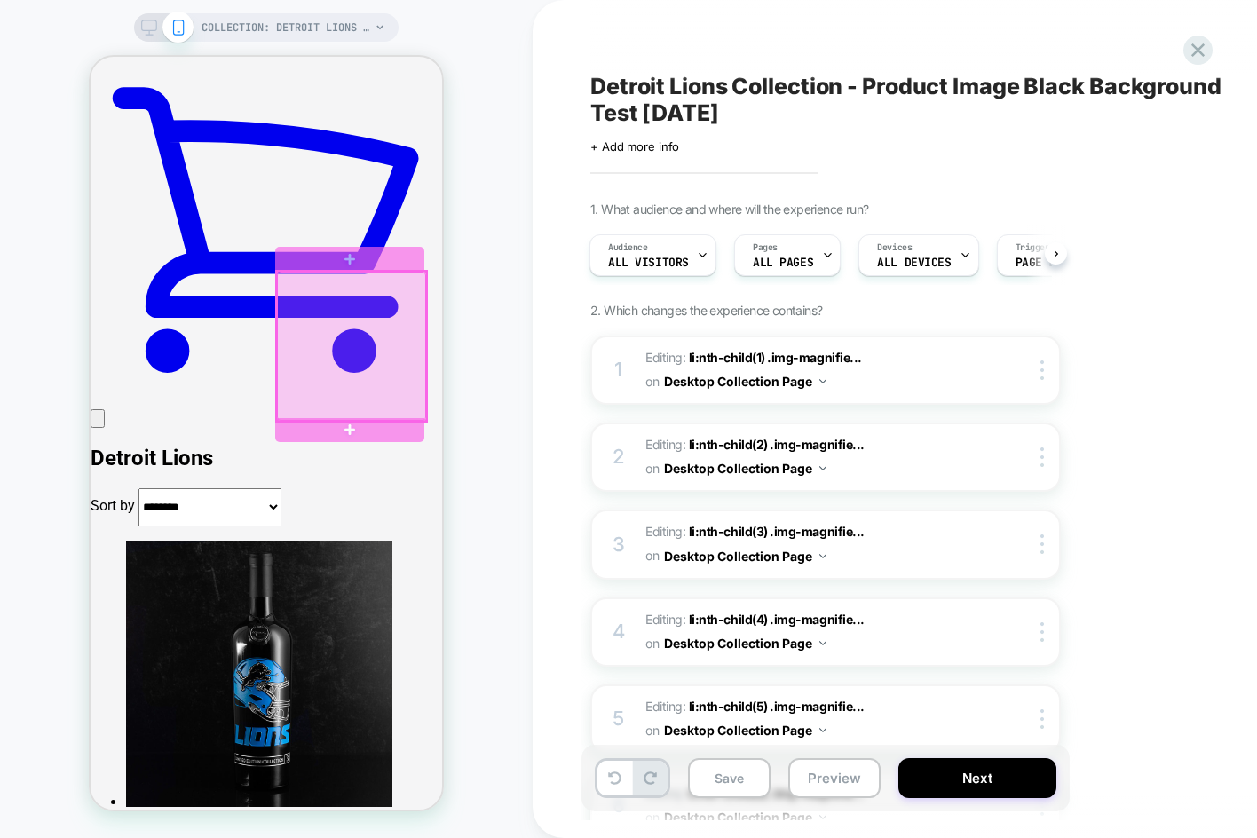
click at [335, 343] on div at bounding box center [351, 346] width 149 height 149
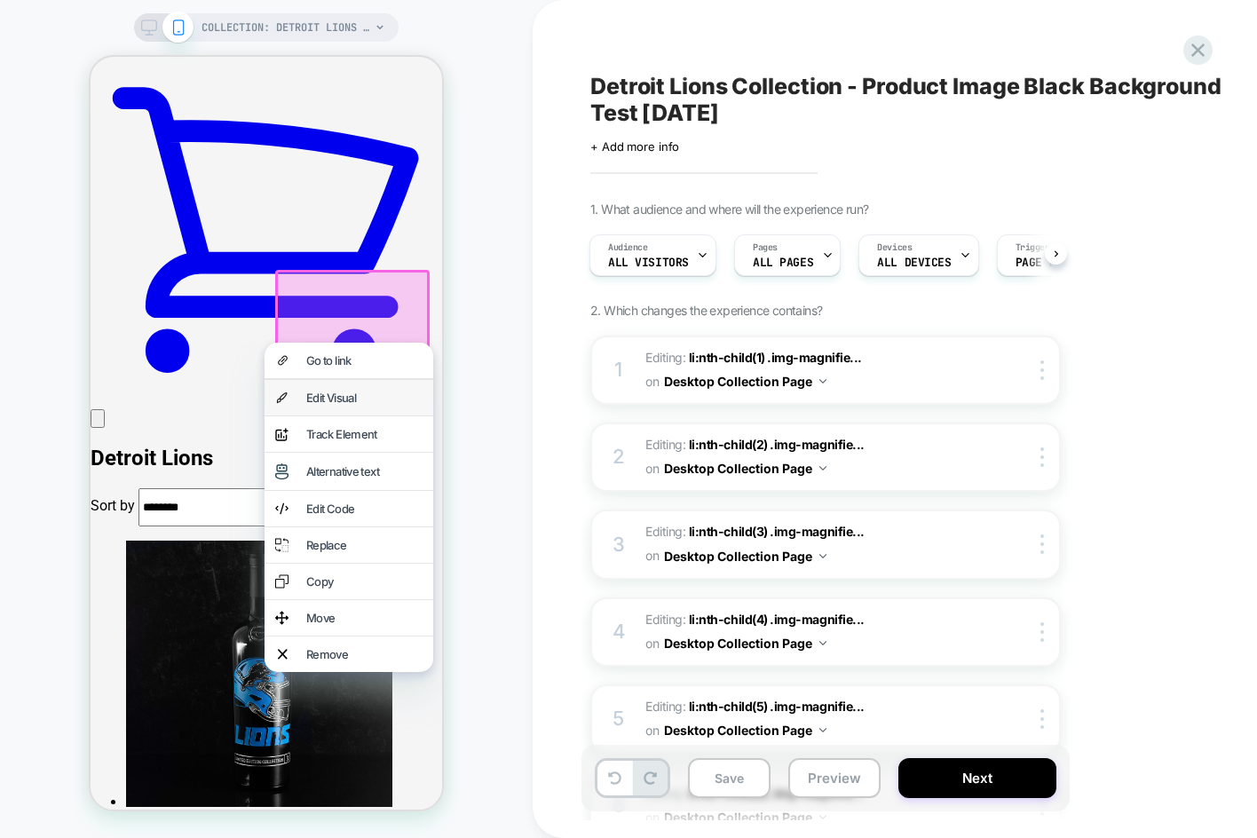
click at [340, 390] on div "Edit Visual" at bounding box center [349, 398] width 169 height 36
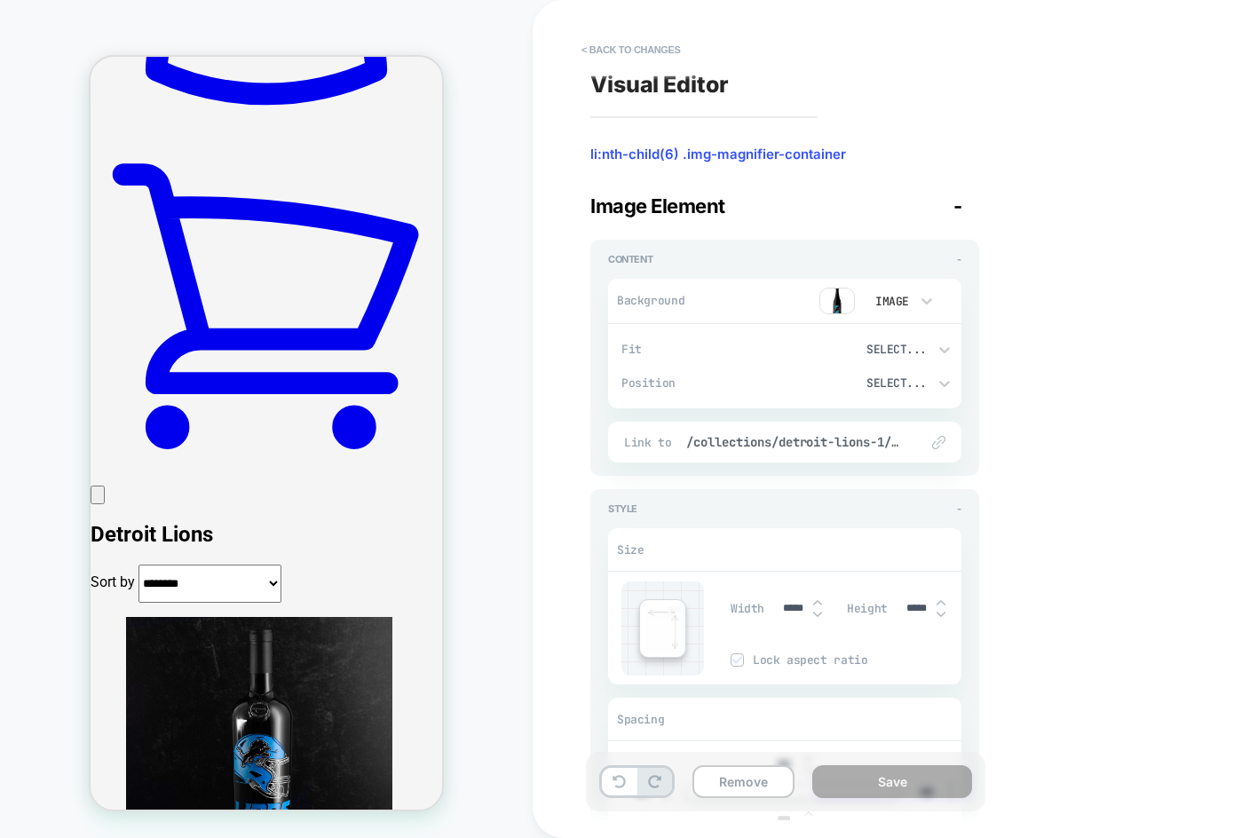
scroll to position [490, 0]
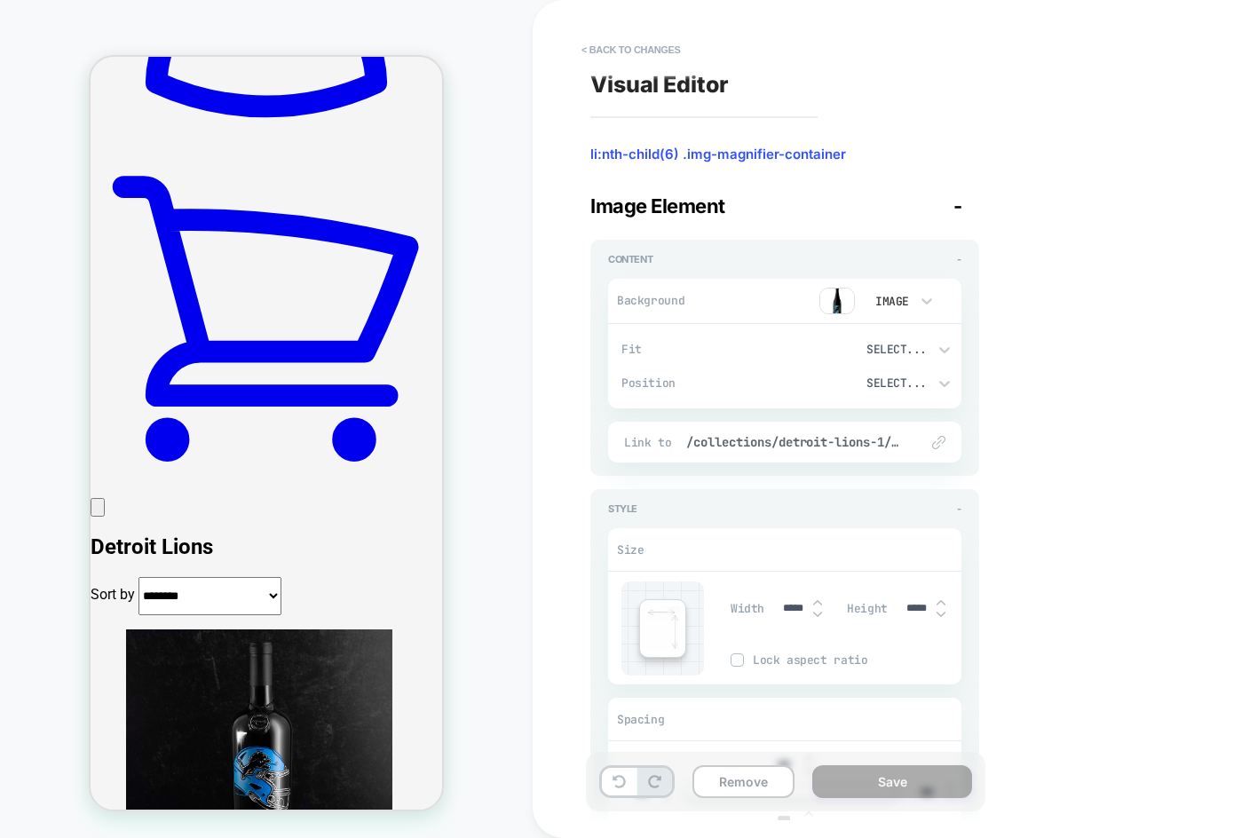
click at [838, 298] on img at bounding box center [837, 301] width 36 height 27
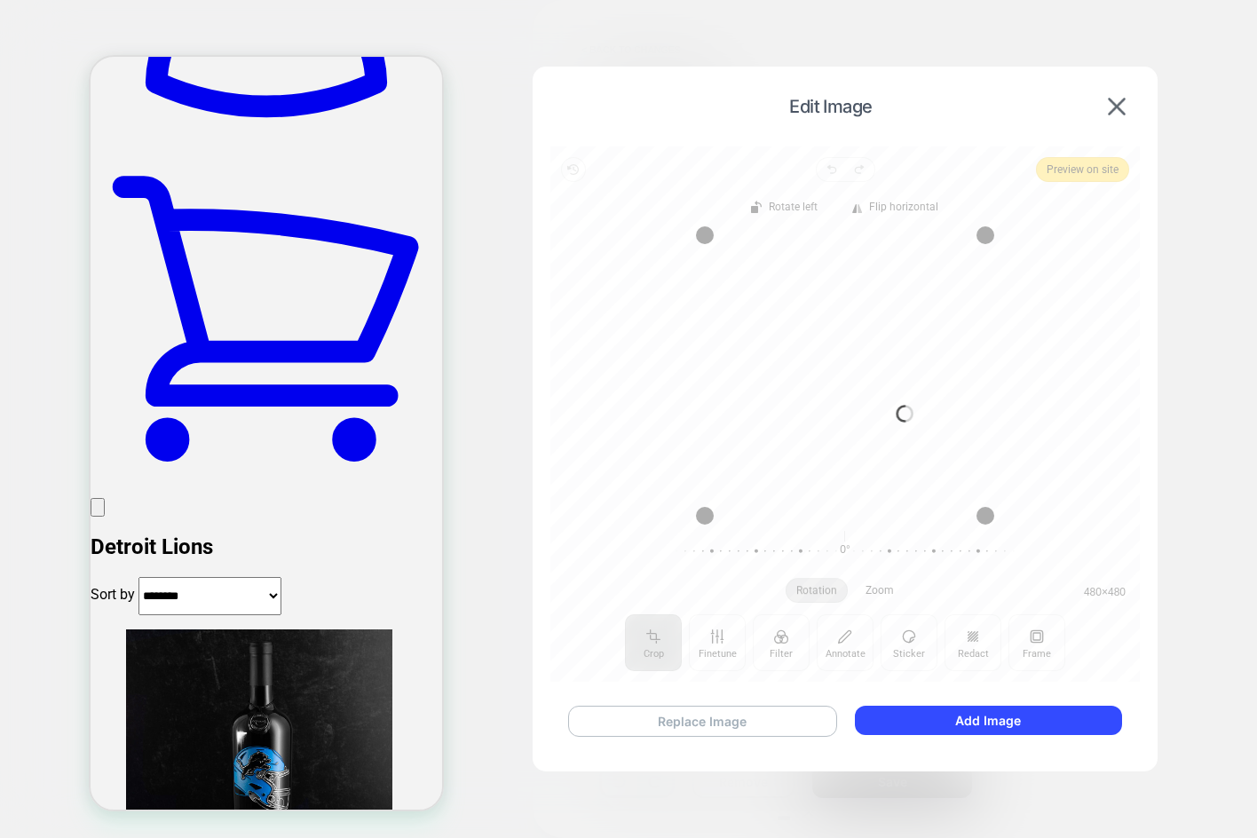
click at [676, 708] on button "Replace Image" at bounding box center [702, 721] width 269 height 31
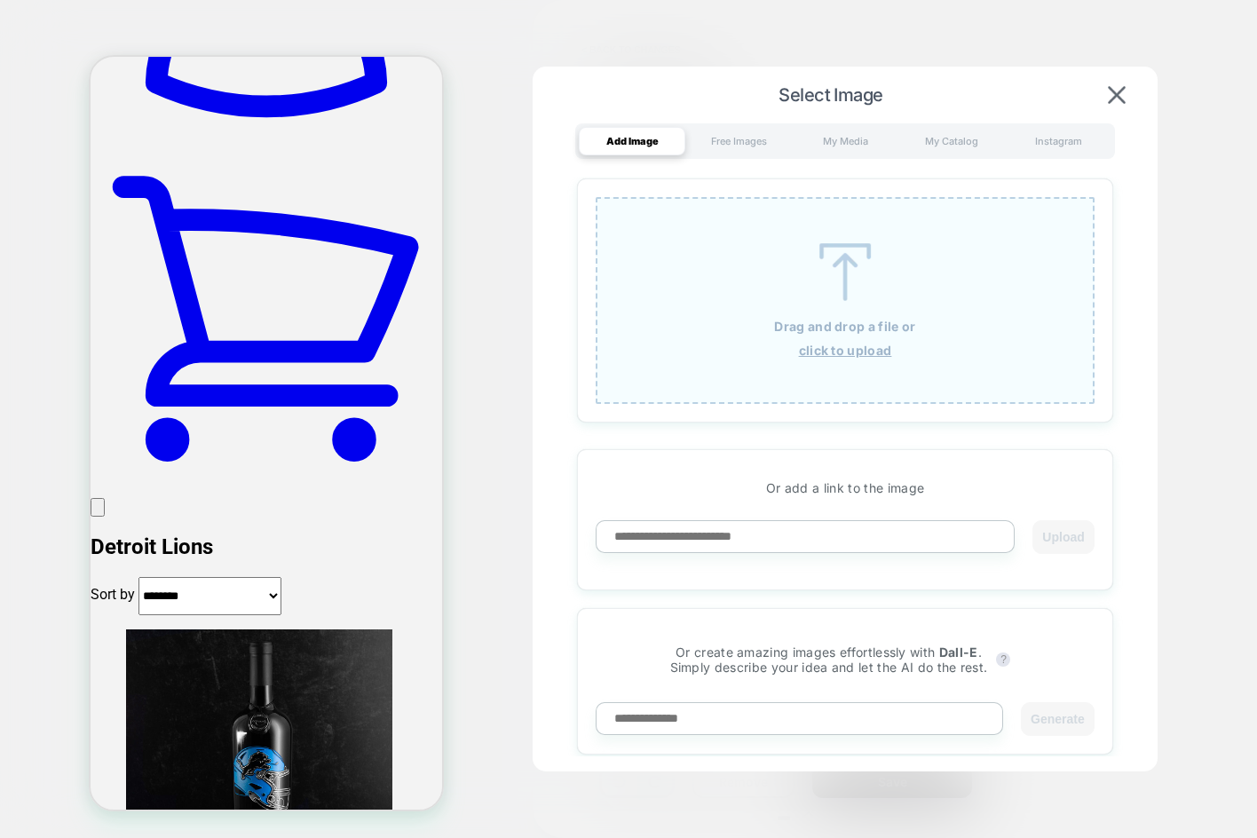
click at [763, 550] on input at bounding box center [805, 536] width 419 height 33
paste input "**********"
type input "**********"
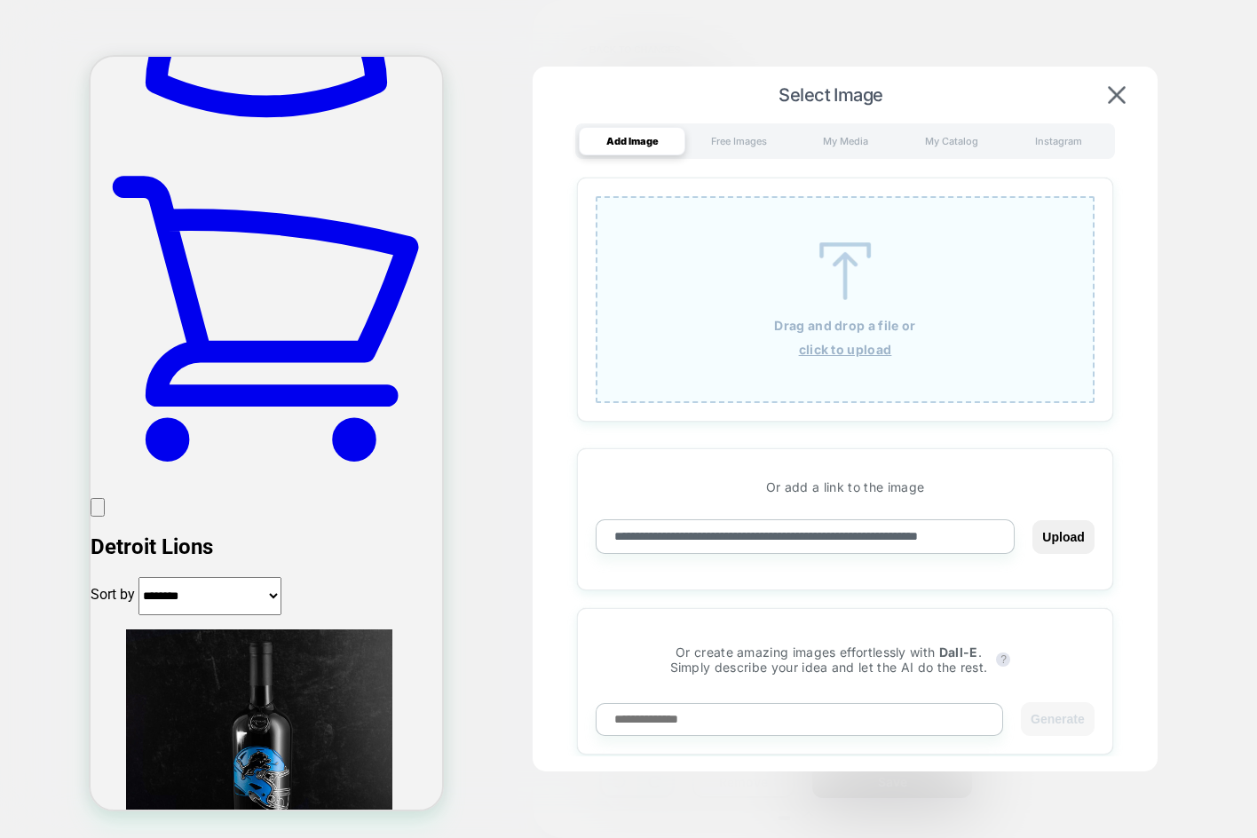
click at [1032, 520] on button "Upload" at bounding box center [1062, 537] width 61 height 34
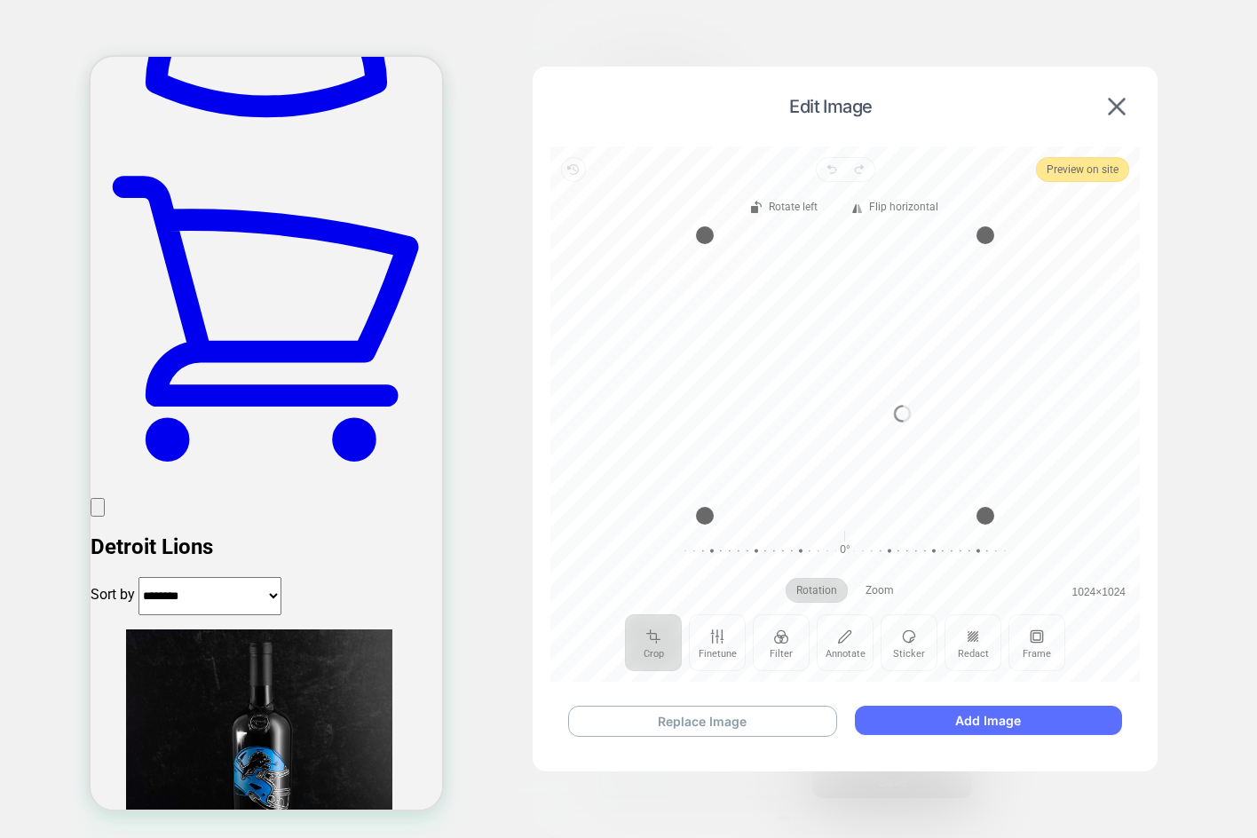
click at [937, 732] on button "Add Image" at bounding box center [988, 720] width 267 height 29
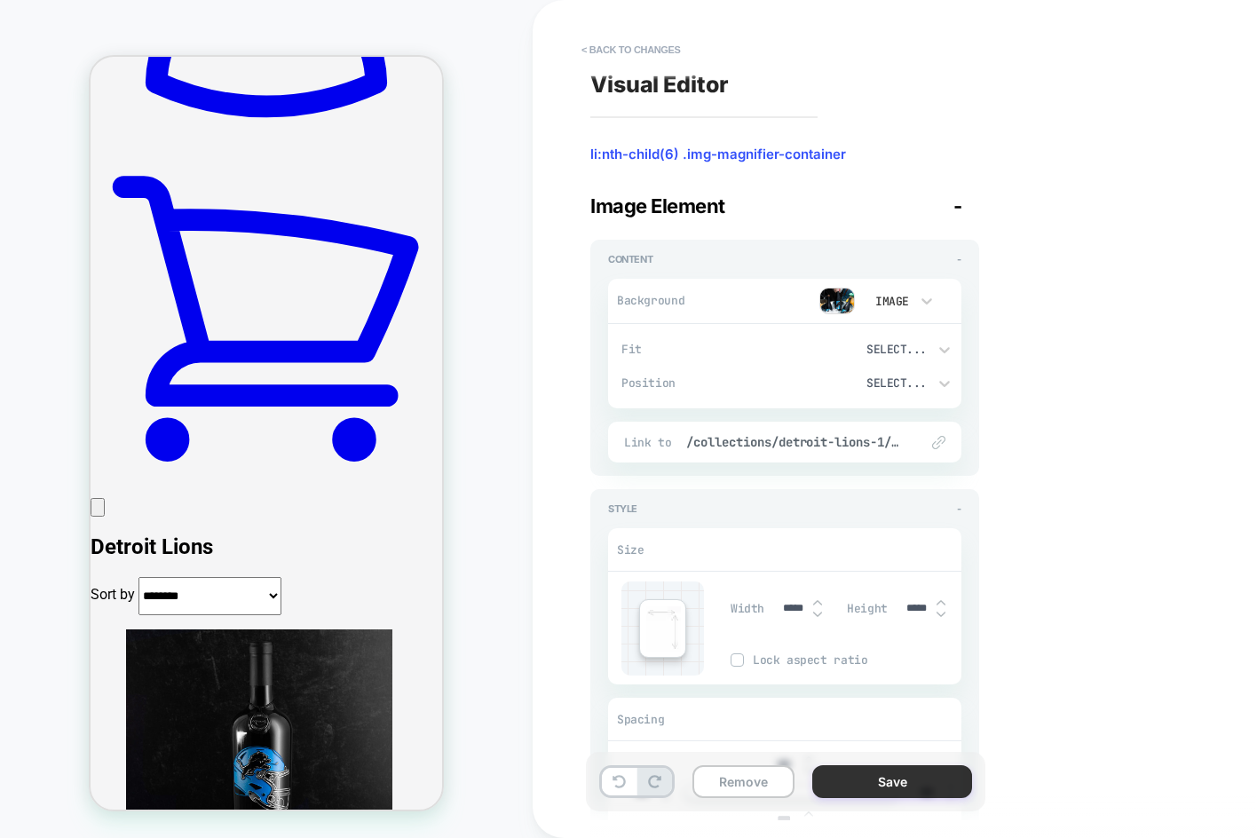
click at [938, 789] on button "Save" at bounding box center [892, 781] width 160 height 33
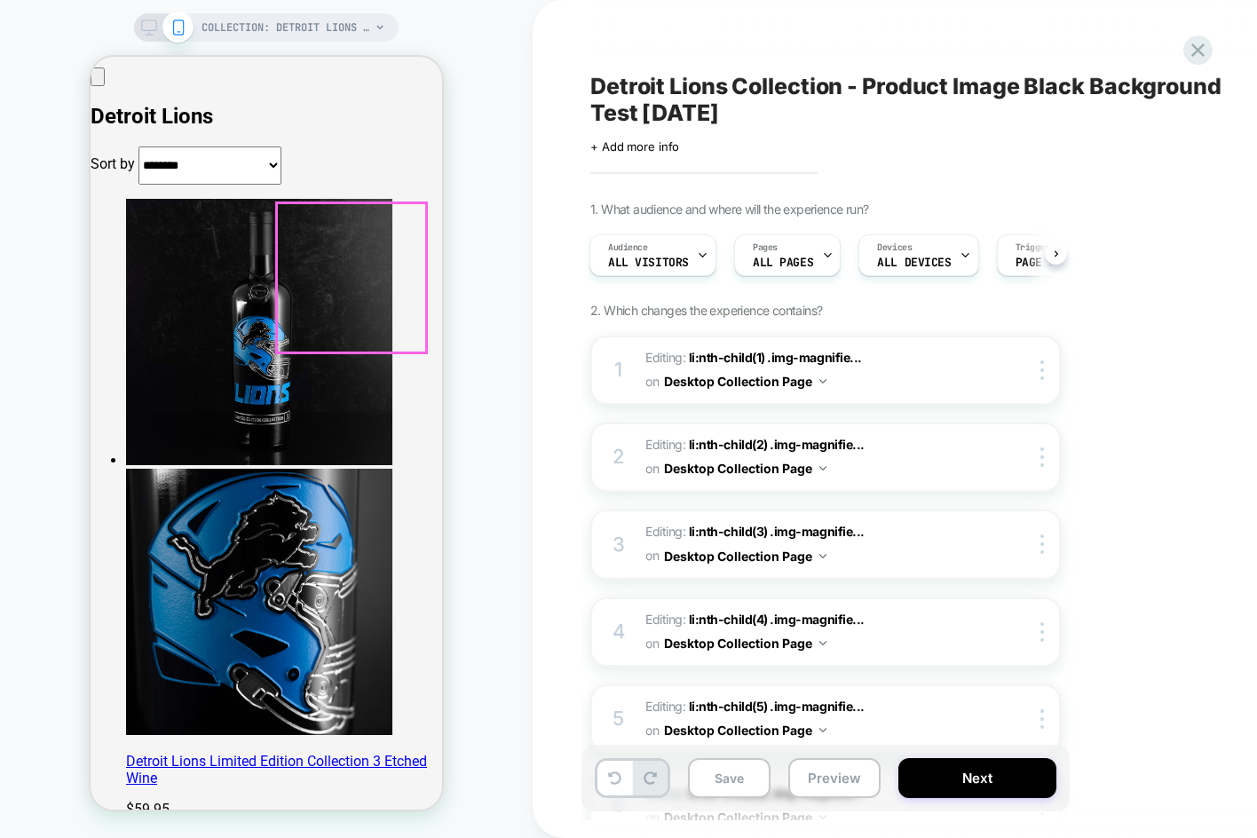
scroll to position [934, 0]
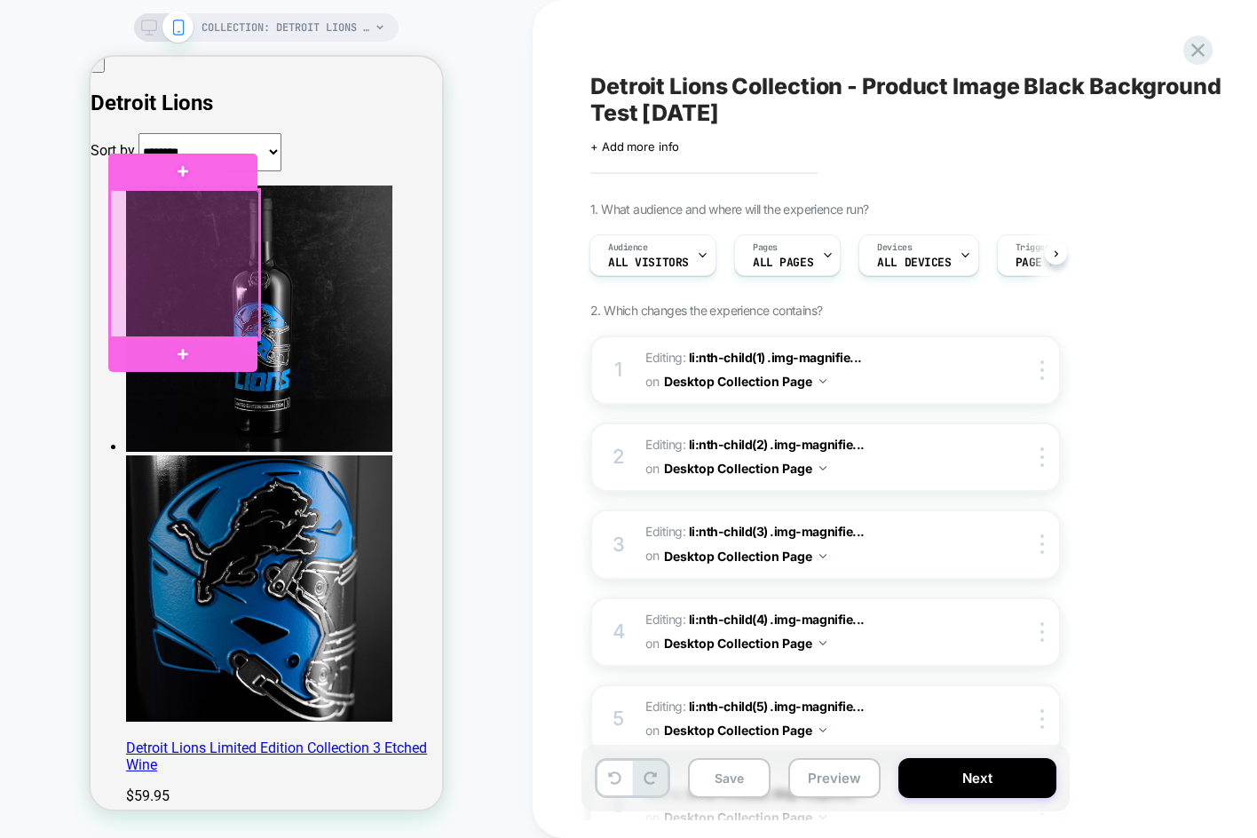
click at [185, 246] on div at bounding box center [184, 264] width 149 height 149
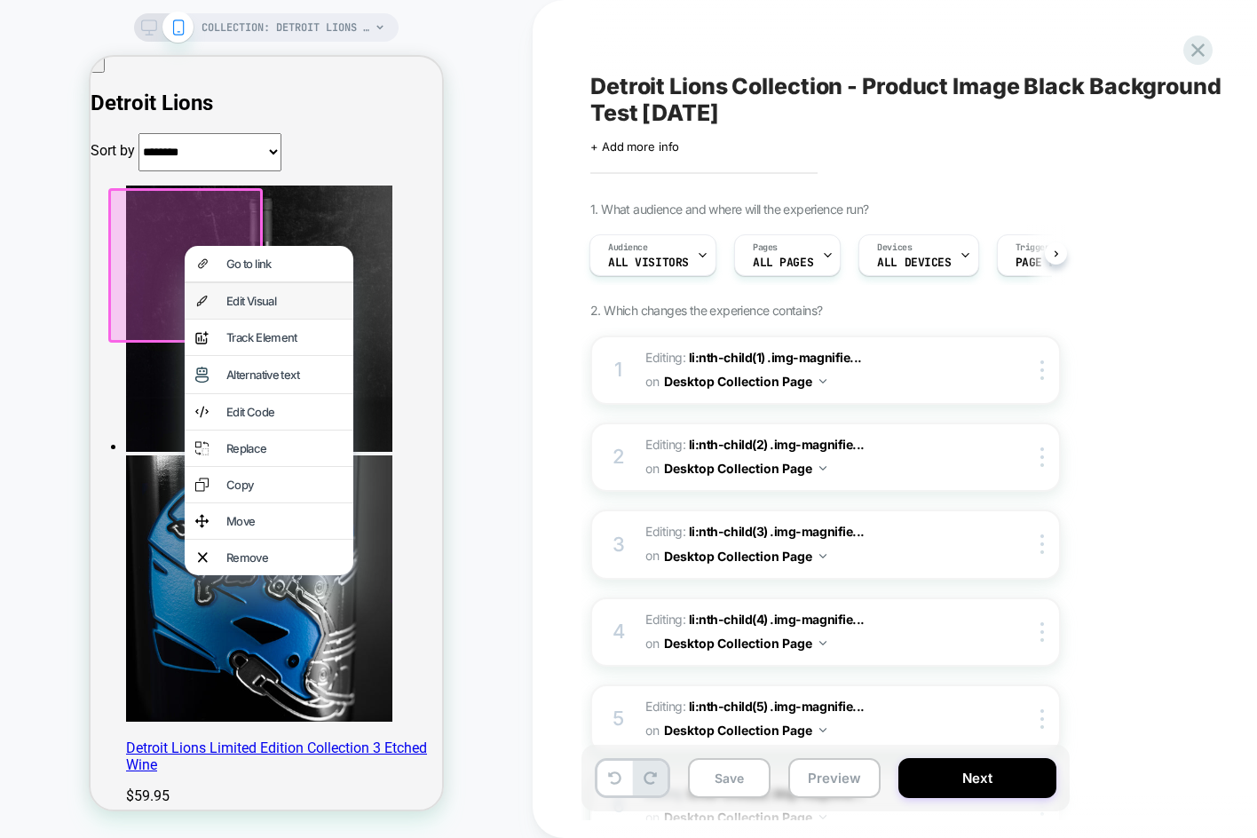
click at [222, 304] on div "Edit Visual" at bounding box center [269, 301] width 169 height 36
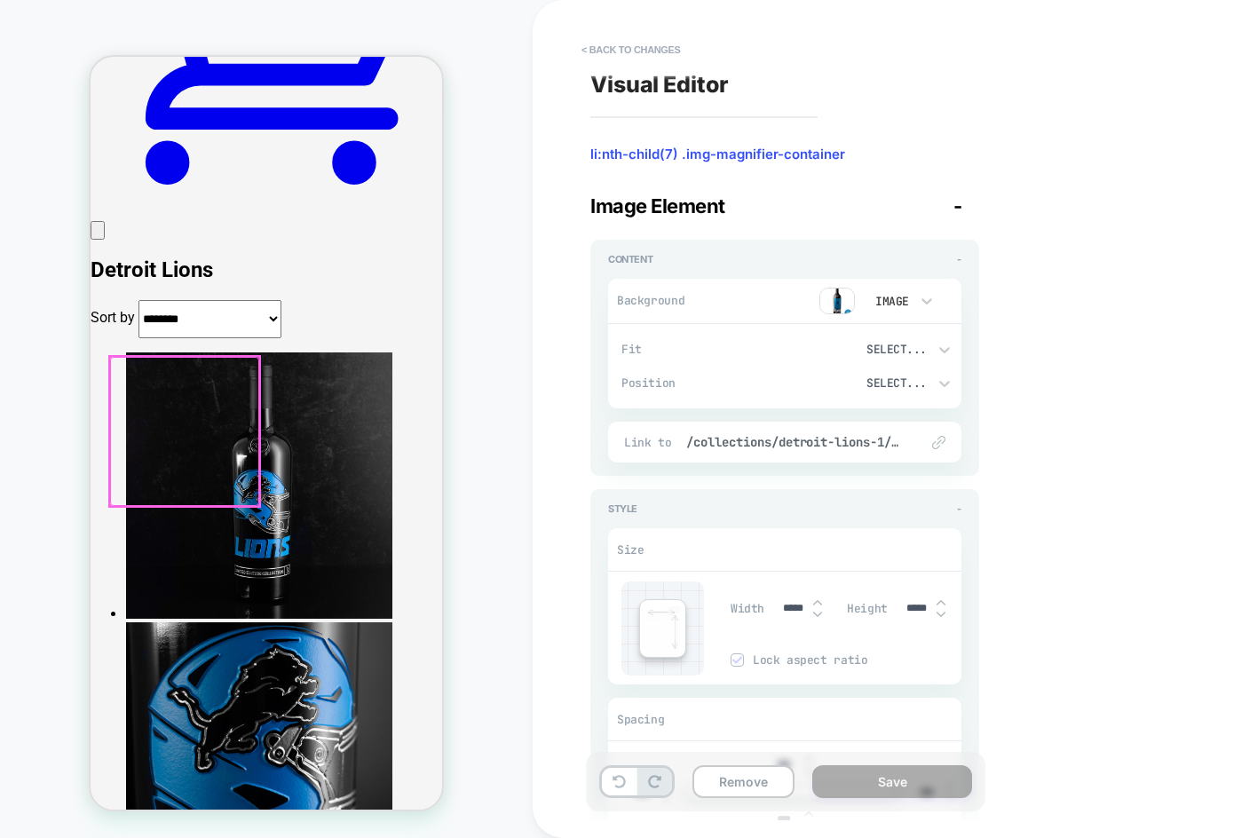
scroll to position [763, 0]
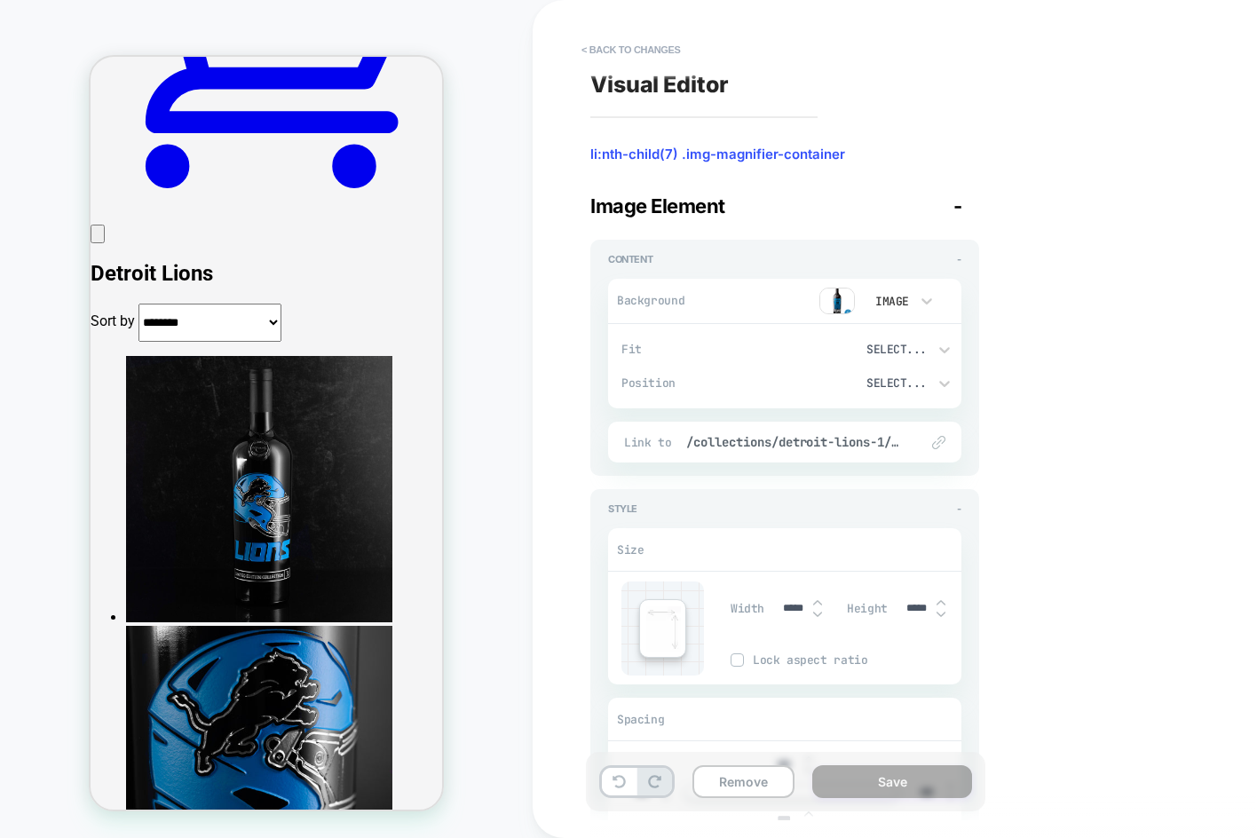
click at [834, 305] on img at bounding box center [837, 301] width 36 height 27
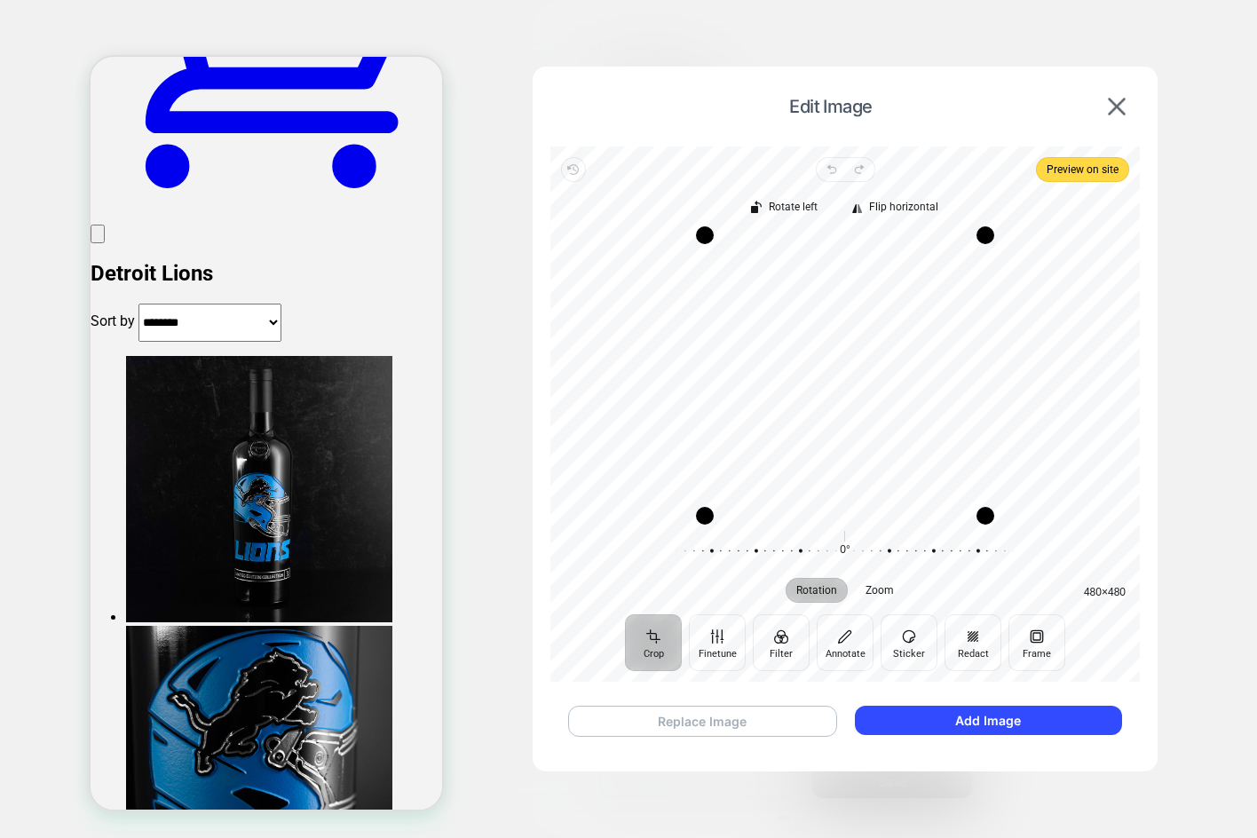
click at [788, 720] on button "Replace Image" at bounding box center [702, 721] width 269 height 31
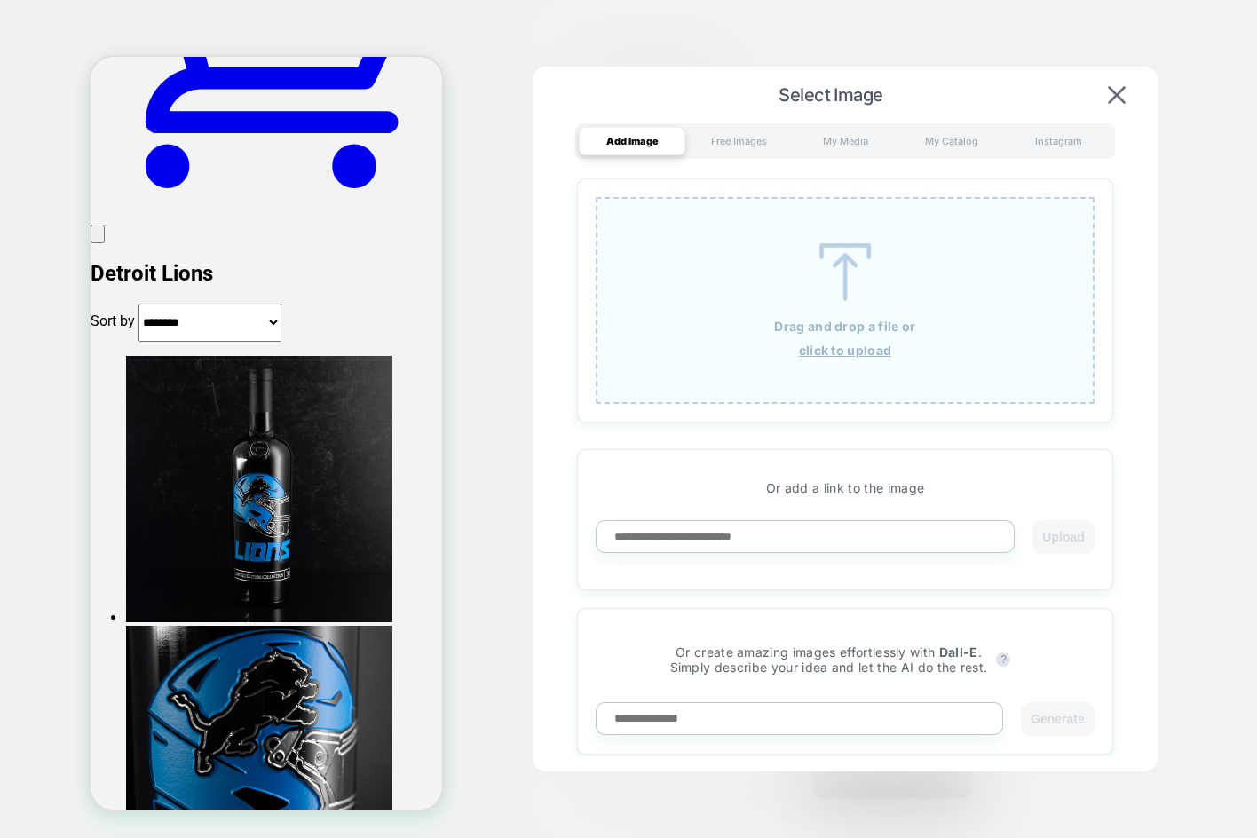
click at [875, 535] on input at bounding box center [805, 536] width 419 height 33
paste input "**********"
type input "**********"
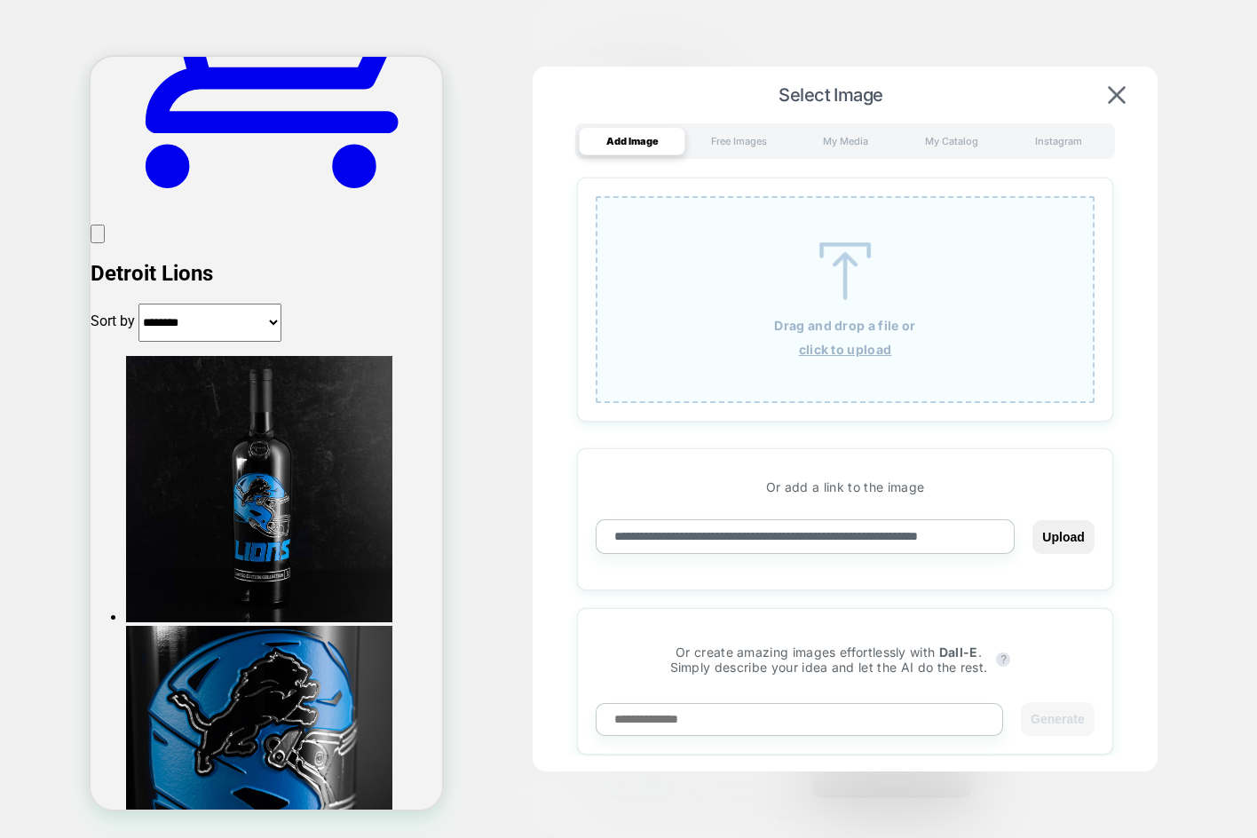
click at [1032, 520] on button "Upload" at bounding box center [1062, 537] width 61 height 34
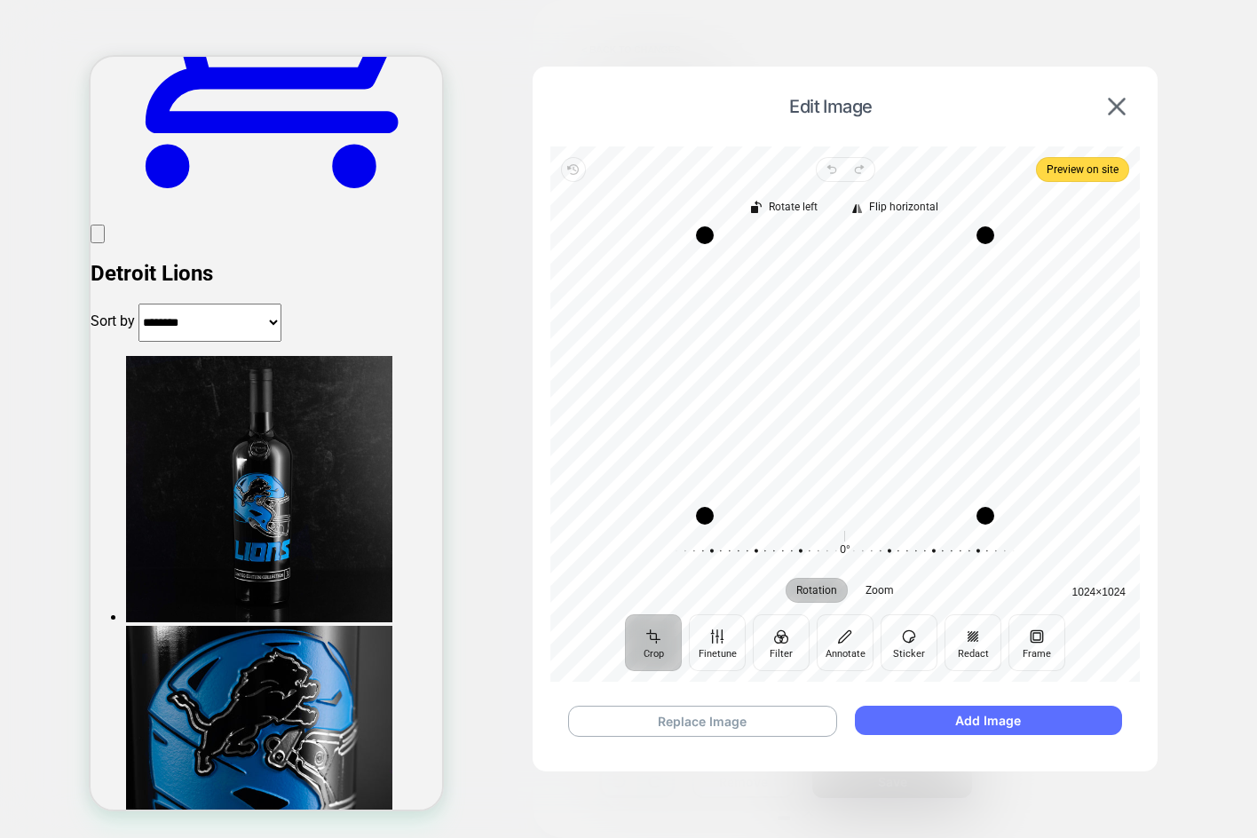
click at [900, 715] on button "Add Image" at bounding box center [988, 720] width 267 height 29
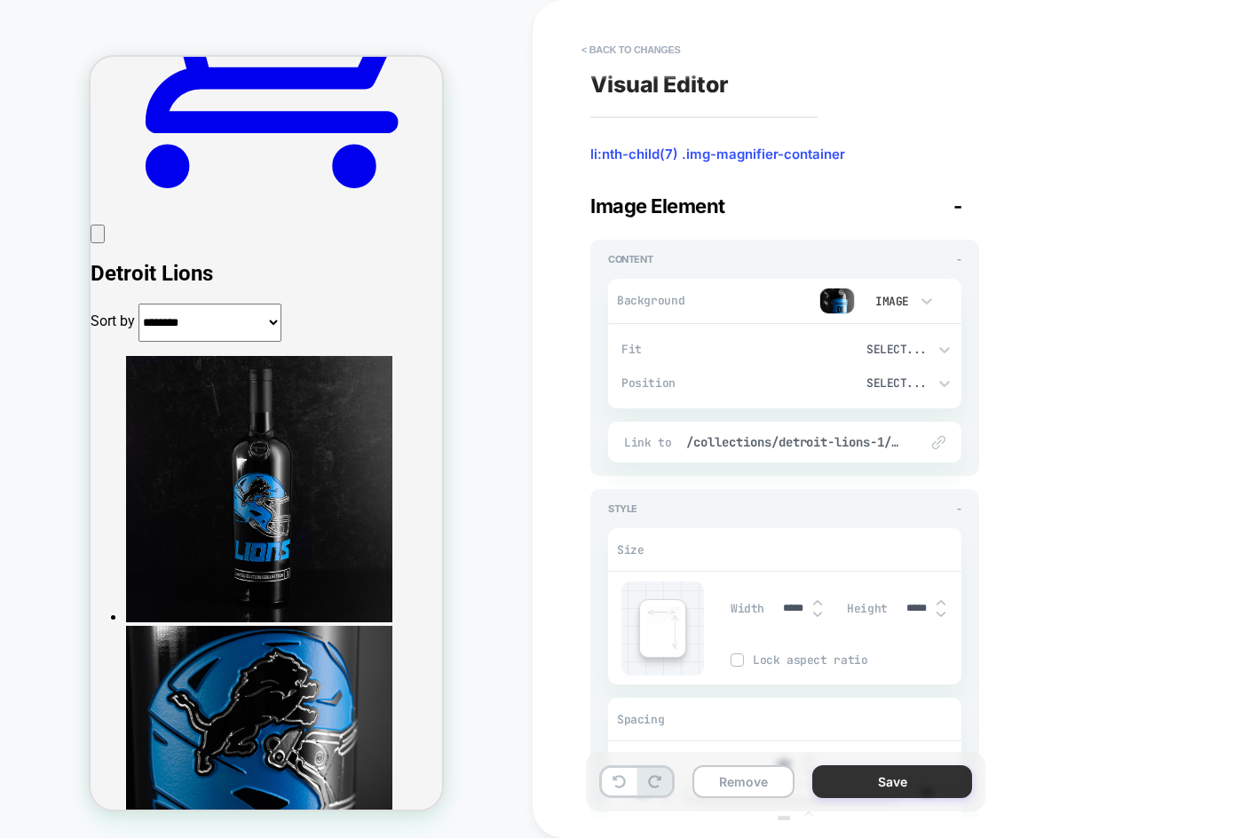
click at [931, 779] on button "Save" at bounding box center [892, 781] width 160 height 33
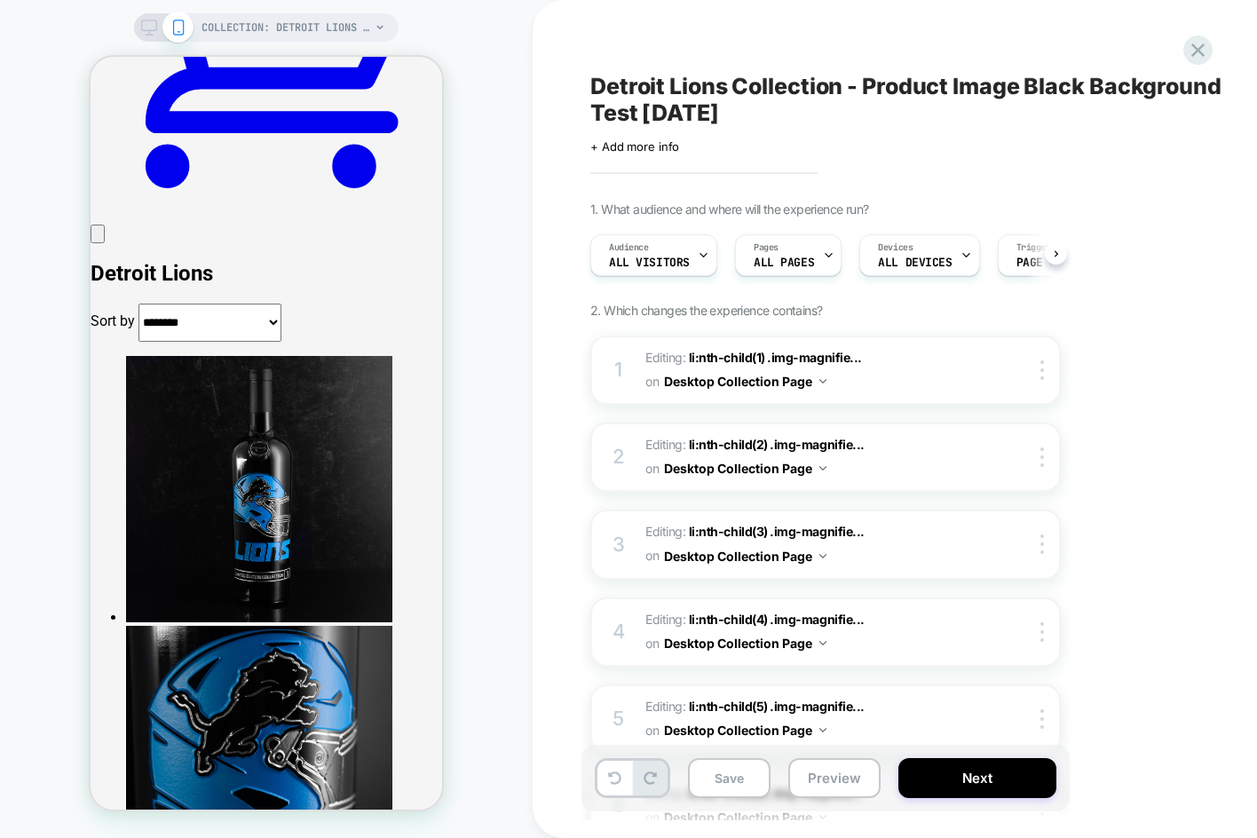
scroll to position [0, 1]
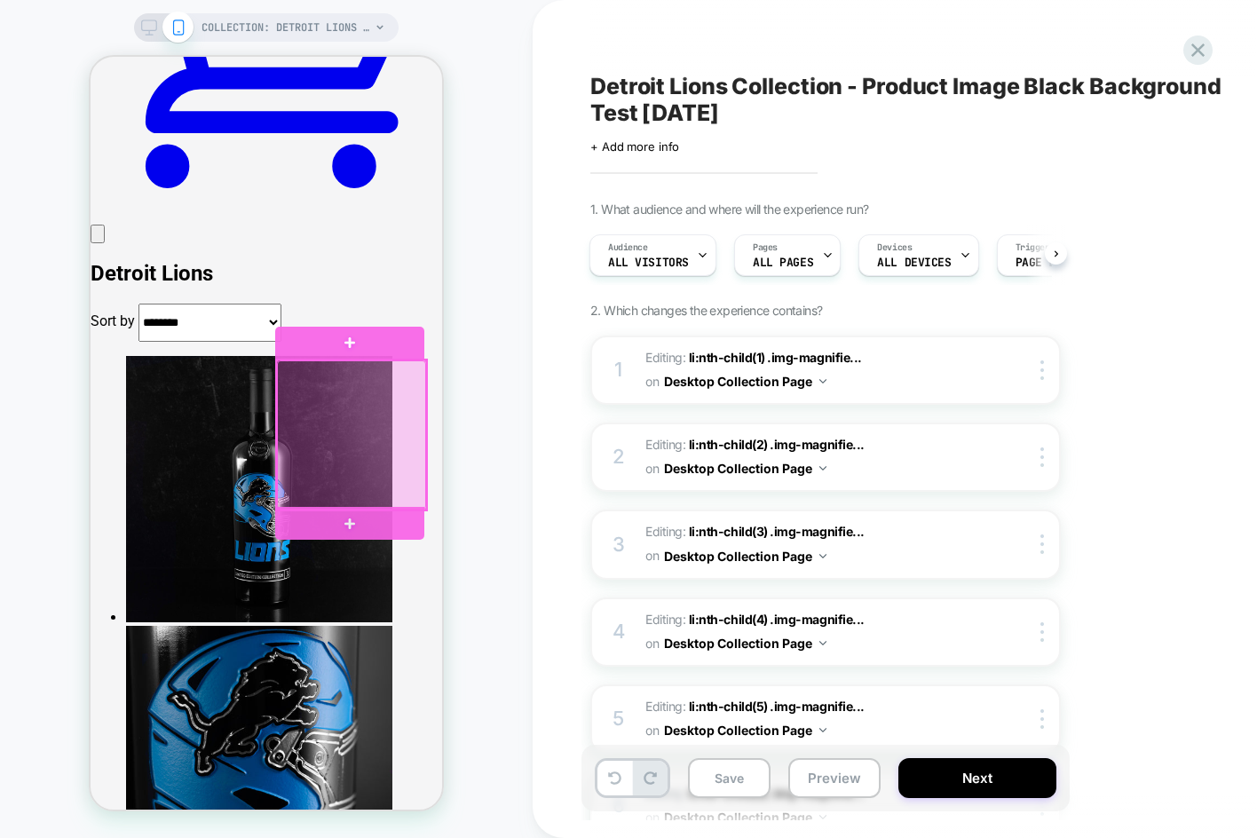
click at [375, 434] on div at bounding box center [351, 434] width 149 height 149
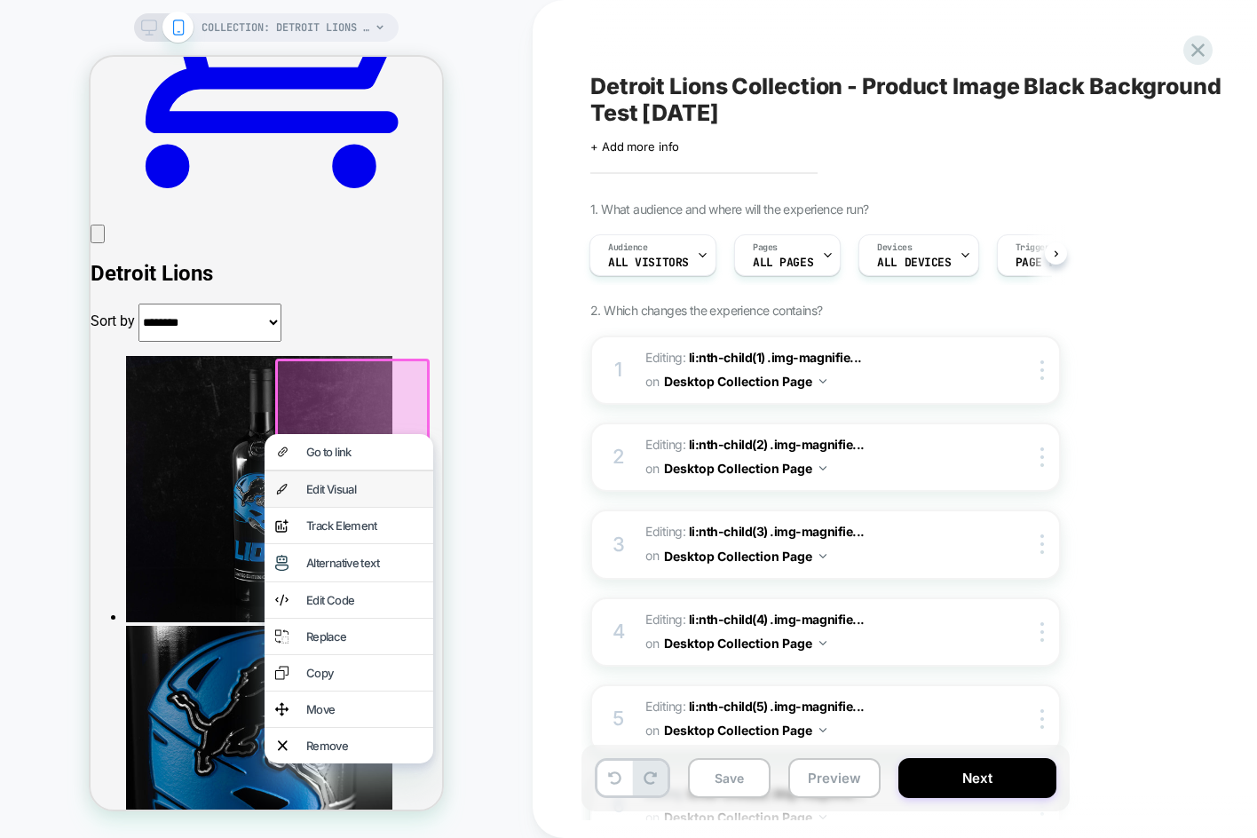
click at [347, 496] on div "Edit Visual" at bounding box center [364, 489] width 116 height 14
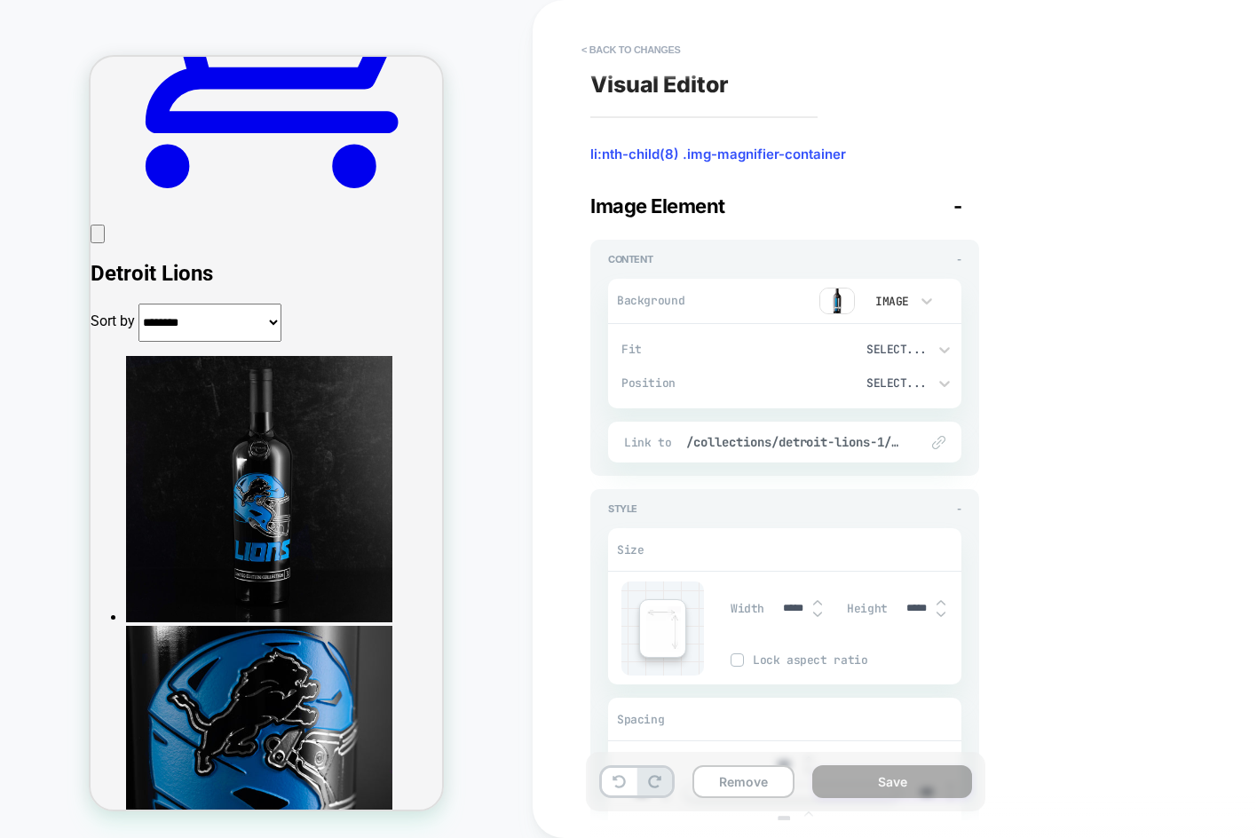
click at [843, 312] on img at bounding box center [837, 301] width 36 height 27
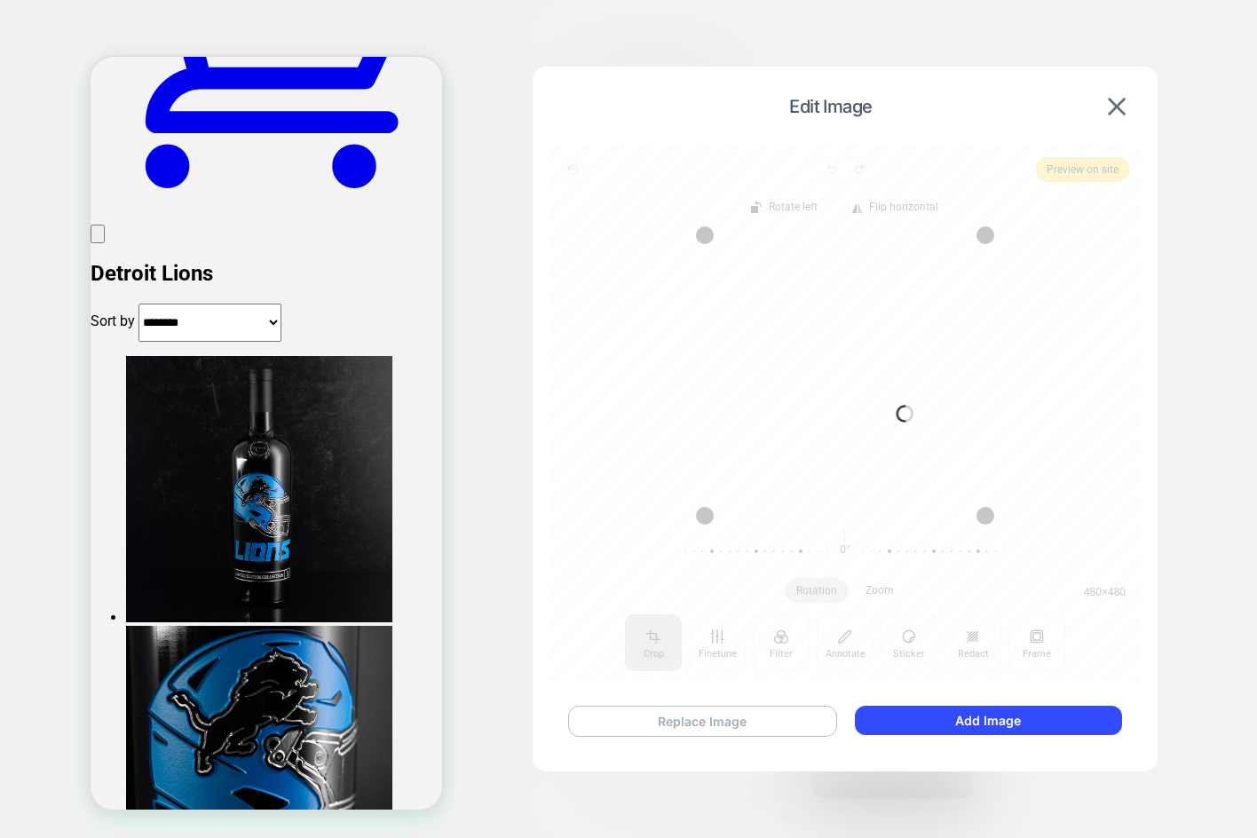
click at [725, 721] on button "Replace Image" at bounding box center [702, 721] width 269 height 31
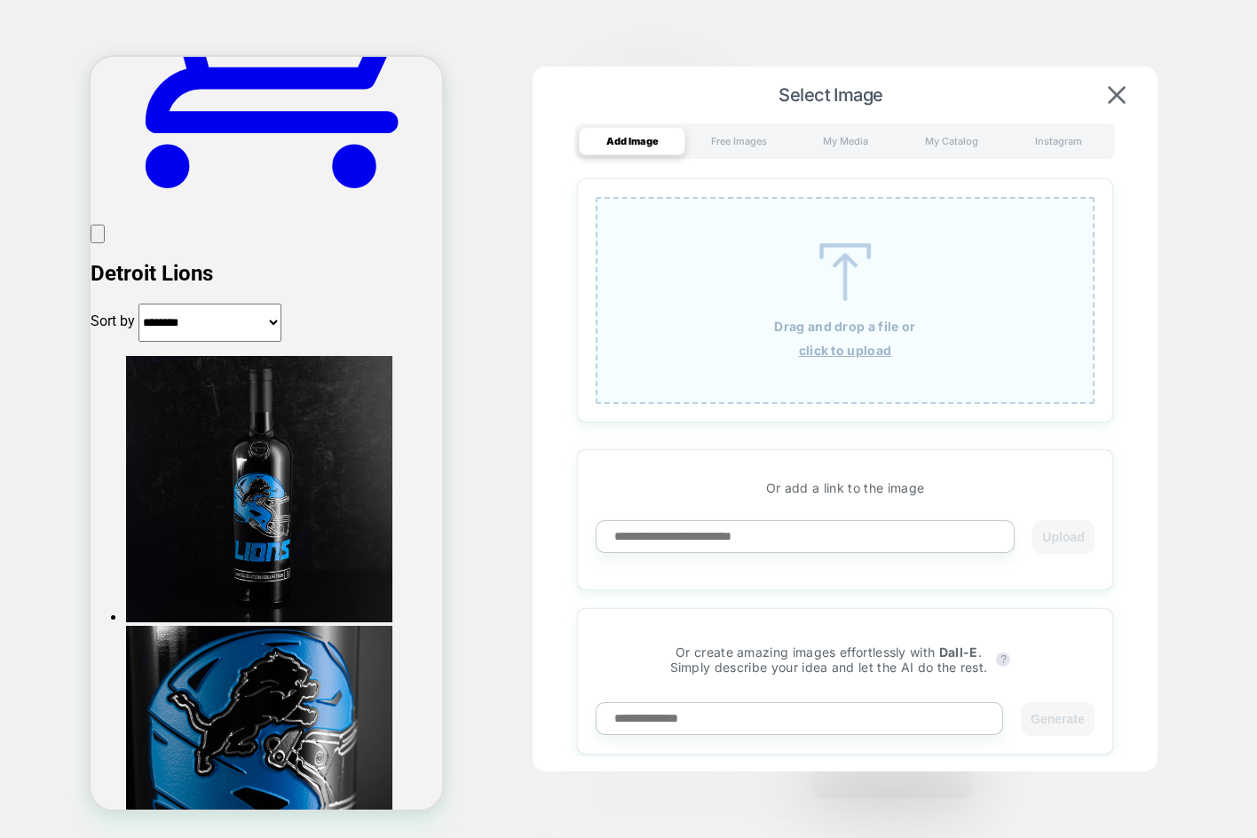
click at [777, 534] on input at bounding box center [805, 536] width 419 height 33
paste input "**********"
type input "**********"
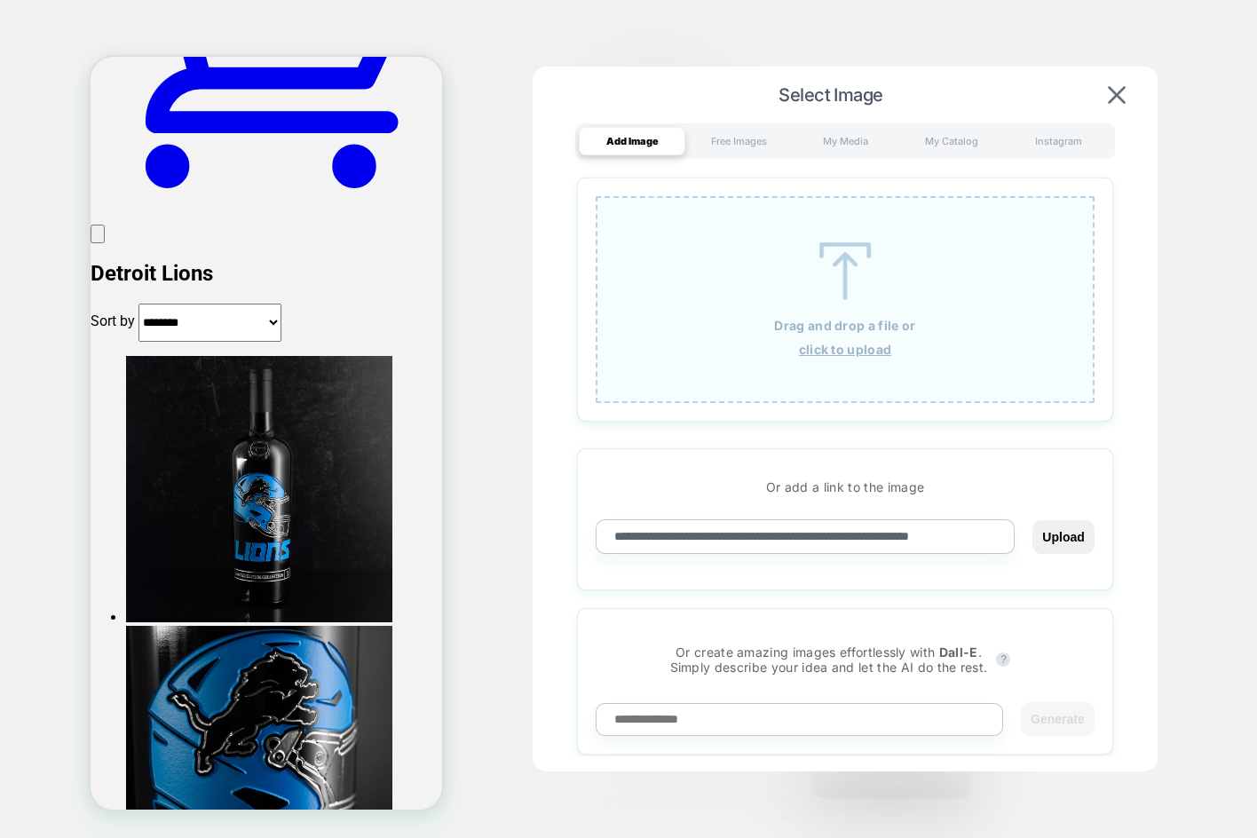
click at [1032, 520] on button "Upload" at bounding box center [1062, 537] width 61 height 34
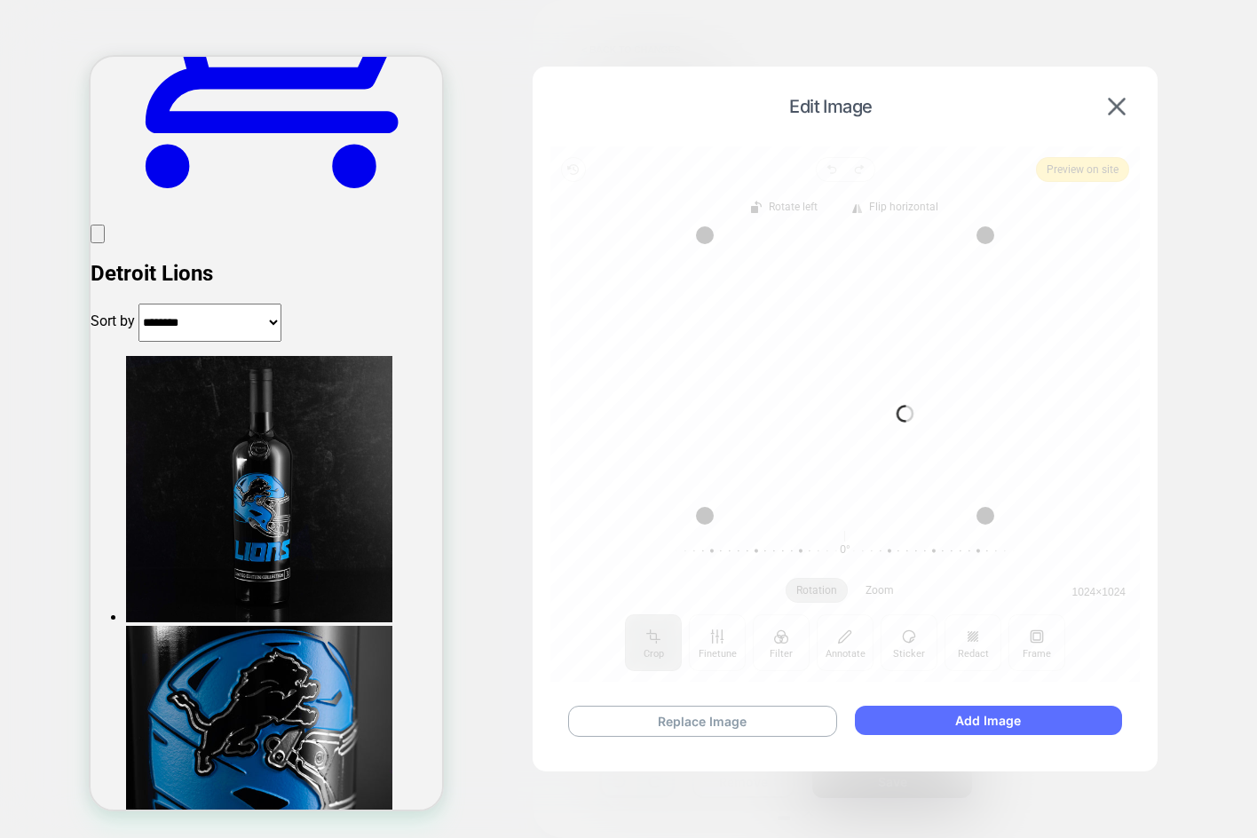
click at [922, 709] on button "Add Image" at bounding box center [988, 720] width 267 height 29
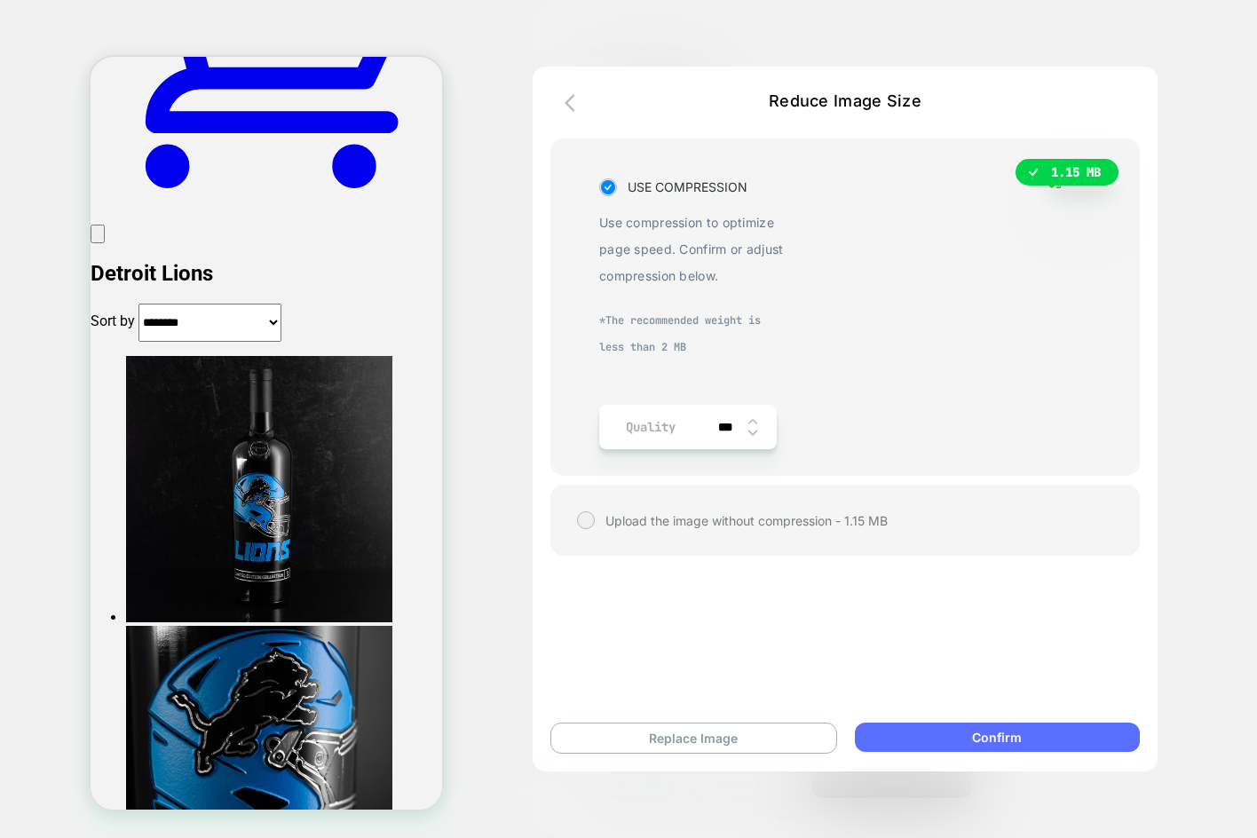
click at [929, 732] on button "Confirm" at bounding box center [997, 737] width 285 height 29
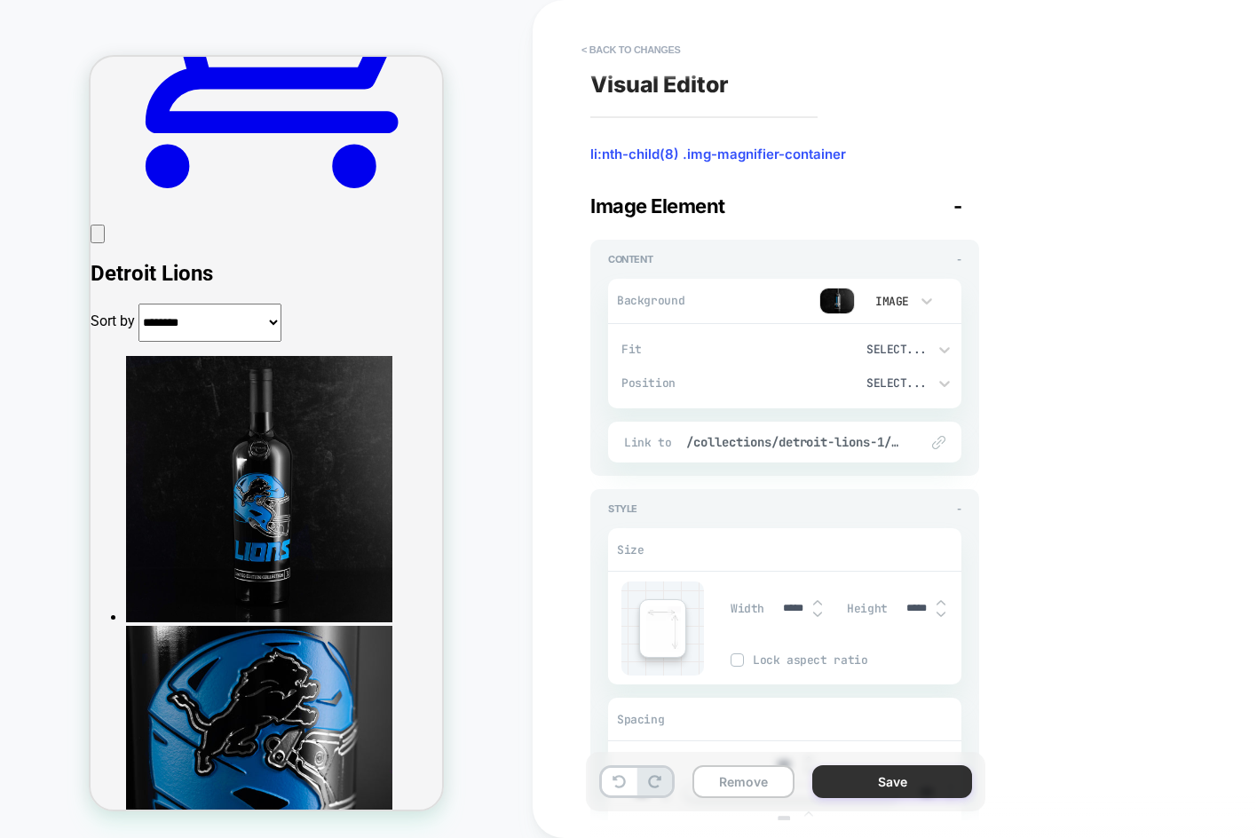
click at [866, 778] on button "Save" at bounding box center [892, 781] width 160 height 33
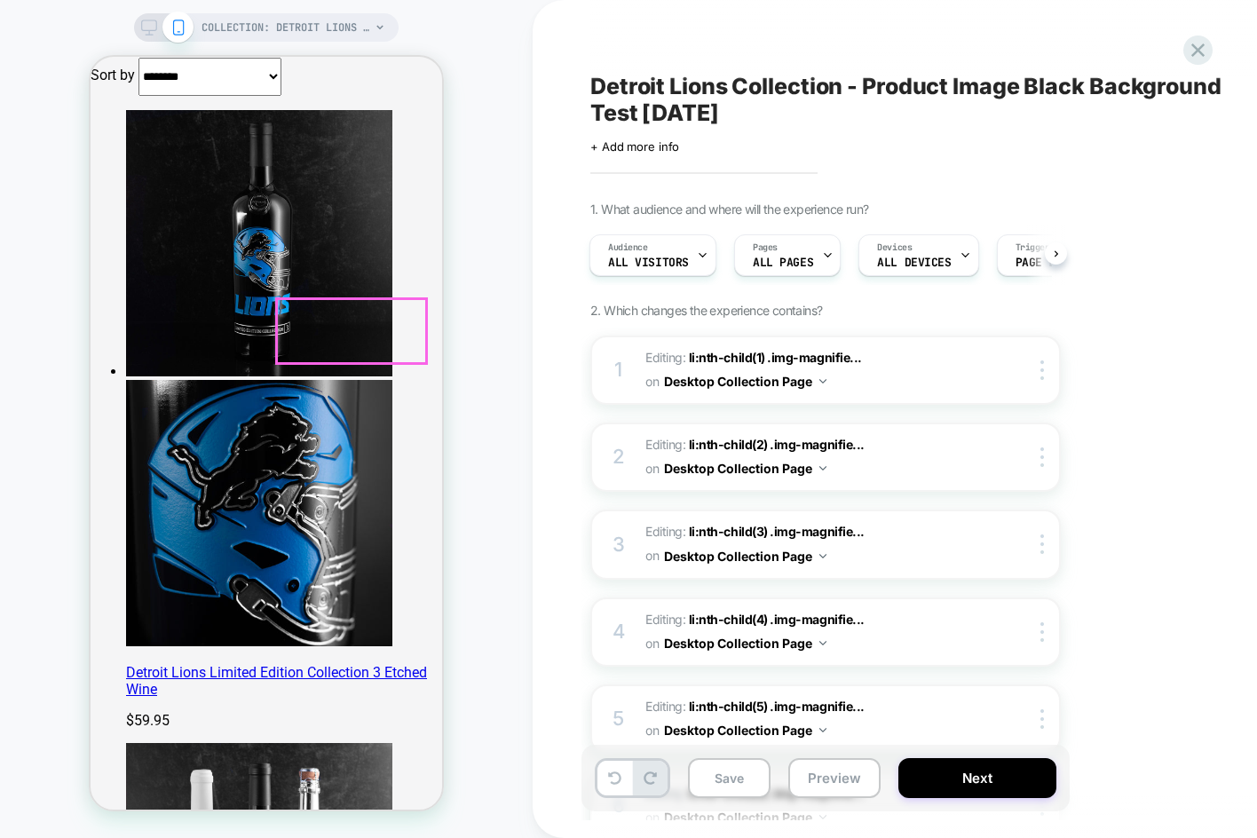
scroll to position [1030, 0]
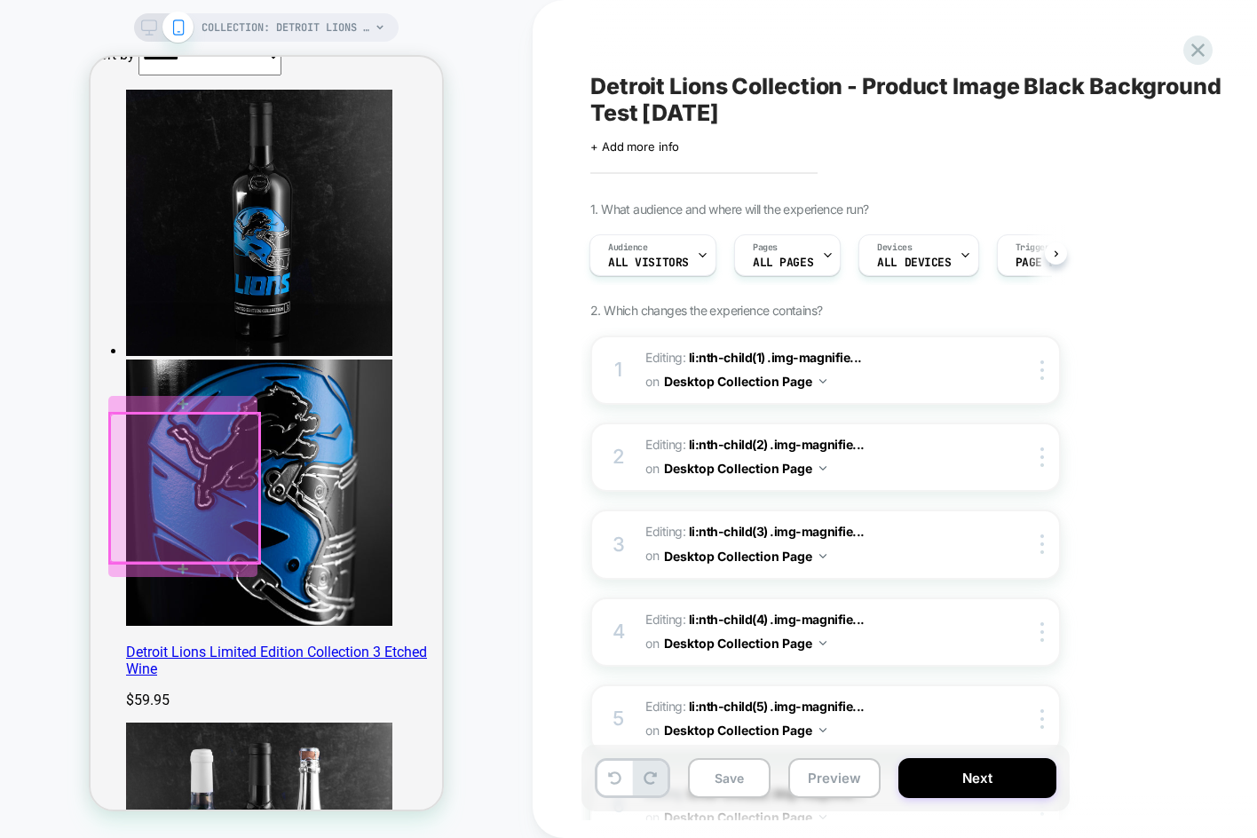
click at [217, 484] on div at bounding box center [184, 488] width 149 height 149
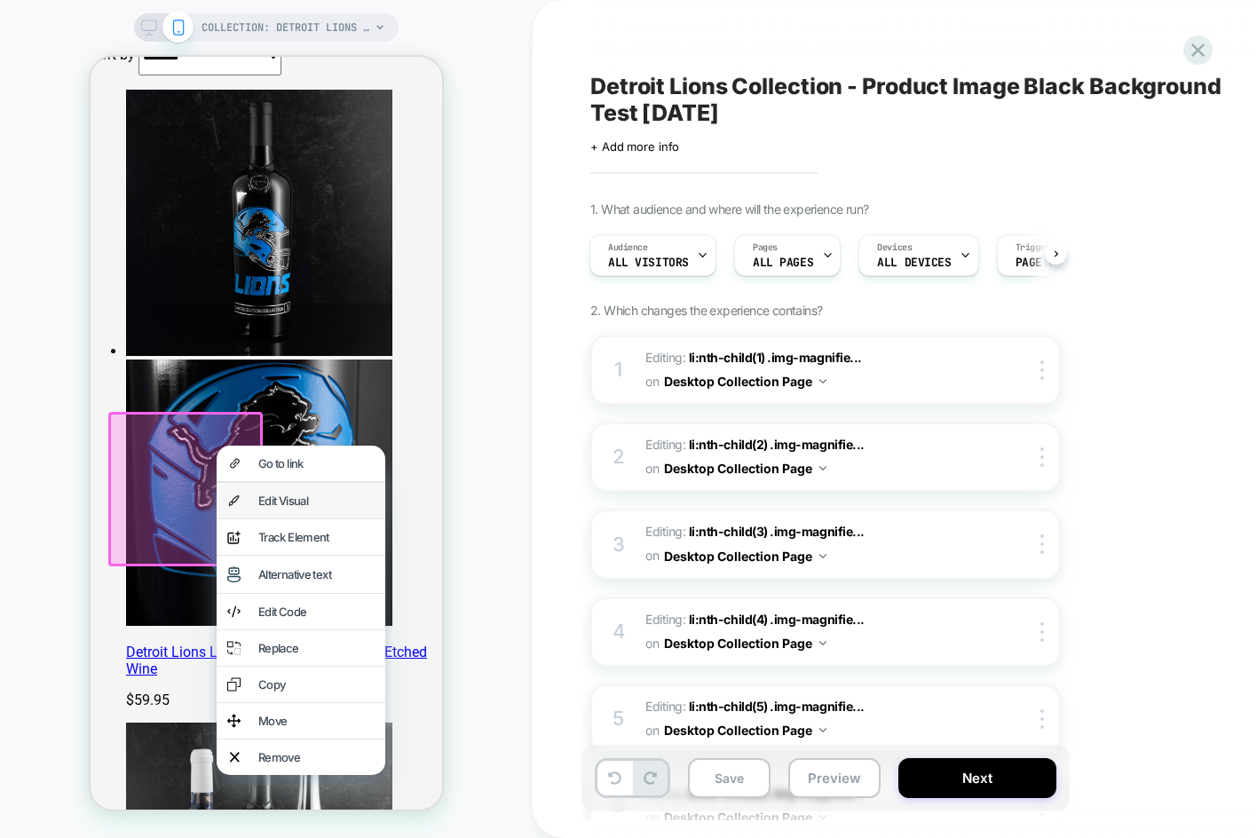
click at [258, 502] on div "Edit Visual" at bounding box center [316, 501] width 116 height 14
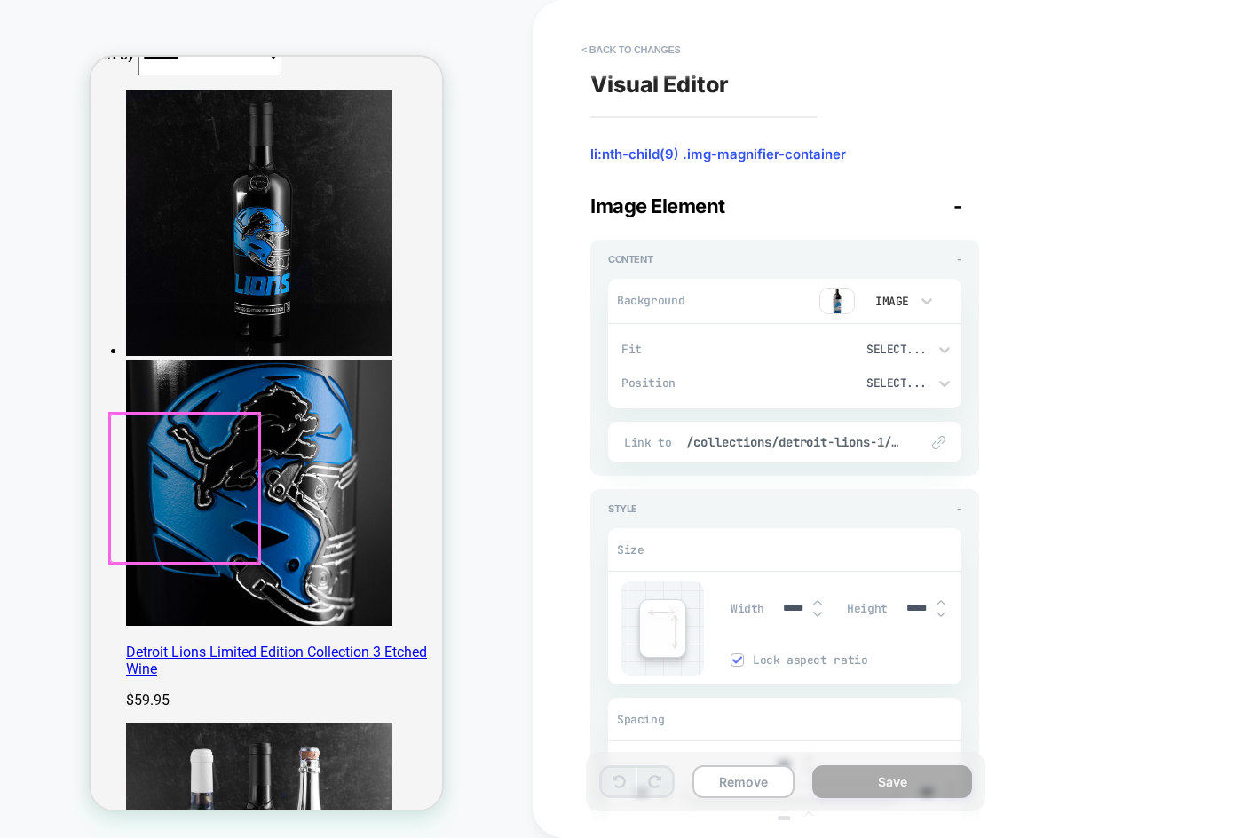
scroll to position [1083, 0]
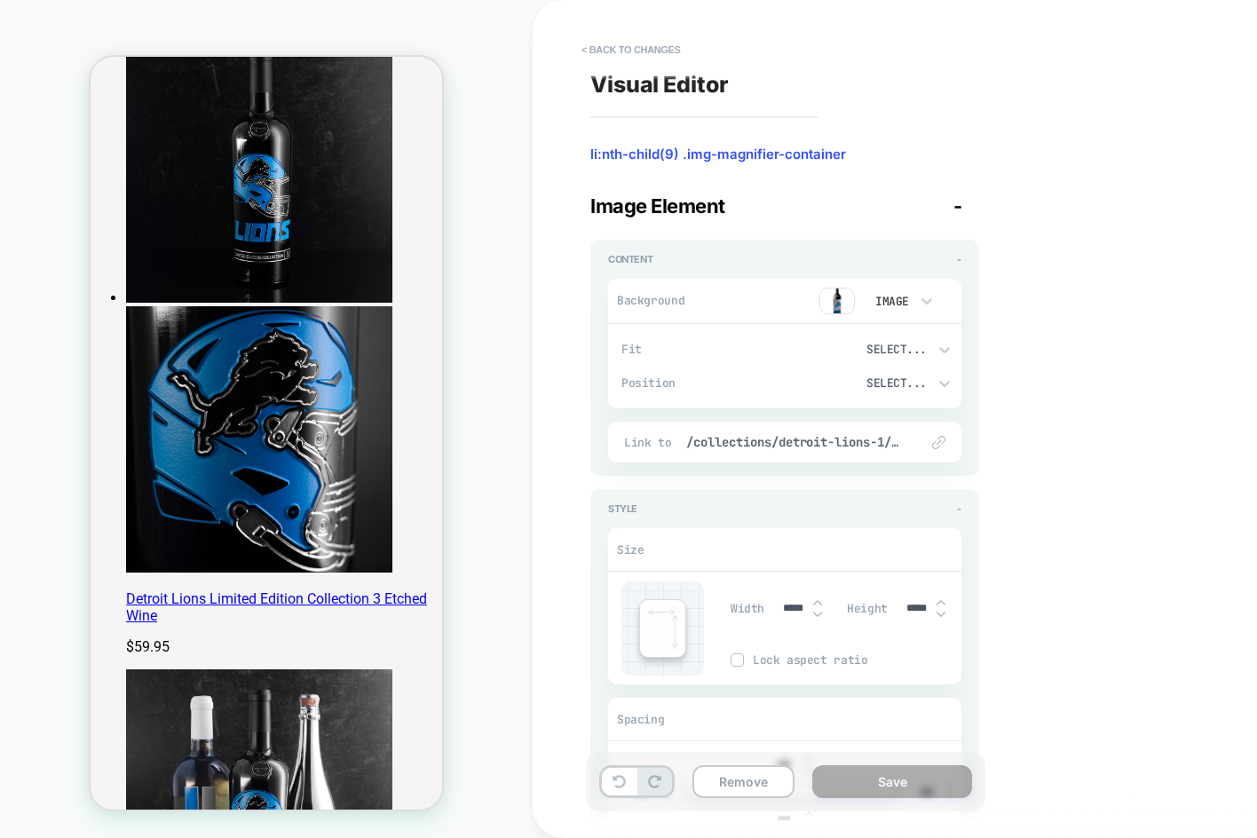
click at [835, 289] on img at bounding box center [837, 301] width 36 height 27
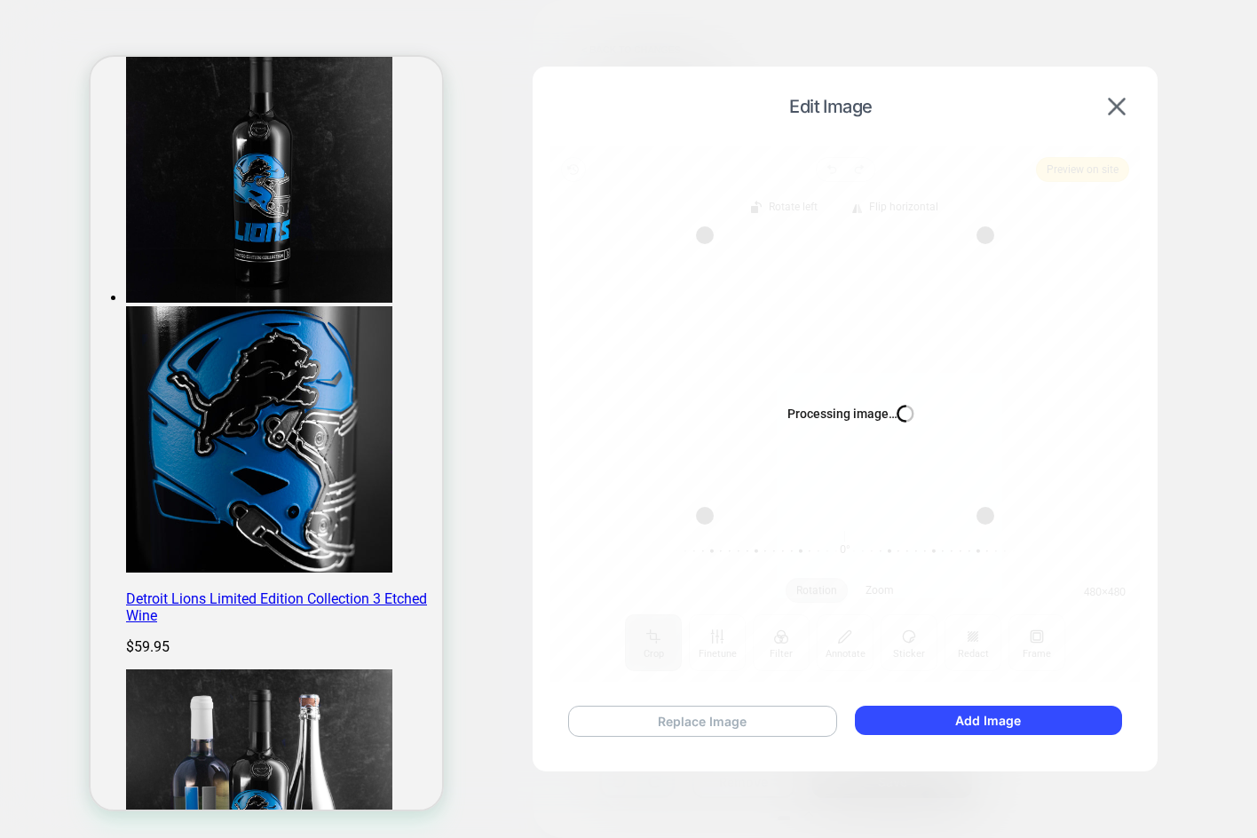
click at [684, 720] on button "Replace Image" at bounding box center [702, 721] width 269 height 31
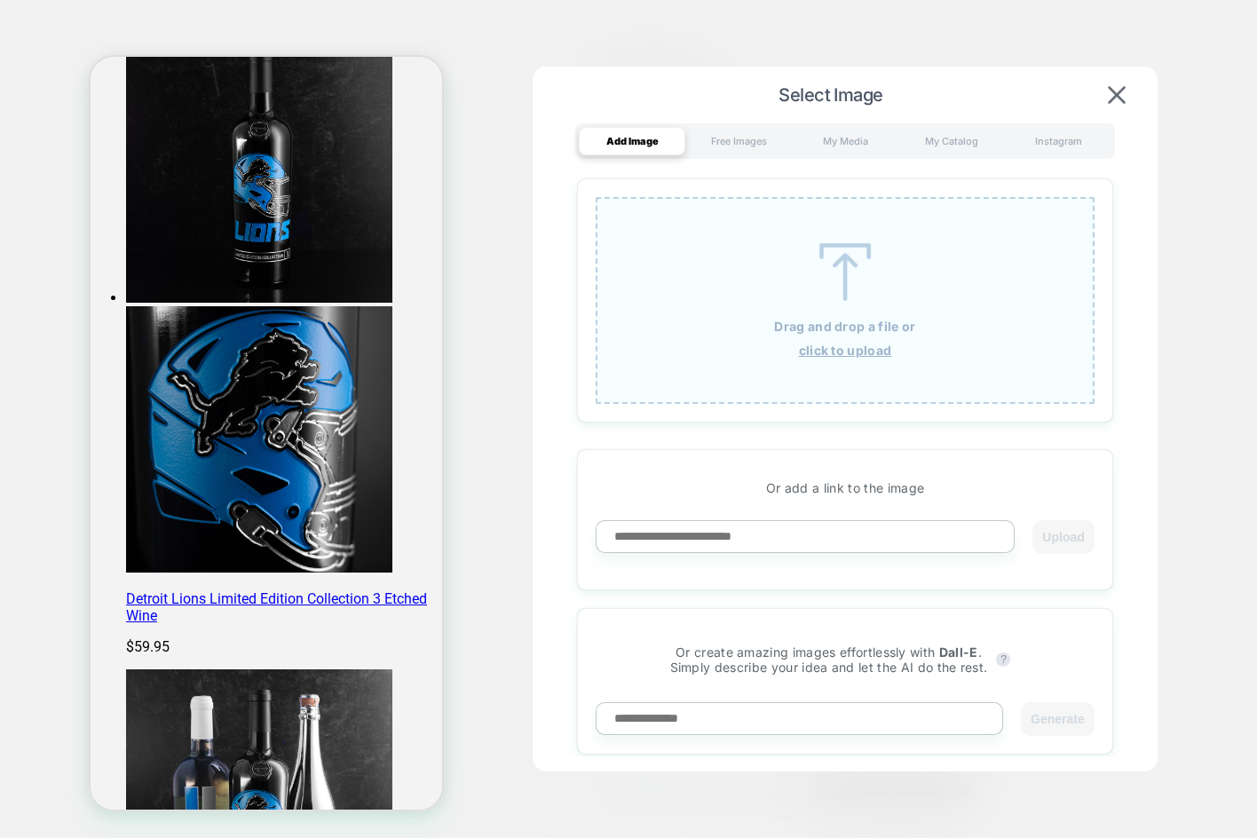
click at [742, 539] on input at bounding box center [805, 536] width 419 height 33
paste input "**********"
type input "**********"
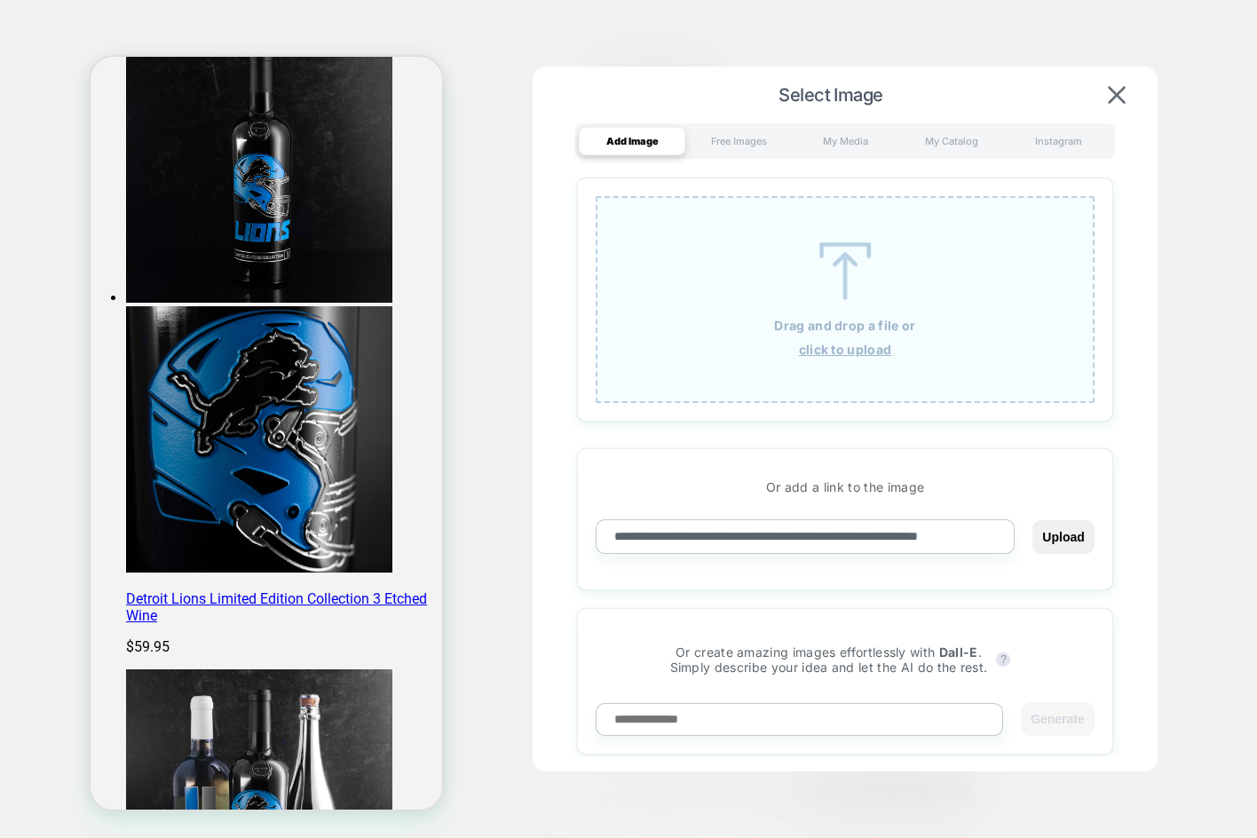
click at [1032, 520] on button "Upload" at bounding box center [1062, 537] width 61 height 34
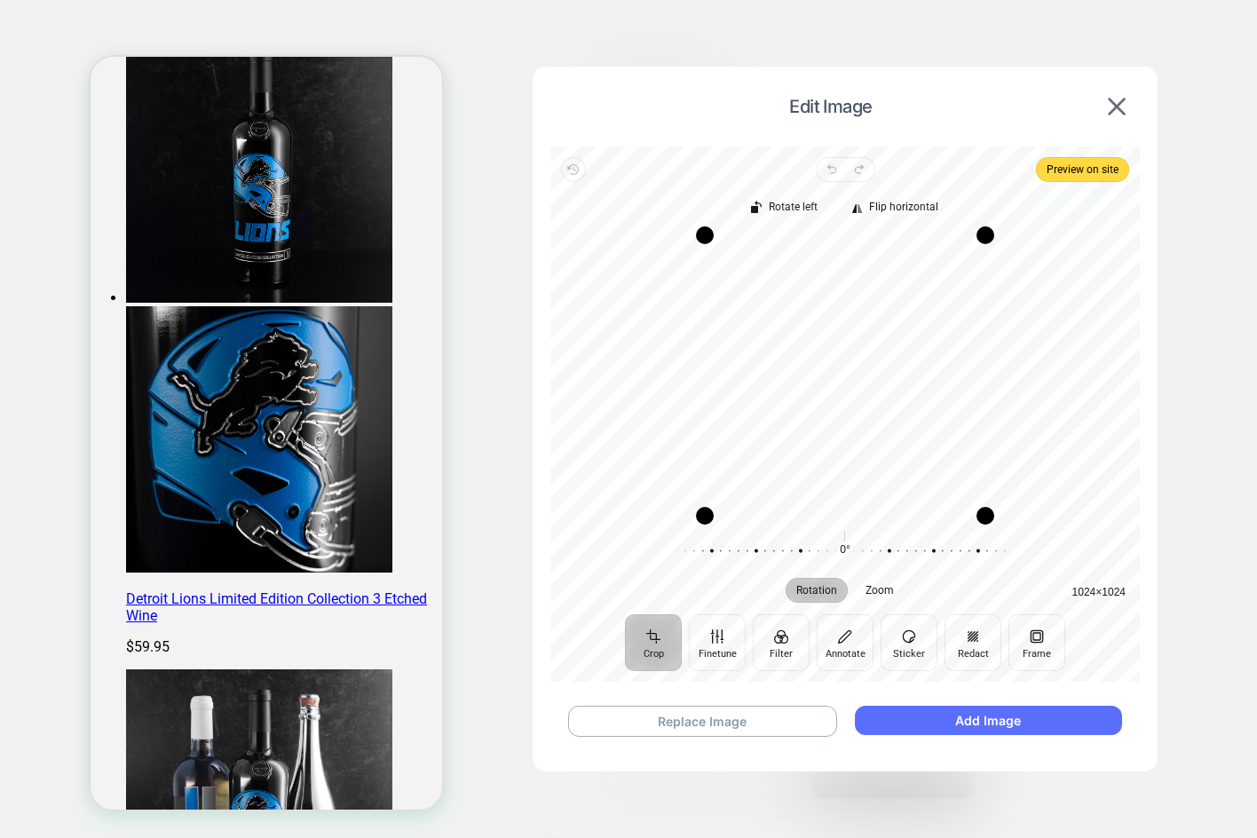
click at [975, 717] on button "Add Image" at bounding box center [988, 720] width 267 height 29
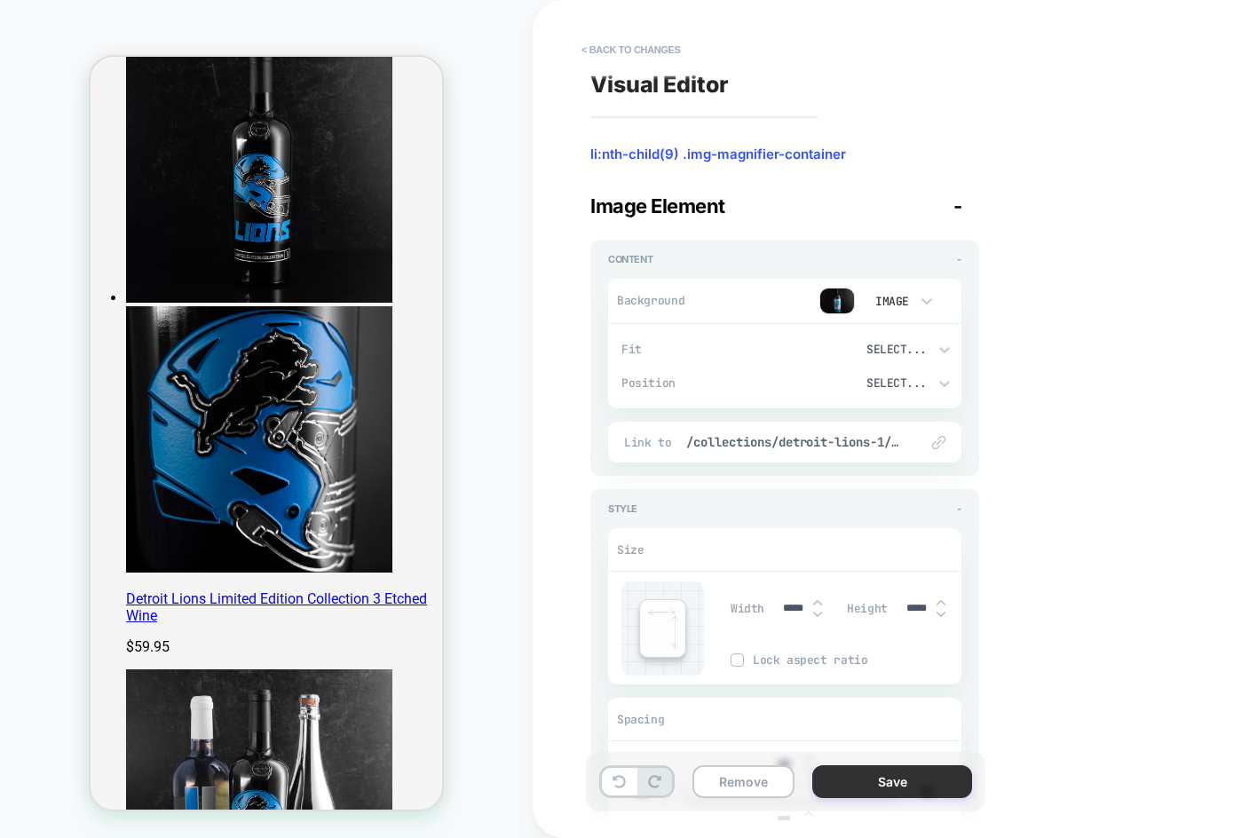
click at [917, 790] on button "Save" at bounding box center [892, 781] width 160 height 33
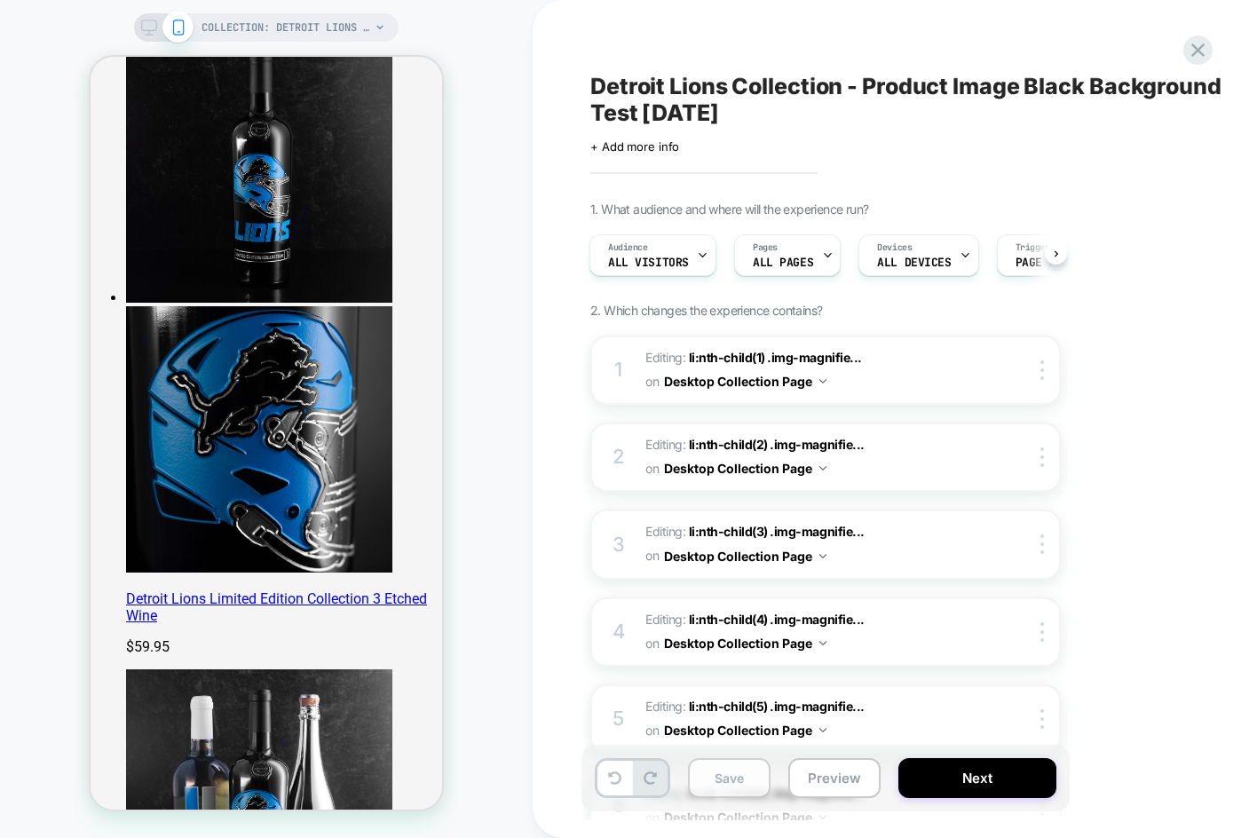
click at [729, 788] on button "Save" at bounding box center [729, 778] width 83 height 40
click at [823, 775] on button "Preview" at bounding box center [834, 778] width 92 height 40
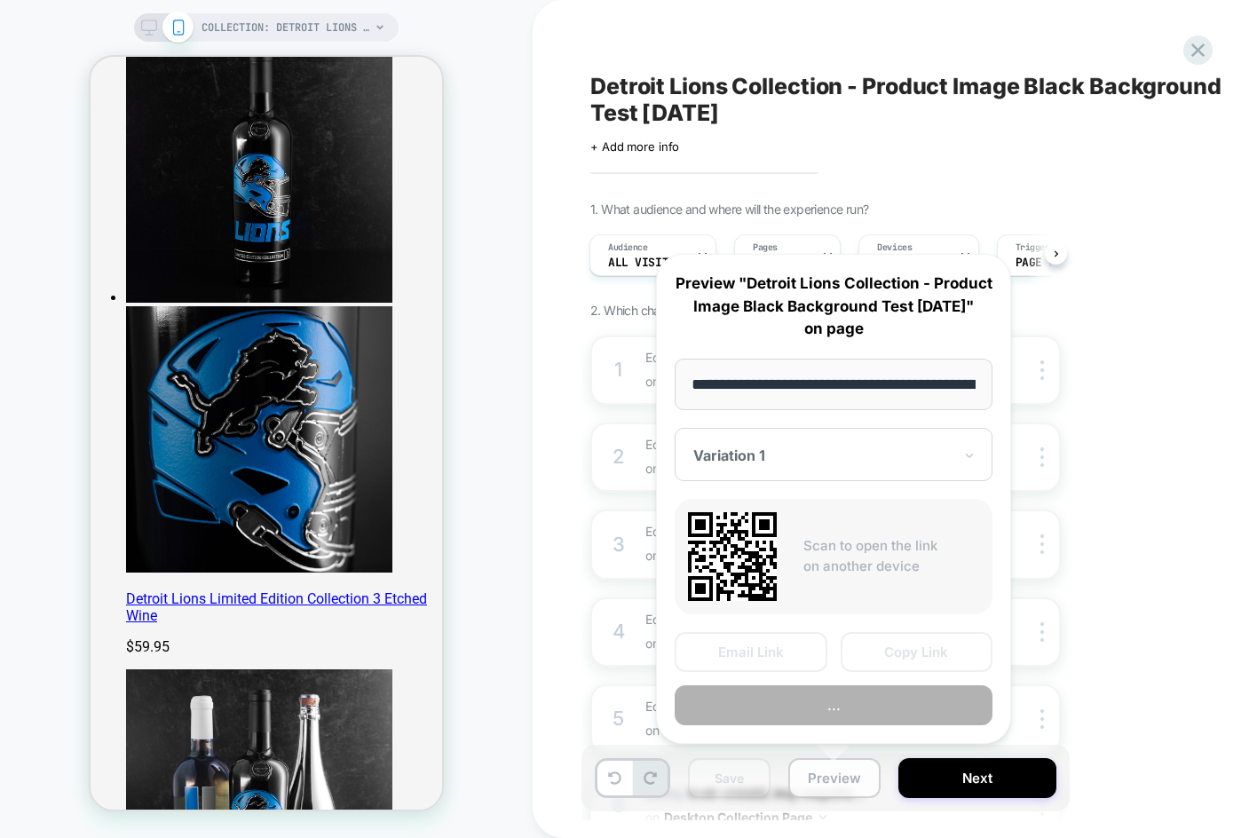
scroll to position [0, 207]
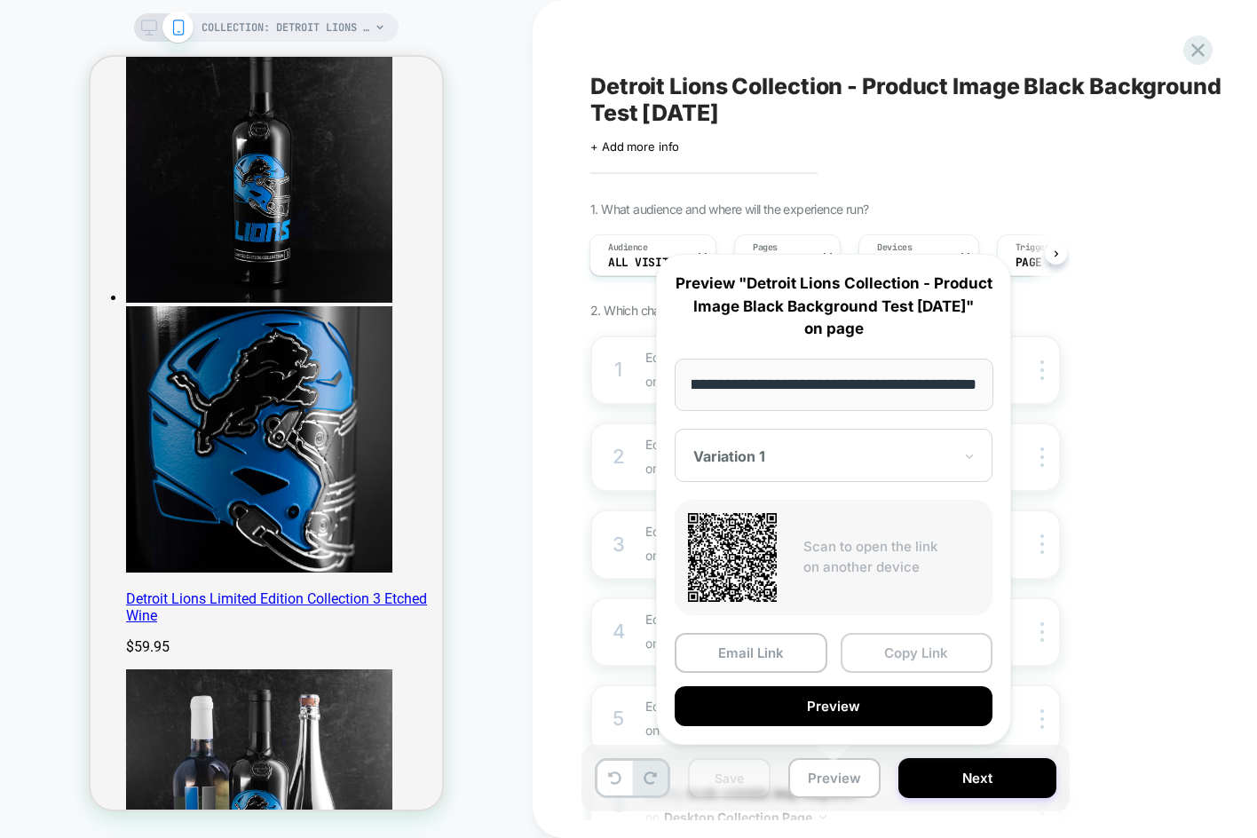
click at [896, 648] on button "Copy Link" at bounding box center [917, 653] width 153 height 40
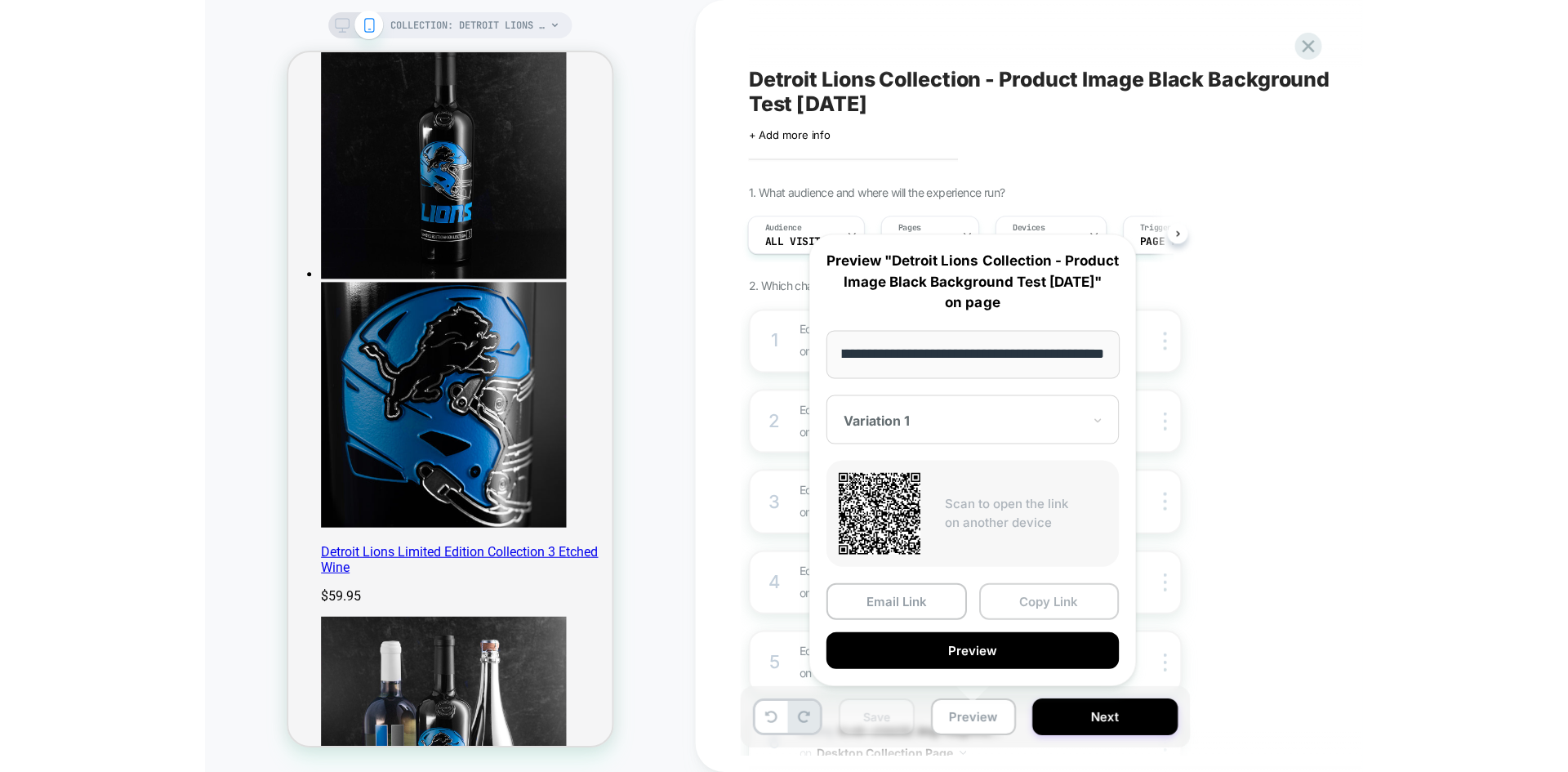
scroll to position [0, 0]
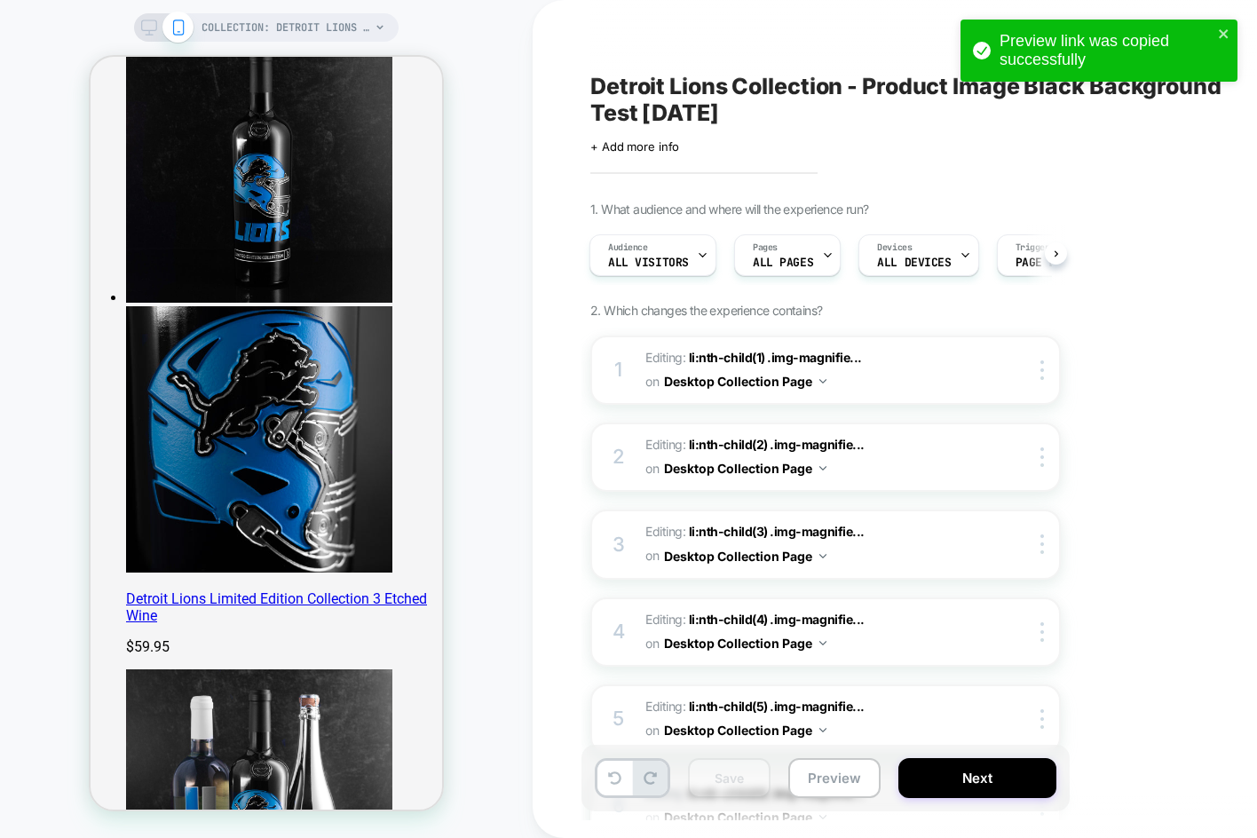
drag, startPoint x: 898, startPoint y: 58, endPoint x: 964, endPoint y: -28, distance: 108.2
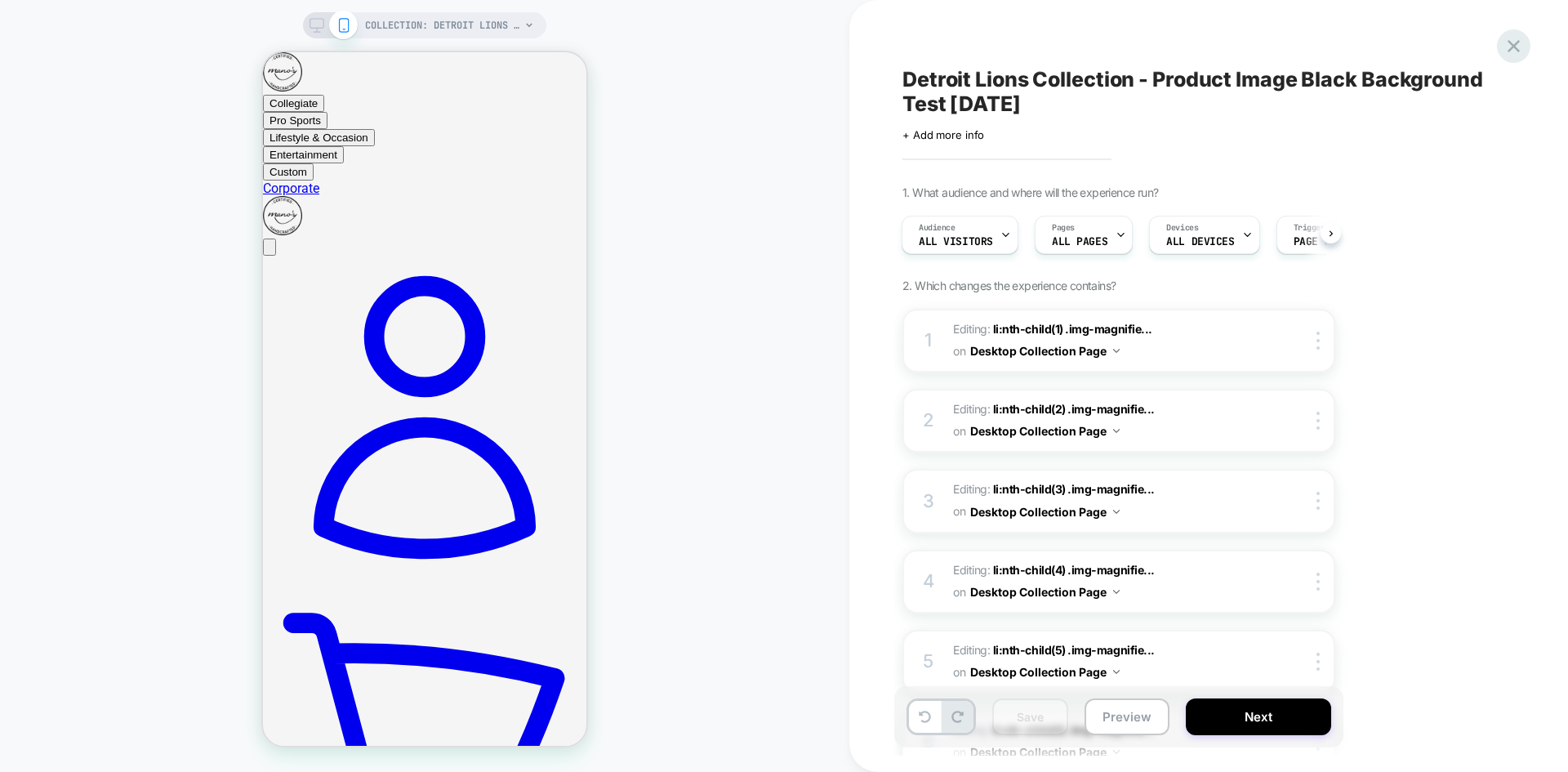
click at [1520, 40] on icon at bounding box center [1514, 46] width 22 height 22
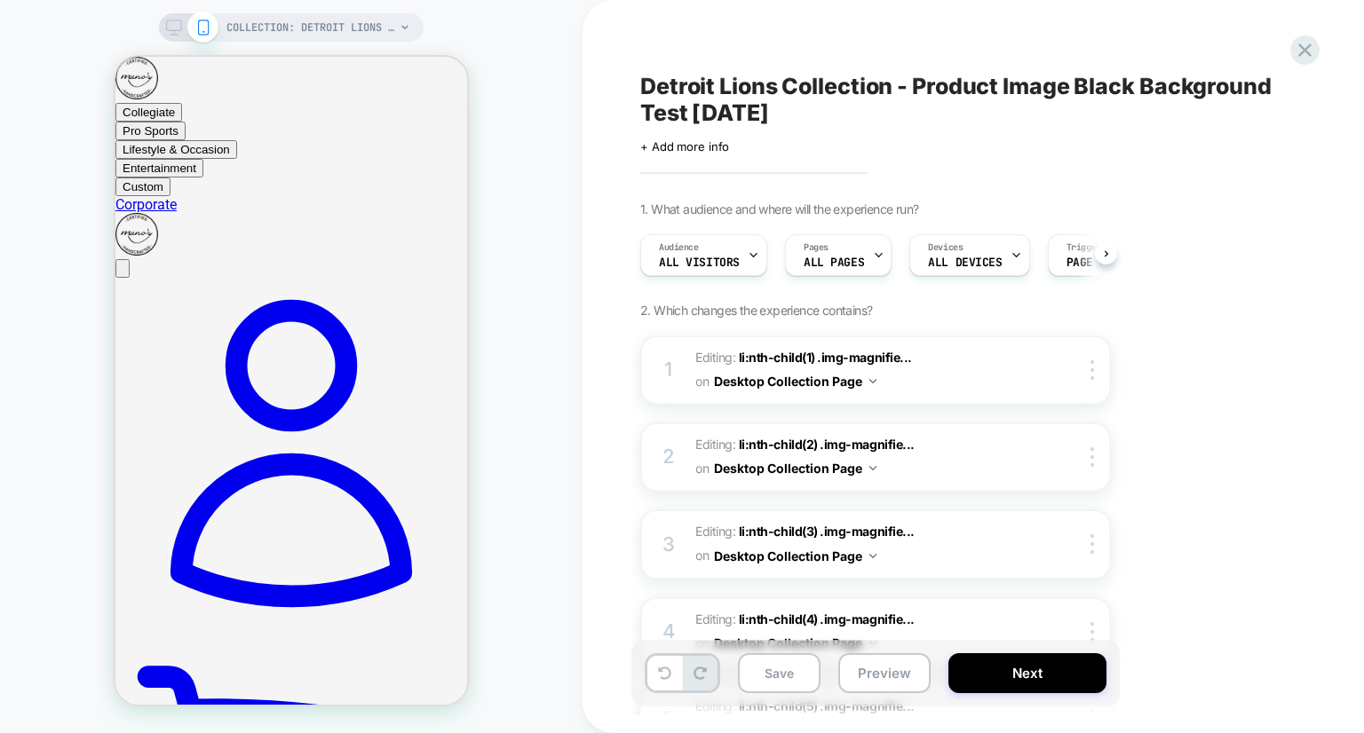
click at [167, 35] on icon at bounding box center [174, 28] width 16 height 16
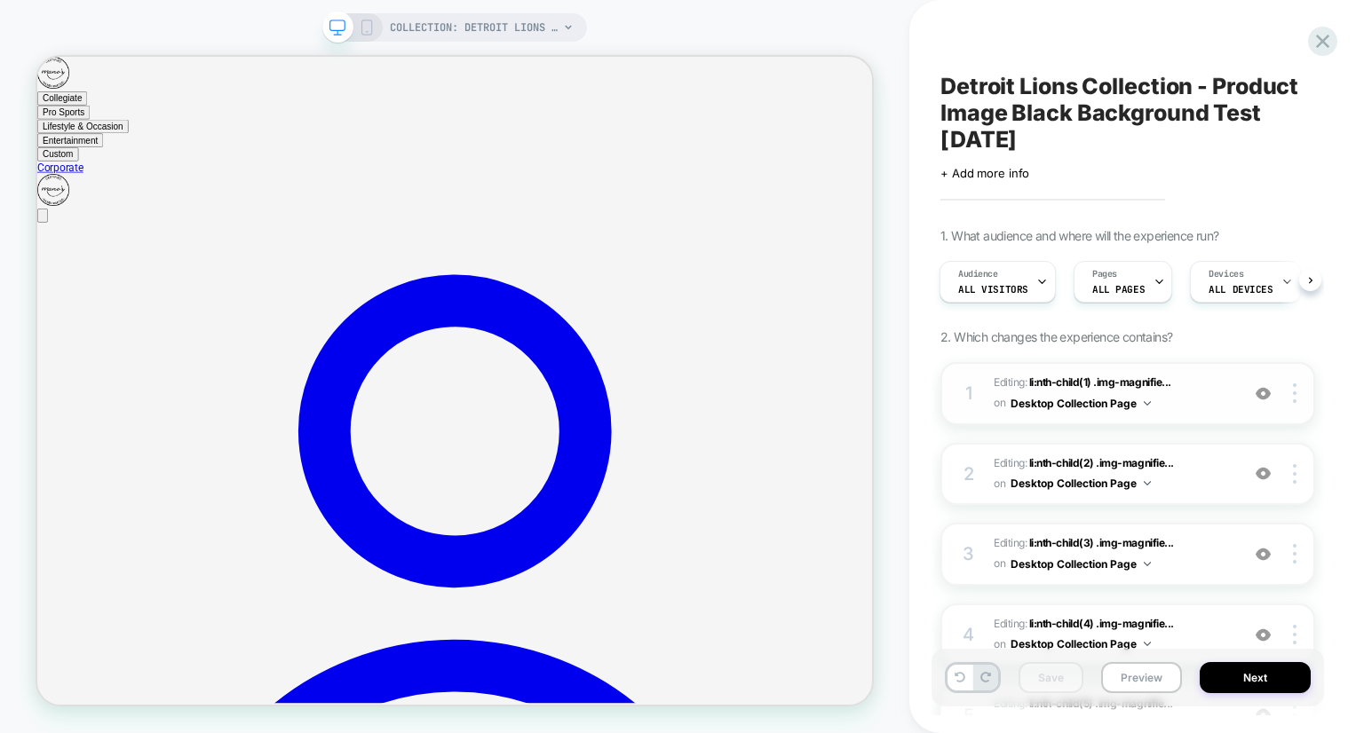
click at [1151, 401] on img at bounding box center [1146, 403] width 7 height 4
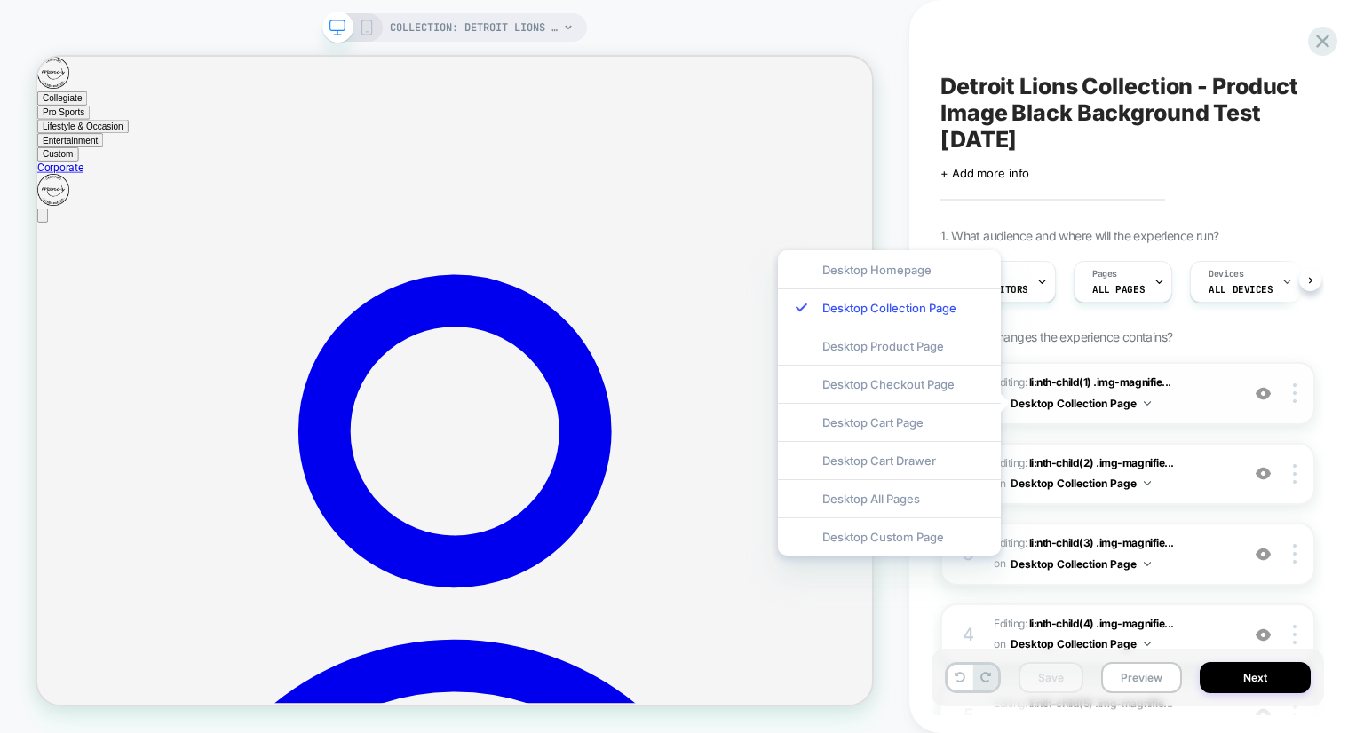
click at [1151, 401] on img at bounding box center [1146, 403] width 7 height 4
click at [1190, 392] on span "Editing : li:nth-child(1) .img-magnifie... li:nth-child(1) .img-magnifier-conta…" at bounding box center [1111, 394] width 237 height 42
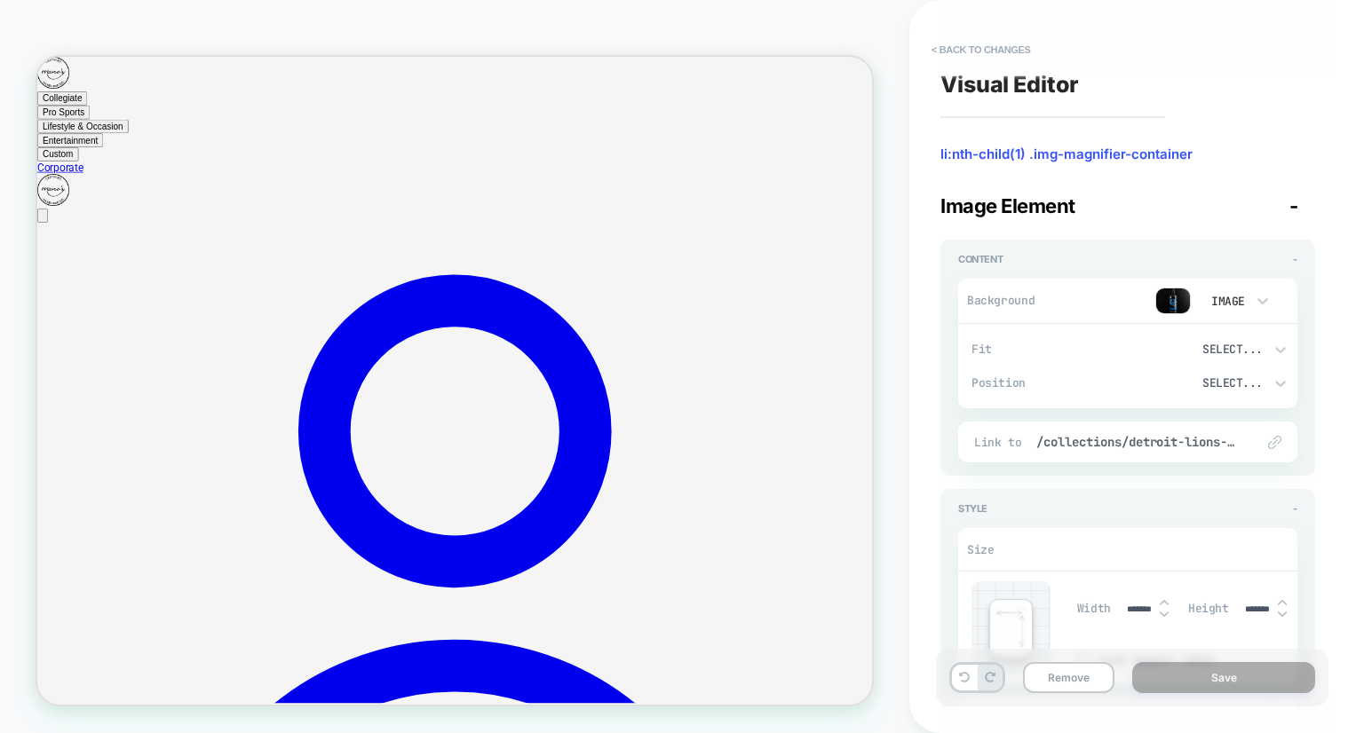
click at [1175, 305] on img at bounding box center [1173, 301] width 36 height 27
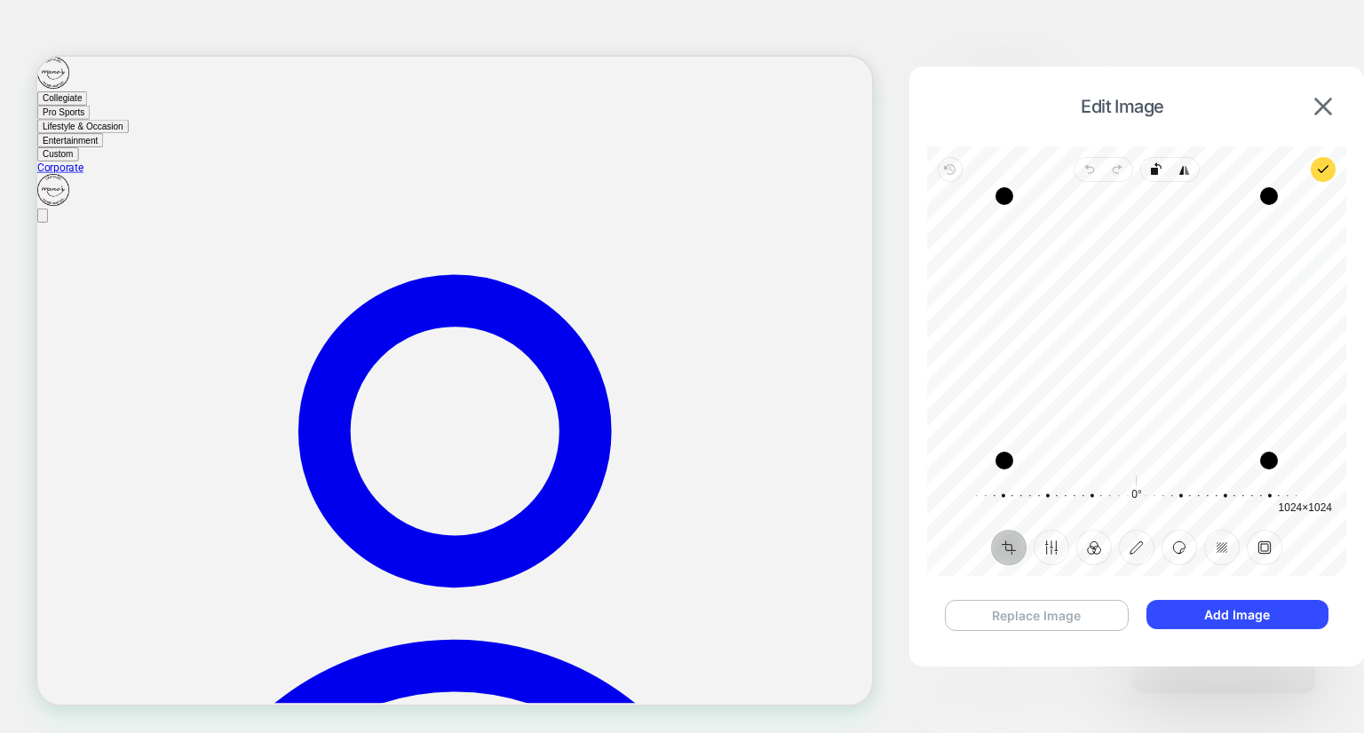
click at [1073, 614] on button "Replace Image" at bounding box center [1037, 615] width 184 height 31
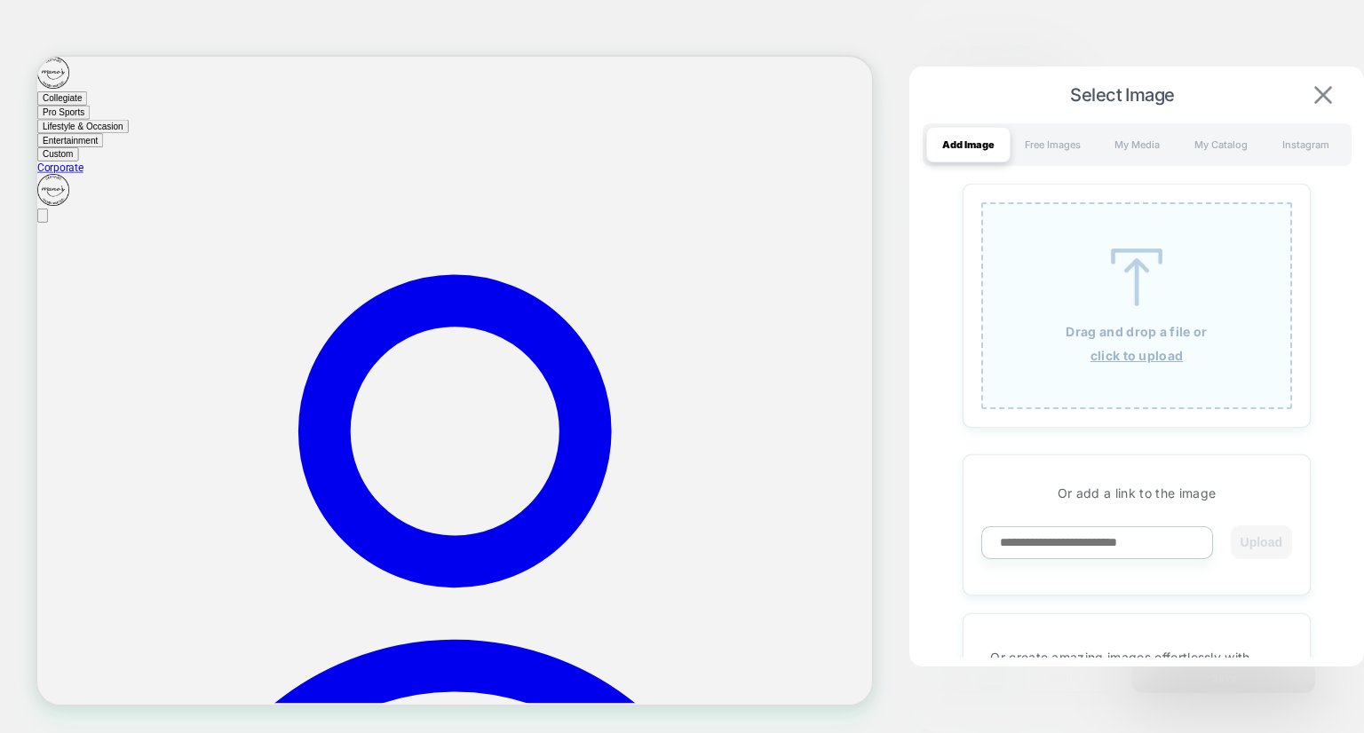
click at [1325, 101] on img at bounding box center [1323, 95] width 18 height 18
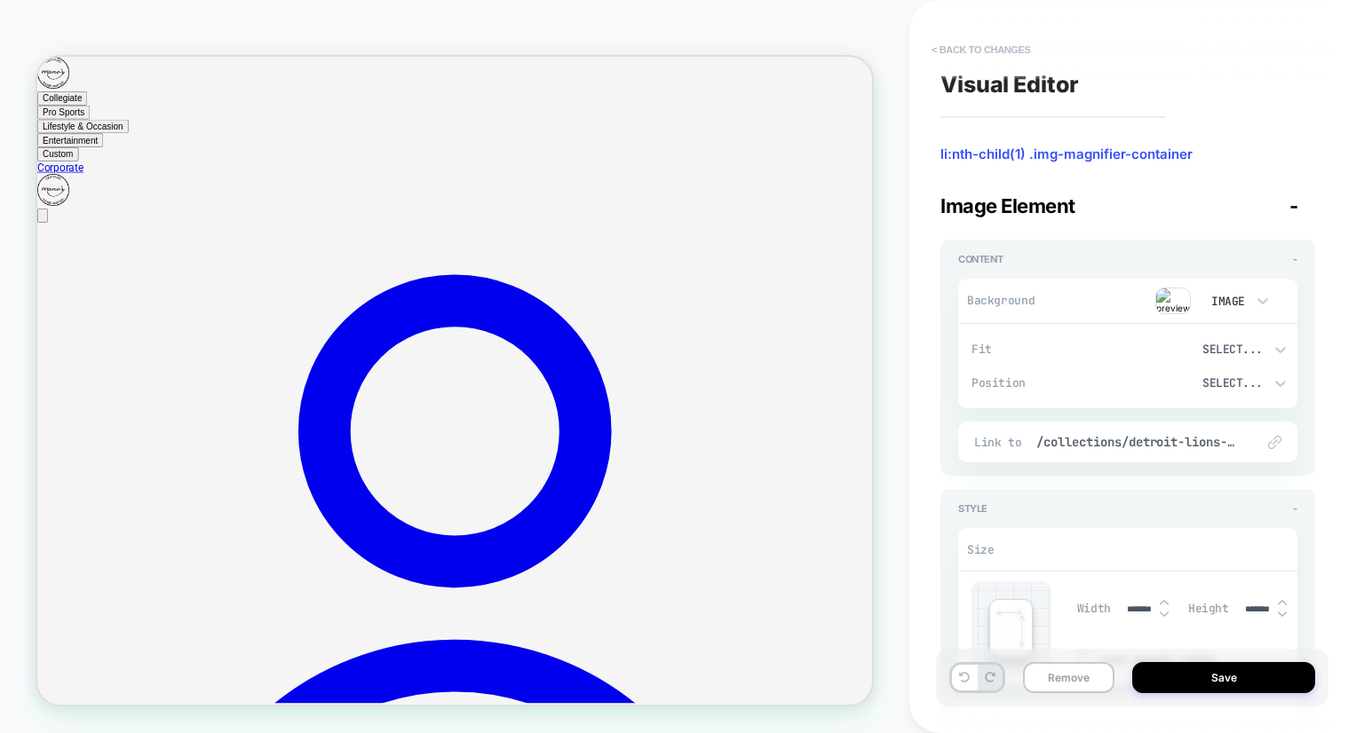
click at [977, 51] on button "< Back to changes" at bounding box center [980, 50] width 117 height 28
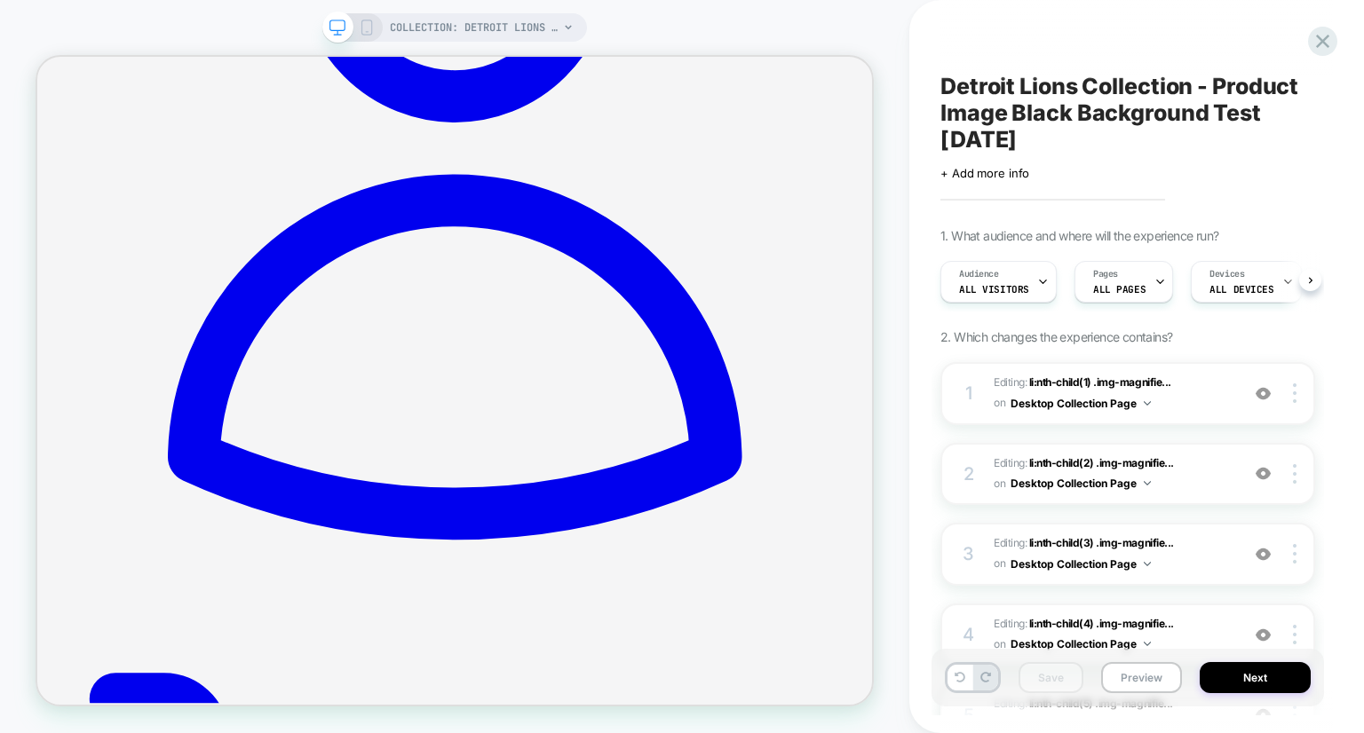
scroll to position [621, 0]
